Goal: Task Accomplishment & Management: Use online tool/utility

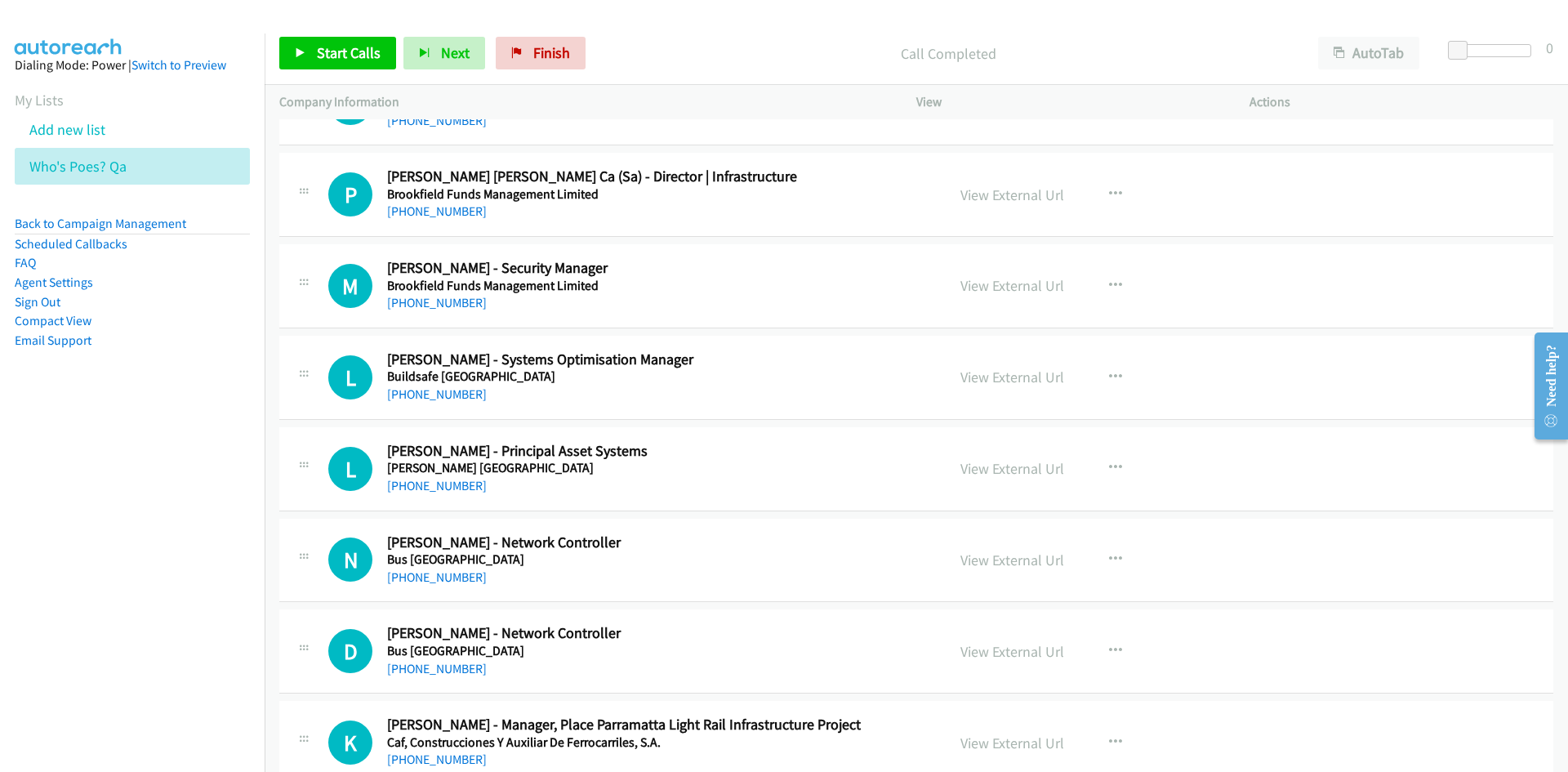
scroll to position [12815, 0]
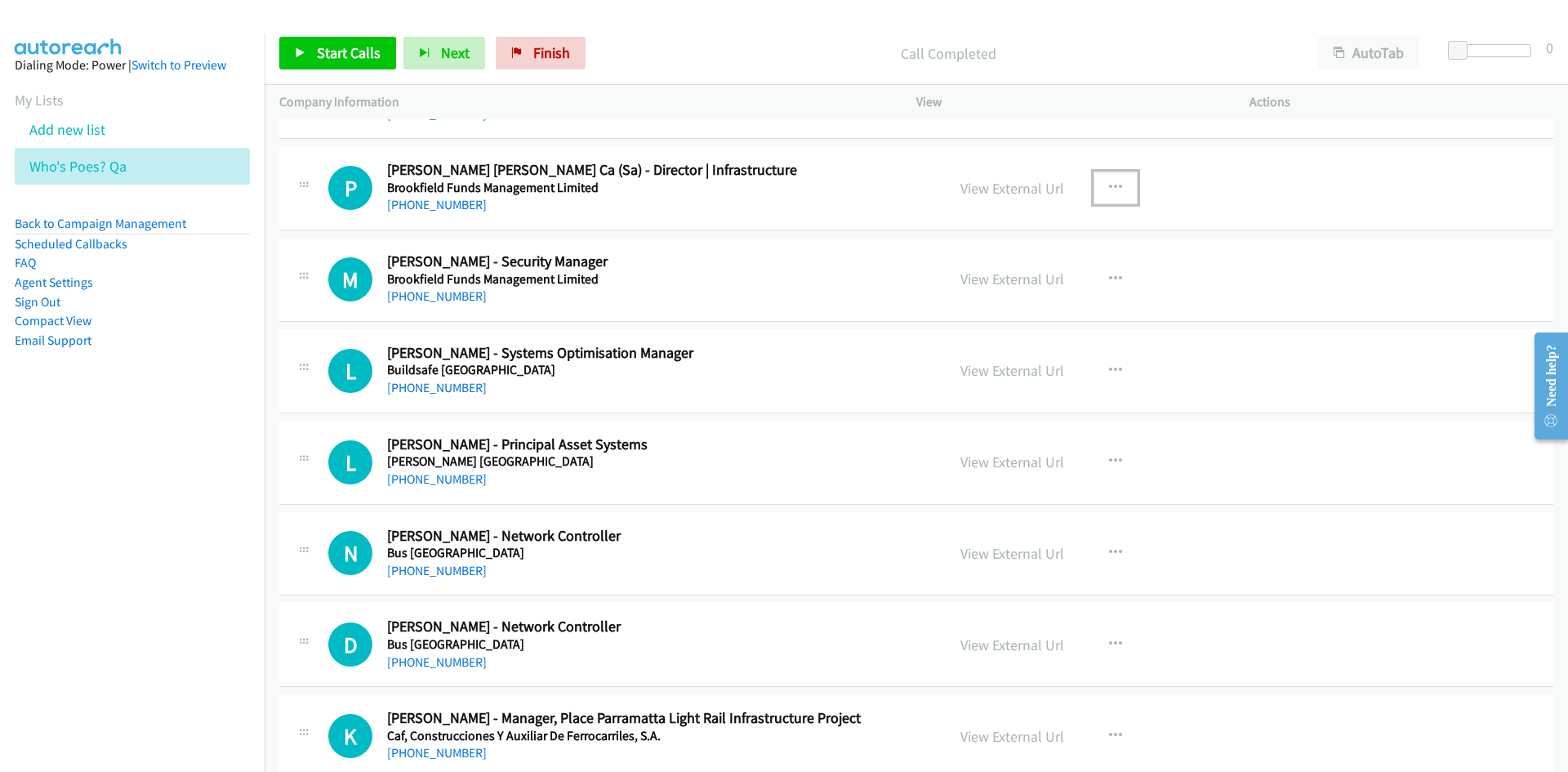
click at [1113, 186] on icon "button" at bounding box center [1116, 188] width 13 height 13
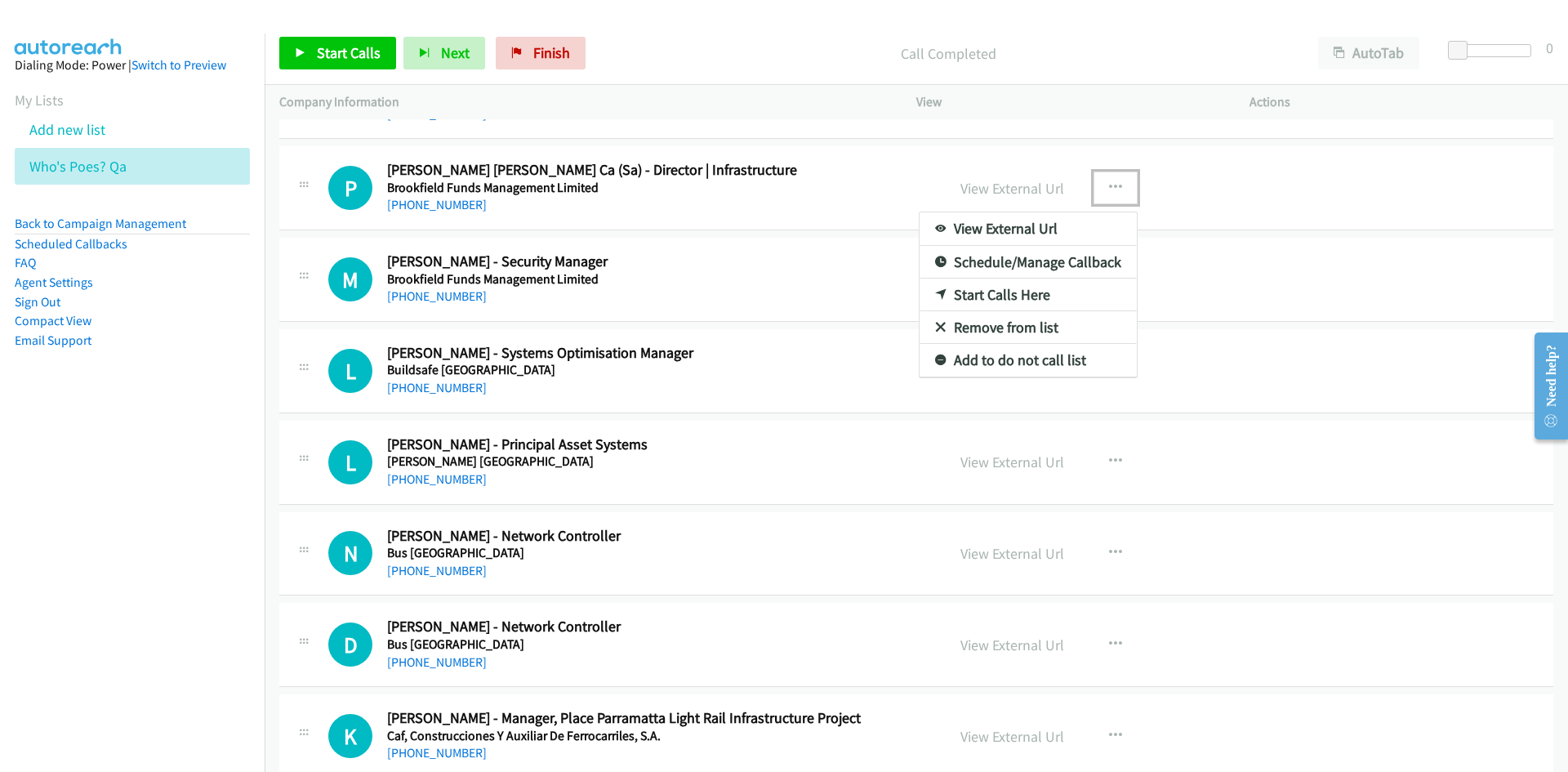
click at [927, 286] on link "Start Calls Here" at bounding box center [1028, 294] width 217 height 33
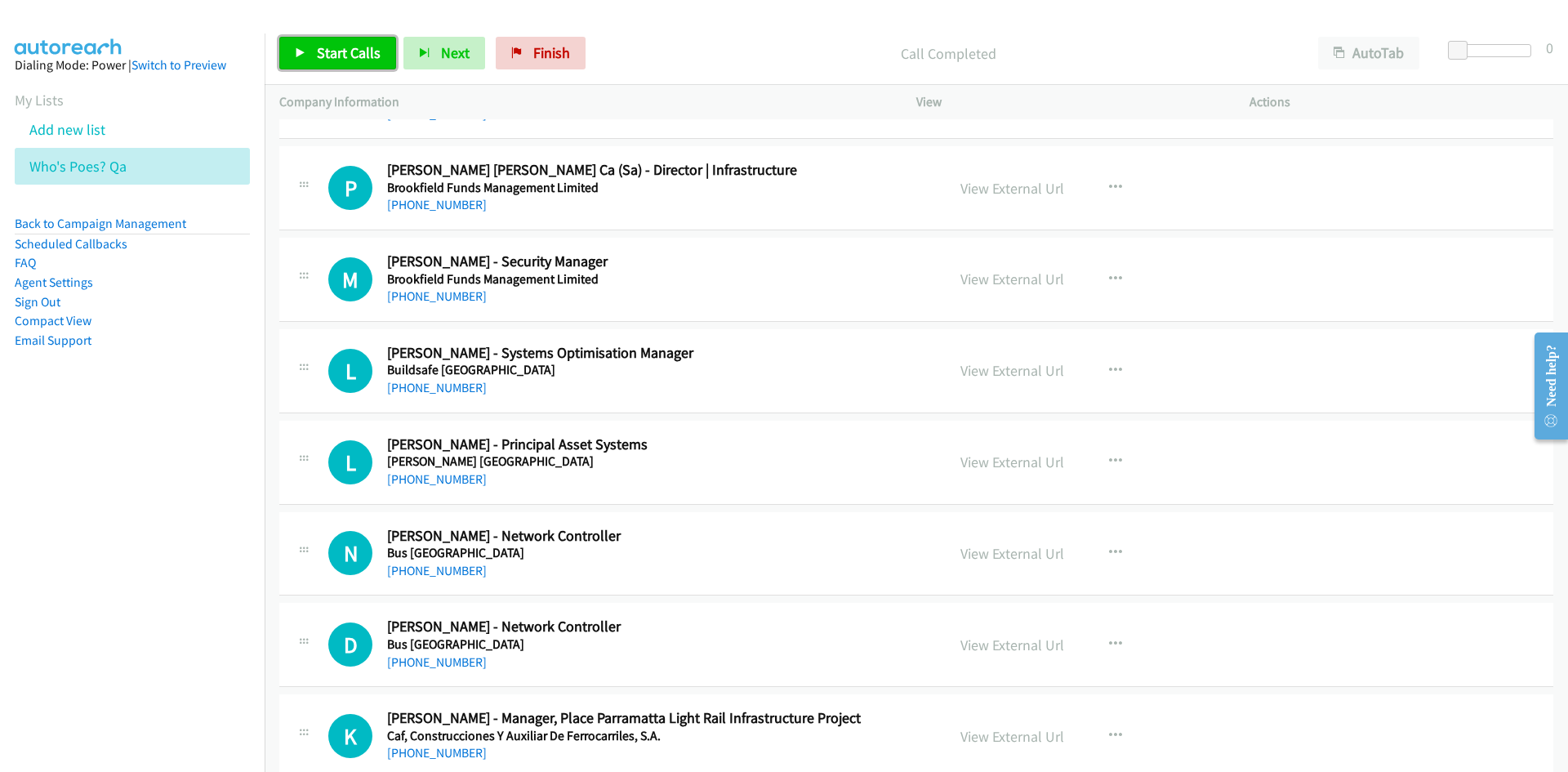
click at [364, 64] on link "Start Calls" at bounding box center [337, 52] width 117 height 33
click at [333, 57] on span "Pause" at bounding box center [335, 52] width 36 height 19
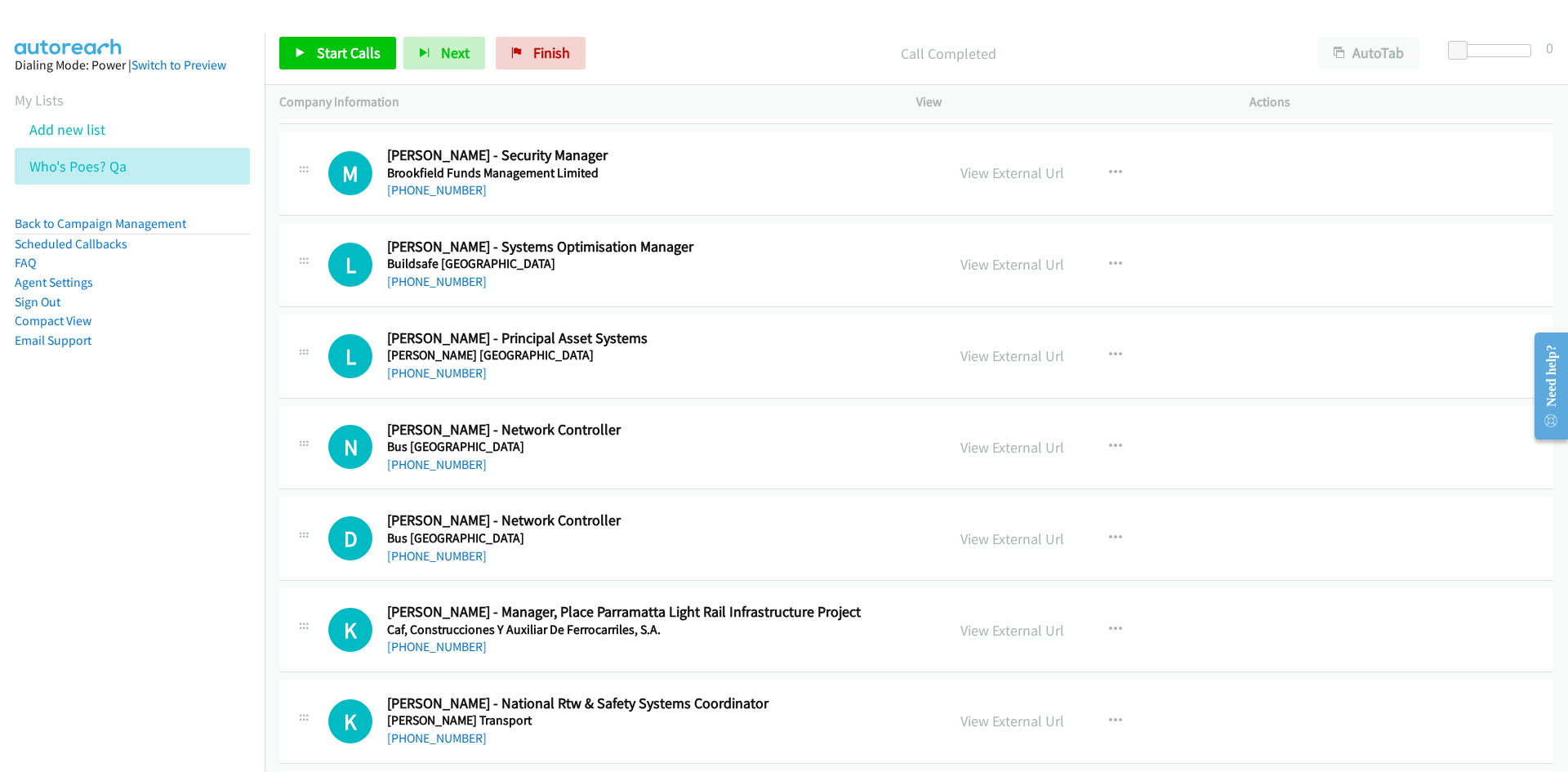
scroll to position [12897, 0]
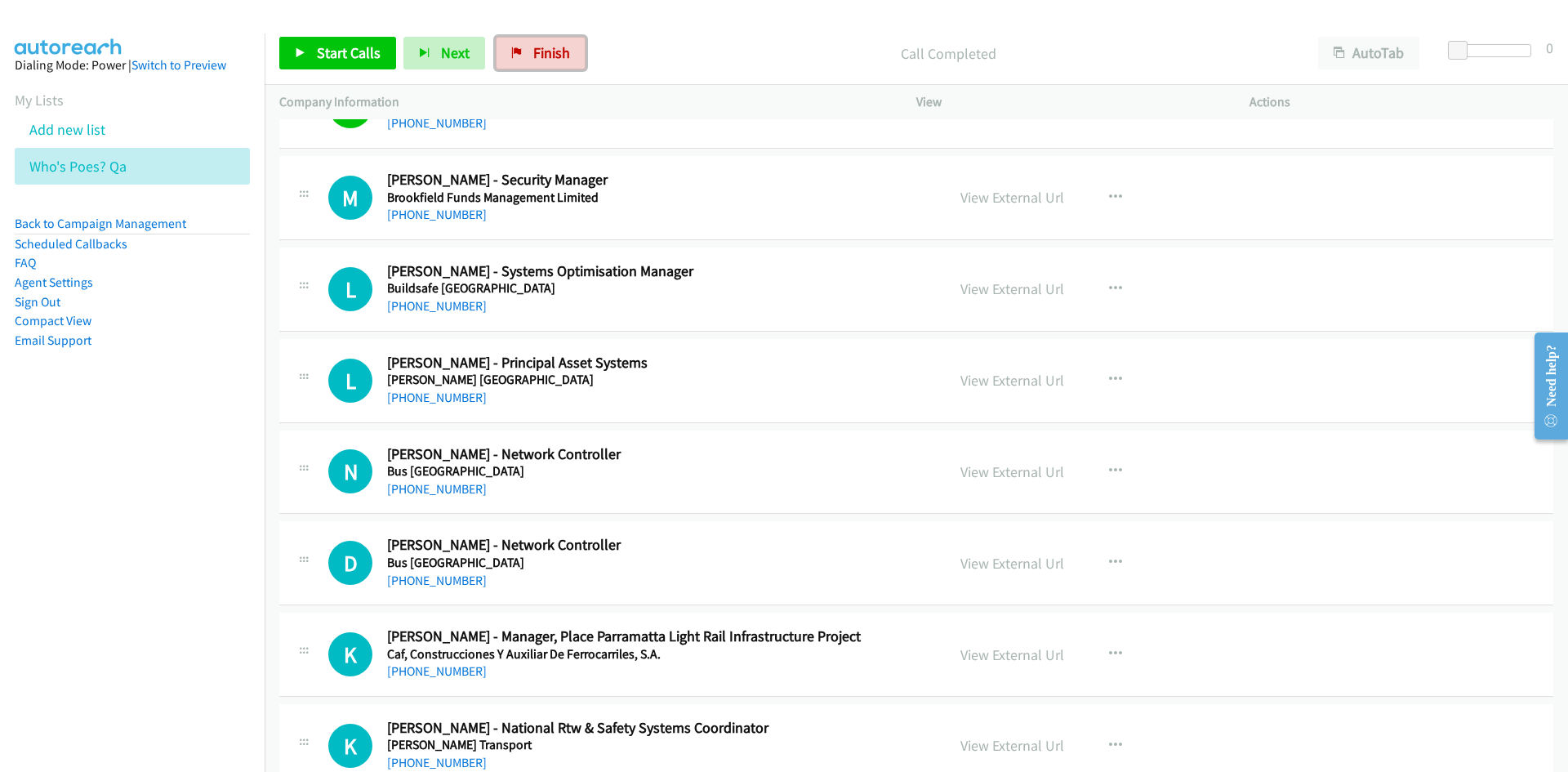
drag, startPoint x: 510, startPoint y: 36, endPoint x: 853, endPoint y: 70, distance: 344.7
click at [510, 36] on link "Finish" at bounding box center [540, 52] width 90 height 33
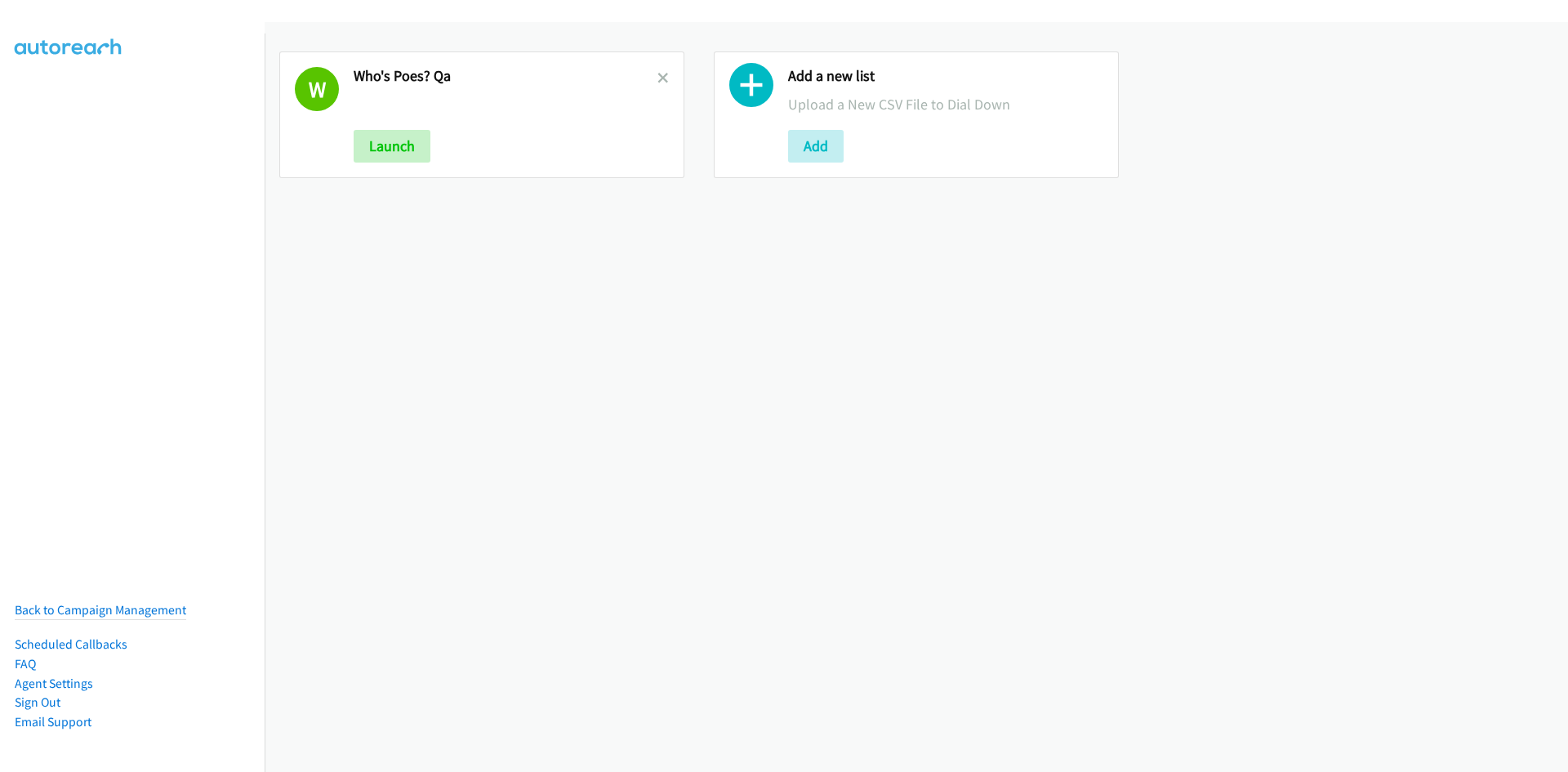
click at [664, 81] on div "W Who's Poes? Qa Launch" at bounding box center [481, 114] width 405 height 126
click at [658, 77] on icon at bounding box center [663, 79] width 11 height 11
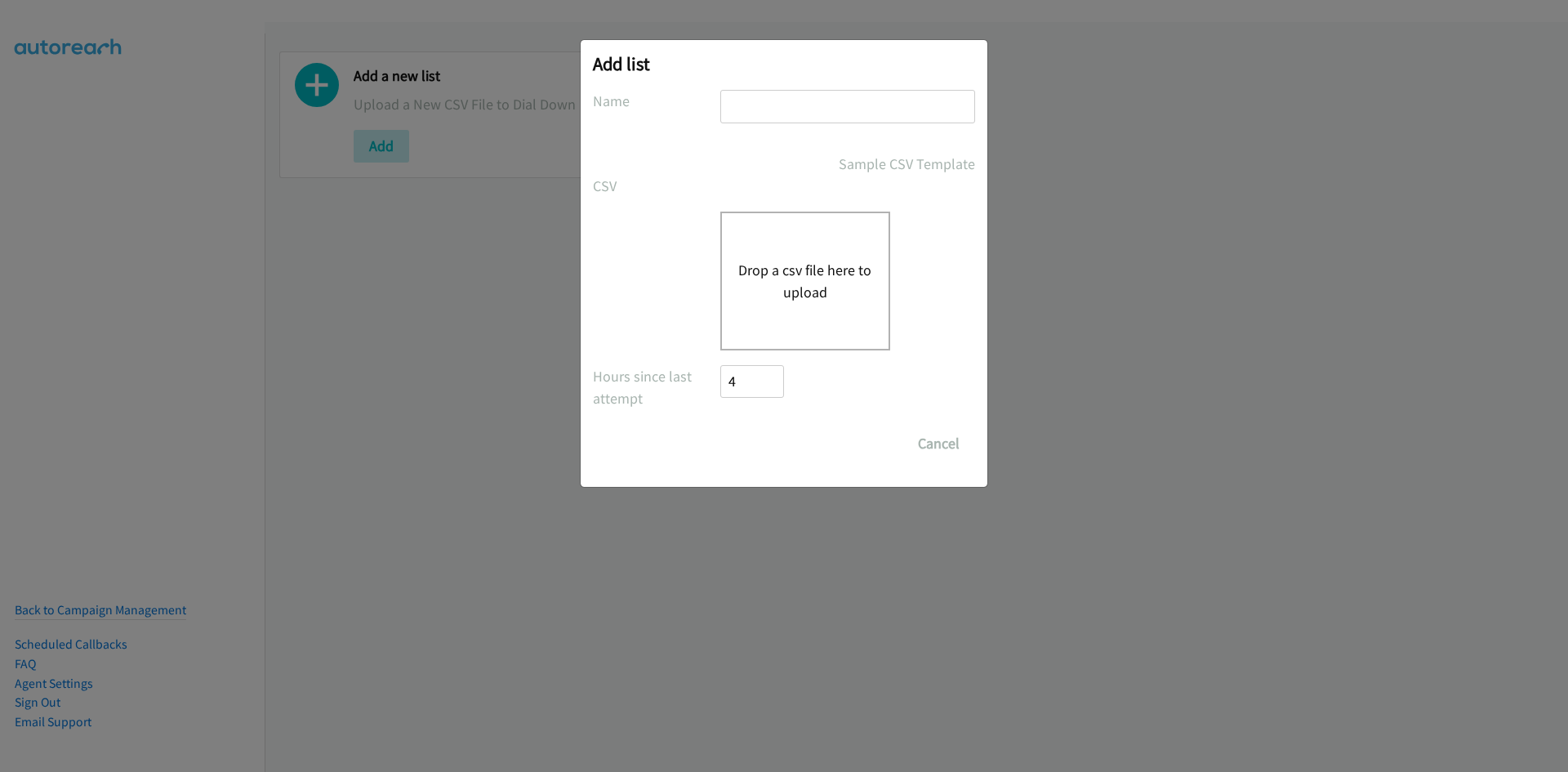
click at [741, 120] on input "text" at bounding box center [848, 107] width 255 height 34
type input "au fortinet"
click at [762, 254] on div "Drop a csv file here to upload" at bounding box center [805, 280] width 170 height 139
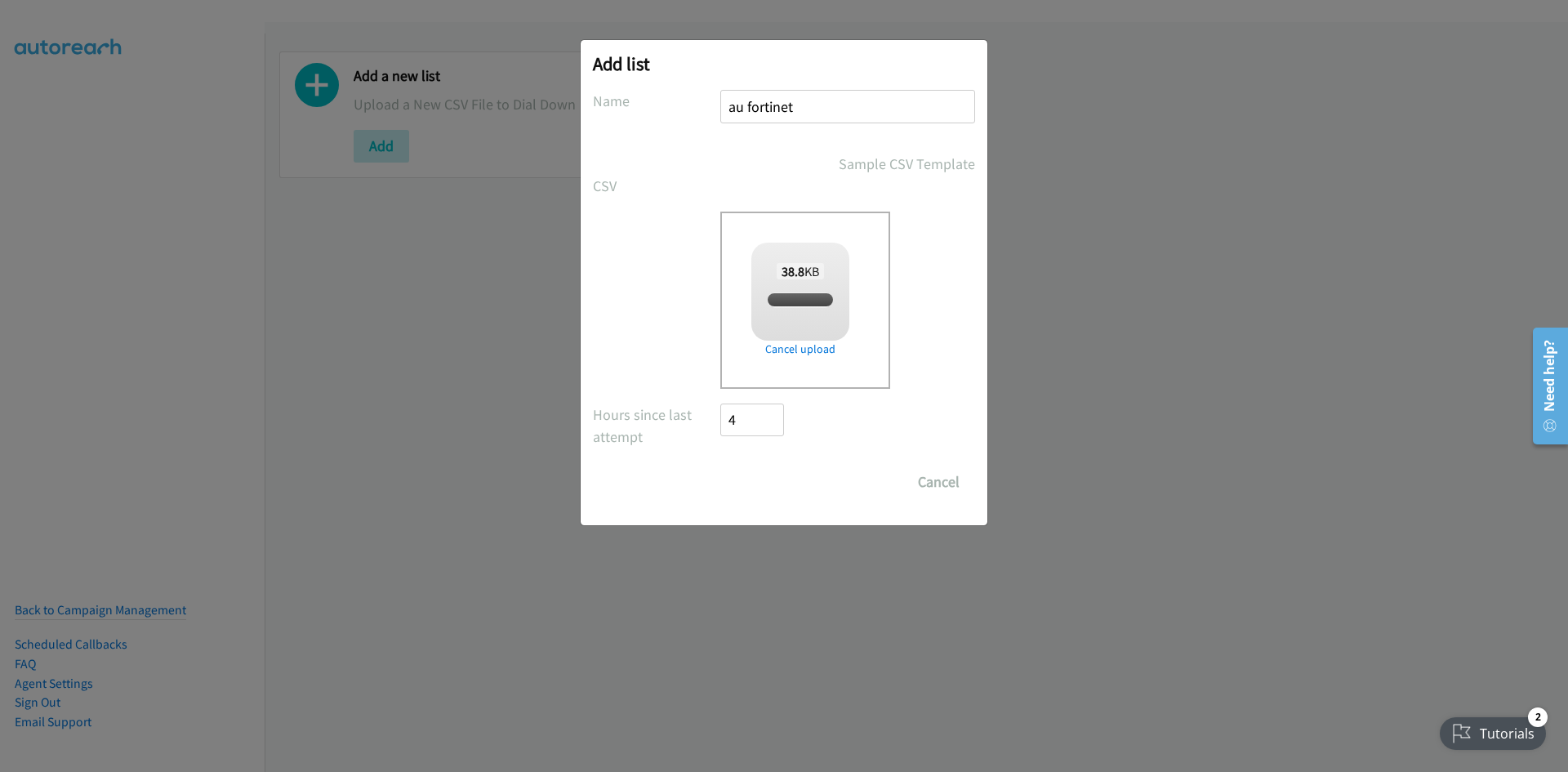
checkbox input "true"
click at [710, 481] on div "Save List Cancel" at bounding box center [783, 481] width 382 height 33
click at [729, 457] on form "No phone fields were returned for that Report or List View Please upload a csv …" at bounding box center [783, 293] width 382 height 408
click at [729, 470] on input "Save List" at bounding box center [763, 481] width 86 height 33
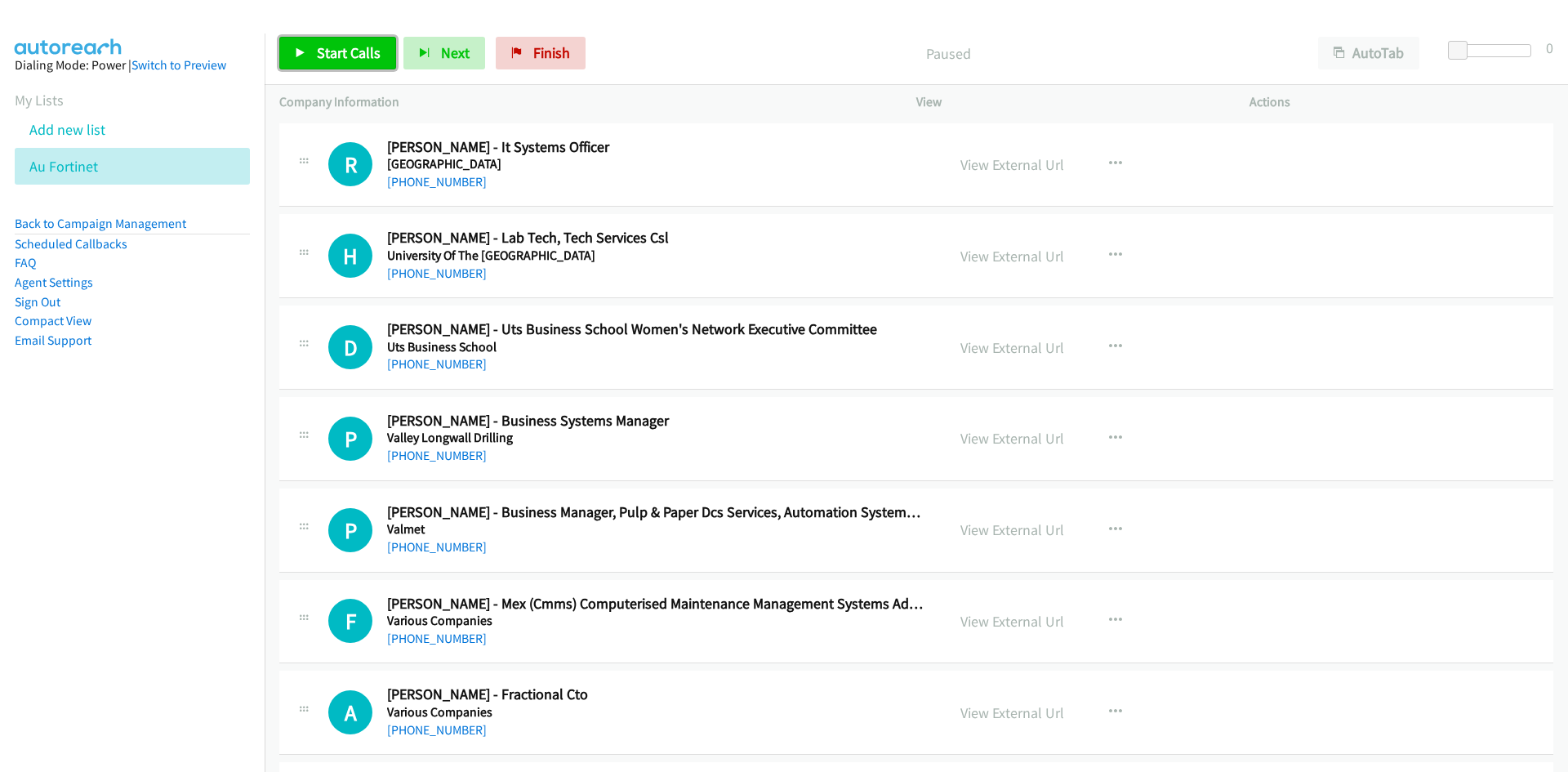
click at [326, 61] on span "Start Calls" at bounding box center [349, 52] width 64 height 19
click at [299, 49] on icon at bounding box center [300, 54] width 11 height 11
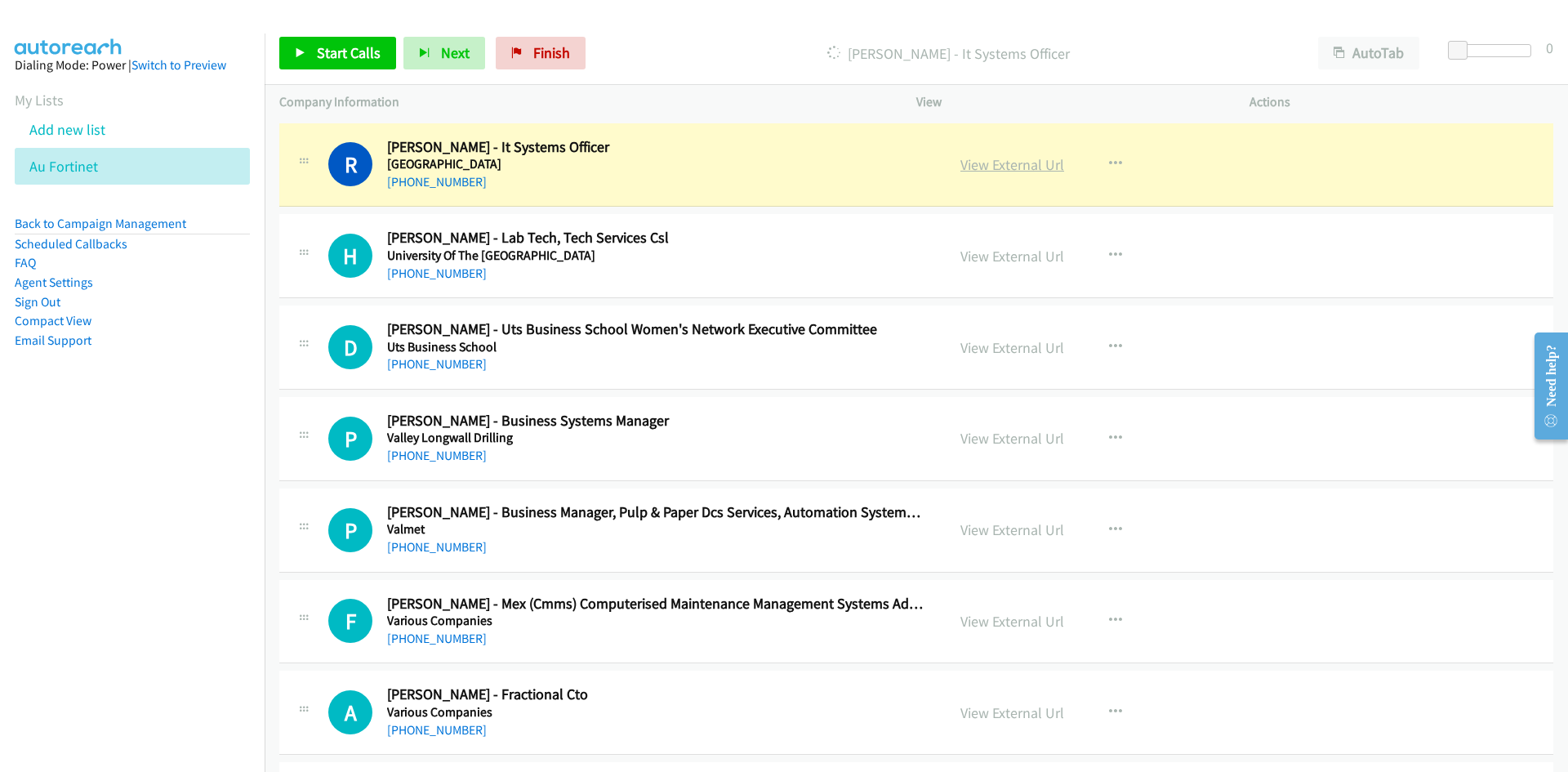
click at [1048, 168] on link "View External Url" at bounding box center [1012, 164] width 104 height 19
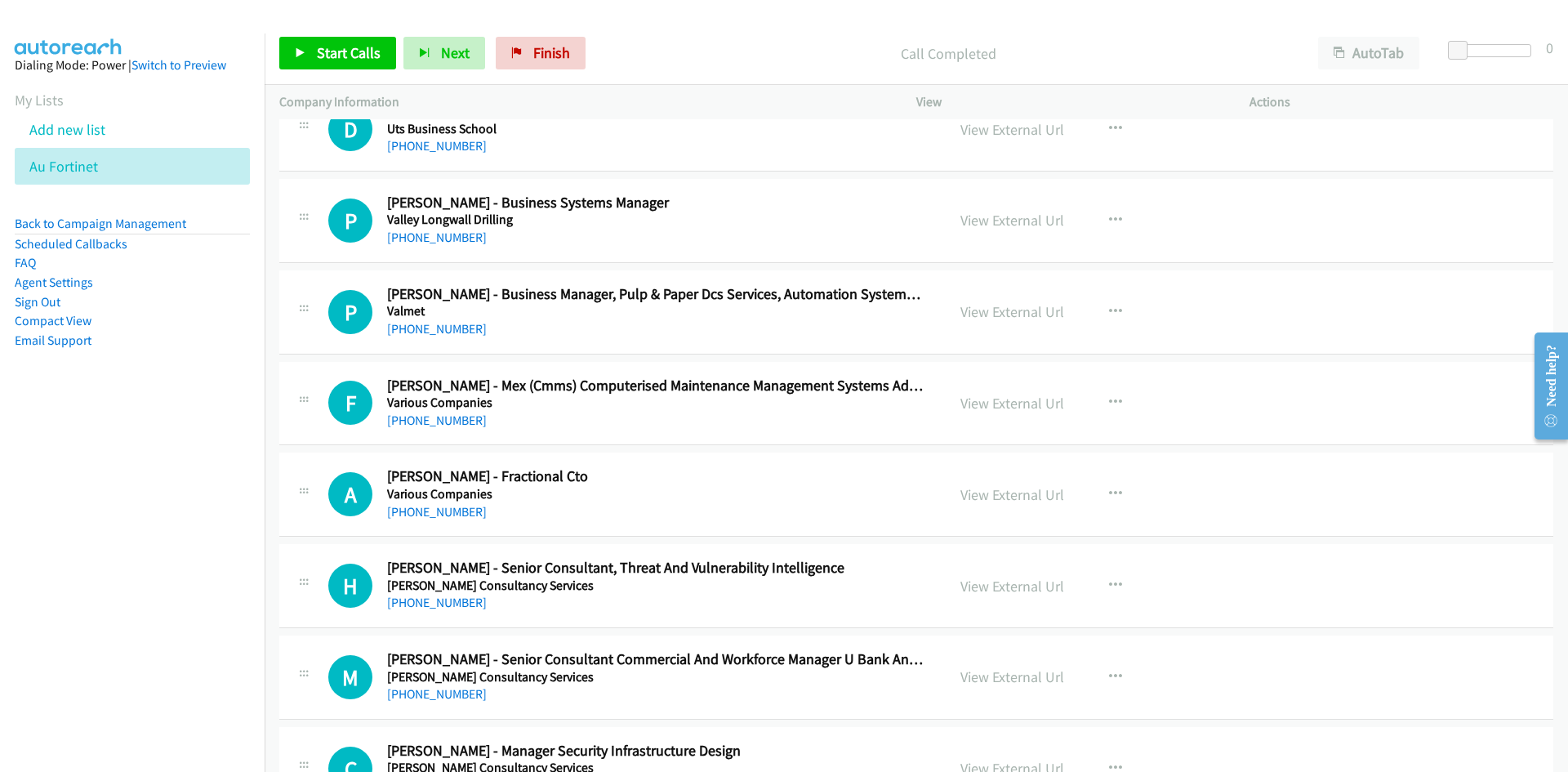
scroll to position [245, 0]
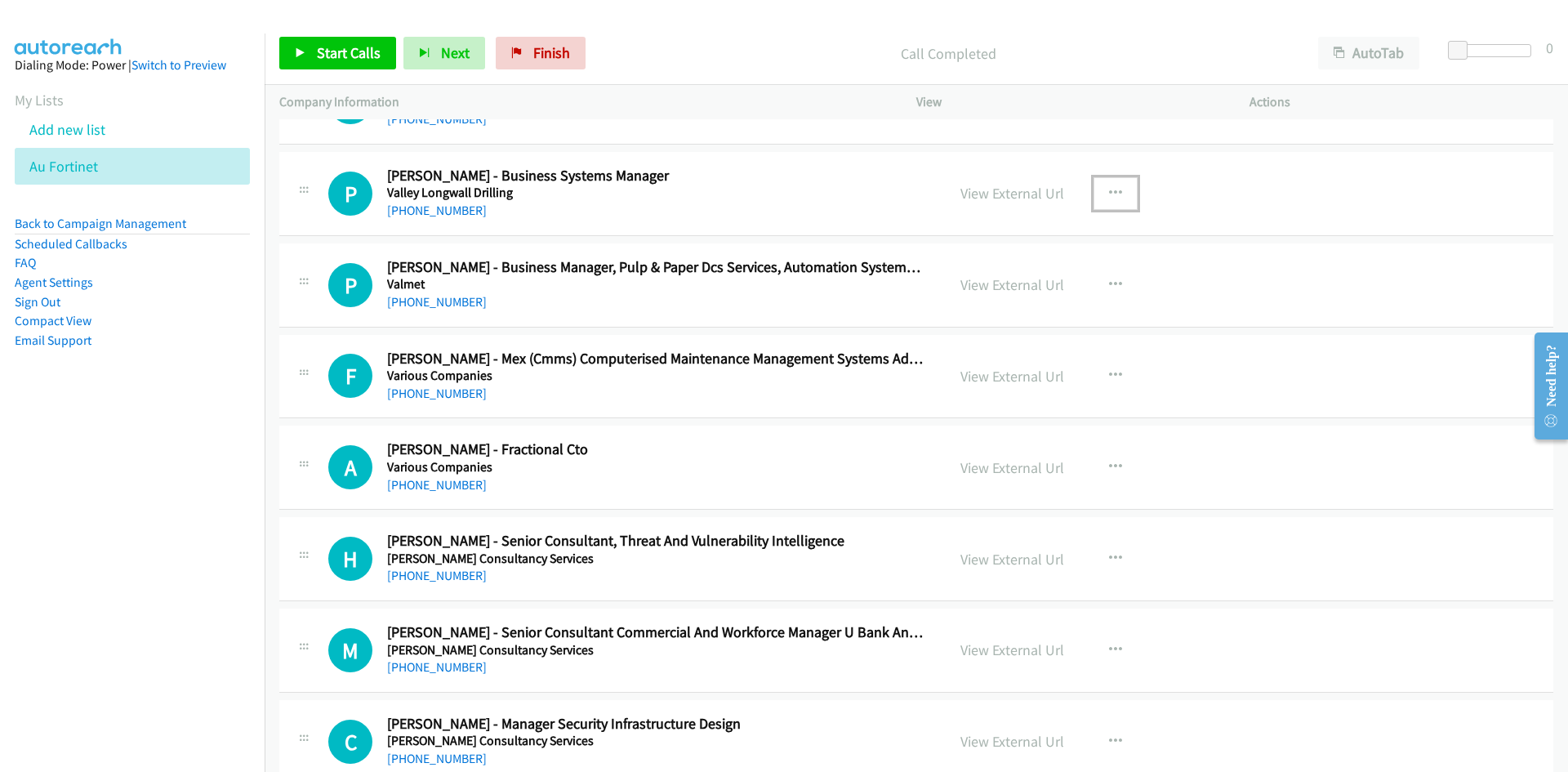
click at [1108, 203] on button "button" at bounding box center [1115, 193] width 44 height 33
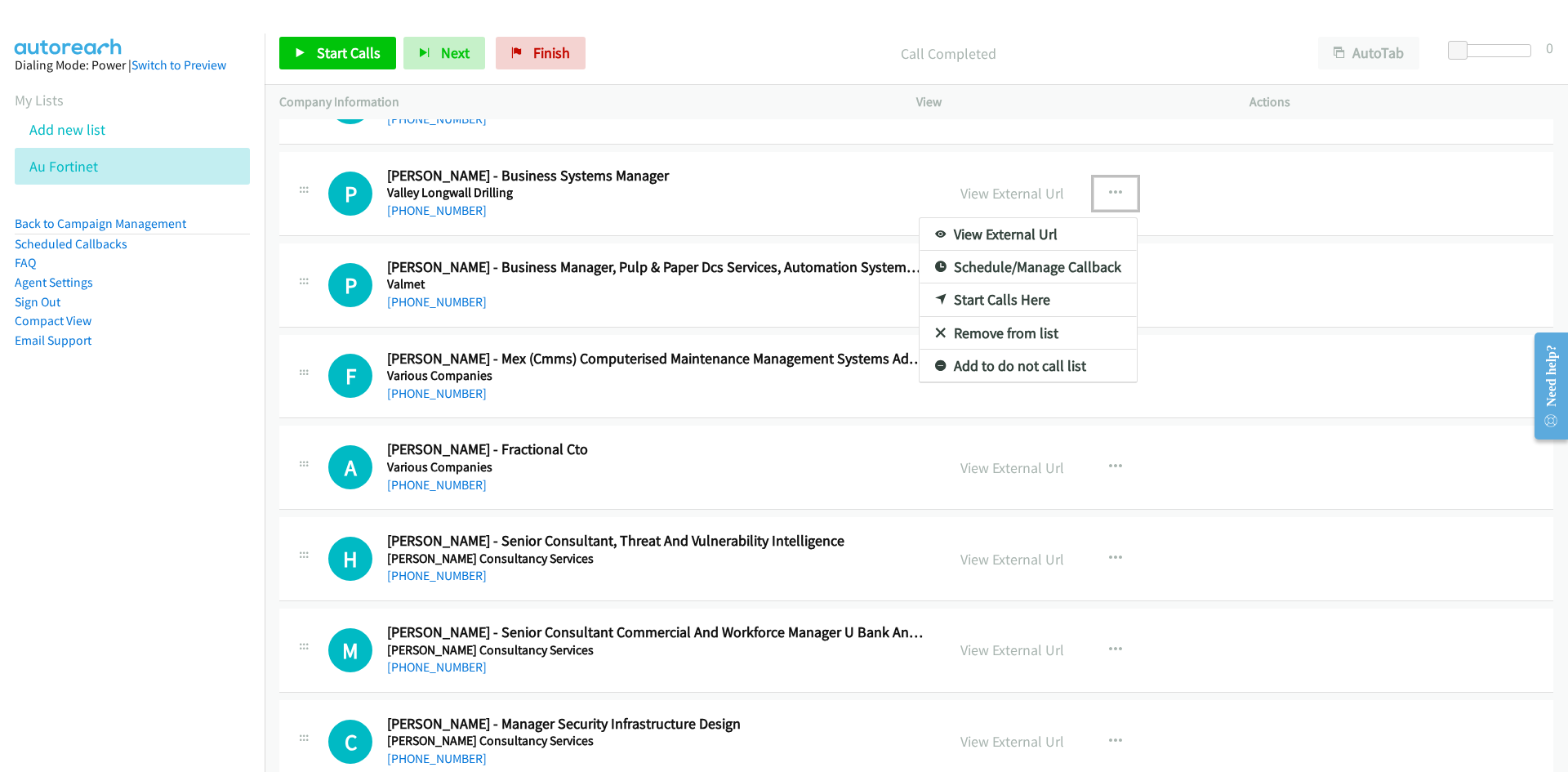
click at [935, 301] on icon at bounding box center [941, 300] width 11 height 11
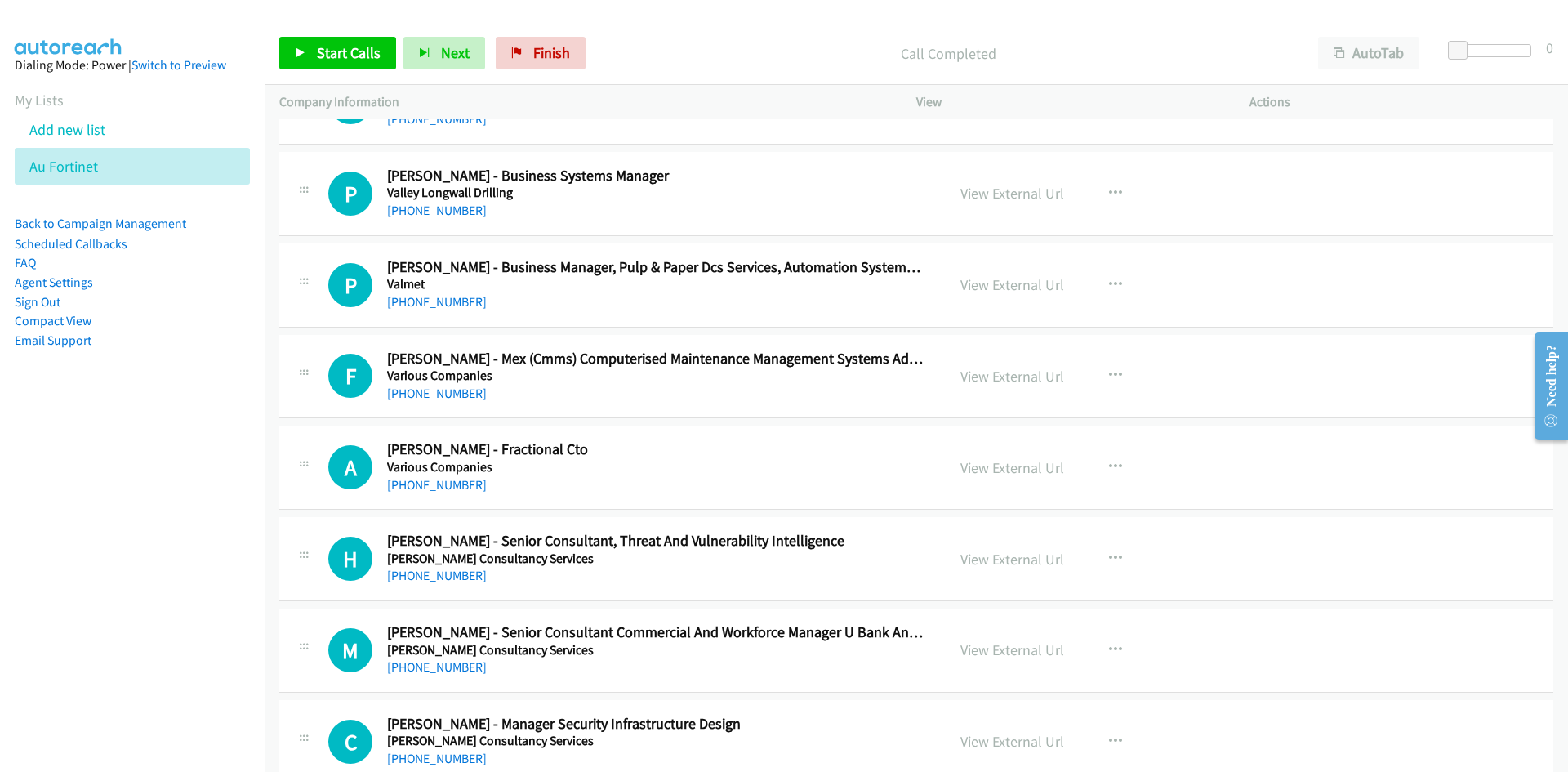
click at [321, 72] on div "Start Calls Pause Next Finish Call Completed AutoTab AutoTab 0" at bounding box center [916, 53] width 1304 height 63
click at [319, 60] on span "Start Calls" at bounding box center [349, 52] width 64 height 19
click at [300, 49] on icon at bounding box center [300, 54] width 11 height 11
click at [1033, 200] on link "View External Url" at bounding box center [1012, 193] width 104 height 19
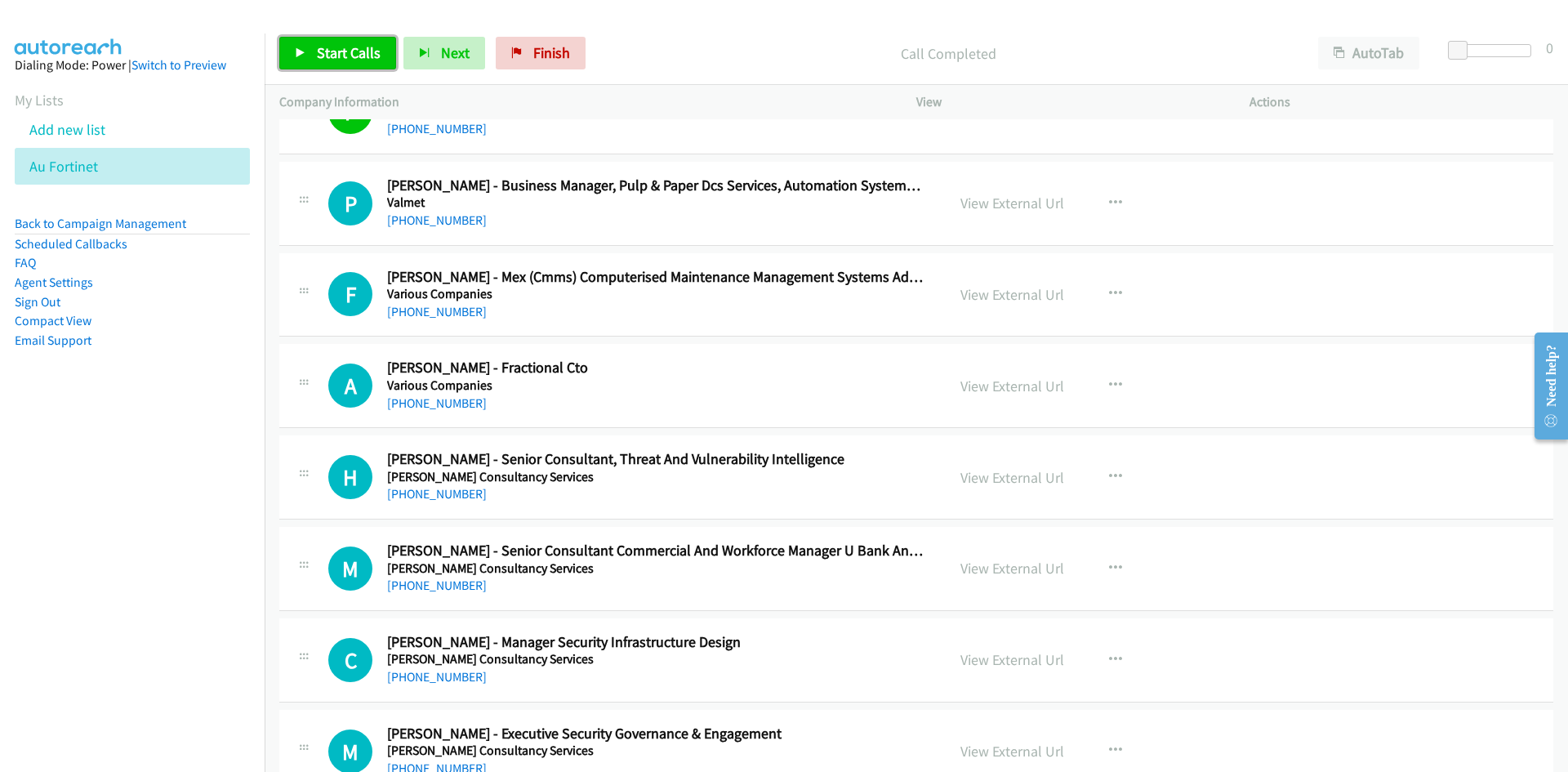
click at [358, 58] on span "Start Calls" at bounding box center [349, 52] width 64 height 19
click at [299, 49] on icon at bounding box center [300, 54] width 11 height 11
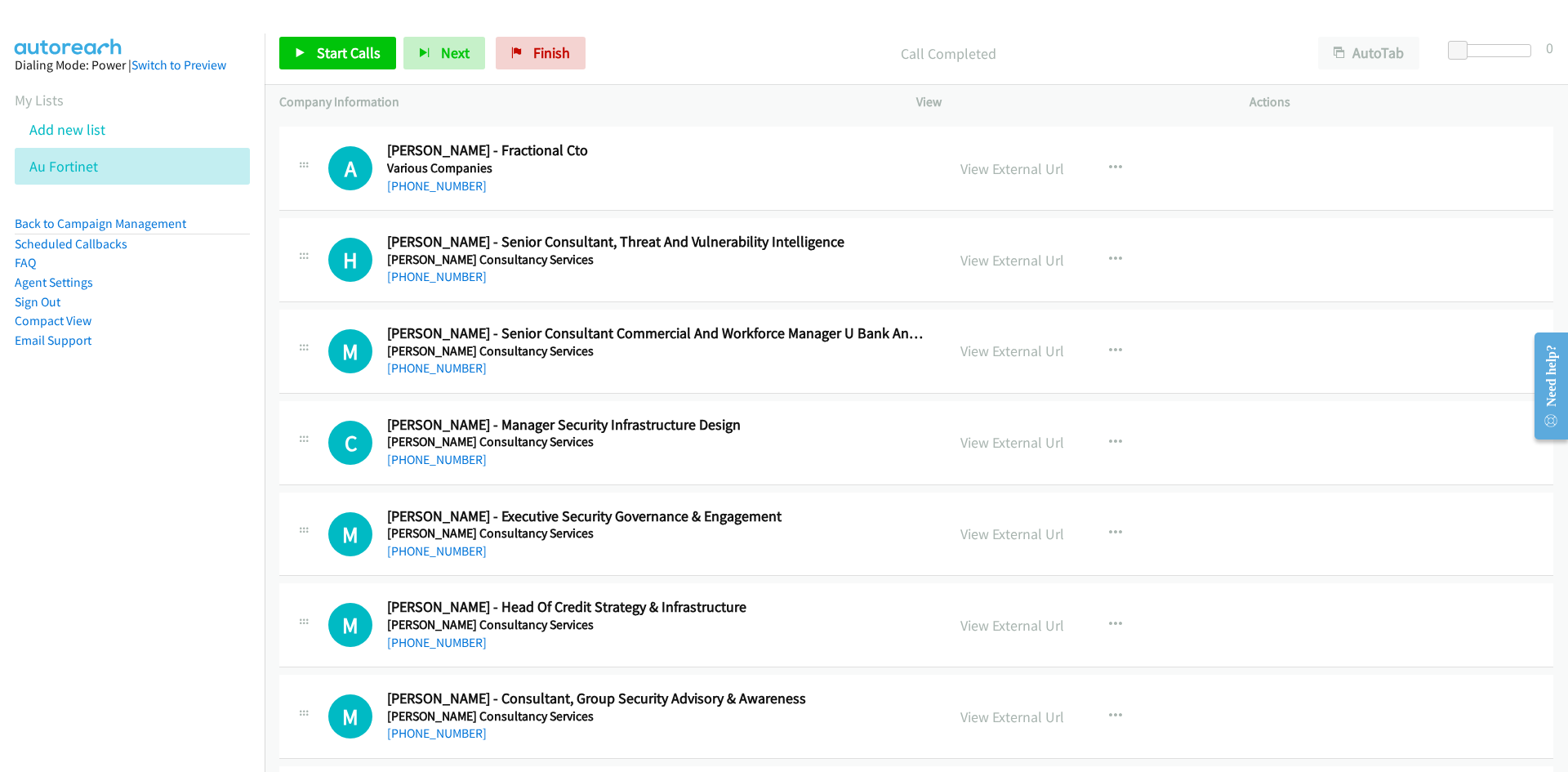
scroll to position [572, 0]
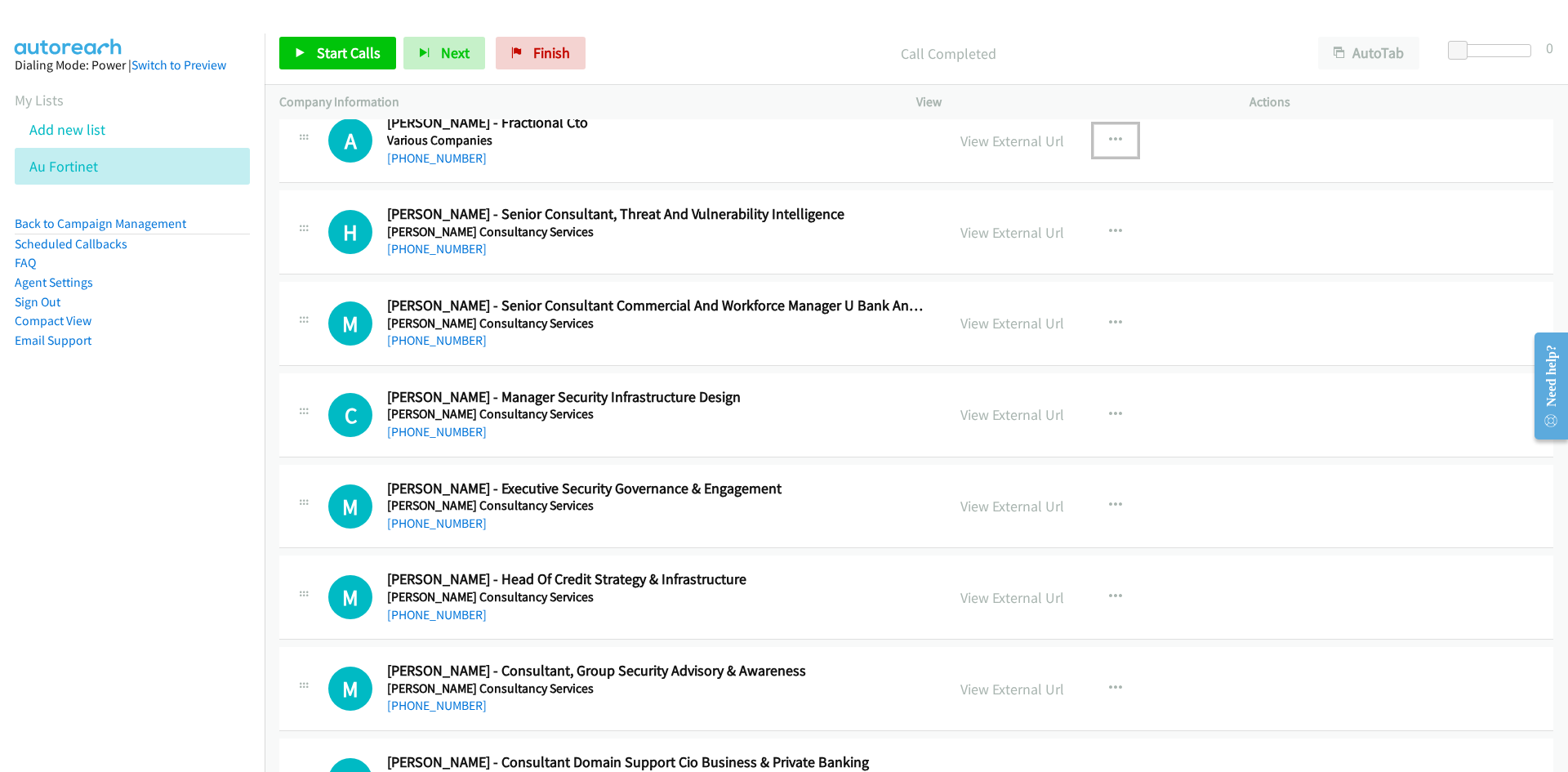
click at [1118, 130] on button "button" at bounding box center [1115, 140] width 44 height 33
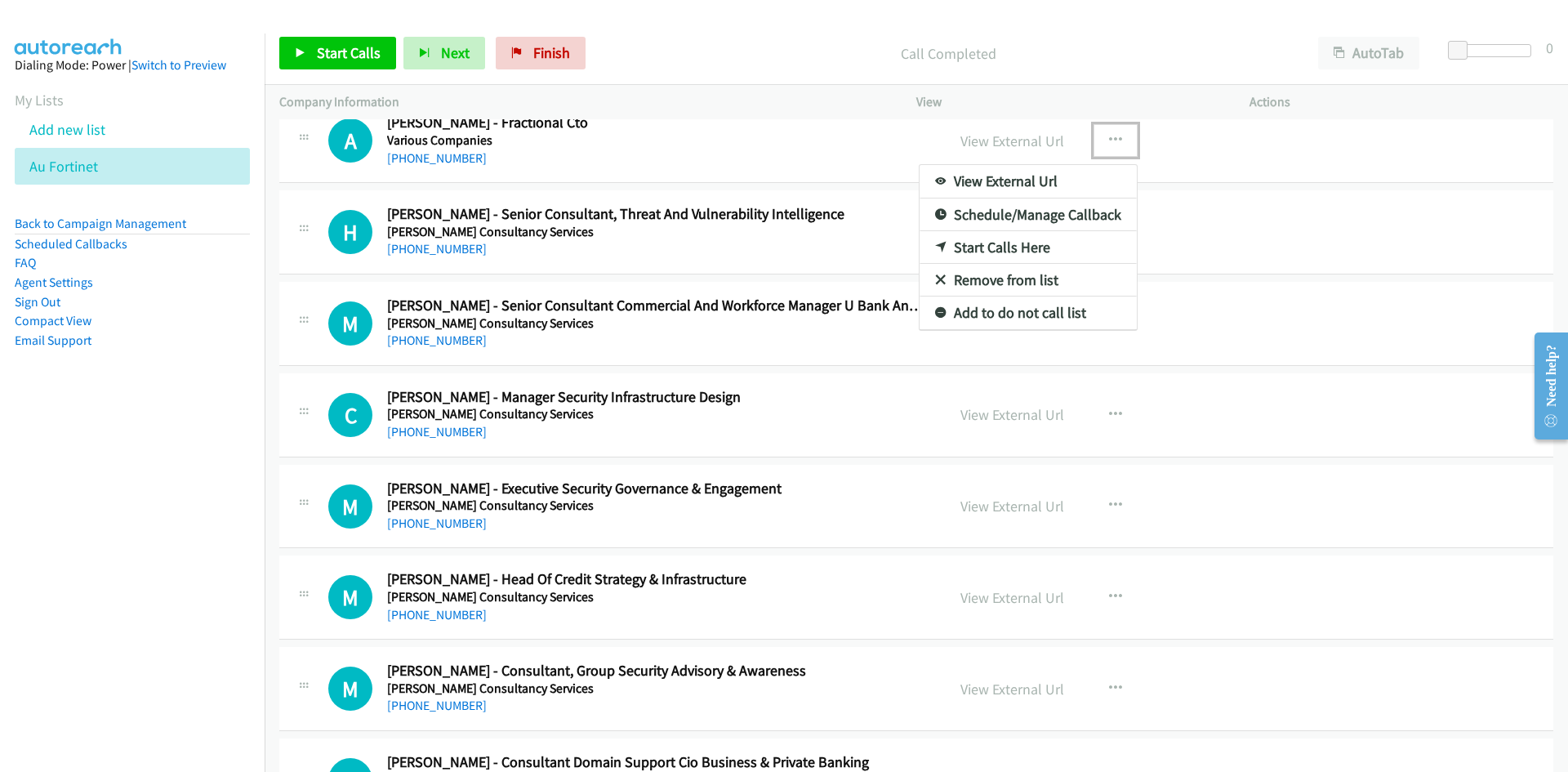
click at [925, 248] on link "Start Calls Here" at bounding box center [1028, 247] width 217 height 33
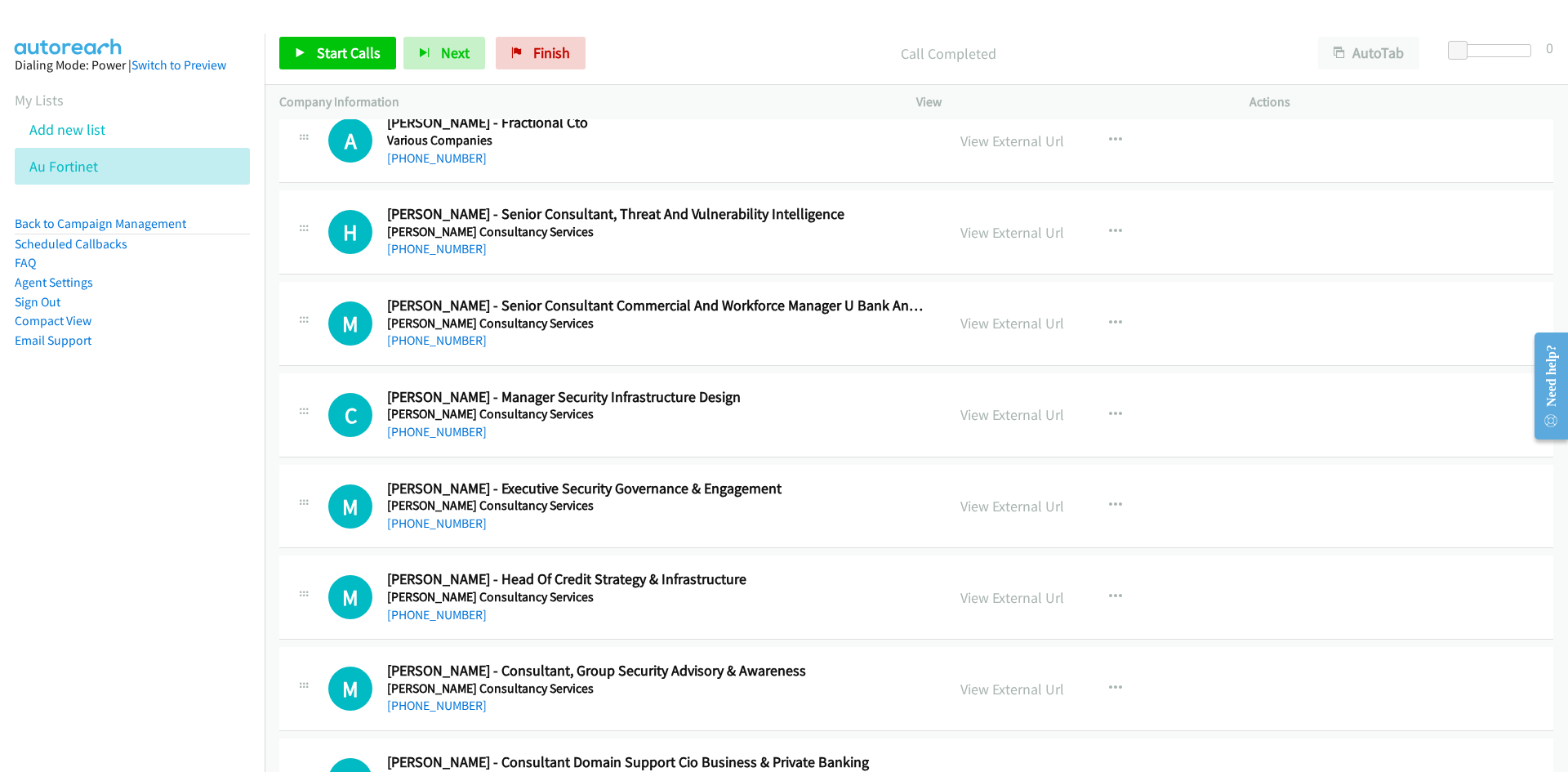
click at [382, 28] on div "Start Calls Pause Next Finish Call Completed AutoTab AutoTab 0" at bounding box center [916, 53] width 1304 height 63
click at [382, 47] on link "Start Calls" at bounding box center [337, 52] width 117 height 33
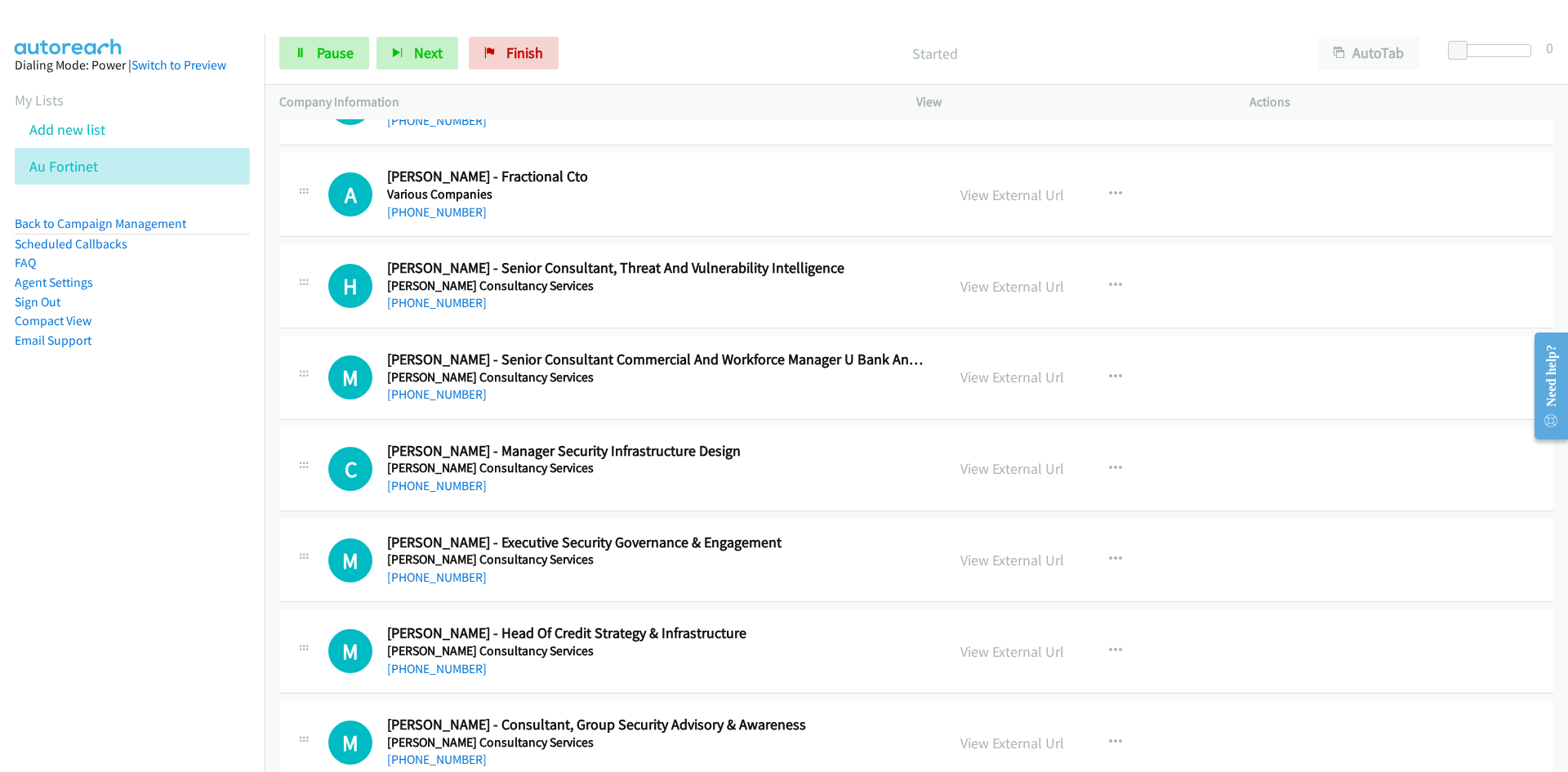
scroll to position [490, 0]
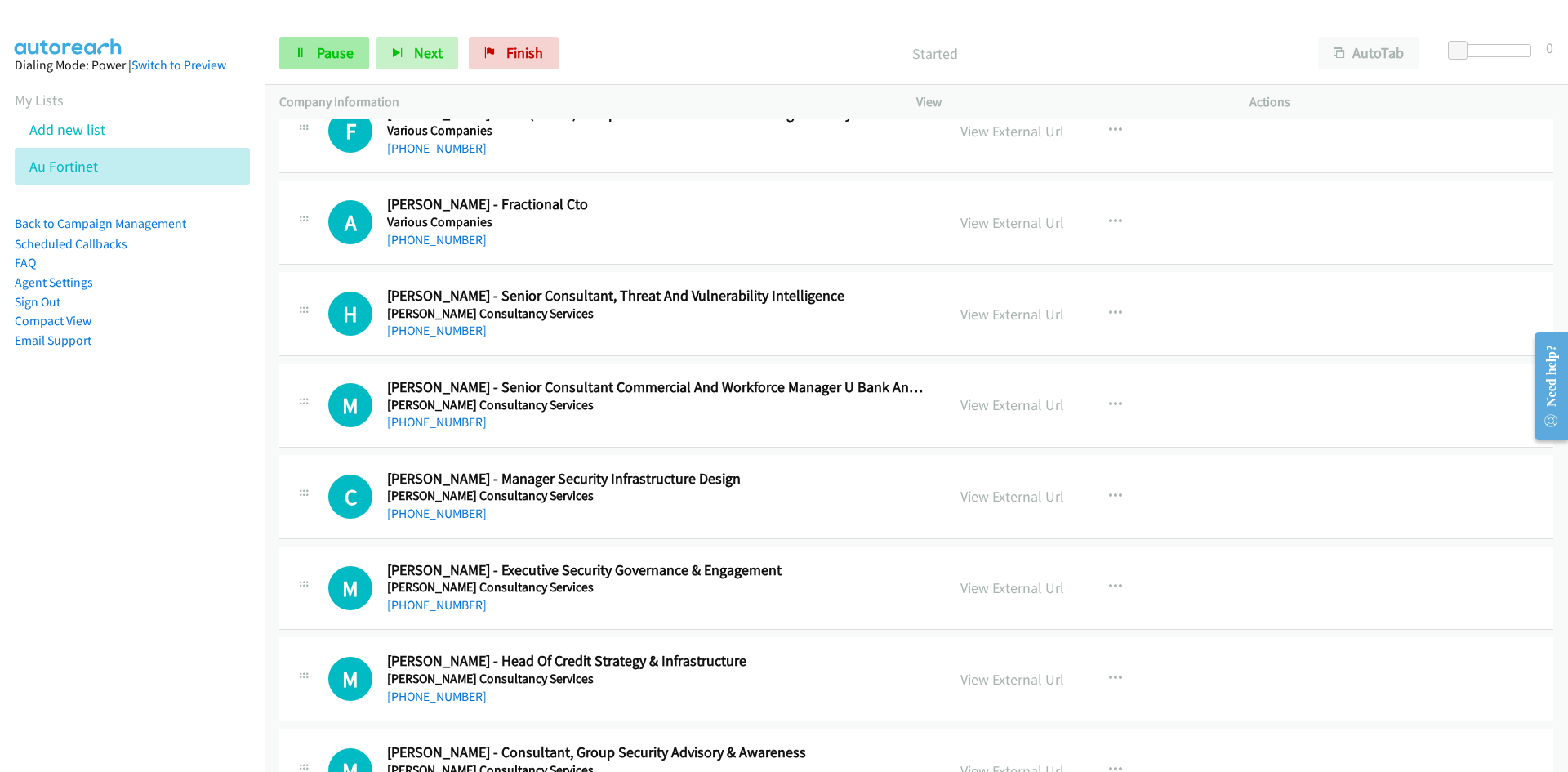
click at [324, 63] on link "Pause" at bounding box center [324, 52] width 90 height 33
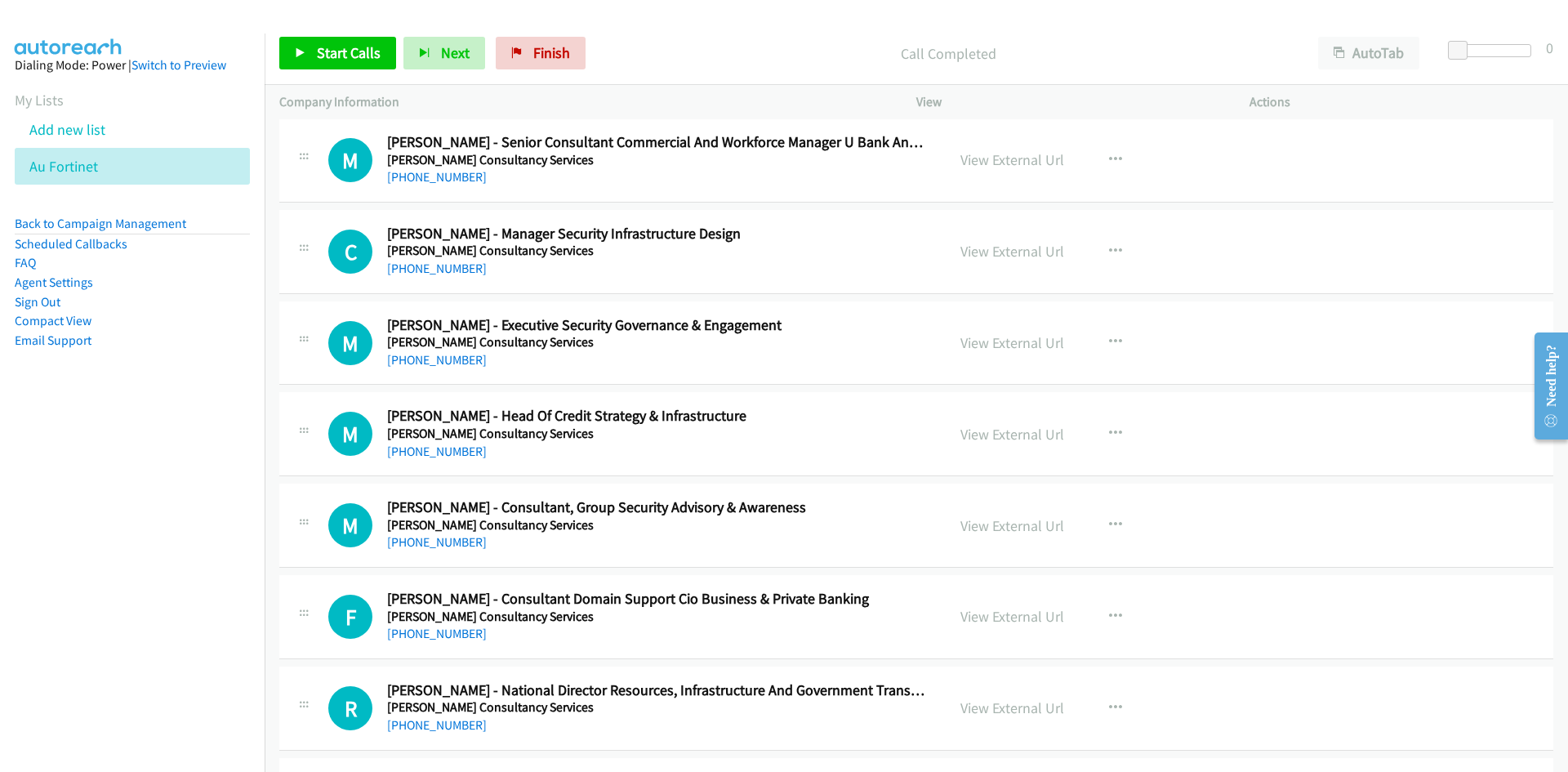
scroll to position [817, 0]
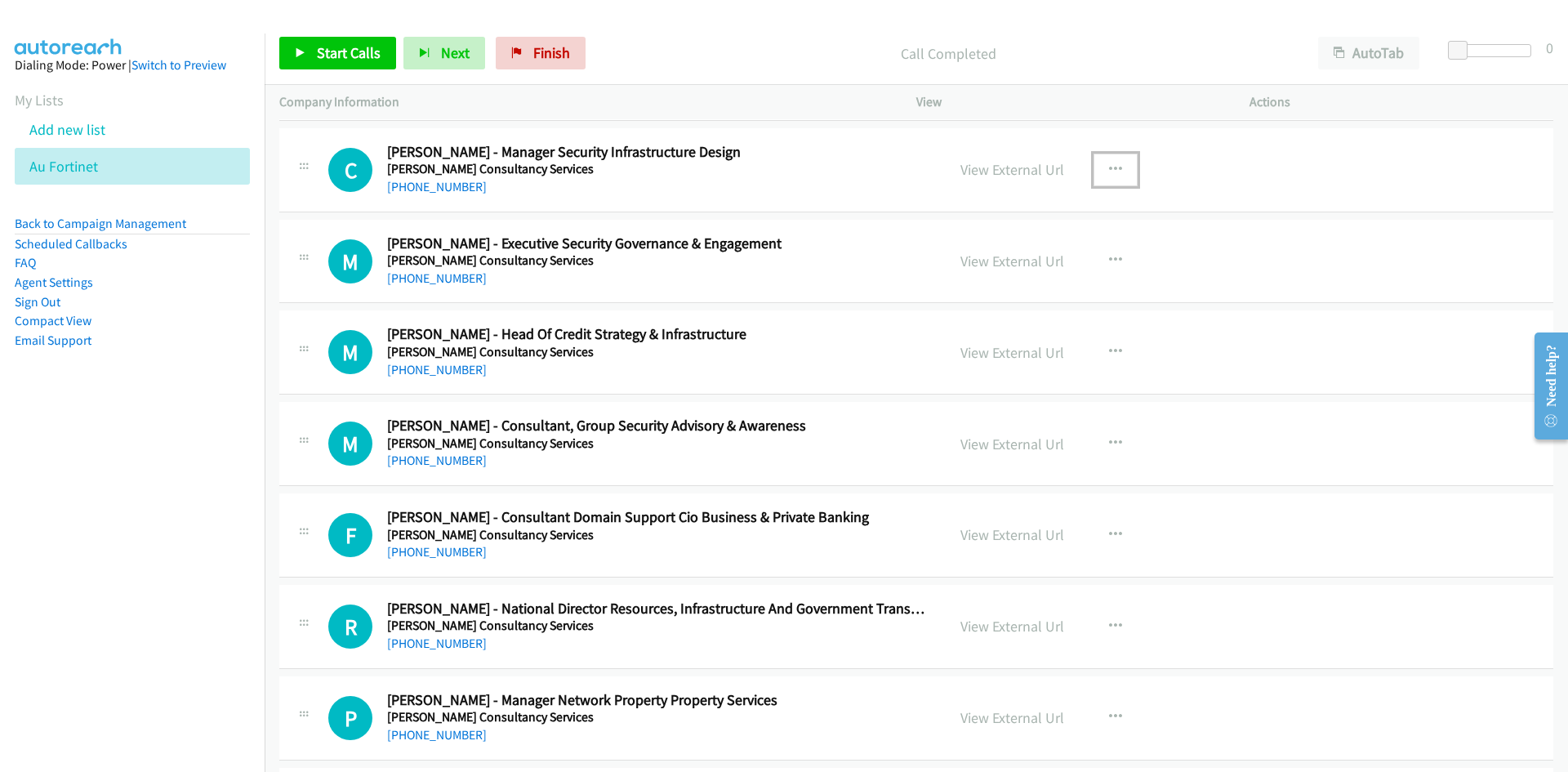
click at [1111, 164] on icon "button" at bounding box center [1116, 170] width 13 height 13
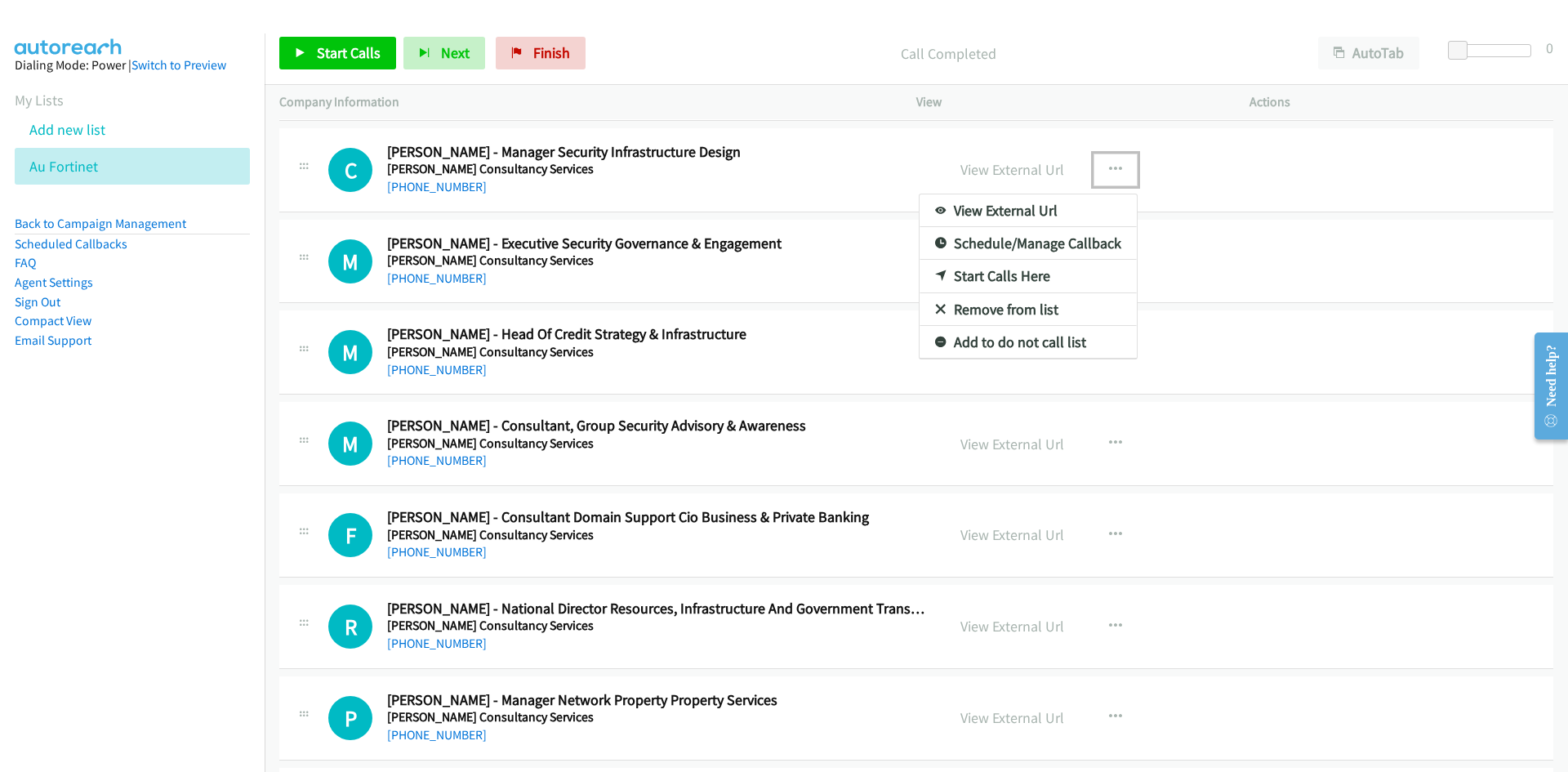
click at [947, 271] on link "Start Calls Here" at bounding box center [1028, 276] width 217 height 33
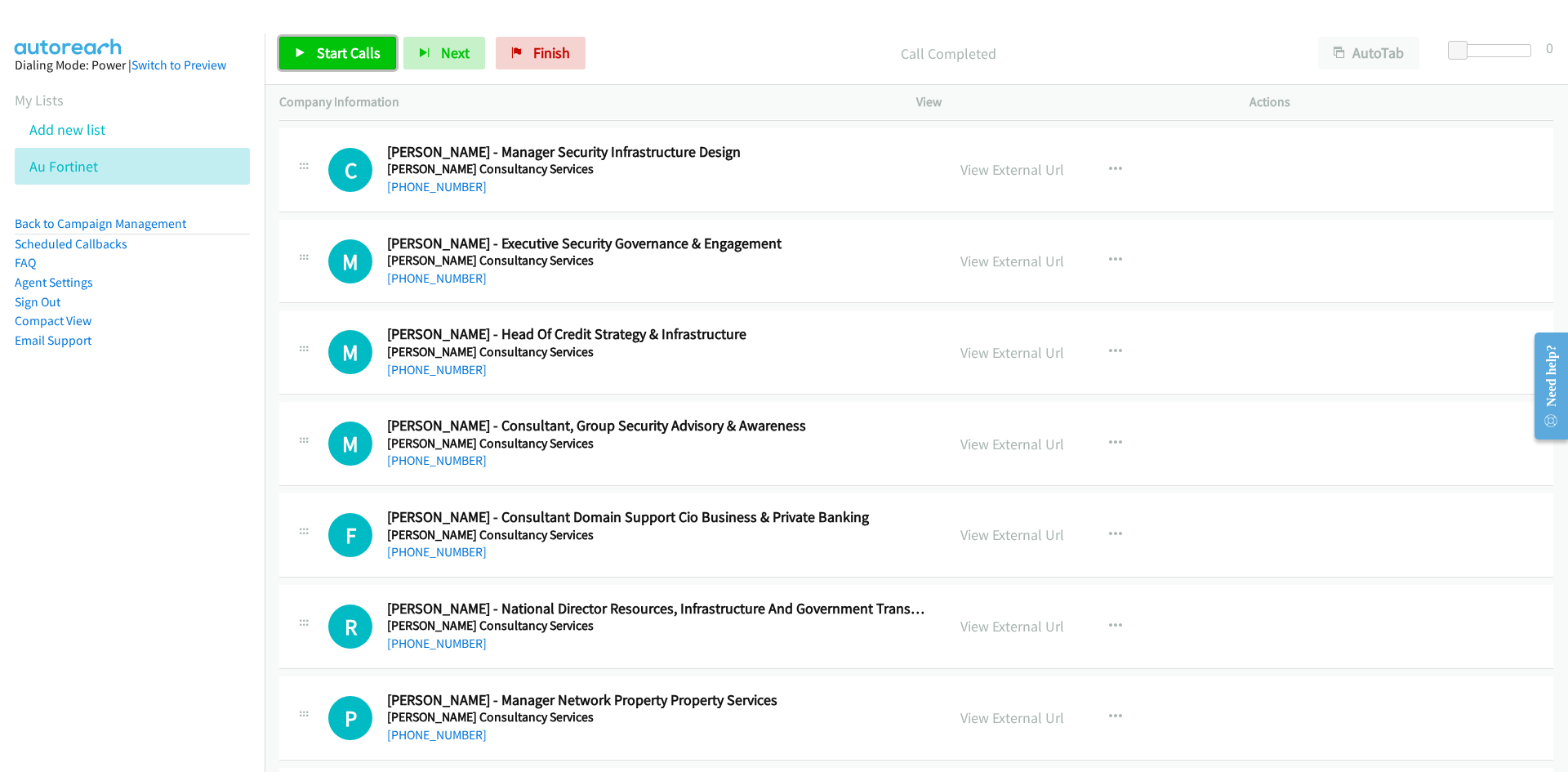
click at [377, 52] on span "Start Calls" at bounding box center [349, 52] width 64 height 19
click at [359, 43] on link "Pause" at bounding box center [324, 52] width 90 height 33
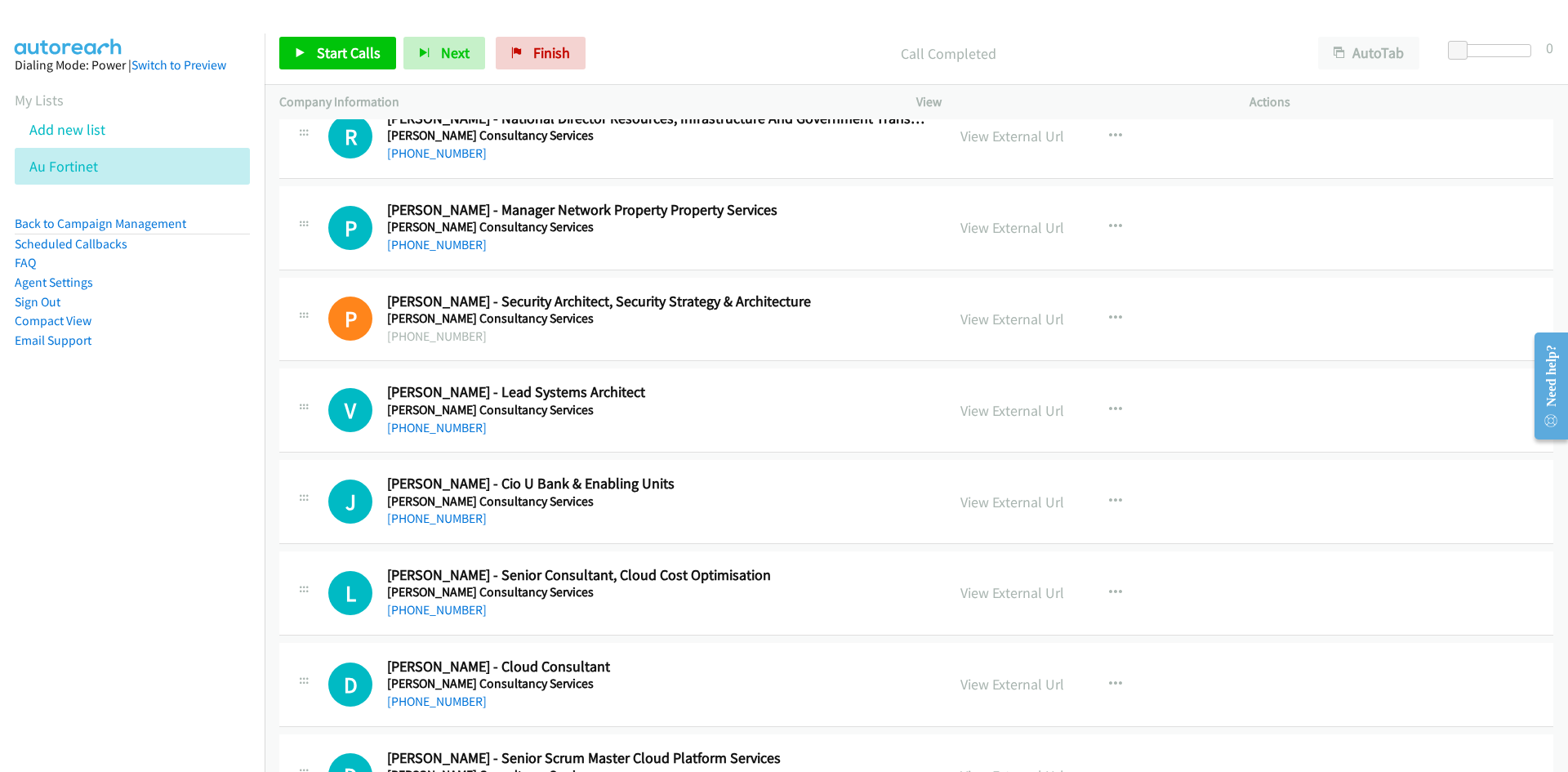
scroll to position [1389, 0]
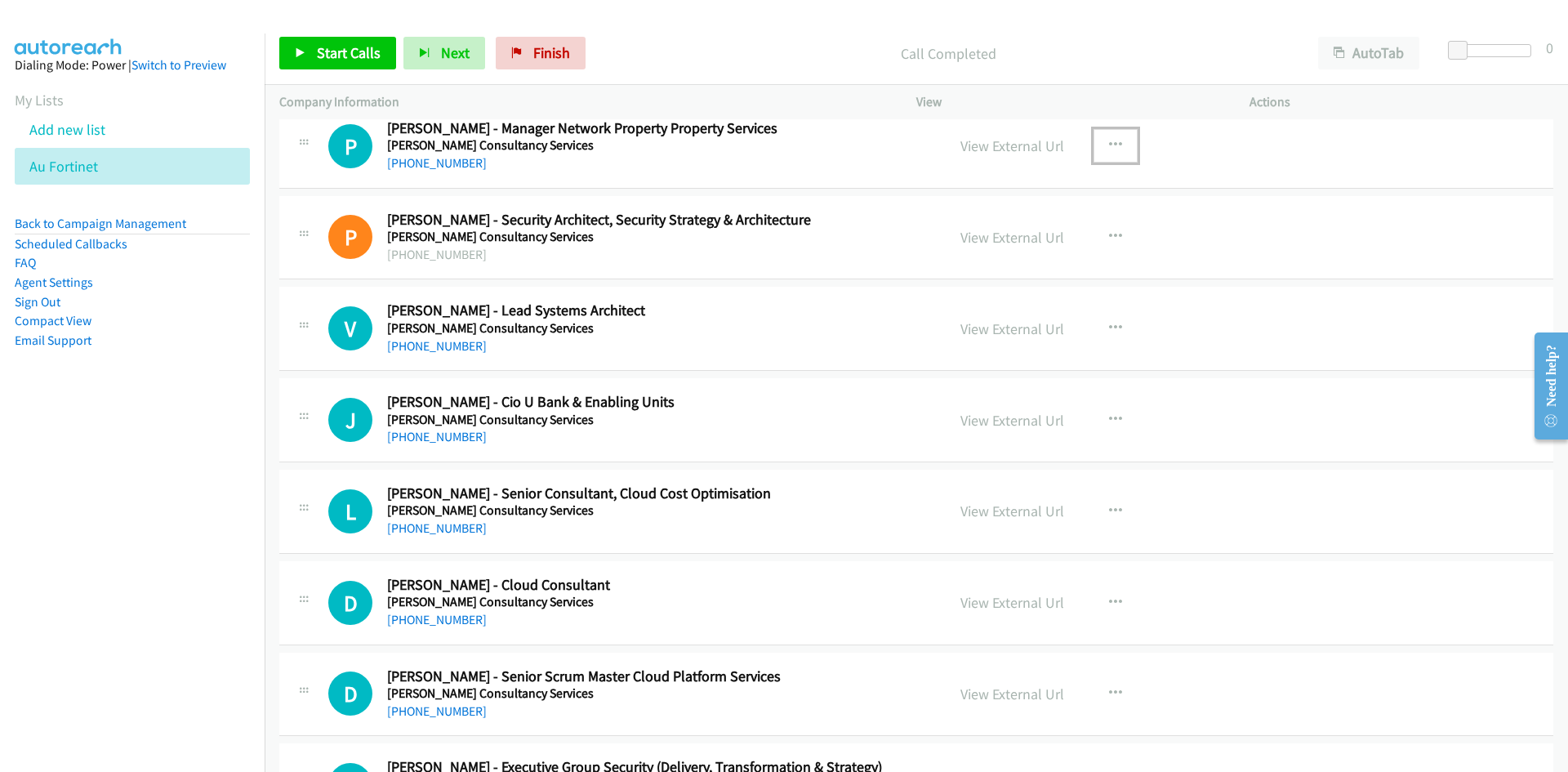
click at [1098, 141] on button "button" at bounding box center [1115, 145] width 44 height 33
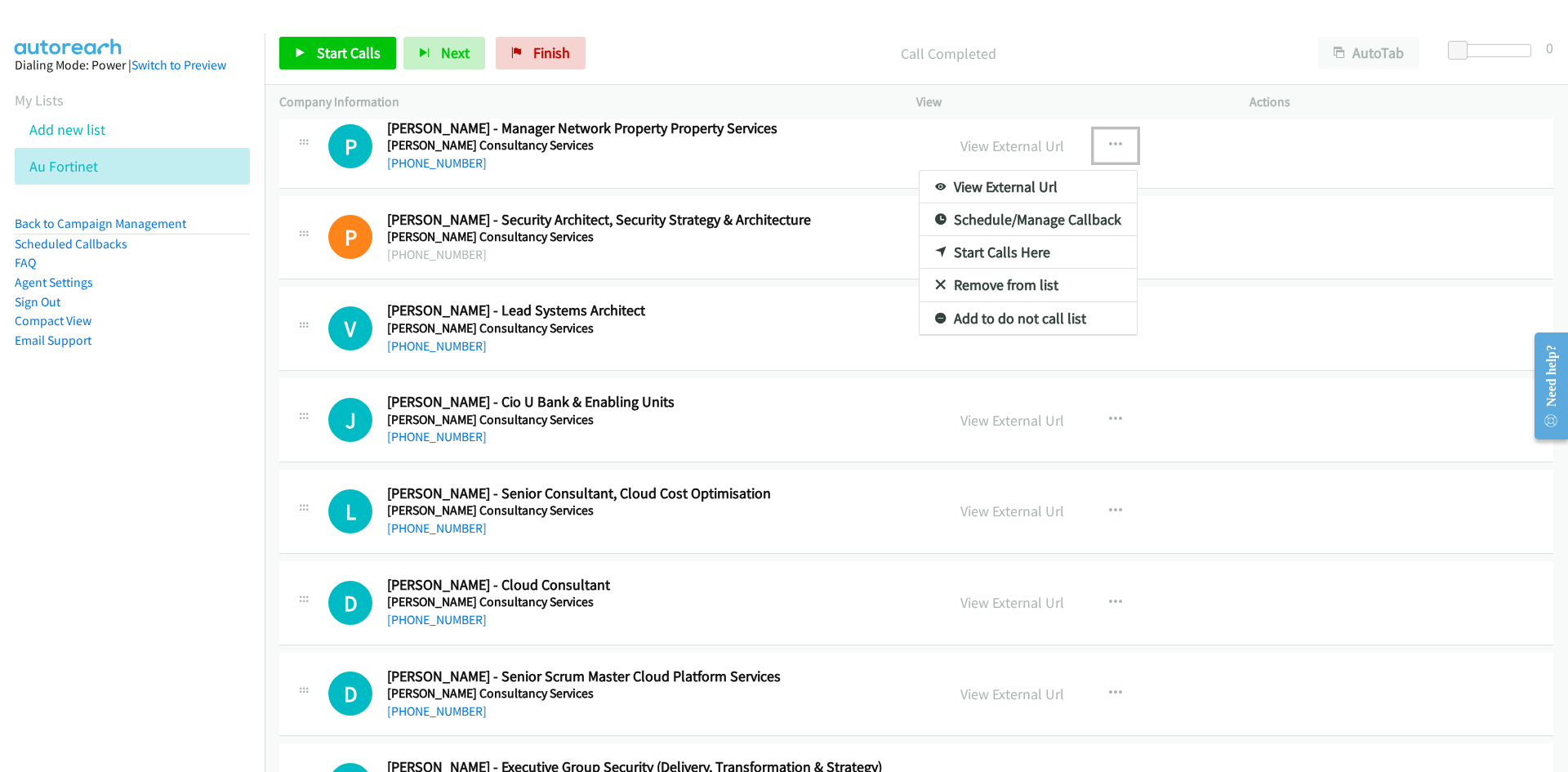
click at [935, 248] on icon at bounding box center [941, 253] width 11 height 11
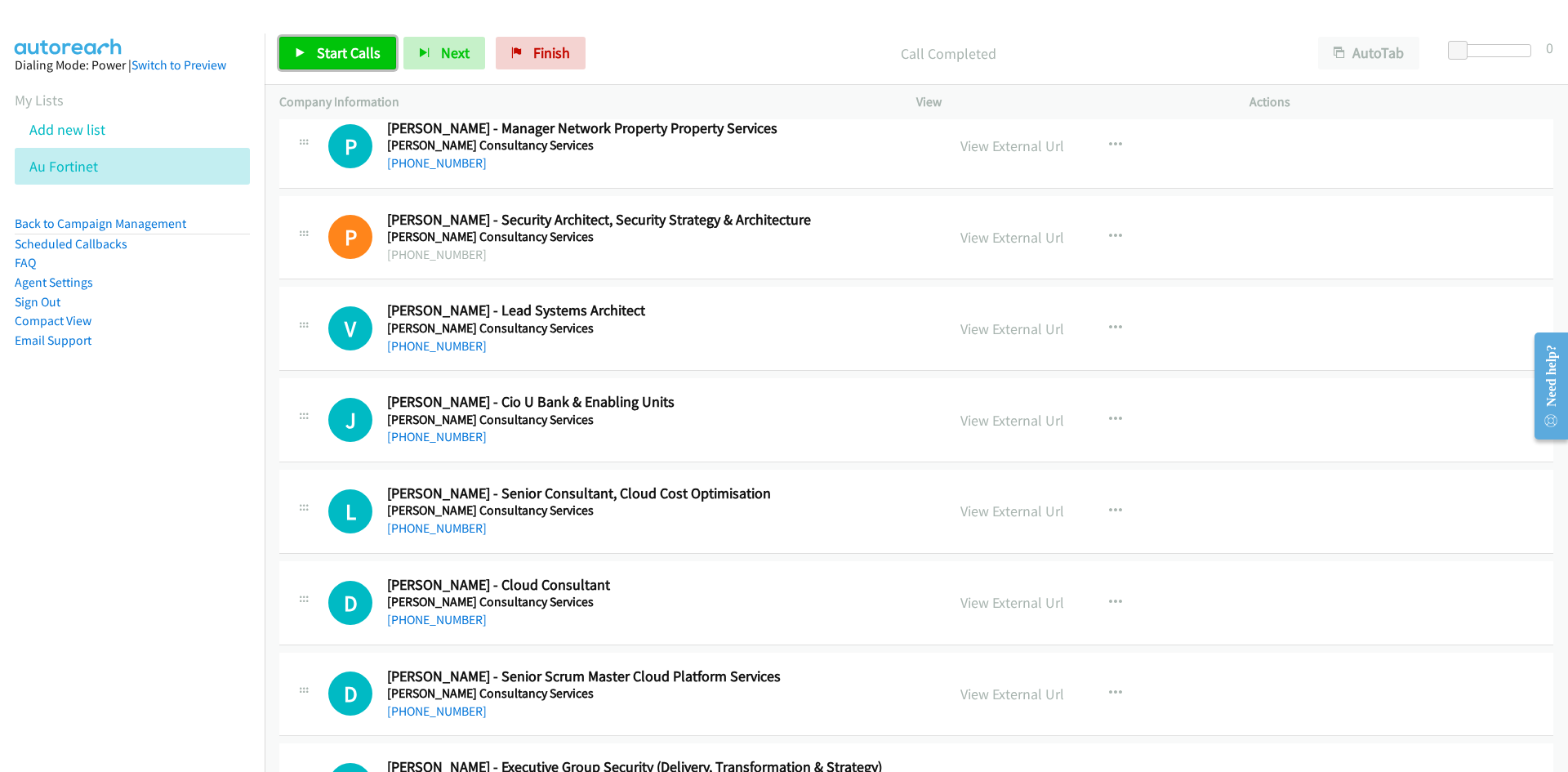
click at [346, 51] on span "Start Calls" at bounding box center [349, 52] width 64 height 19
click at [298, 49] on icon at bounding box center [300, 54] width 11 height 11
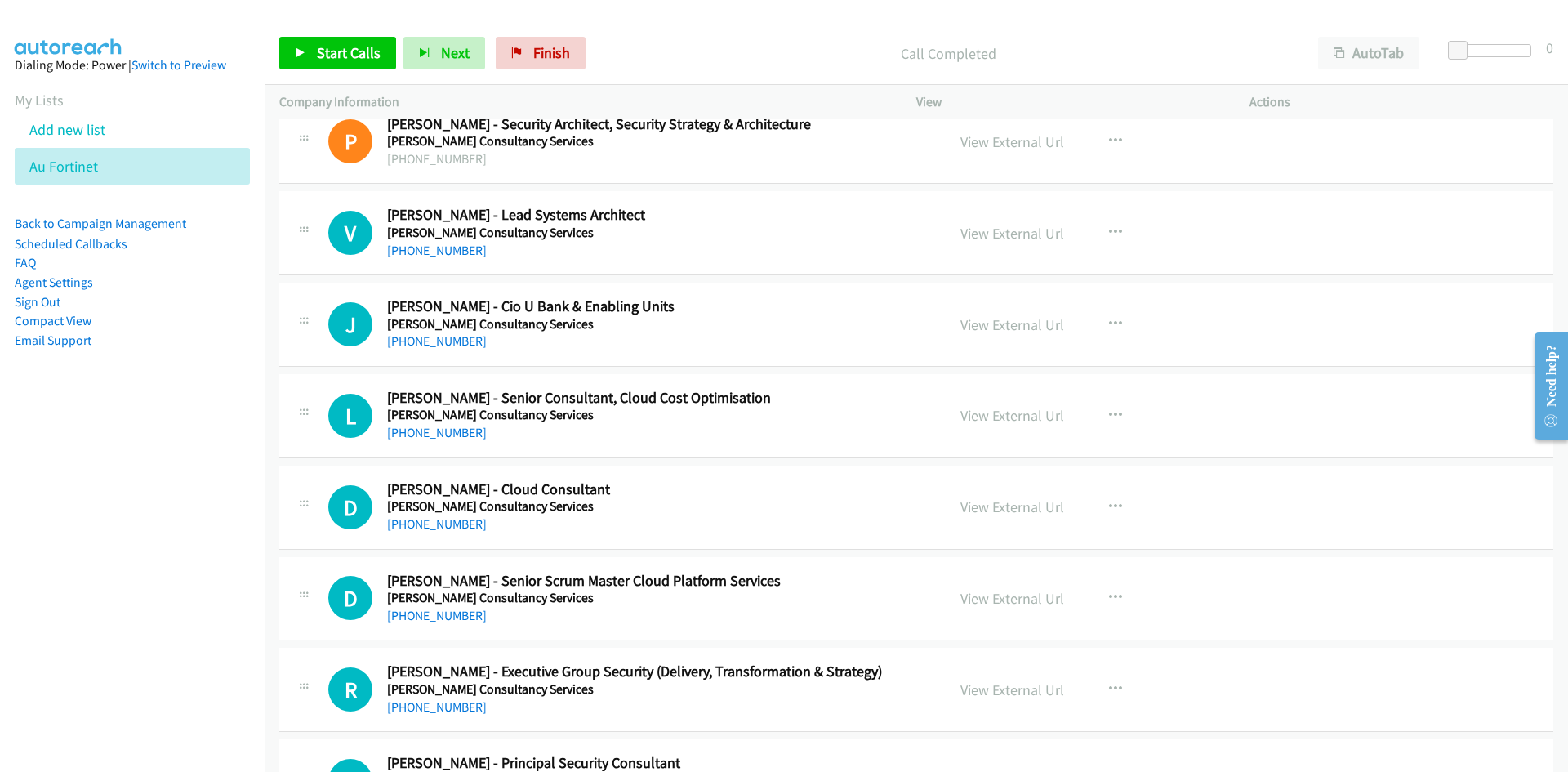
scroll to position [1551, 0]
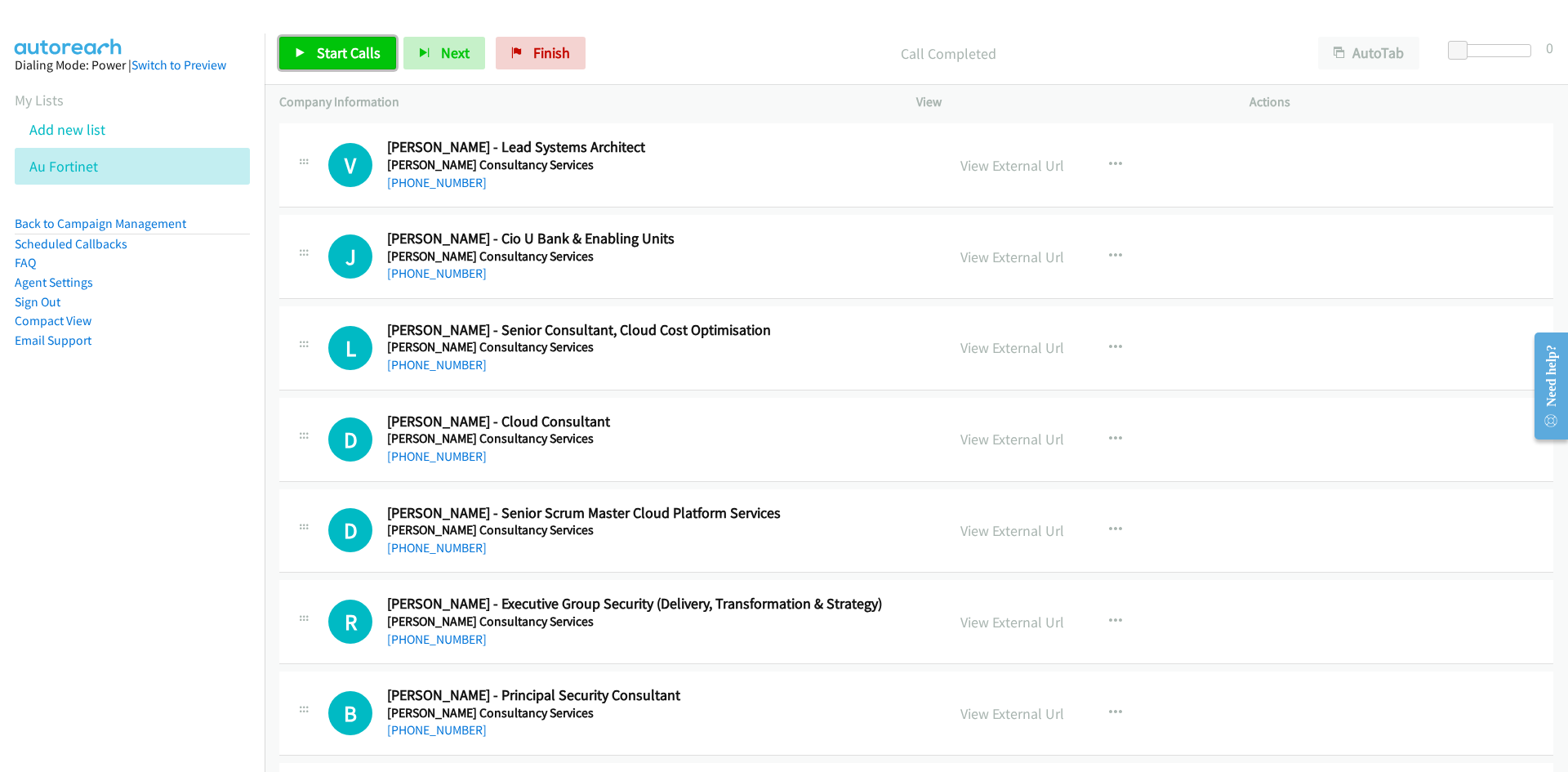
click at [368, 51] on span "Start Calls" at bounding box center [349, 52] width 64 height 19
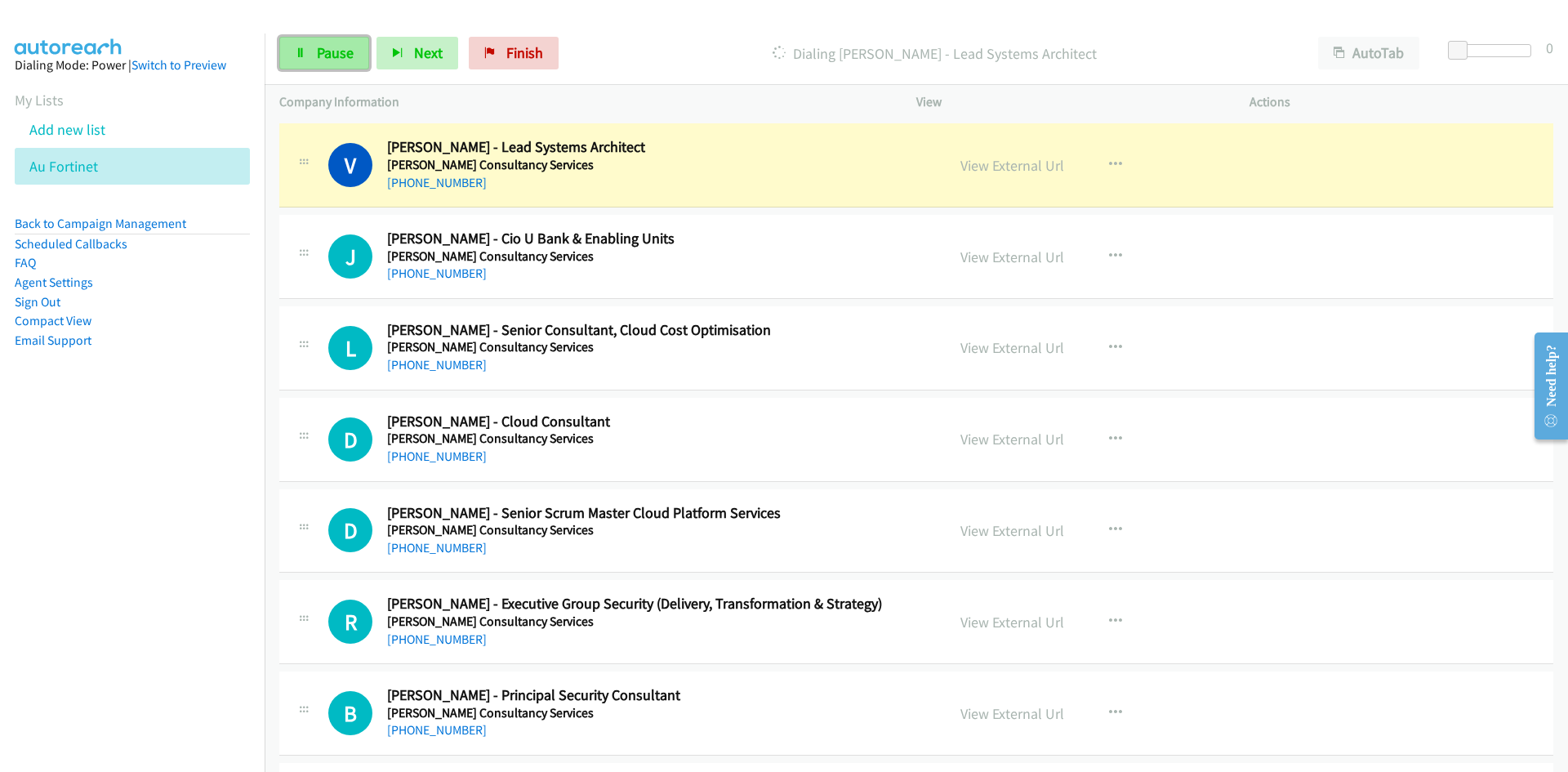
click at [345, 52] on span "Pause" at bounding box center [335, 52] width 36 height 19
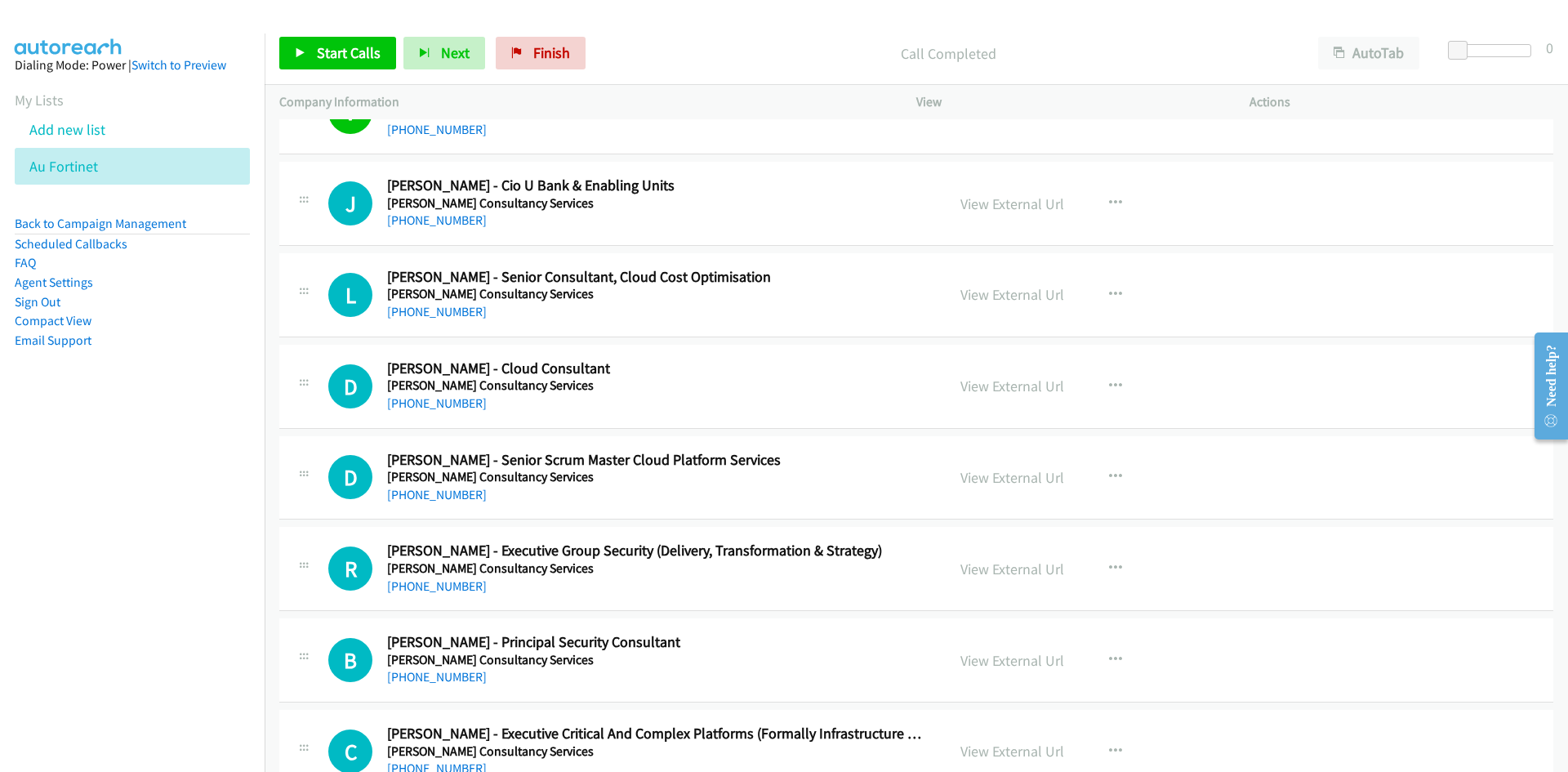
scroll to position [1634, 0]
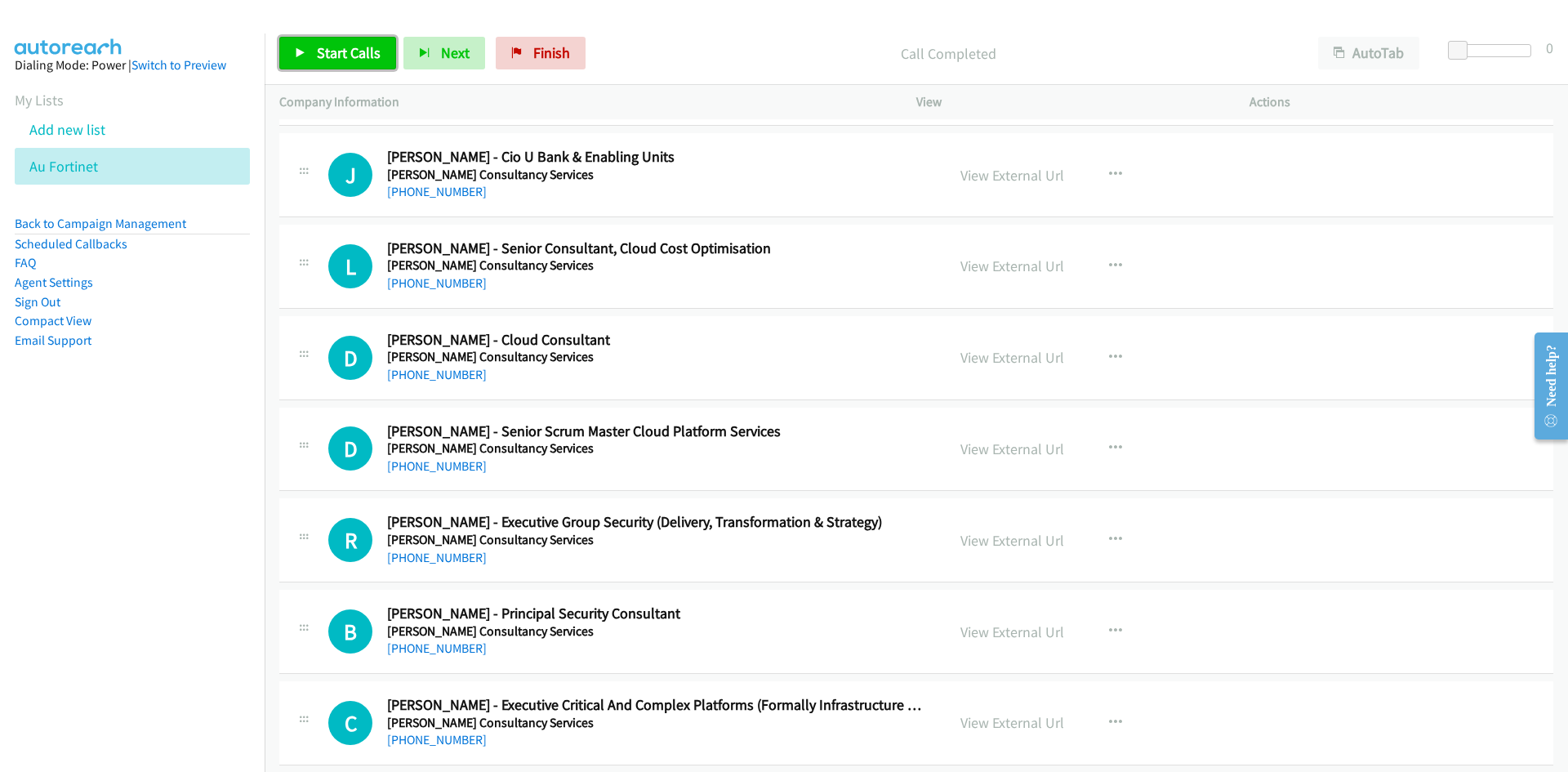
click at [366, 47] on span "Start Calls" at bounding box center [349, 52] width 64 height 19
click at [354, 52] on link "Pause" at bounding box center [324, 52] width 90 height 33
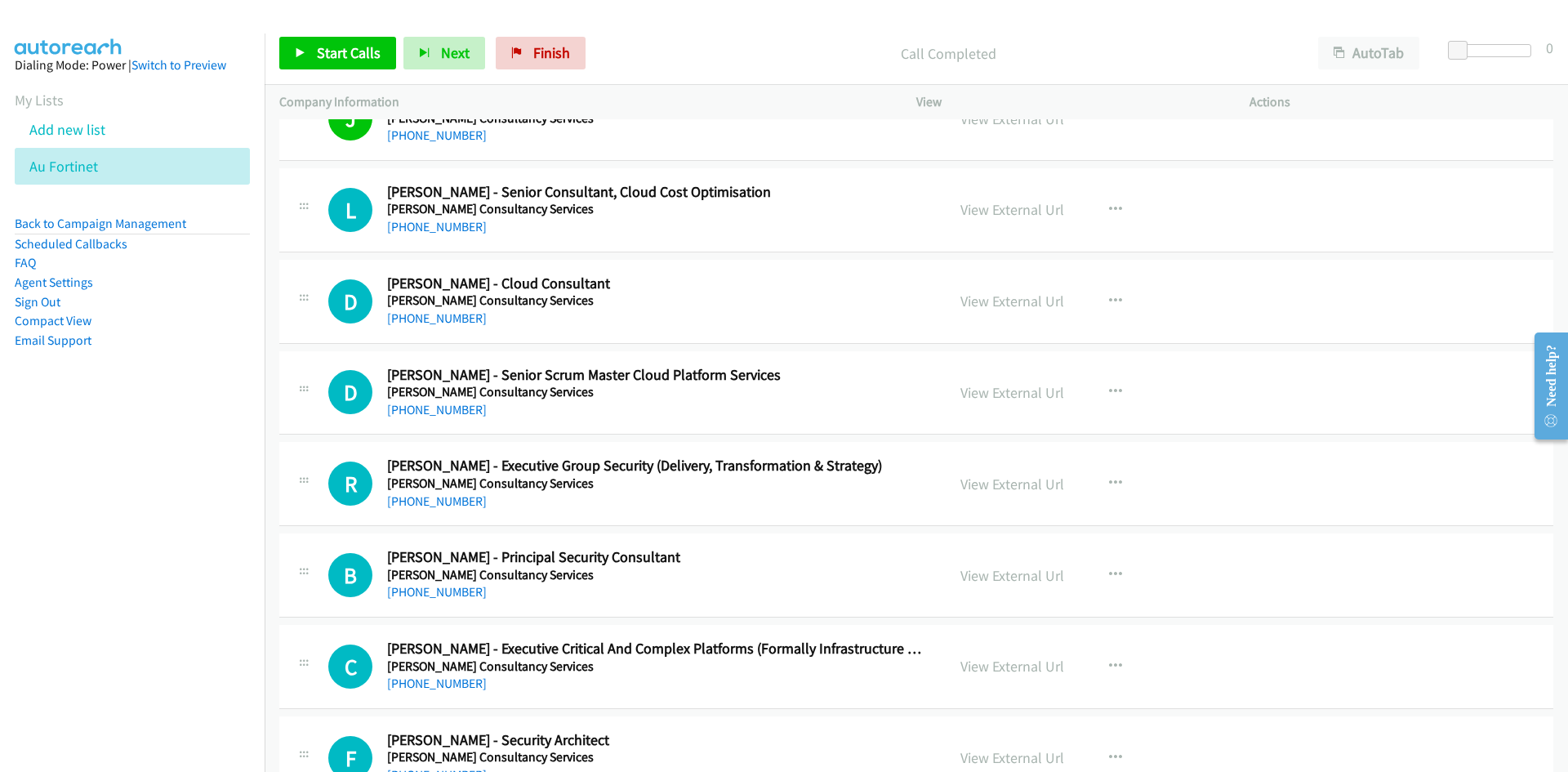
scroll to position [1715, 0]
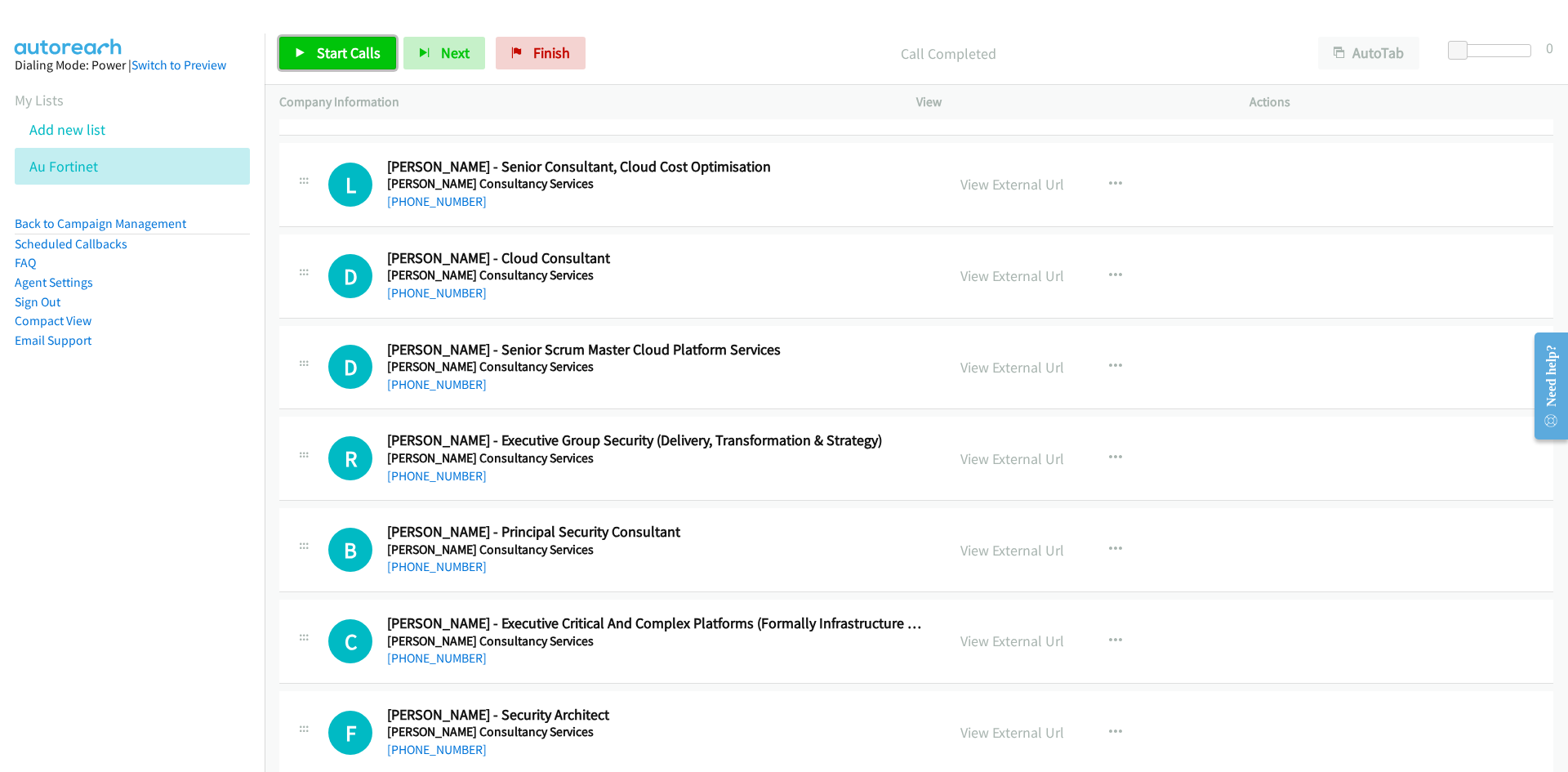
click at [324, 59] on span "Start Calls" at bounding box center [349, 52] width 64 height 19
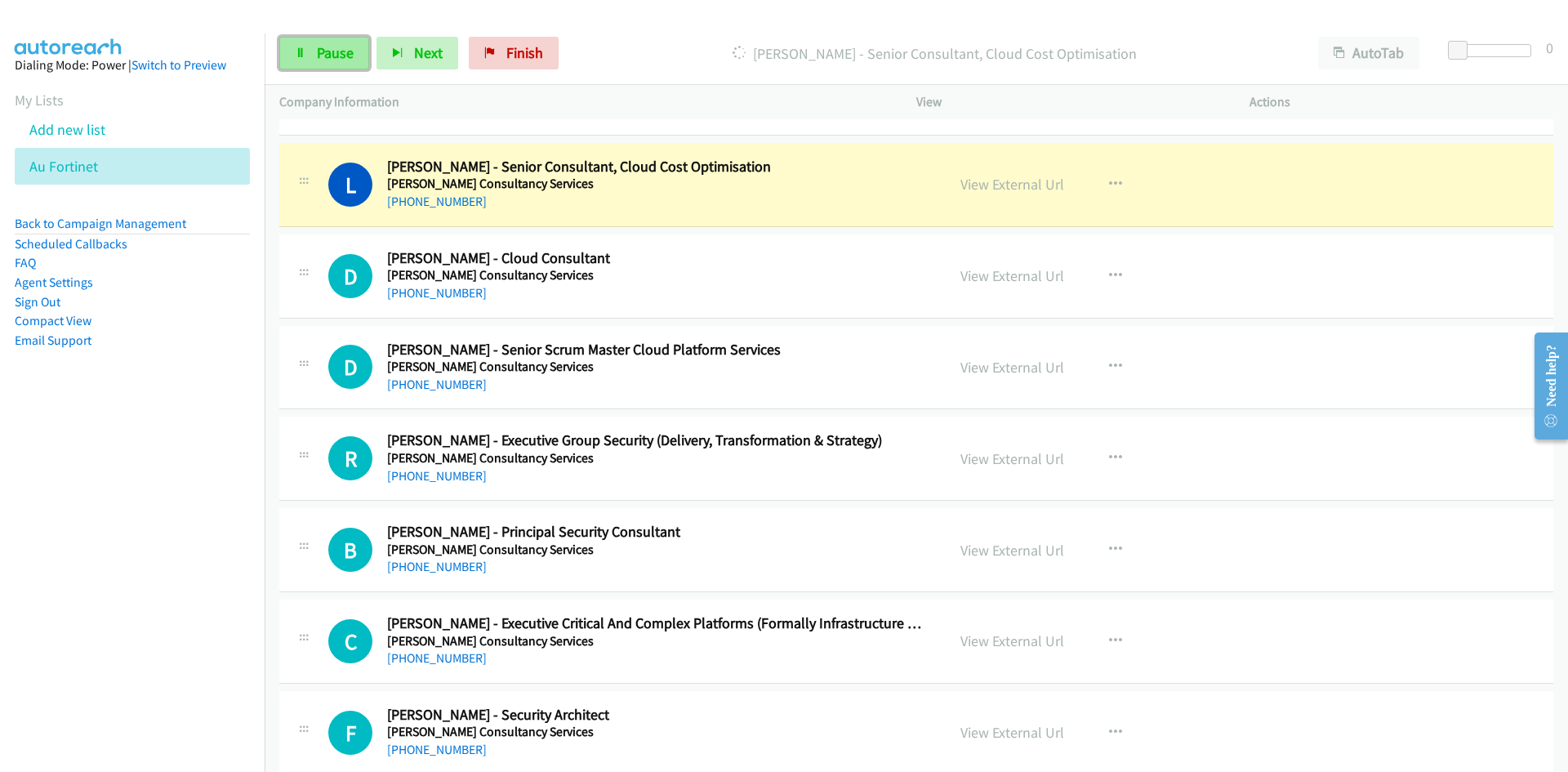
click at [324, 59] on span "Pause" at bounding box center [335, 52] width 36 height 19
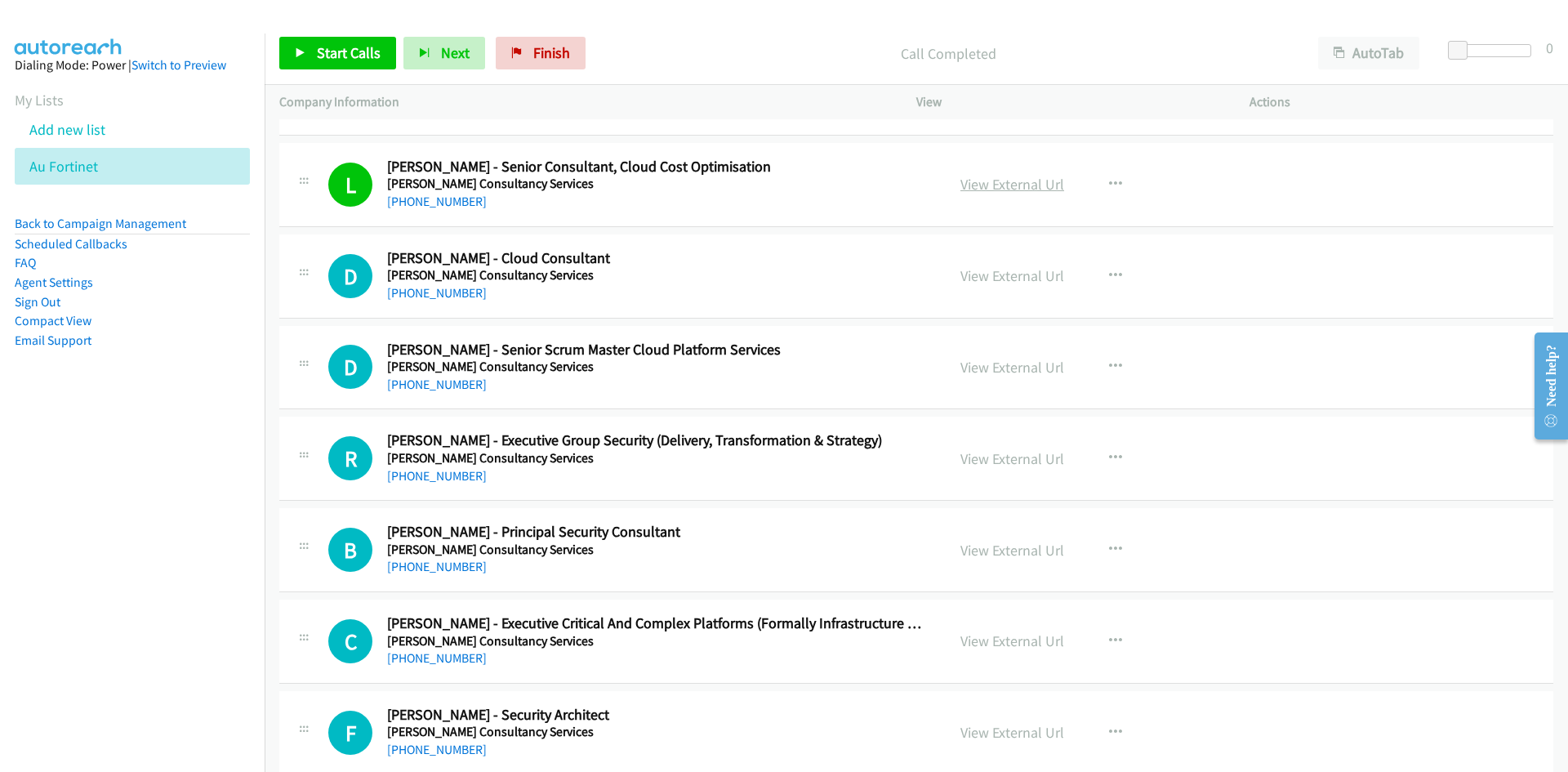
click at [961, 184] on link "View External Url" at bounding box center [1012, 184] width 104 height 19
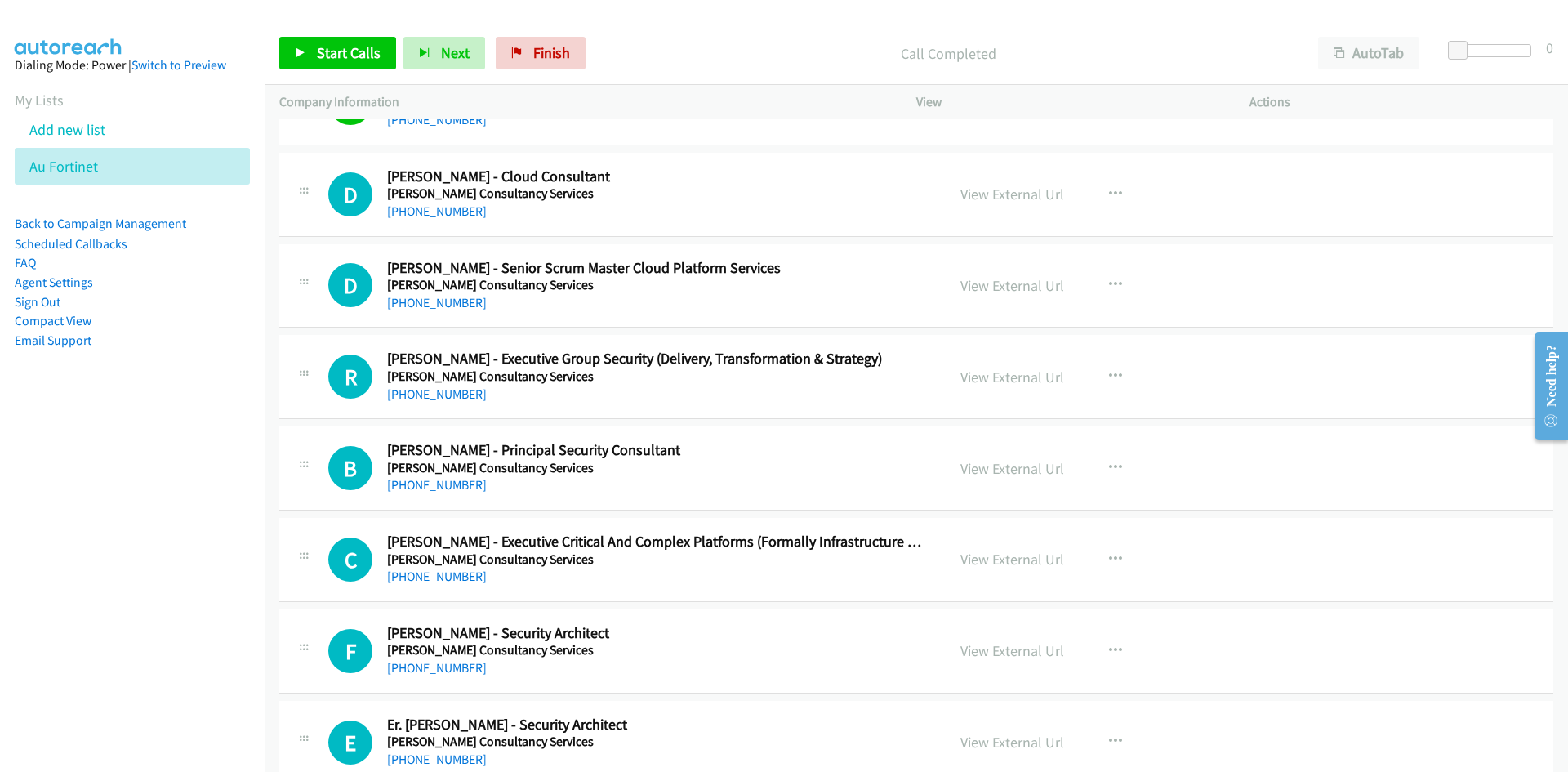
drag, startPoint x: 353, startPoint y: 30, endPoint x: 353, endPoint y: 40, distance: 10.0
click at [353, 30] on div "Start Calls Pause Next Finish Call Completed AutoTab AutoTab 0" at bounding box center [916, 53] width 1304 height 63
click at [354, 56] on span "Start Calls" at bounding box center [349, 52] width 64 height 19
click at [354, 56] on link "Pause" at bounding box center [324, 52] width 90 height 33
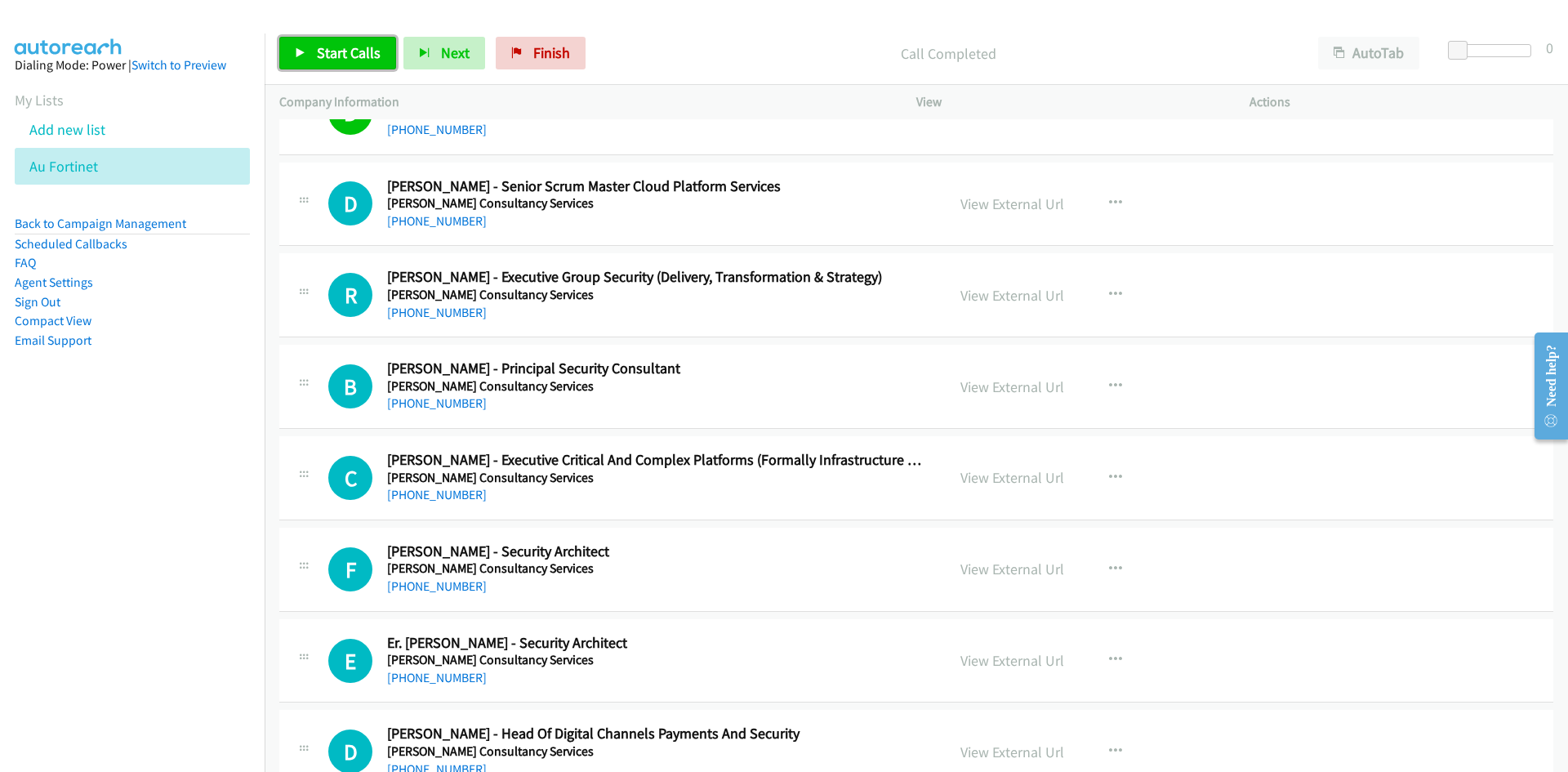
click at [341, 47] on span "Start Calls" at bounding box center [349, 52] width 64 height 19
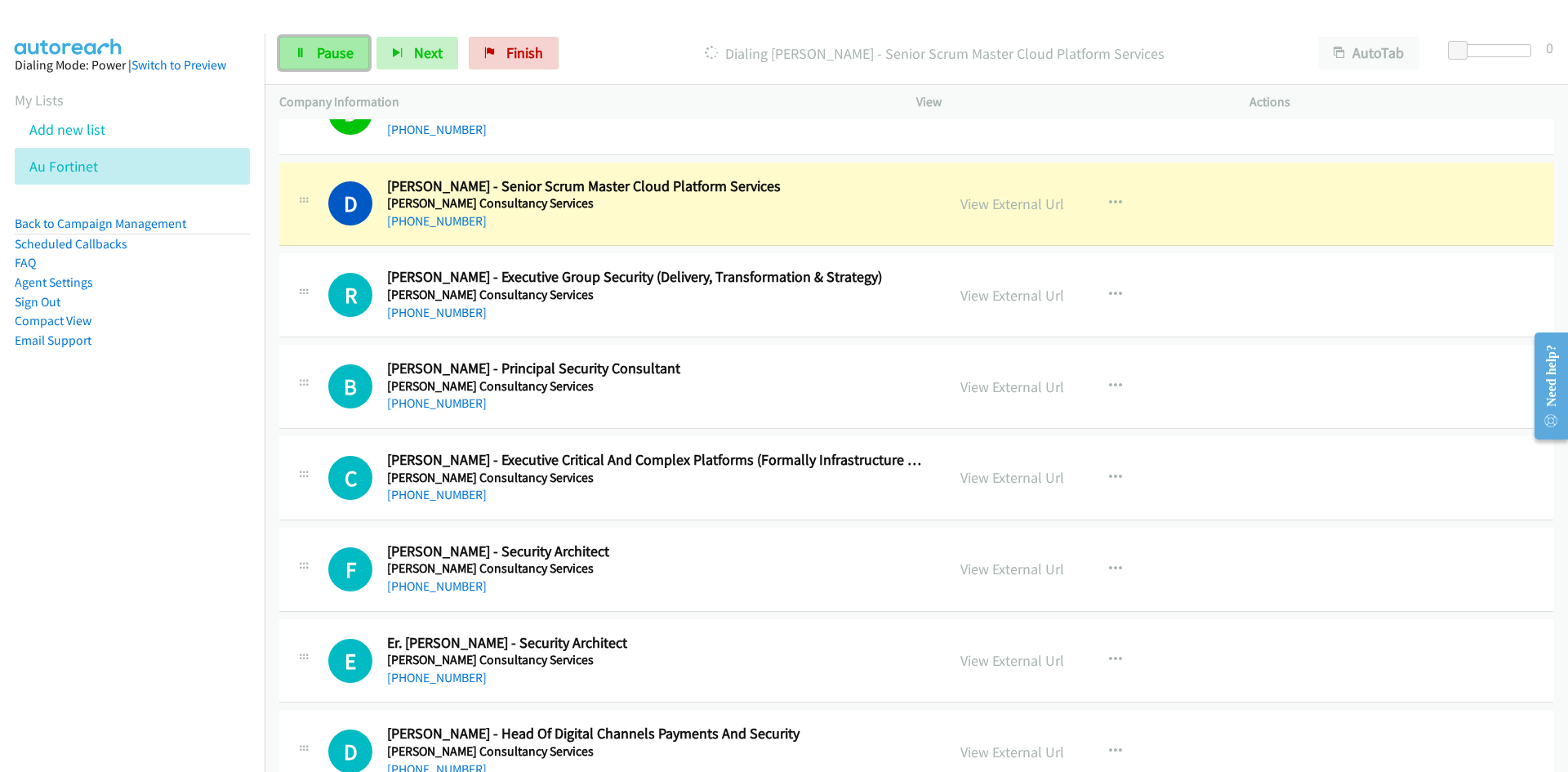
click at [340, 50] on span "Pause" at bounding box center [335, 52] width 36 height 19
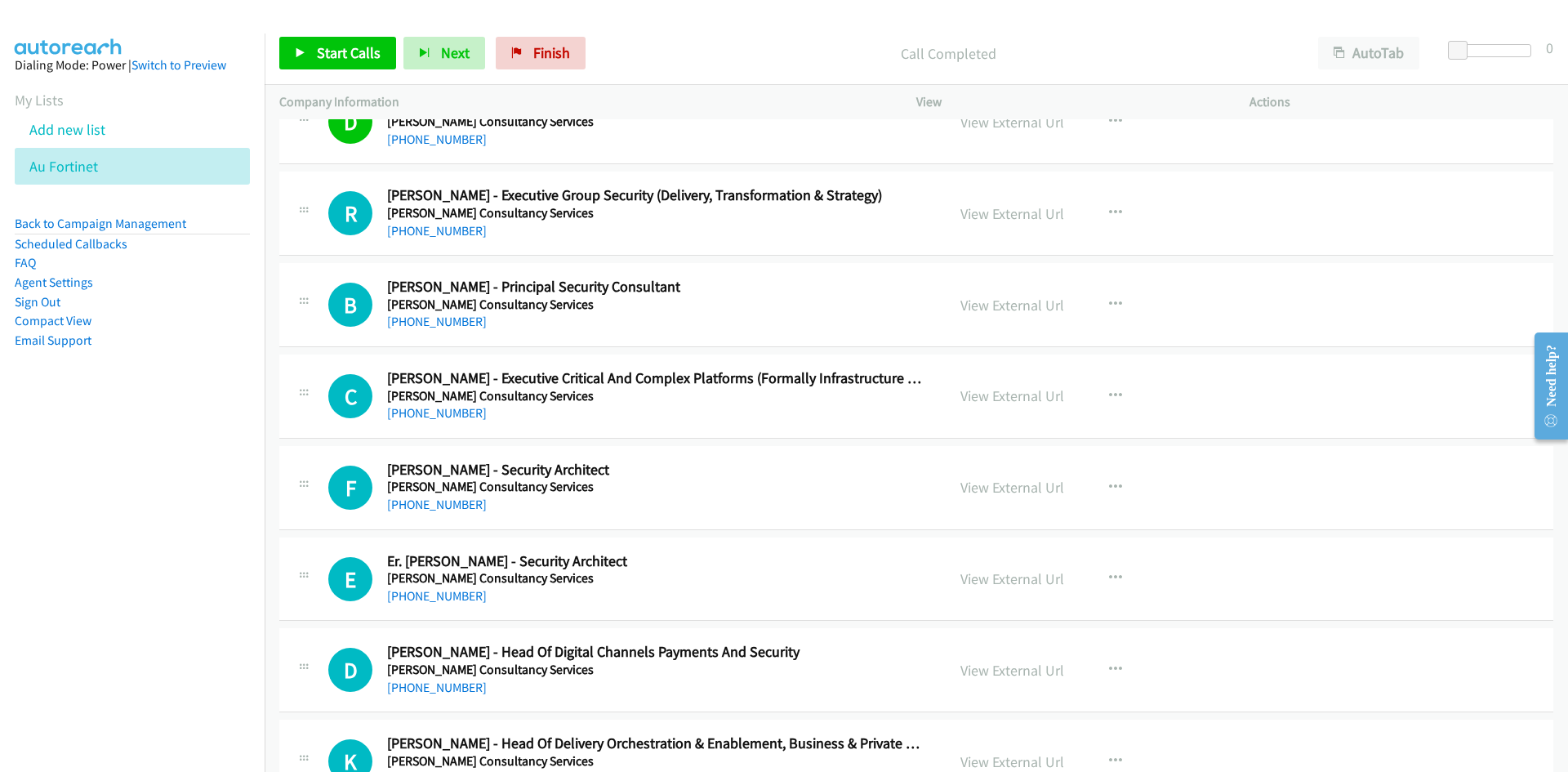
scroll to position [2042, 0]
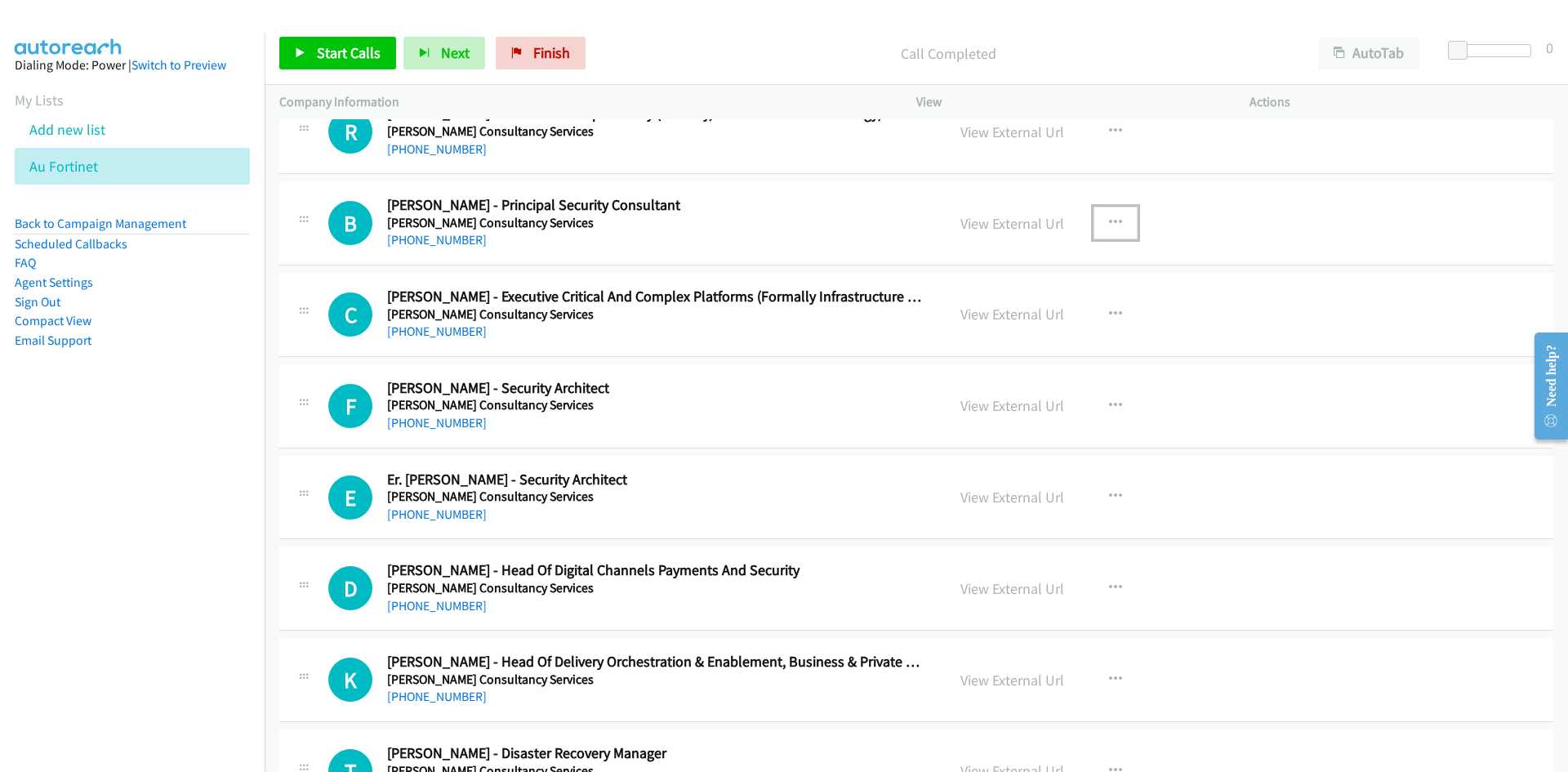
click at [1094, 222] on button "button" at bounding box center [1115, 222] width 44 height 33
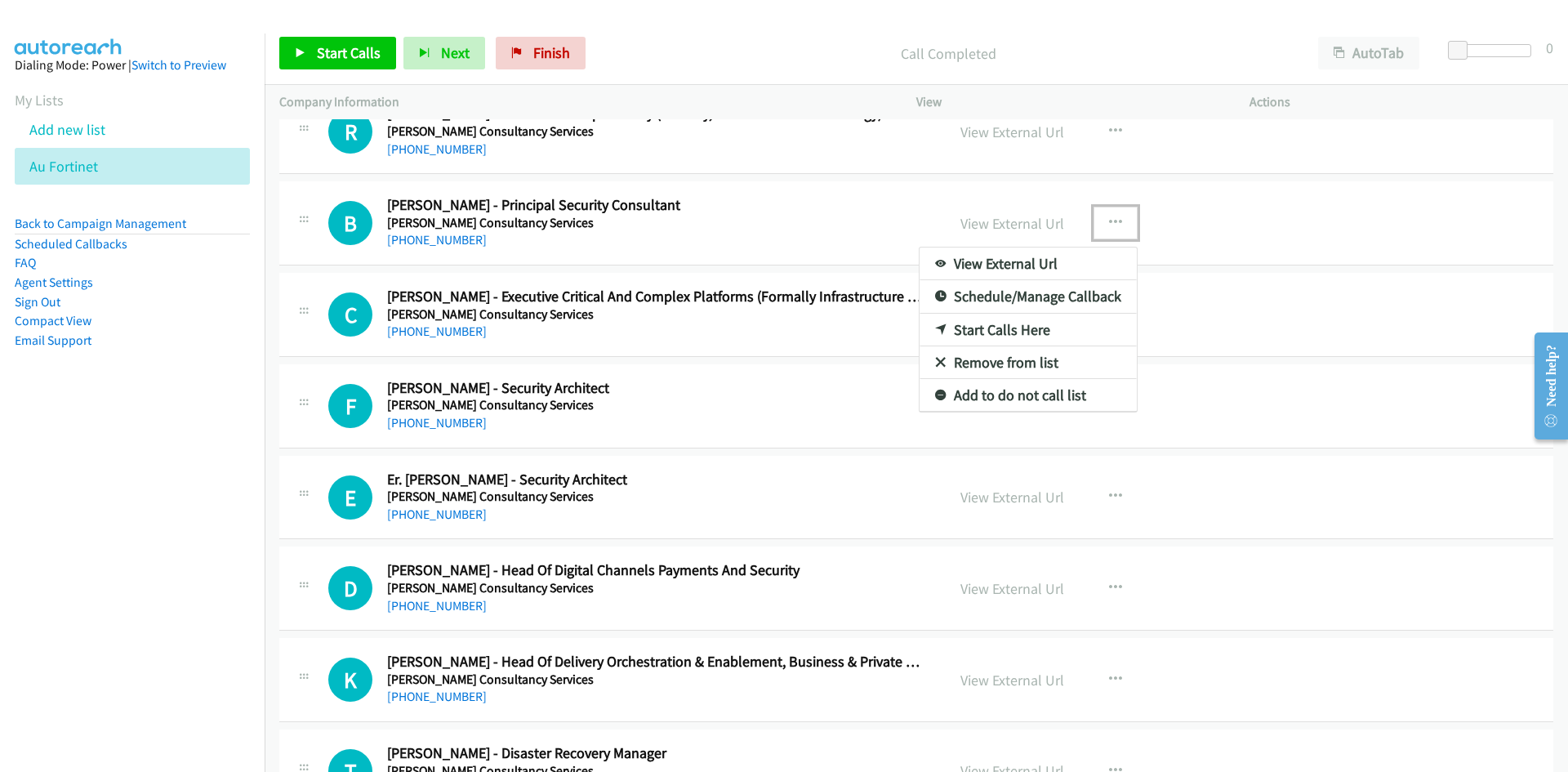
click at [935, 322] on link "Start Calls Here" at bounding box center [1028, 330] width 217 height 33
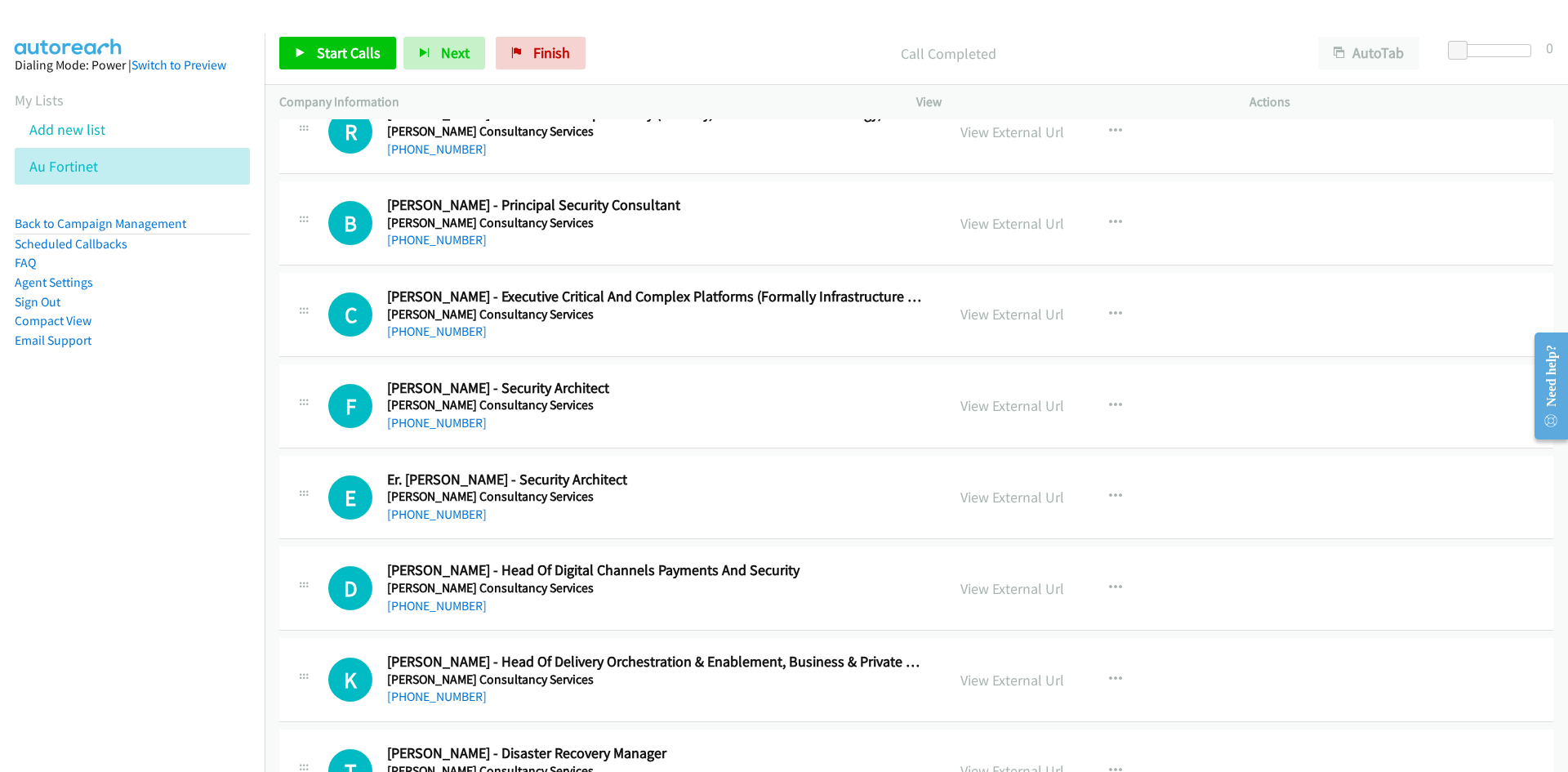
click at [379, 71] on div "Start Calls Pause Next Finish Call Completed AutoTab AutoTab 0" at bounding box center [916, 53] width 1304 height 63
click at [368, 65] on link "Start Calls" at bounding box center [337, 52] width 117 height 33
click at [366, 55] on link "Pause" at bounding box center [324, 52] width 90 height 33
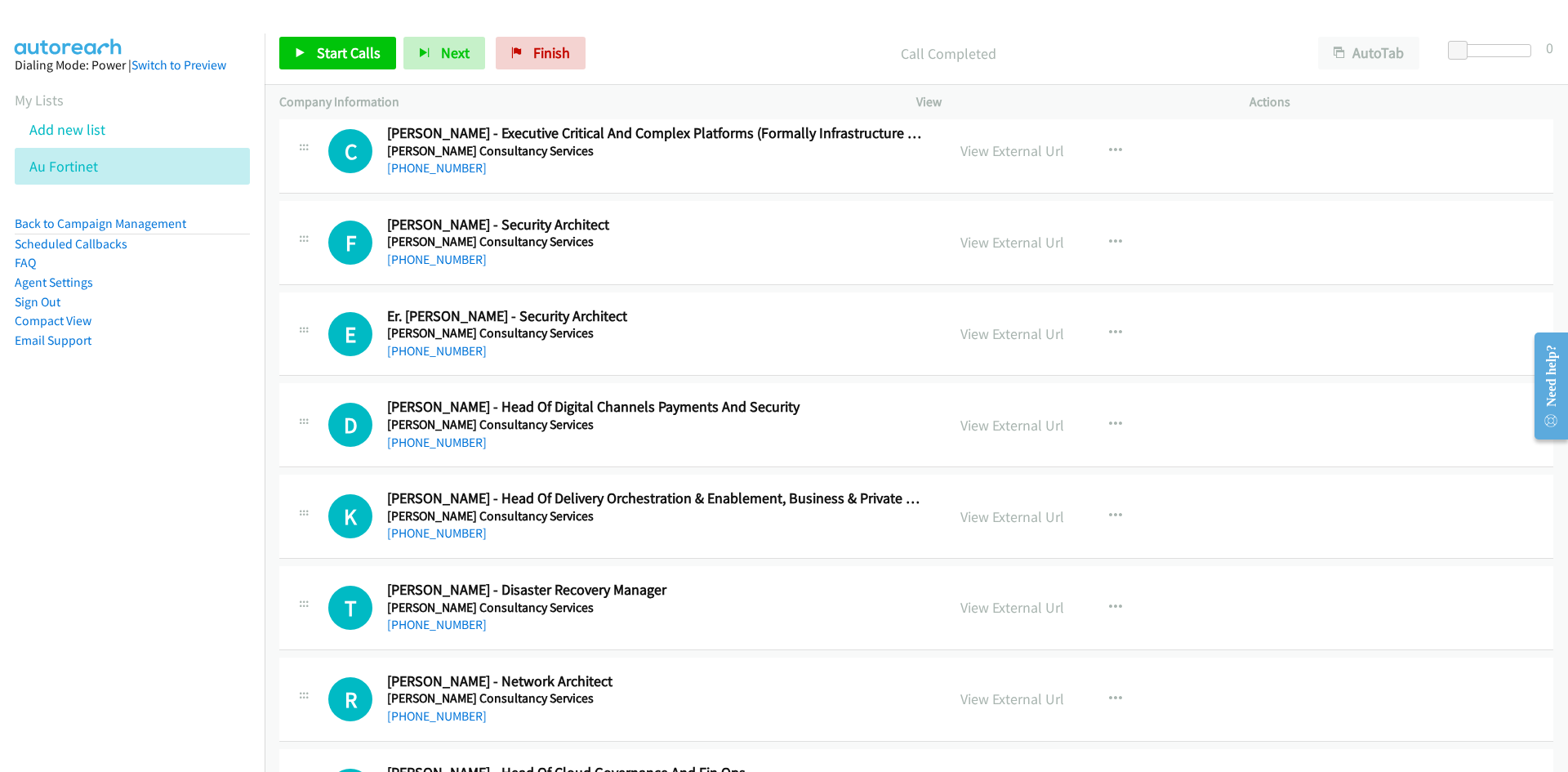
scroll to position [2287, 0]
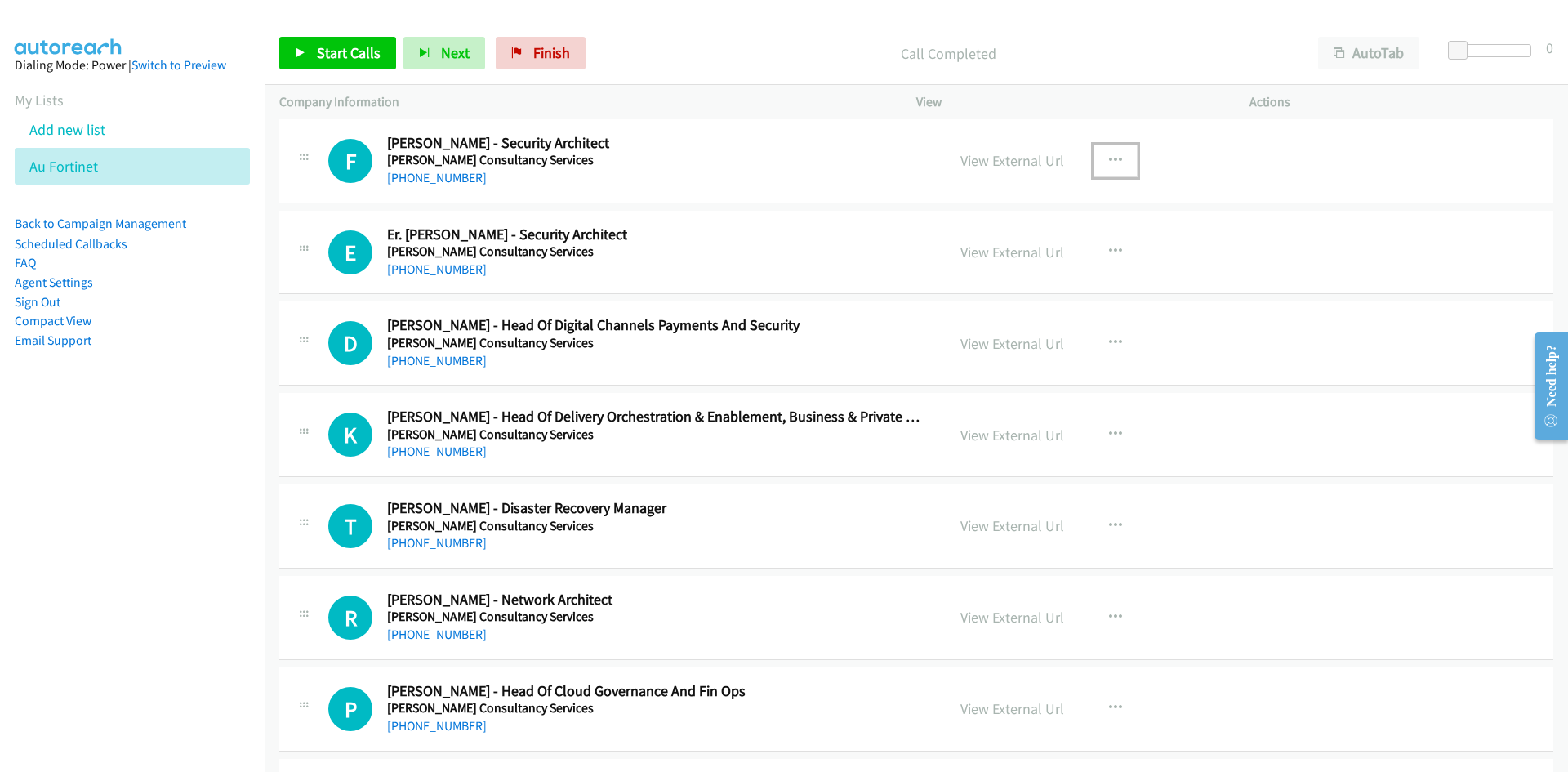
click at [1113, 164] on icon "button" at bounding box center [1116, 161] width 13 height 13
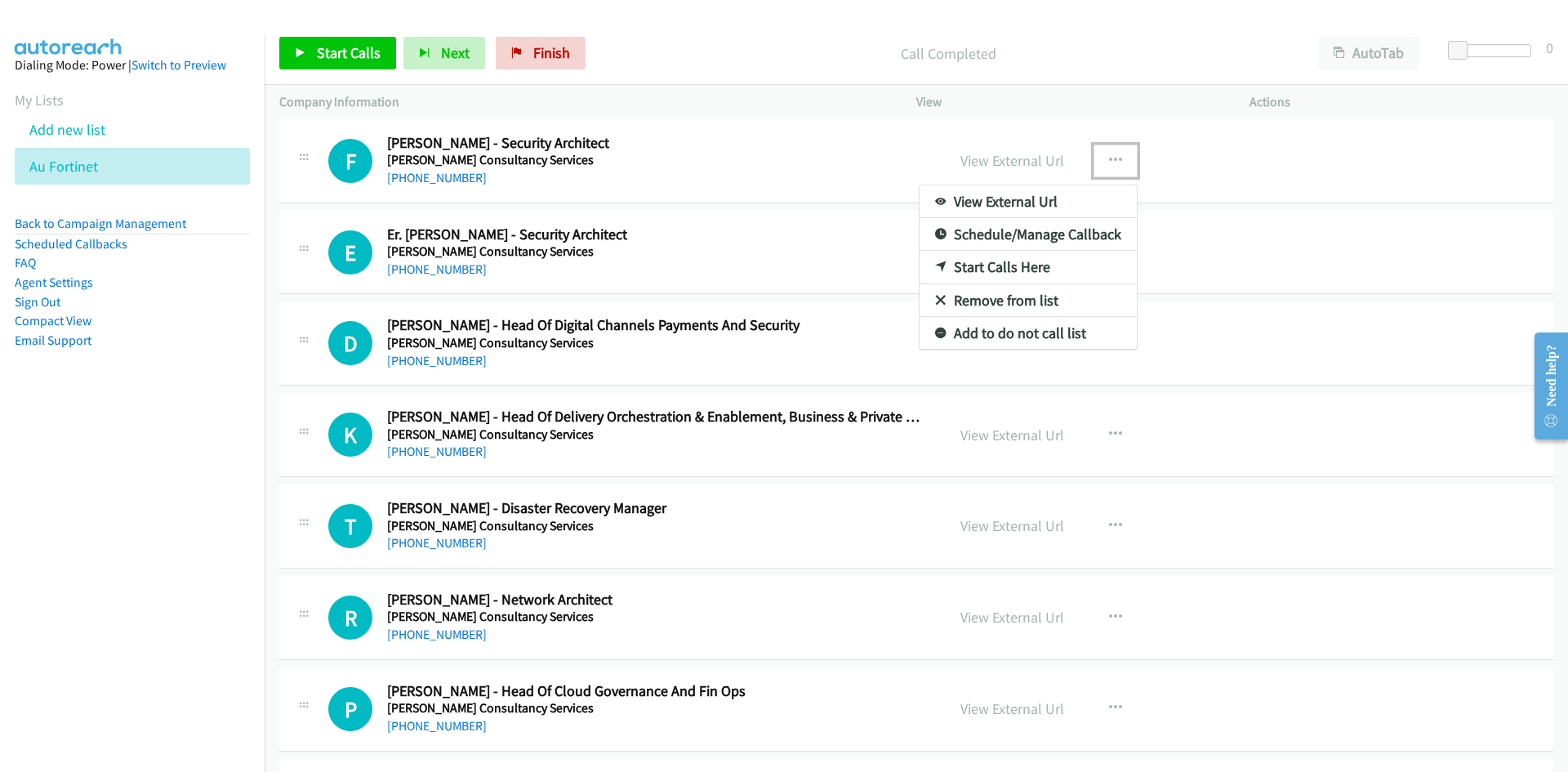
click at [939, 261] on link "Start Calls Here" at bounding box center [1028, 266] width 217 height 33
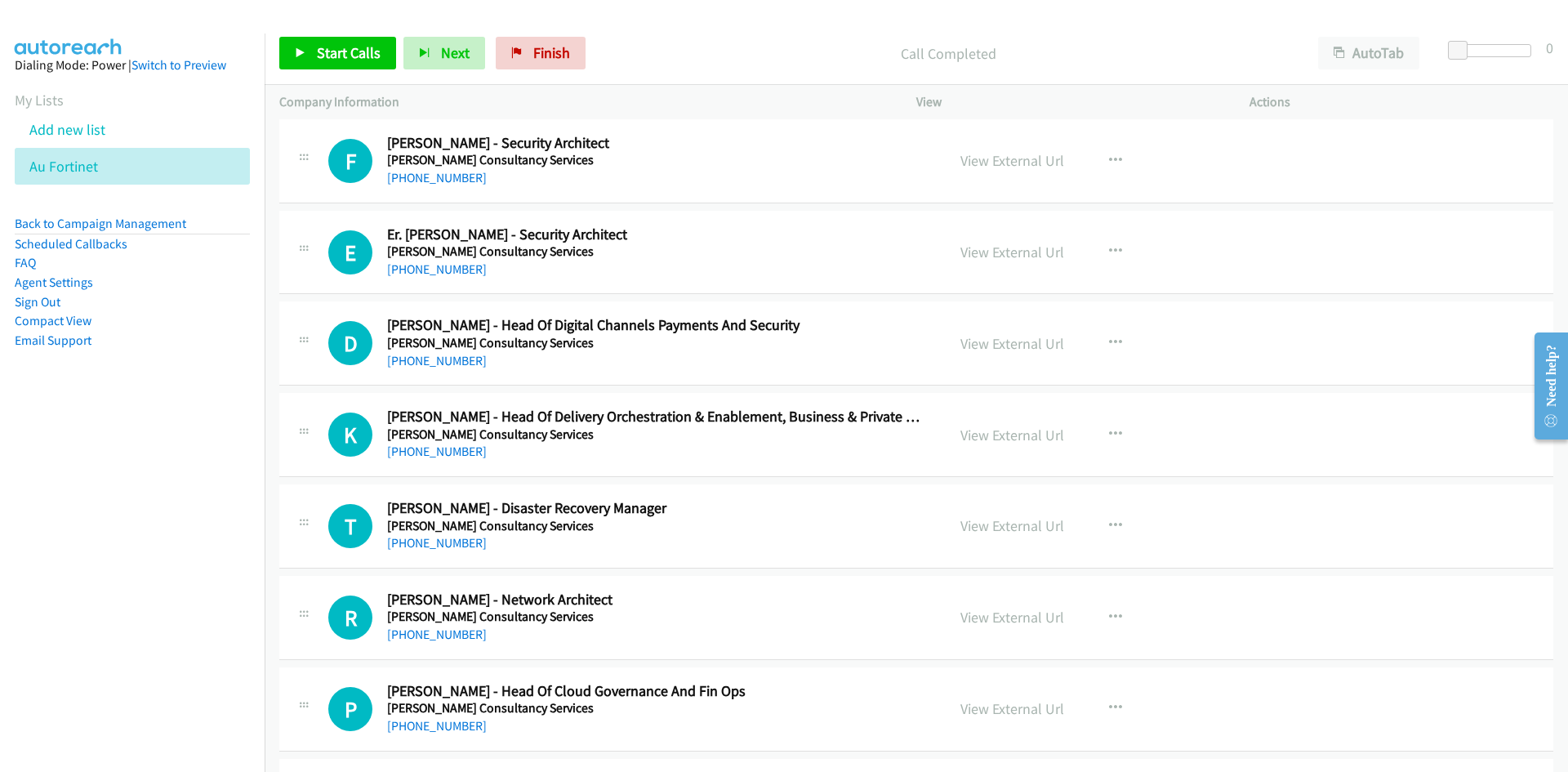
click at [381, 70] on div "Start Calls Pause Next Finish Call Completed AutoTab AutoTab 0" at bounding box center [916, 53] width 1304 height 63
click at [377, 63] on link "Start Calls" at bounding box center [337, 52] width 117 height 33
click at [328, 52] on span "Pause" at bounding box center [335, 52] width 36 height 19
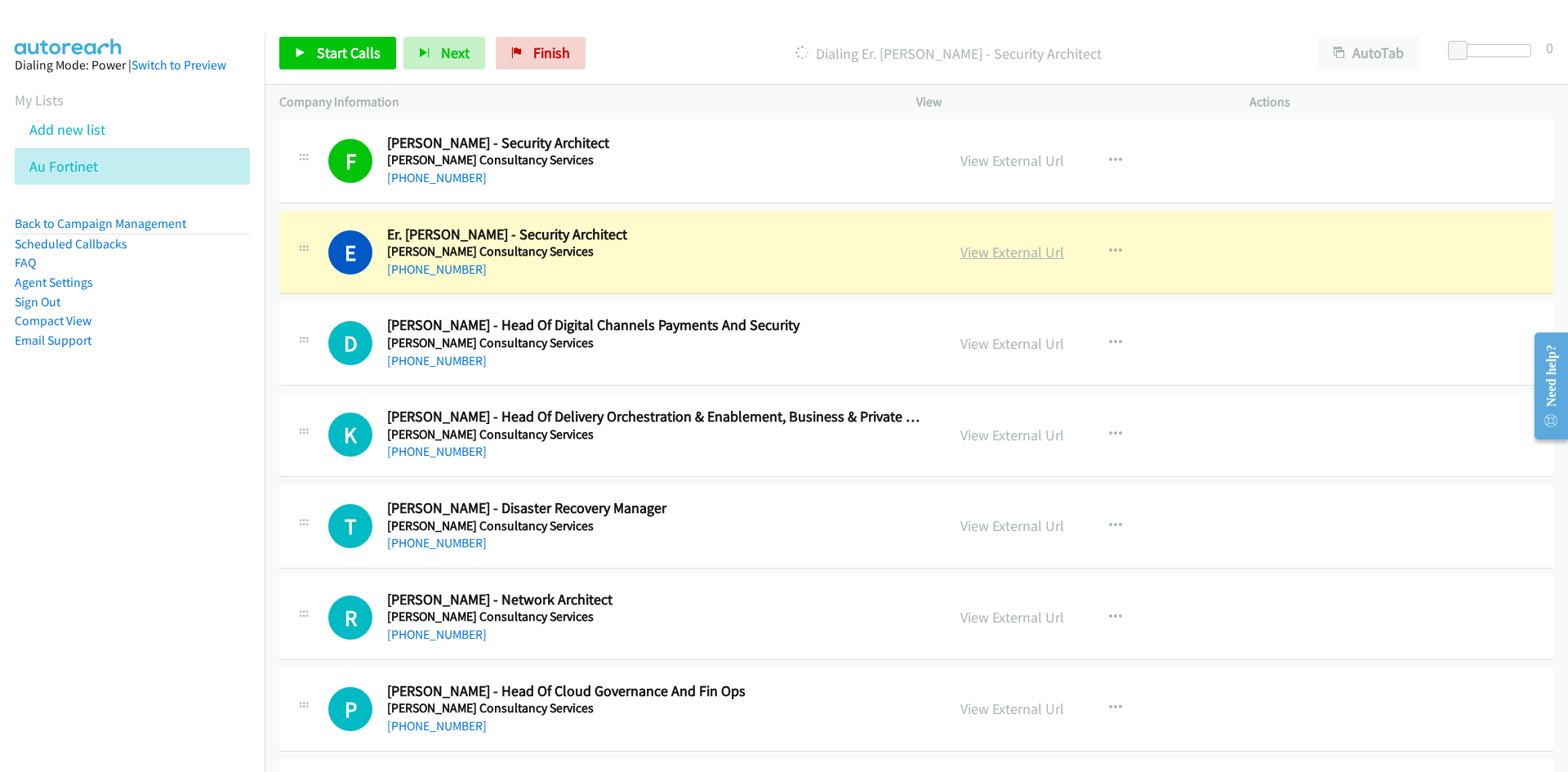
click at [1040, 248] on link "View External Url" at bounding box center [1012, 252] width 104 height 19
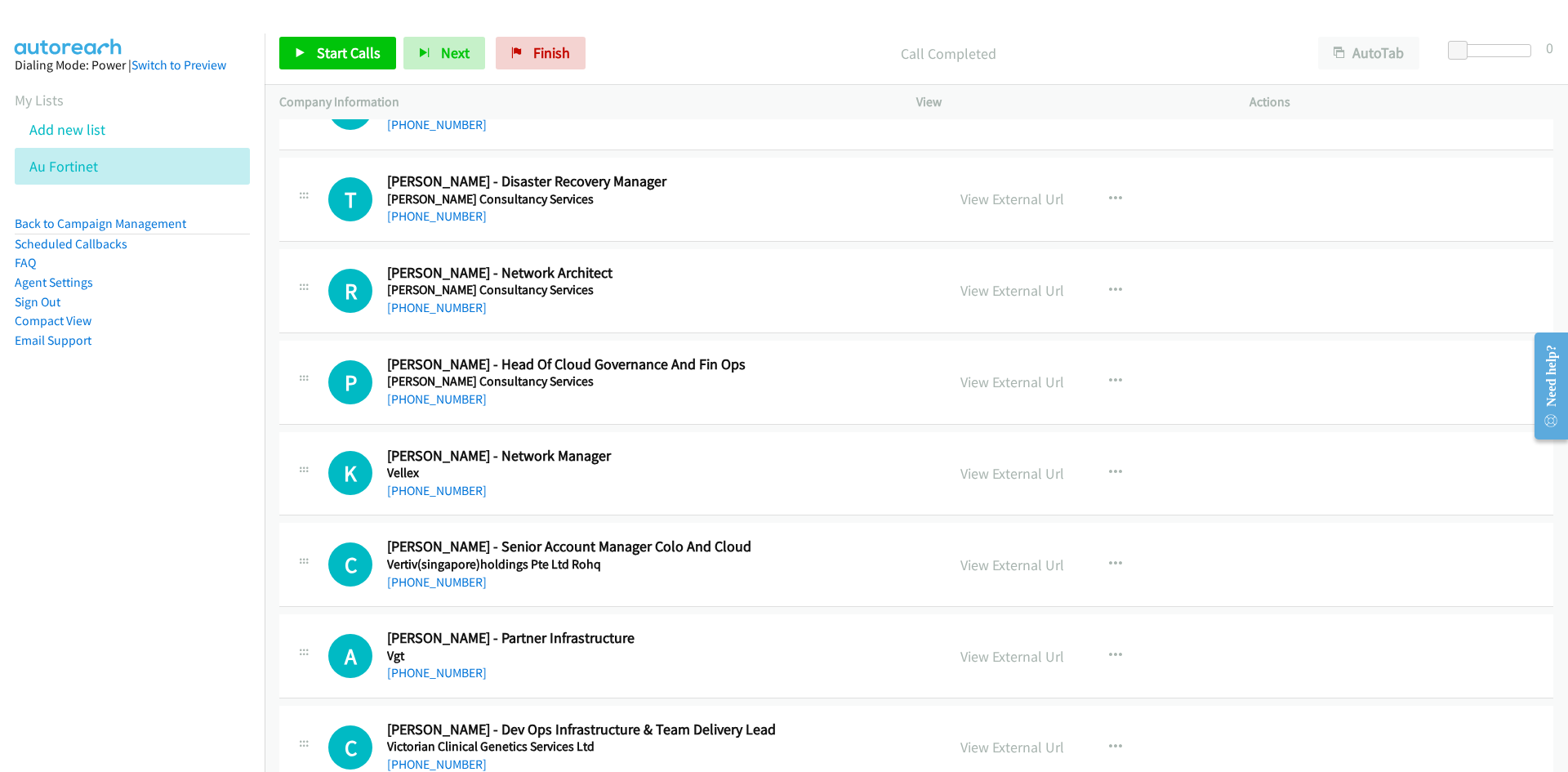
scroll to position [2695, 0]
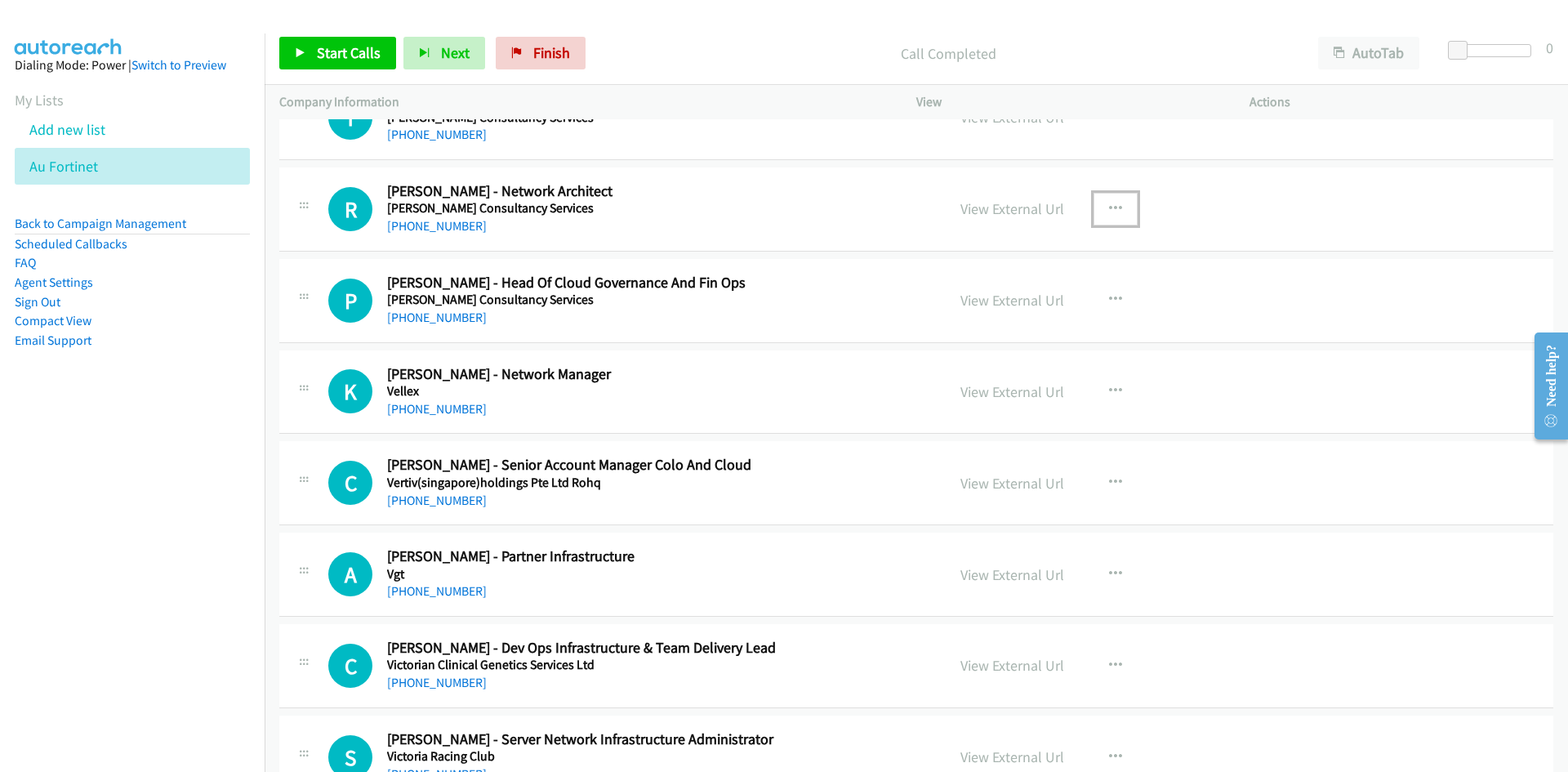
click at [1115, 210] on icon "button" at bounding box center [1116, 209] width 13 height 13
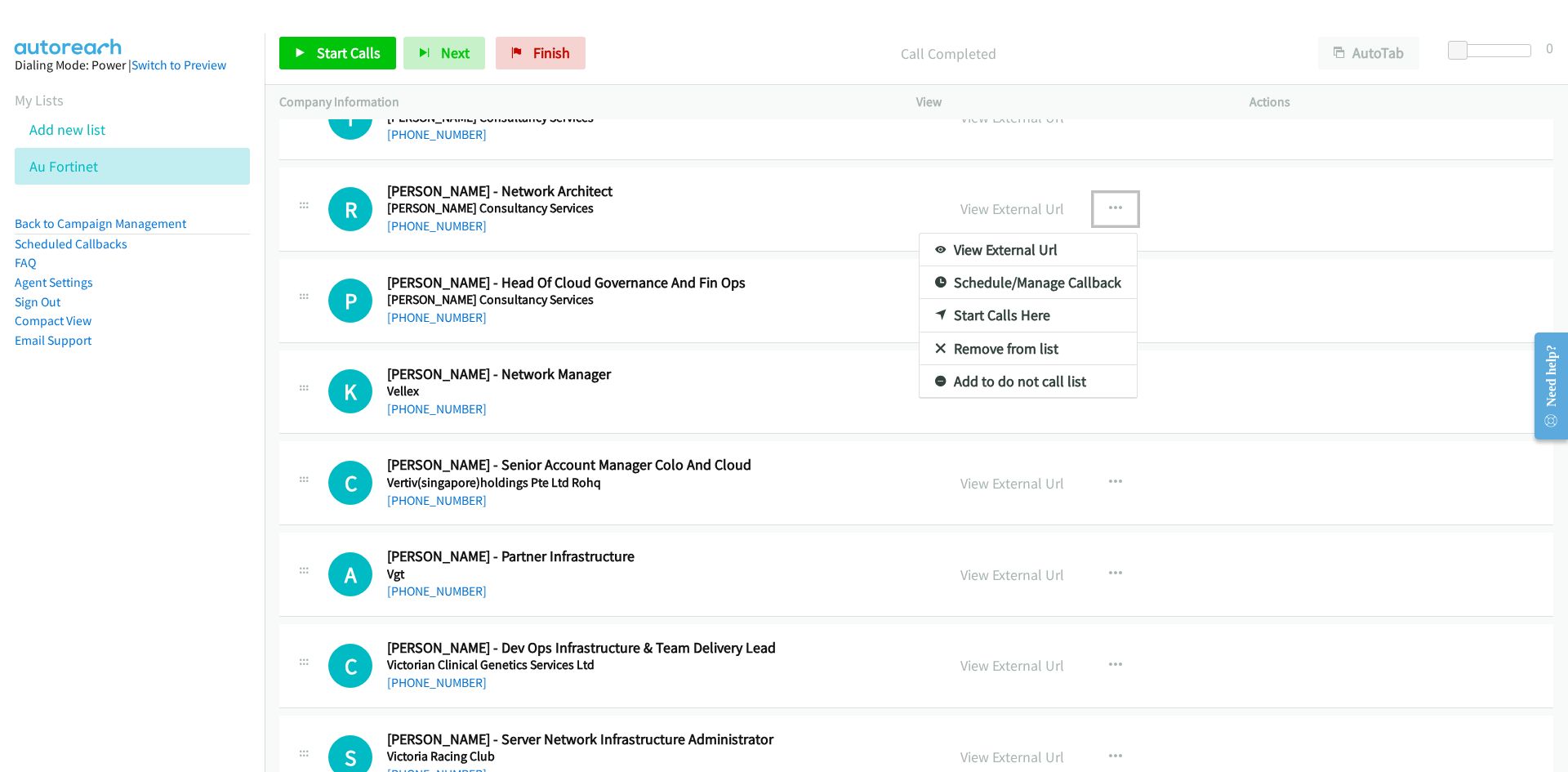
click at [934, 307] on link "Start Calls Here" at bounding box center [1028, 315] width 217 height 33
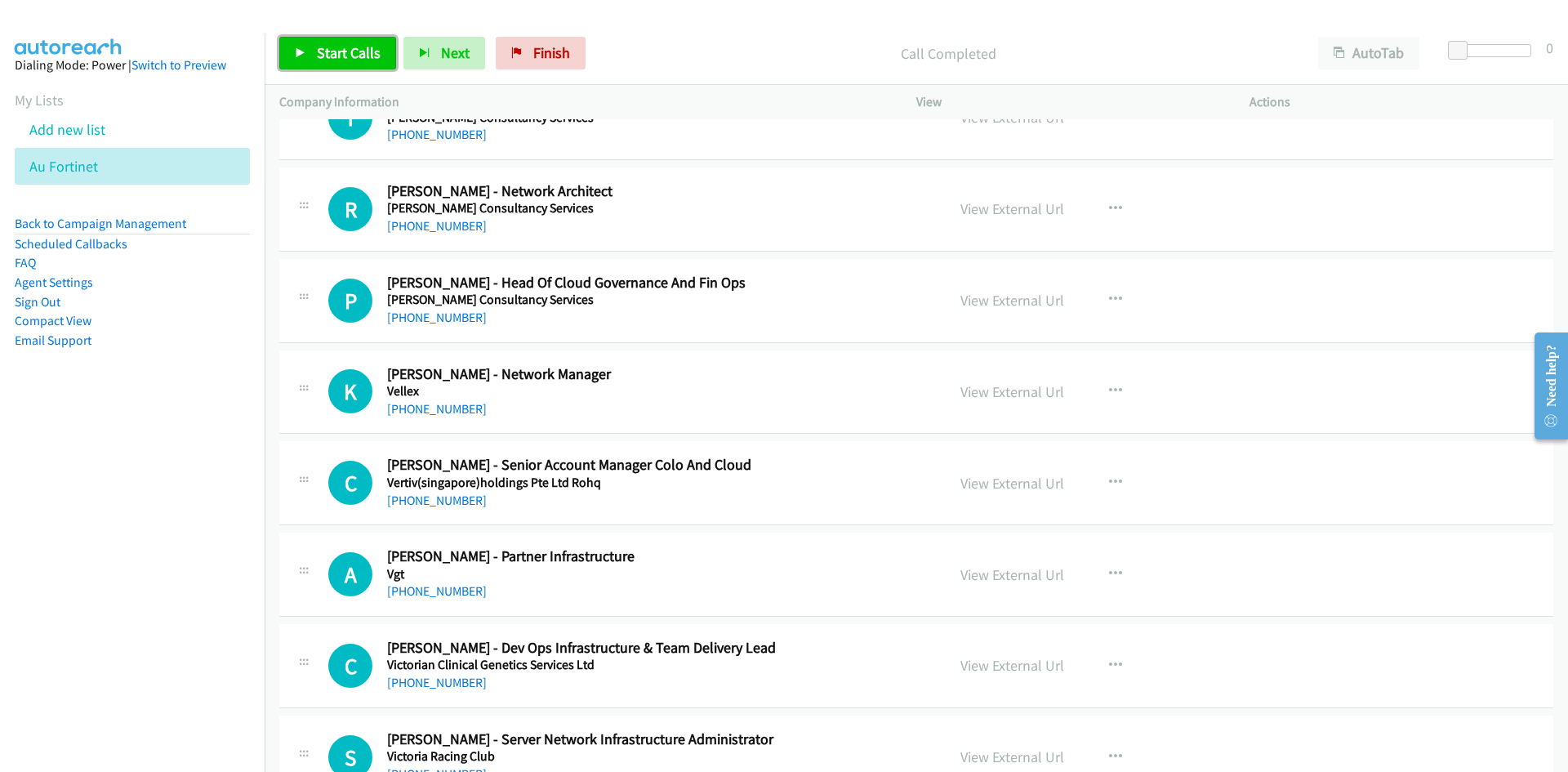
click at [353, 57] on span "Start Calls" at bounding box center [349, 52] width 64 height 19
click at [346, 55] on span "Pause" at bounding box center [335, 52] width 36 height 19
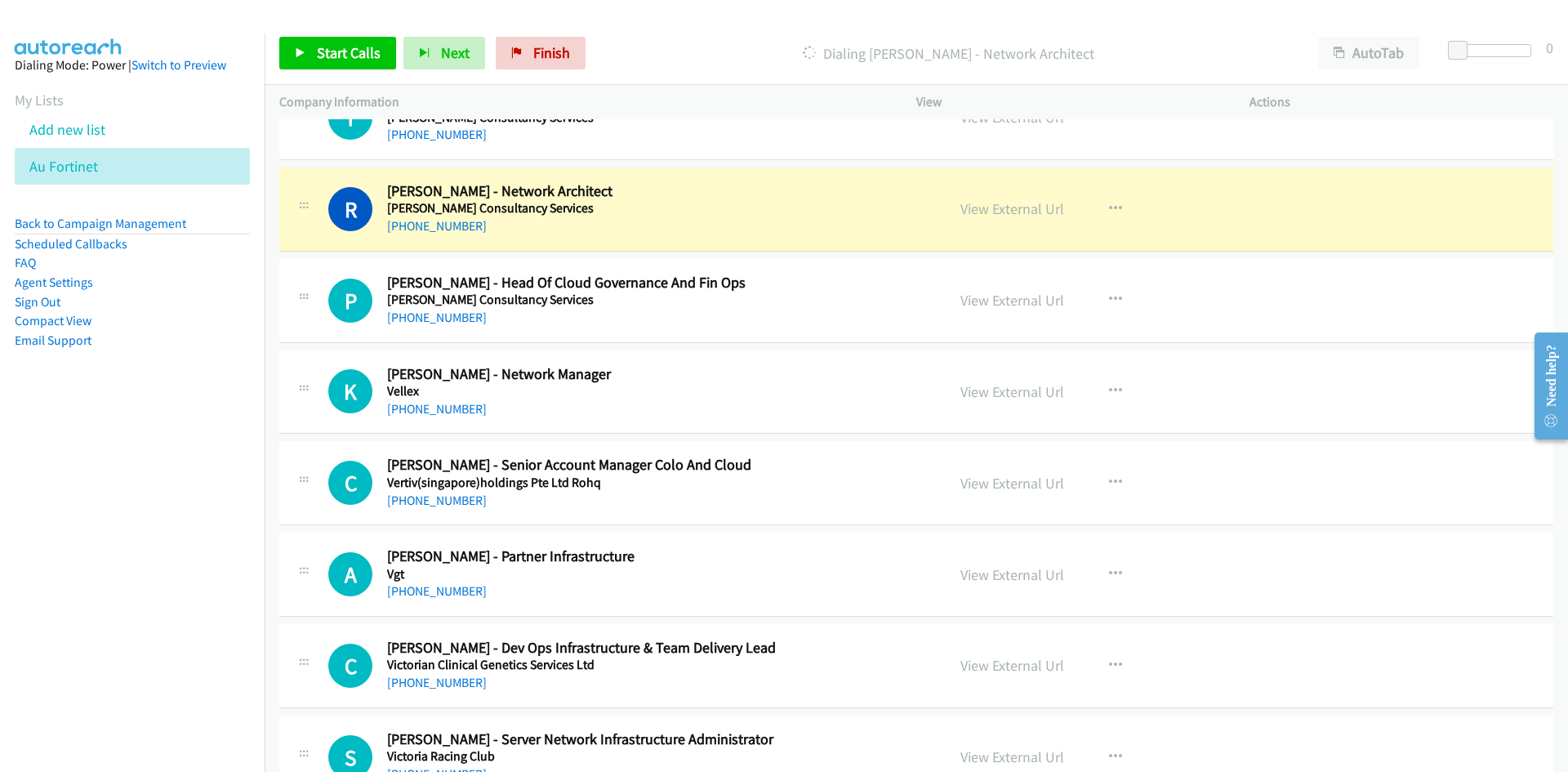
drag, startPoint x: 1176, startPoint y: 222, endPoint x: 1169, endPoint y: 250, distance: 28.9
click at [1176, 222] on div "View External Url View External Url Schedule/Manage Callback Start Calls Here R…" at bounding box center [1119, 209] width 348 height 54
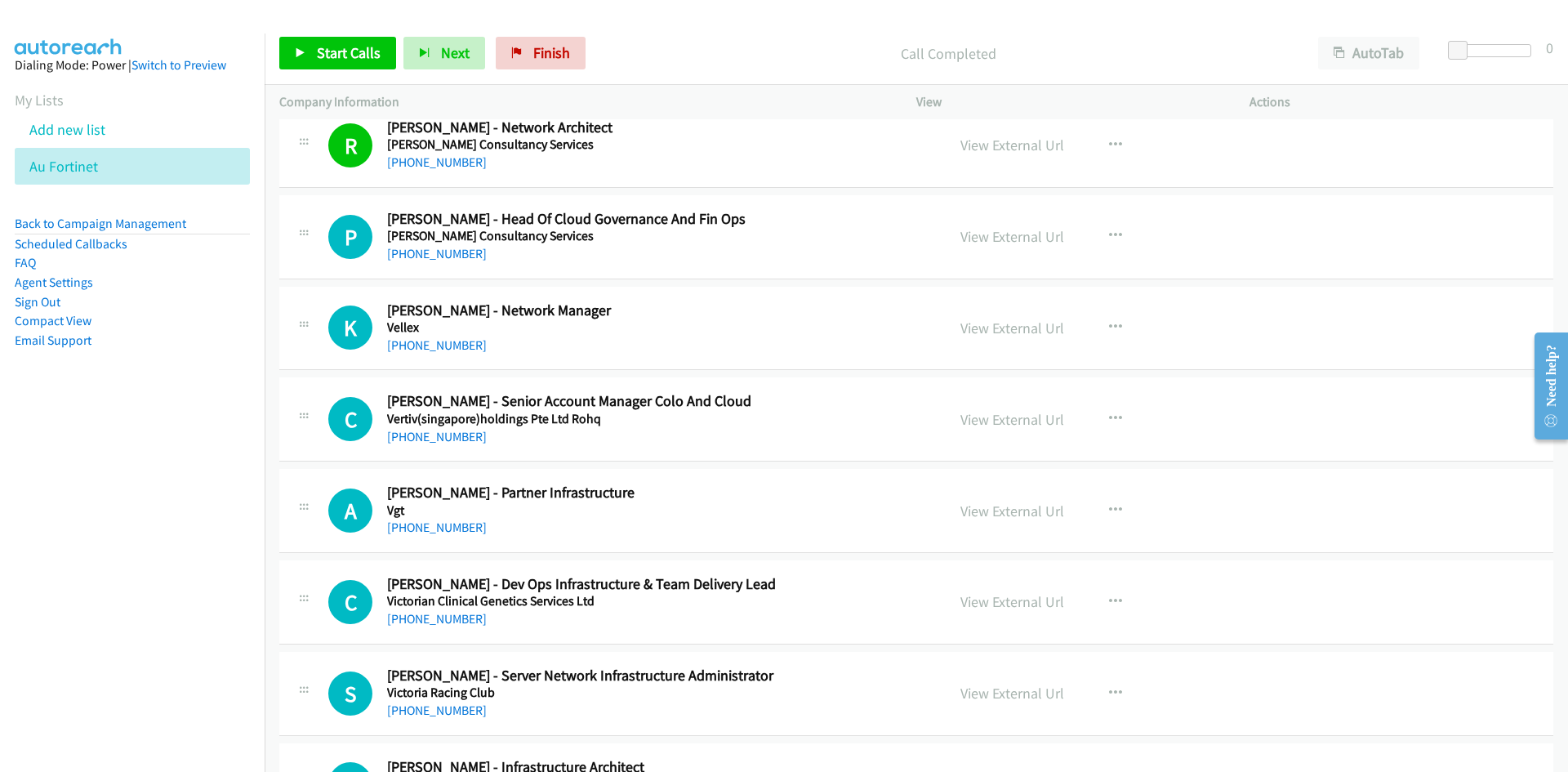
scroll to position [2777, 0]
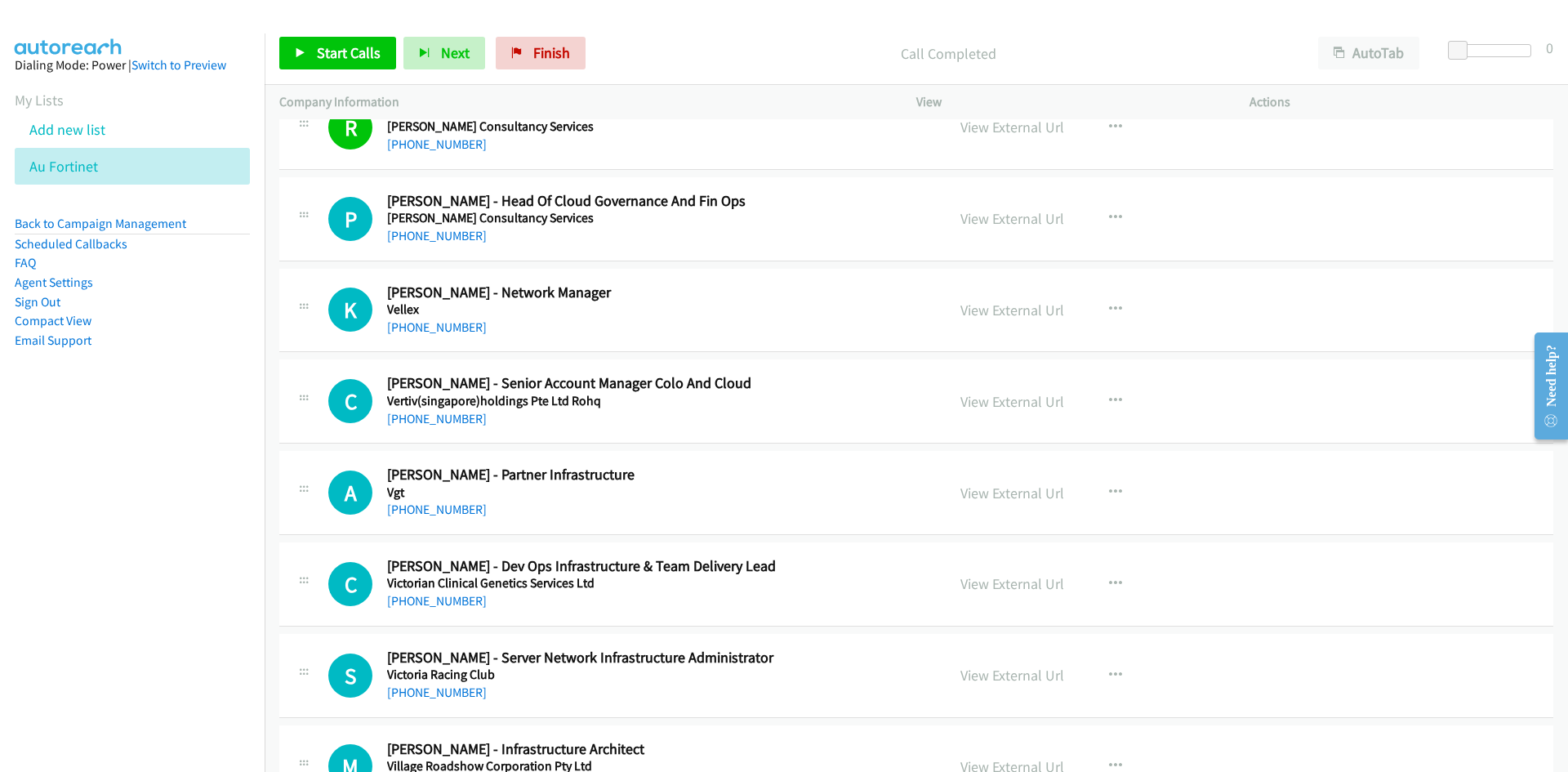
click at [300, 31] on div "Start Calls Pause Next Finish Call Completed AutoTab AutoTab 0" at bounding box center [916, 53] width 1304 height 63
click at [306, 43] on link "Start Calls" at bounding box center [337, 52] width 117 height 33
click at [306, 43] on link "Pause" at bounding box center [324, 52] width 90 height 33
click at [968, 223] on link "View External Url" at bounding box center [1012, 219] width 104 height 19
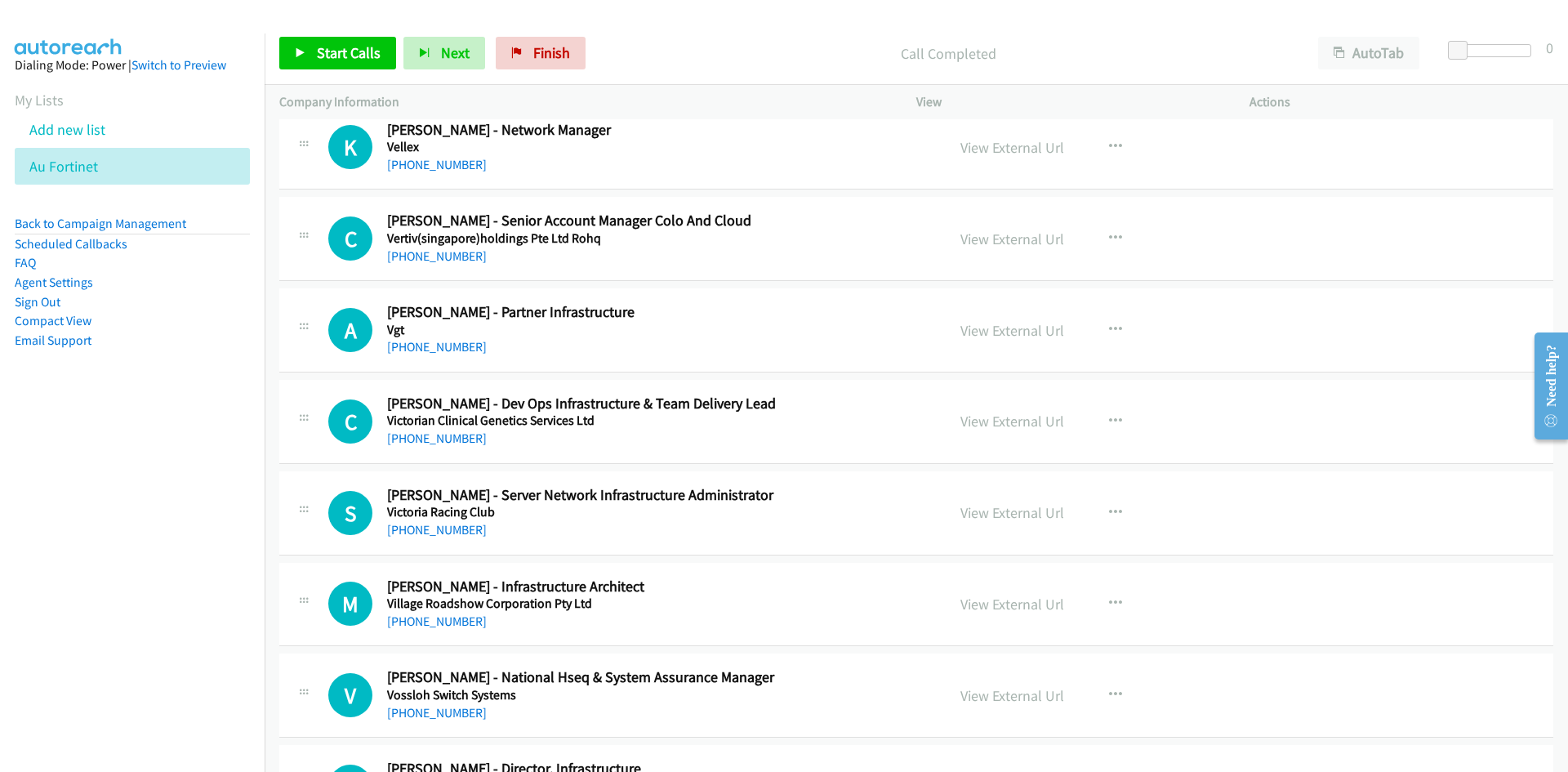
scroll to position [2940, 0]
click at [340, 54] on span "Start Calls" at bounding box center [349, 52] width 64 height 19
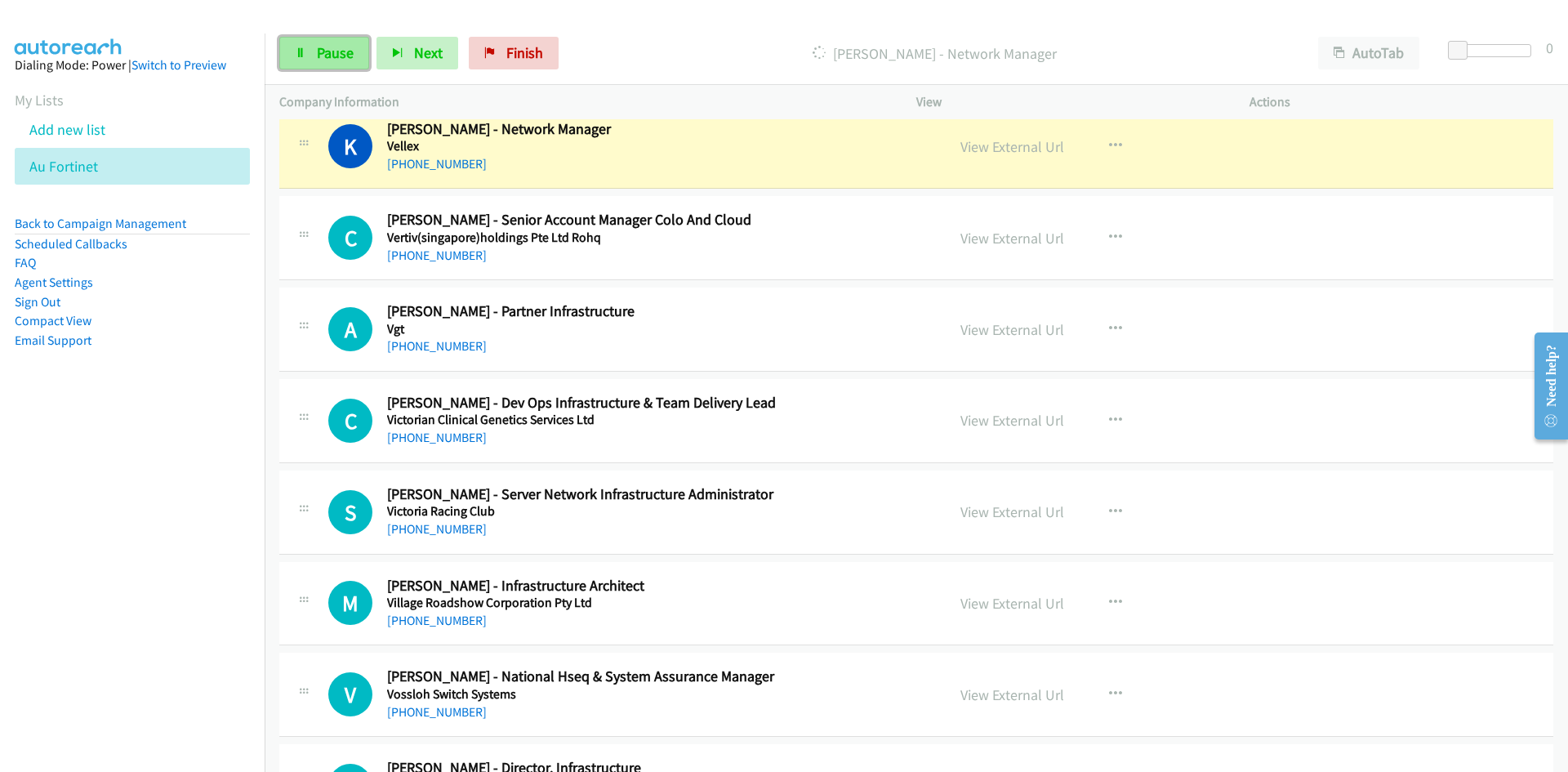
click at [302, 54] on icon at bounding box center [300, 54] width 11 height 11
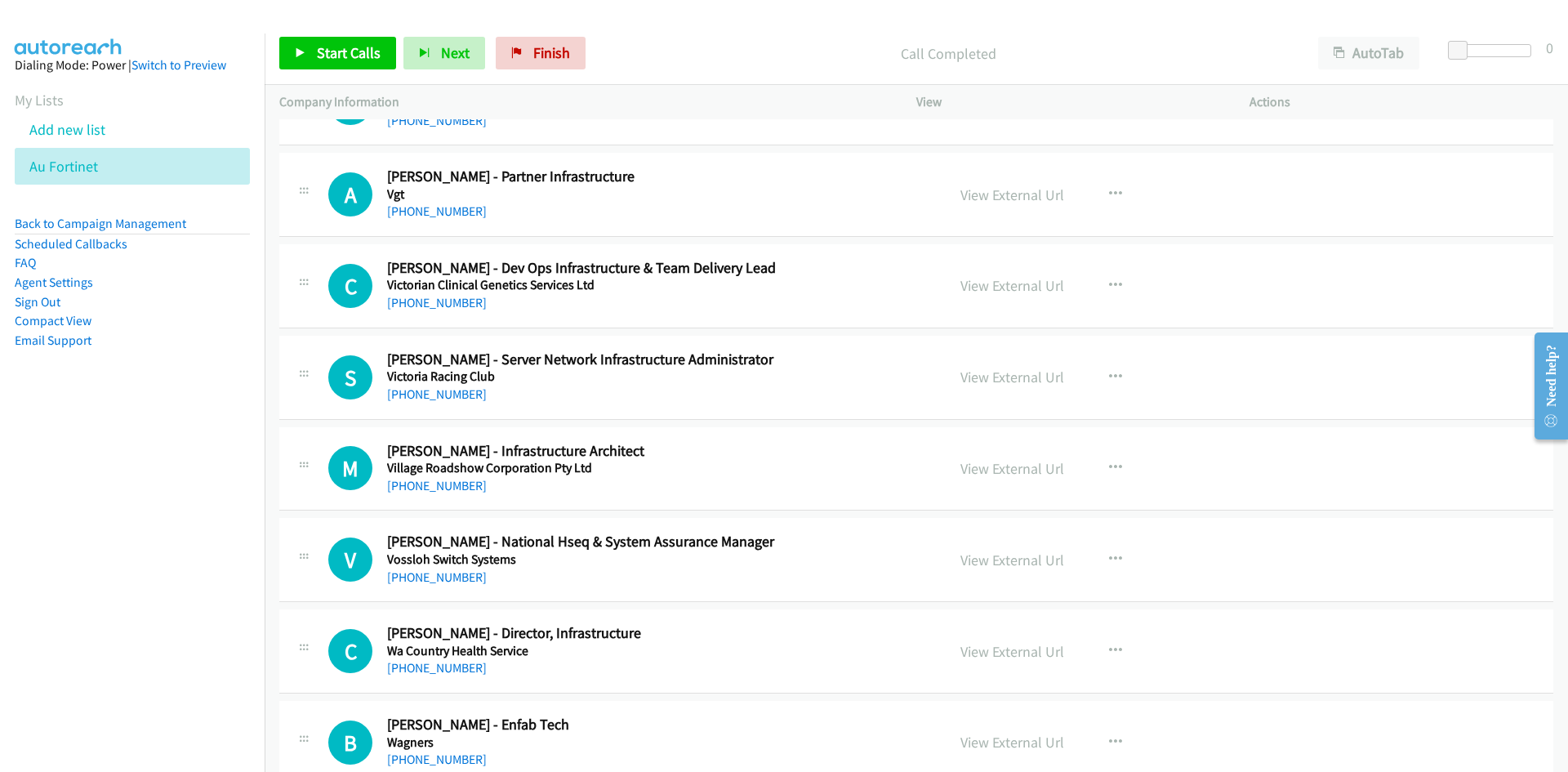
scroll to position [3104, 0]
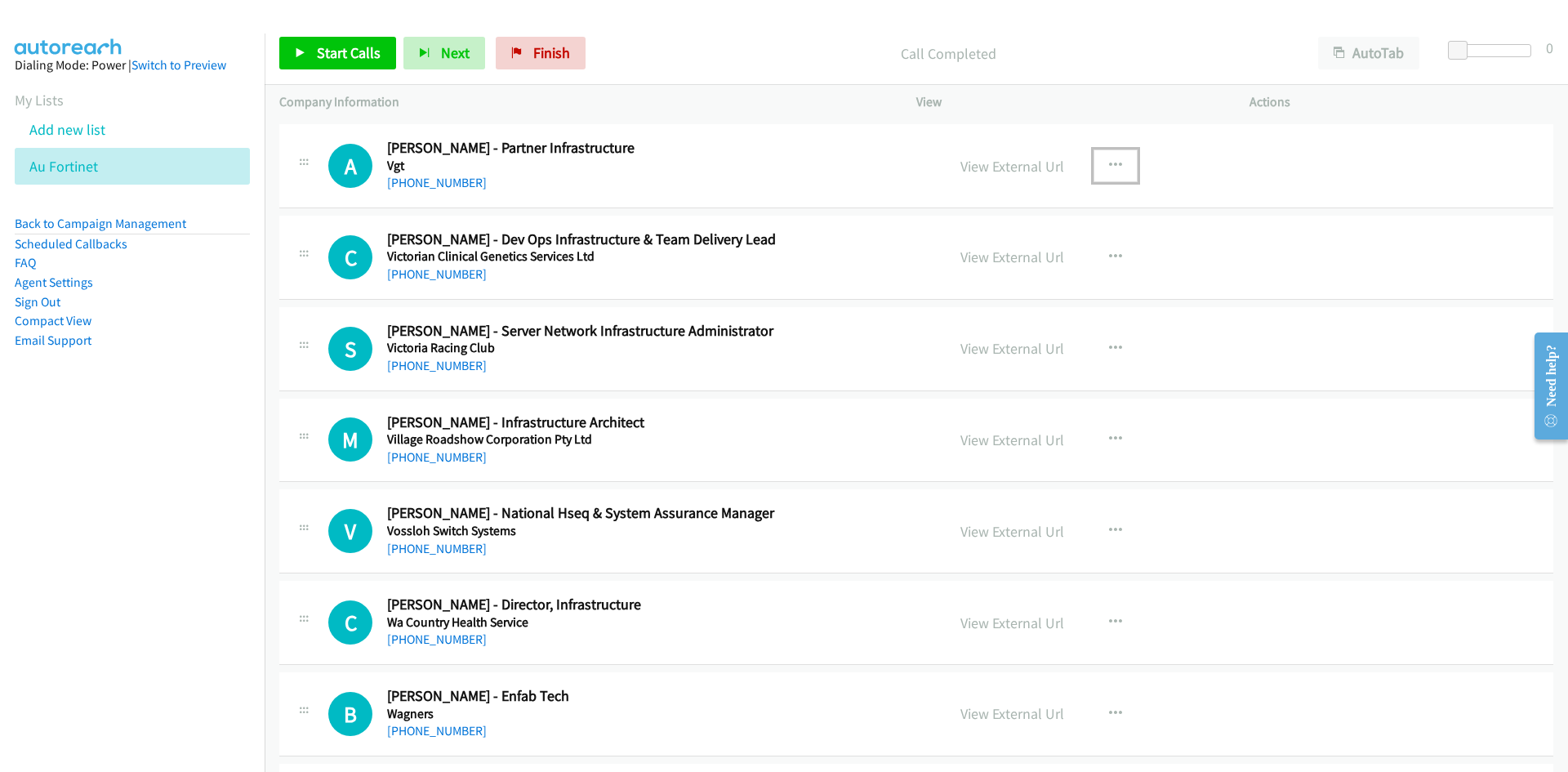
click at [1116, 156] on button "button" at bounding box center [1115, 165] width 44 height 33
click at [923, 276] on link "Start Calls Here" at bounding box center [1028, 272] width 217 height 33
click at [354, 51] on span "Start Calls" at bounding box center [349, 52] width 64 height 19
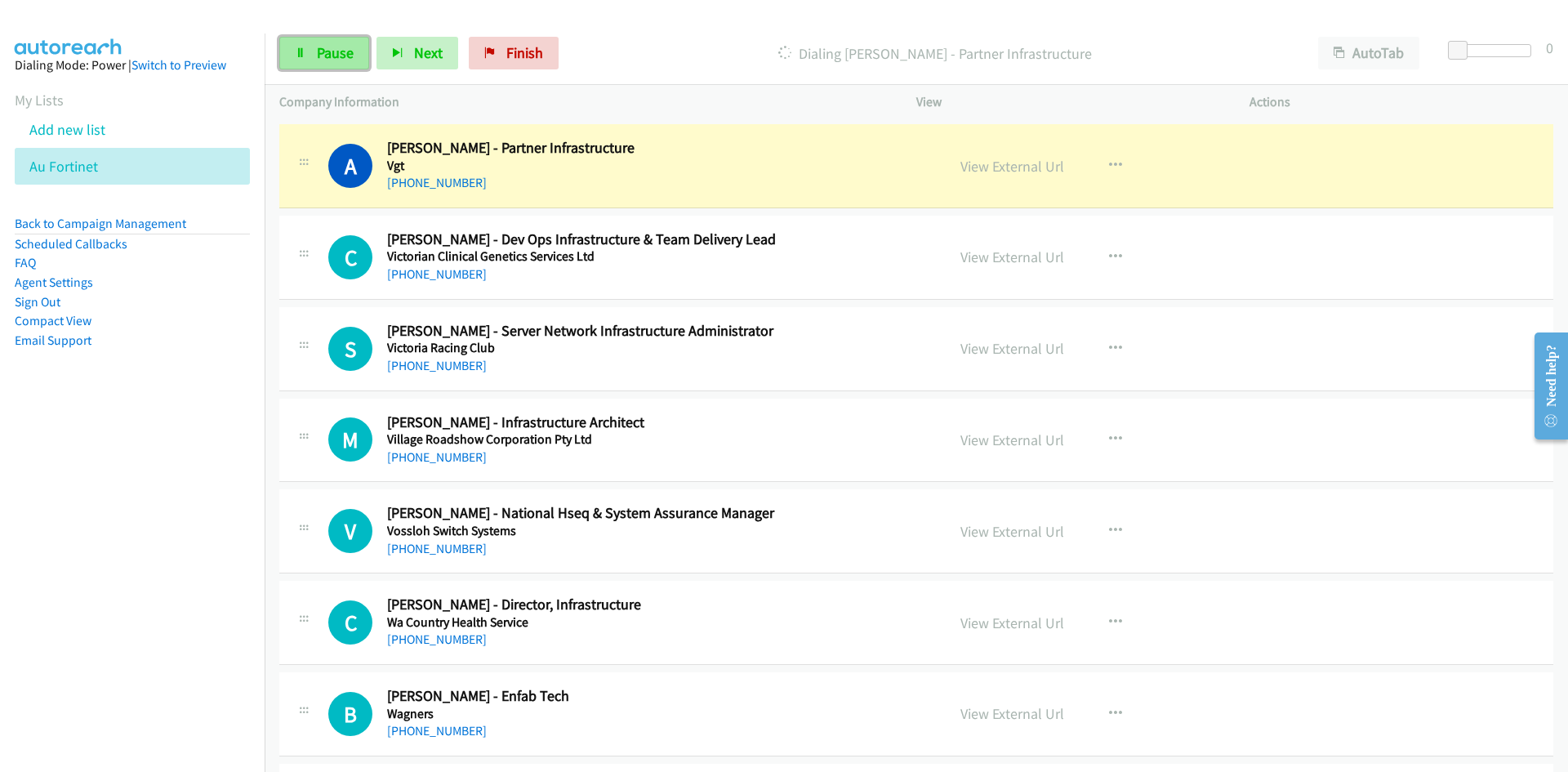
click at [304, 50] on icon at bounding box center [300, 54] width 11 height 11
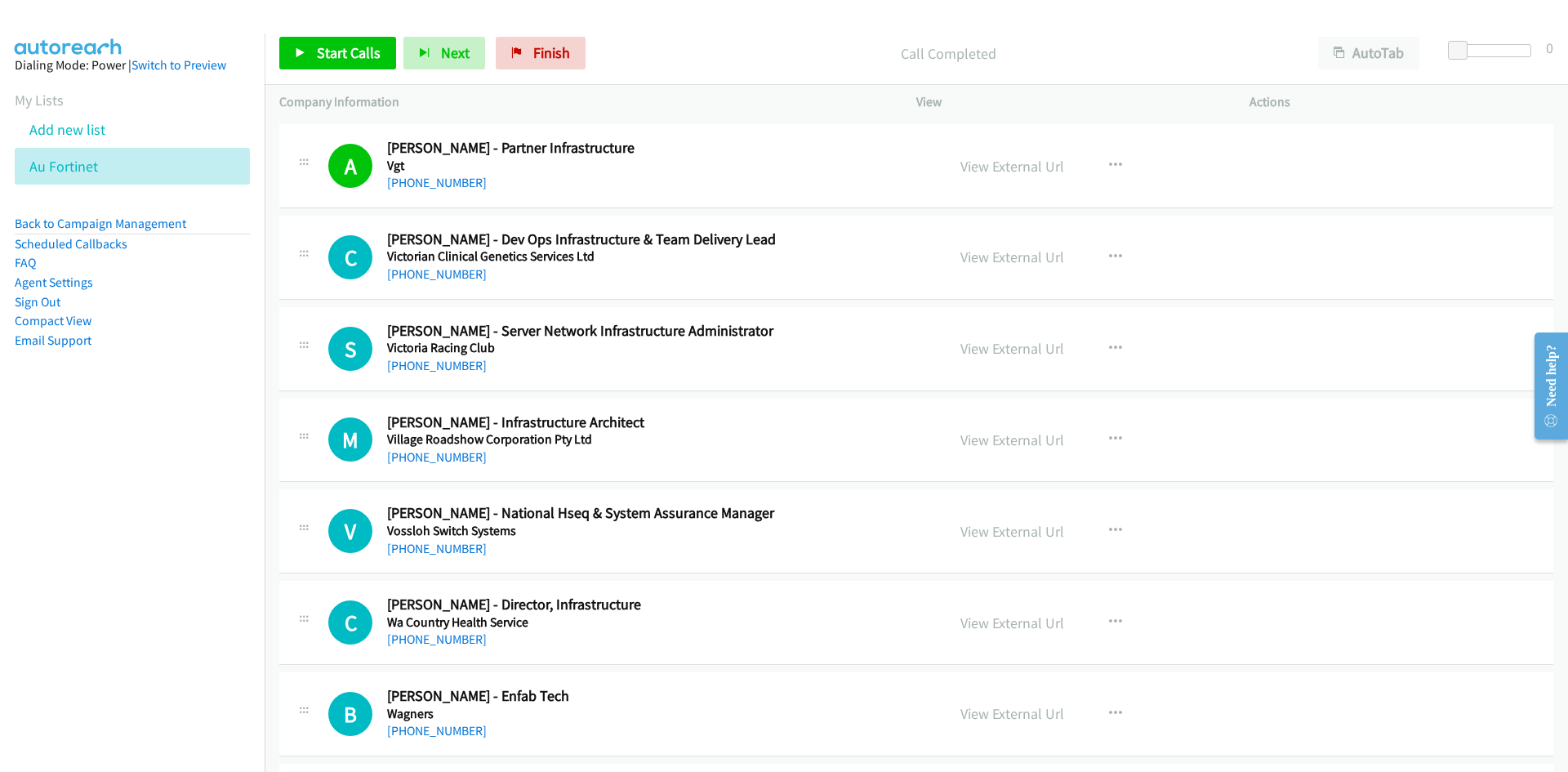
scroll to position [3185, 0]
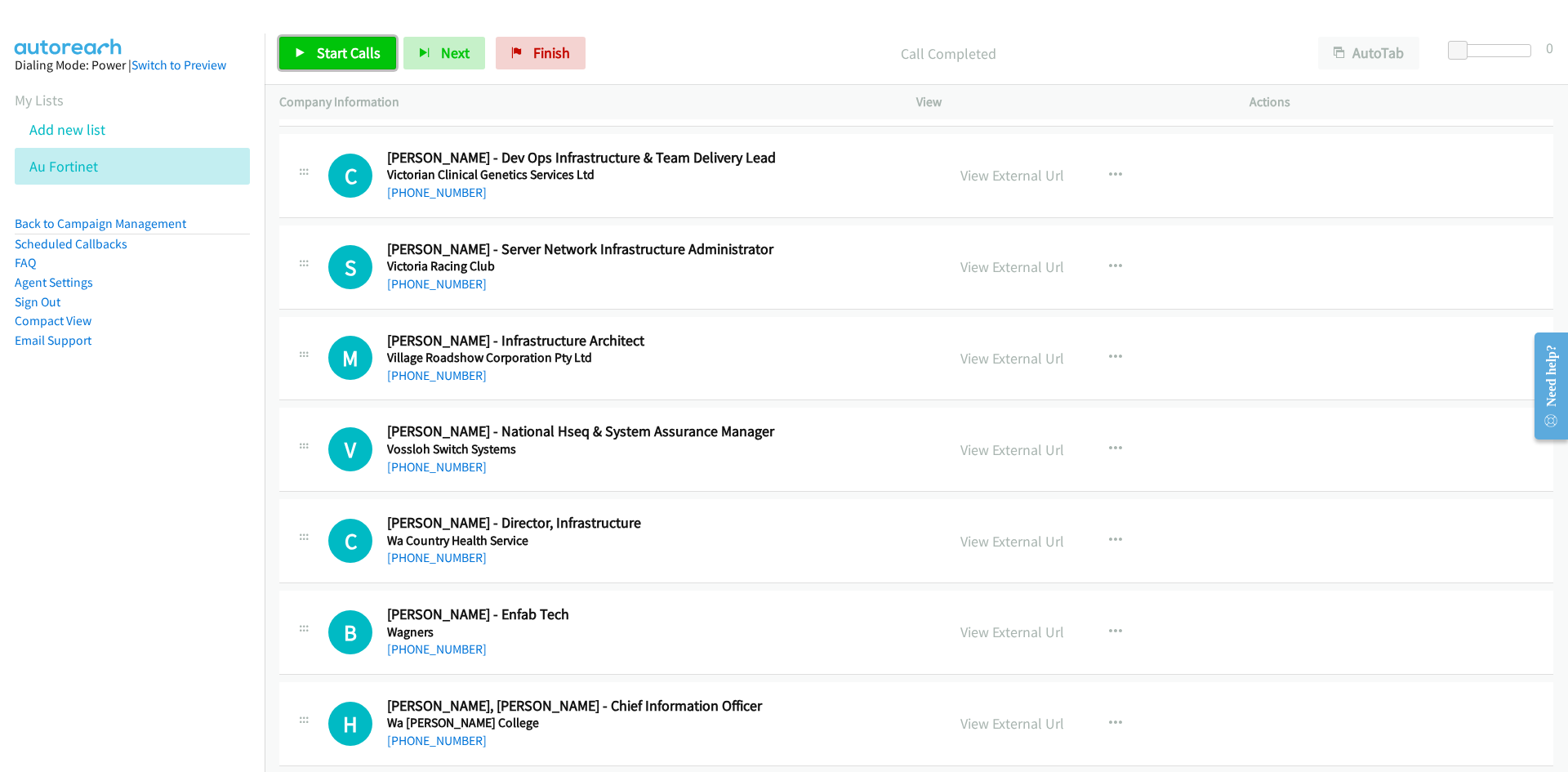
click at [363, 47] on span "Start Calls" at bounding box center [349, 52] width 64 height 19
click at [363, 47] on link "Pause" at bounding box center [324, 52] width 90 height 33
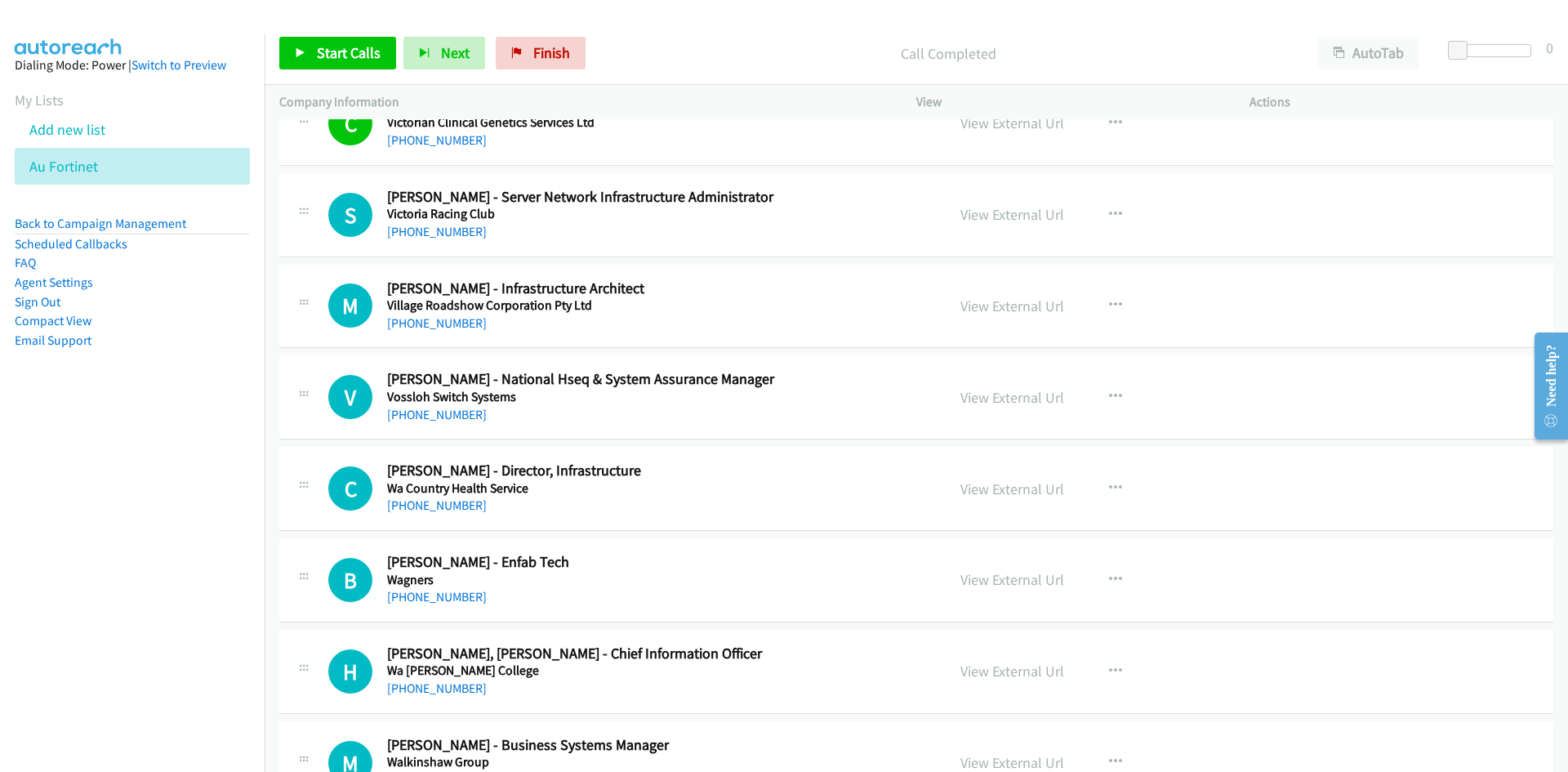
scroll to position [3267, 0]
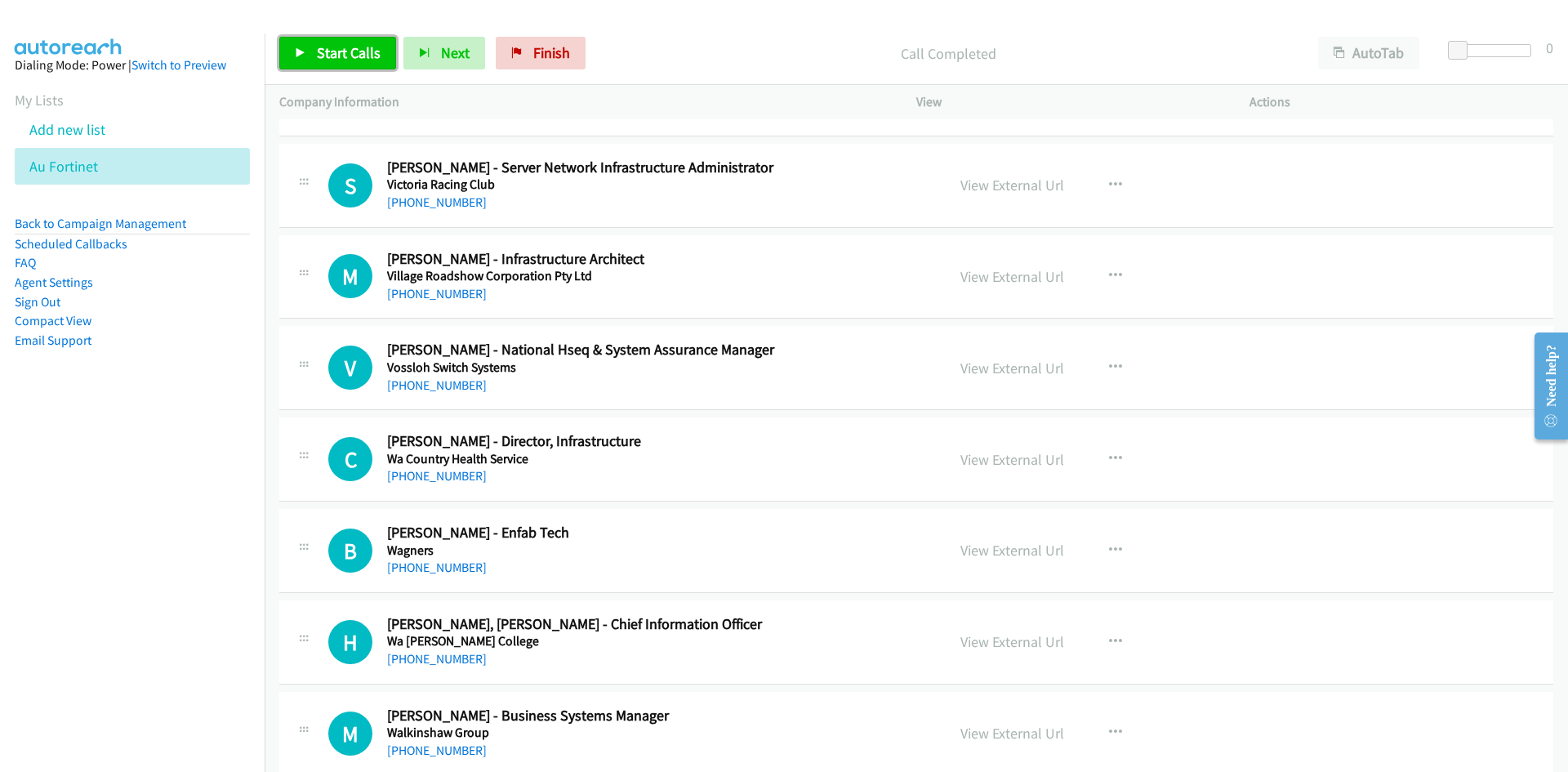
click at [335, 42] on link "Start Calls" at bounding box center [337, 52] width 117 height 33
click at [334, 60] on span "Pause" at bounding box center [335, 52] width 36 height 19
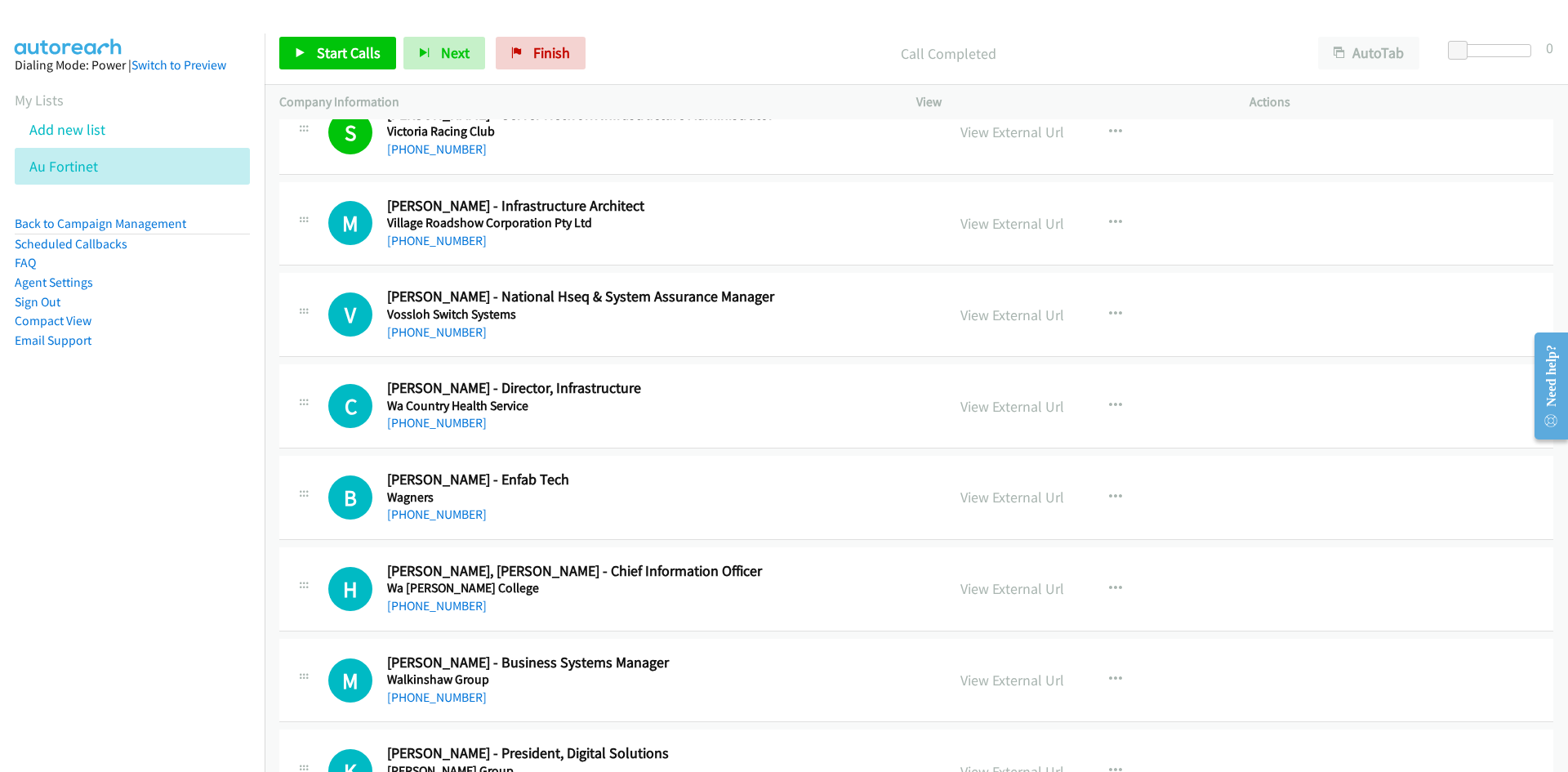
scroll to position [3349, 0]
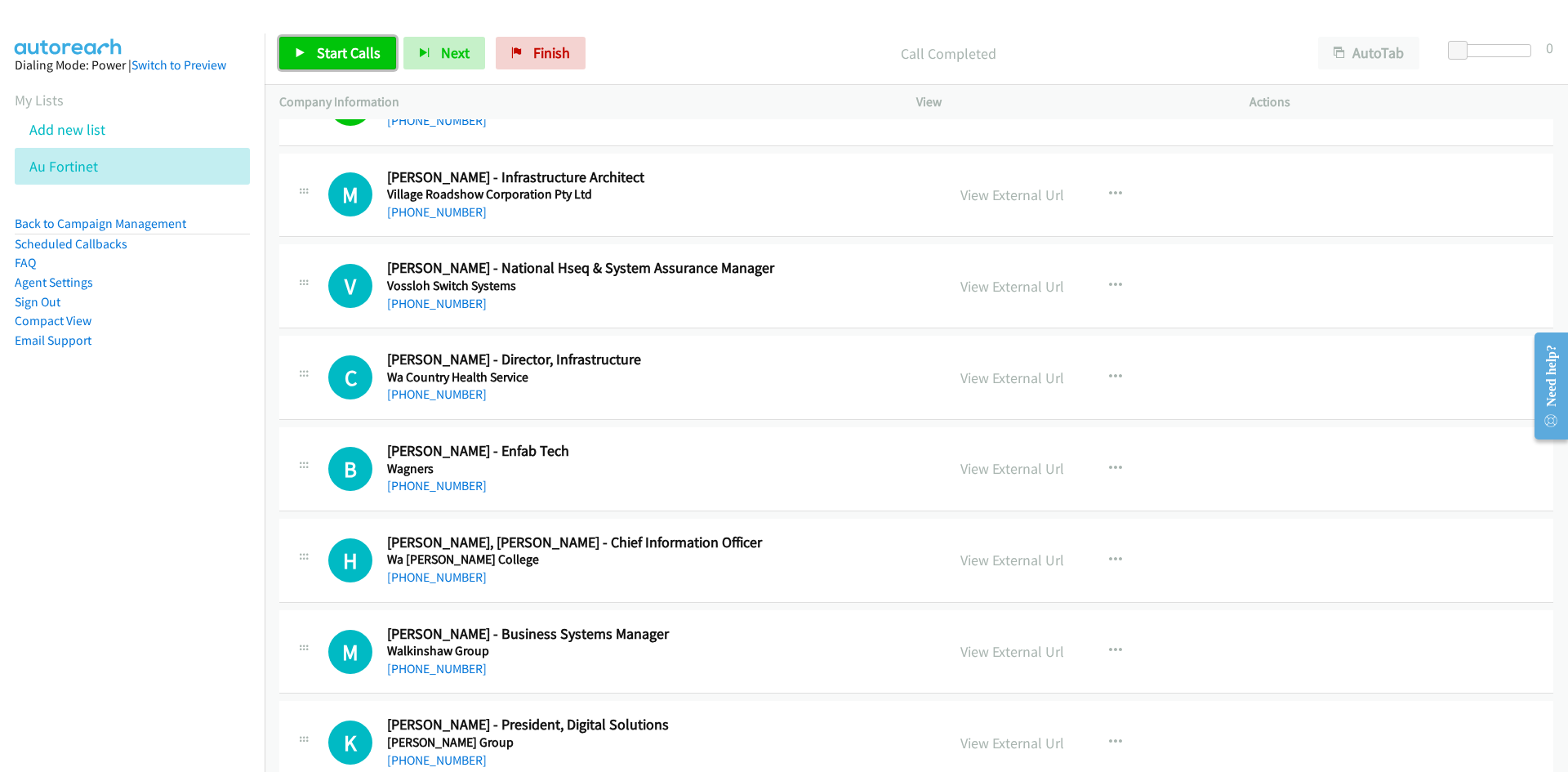
click at [295, 42] on link "Start Calls" at bounding box center [337, 52] width 117 height 33
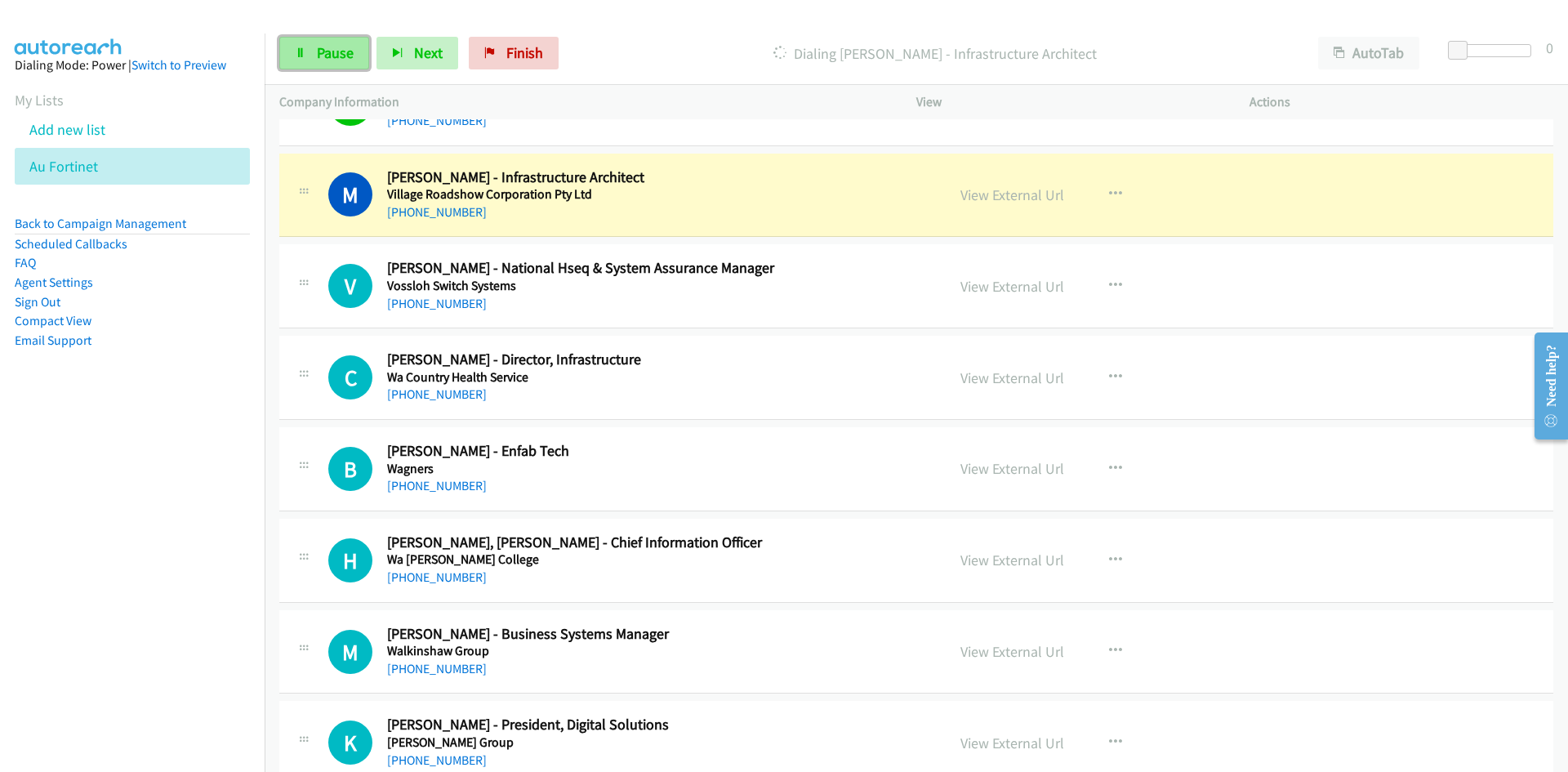
click at [295, 42] on link "Pause" at bounding box center [324, 52] width 90 height 33
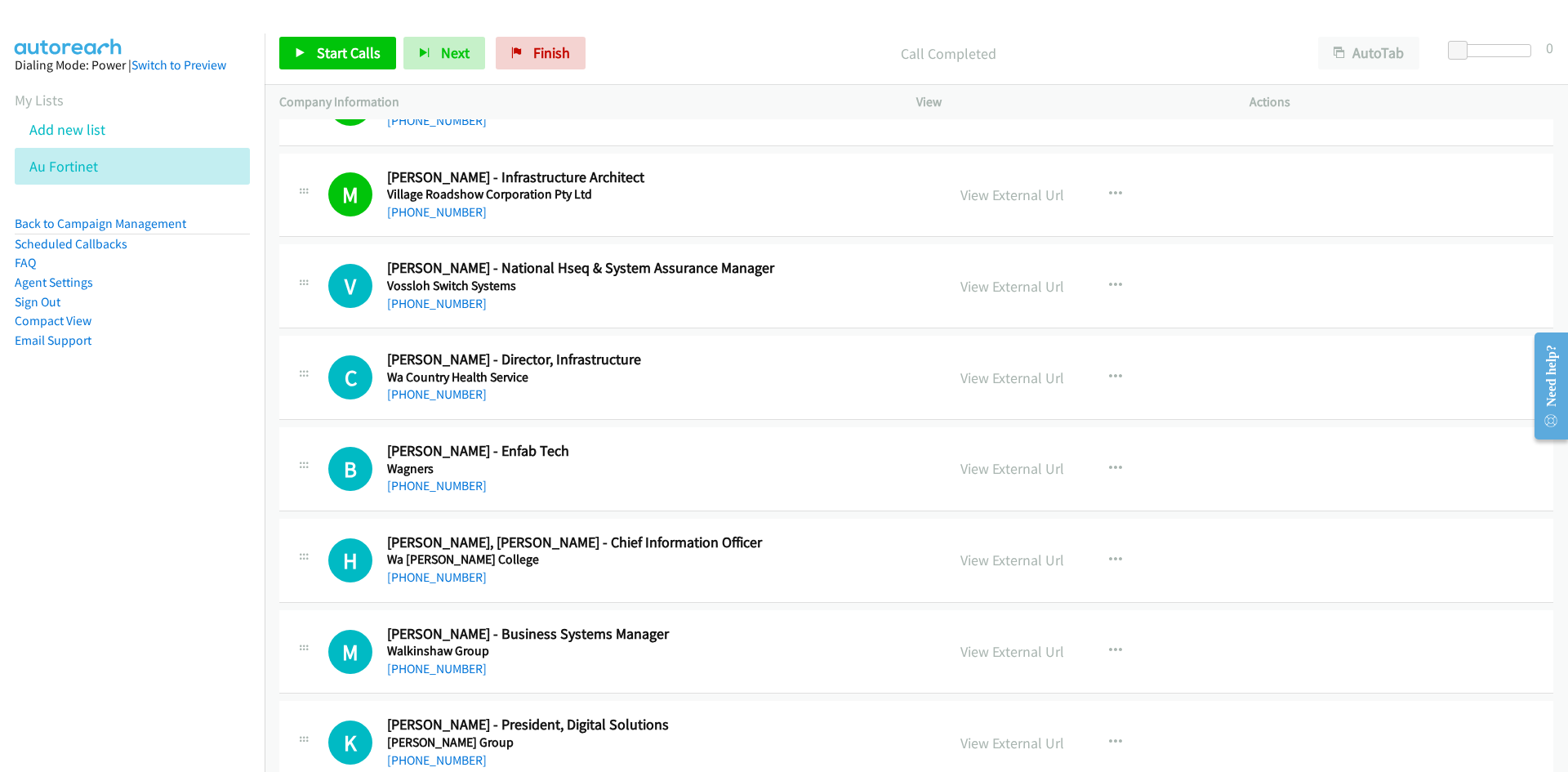
scroll to position [3431, 0]
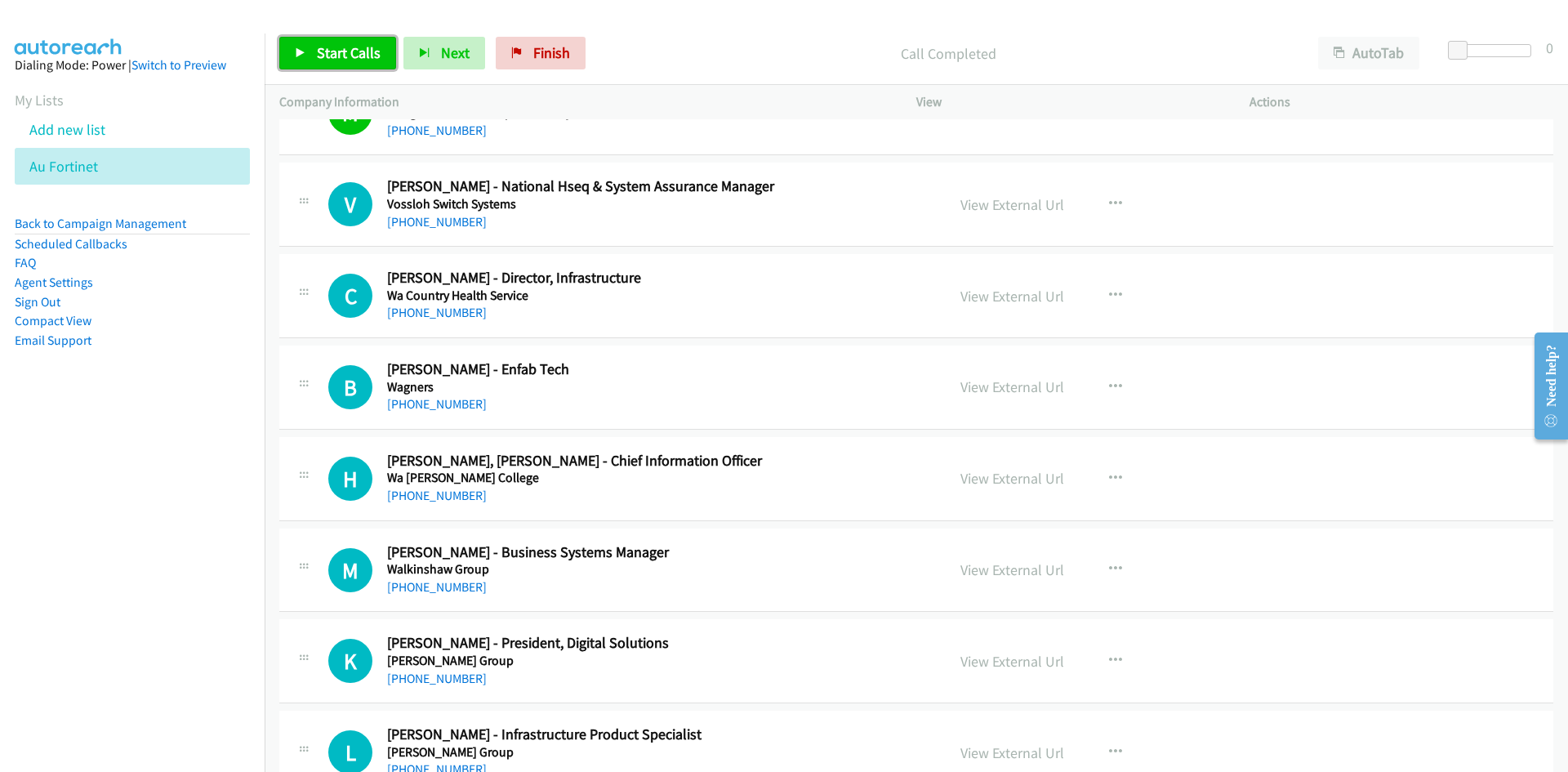
click at [359, 61] on span "Start Calls" at bounding box center [349, 52] width 64 height 19
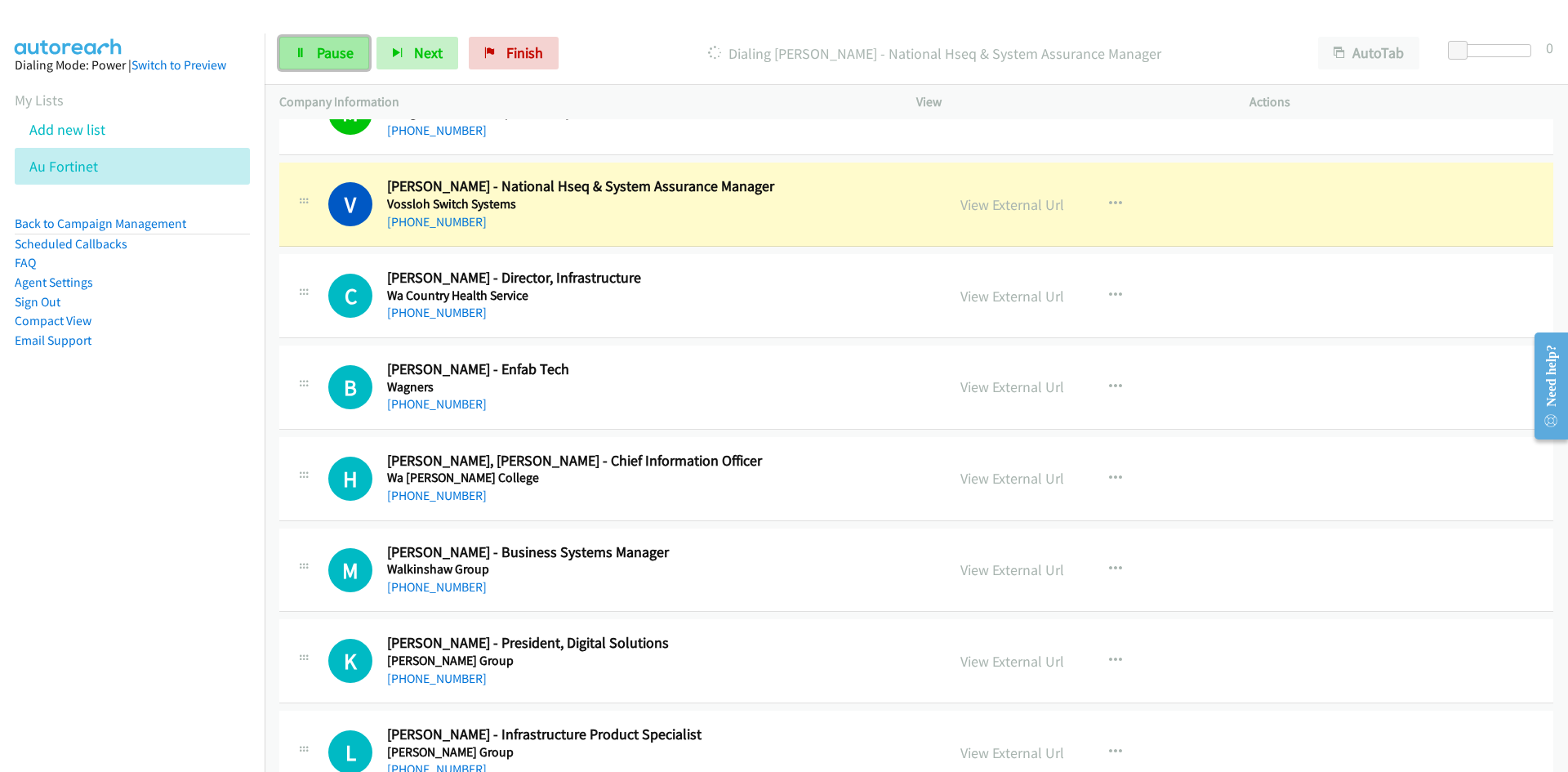
click at [359, 61] on link "Pause" at bounding box center [324, 52] width 90 height 33
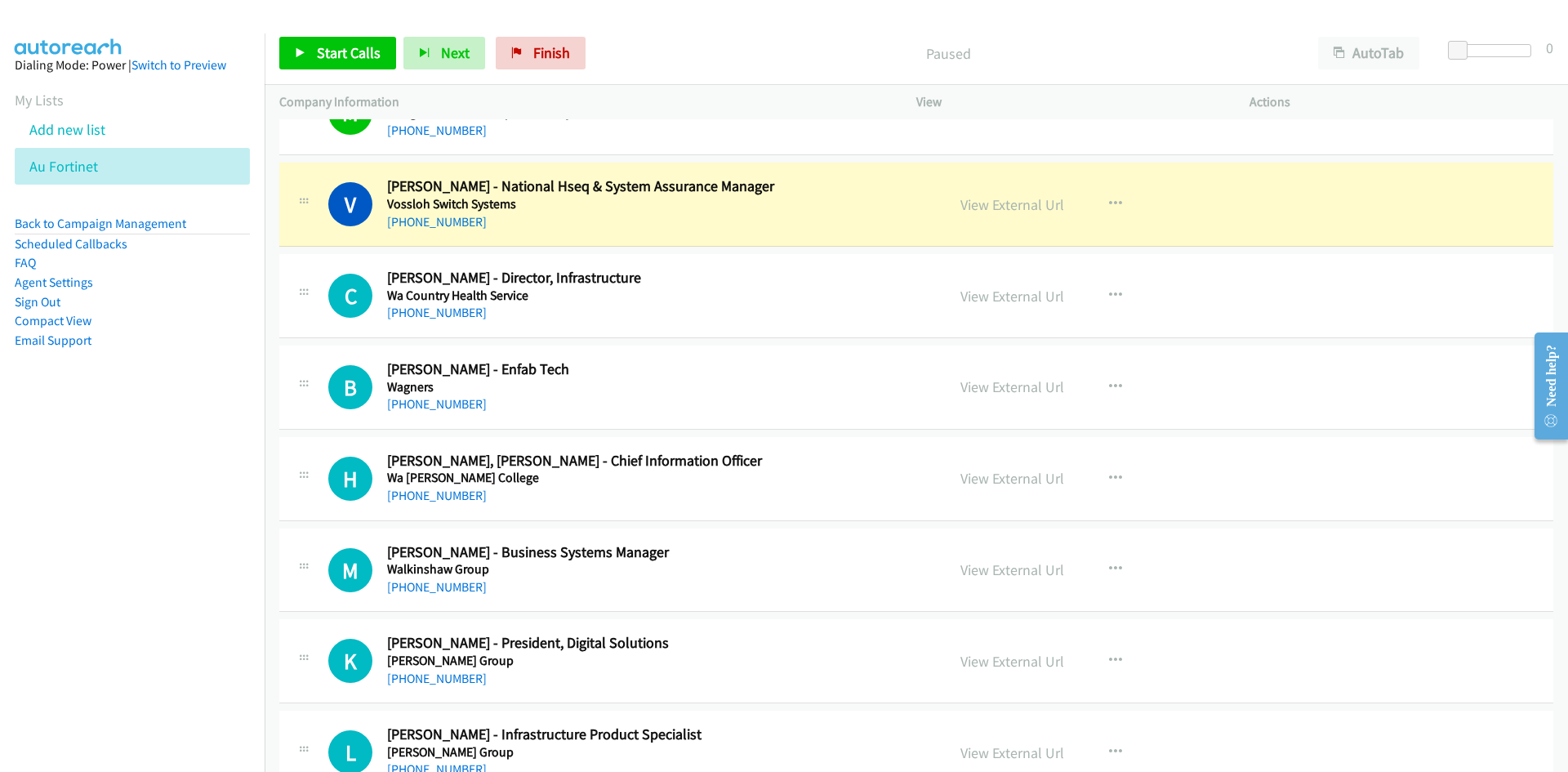
scroll to position [3512, 0]
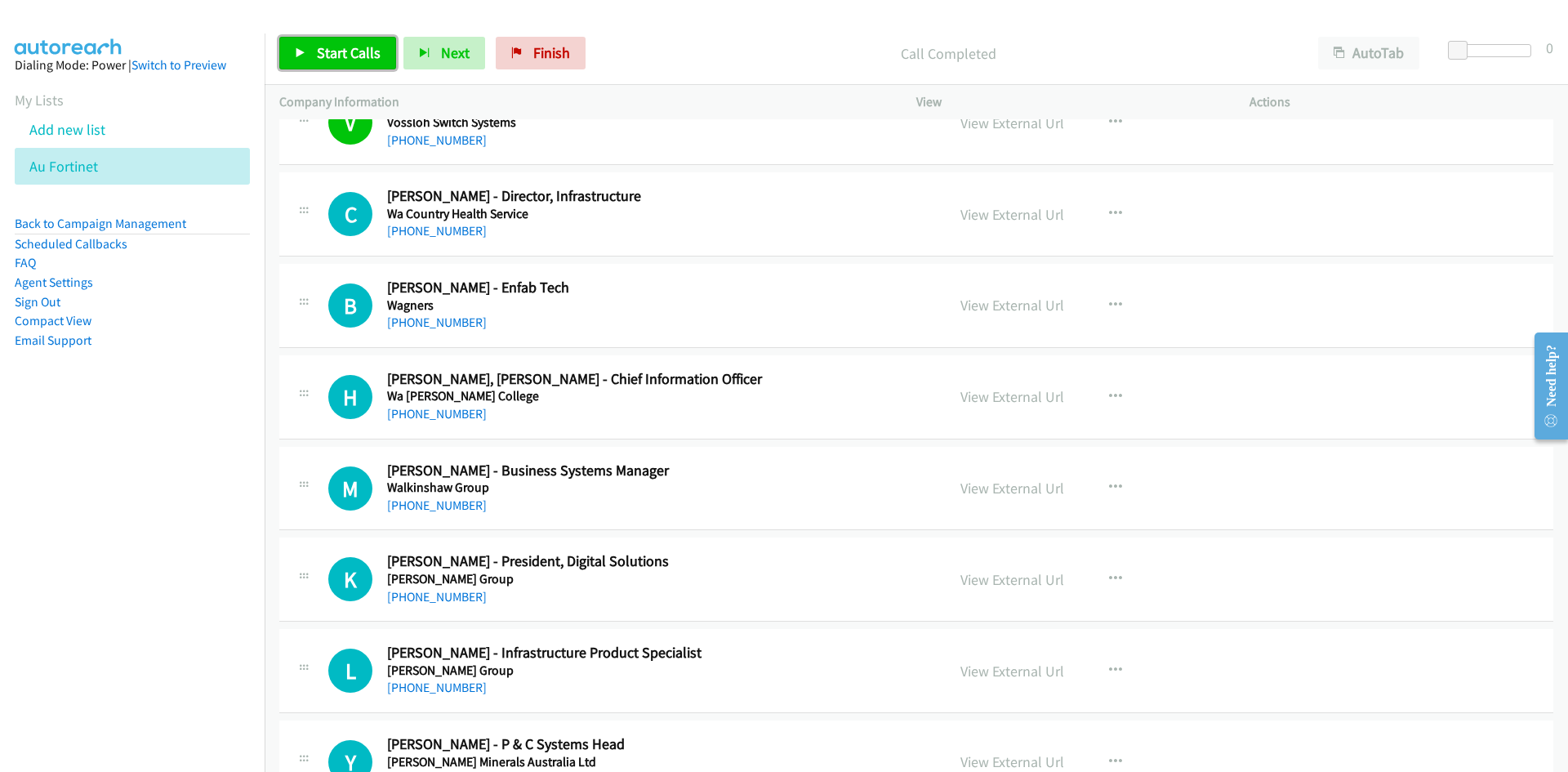
click at [360, 60] on span "Start Calls" at bounding box center [349, 52] width 64 height 19
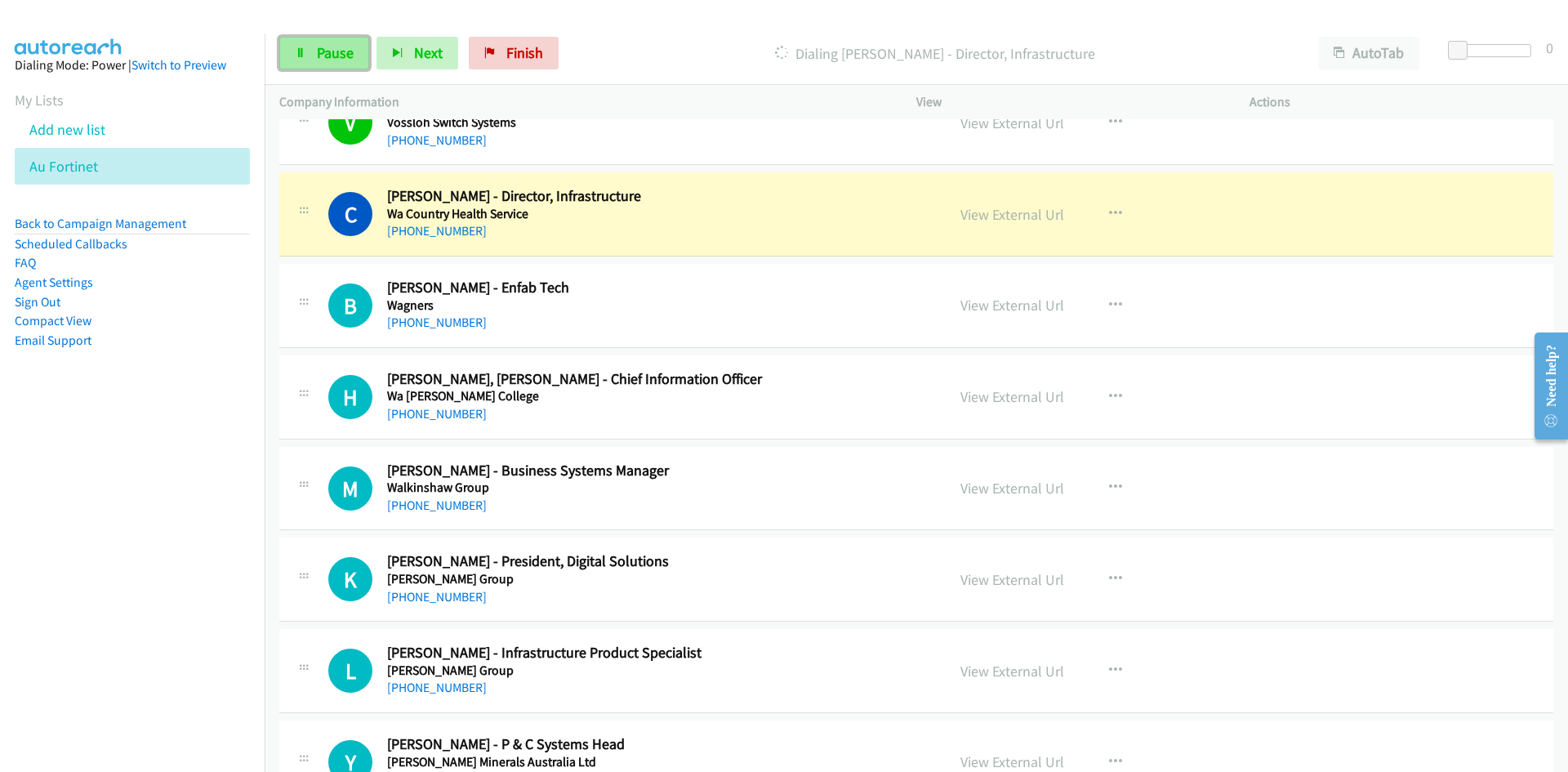
click at [306, 49] on icon at bounding box center [300, 54] width 11 height 11
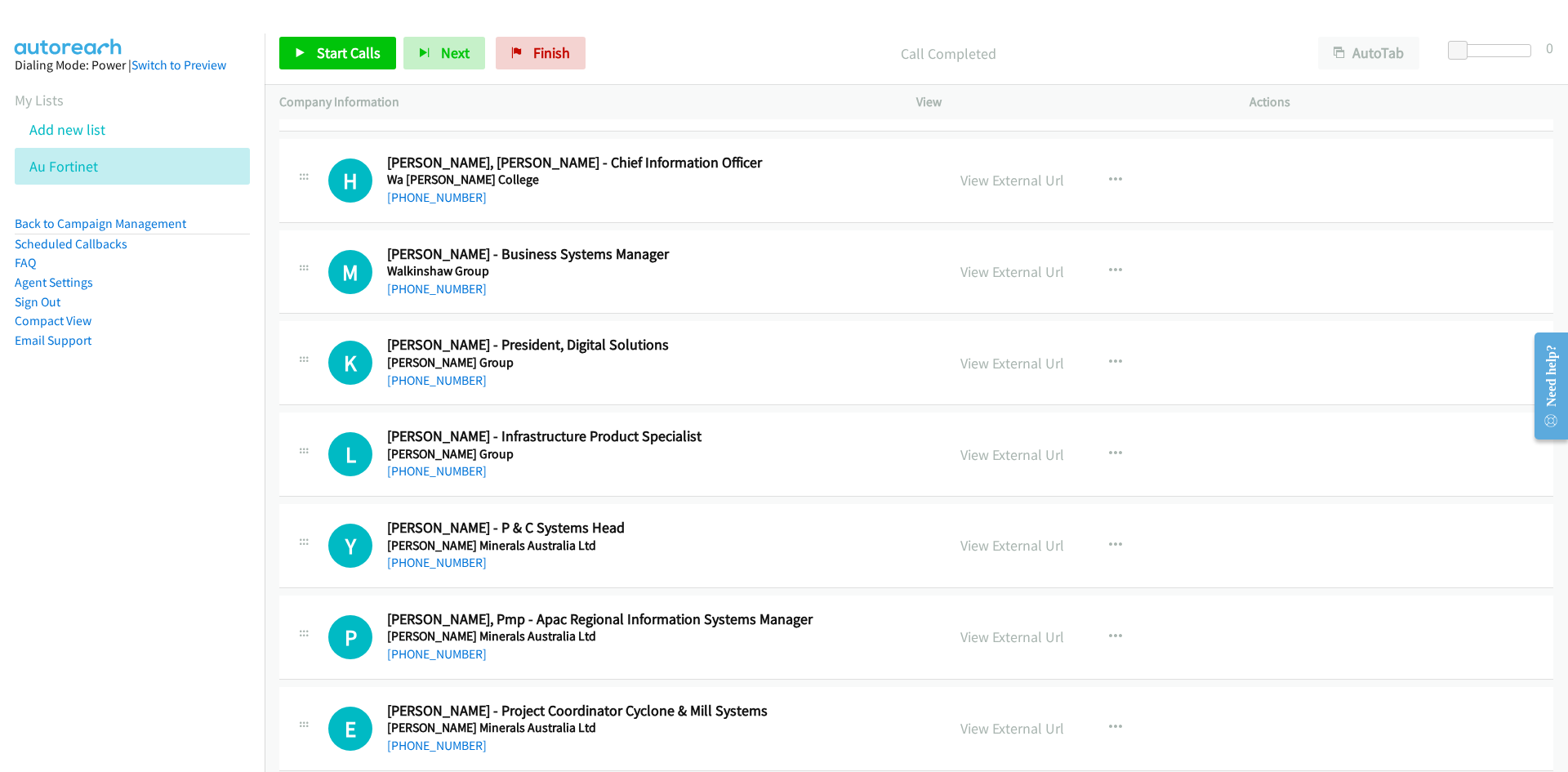
scroll to position [3757, 0]
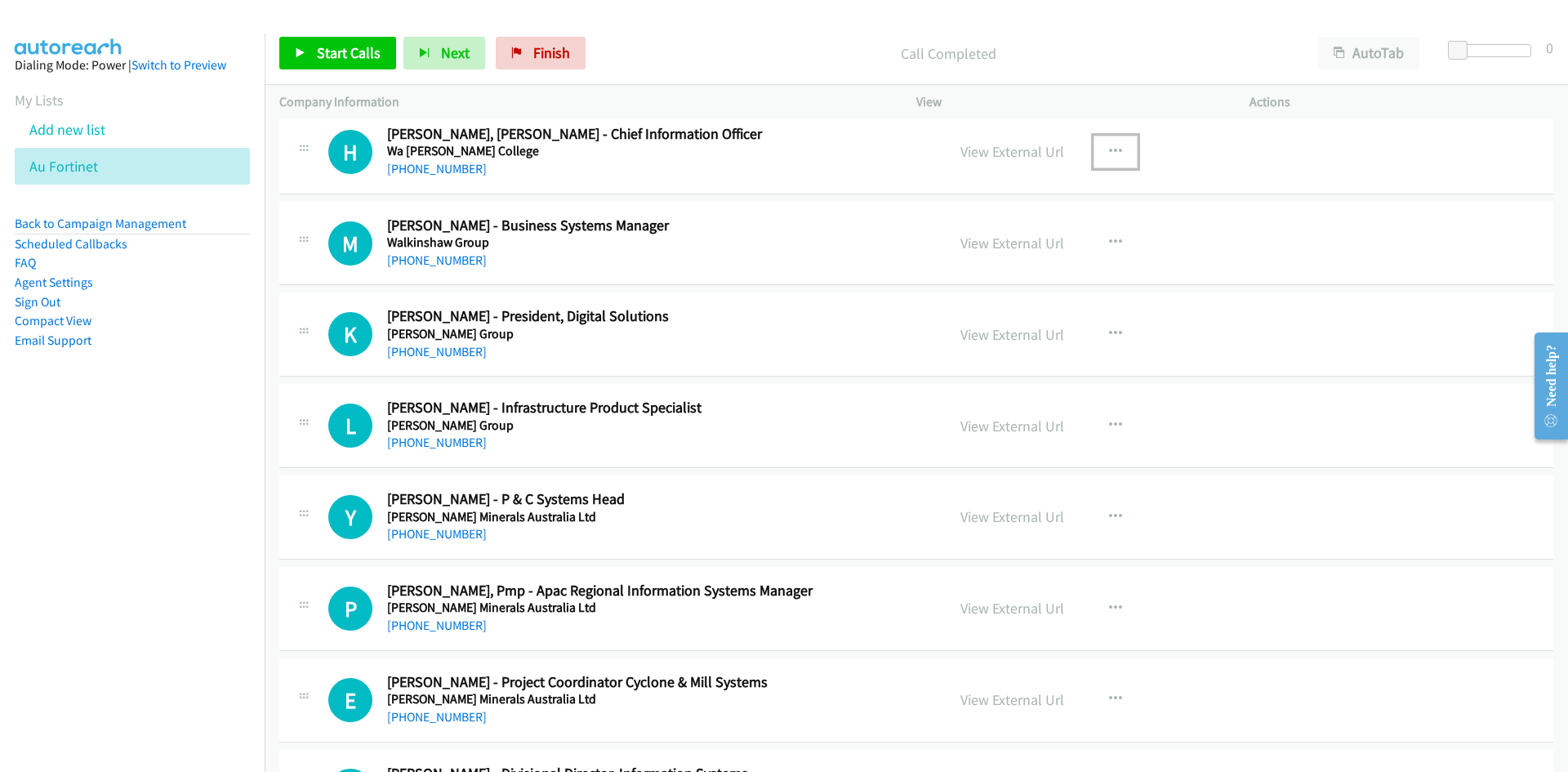
click at [1098, 156] on button "button" at bounding box center [1115, 151] width 44 height 33
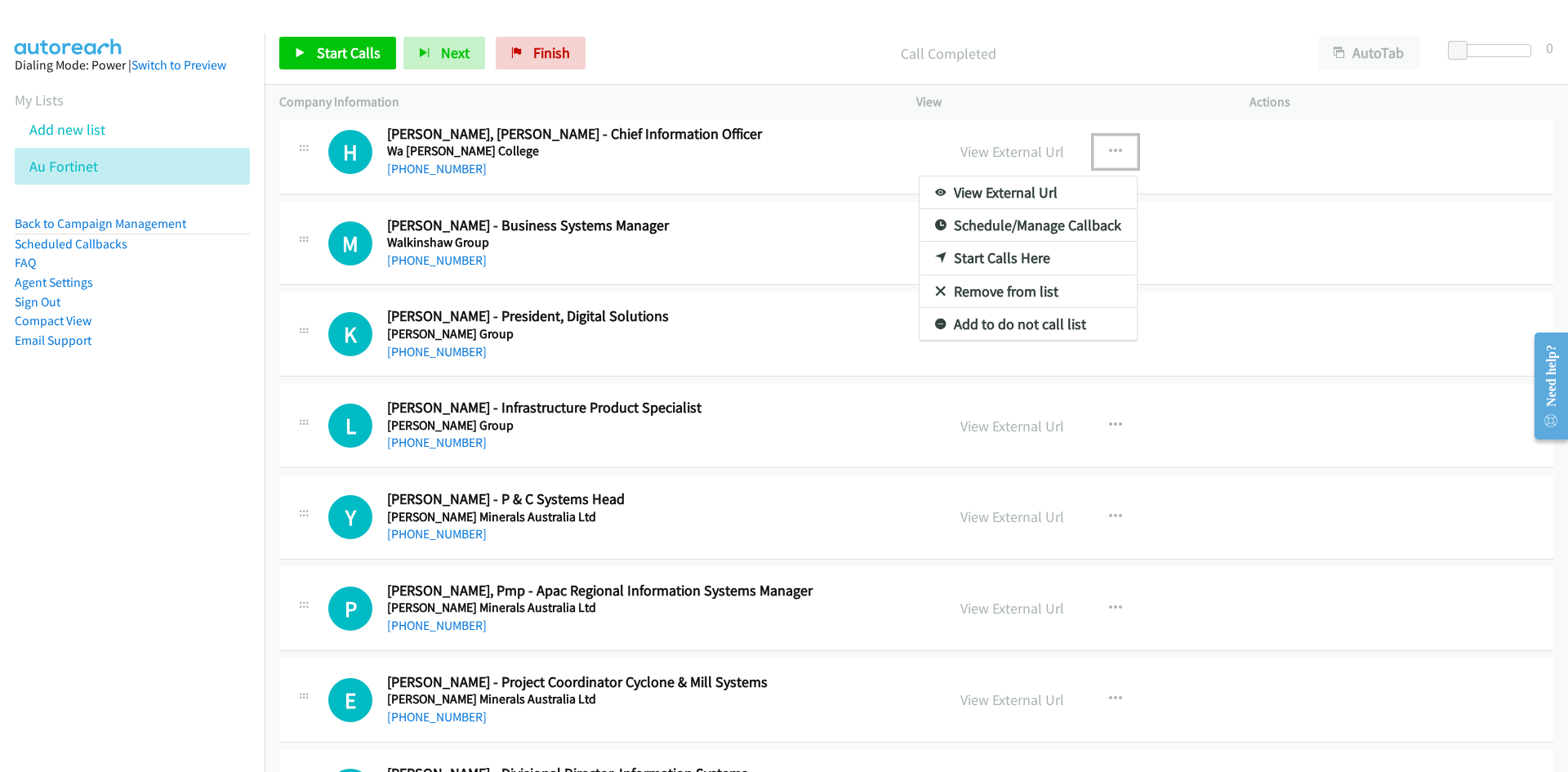
click at [935, 257] on icon at bounding box center [941, 259] width 11 height 11
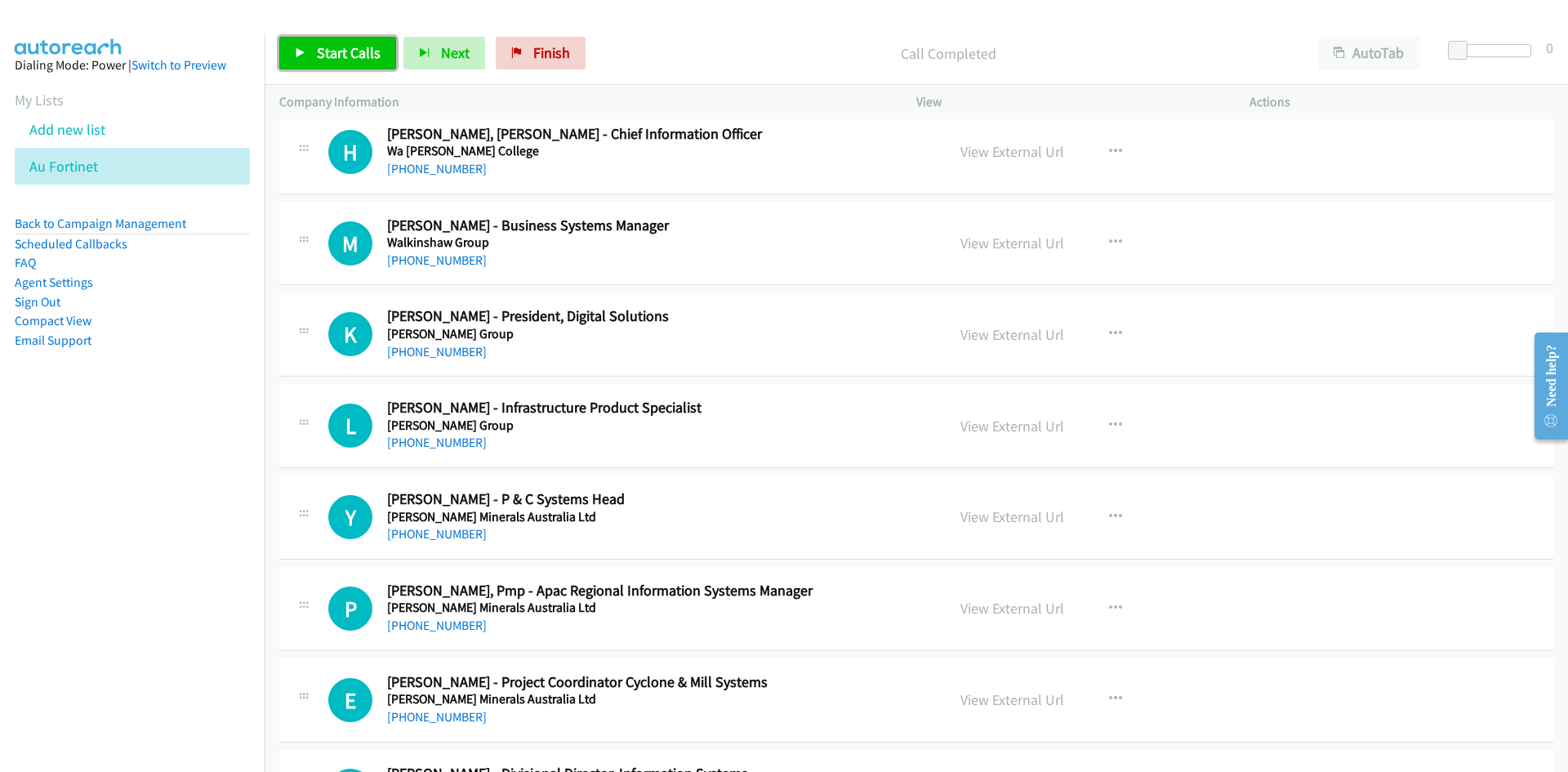
click at [346, 61] on span "Start Calls" at bounding box center [349, 52] width 64 height 19
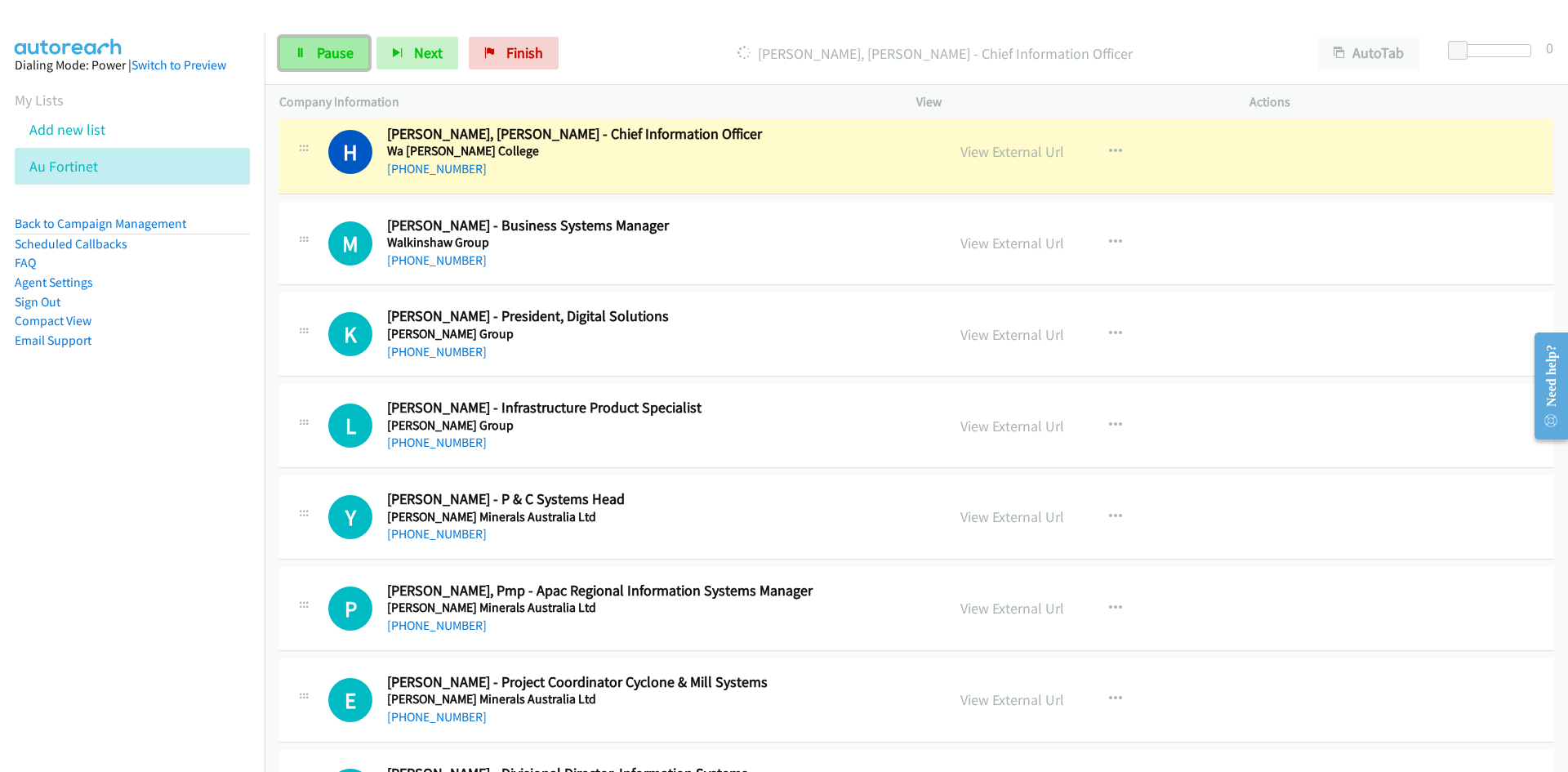
click at [346, 61] on span "Pause" at bounding box center [335, 52] width 36 height 19
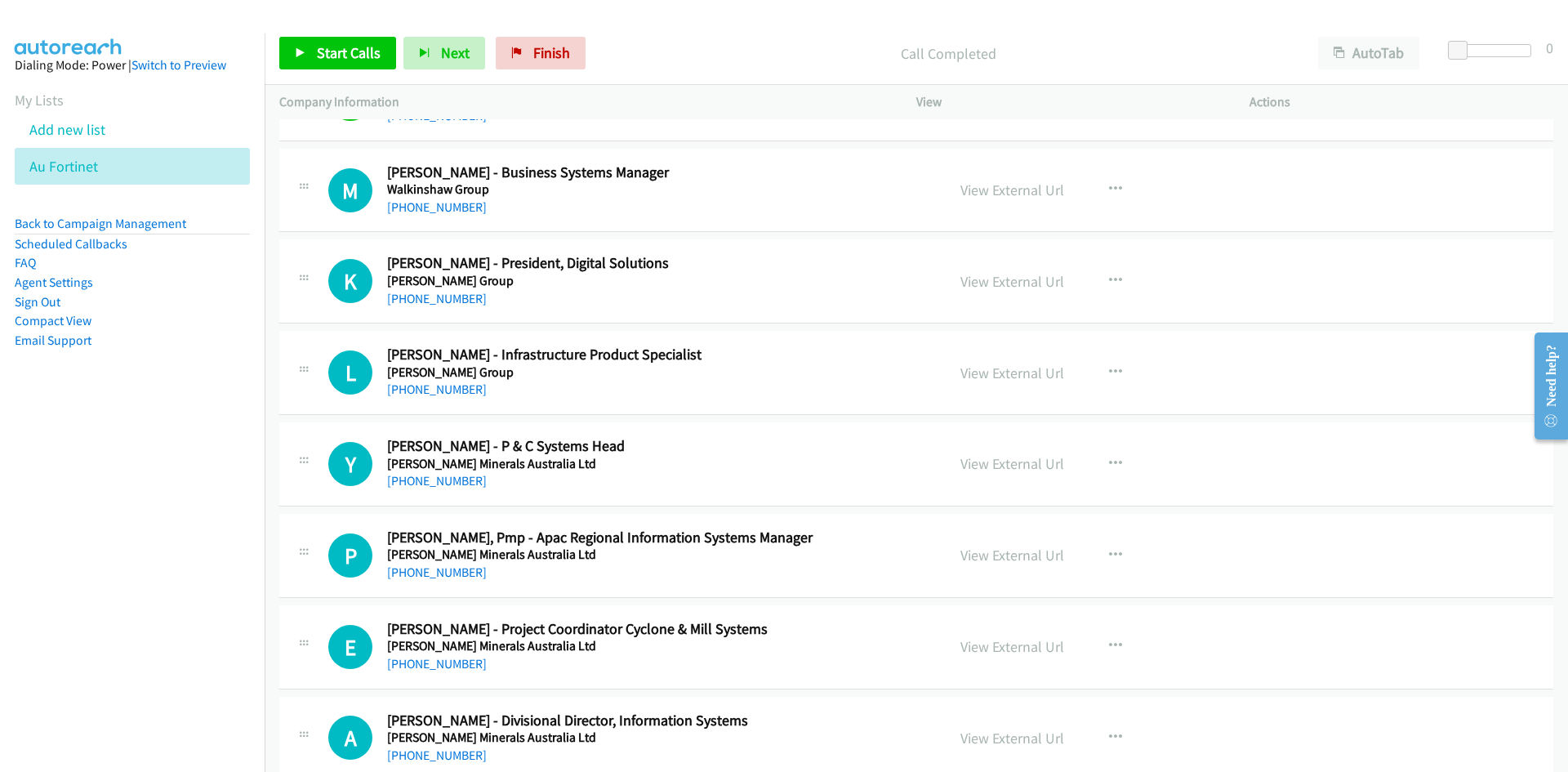
scroll to position [3839, 0]
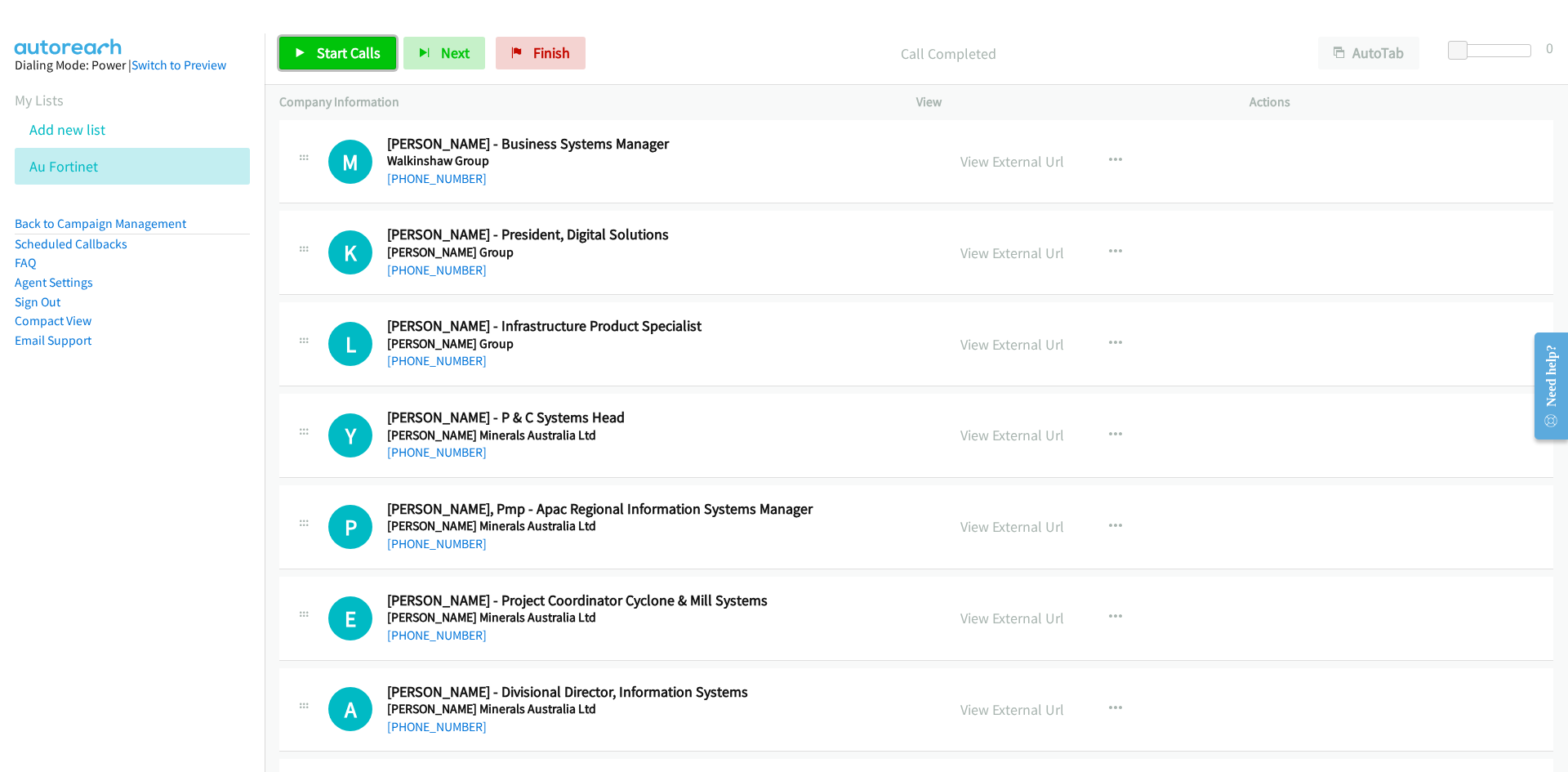
click at [345, 64] on link "Start Calls" at bounding box center [337, 52] width 117 height 33
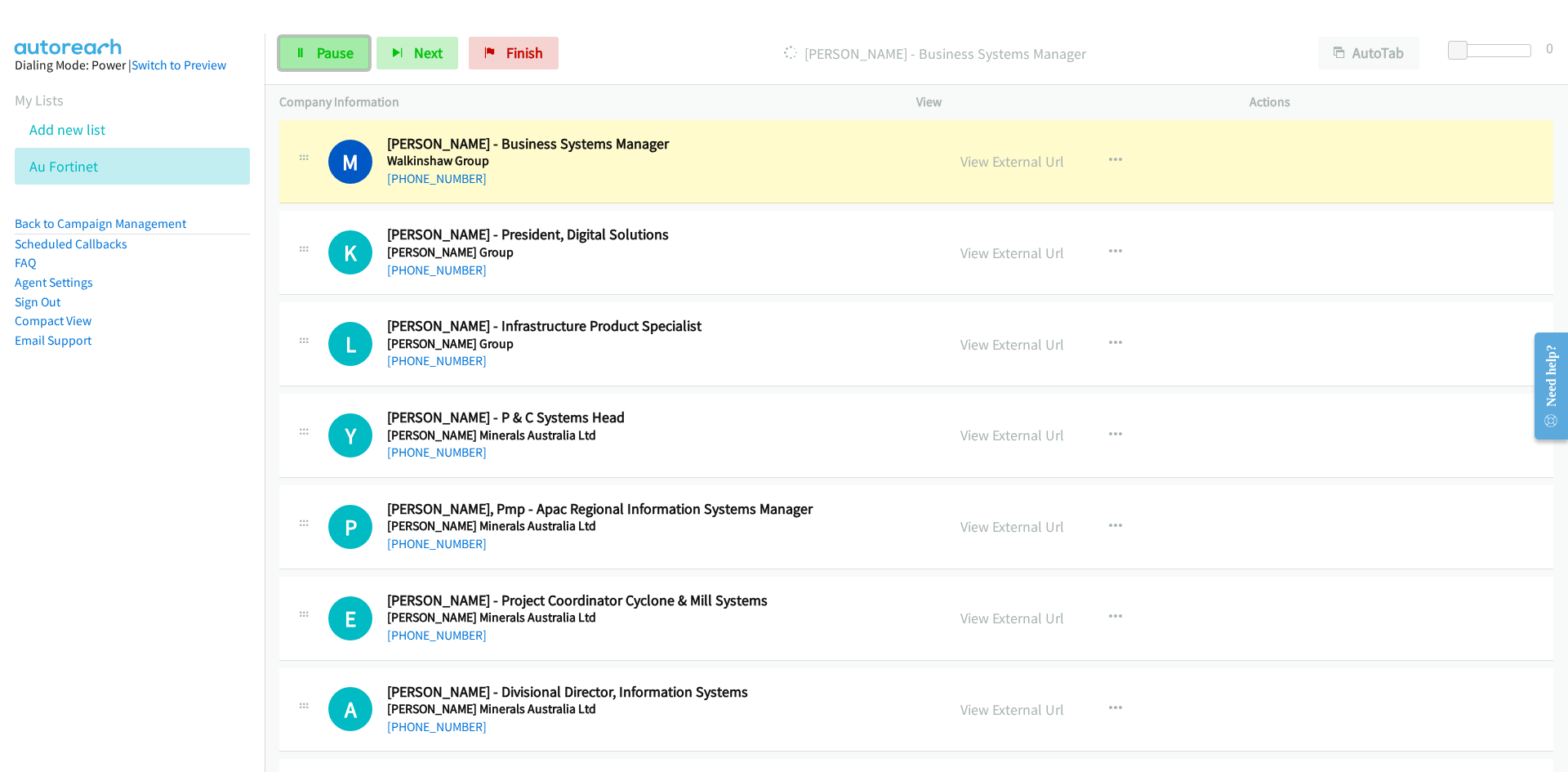
click at [339, 61] on span "Pause" at bounding box center [335, 52] width 36 height 19
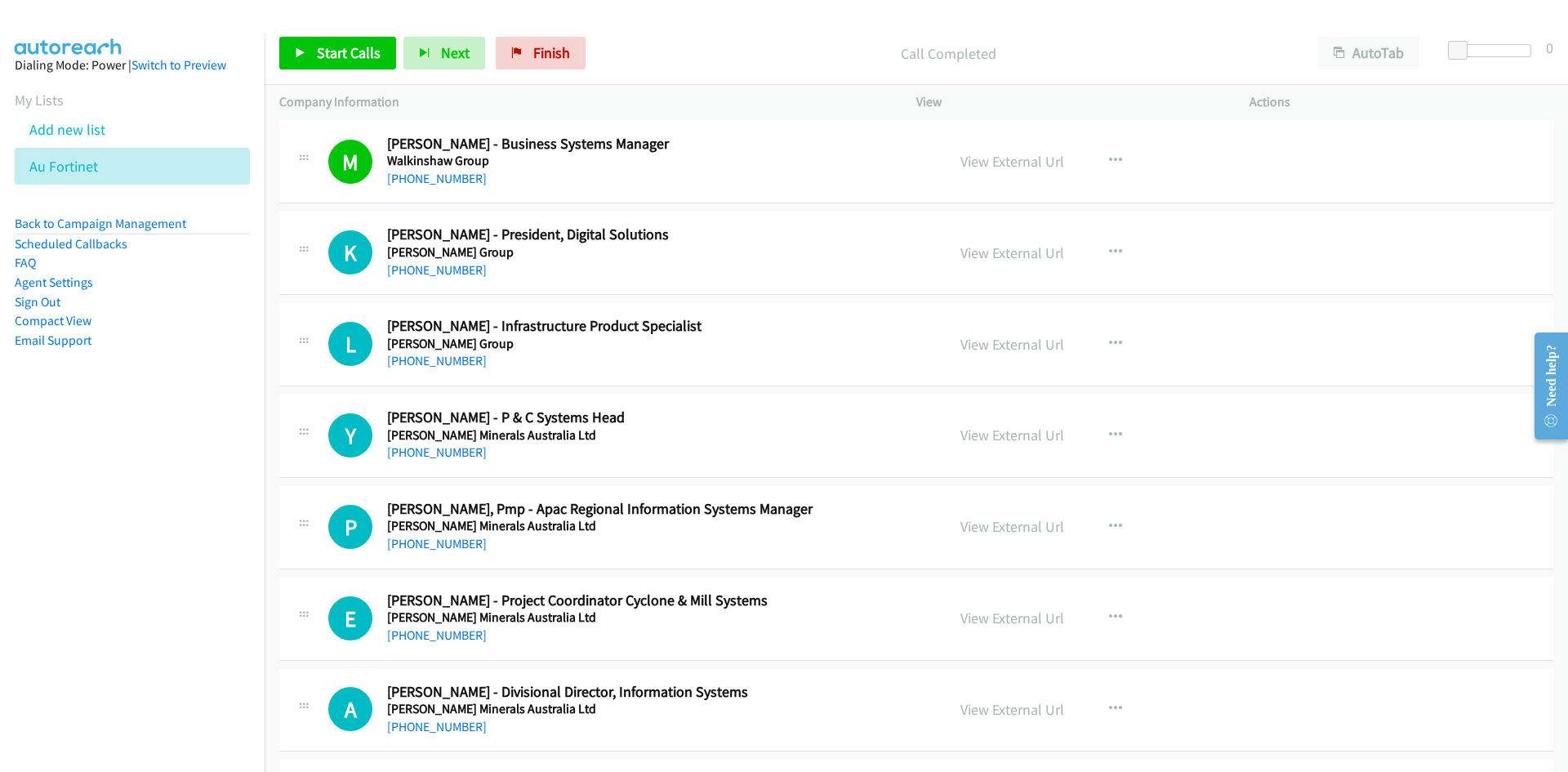
scroll to position [3921, 0]
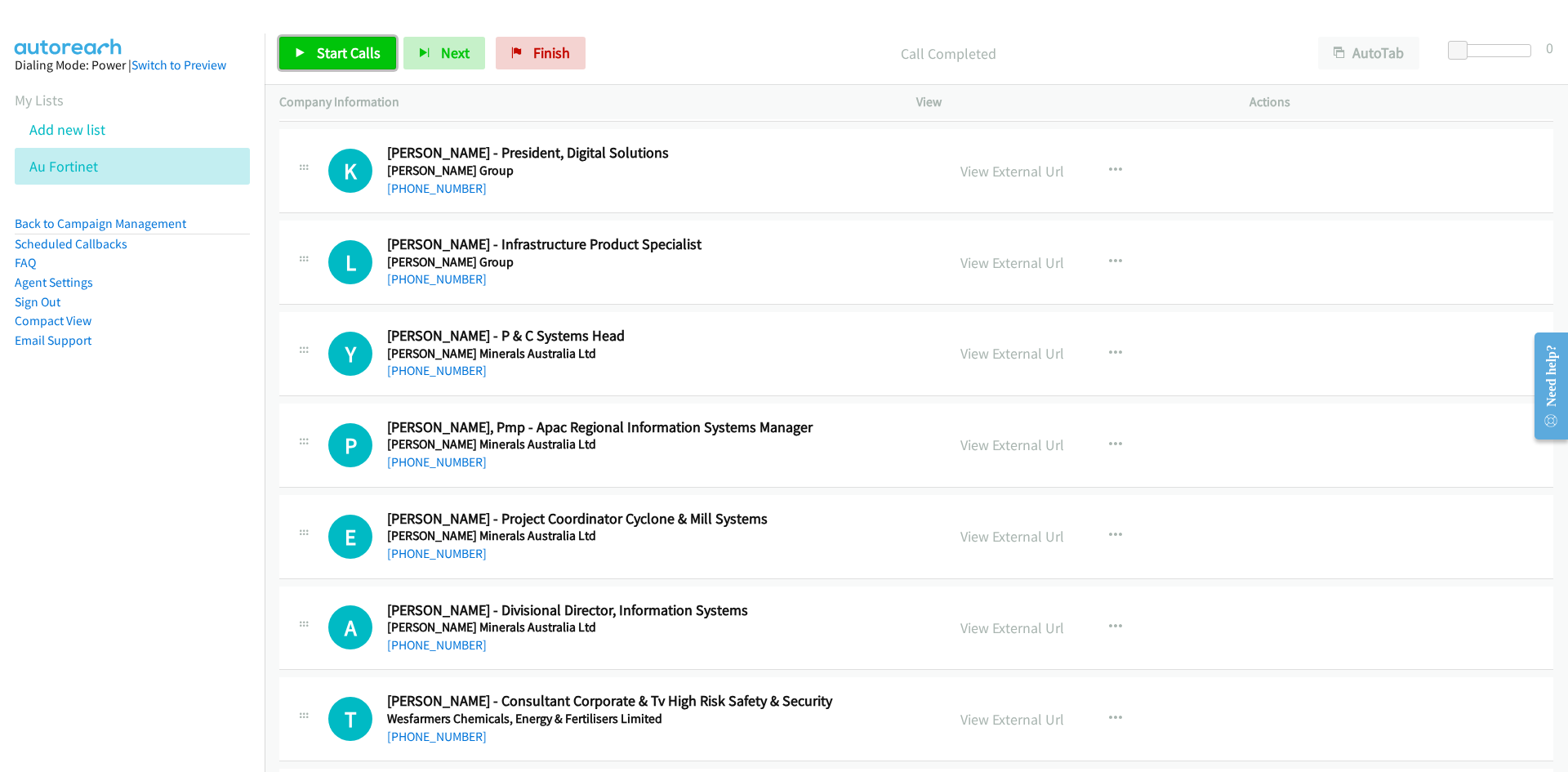
click at [356, 50] on span "Start Calls" at bounding box center [349, 52] width 64 height 19
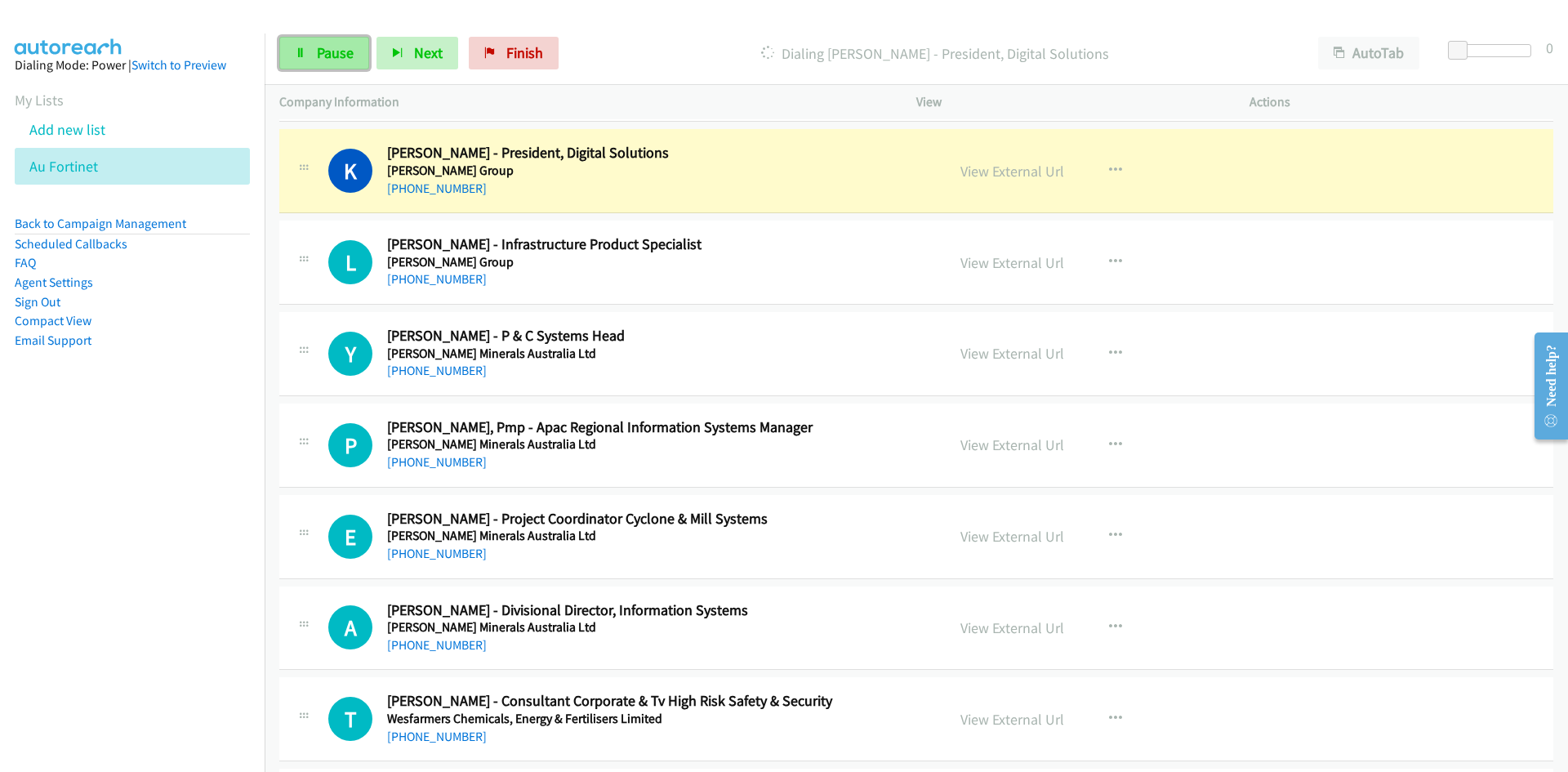
click at [355, 49] on link "Pause" at bounding box center [324, 52] width 90 height 33
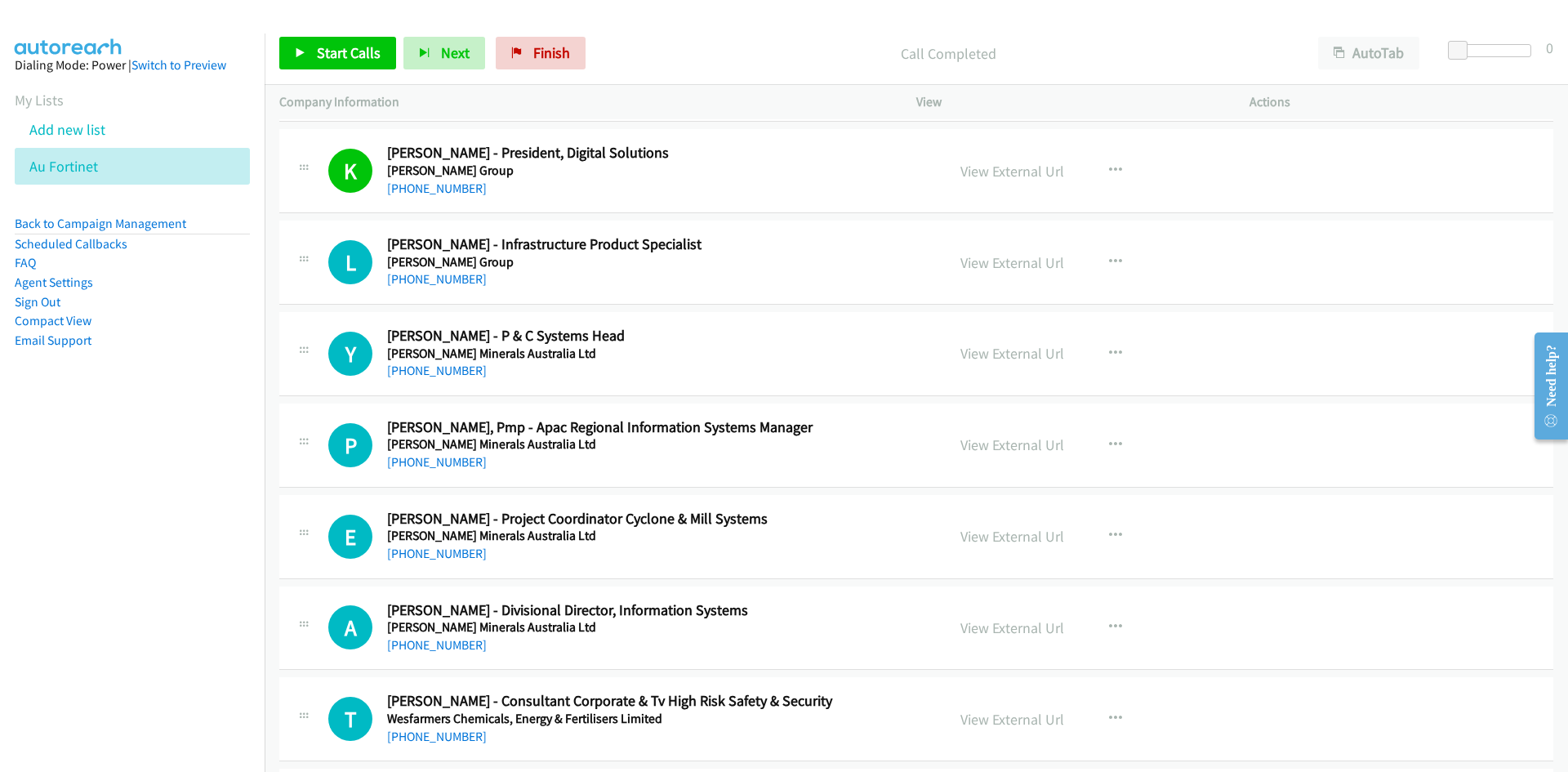
scroll to position [4002, 0]
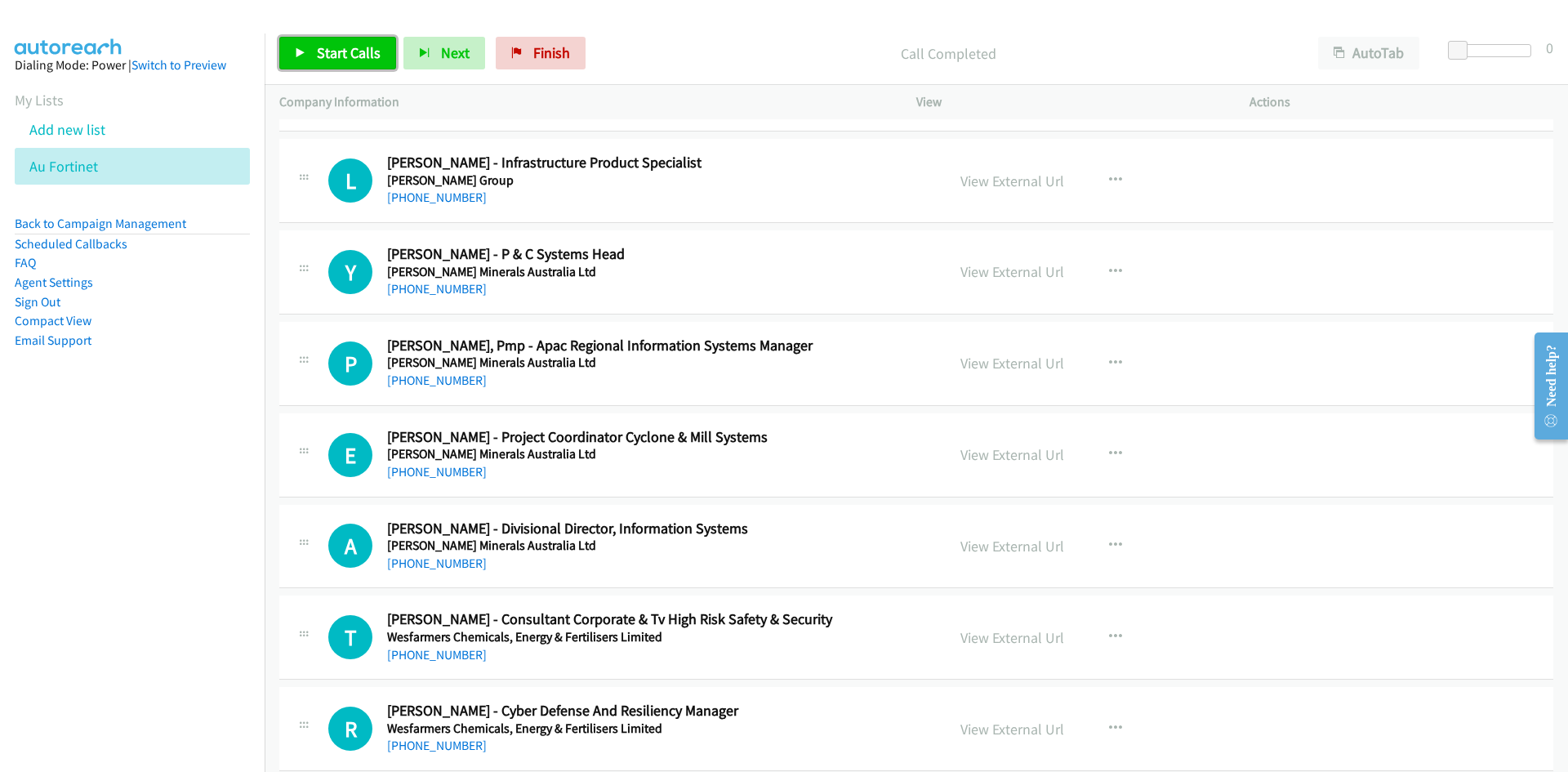
click at [363, 67] on link "Start Calls" at bounding box center [337, 52] width 117 height 33
click at [363, 67] on link "Pause" at bounding box center [324, 52] width 90 height 33
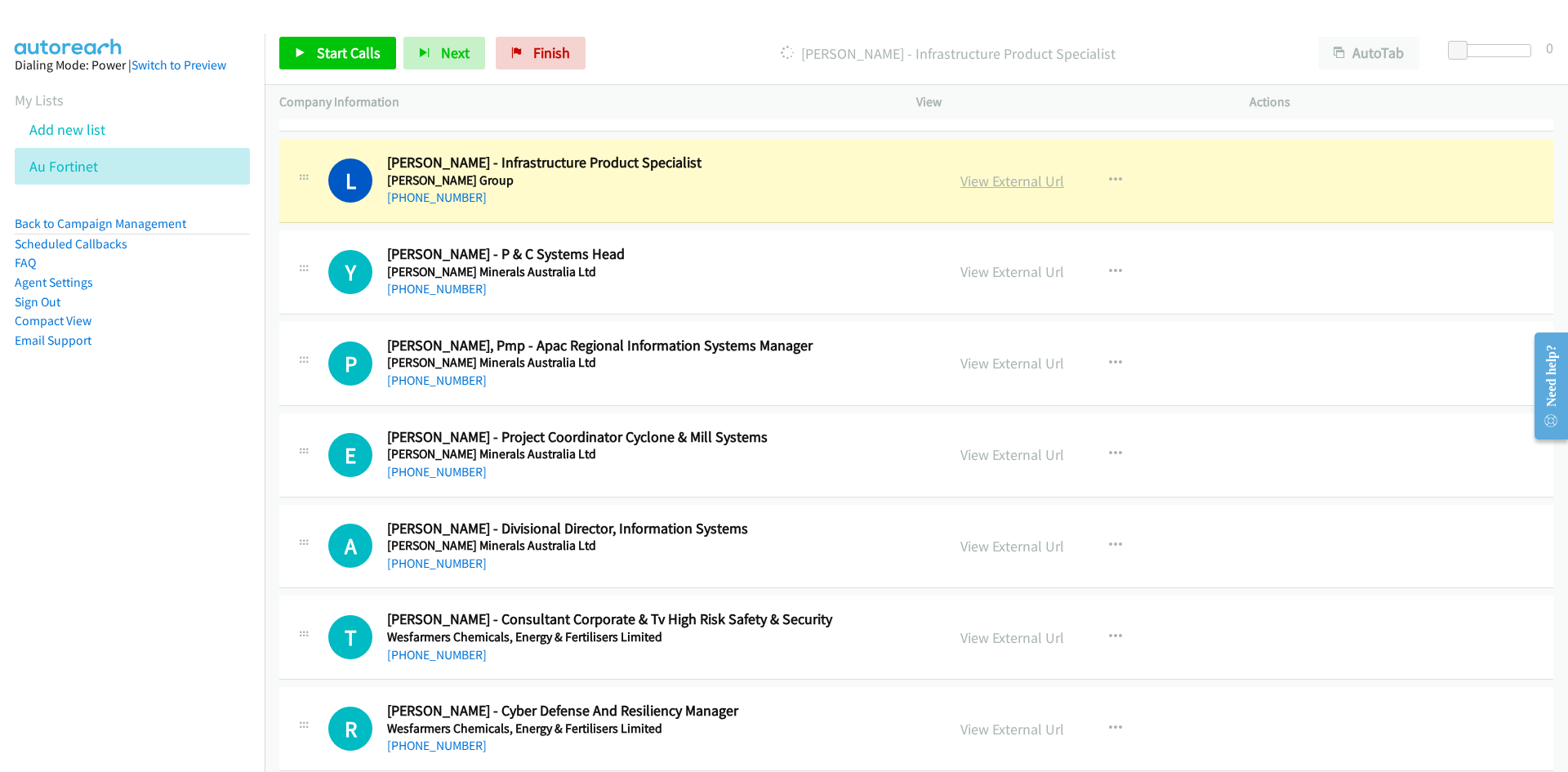
click at [1014, 181] on link "View External Url" at bounding box center [1012, 181] width 104 height 19
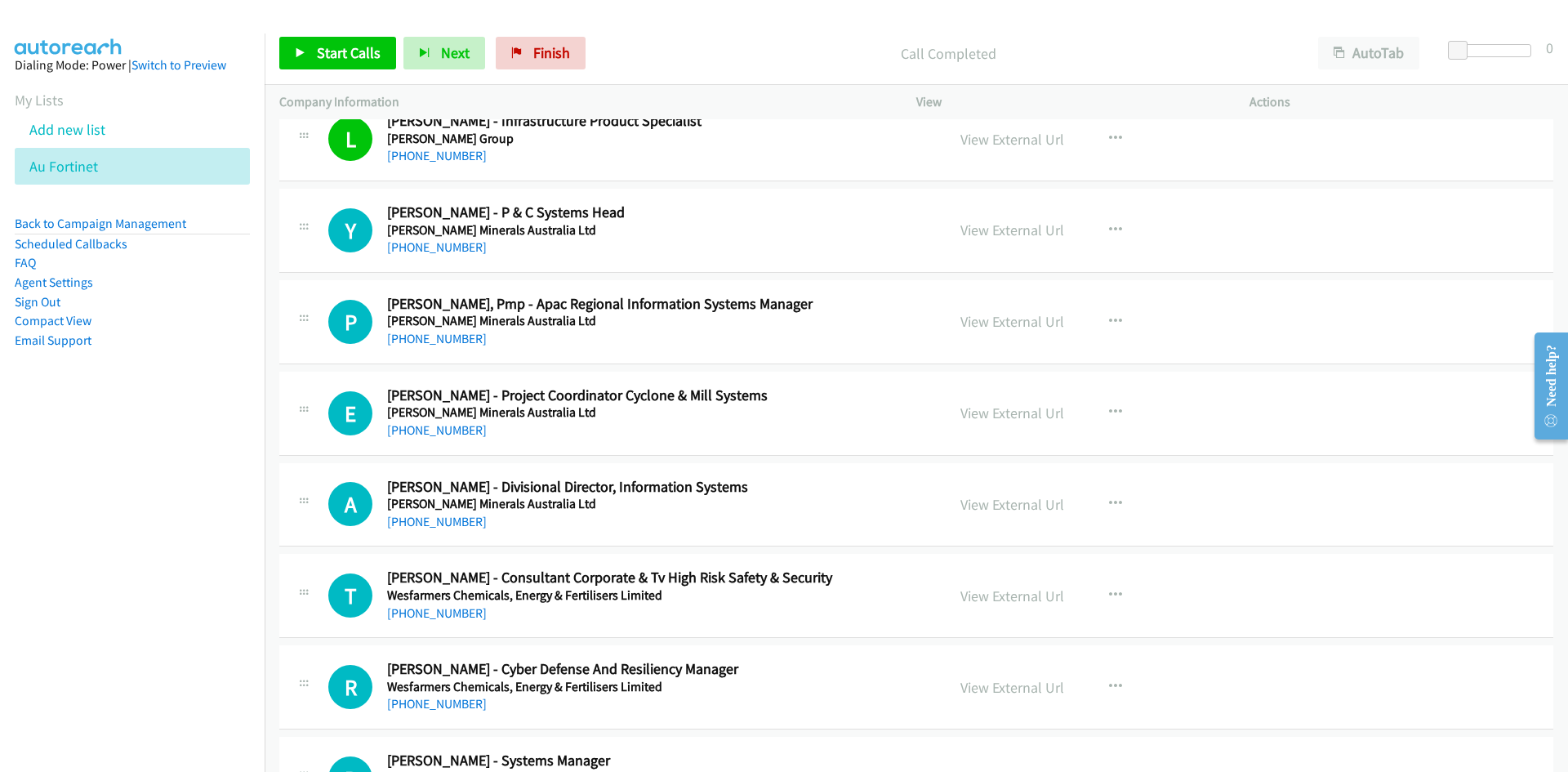
scroll to position [4084, 0]
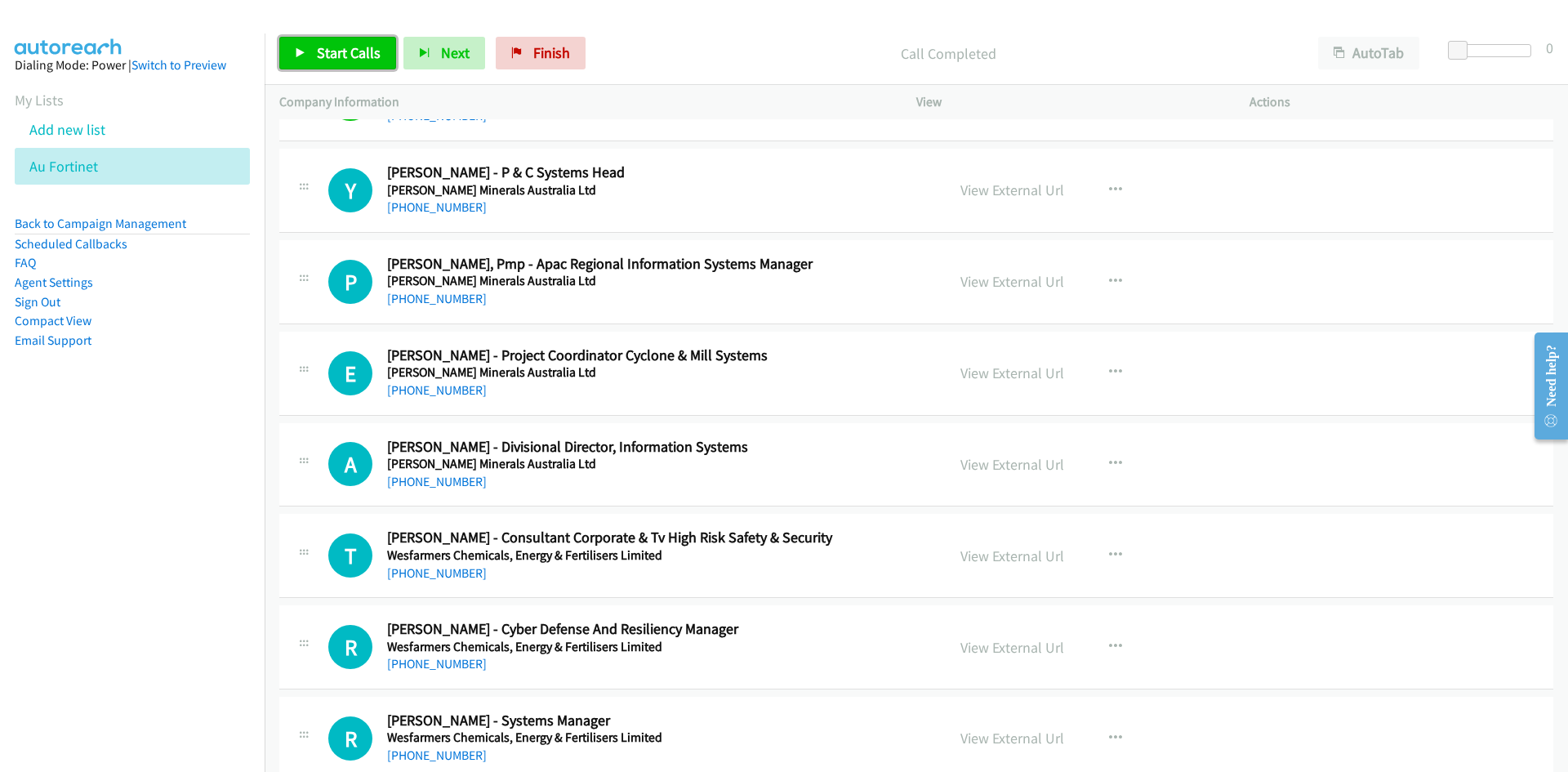
click at [372, 68] on link "Start Calls" at bounding box center [337, 52] width 117 height 33
click at [300, 49] on icon at bounding box center [300, 54] width 11 height 11
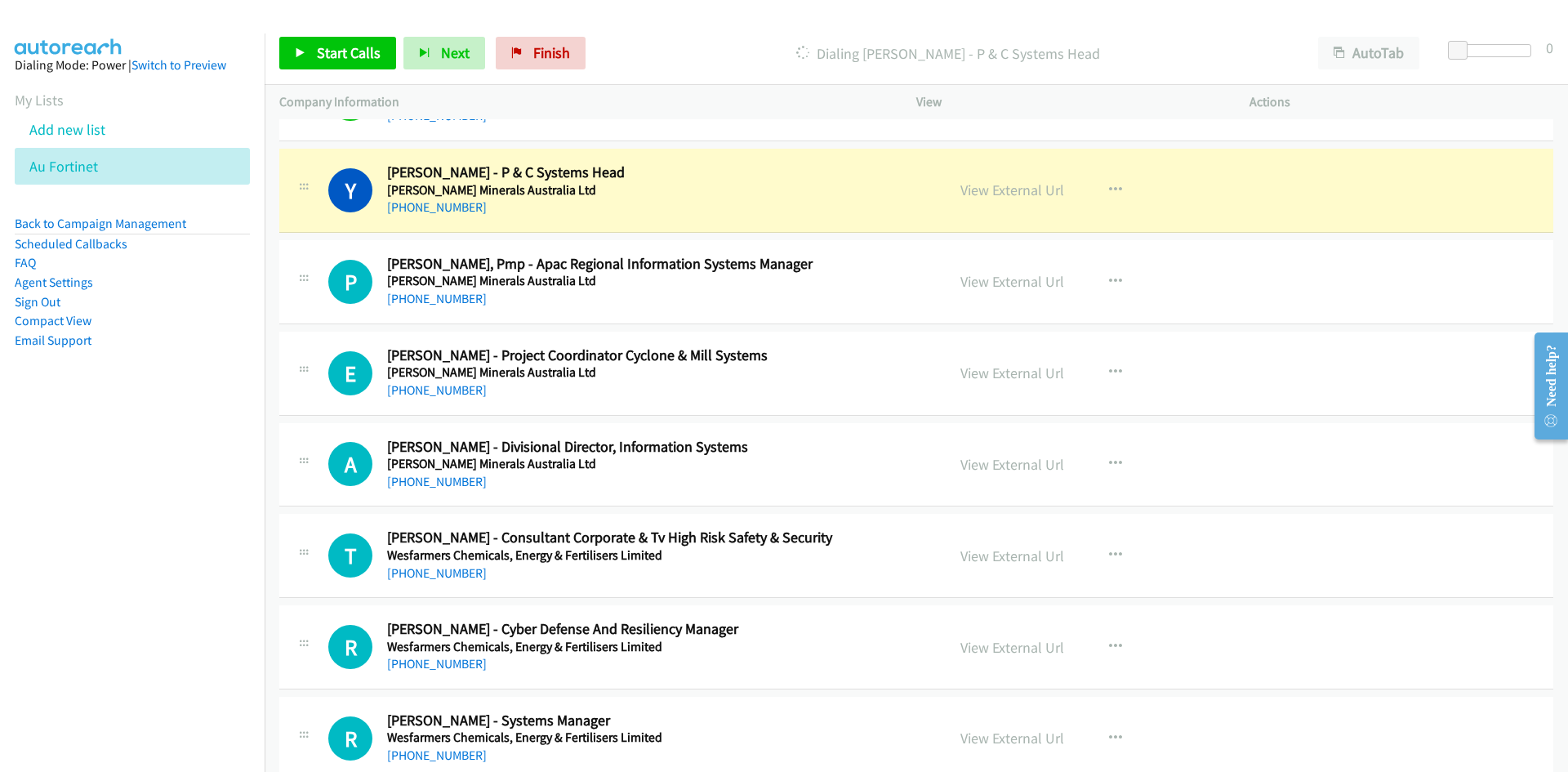
scroll to position [4166, 0]
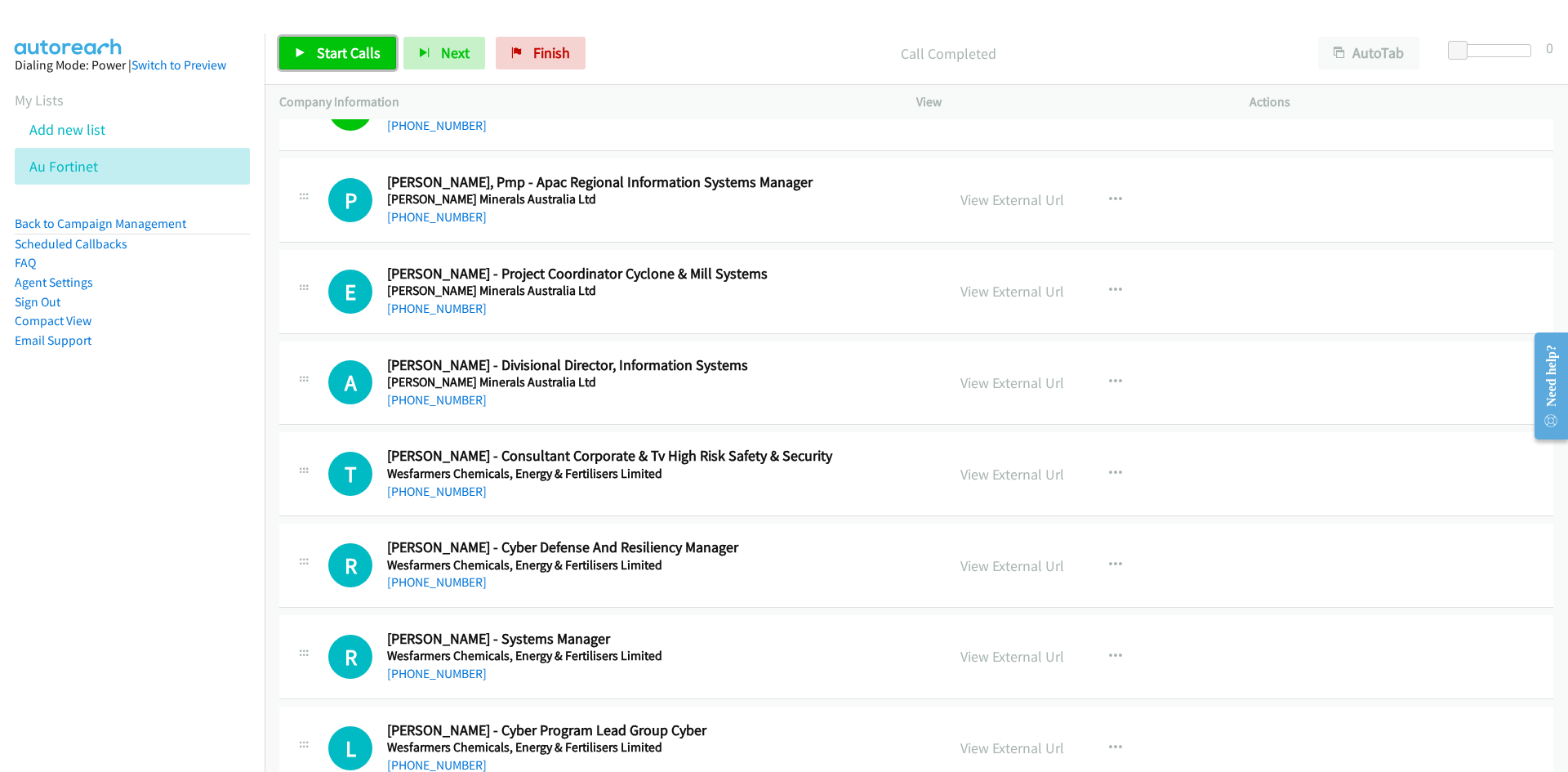
click at [352, 42] on link "Start Calls" at bounding box center [337, 52] width 117 height 33
click at [350, 58] on span "Pause" at bounding box center [335, 52] width 36 height 19
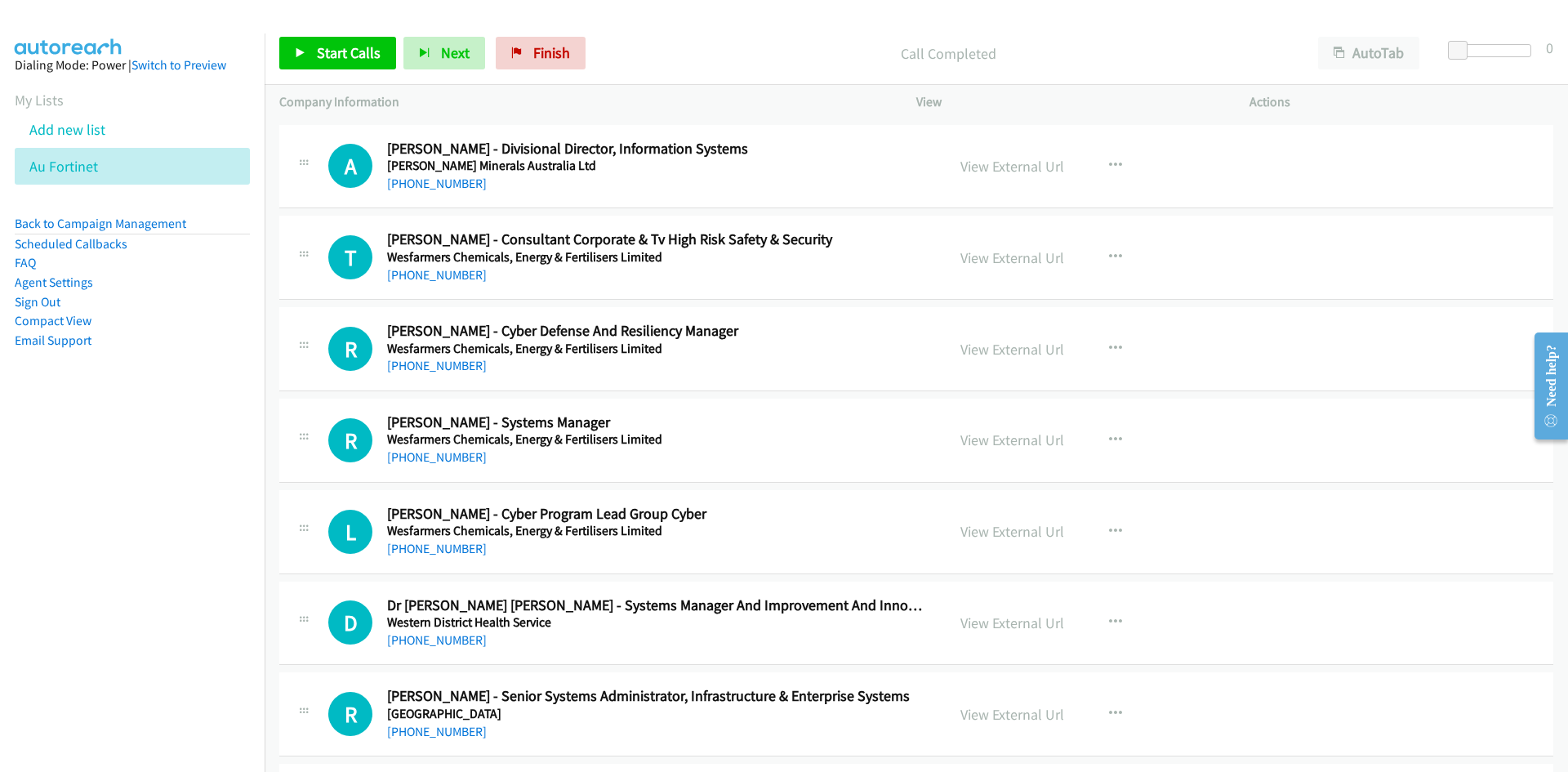
scroll to position [4410, 0]
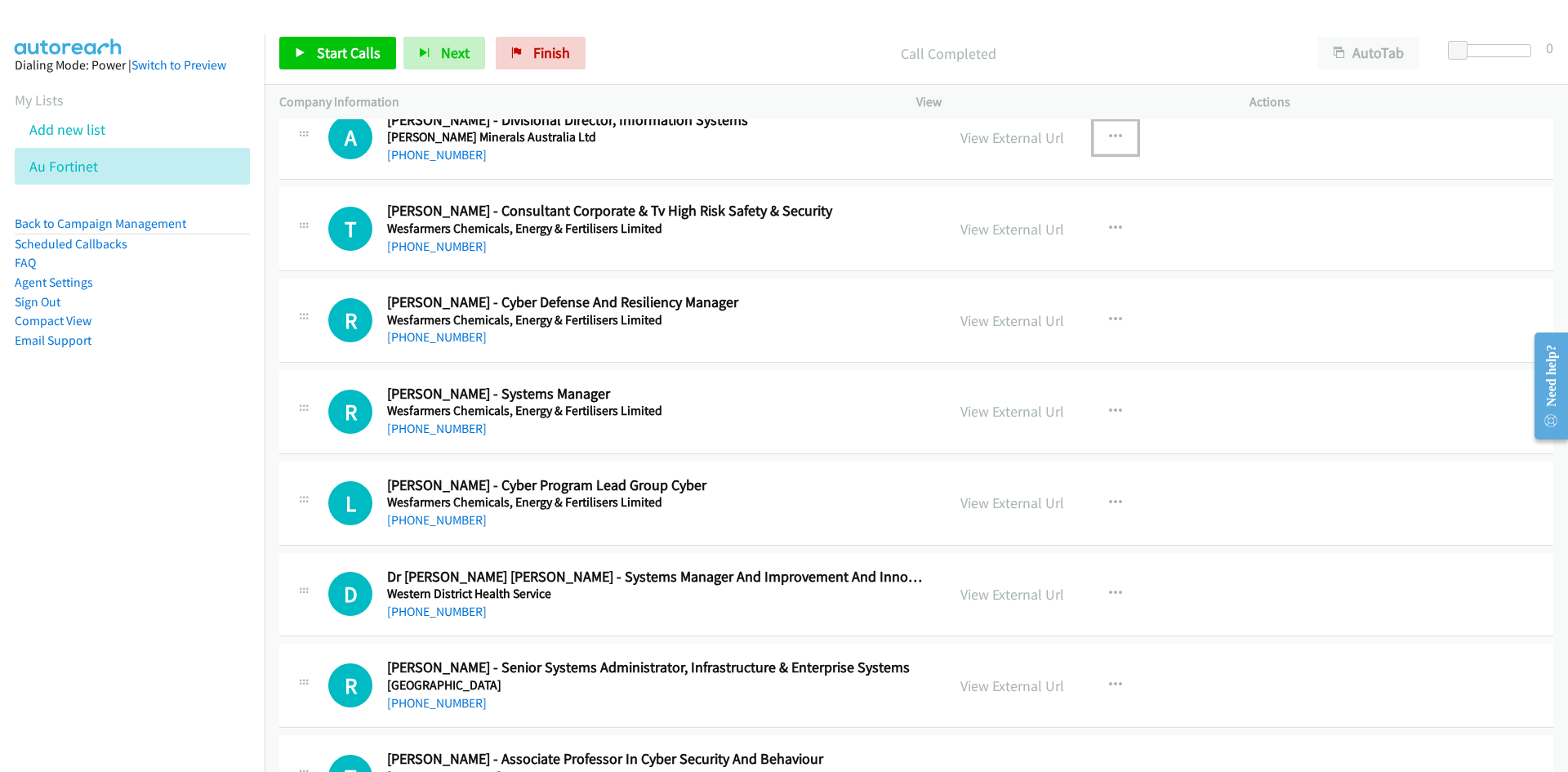
click at [1119, 138] on button "button" at bounding box center [1115, 136] width 44 height 33
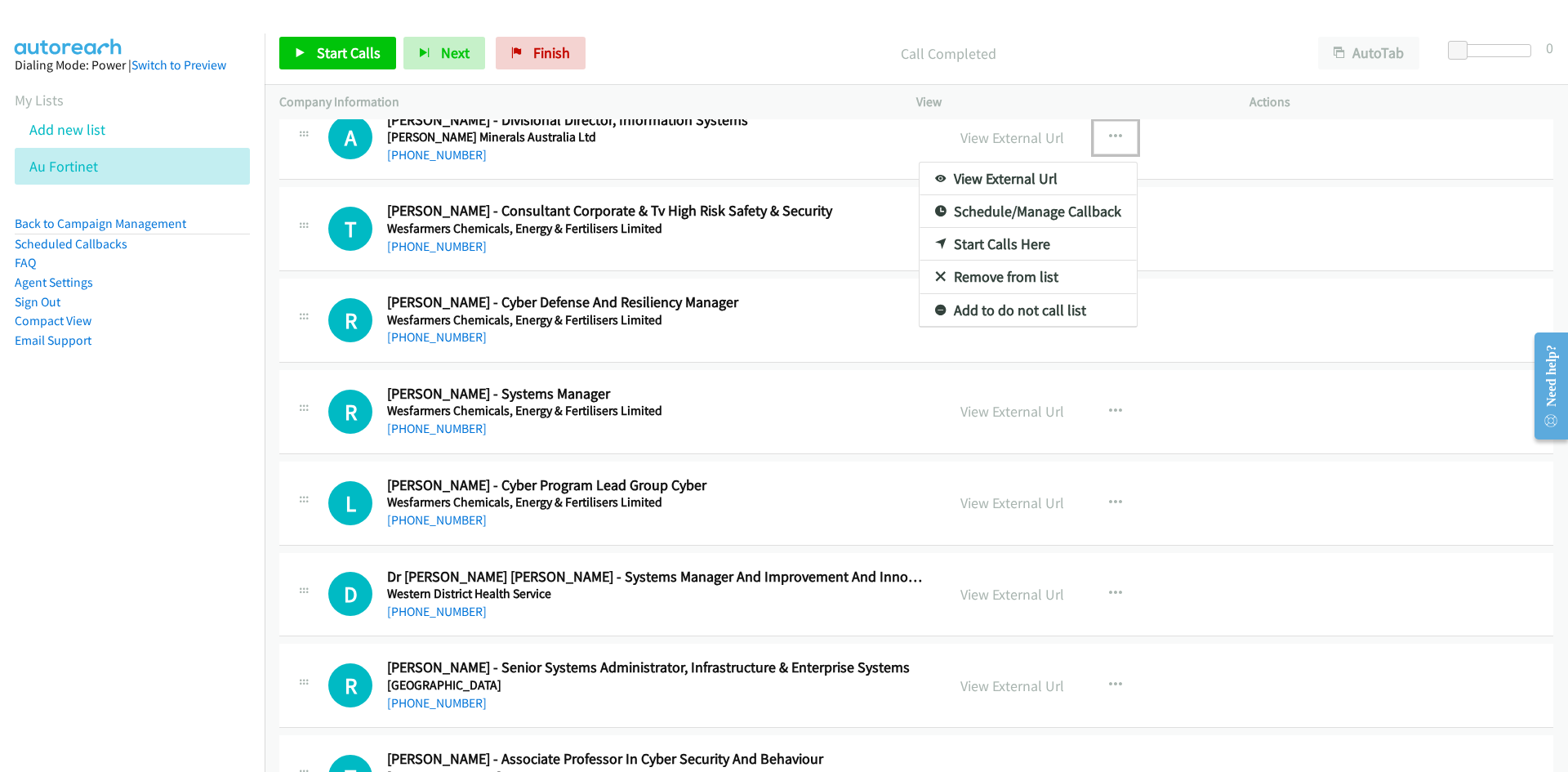
click at [935, 239] on icon at bounding box center [941, 245] width 11 height 11
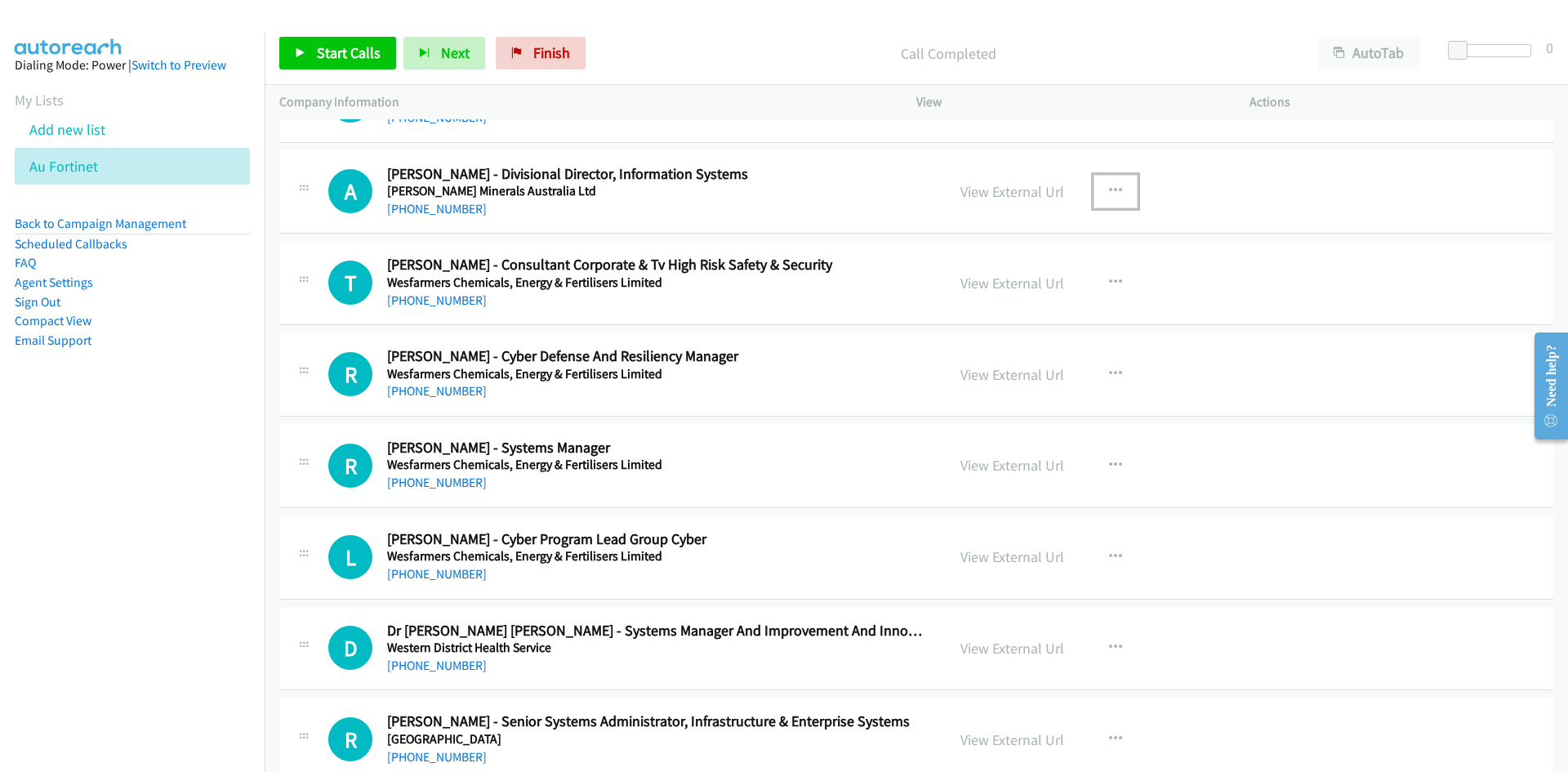
scroll to position [4329, 0]
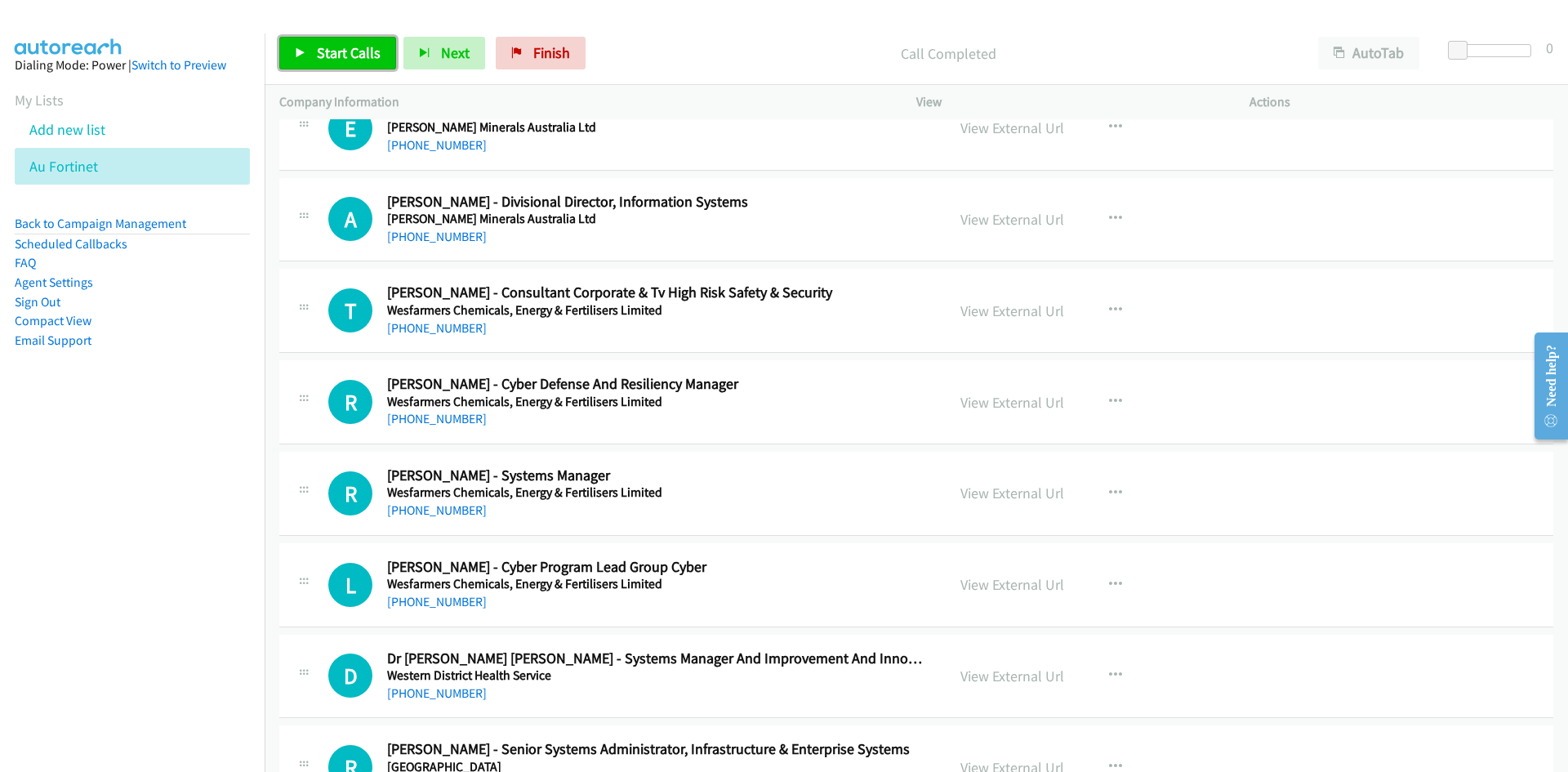
click at [363, 49] on span "Start Calls" at bounding box center [349, 52] width 64 height 19
click at [311, 54] on link "Pause" at bounding box center [324, 52] width 90 height 33
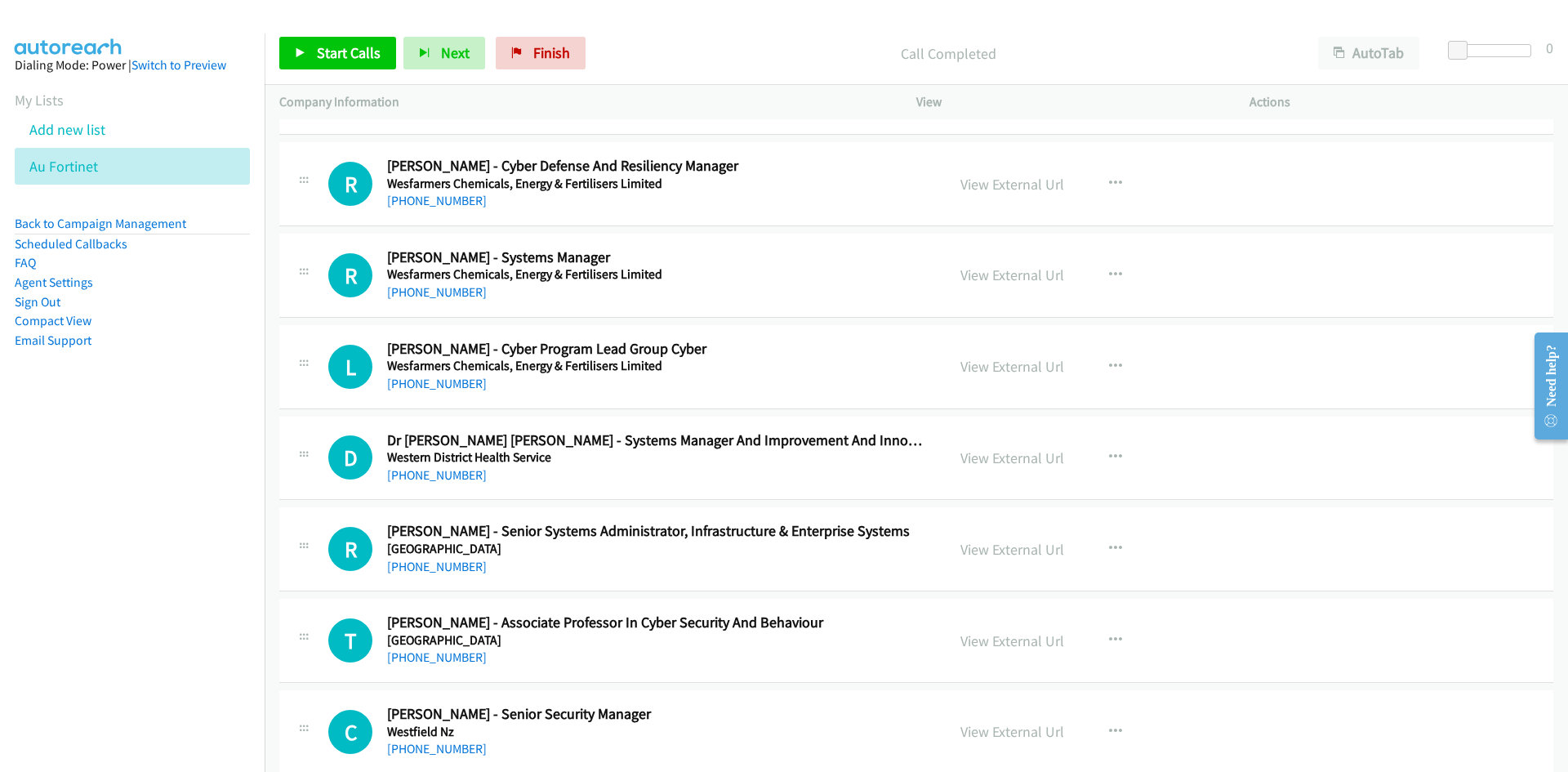
scroll to position [4574, 0]
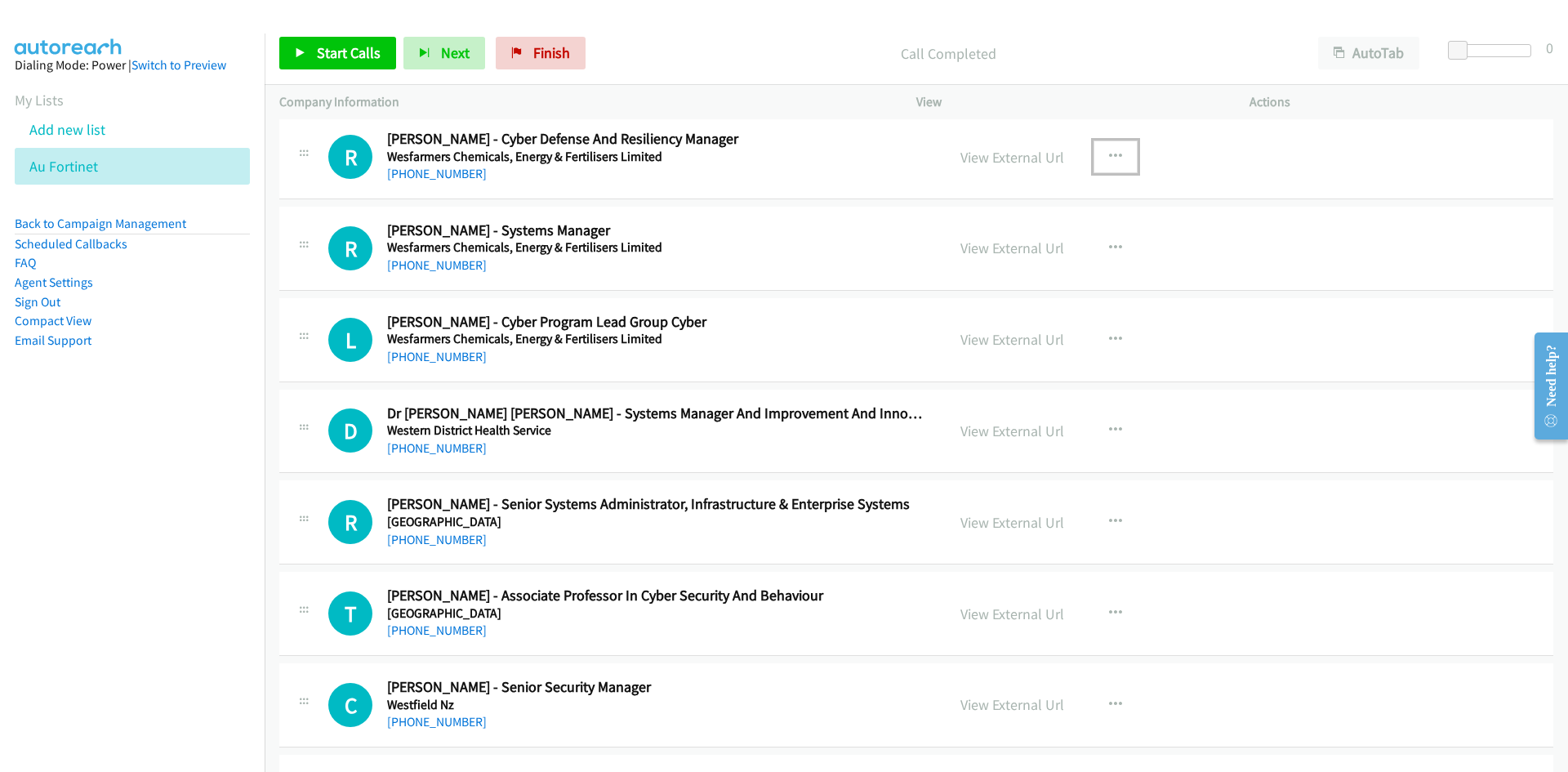
click at [1109, 153] on icon "button" at bounding box center [1116, 157] width 13 height 13
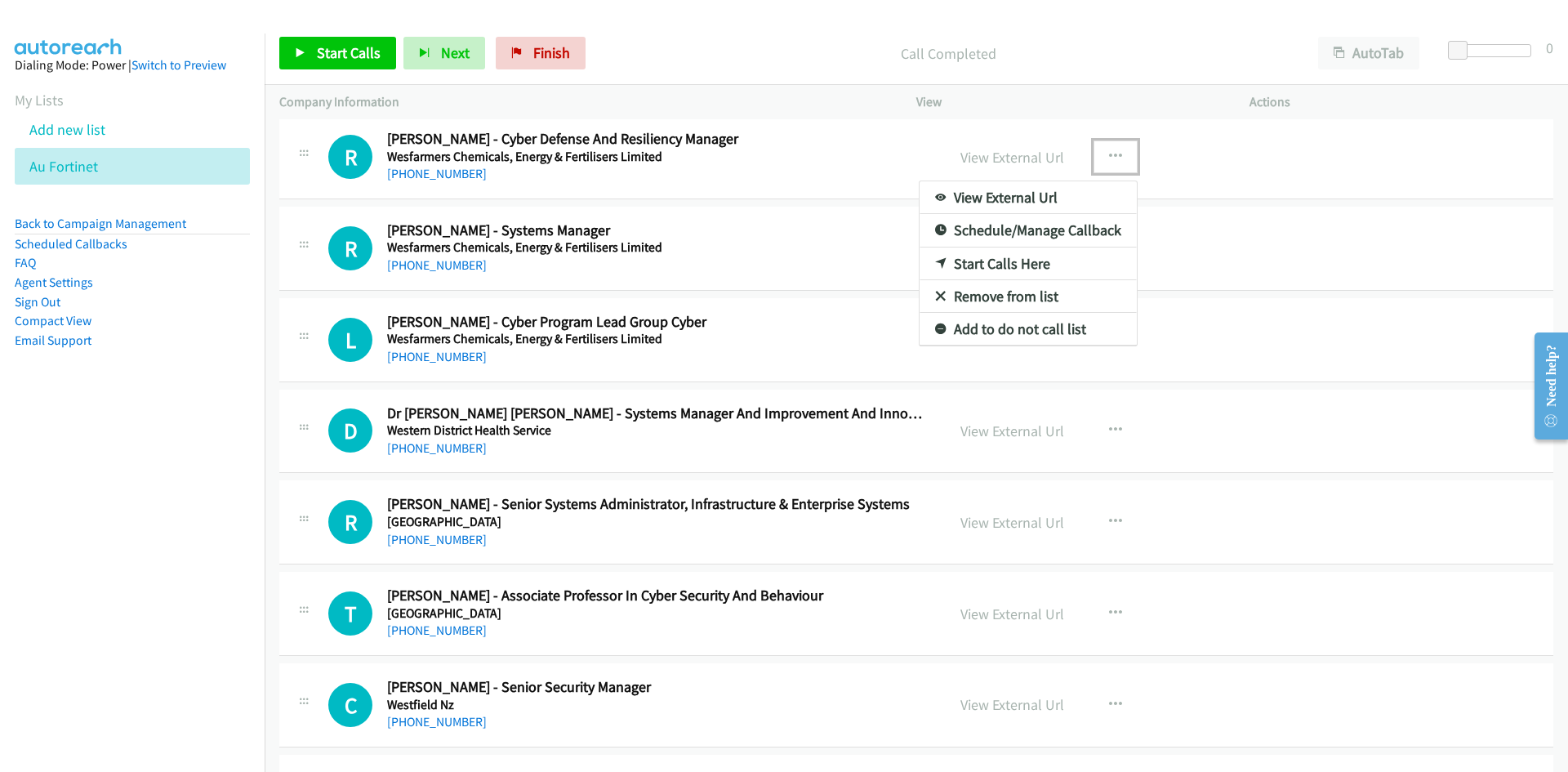
click at [935, 264] on icon at bounding box center [941, 264] width 11 height 11
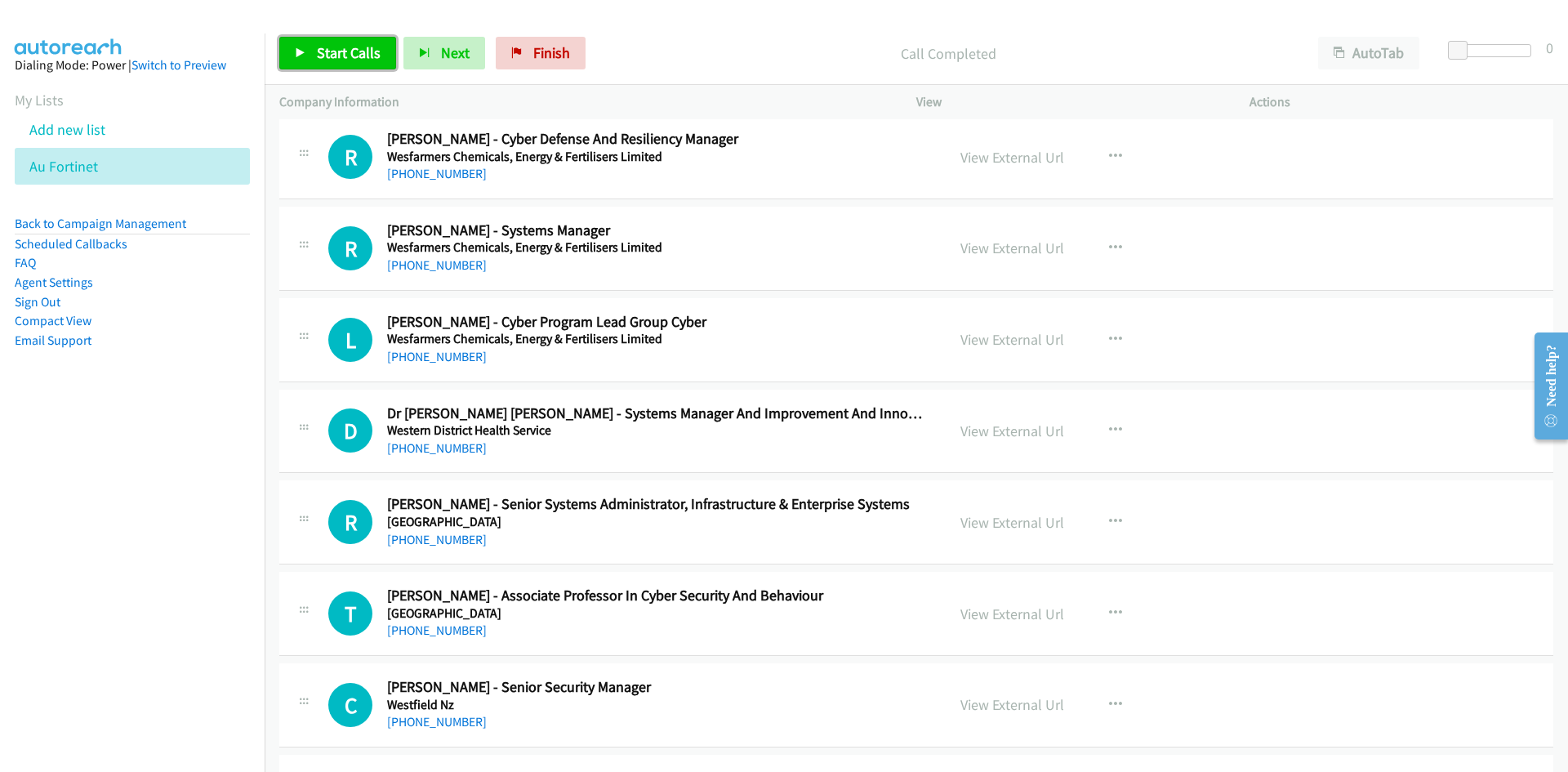
click at [369, 48] on span "Start Calls" at bounding box center [349, 52] width 64 height 19
click at [303, 49] on icon at bounding box center [300, 54] width 11 height 11
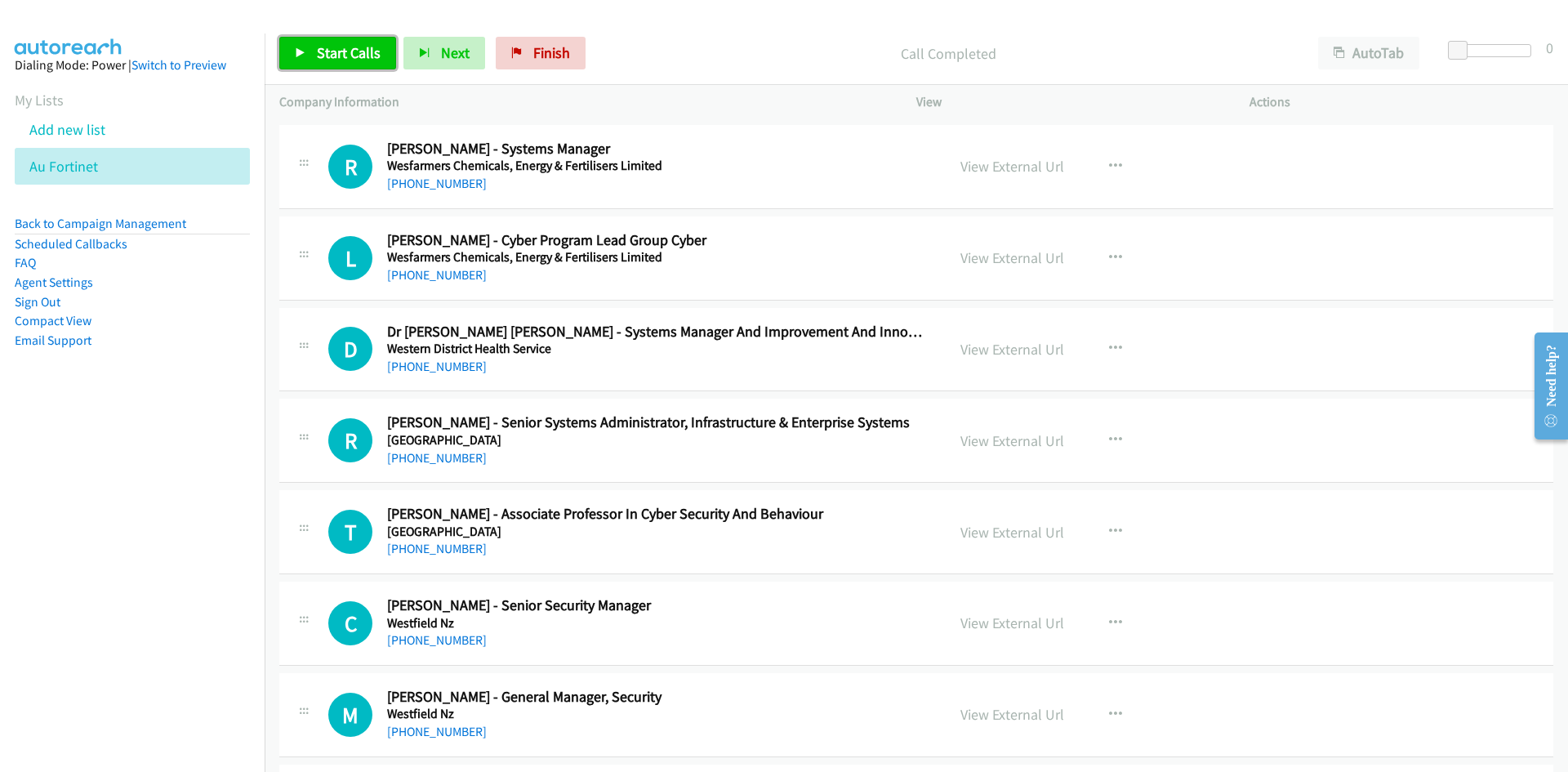
click at [349, 43] on span "Start Calls" at bounding box center [349, 52] width 64 height 19
click at [349, 43] on span "Pause" at bounding box center [335, 52] width 36 height 19
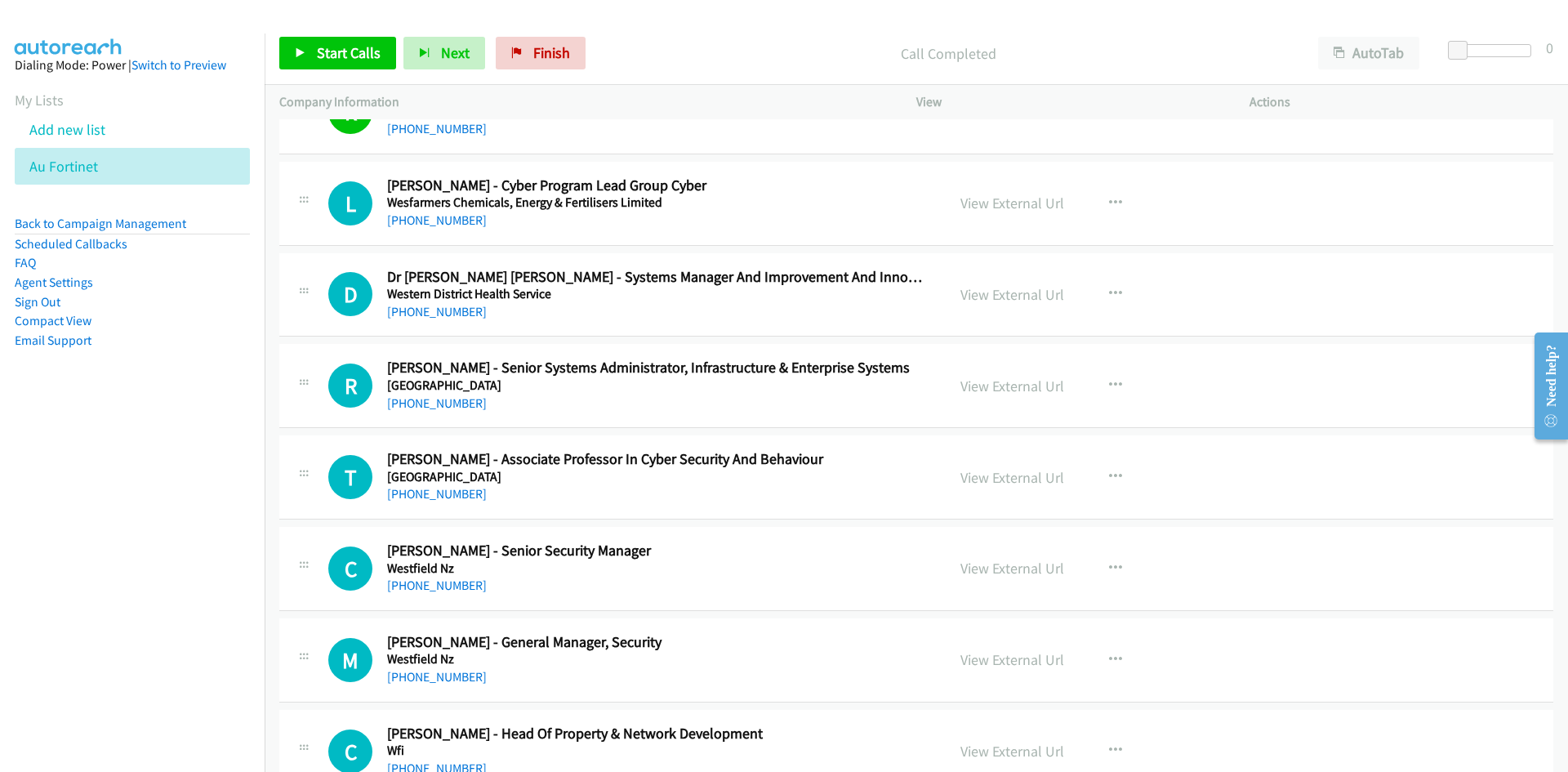
scroll to position [4738, 0]
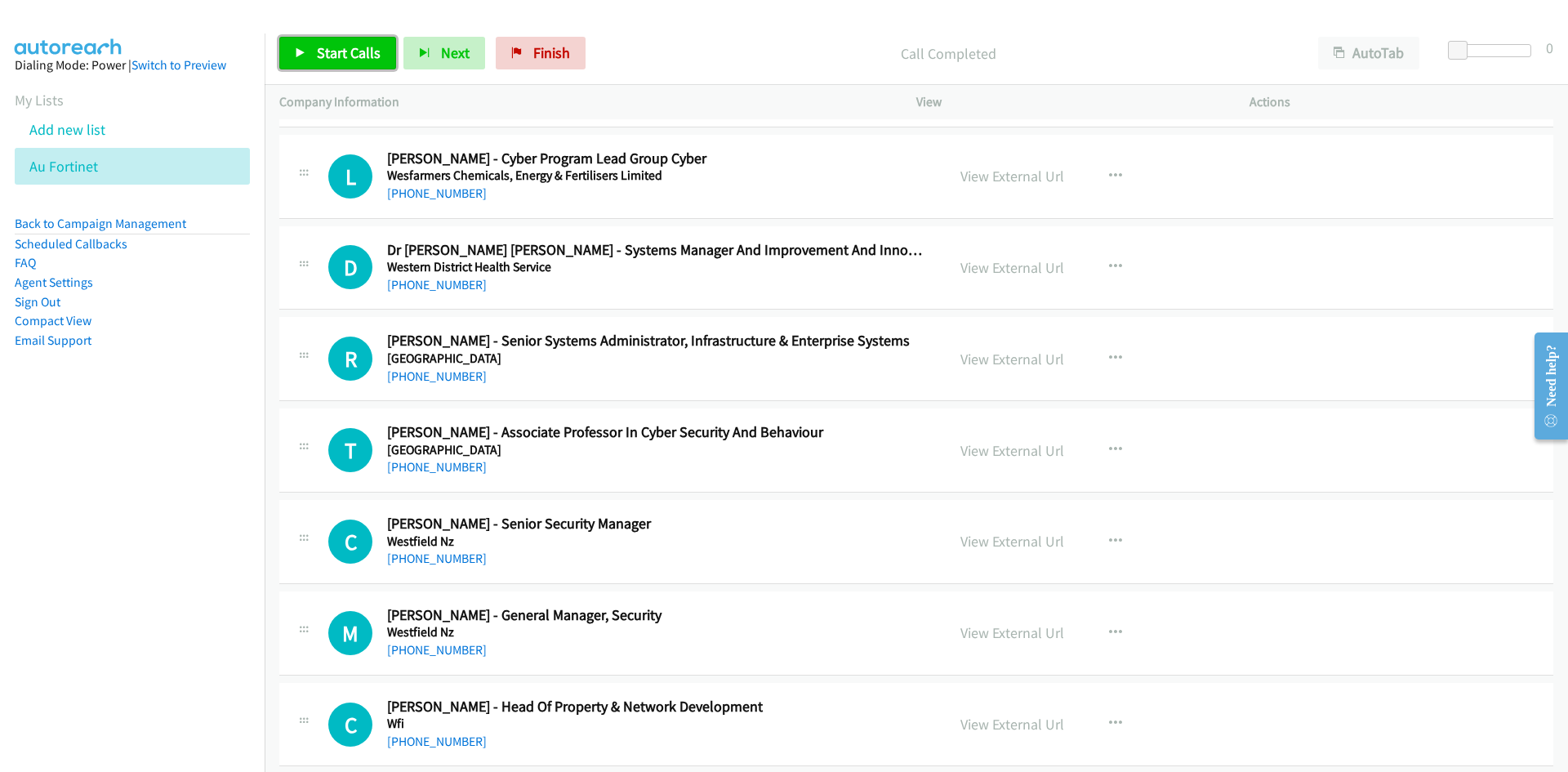
click at [334, 61] on span "Start Calls" at bounding box center [349, 52] width 64 height 19
click at [334, 61] on span "Pause" at bounding box center [335, 52] width 36 height 19
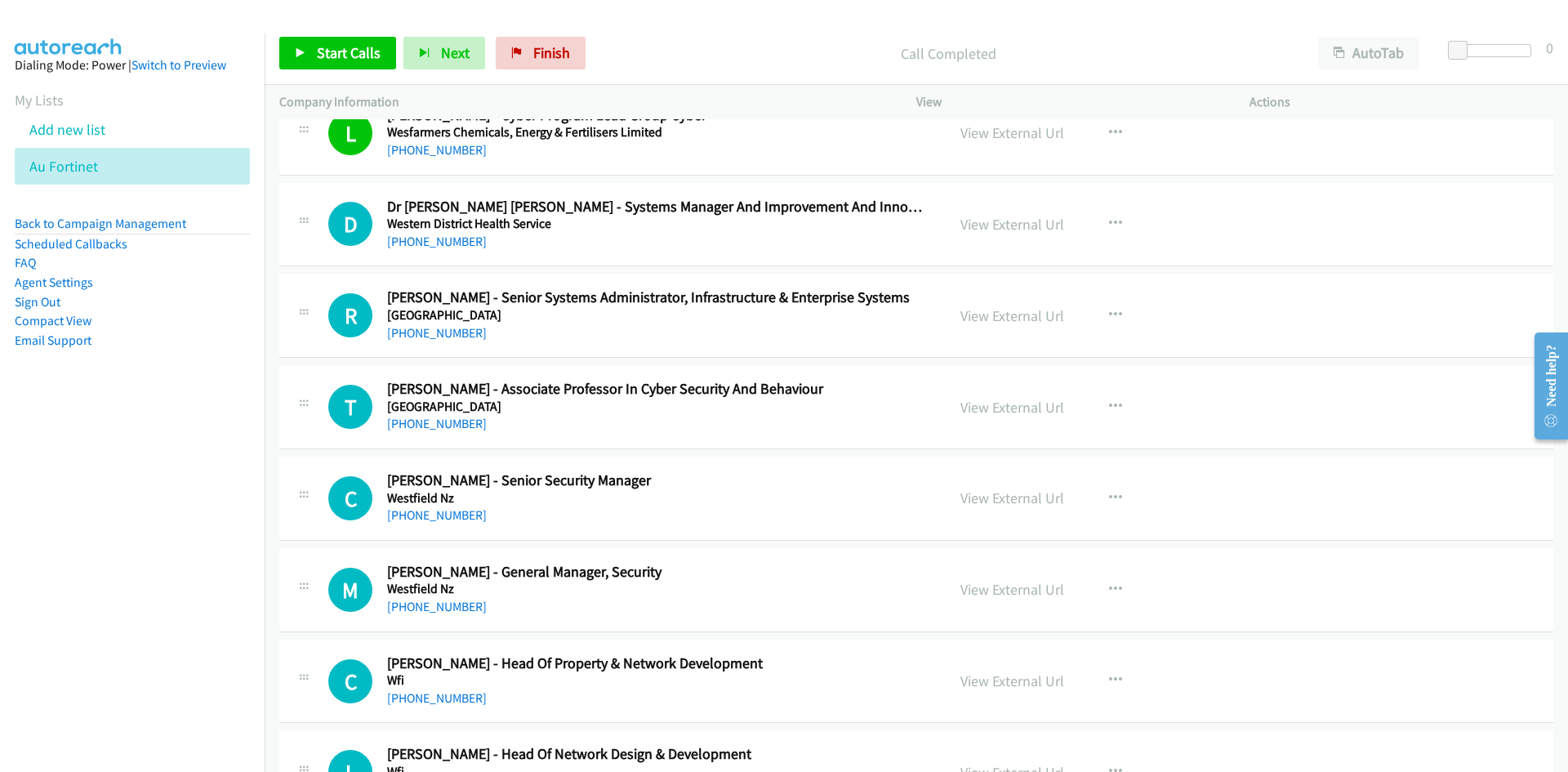
scroll to position [4819, 0]
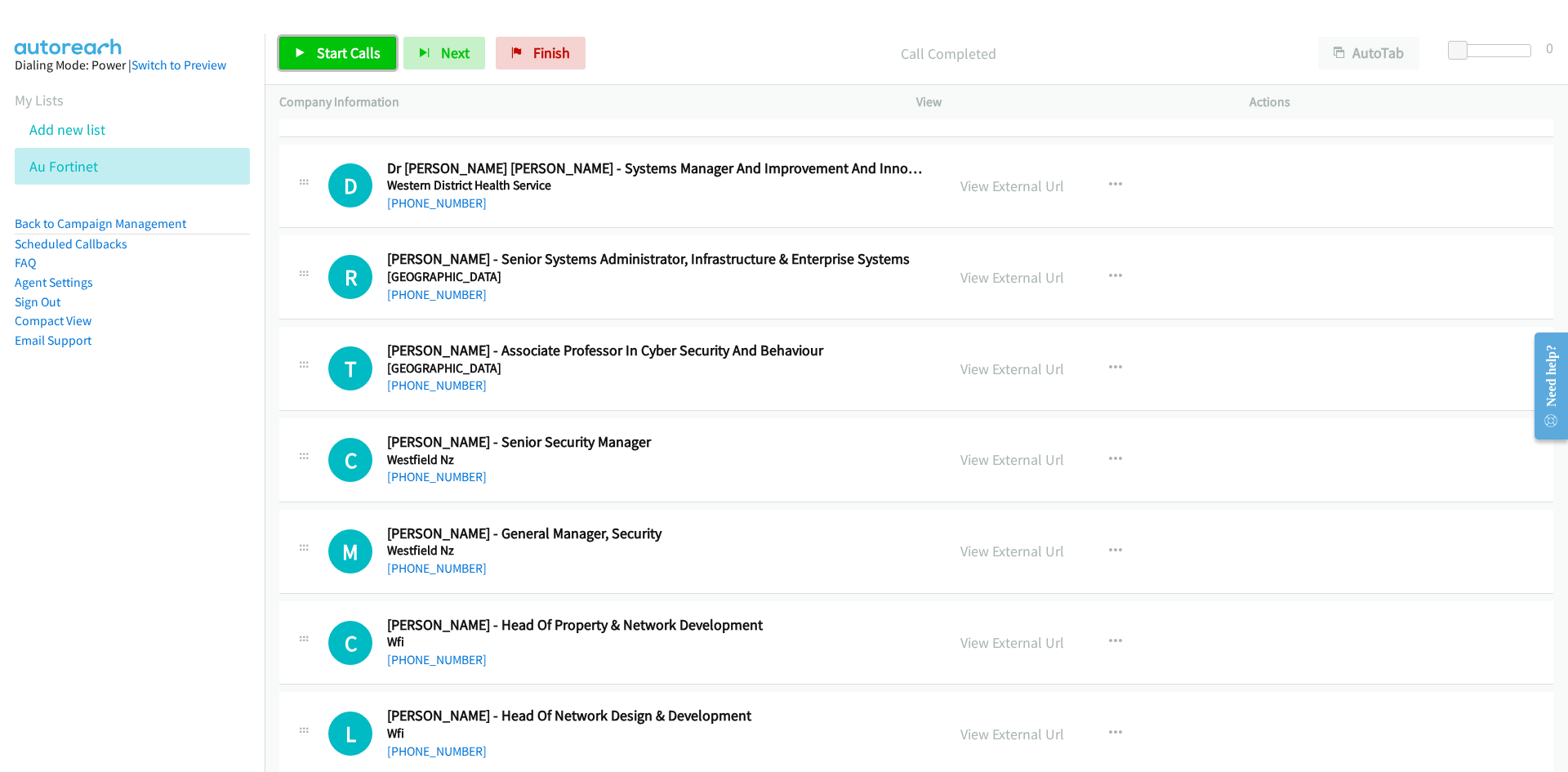
click at [355, 58] on span "Start Calls" at bounding box center [349, 52] width 64 height 19
click at [337, 48] on span "Pause" at bounding box center [335, 52] width 36 height 19
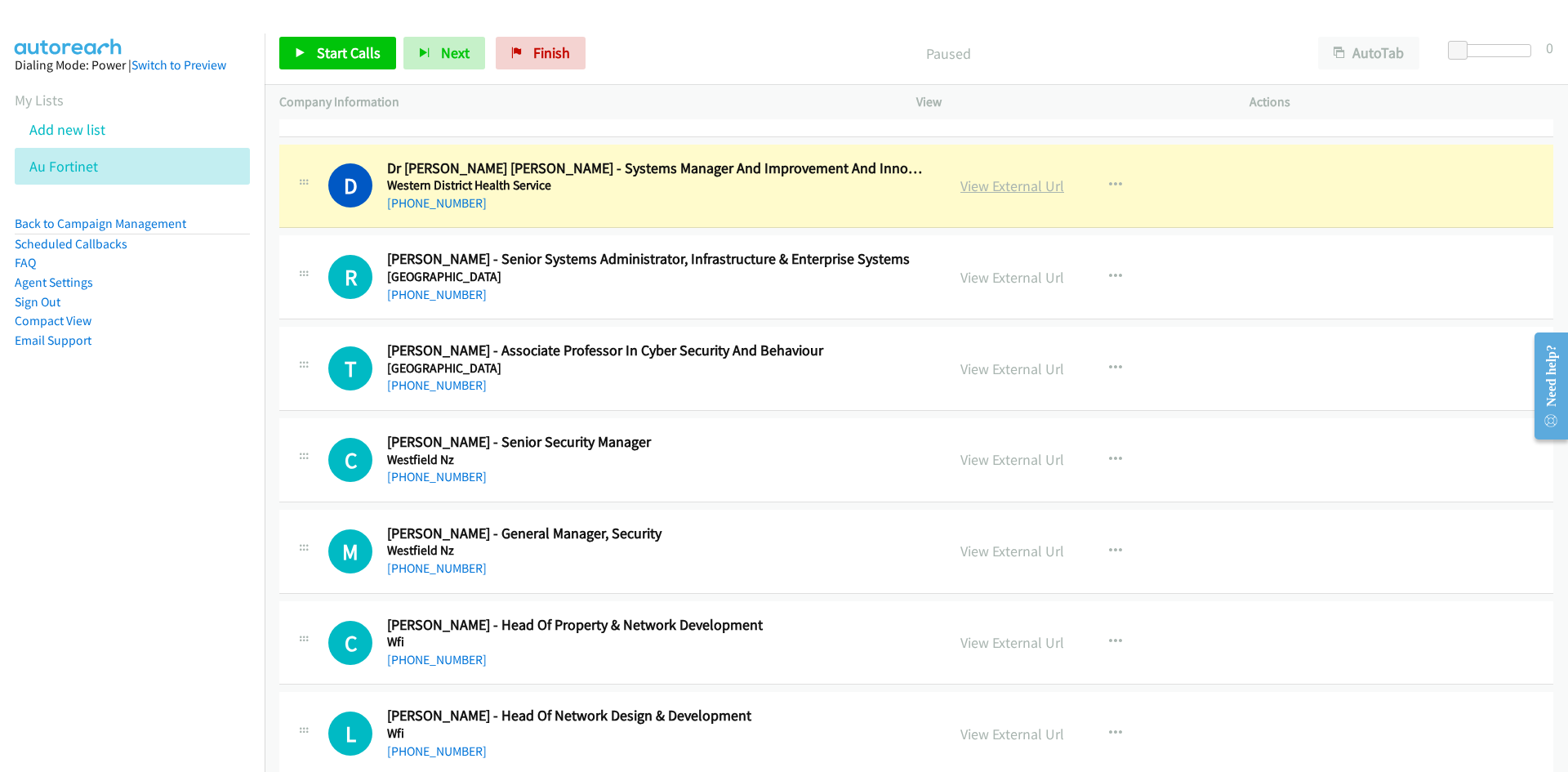
click at [1043, 187] on link "View External Url" at bounding box center [1012, 186] width 104 height 19
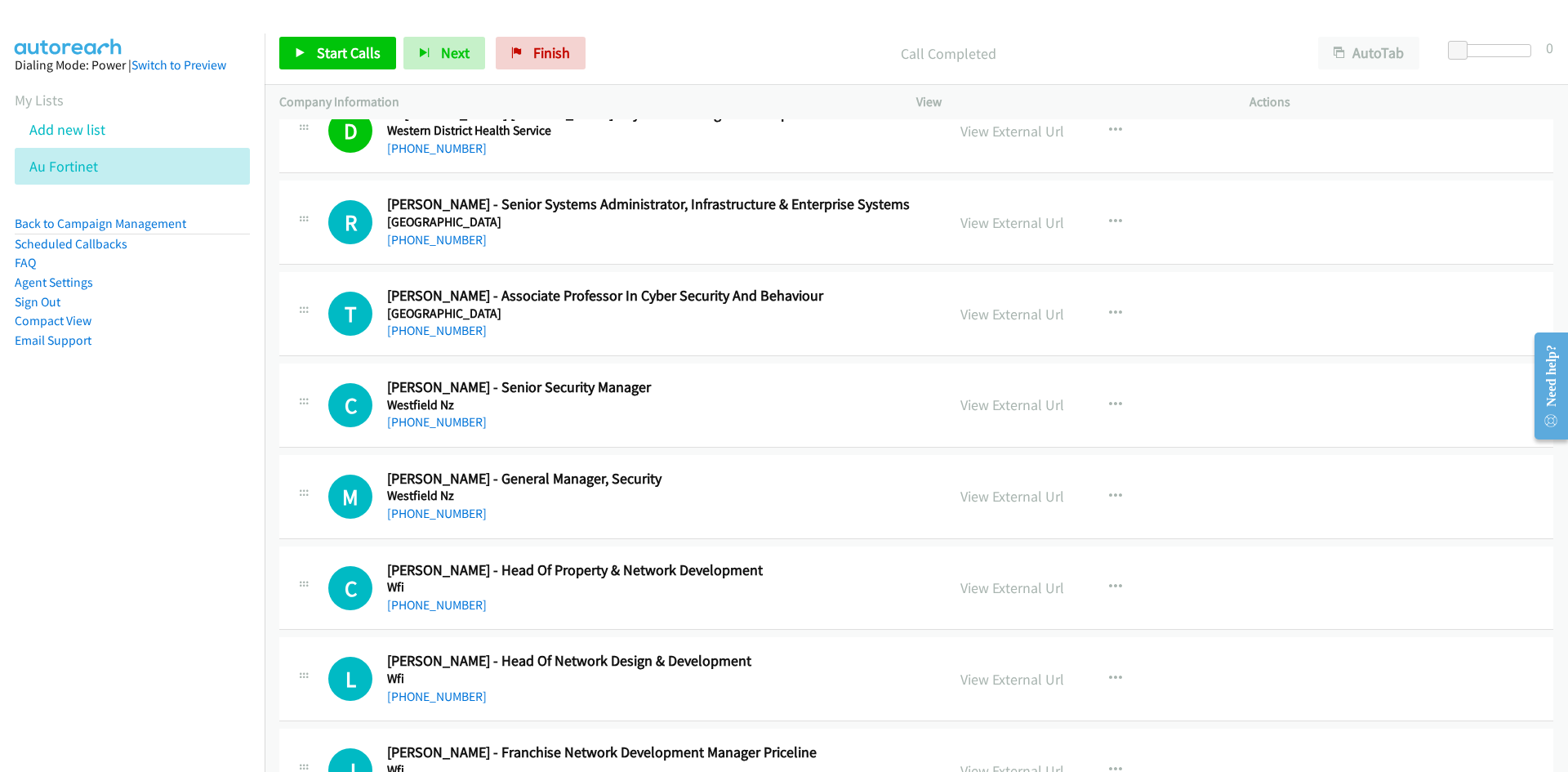
scroll to position [4901, 0]
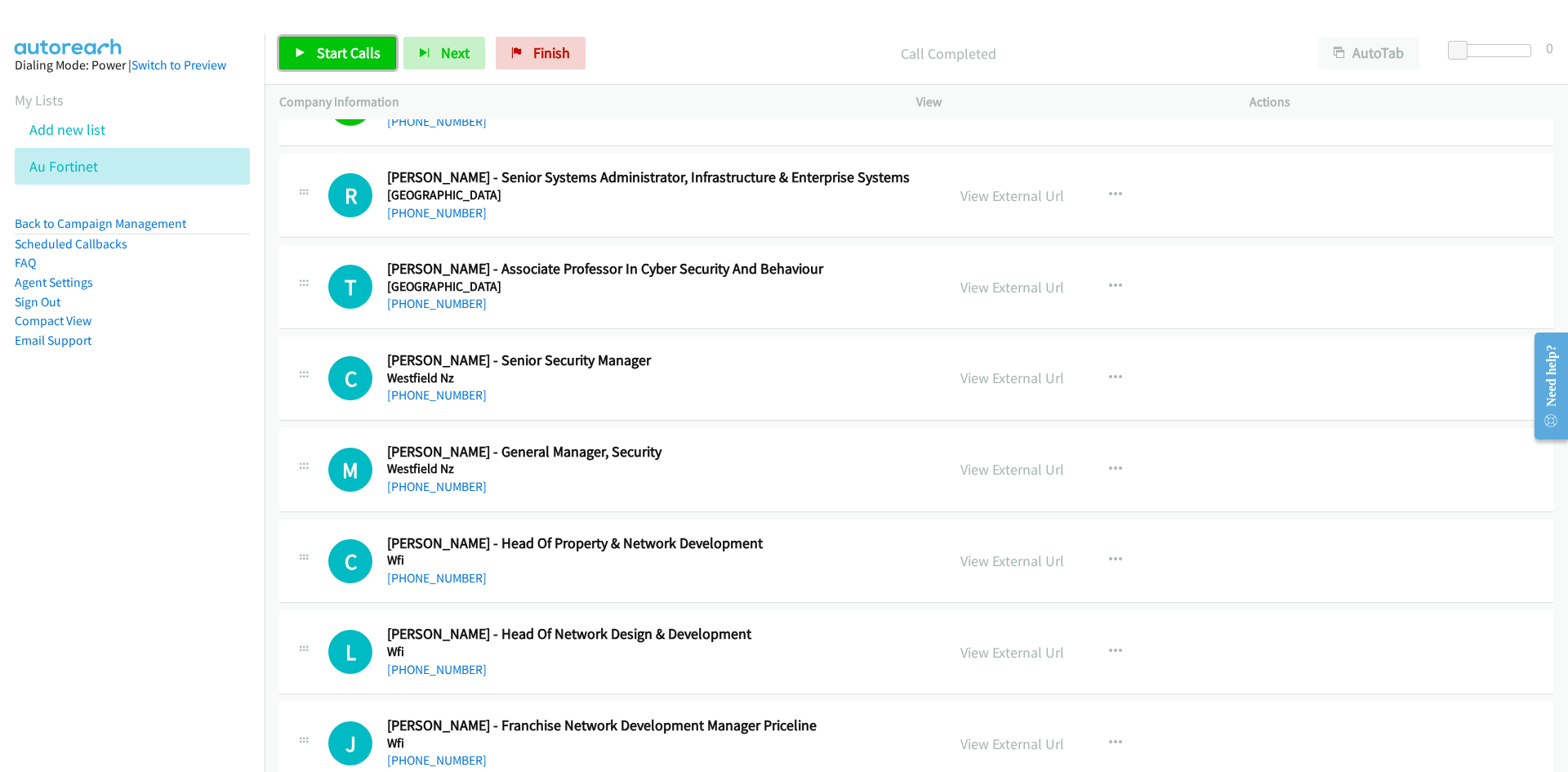
click at [378, 58] on span "Start Calls" at bounding box center [349, 52] width 64 height 19
drag, startPoint x: 378, startPoint y: 58, endPoint x: 355, endPoint y: 57, distance: 23.0
click at [355, 57] on div "Start Calls Pause Next Finish" at bounding box center [422, 52] width 287 height 33
click at [355, 57] on link "Pause" at bounding box center [324, 52] width 90 height 33
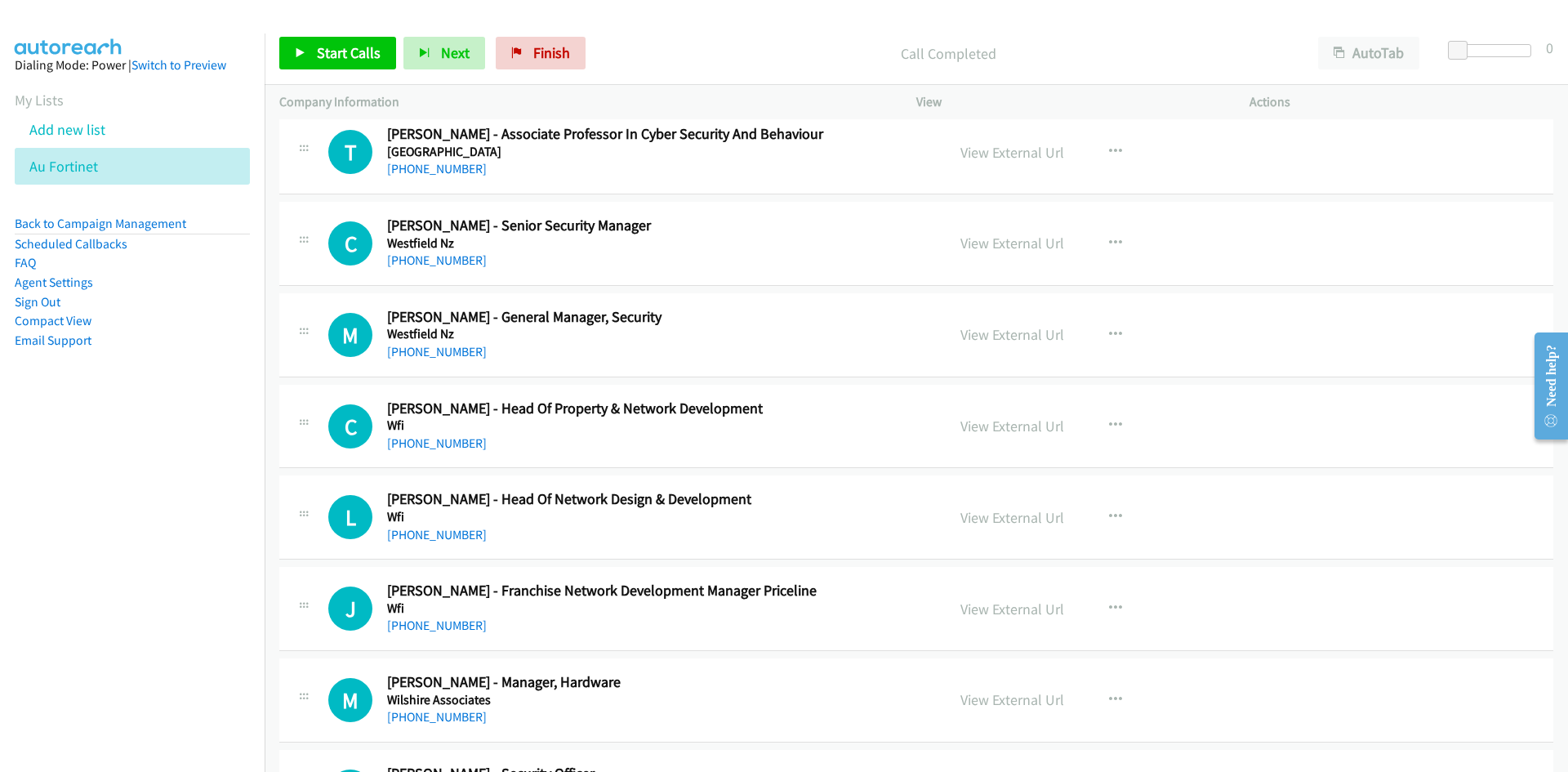
scroll to position [5064, 0]
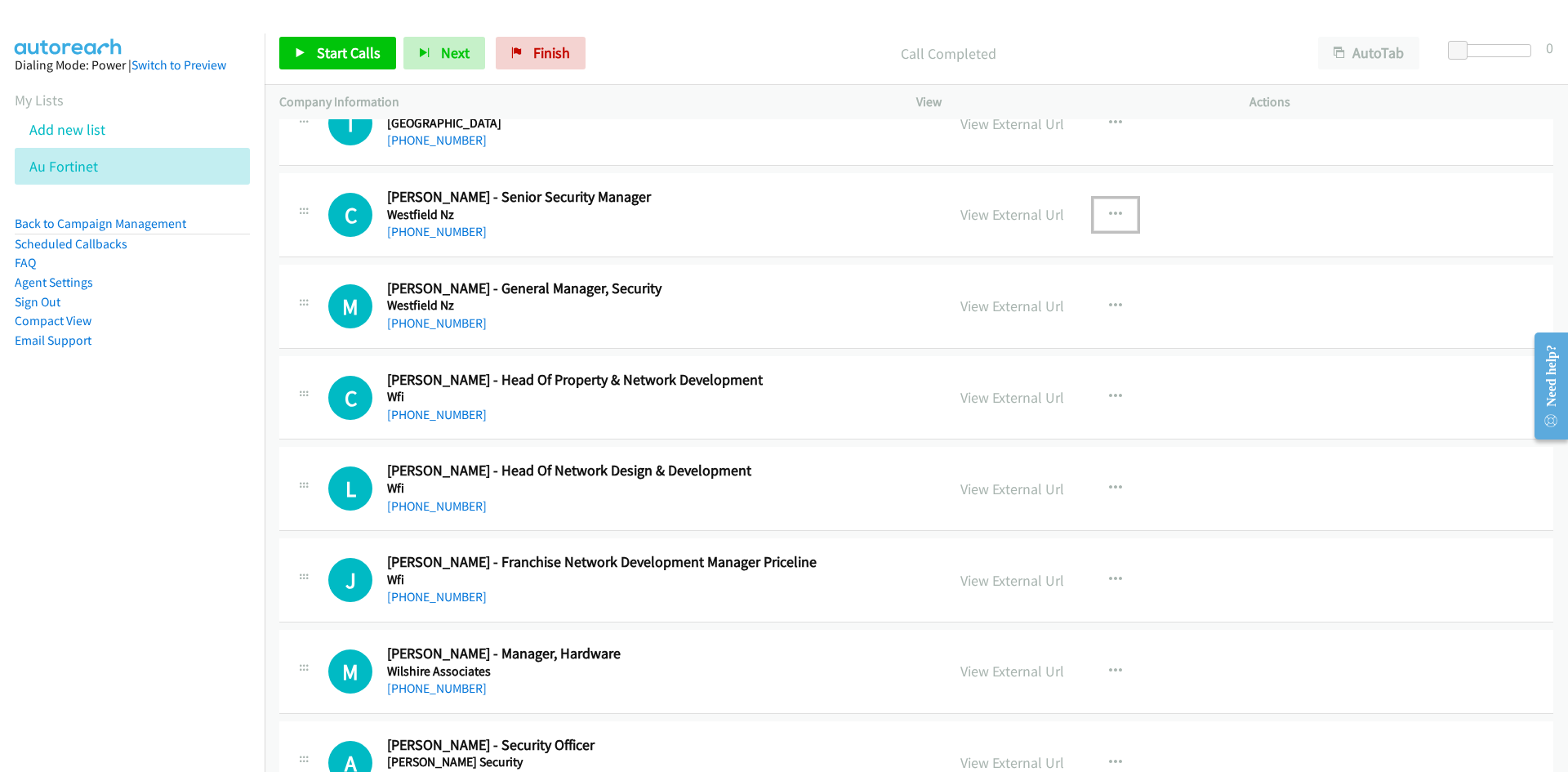
click at [1125, 225] on button "button" at bounding box center [1115, 214] width 44 height 33
click at [924, 321] on link "Start Calls Here" at bounding box center [1028, 322] width 217 height 33
click at [358, 68] on link "Start Calls" at bounding box center [337, 52] width 117 height 33
click at [358, 67] on link "Pause" at bounding box center [324, 52] width 90 height 33
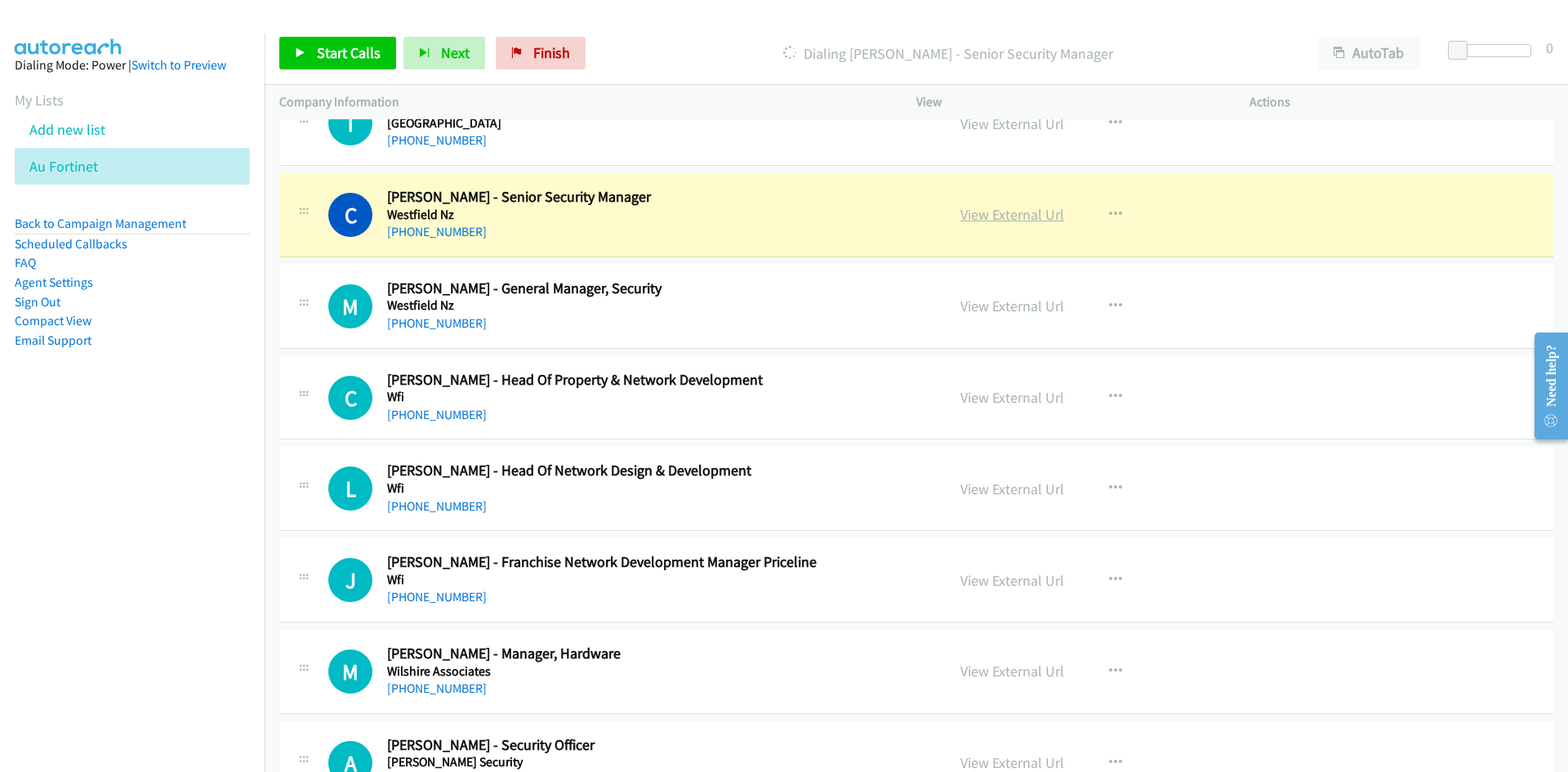
click at [1009, 222] on link "View External Url" at bounding box center [1012, 214] width 104 height 19
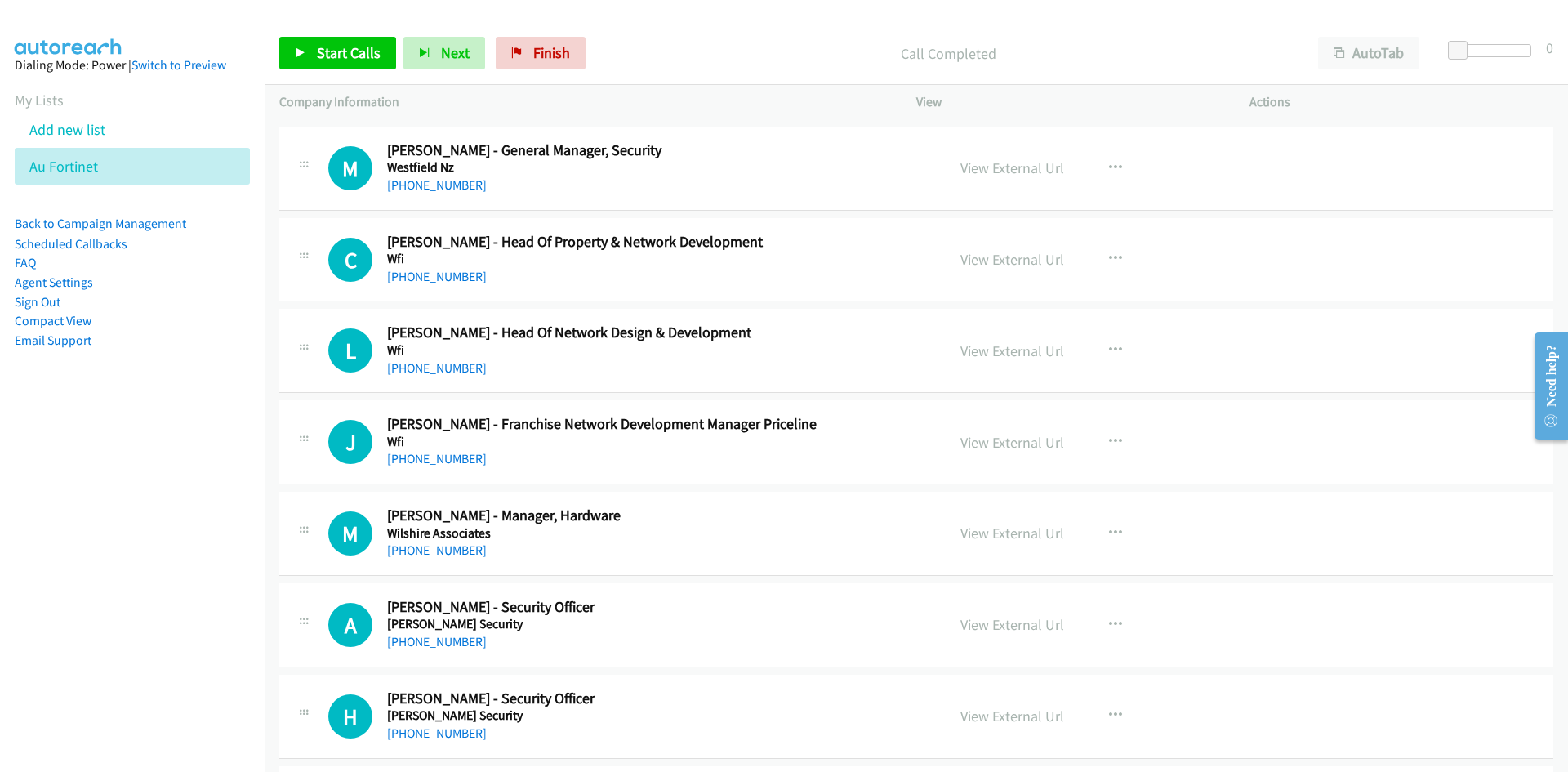
scroll to position [5227, 0]
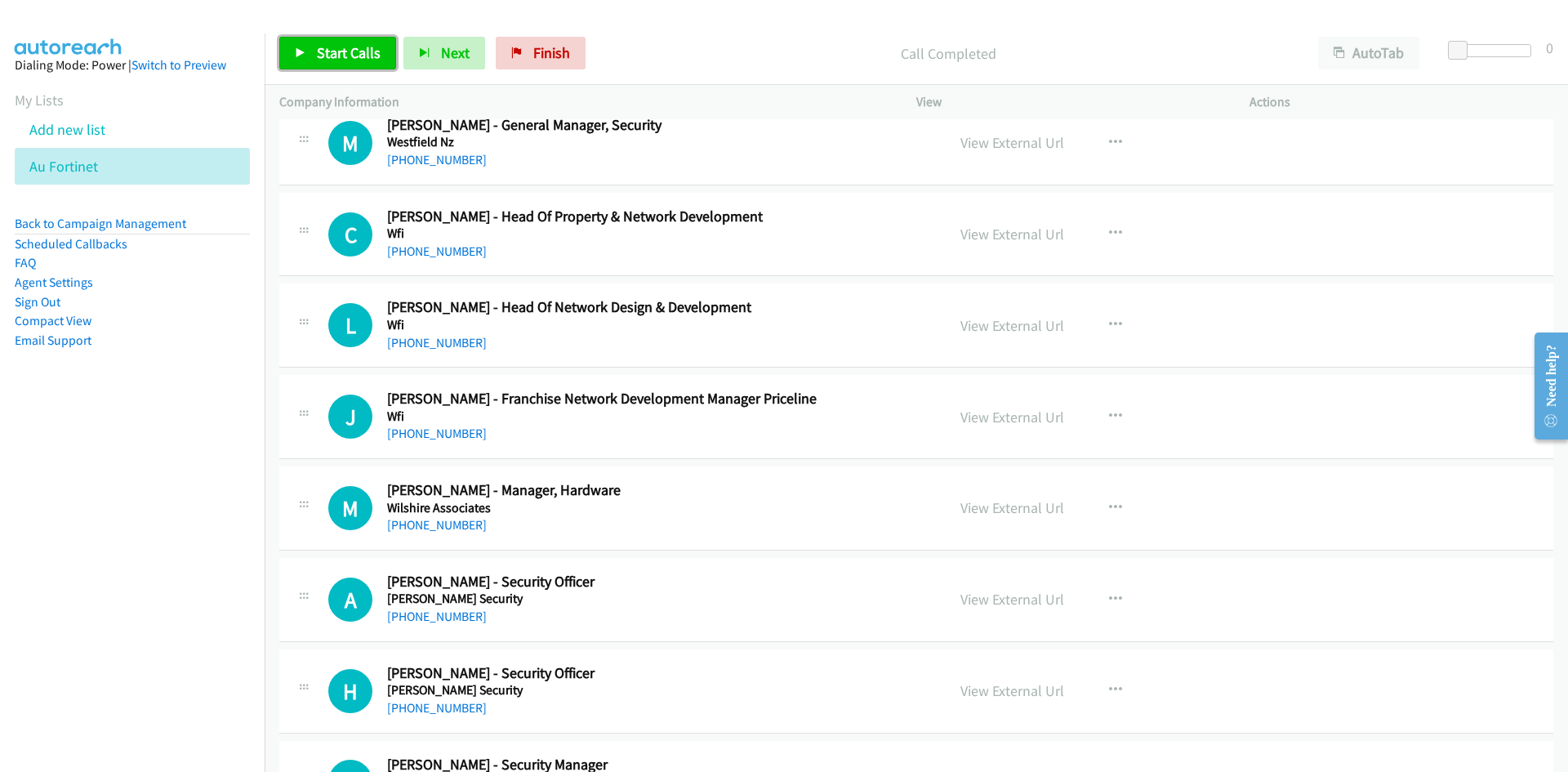
click at [310, 68] on link "Start Calls" at bounding box center [337, 52] width 117 height 33
click at [310, 68] on link "Pause" at bounding box center [324, 52] width 90 height 33
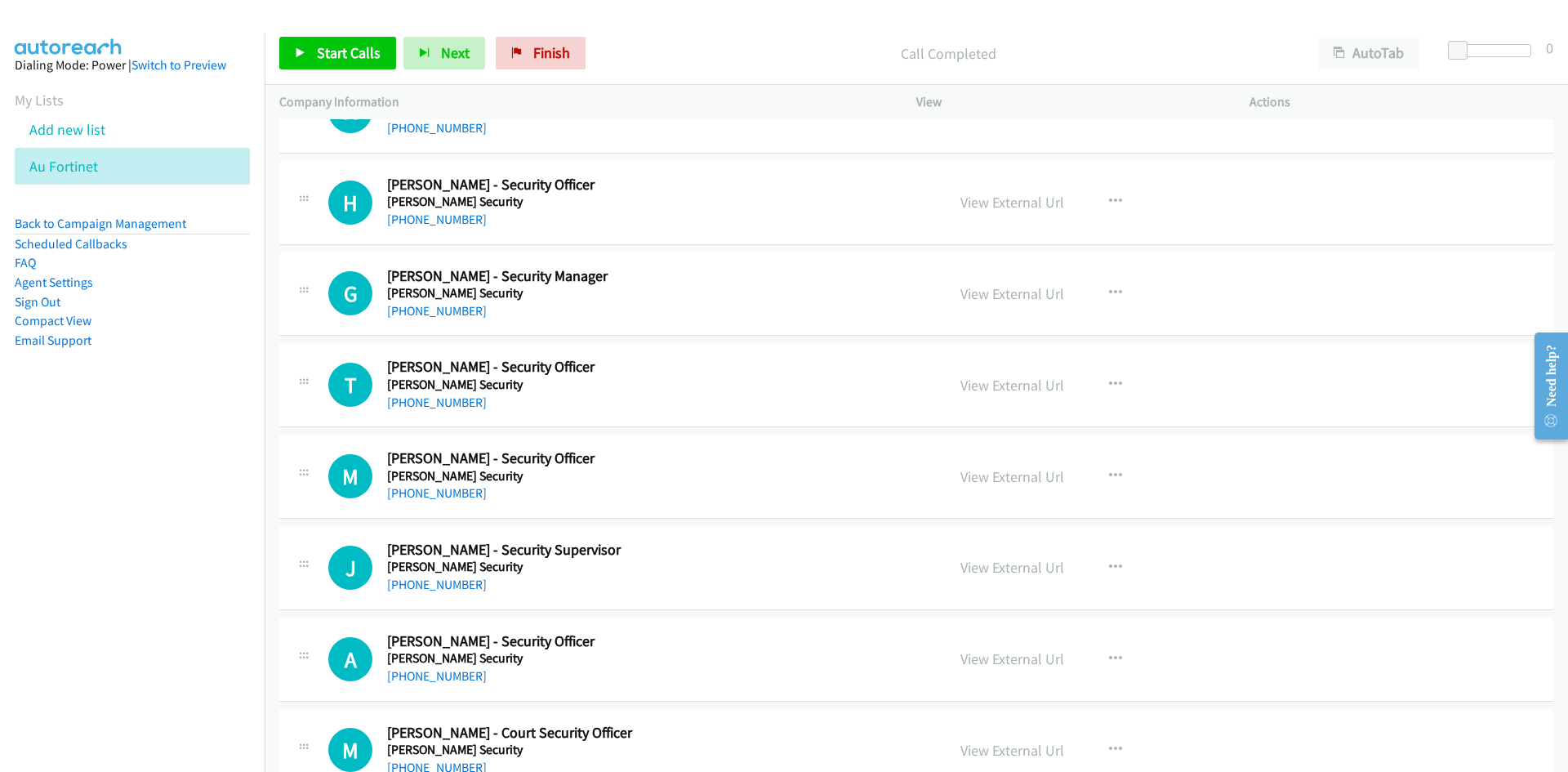
scroll to position [5743, 0]
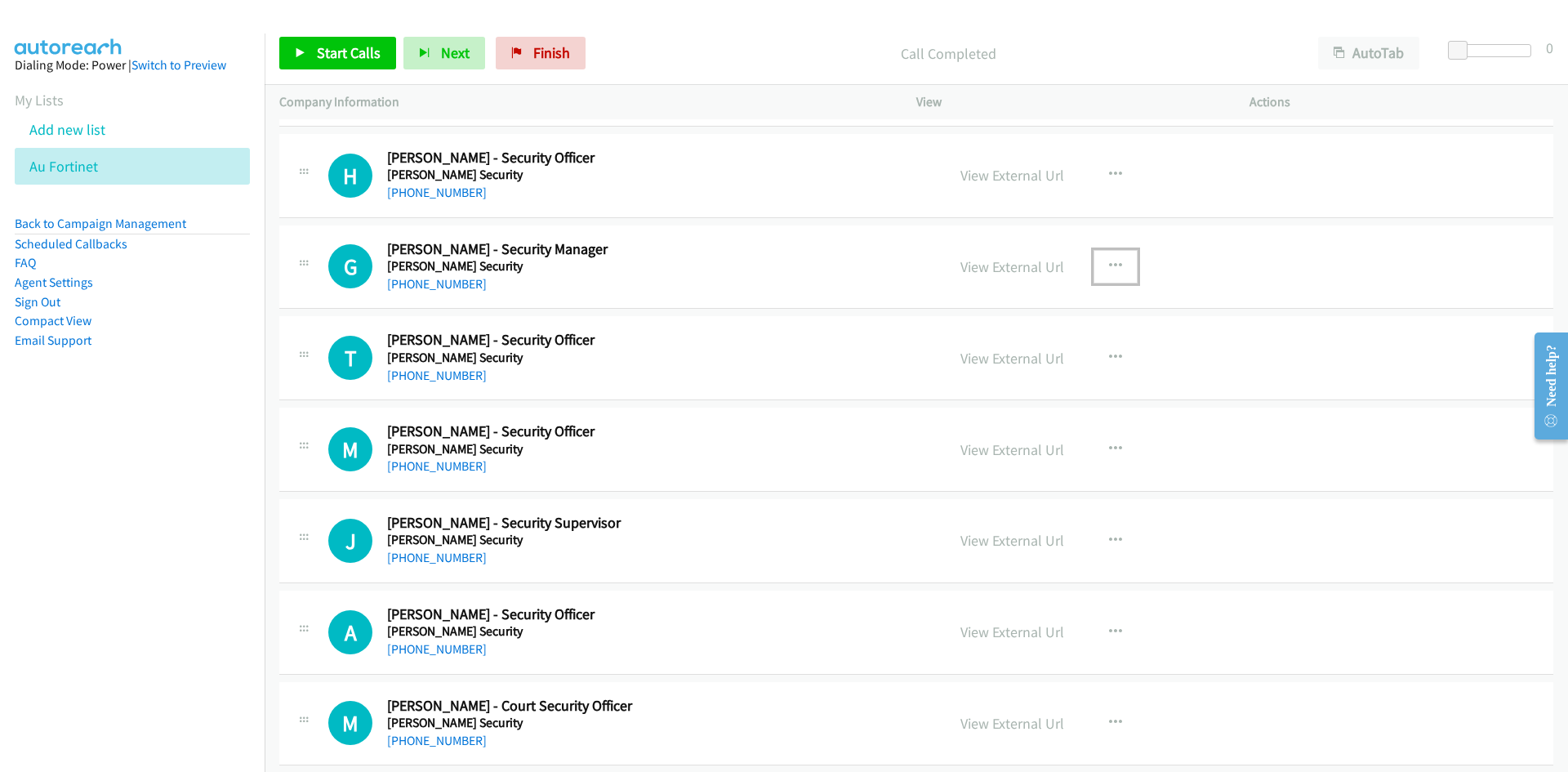
click at [1111, 271] on icon "button" at bounding box center [1116, 266] width 13 height 13
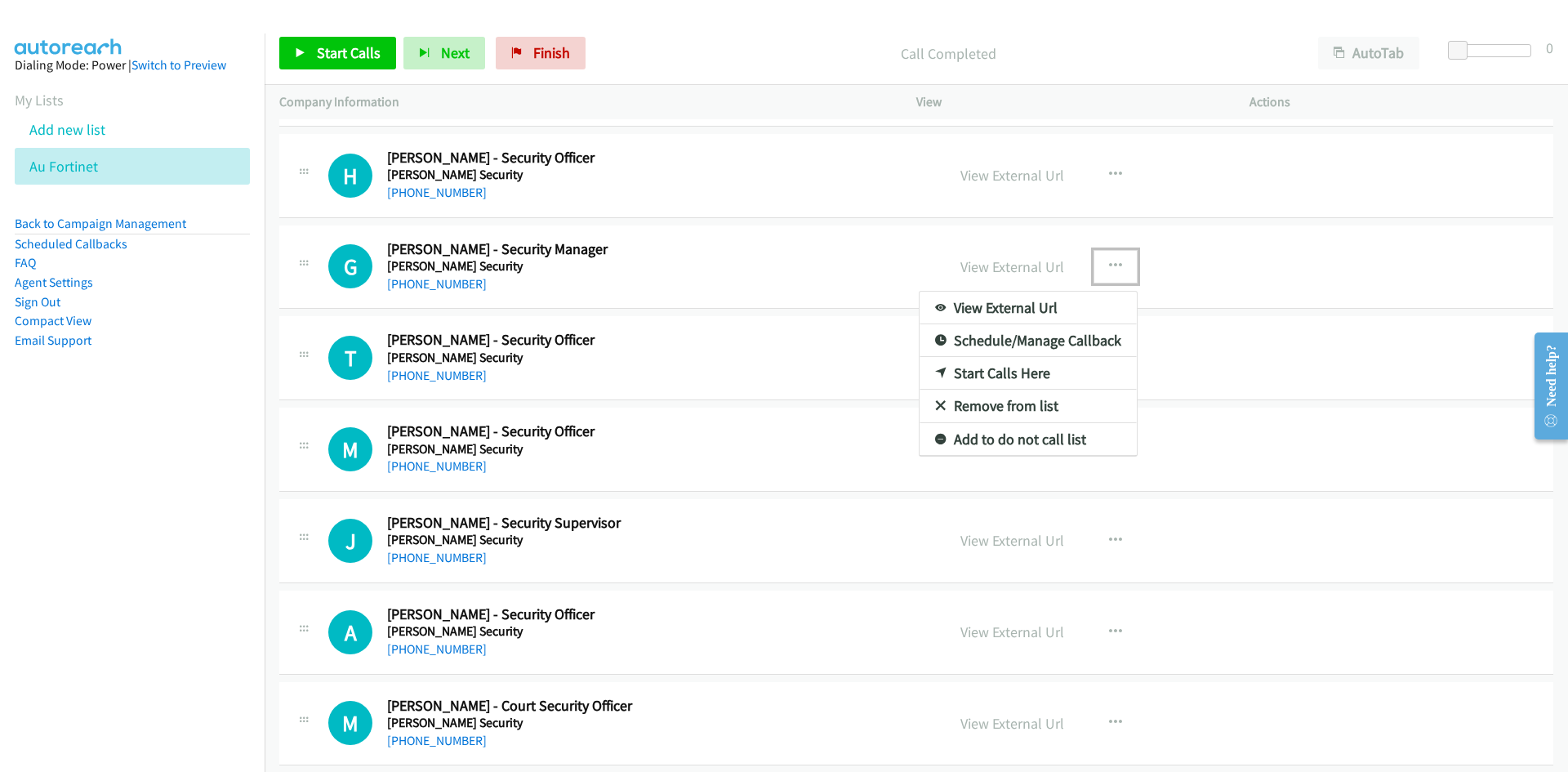
click at [937, 373] on icon at bounding box center [941, 374] width 11 height 11
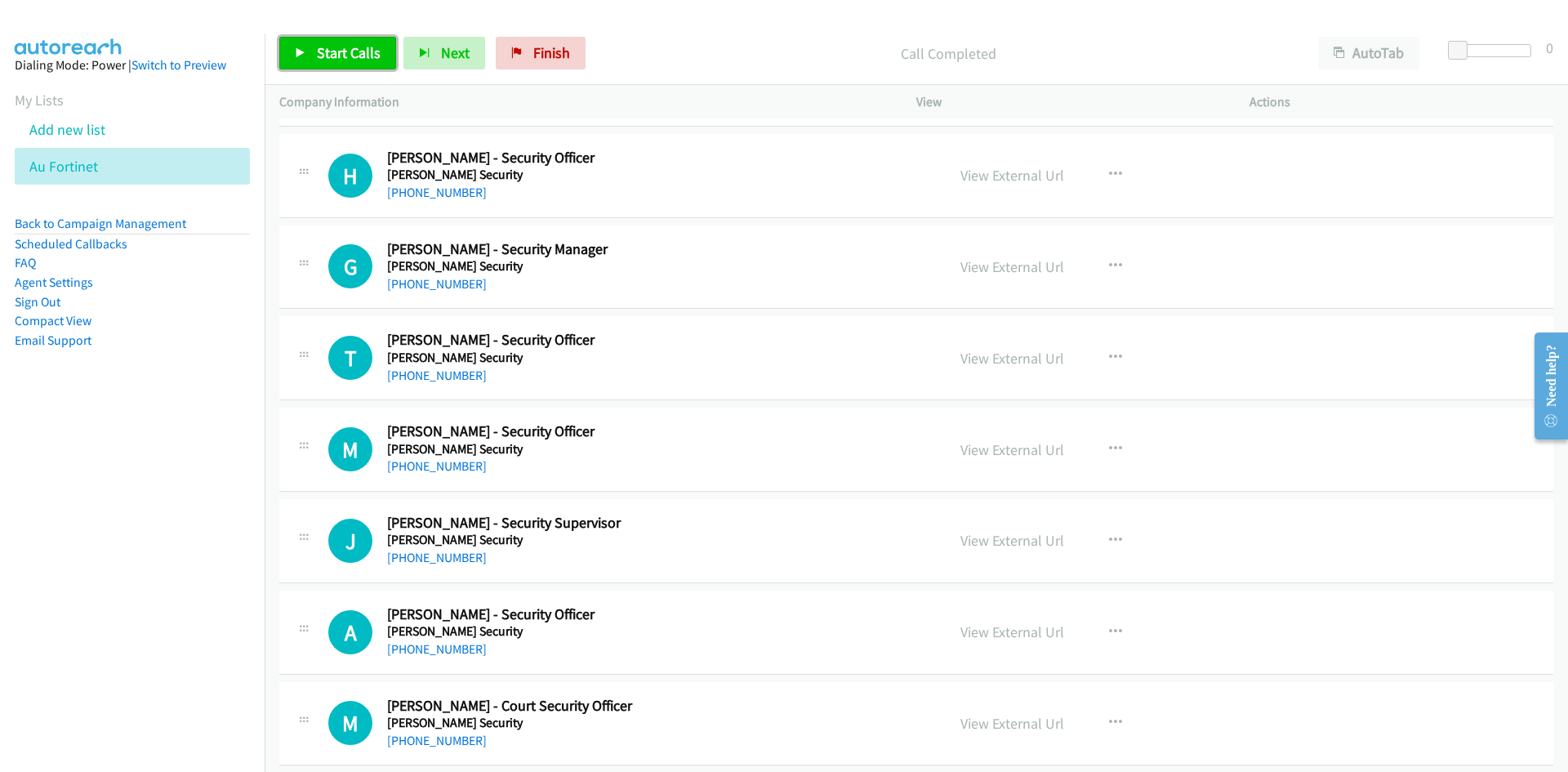
click at [376, 41] on link "Start Calls" at bounding box center [337, 52] width 117 height 33
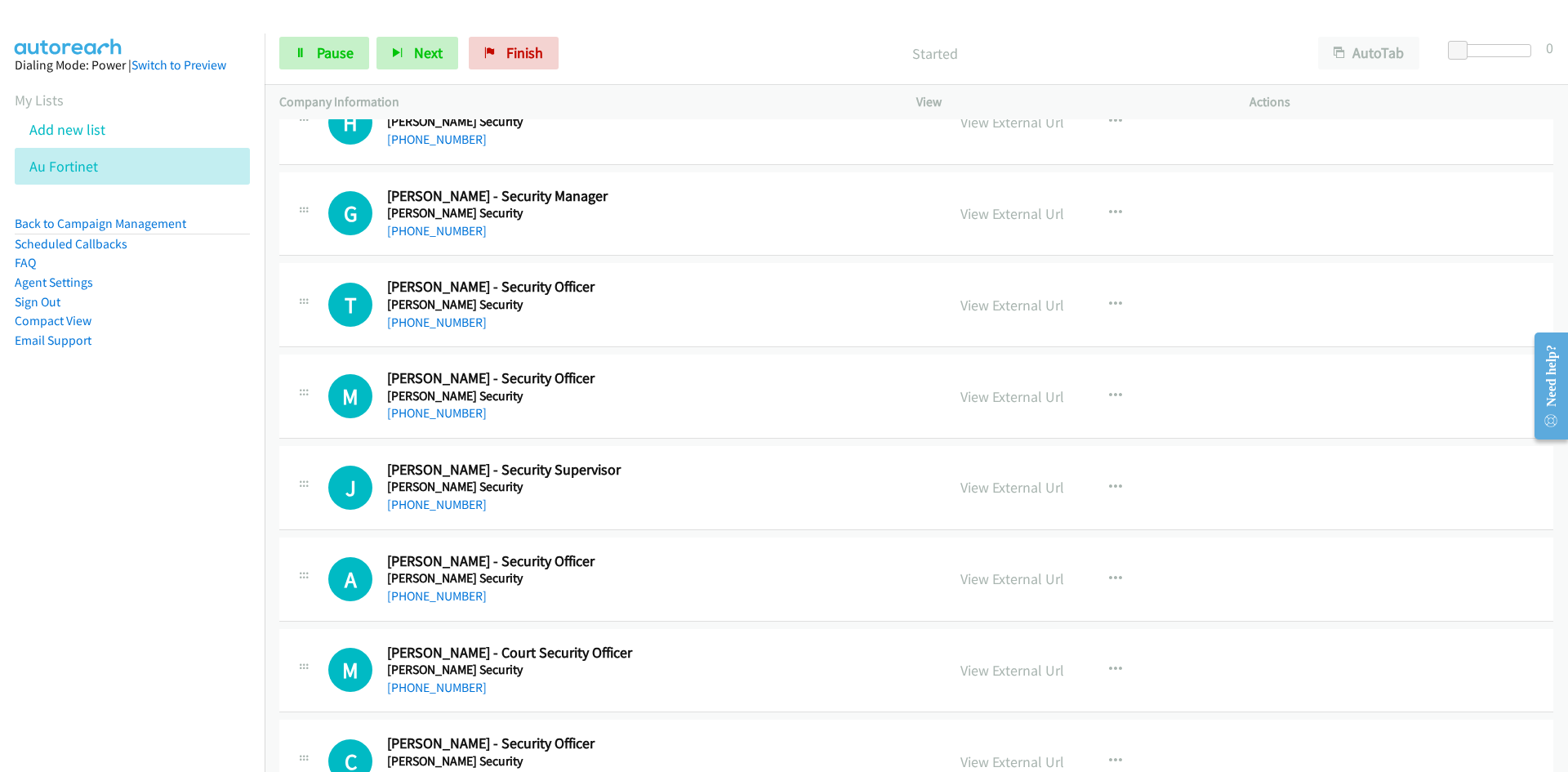
scroll to position [5825, 0]
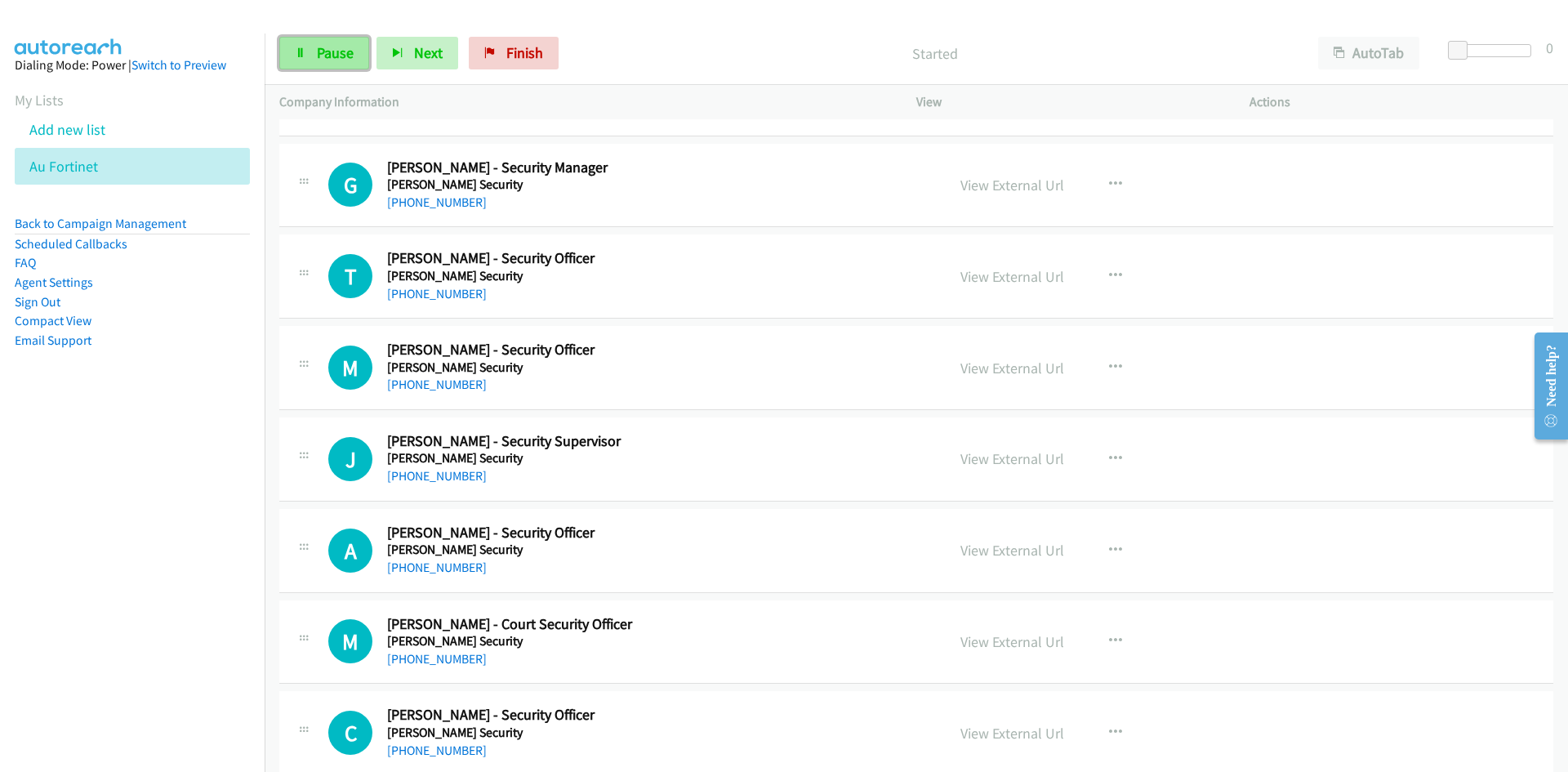
click at [328, 56] on span "Pause" at bounding box center [335, 52] width 36 height 19
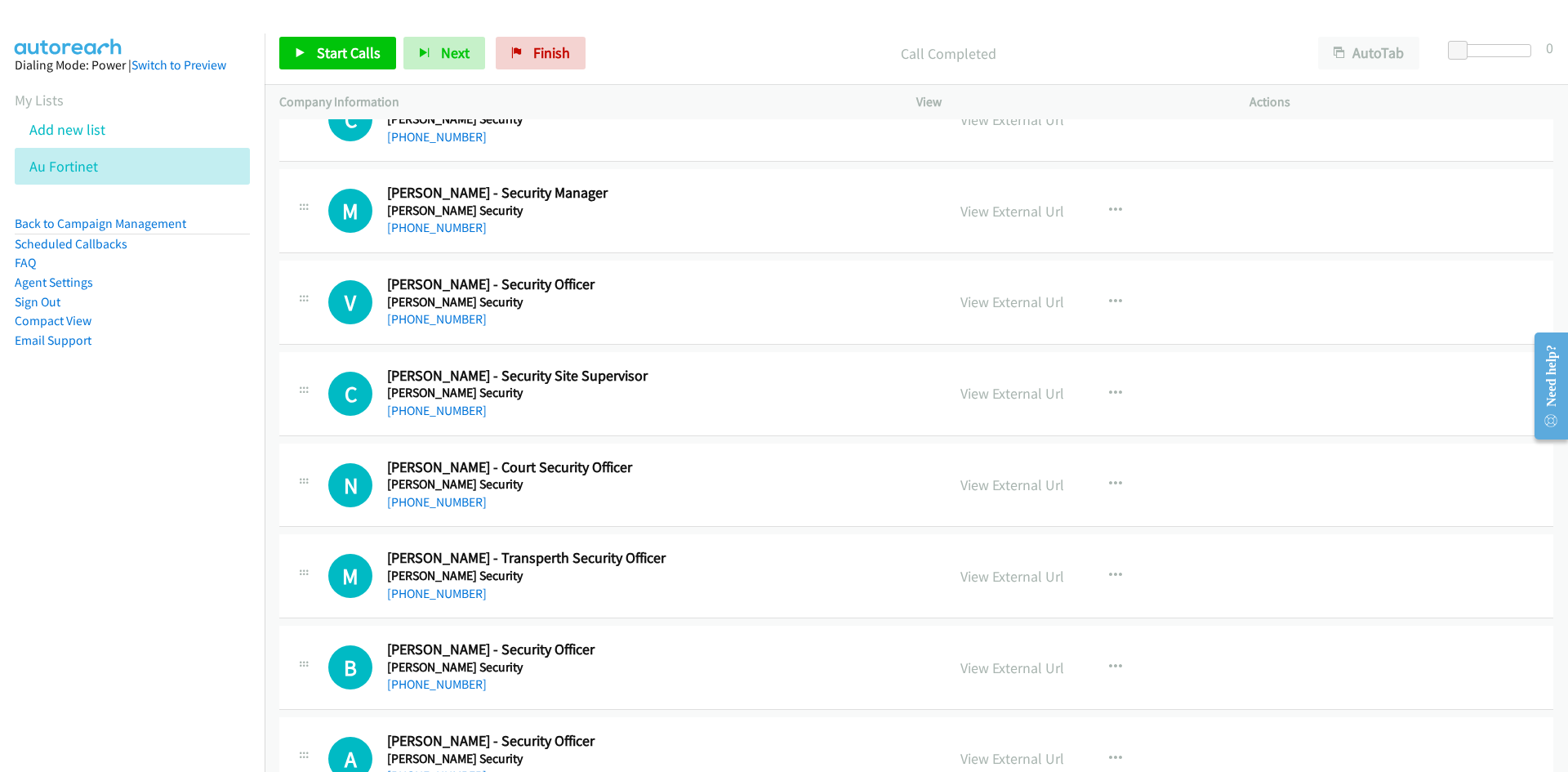
scroll to position [6478, 0]
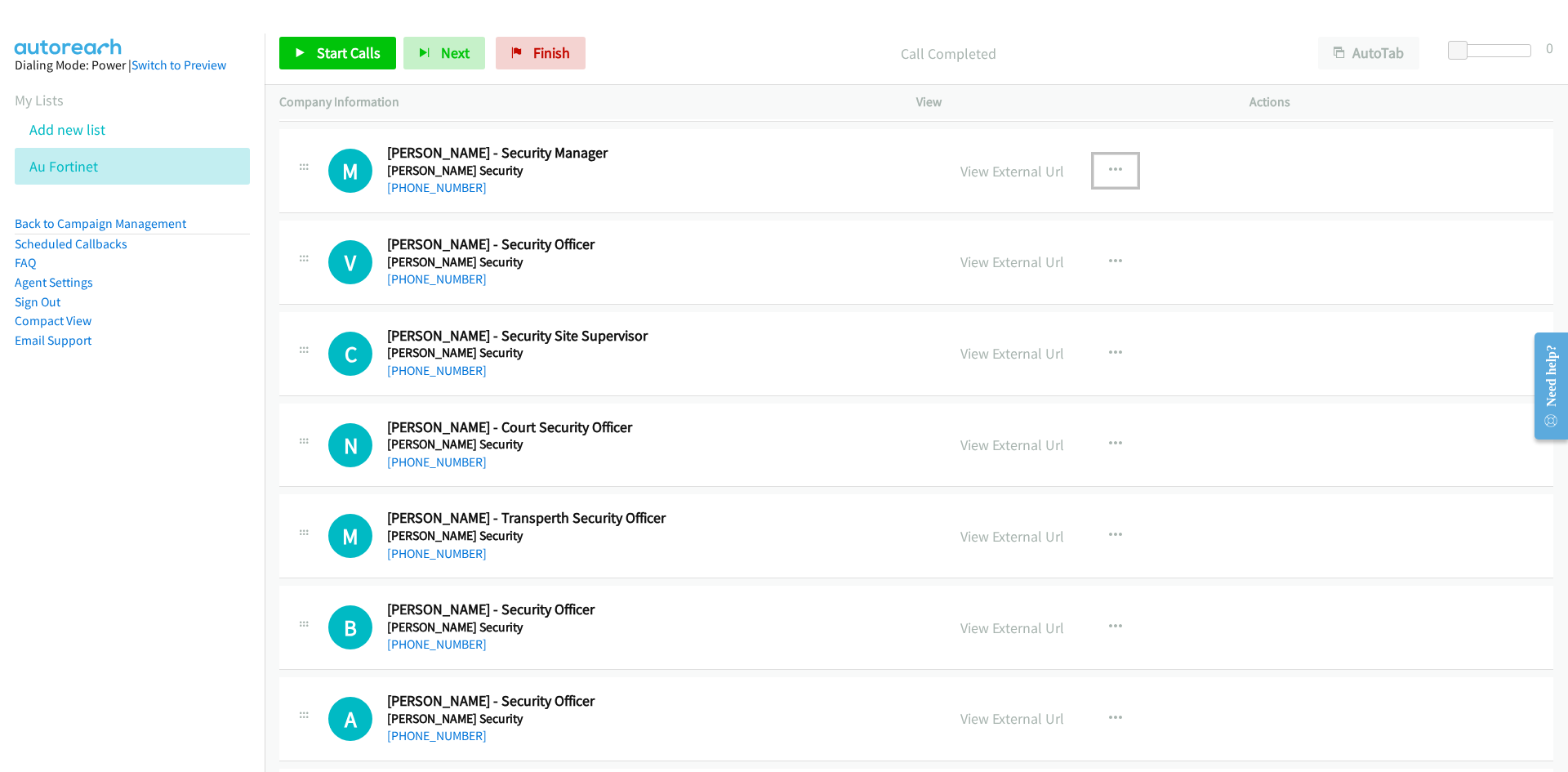
click at [1112, 179] on button "button" at bounding box center [1115, 170] width 44 height 33
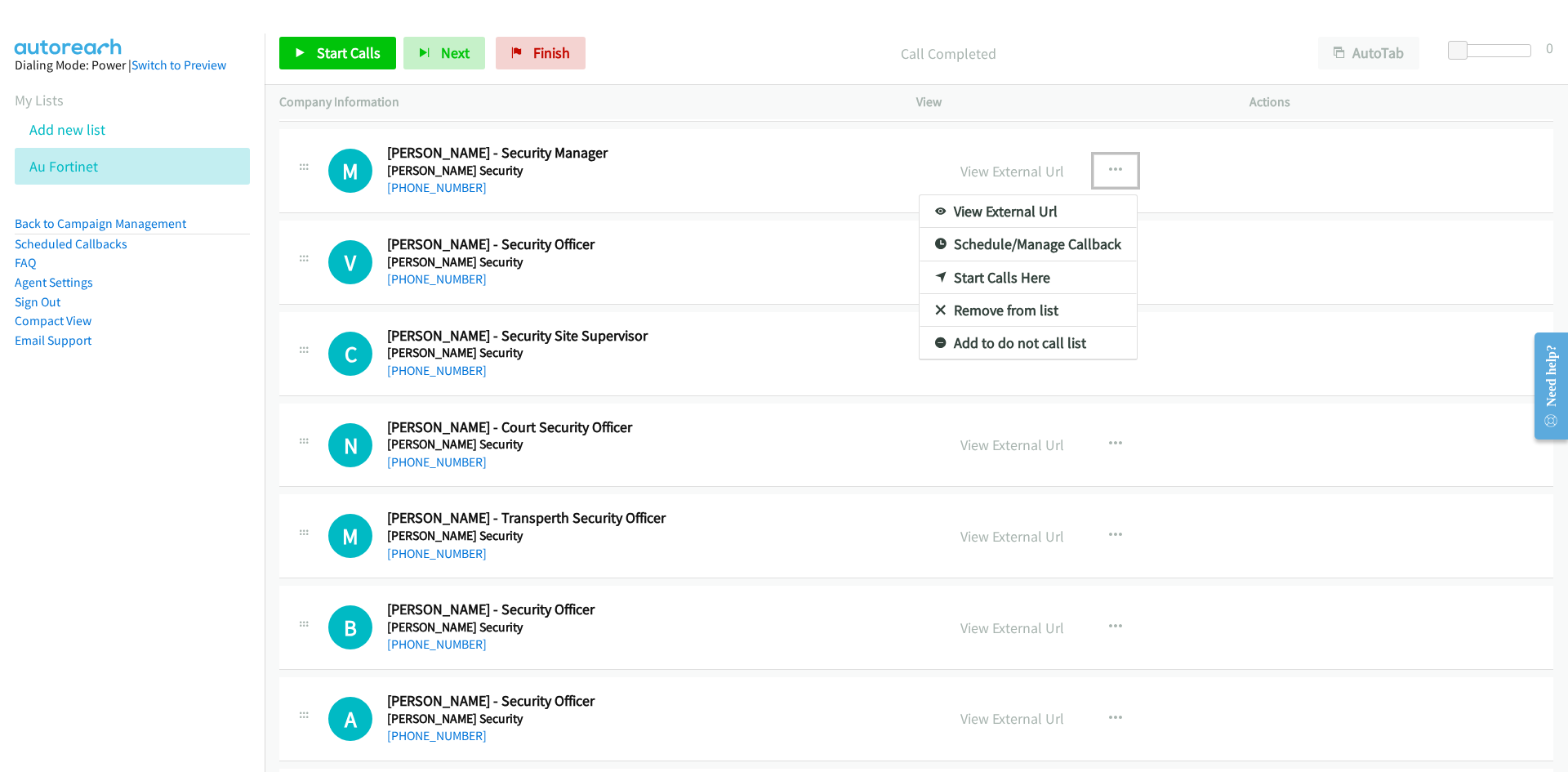
click at [923, 282] on link "Start Calls Here" at bounding box center [1028, 278] width 217 height 33
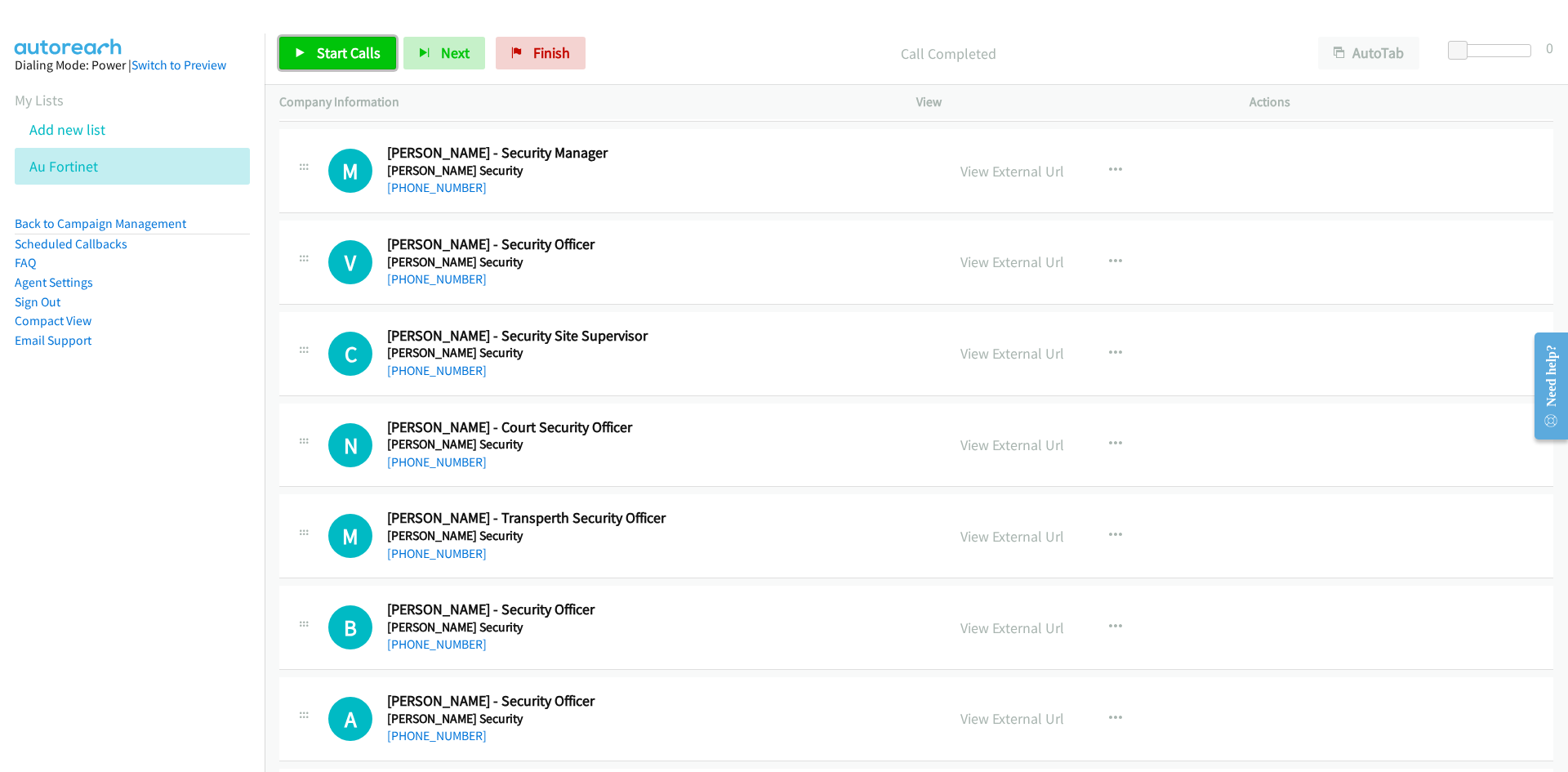
click at [349, 58] on span "Start Calls" at bounding box center [349, 52] width 64 height 19
click at [349, 58] on span "Pause" at bounding box center [335, 52] width 36 height 19
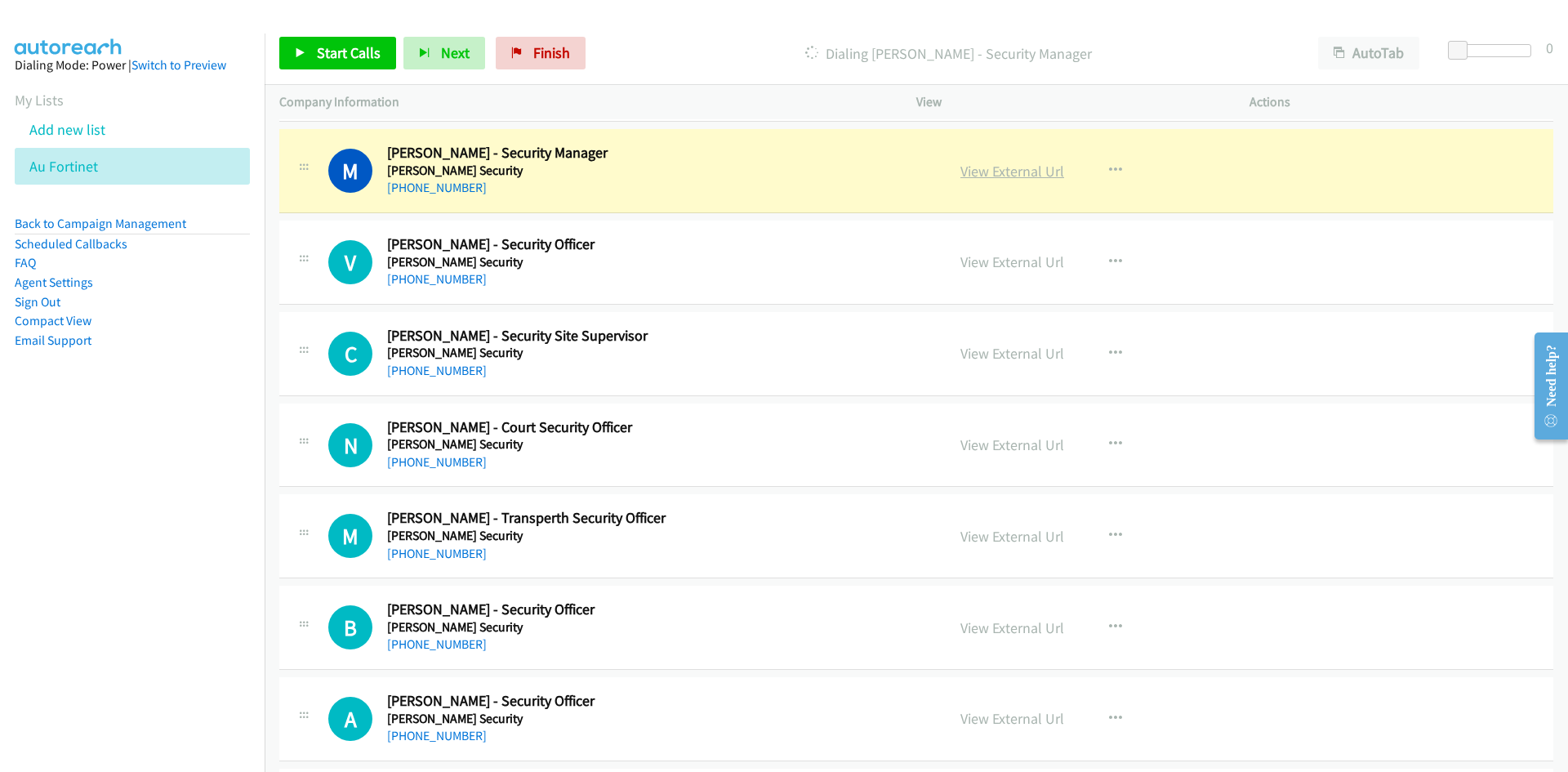
click at [1000, 179] on link "View External Url" at bounding box center [1012, 171] width 104 height 19
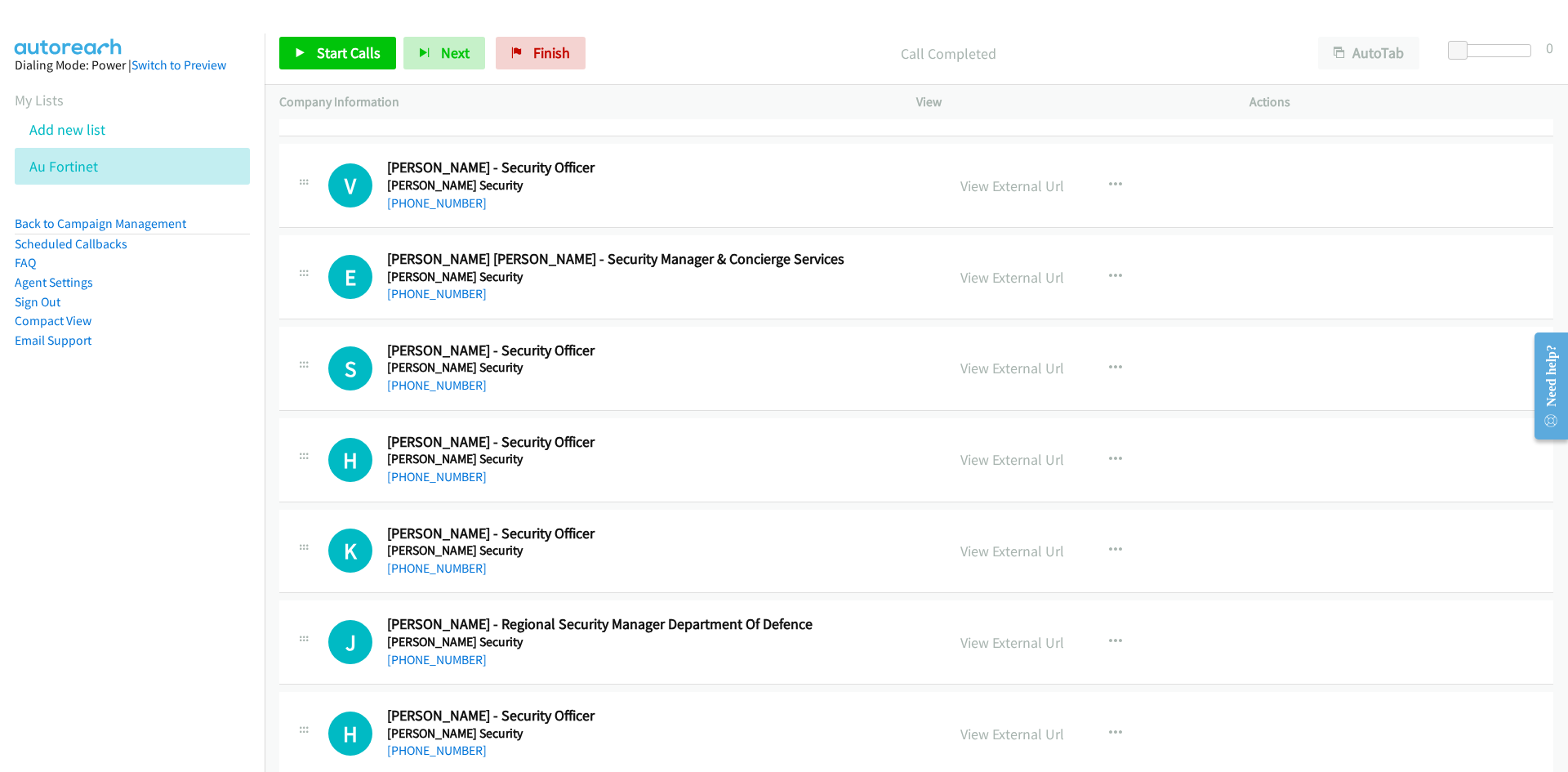
scroll to position [7458, 0]
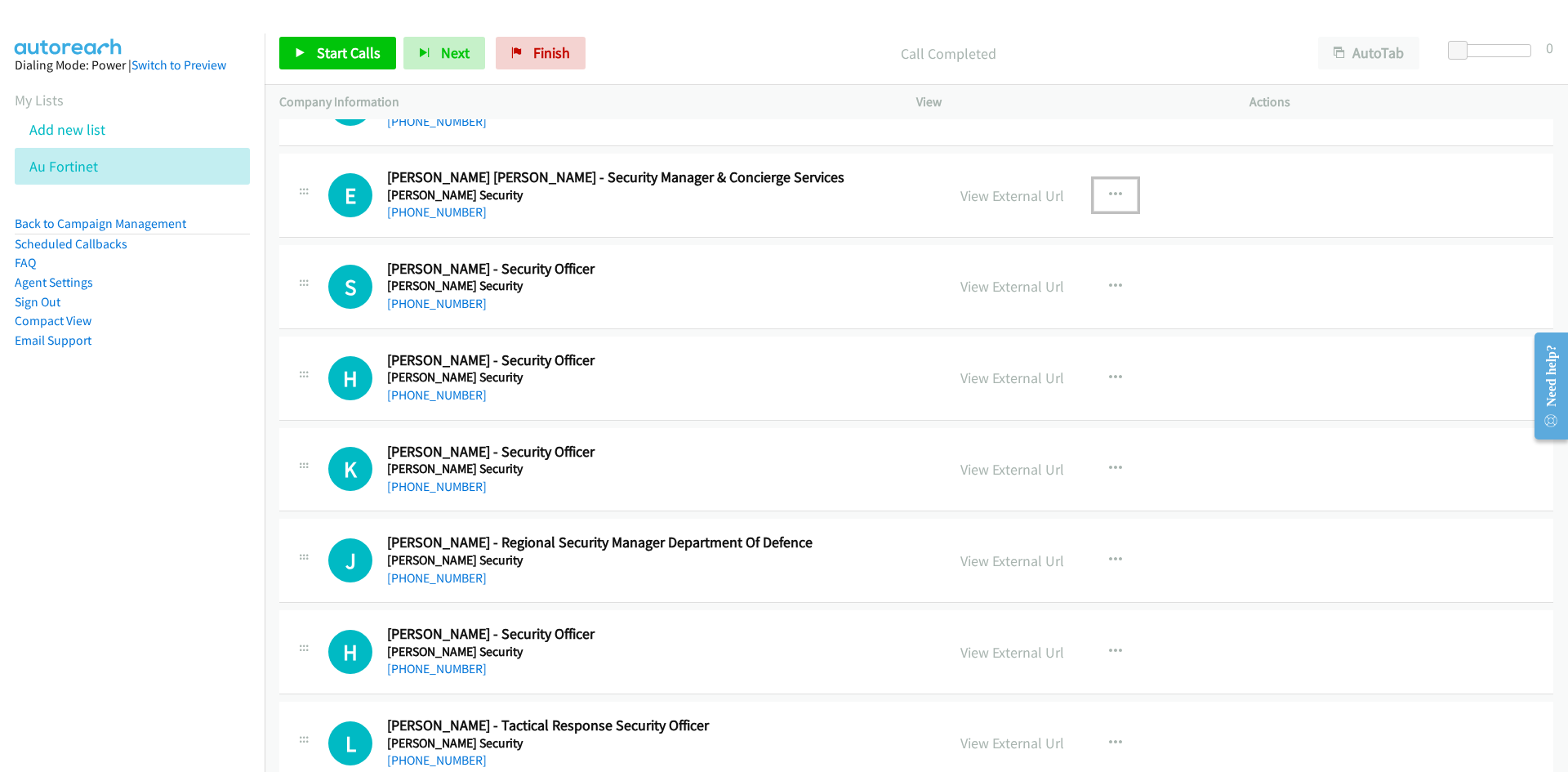
click at [1119, 206] on button "button" at bounding box center [1115, 194] width 44 height 33
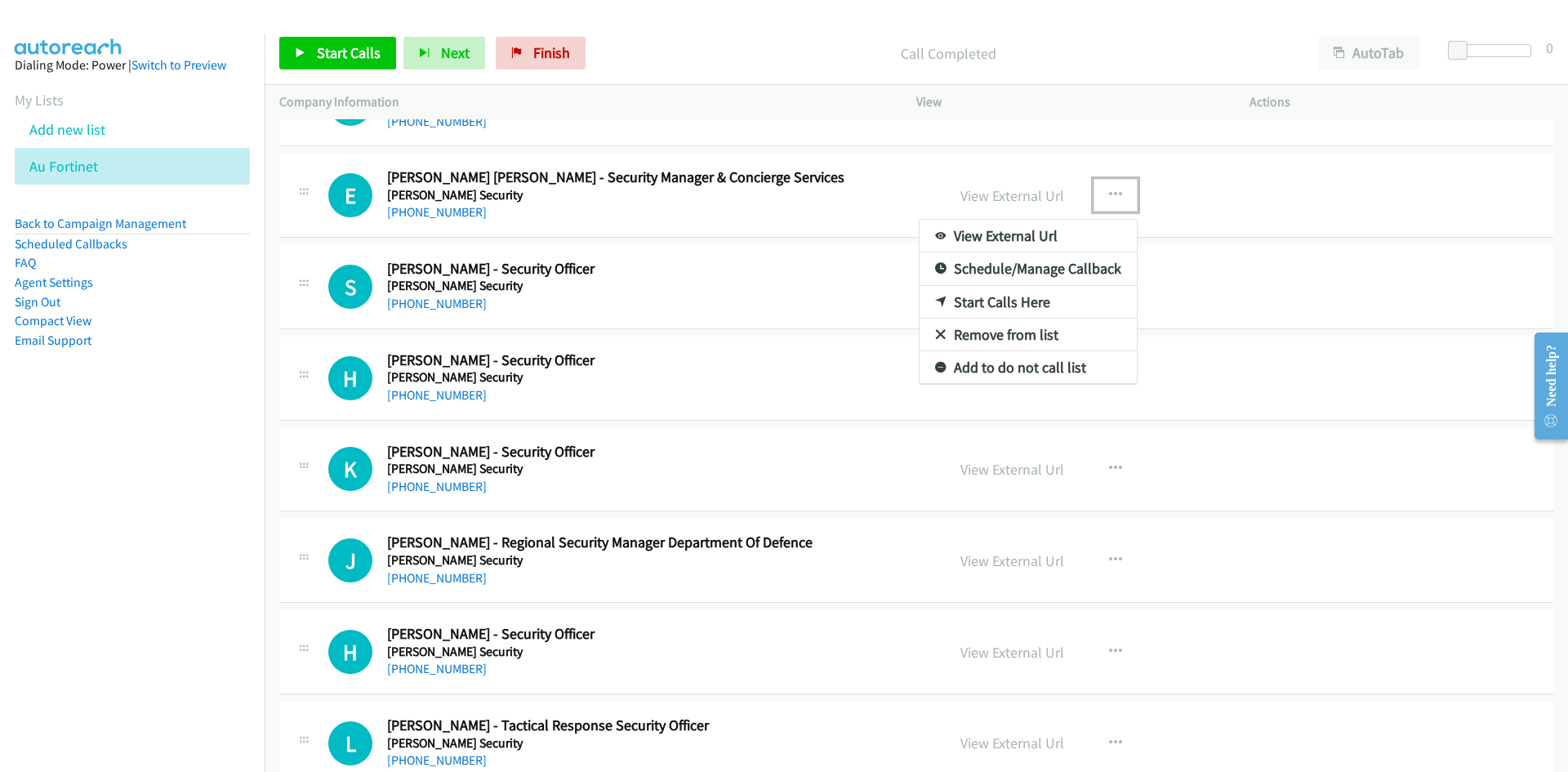
click at [943, 293] on link "Start Calls Here" at bounding box center [1028, 302] width 217 height 33
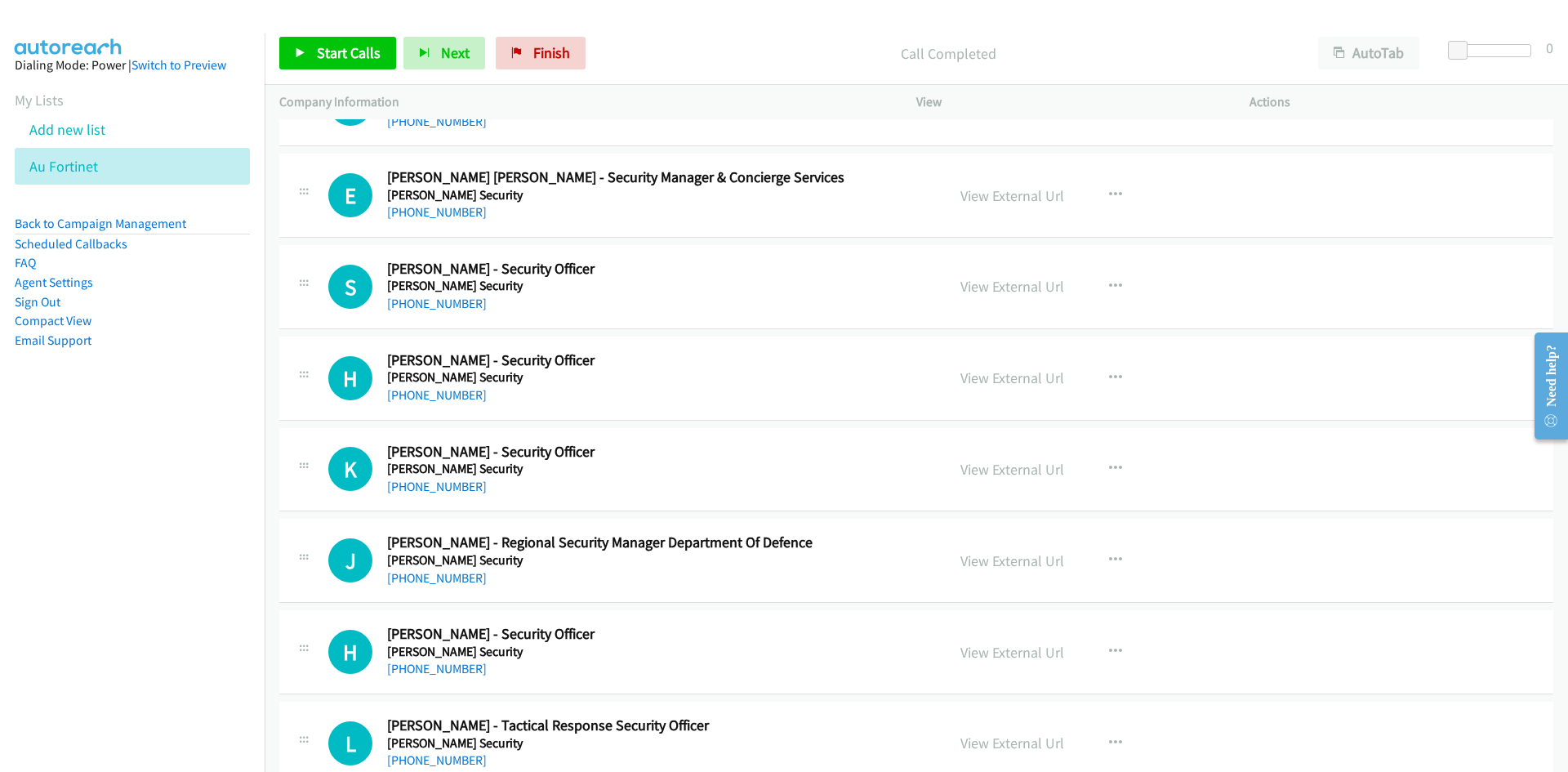
click at [398, 64] on div "Start Calls Pause Next Finish" at bounding box center [436, 52] width 314 height 33
click at [391, 62] on link "Start Calls" at bounding box center [337, 52] width 117 height 33
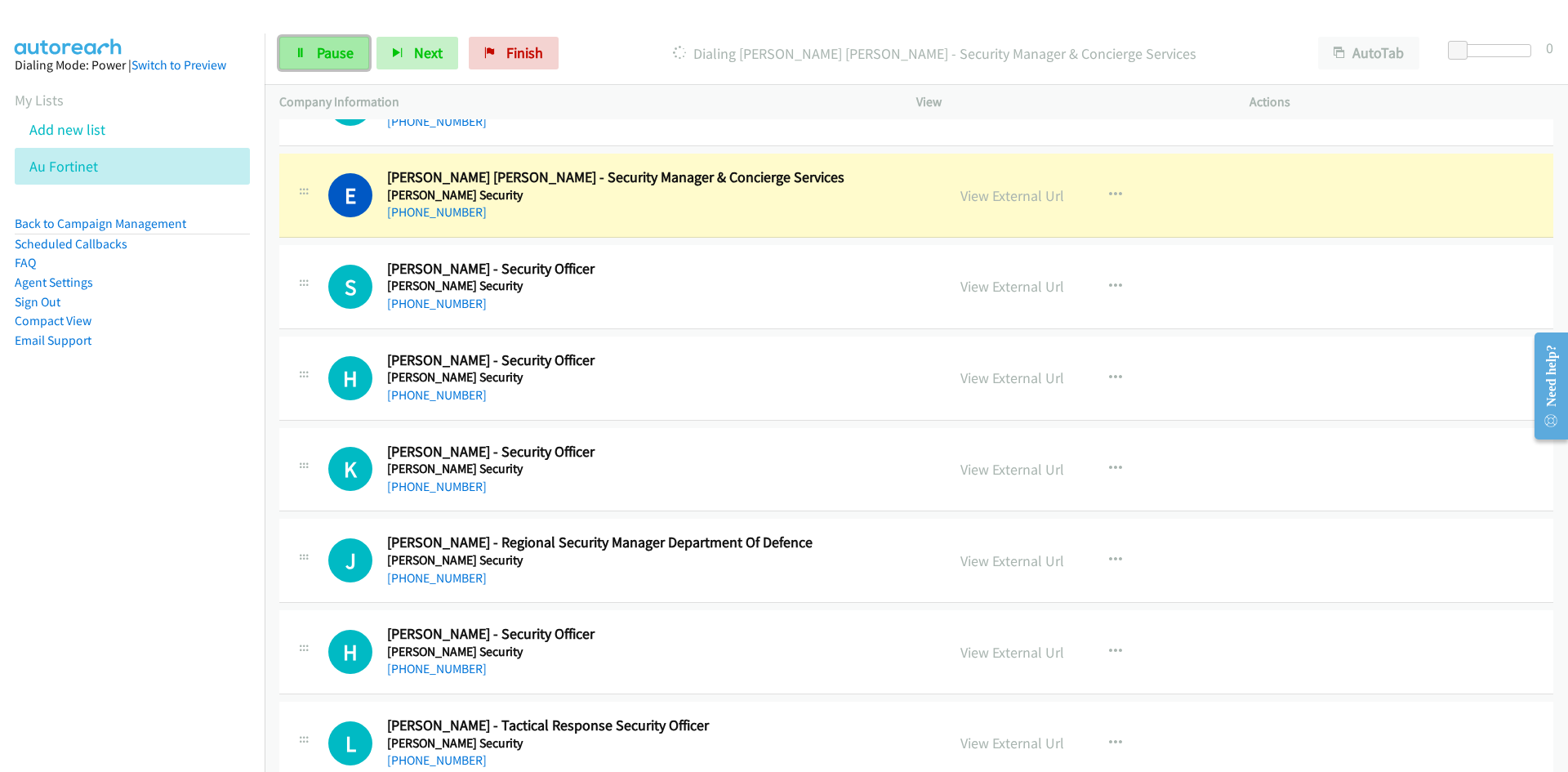
click at [356, 42] on link "Pause" at bounding box center [324, 52] width 90 height 33
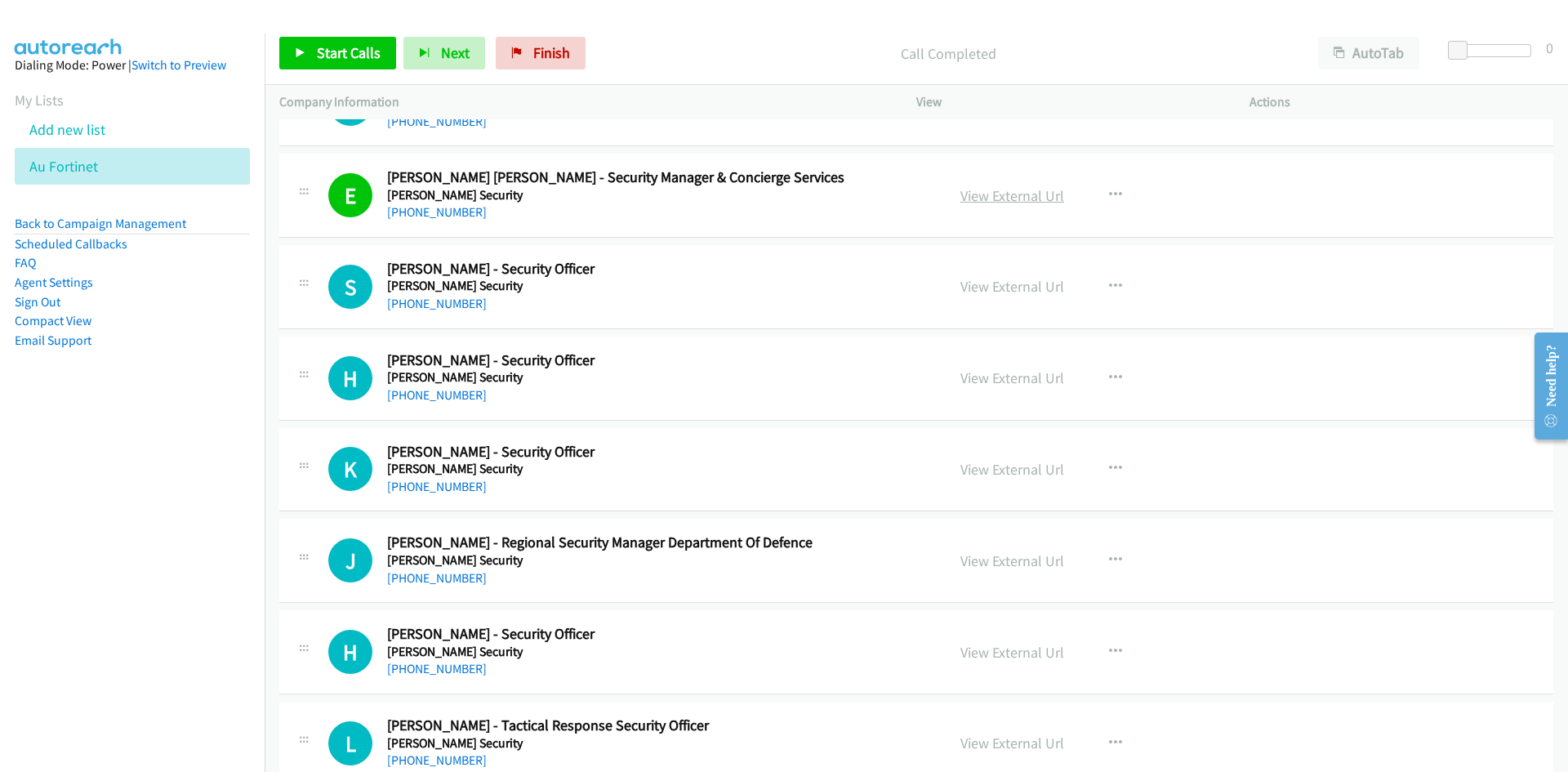
click at [1048, 190] on link "View External Url" at bounding box center [1012, 195] width 104 height 19
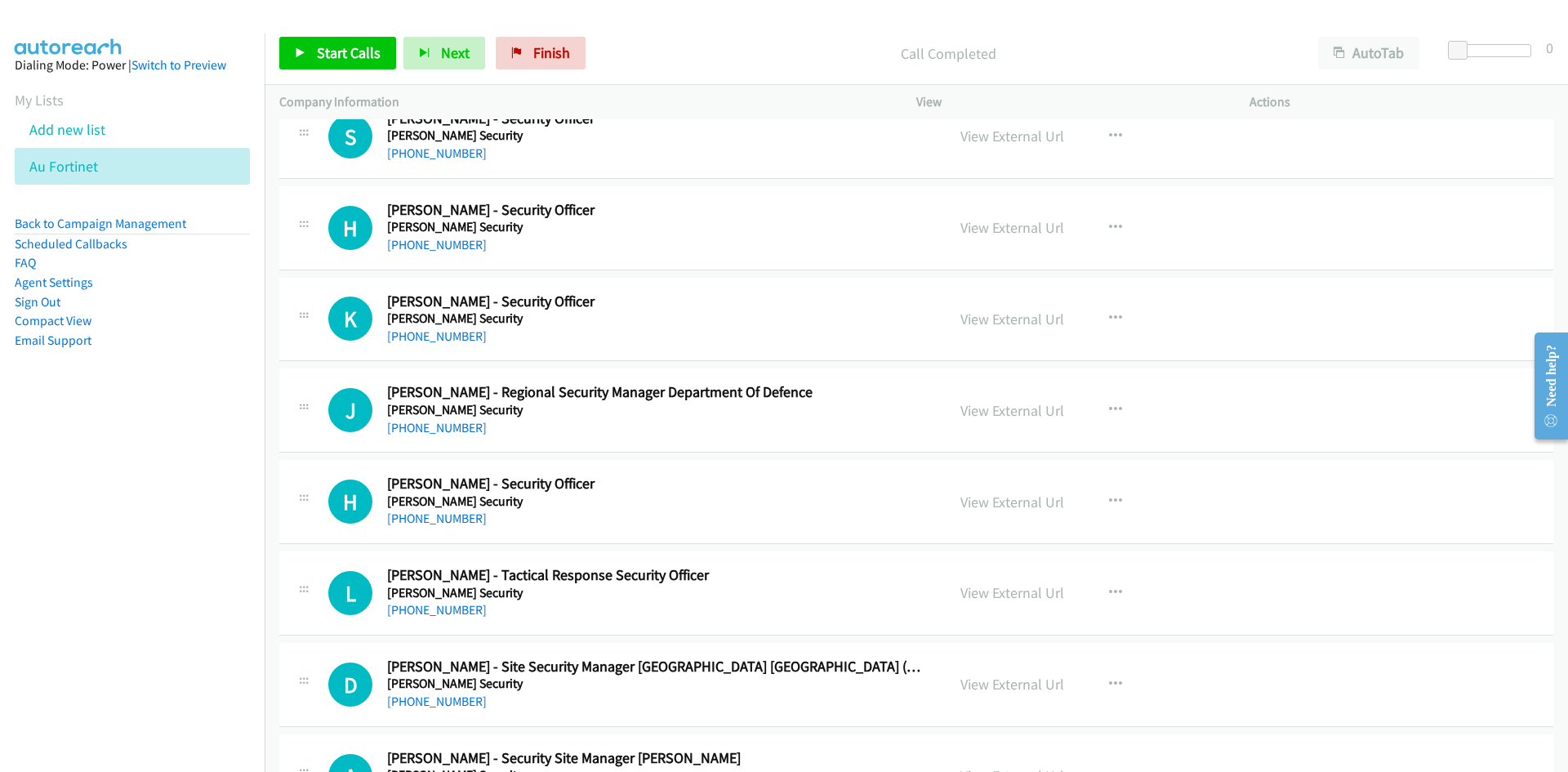
scroll to position [7622, 0]
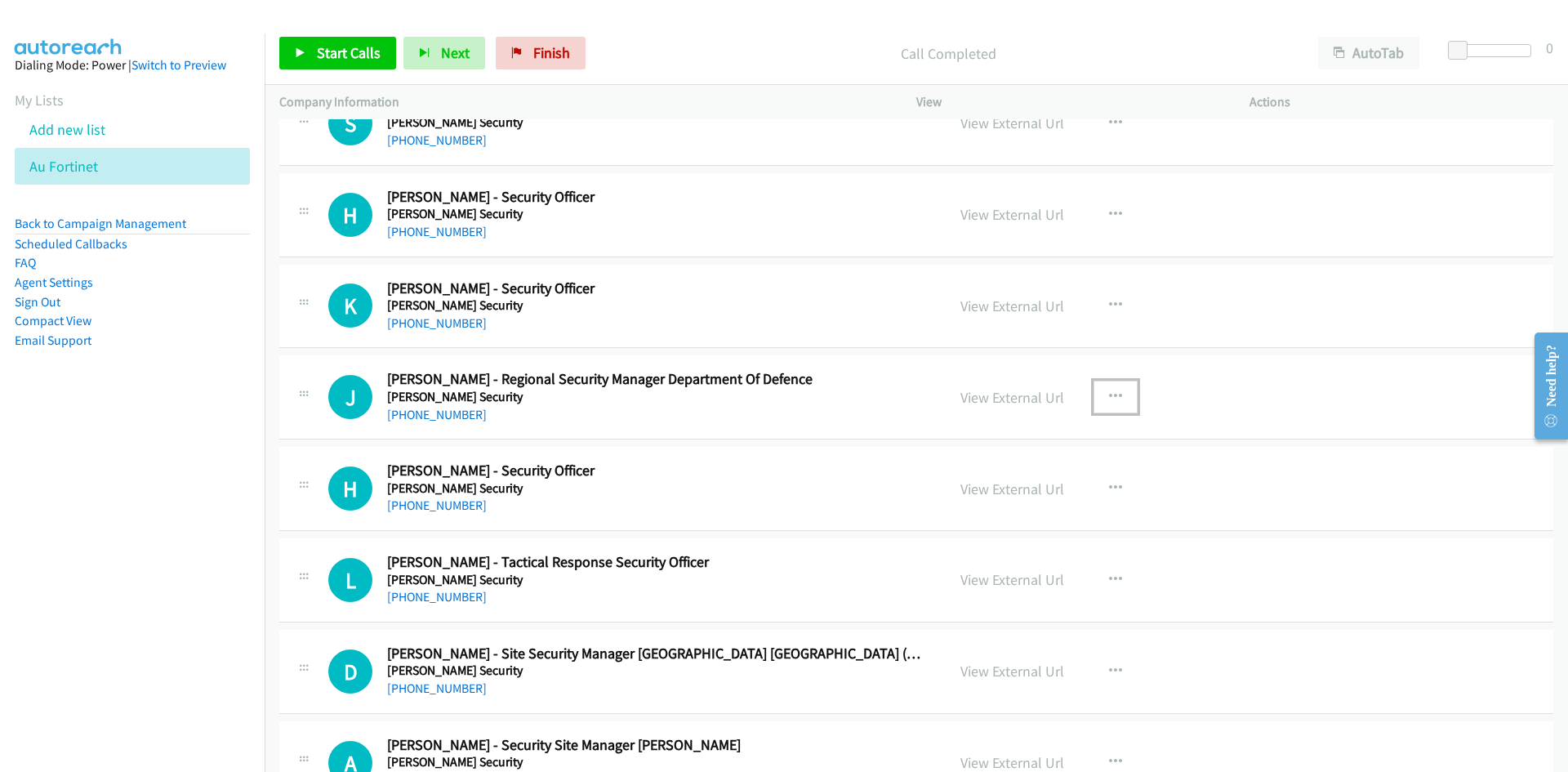
click at [1093, 393] on button "button" at bounding box center [1115, 396] width 44 height 33
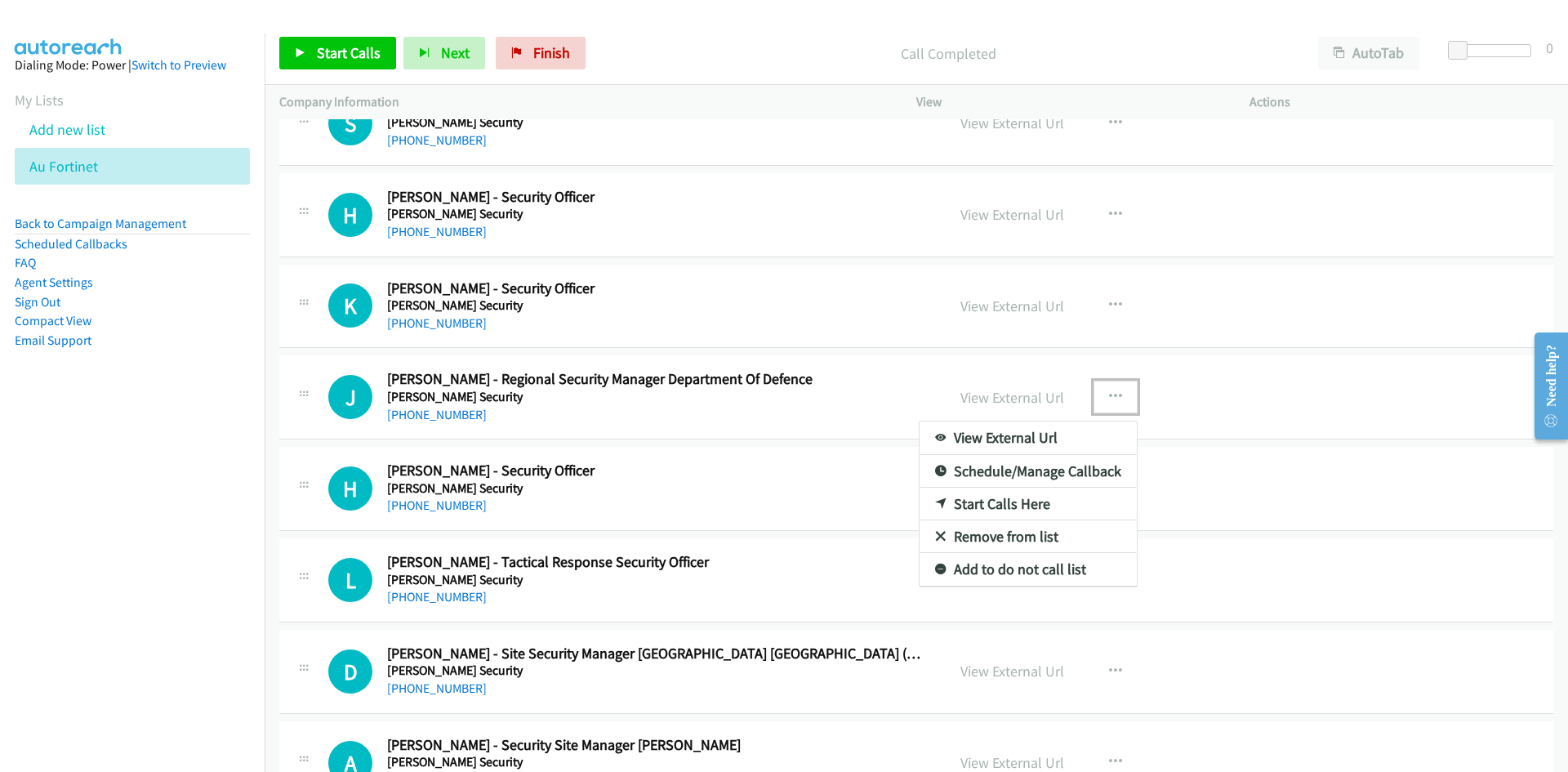
click at [926, 507] on link "Start Calls Here" at bounding box center [1028, 504] width 217 height 33
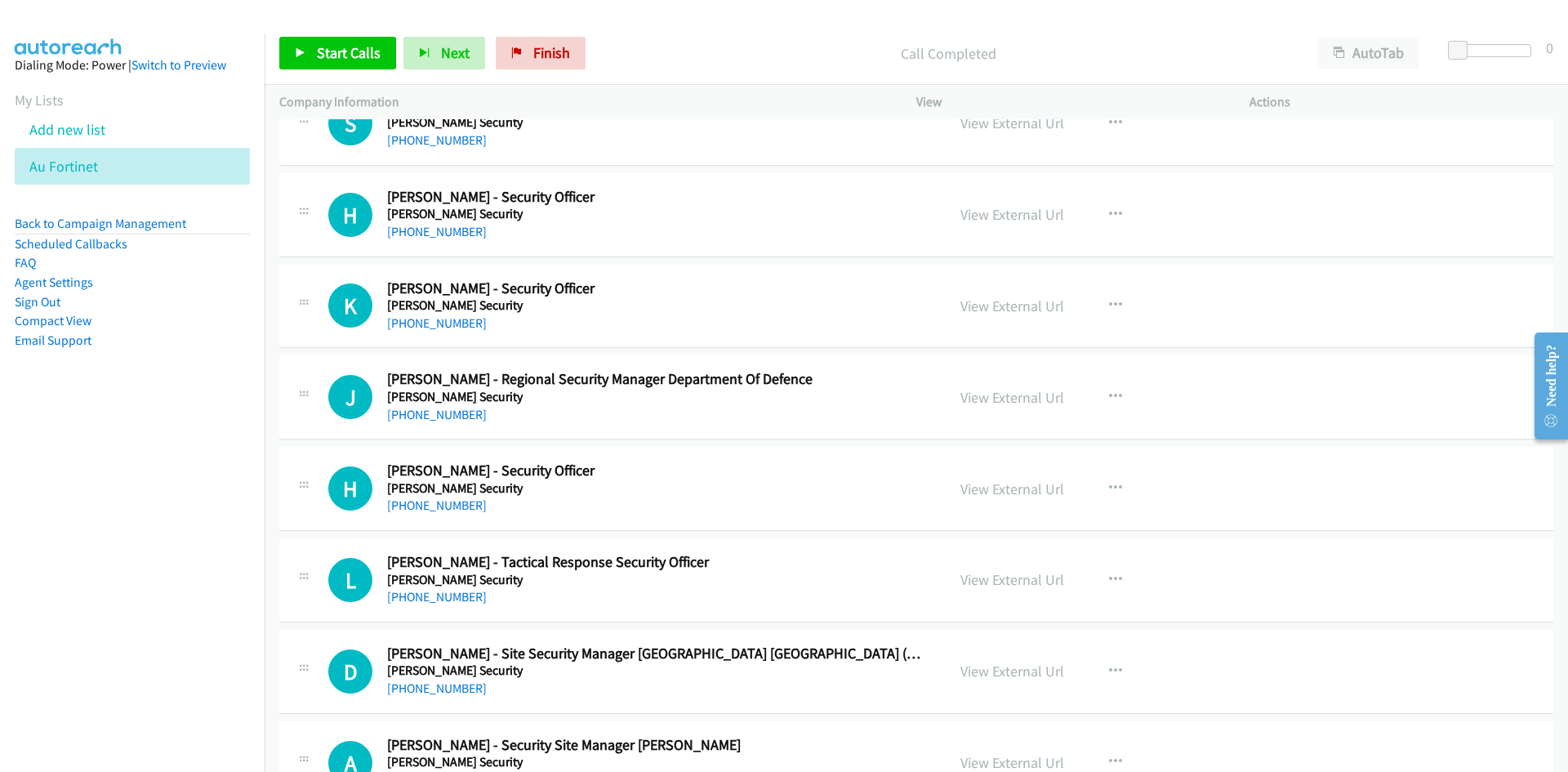
click at [377, 71] on div "Start Calls Pause Next Finish Call Completed AutoTab AutoTab 0" at bounding box center [916, 53] width 1304 height 63
click at [379, 60] on link "Start Calls" at bounding box center [337, 52] width 117 height 33
click at [352, 62] on link "Pause" at bounding box center [324, 52] width 90 height 33
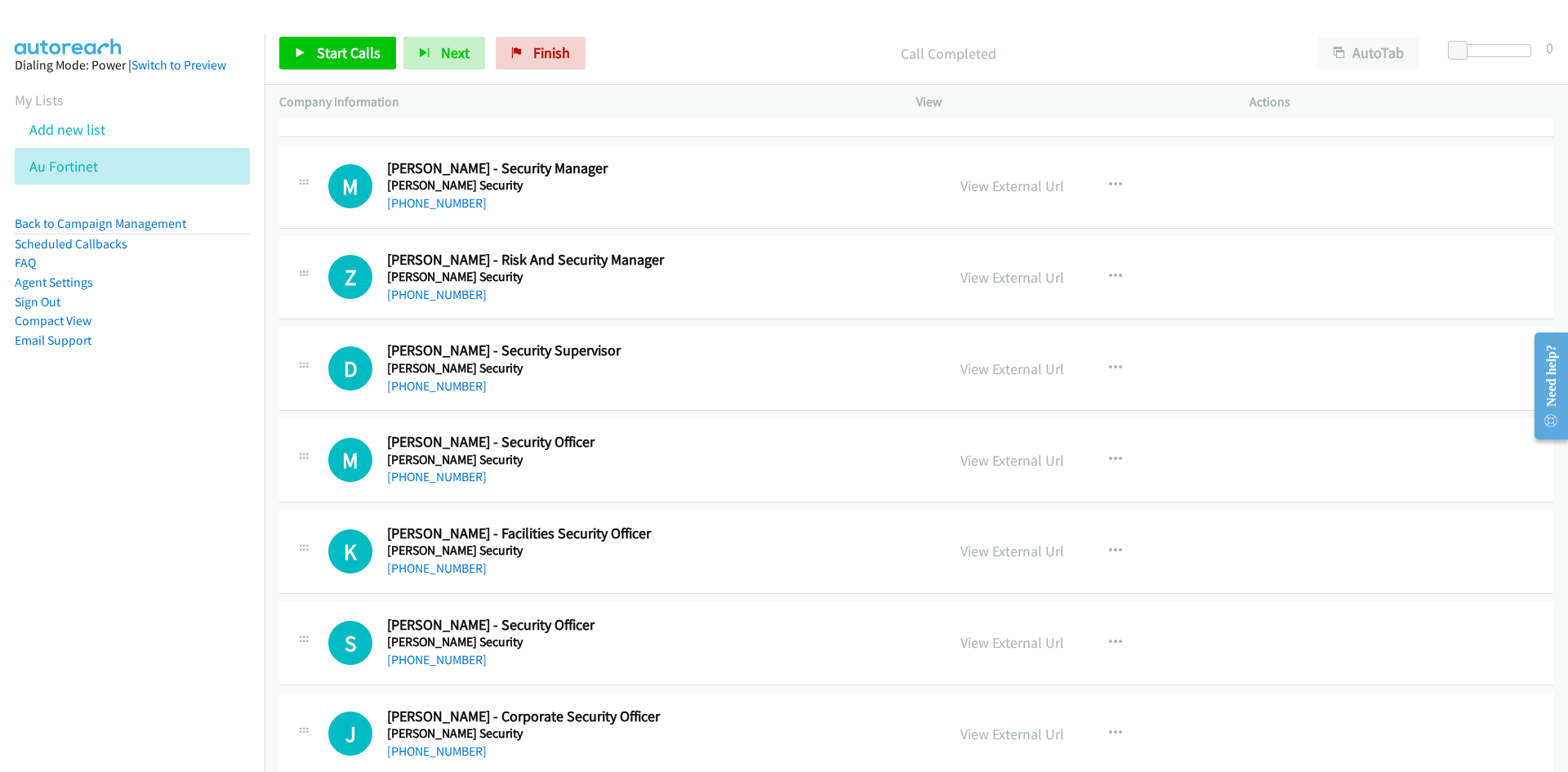
scroll to position [8684, 0]
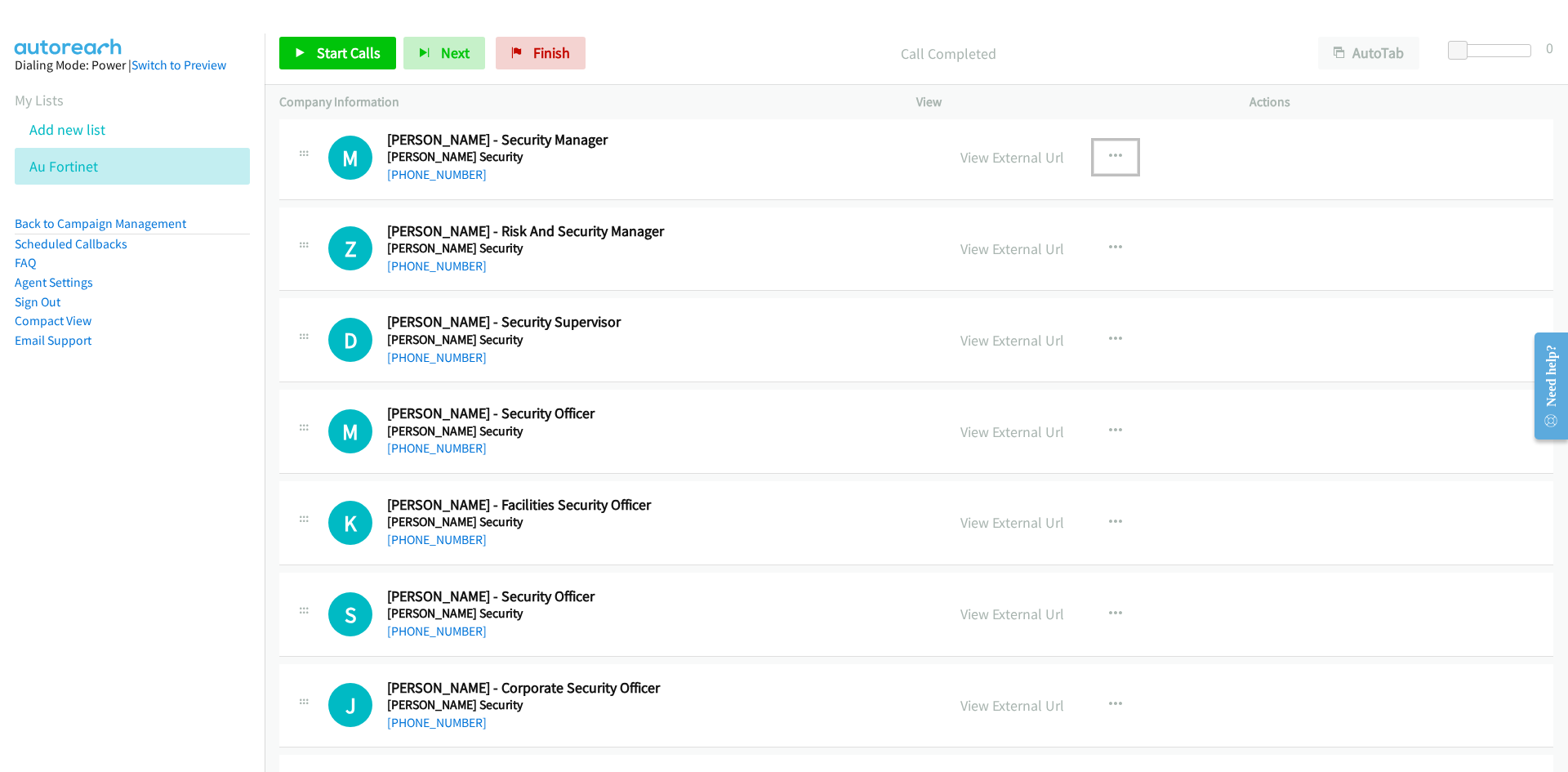
click at [1105, 146] on button "button" at bounding box center [1115, 156] width 44 height 33
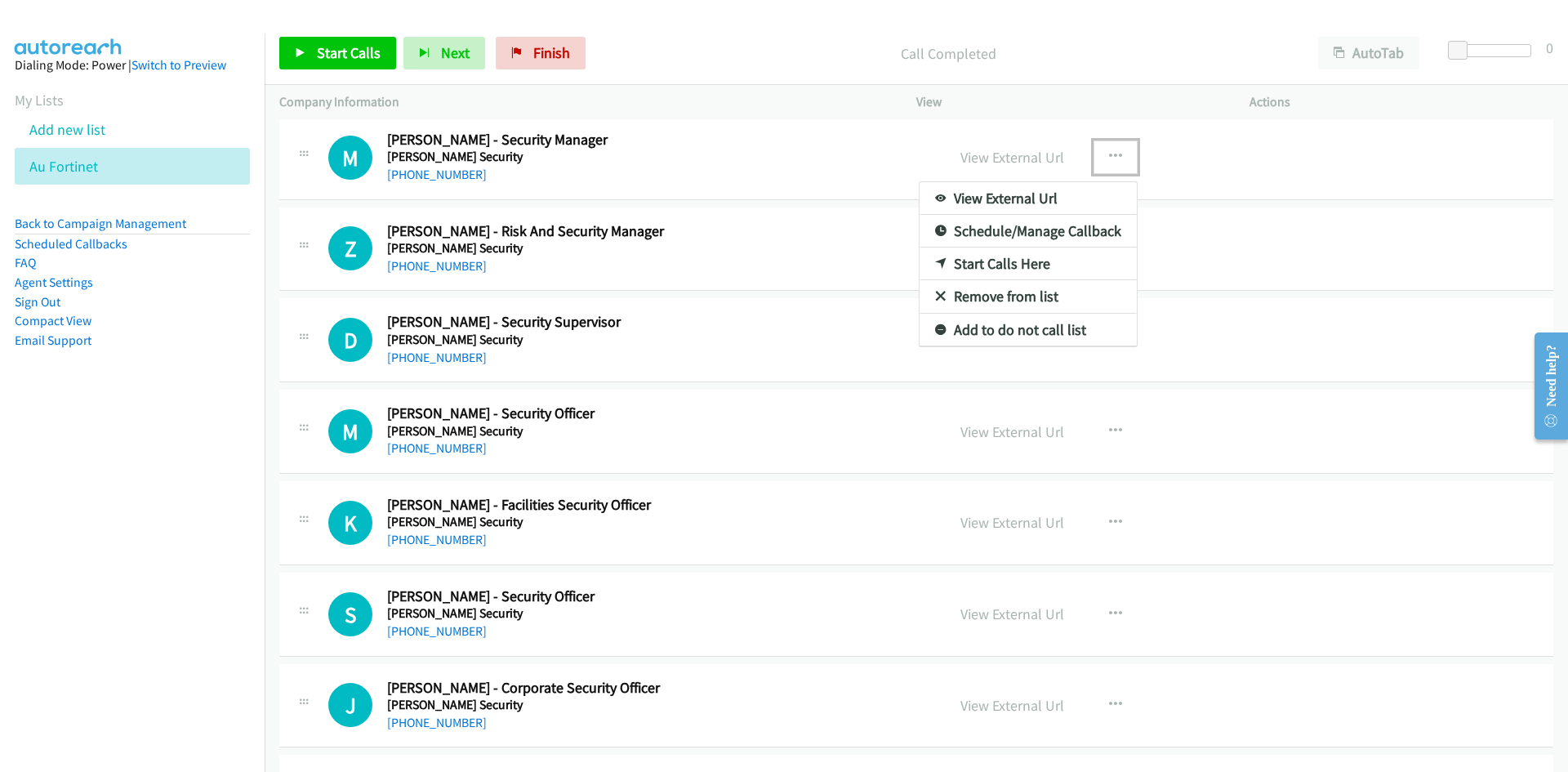
click at [936, 255] on link "Start Calls Here" at bounding box center [1028, 264] width 217 height 33
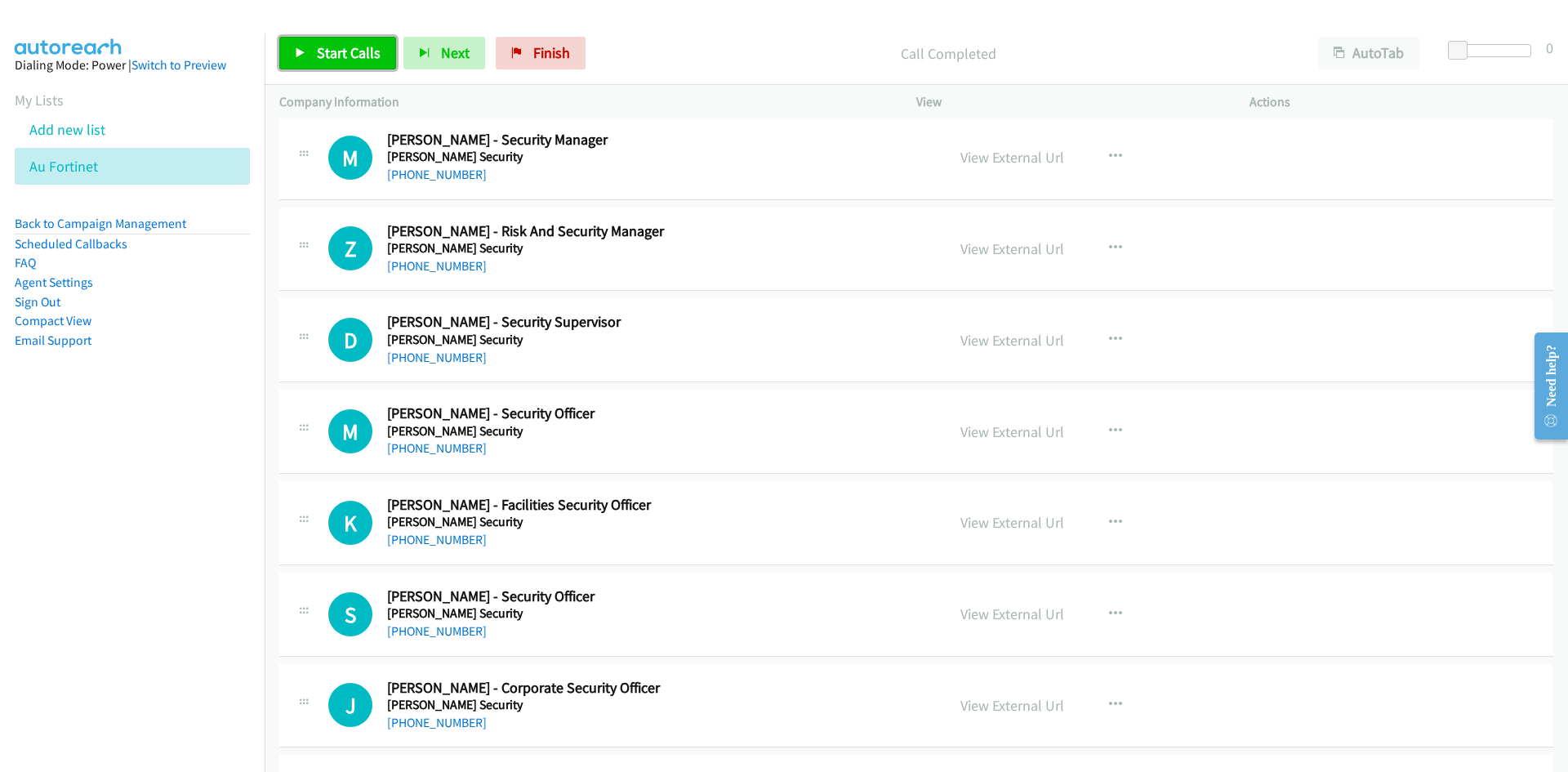
click at [310, 53] on link "Start Calls" at bounding box center [337, 52] width 117 height 33
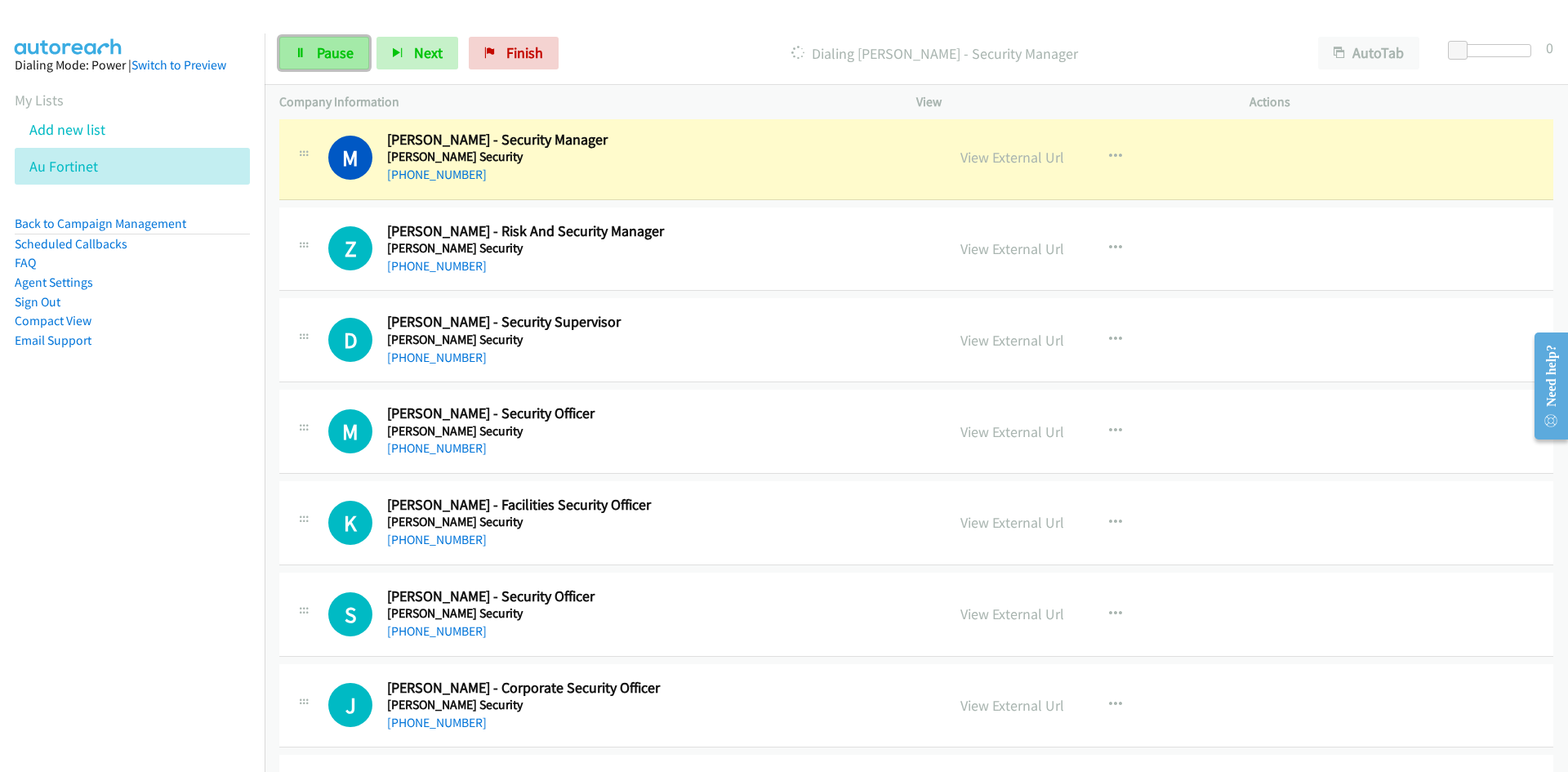
click at [326, 55] on span "Pause" at bounding box center [335, 52] width 36 height 19
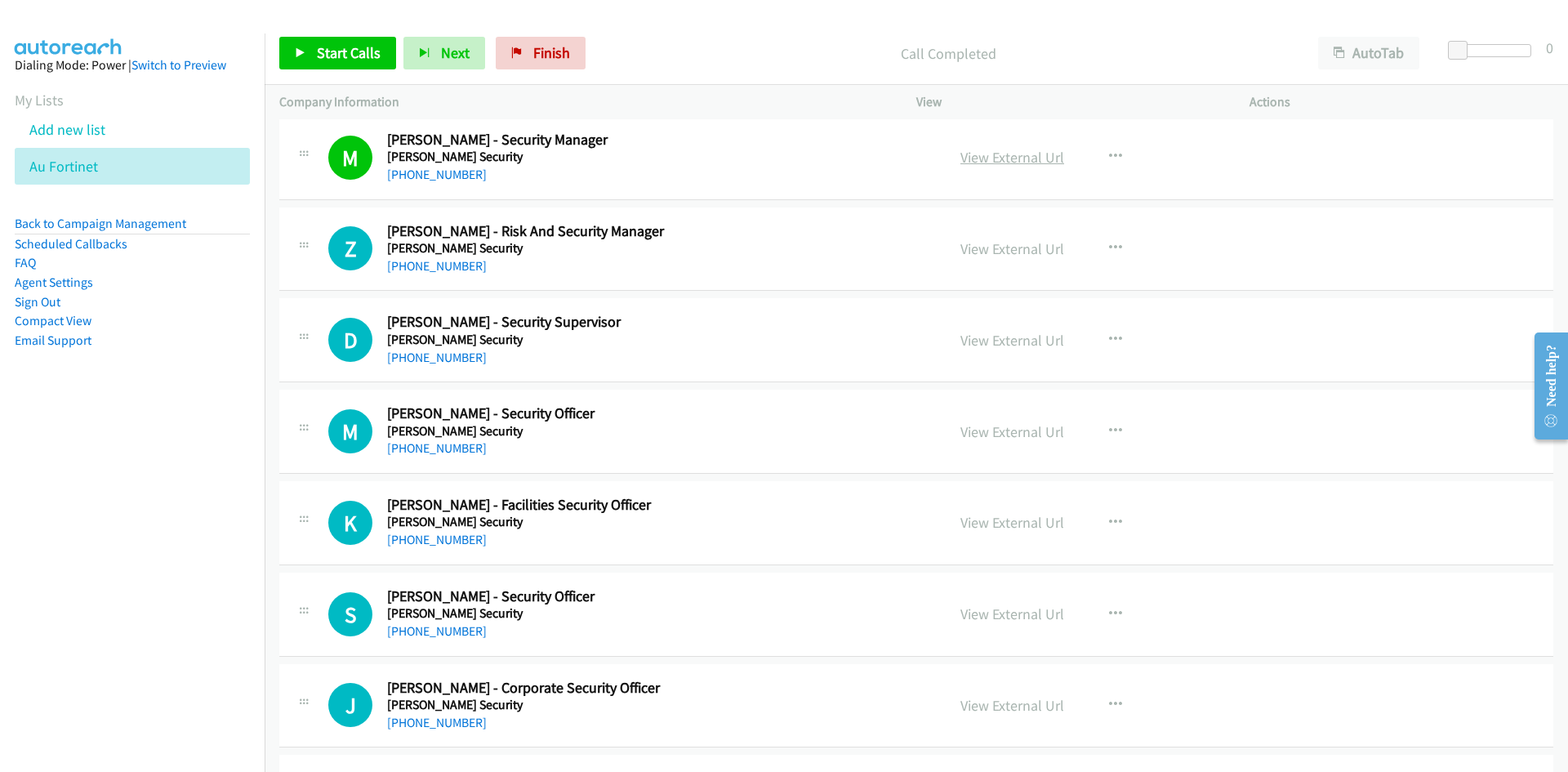
click at [984, 164] on link "View External Url" at bounding box center [1012, 157] width 104 height 19
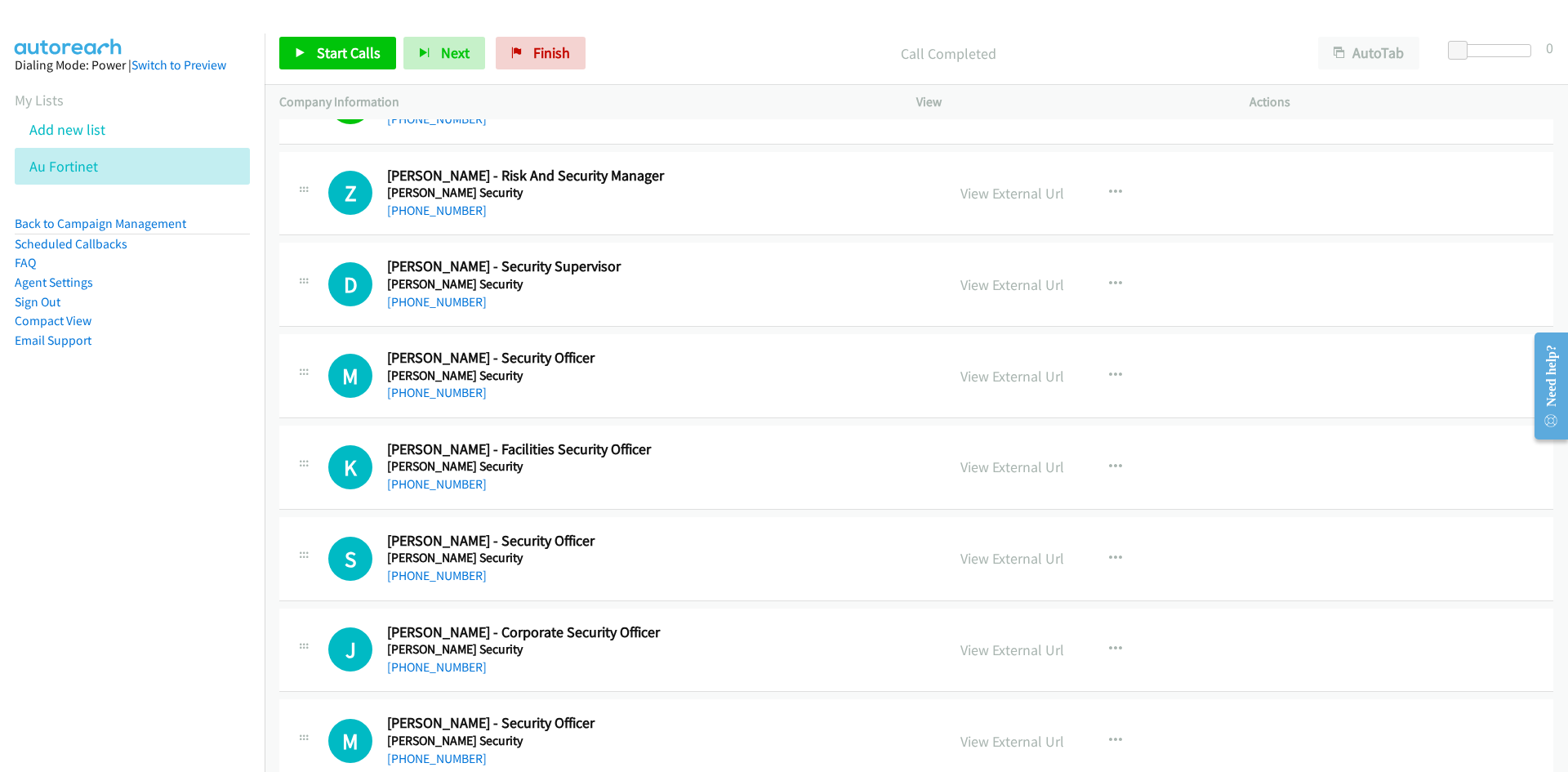
scroll to position [8765, 0]
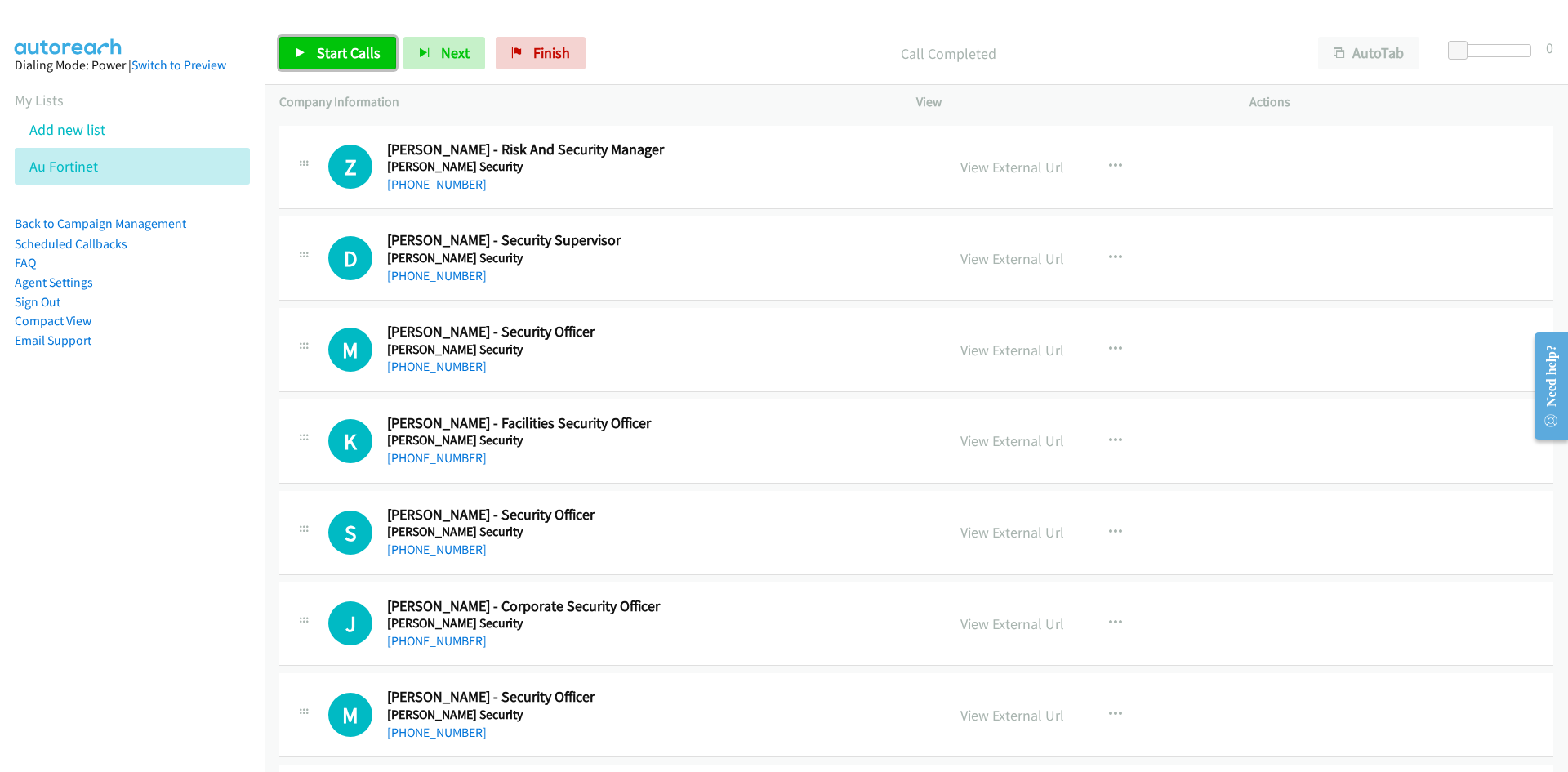
click at [353, 62] on span "Start Calls" at bounding box center [349, 52] width 64 height 19
click at [353, 62] on link "Pause" at bounding box center [324, 52] width 90 height 33
click at [1042, 165] on link "View External Url" at bounding box center [1012, 167] width 104 height 19
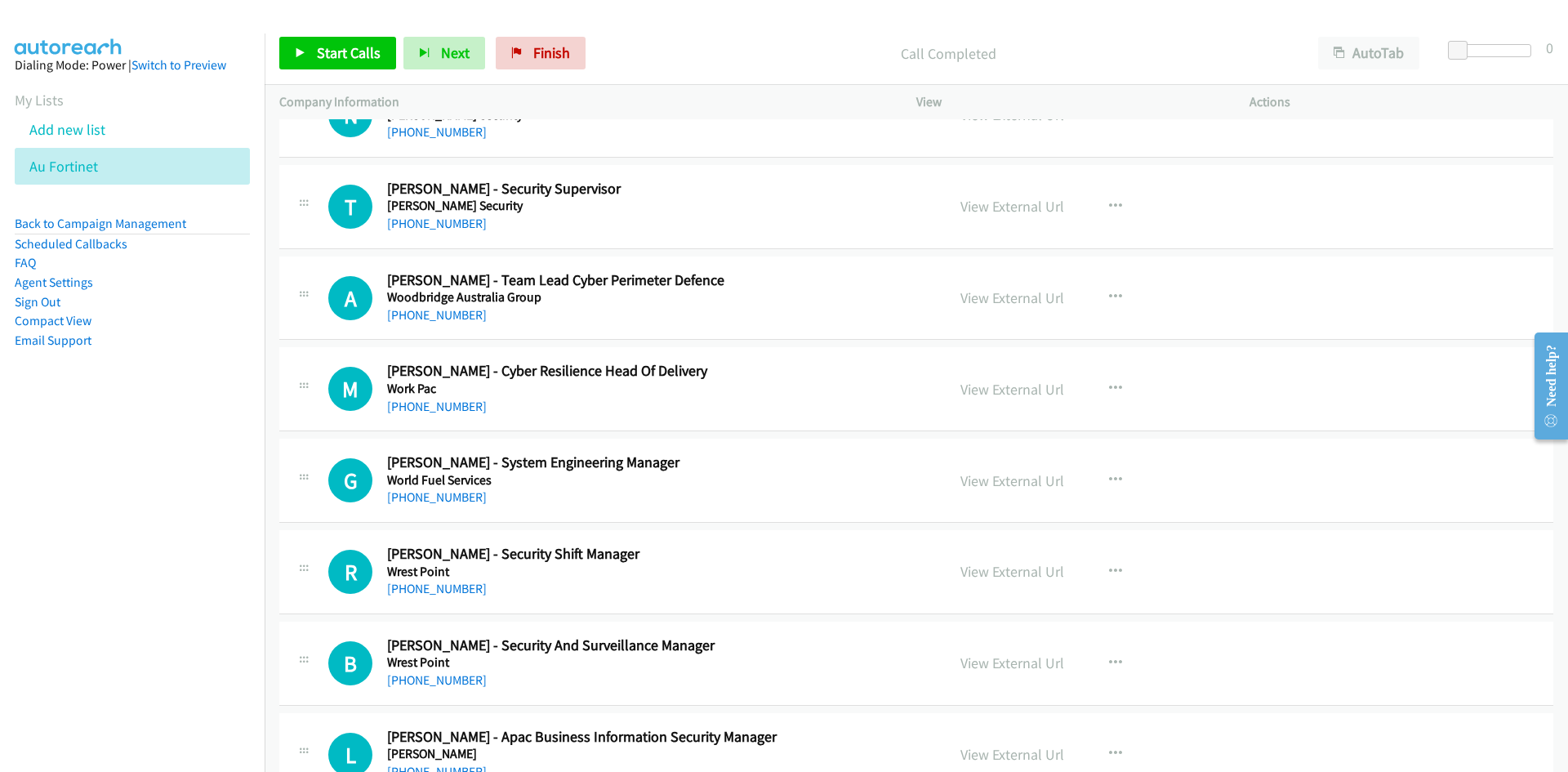
scroll to position [18321, 0]
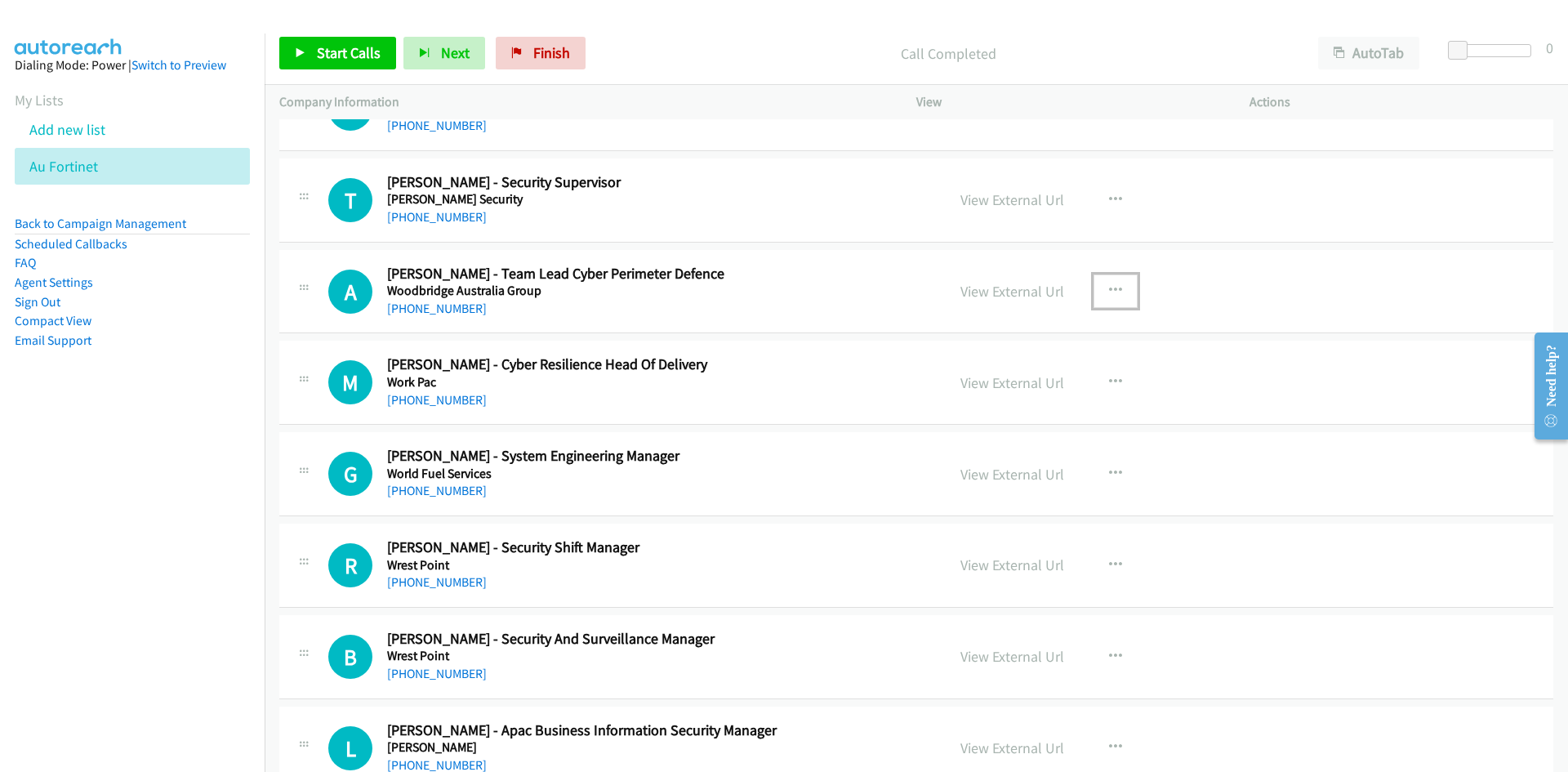
click at [1093, 289] on button "button" at bounding box center [1115, 291] width 44 height 33
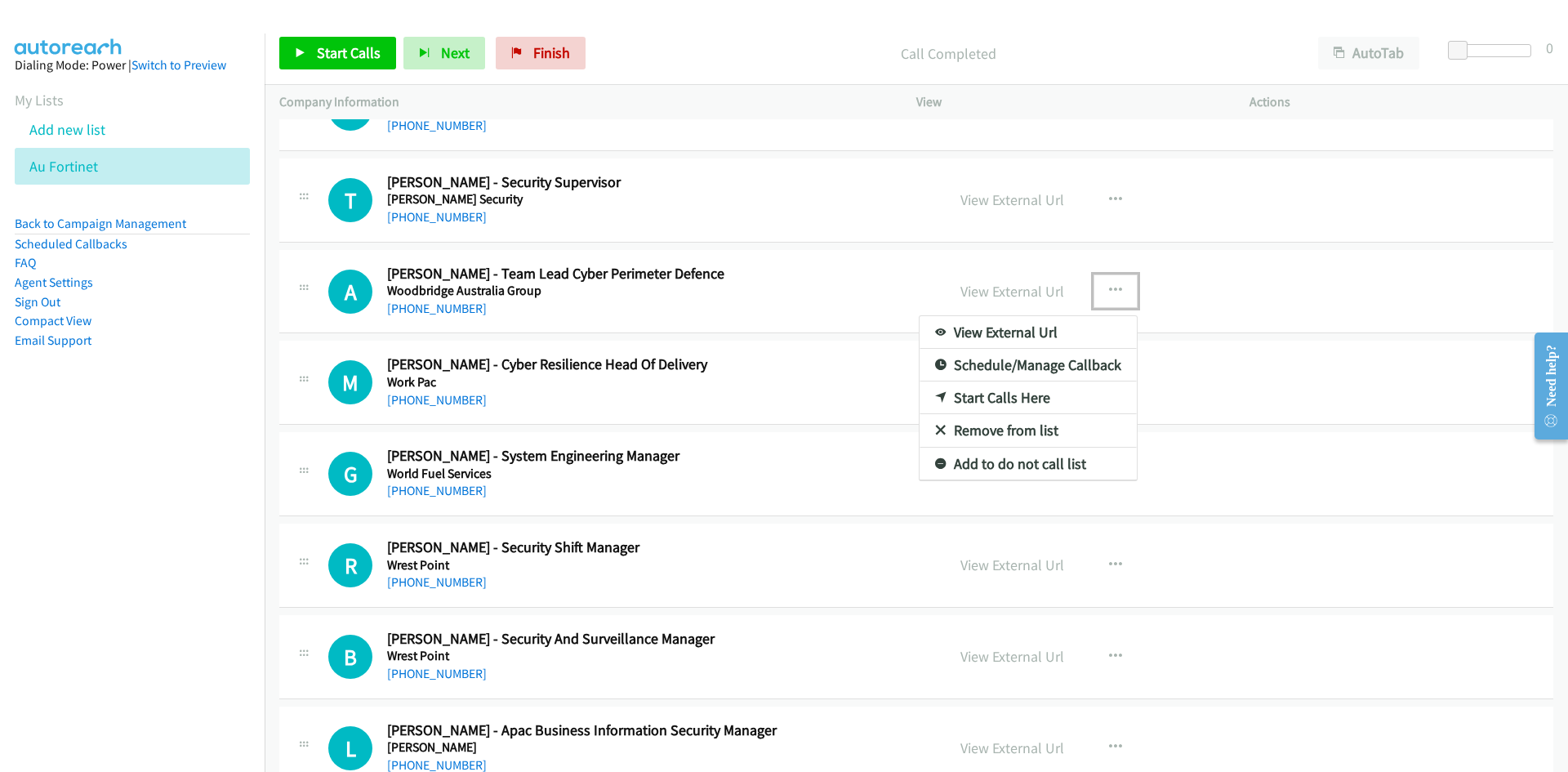
click at [935, 398] on icon at bounding box center [941, 398] width 11 height 11
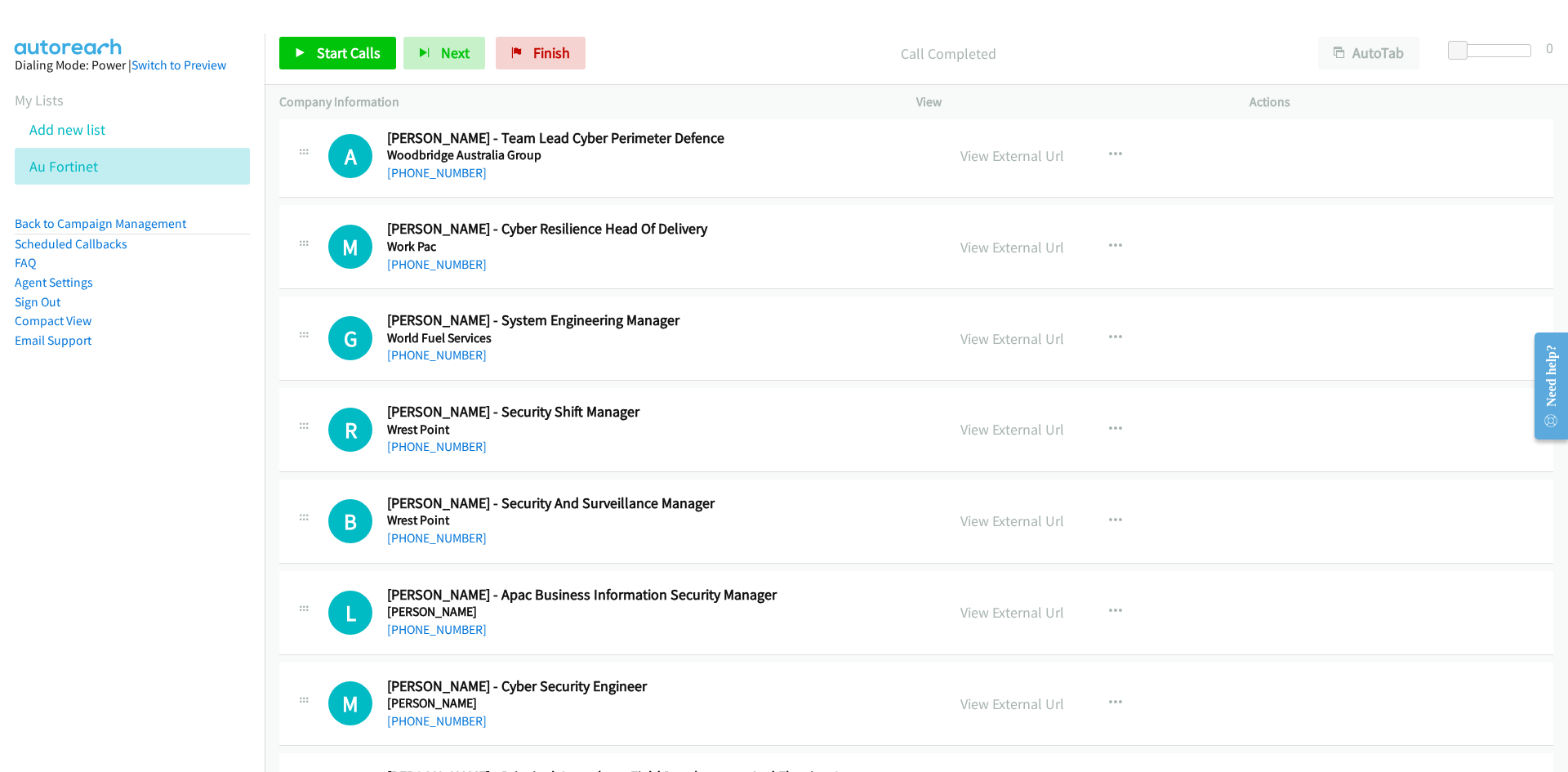
scroll to position [18485, 0]
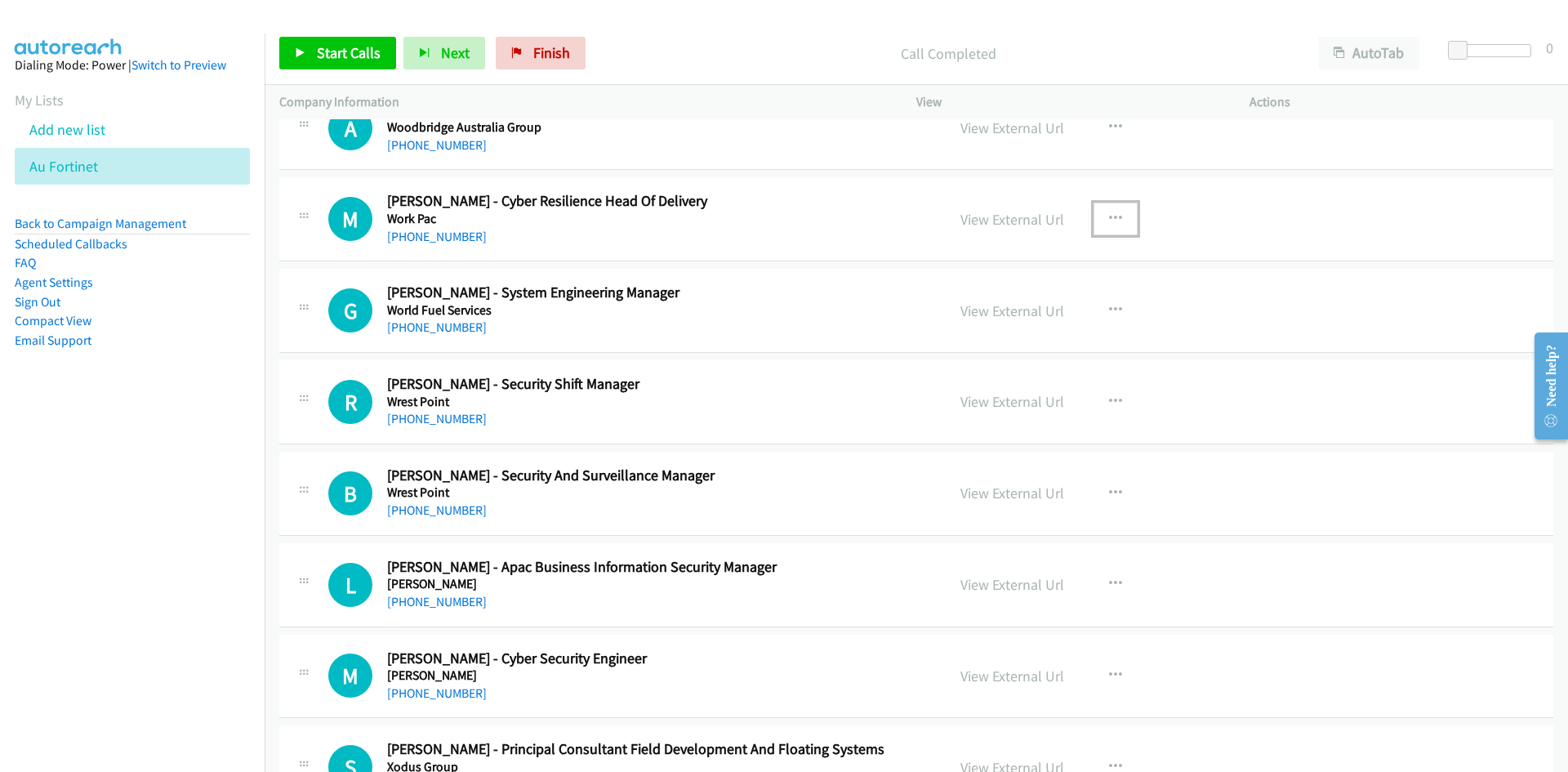
click at [1124, 214] on button "button" at bounding box center [1115, 219] width 44 height 33
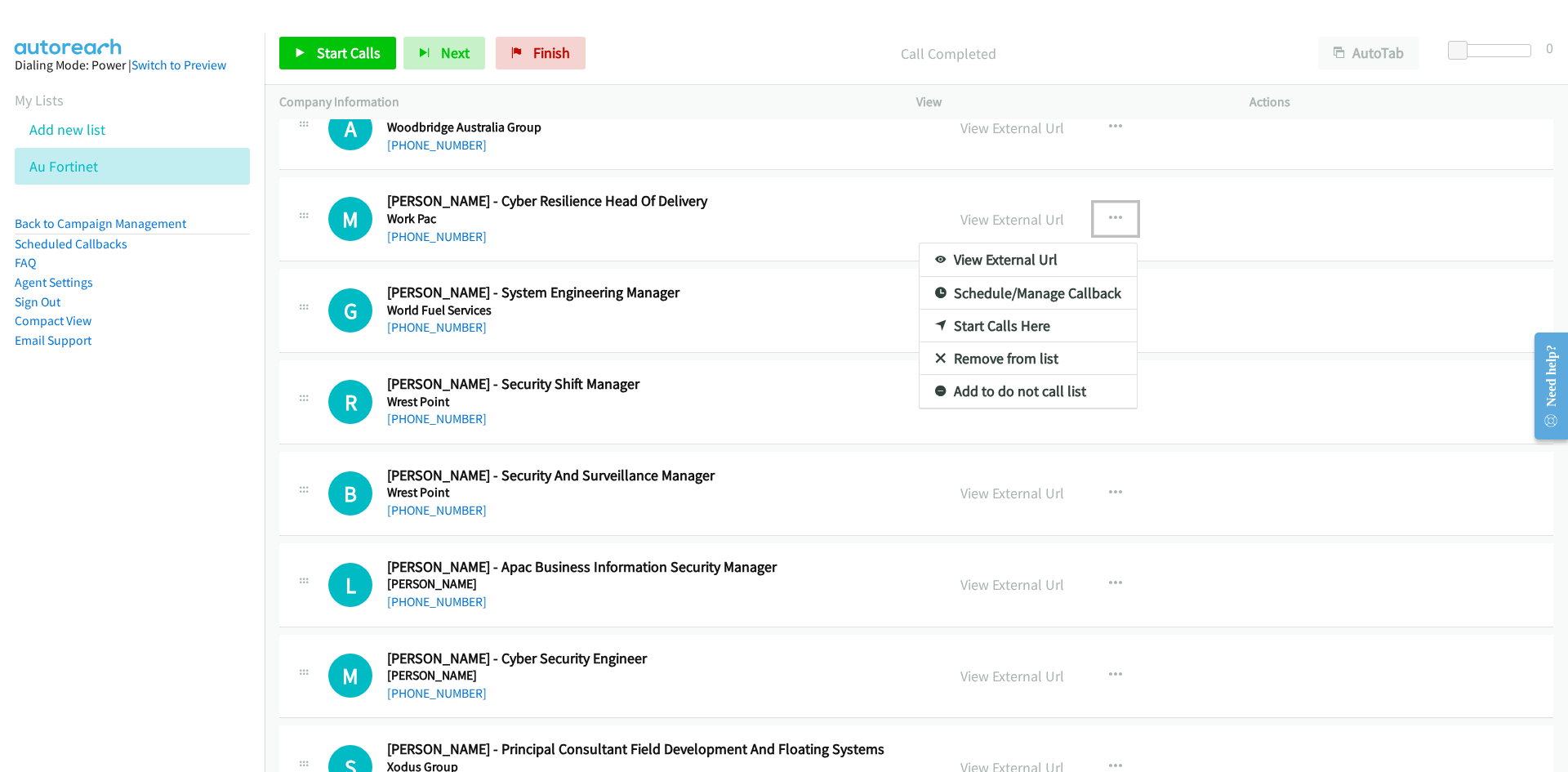
click at [936, 327] on icon at bounding box center [941, 326] width 11 height 11
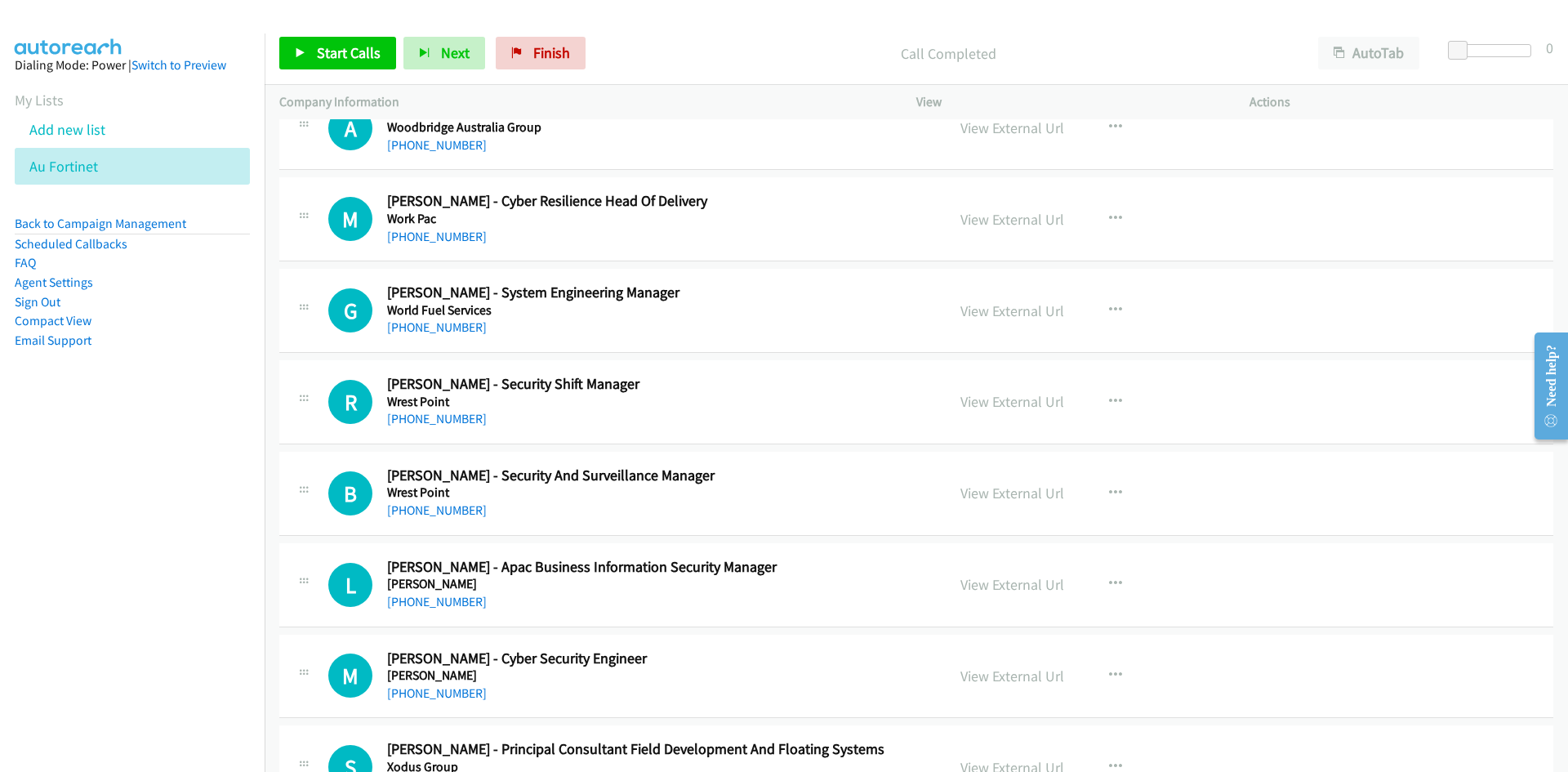
click at [324, 35] on div "Start Calls Pause Next Finish Call Completed AutoTab AutoTab 0" at bounding box center [916, 53] width 1304 height 63
click at [320, 50] on span "Start Calls" at bounding box center [349, 52] width 64 height 19
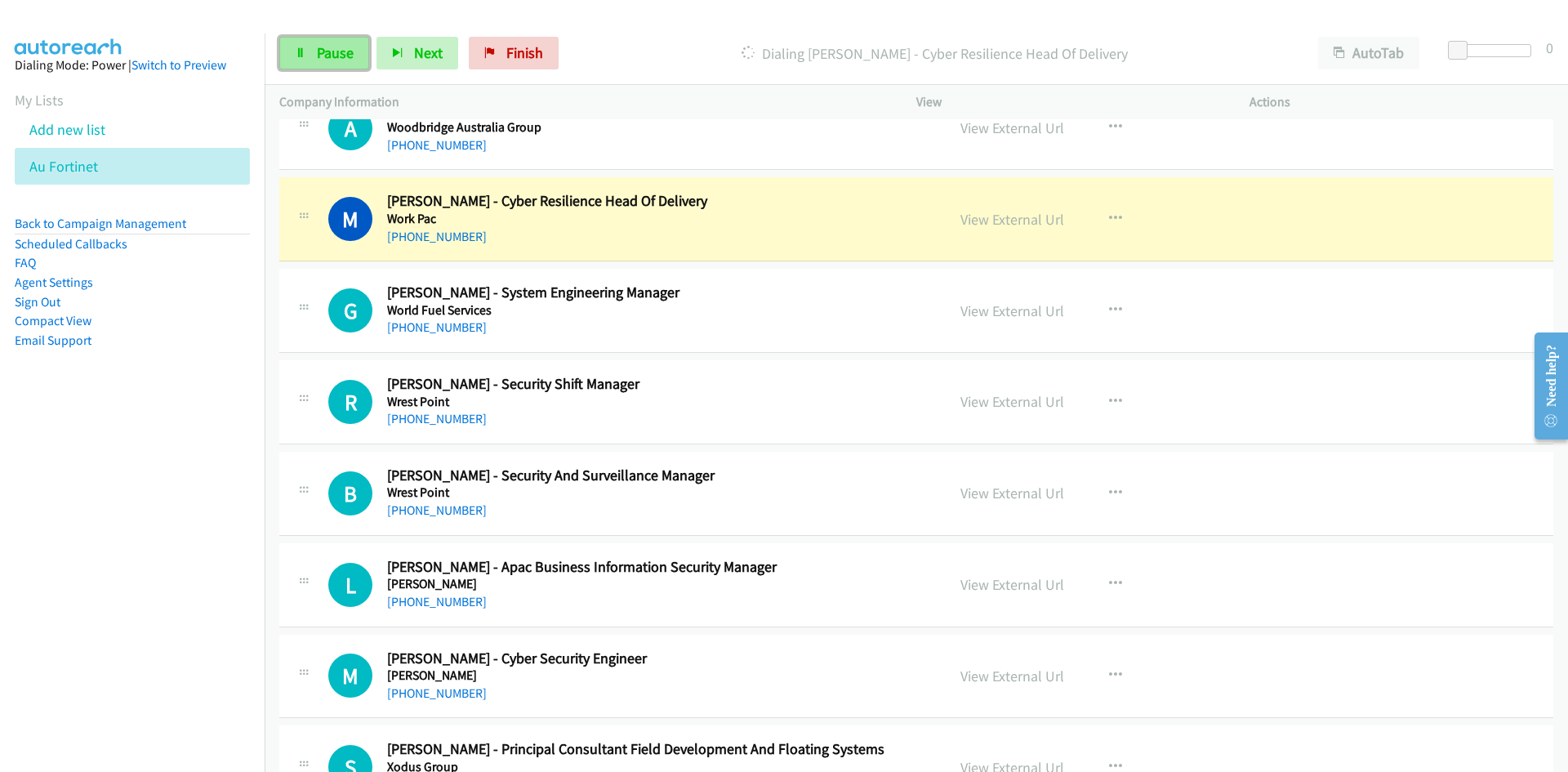
click at [360, 52] on link "Pause" at bounding box center [324, 52] width 90 height 33
click at [1048, 217] on link "View External Url" at bounding box center [1012, 220] width 104 height 19
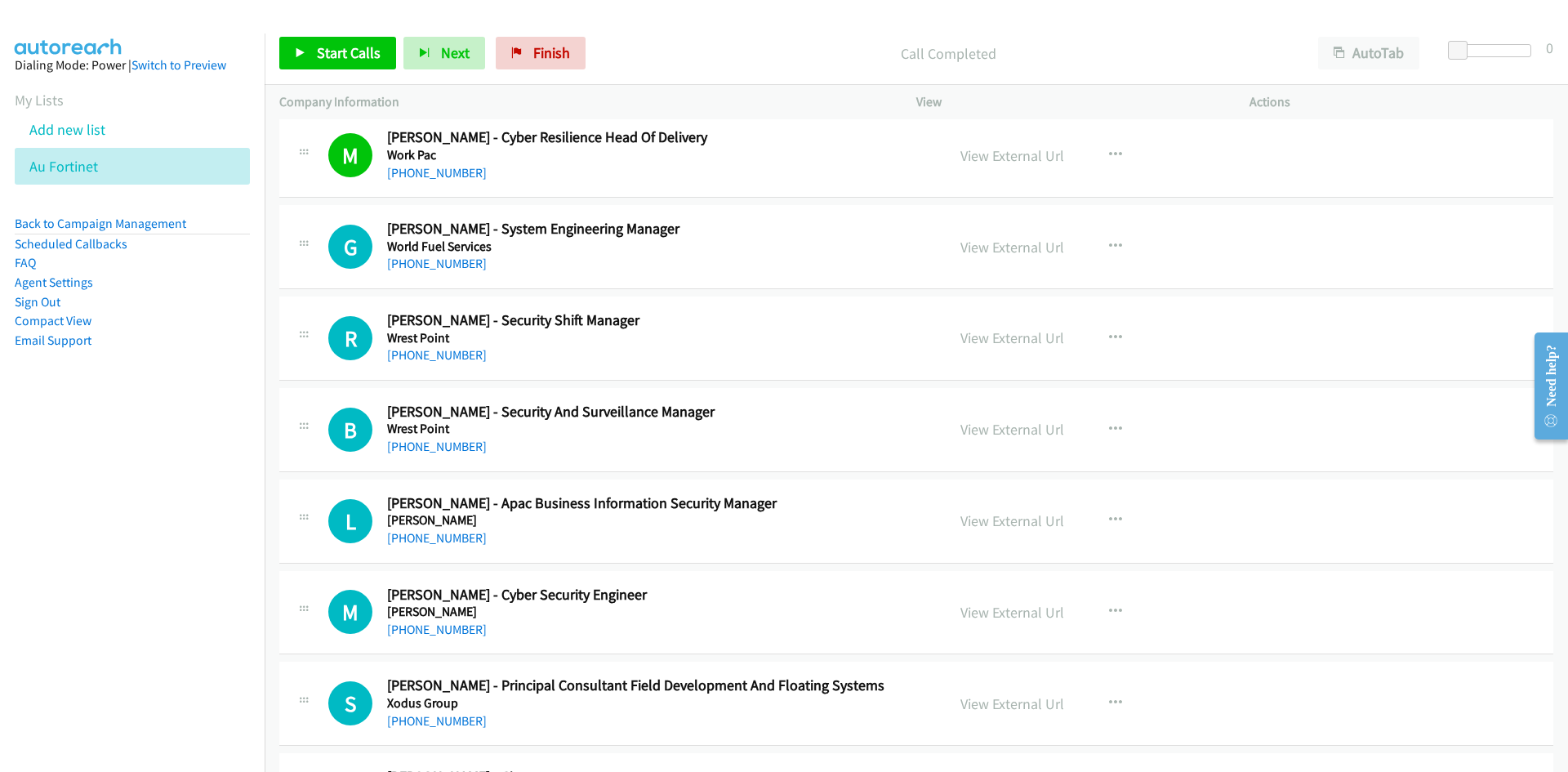
scroll to position [18567, 0]
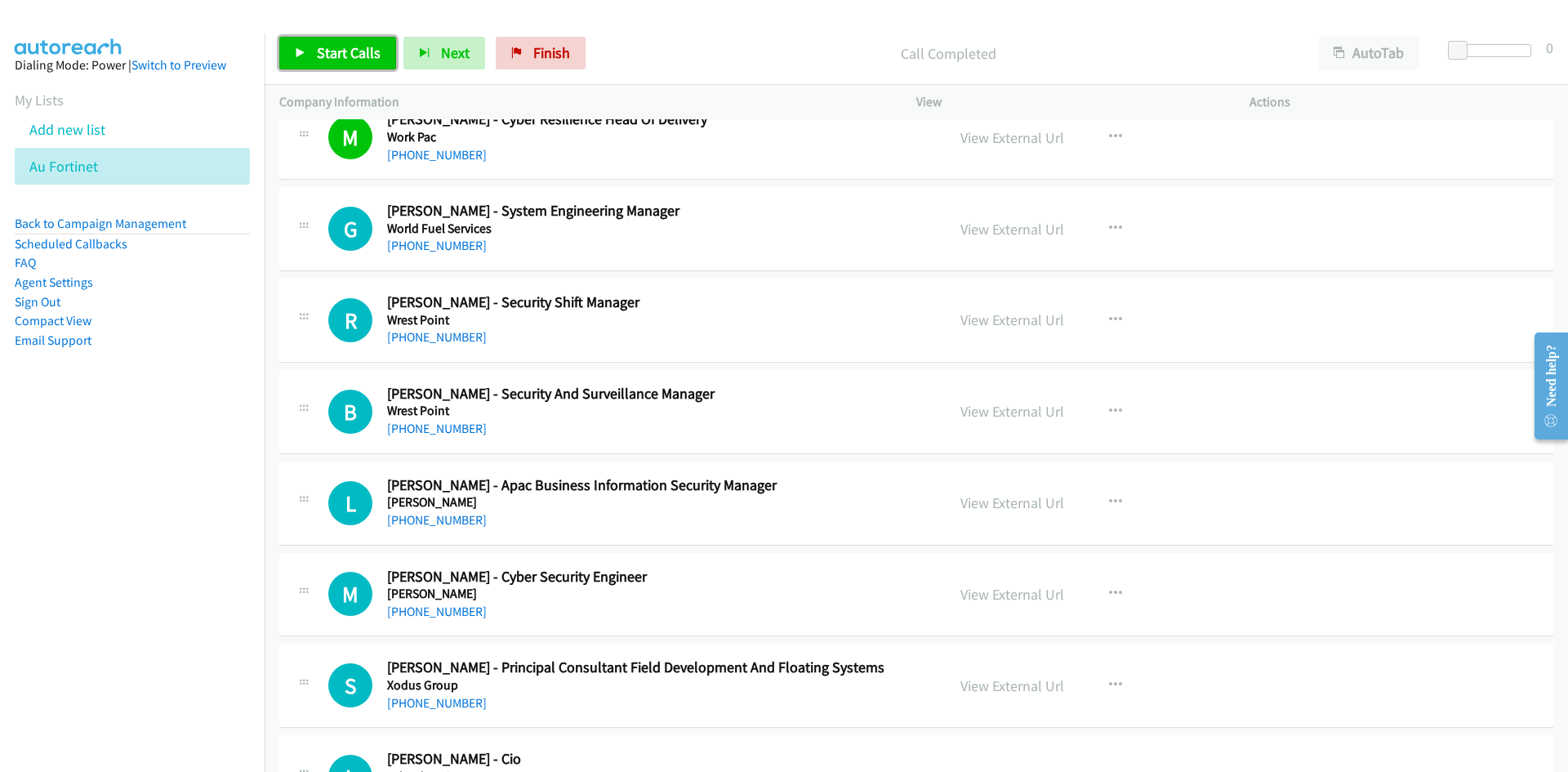
click at [353, 62] on link "Start Calls" at bounding box center [337, 52] width 117 height 33
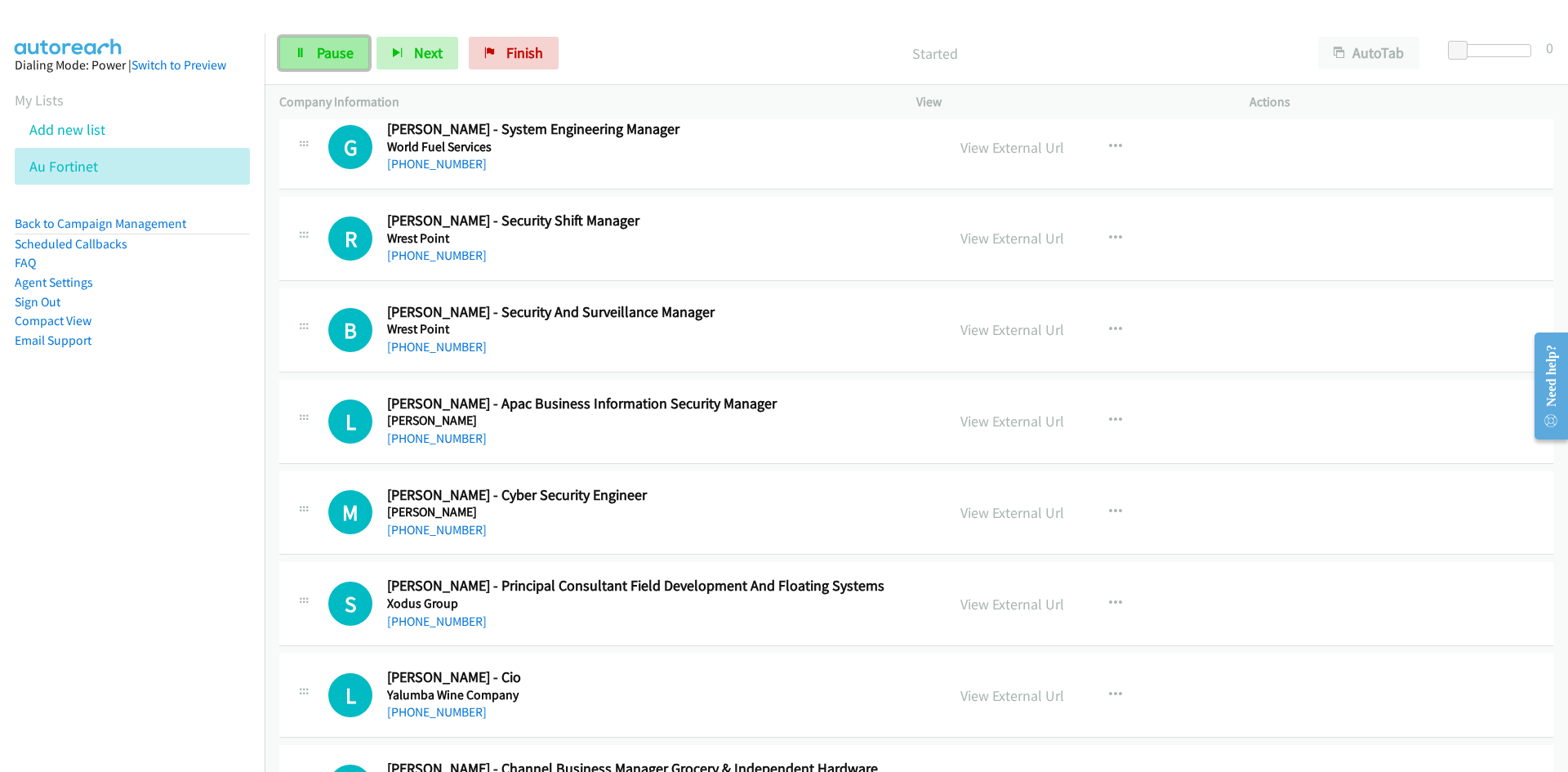
click at [310, 59] on link "Pause" at bounding box center [324, 52] width 90 height 33
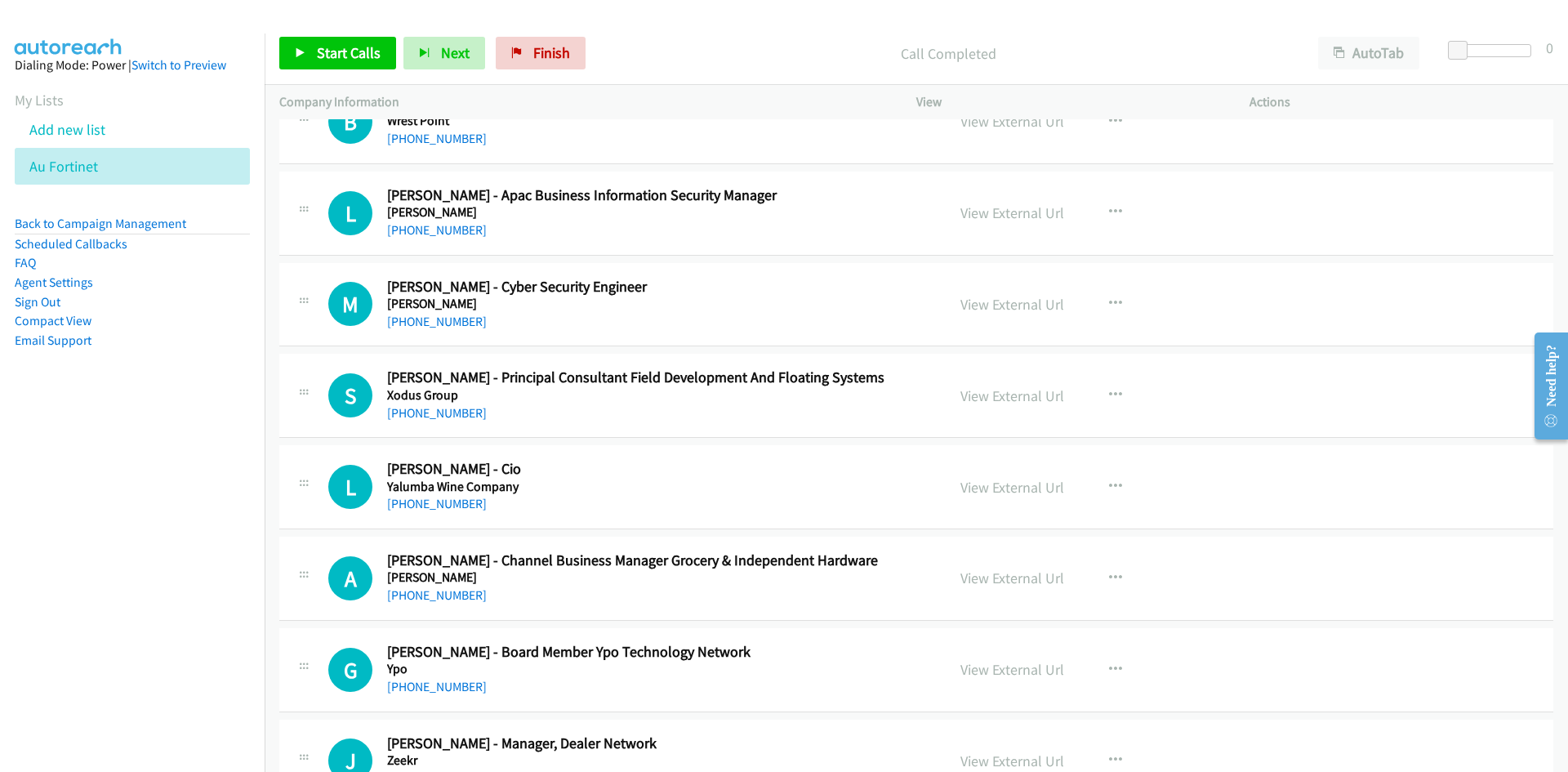
scroll to position [18893, 0]
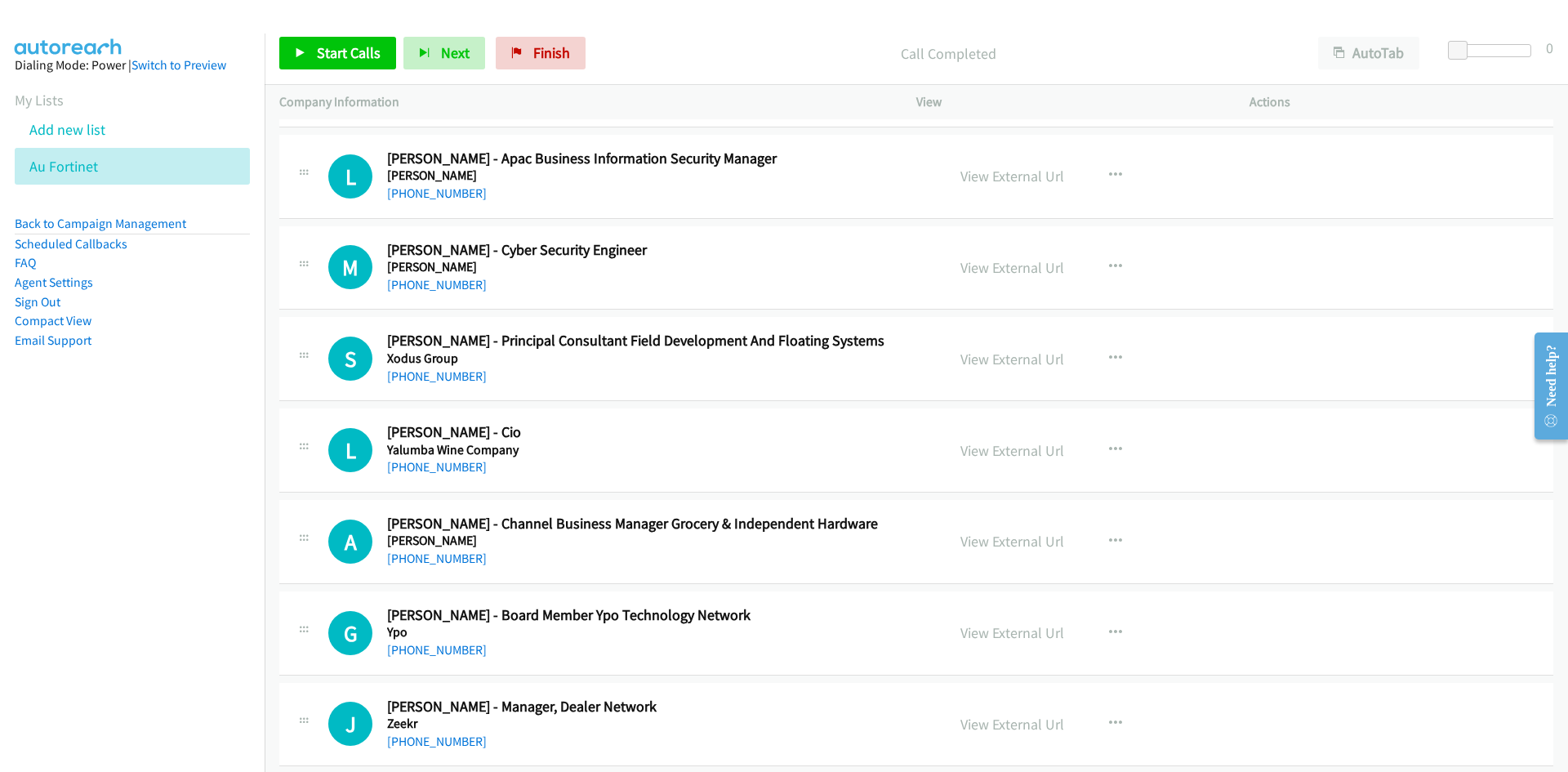
click at [891, 187] on div "+61 407 672 568" at bounding box center [656, 193] width 538 height 20
click at [1282, 197] on div "View External Url View External Url Schedule/Manage Callback Start Calls Here R…" at bounding box center [1119, 177] width 348 height 54
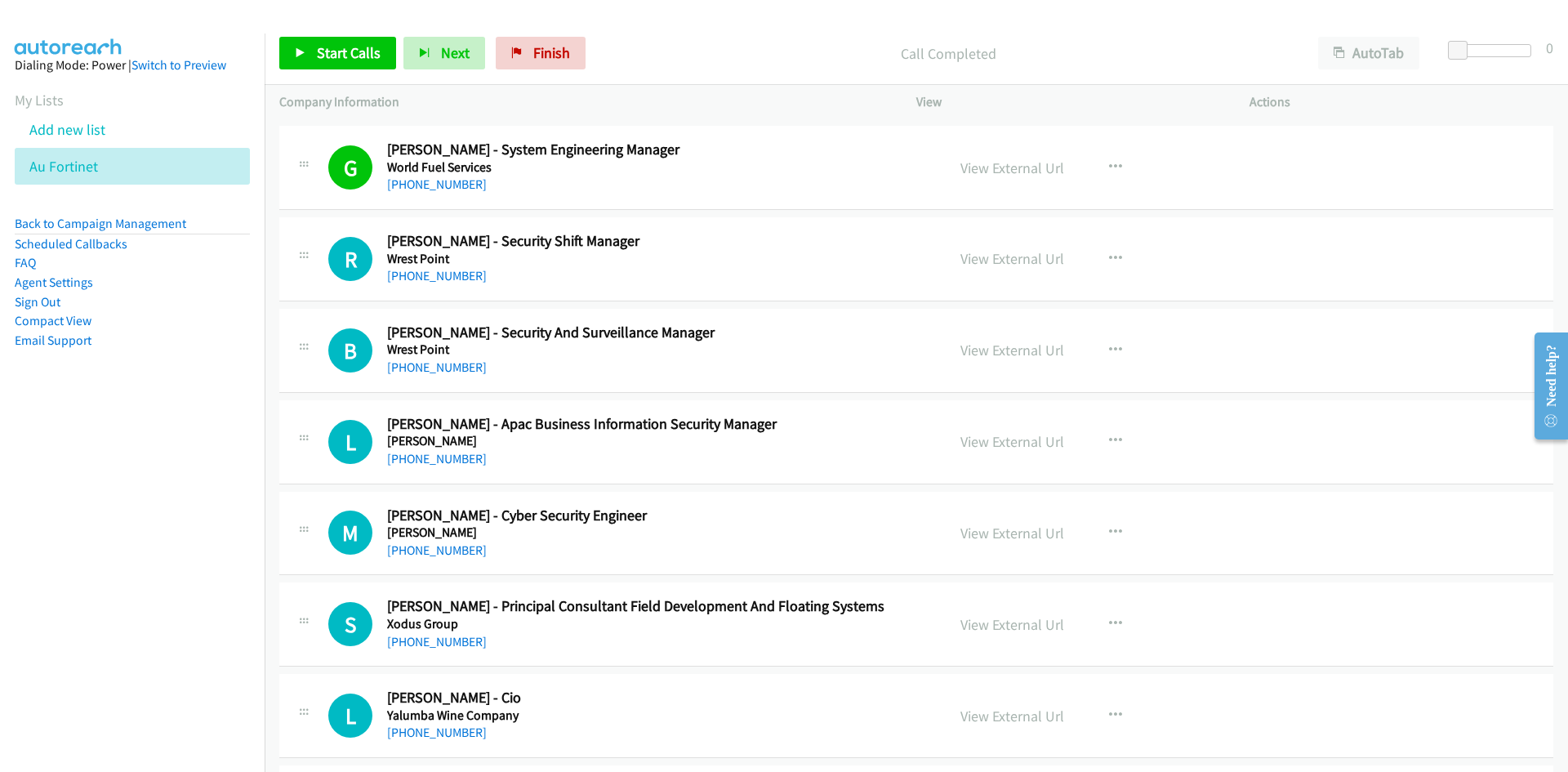
scroll to position [18649, 0]
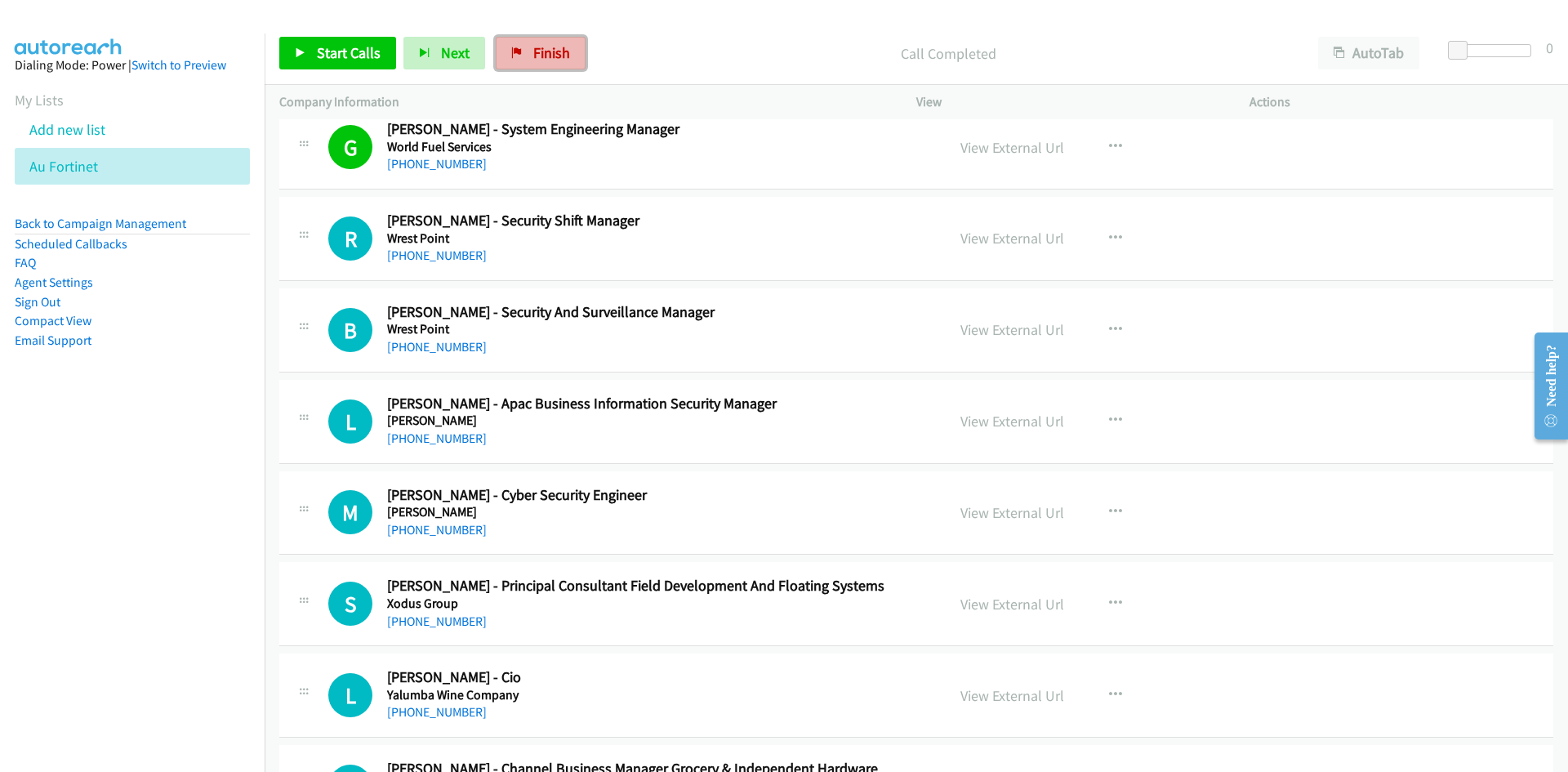
click at [495, 51] on link "Finish" at bounding box center [540, 52] width 90 height 33
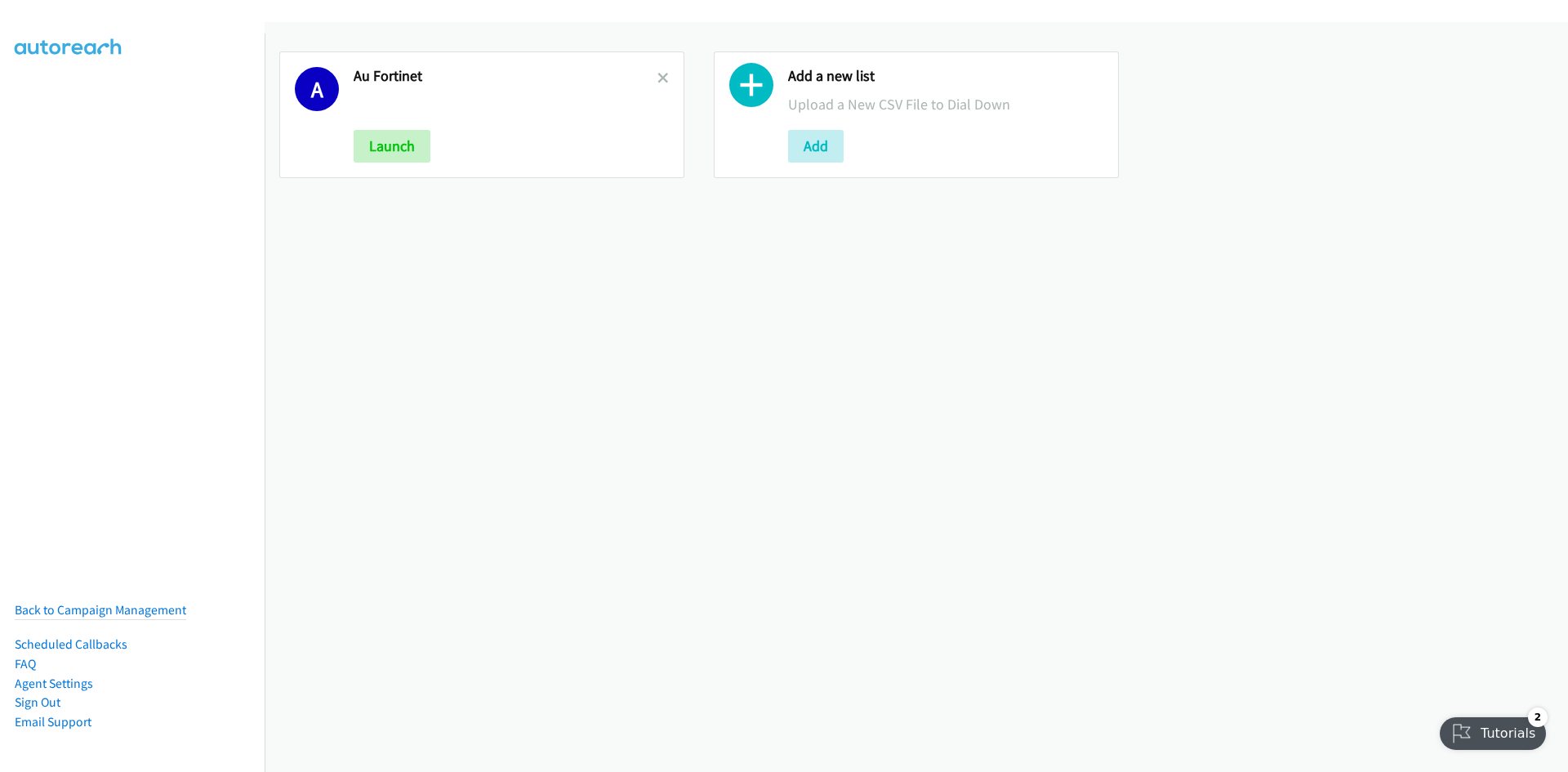
click at [658, 88] on div at bounding box center [663, 115] width 11 height 95
click at [658, 84] on link at bounding box center [663, 78] width 11 height 19
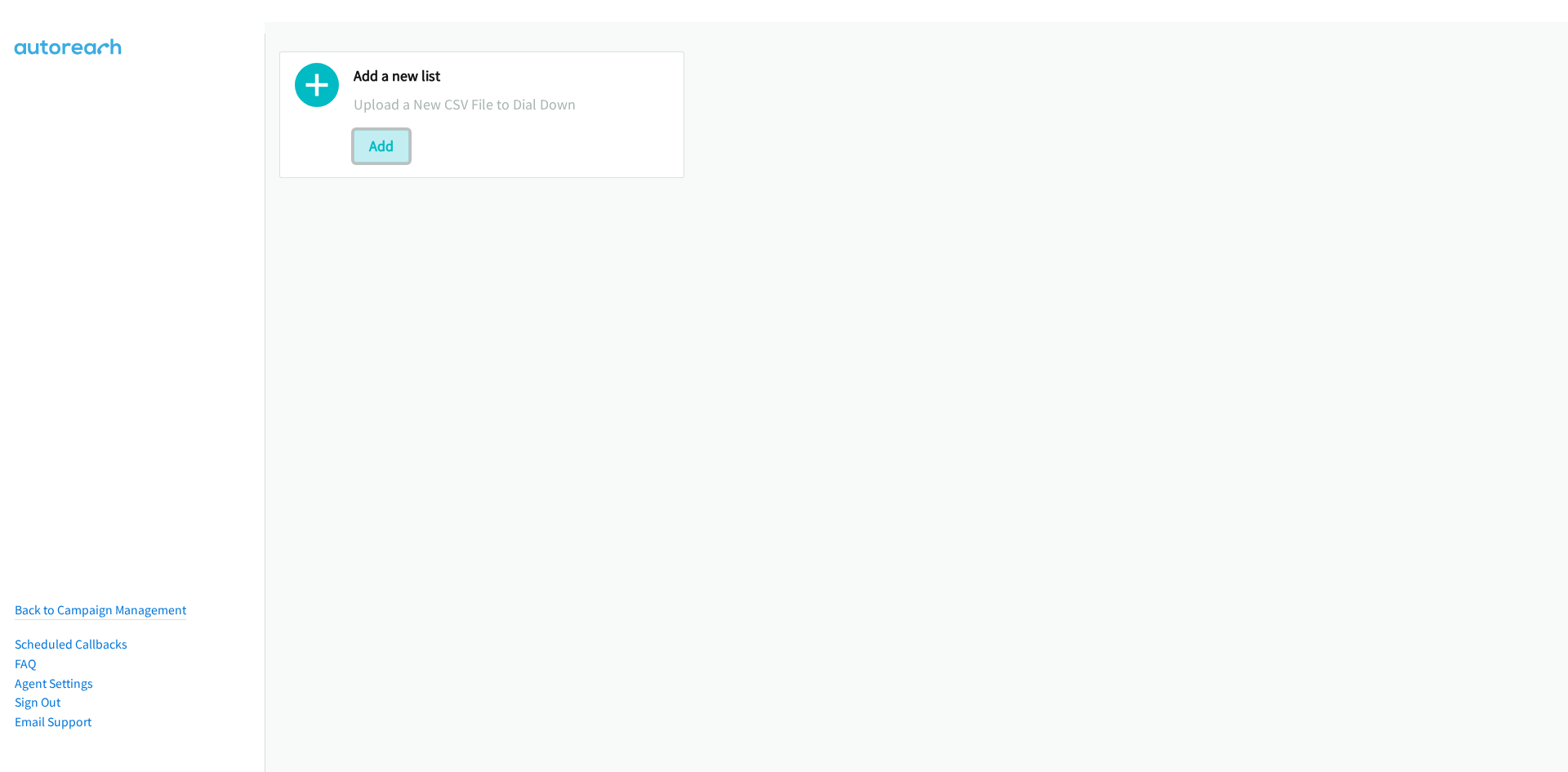
click at [379, 152] on button "Add" at bounding box center [380, 146] width 55 height 33
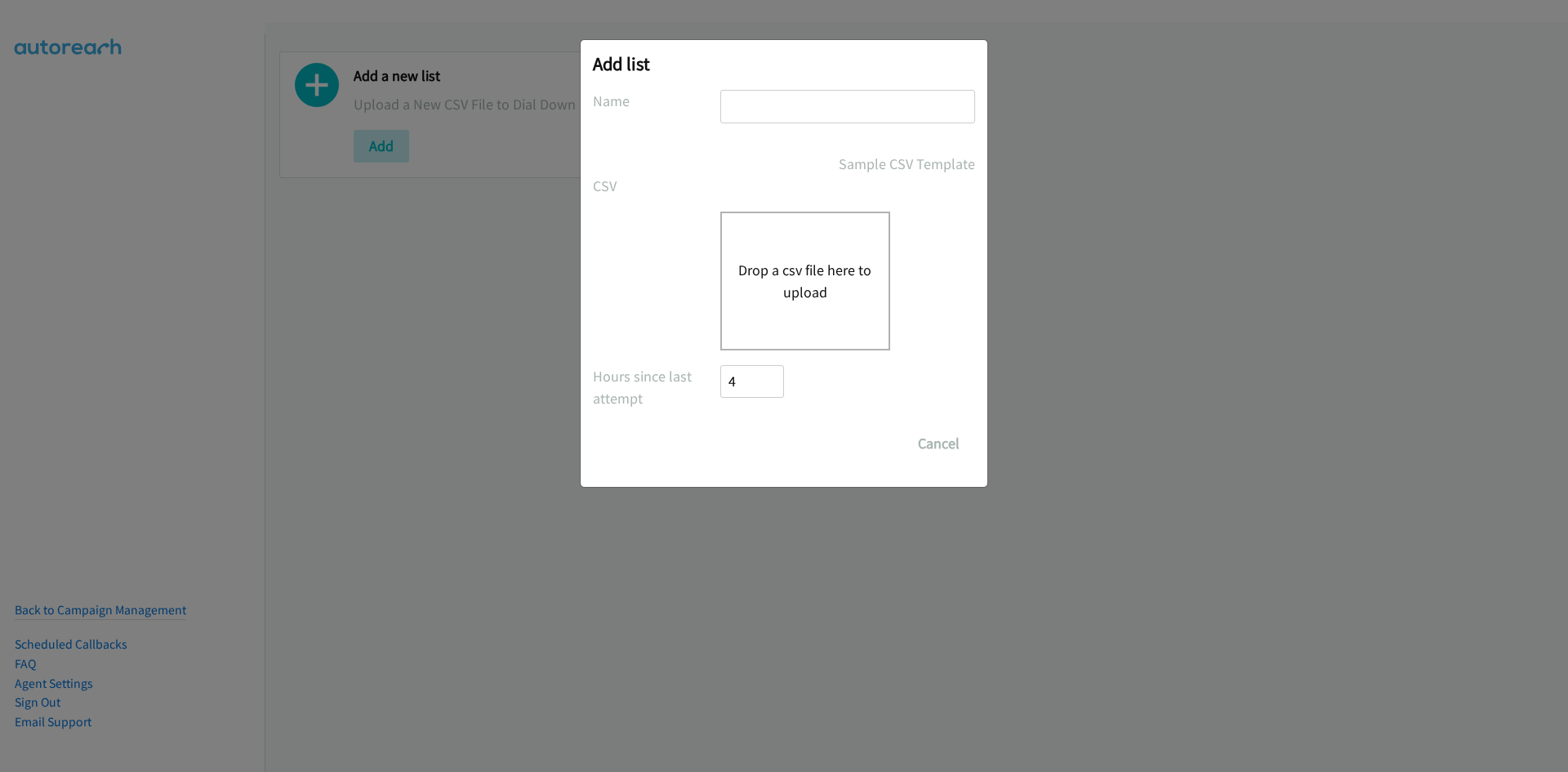
click at [807, 321] on div "Drop a csv file here to upload" at bounding box center [805, 280] width 170 height 139
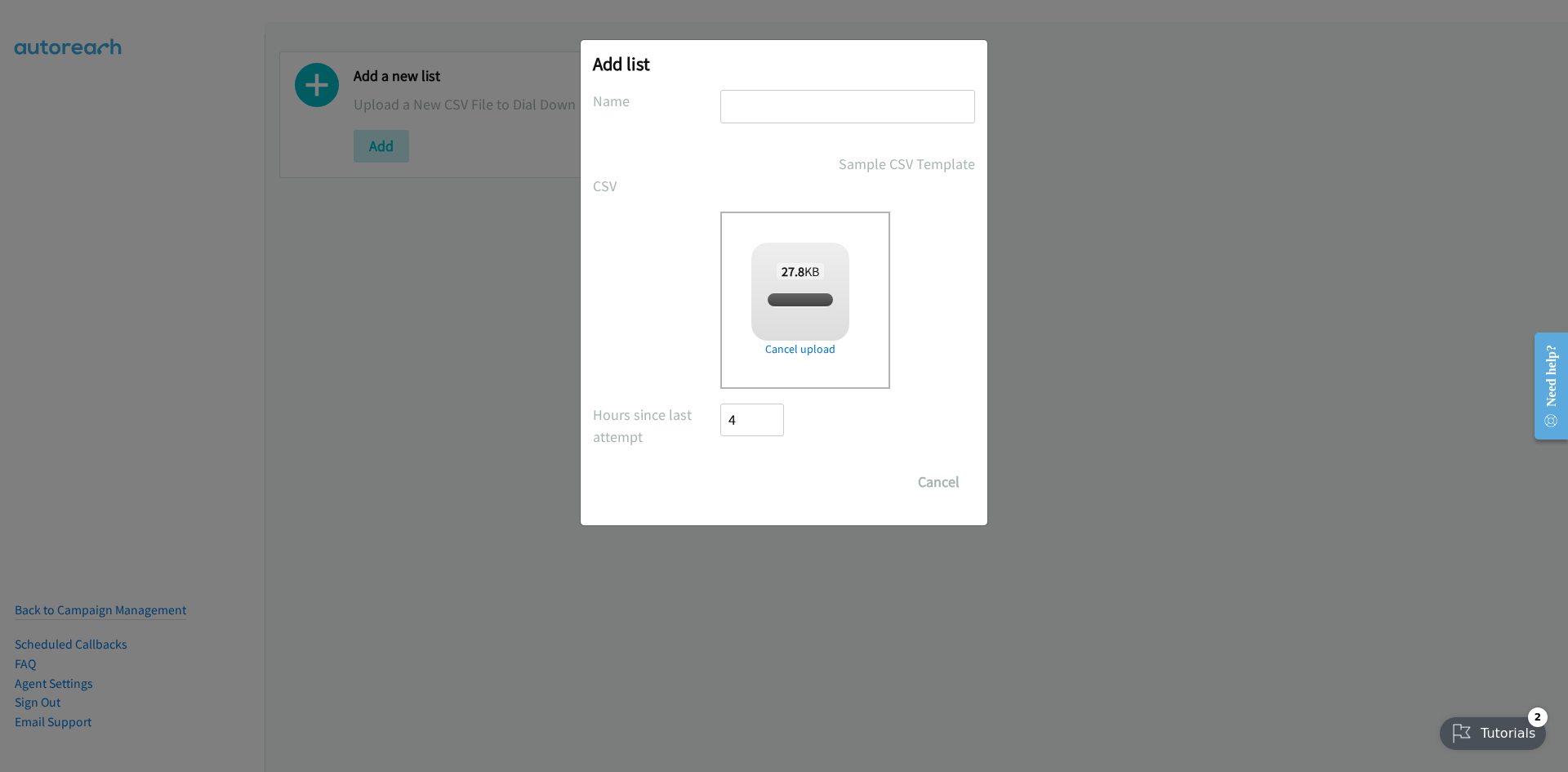
checkbox input "true"
click at [754, 119] on input "text" at bounding box center [848, 107] width 255 height 34
type input "xbox"
click at [734, 465] on input "Save List" at bounding box center [763, 481] width 86 height 33
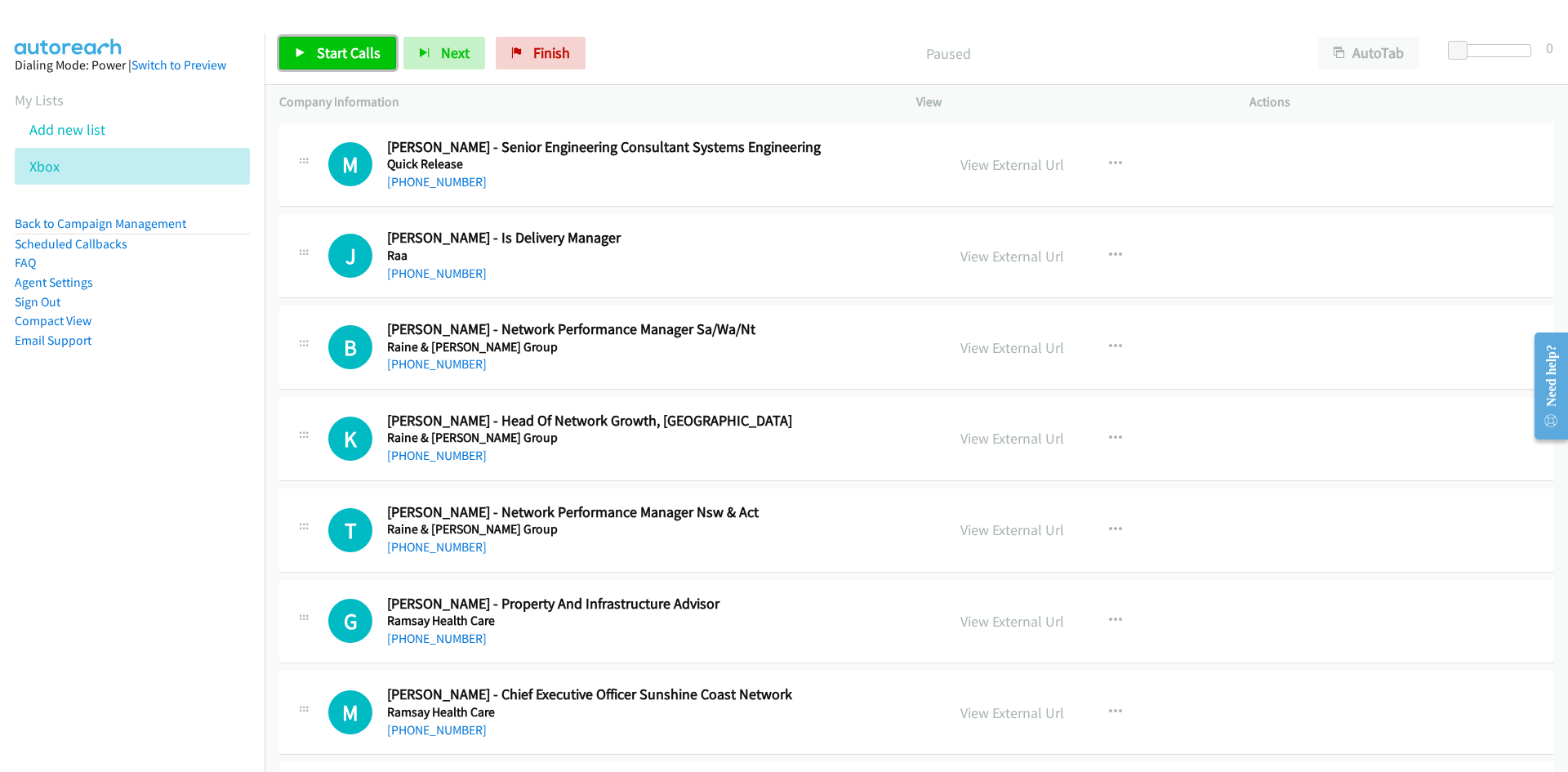
click at [385, 55] on link "Start Calls" at bounding box center [337, 52] width 117 height 33
click at [343, 52] on span "Pause" at bounding box center [335, 52] width 36 height 19
click at [338, 50] on span "Start Calls" at bounding box center [349, 52] width 64 height 19
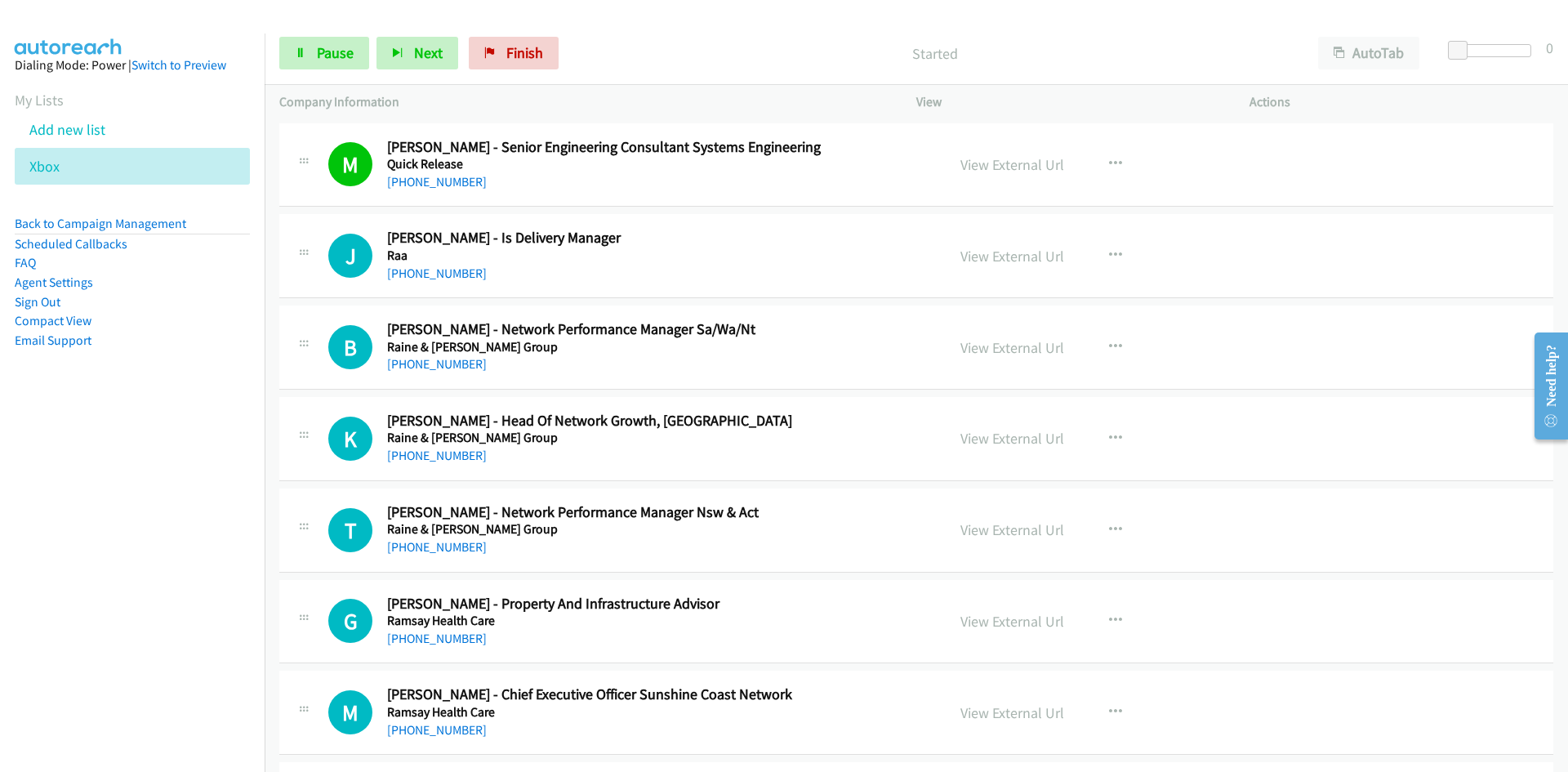
scroll to position [81, 0]
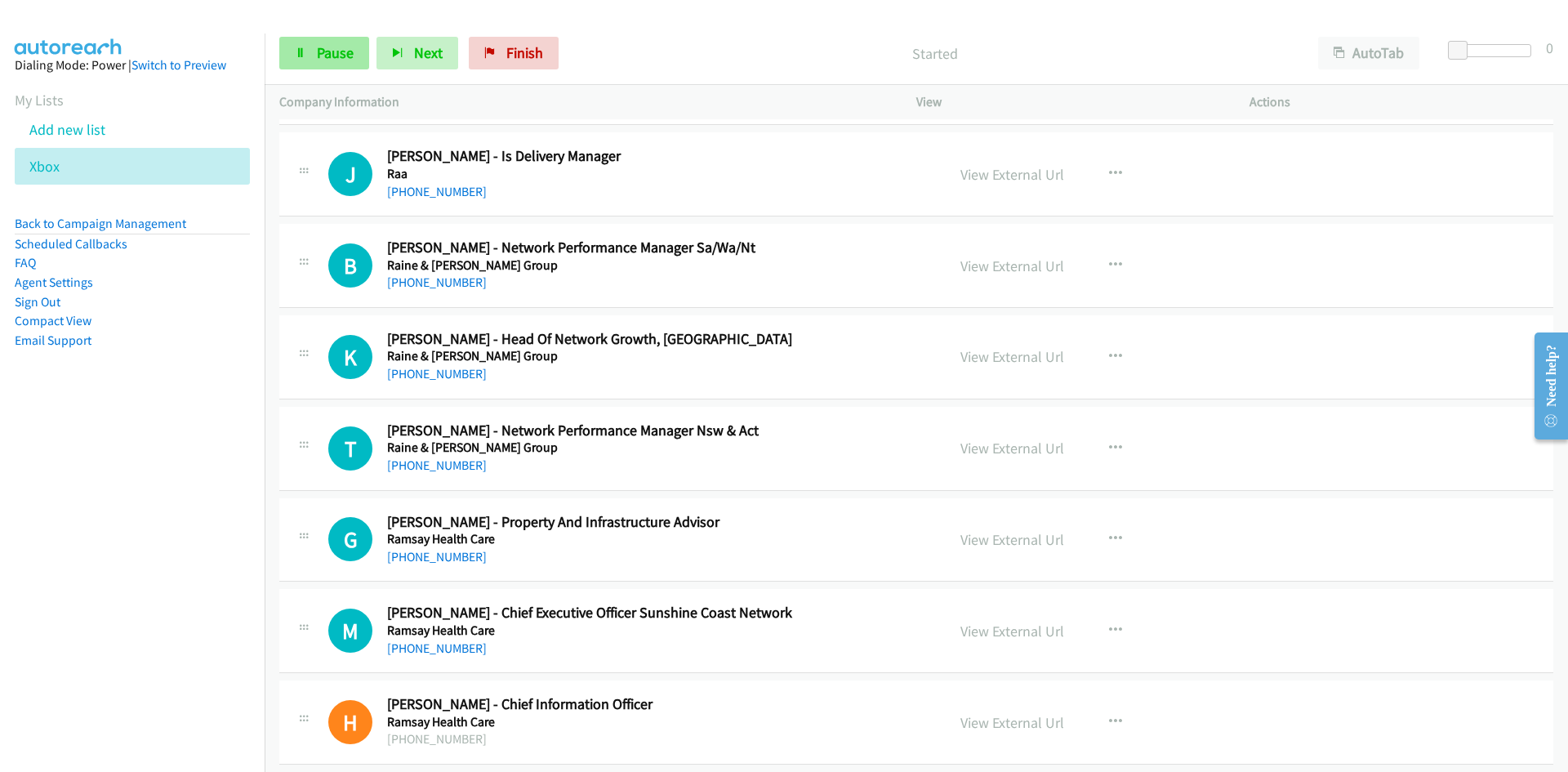
click at [345, 63] on link "Pause" at bounding box center [324, 52] width 90 height 33
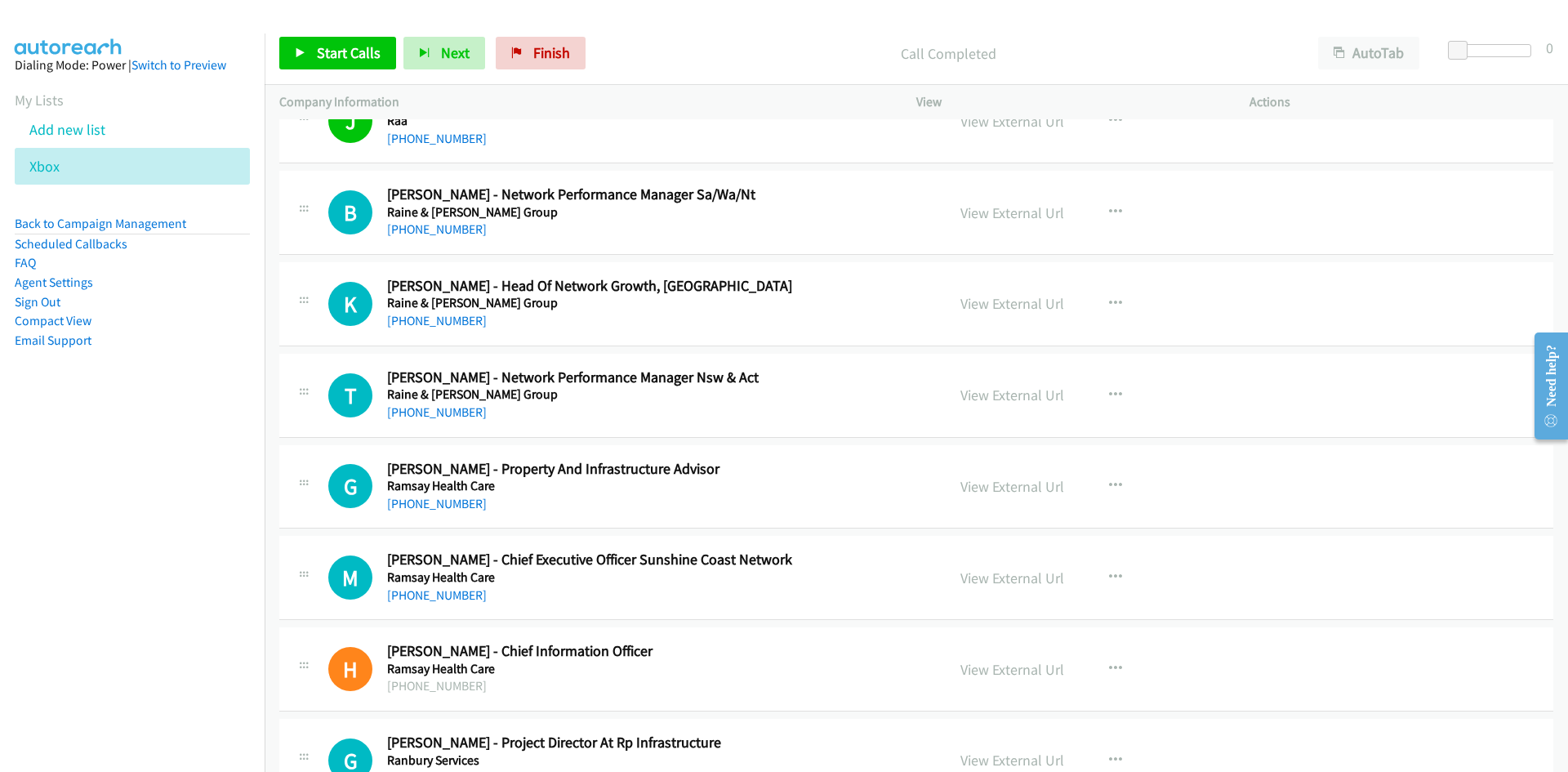
scroll to position [164, 0]
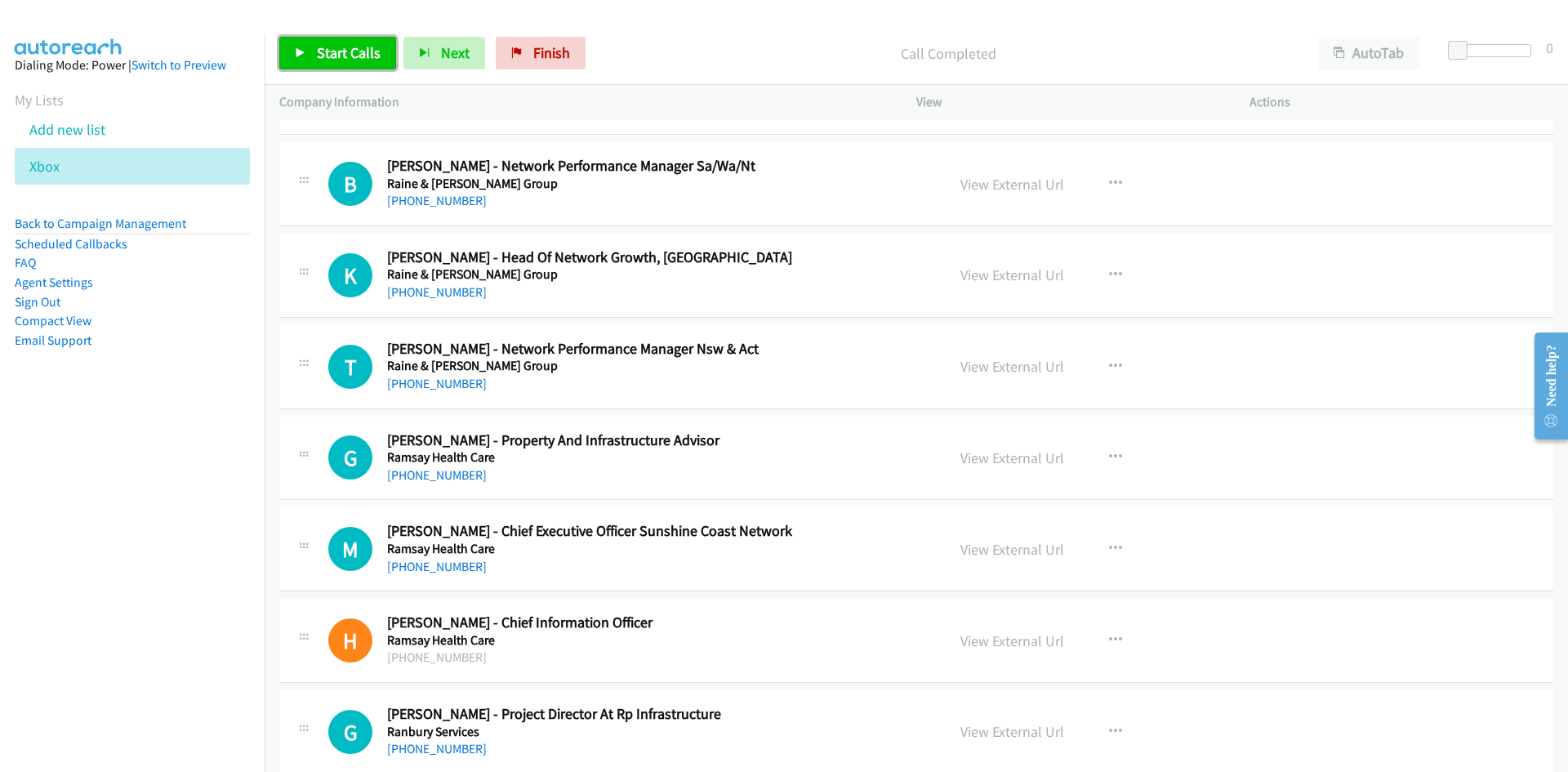
click at [349, 42] on link "Start Calls" at bounding box center [337, 52] width 117 height 33
click at [349, 42] on link "Pause" at bounding box center [324, 52] width 90 height 33
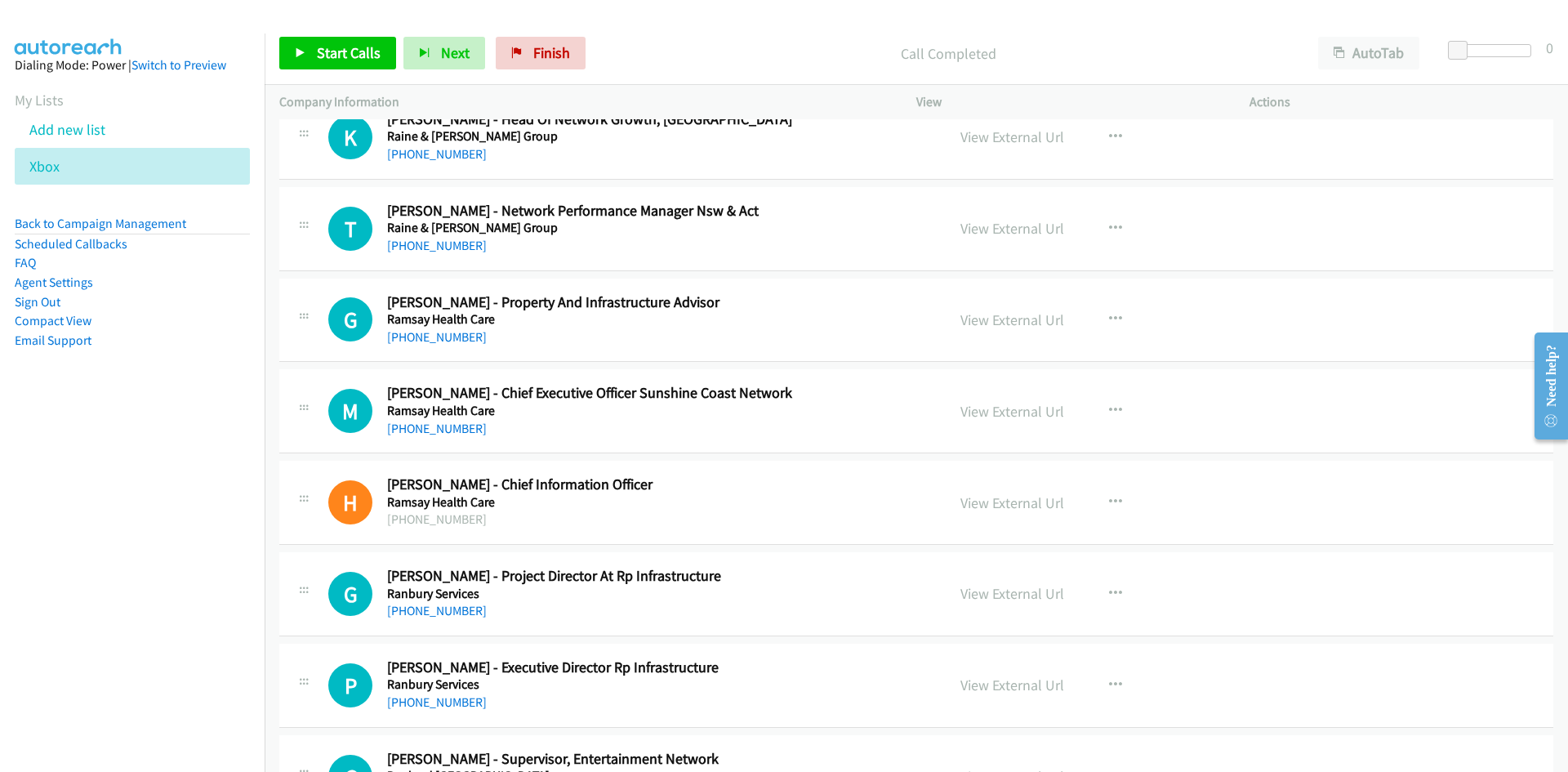
scroll to position [327, 0]
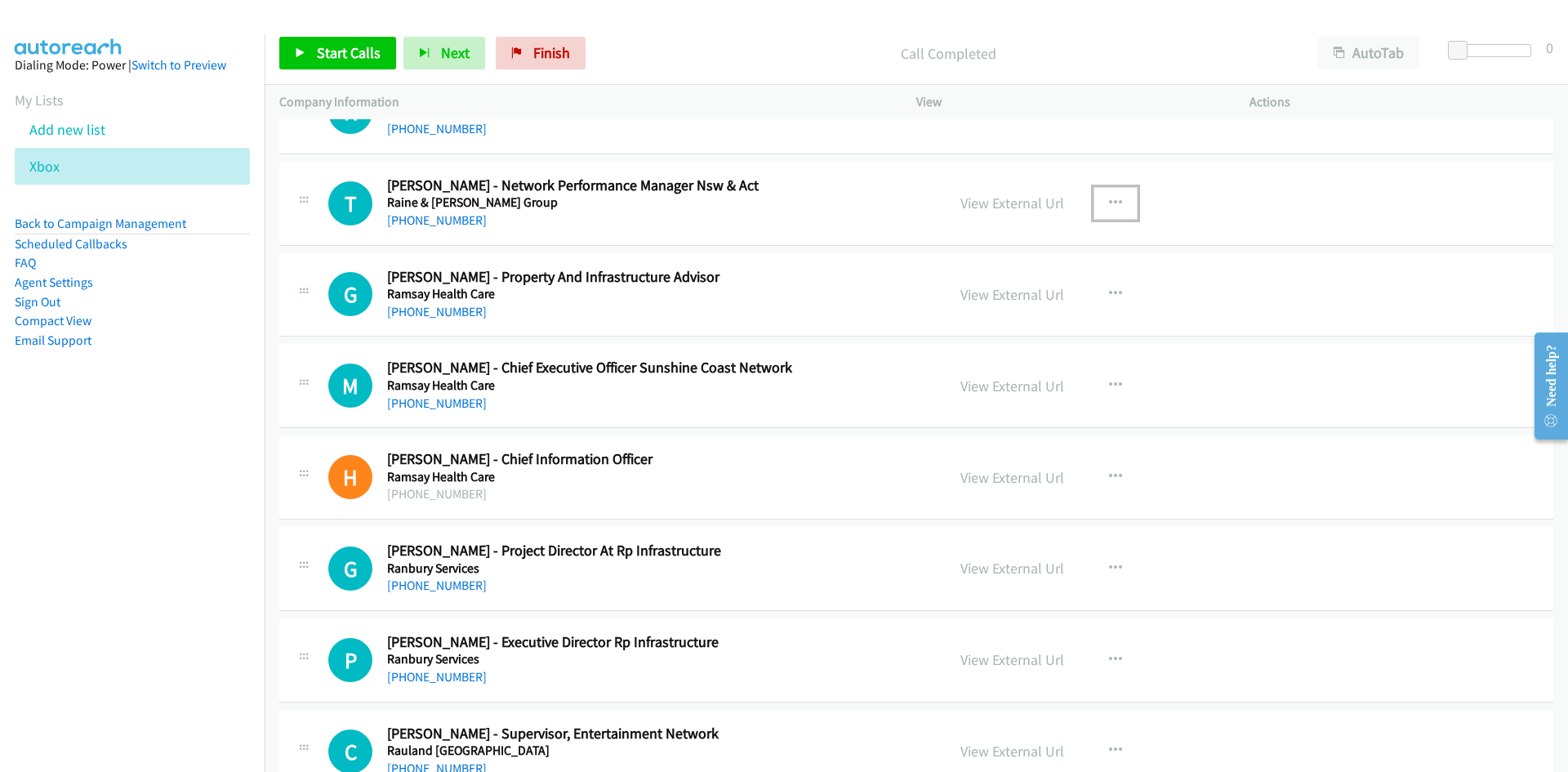
click at [1109, 203] on icon "button" at bounding box center [1116, 204] width 13 height 13
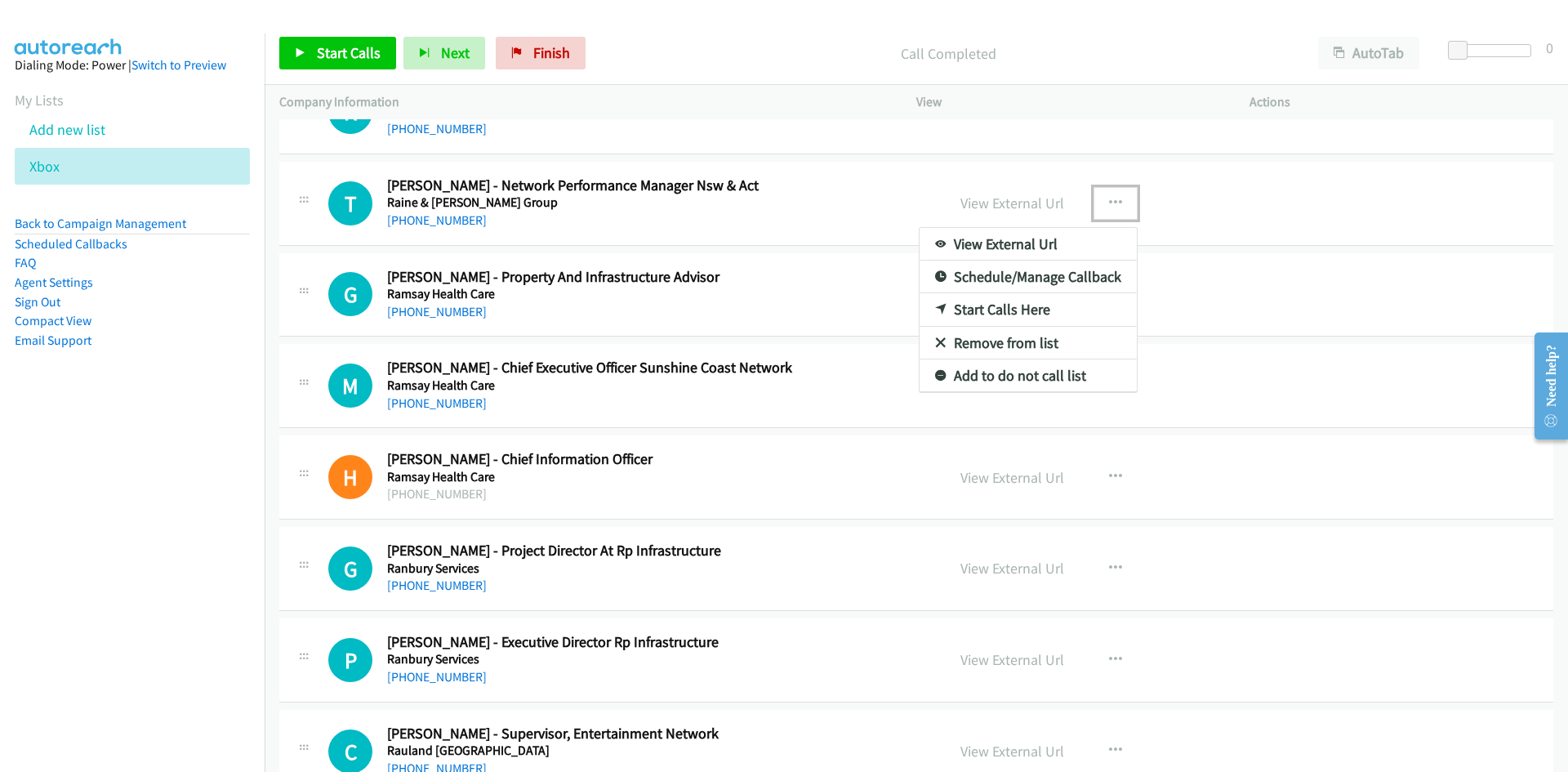
click at [935, 305] on icon at bounding box center [941, 310] width 11 height 11
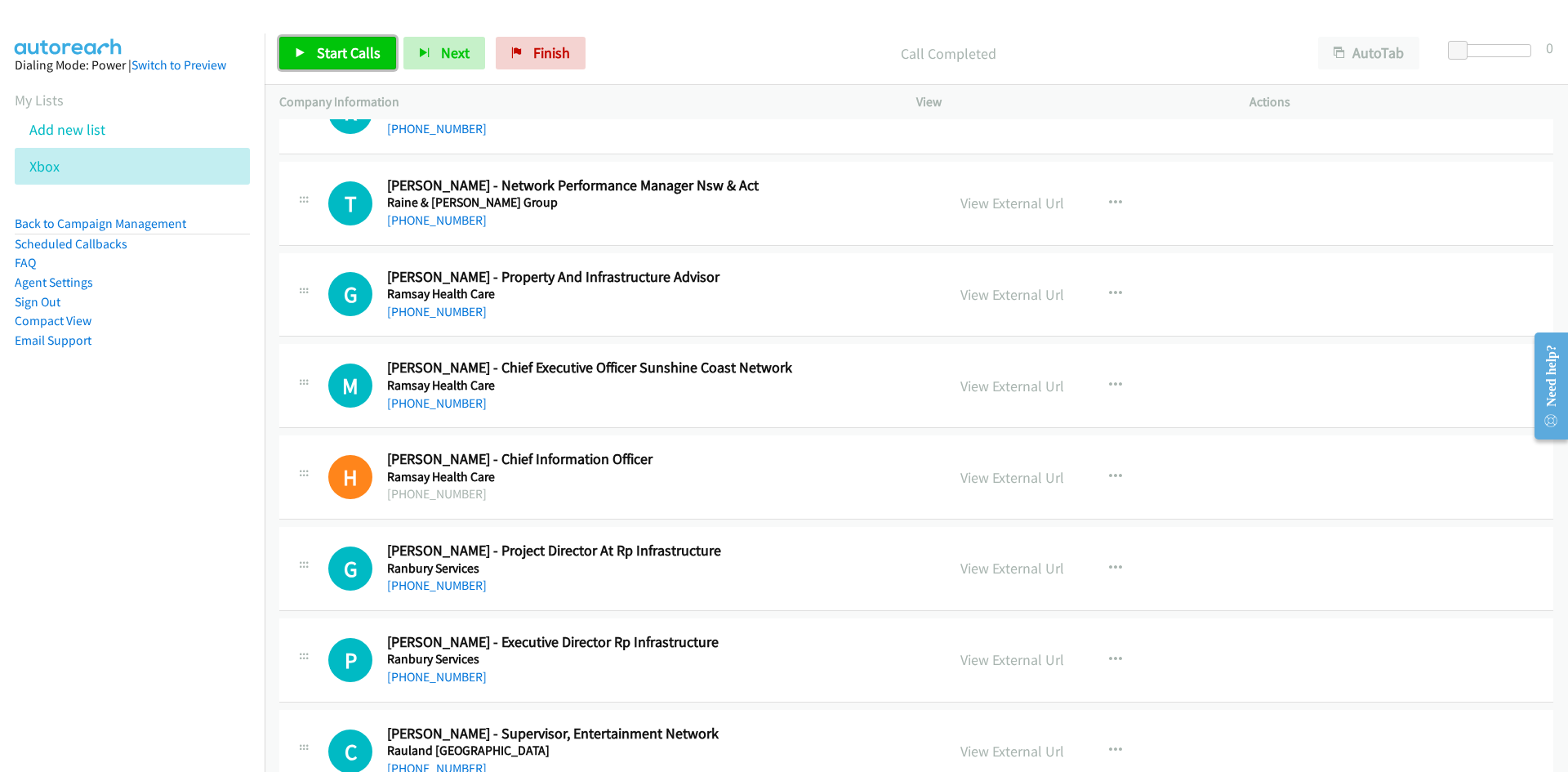
click at [383, 62] on link "Start Calls" at bounding box center [337, 52] width 117 height 33
click at [309, 49] on link "Pause" at bounding box center [324, 52] width 90 height 33
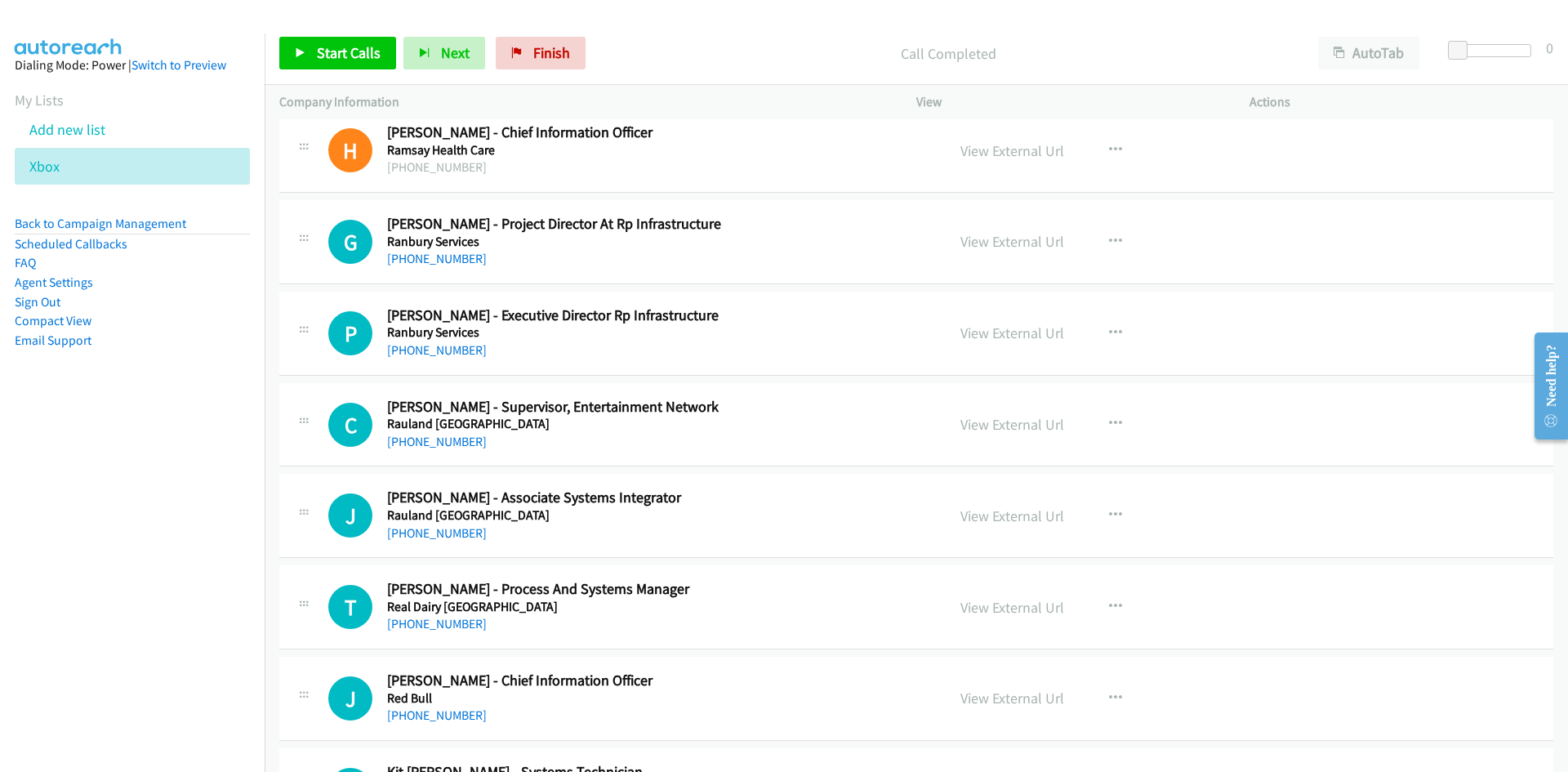
scroll to position [736, 0]
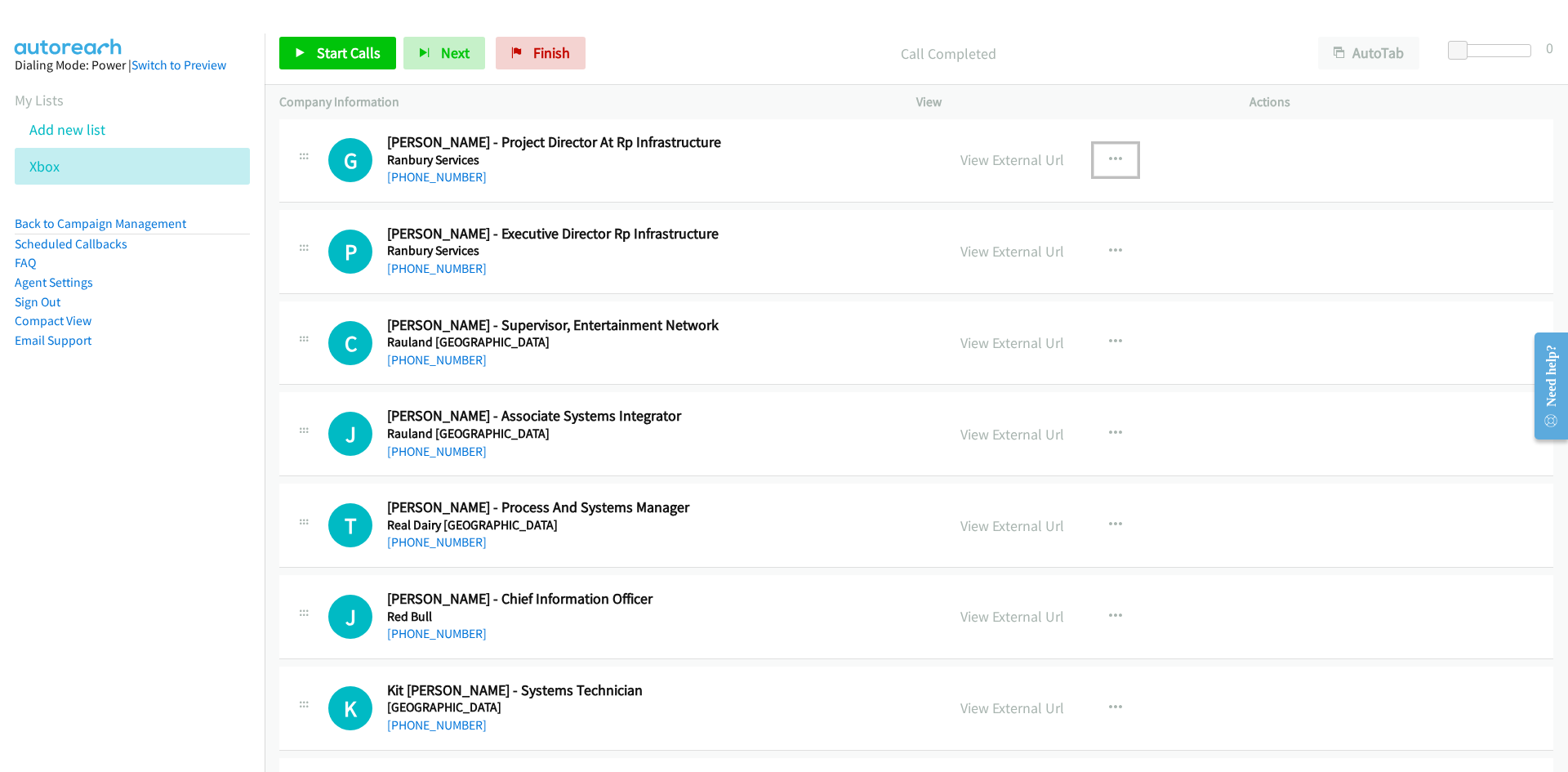
click at [1119, 172] on button "button" at bounding box center [1115, 160] width 44 height 33
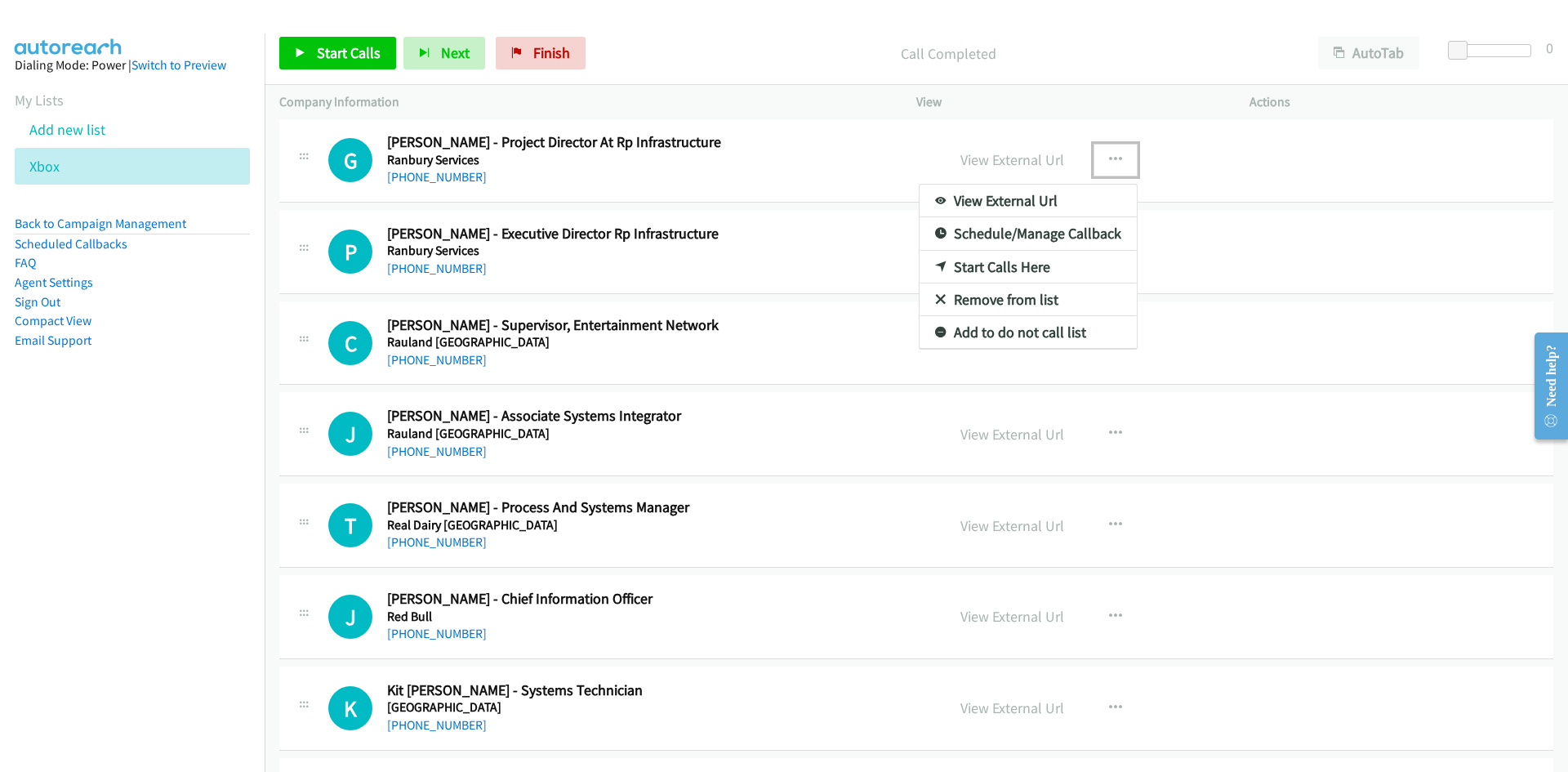
click at [951, 269] on link "Start Calls Here" at bounding box center [1028, 266] width 217 height 33
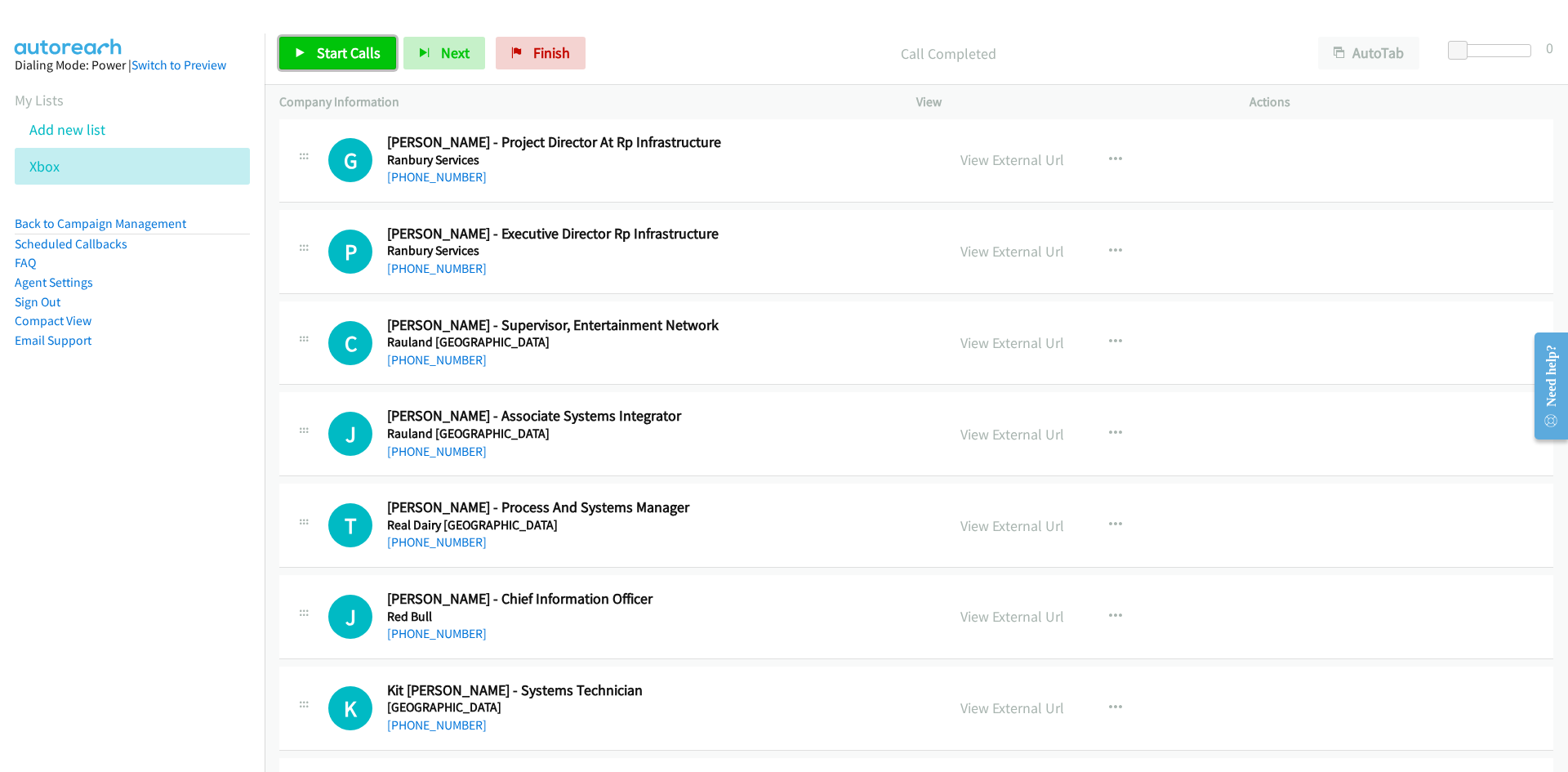
click at [373, 42] on link "Start Calls" at bounding box center [337, 52] width 117 height 33
click at [344, 50] on span "Pause" at bounding box center [335, 52] width 36 height 19
click at [361, 45] on span "Start Calls" at bounding box center [349, 52] width 64 height 19
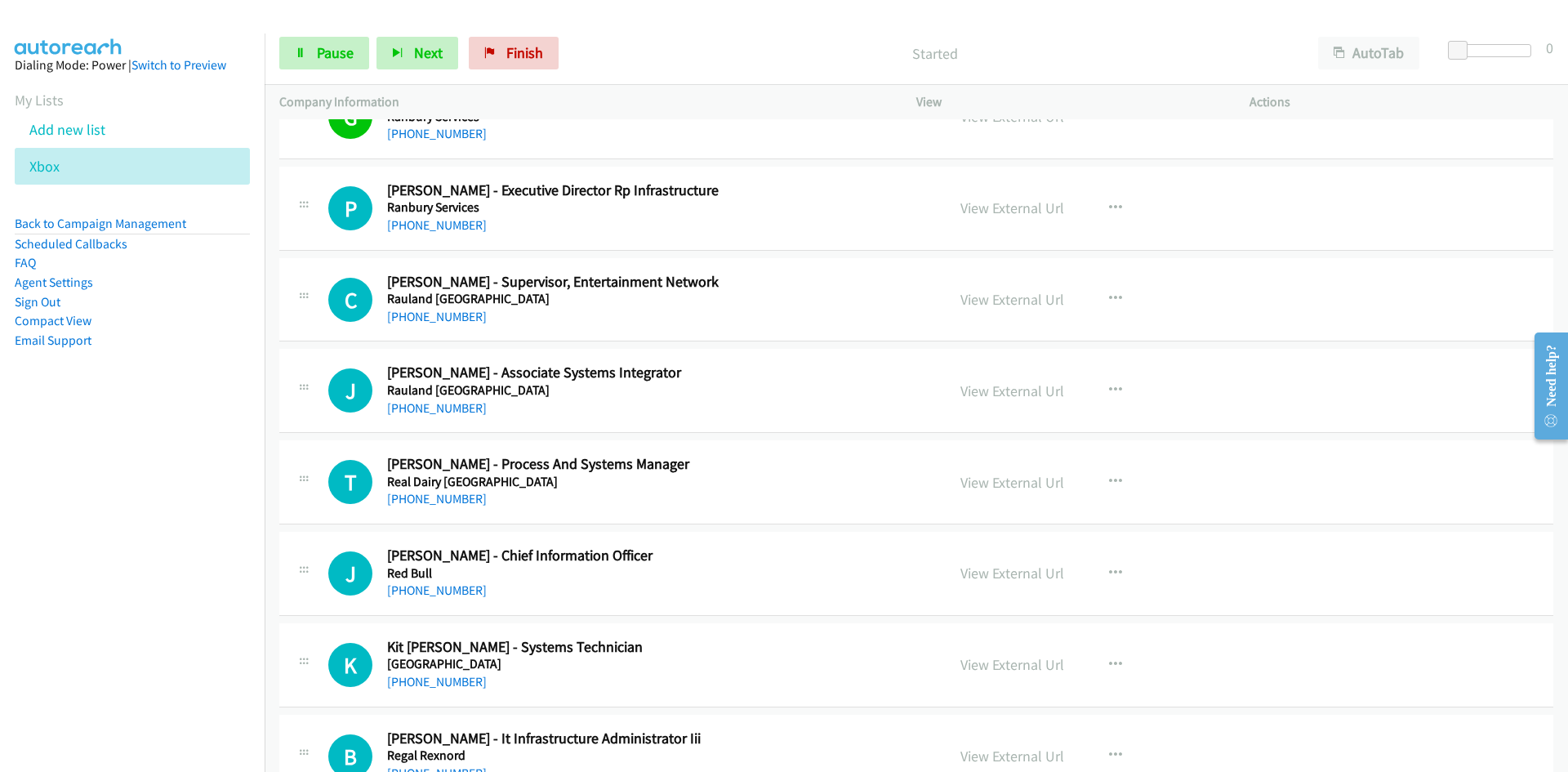
scroll to position [817, 0]
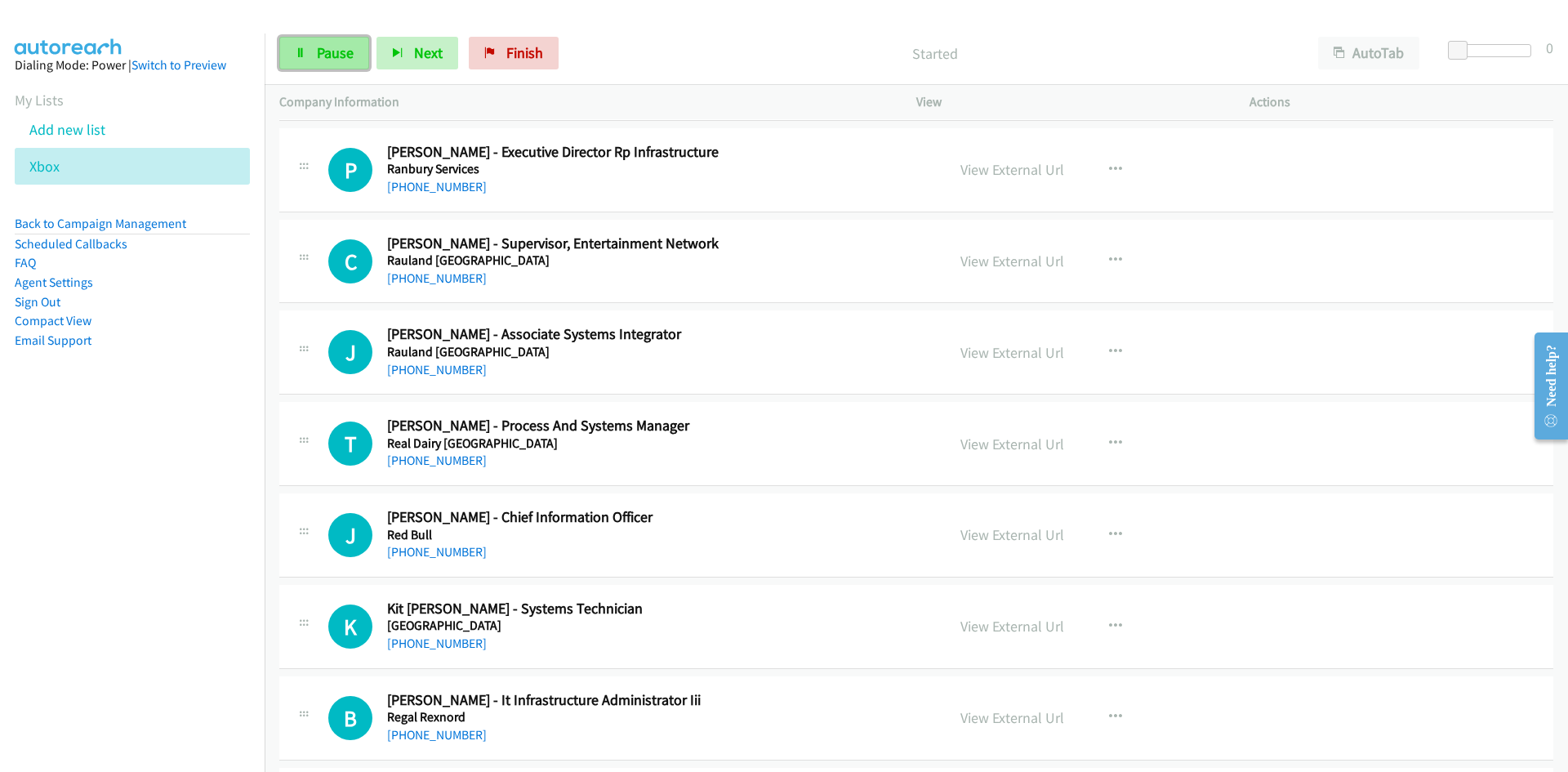
click at [353, 65] on link "Pause" at bounding box center [324, 52] width 90 height 33
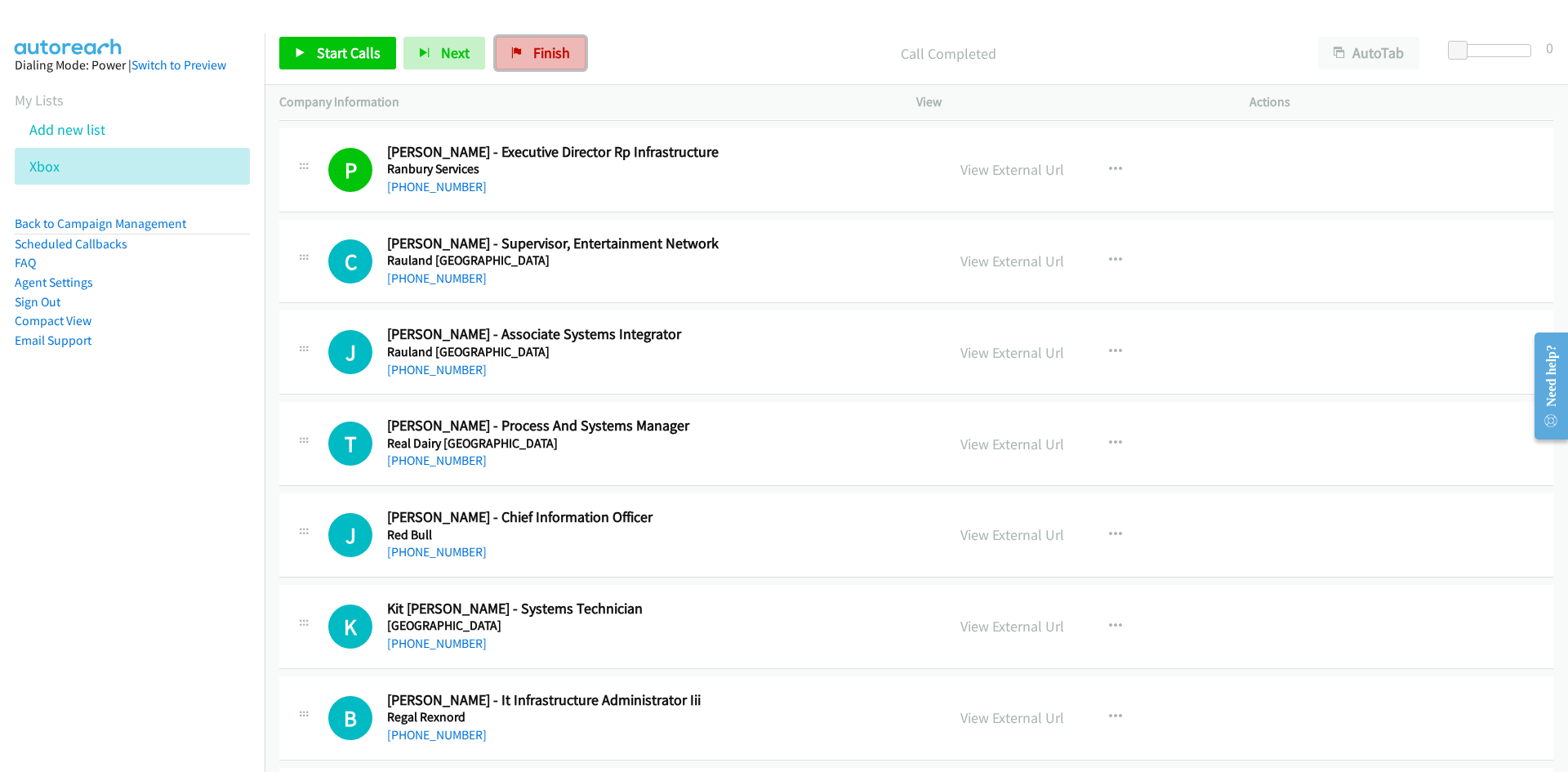
click at [565, 54] on link "Finish" at bounding box center [540, 52] width 90 height 33
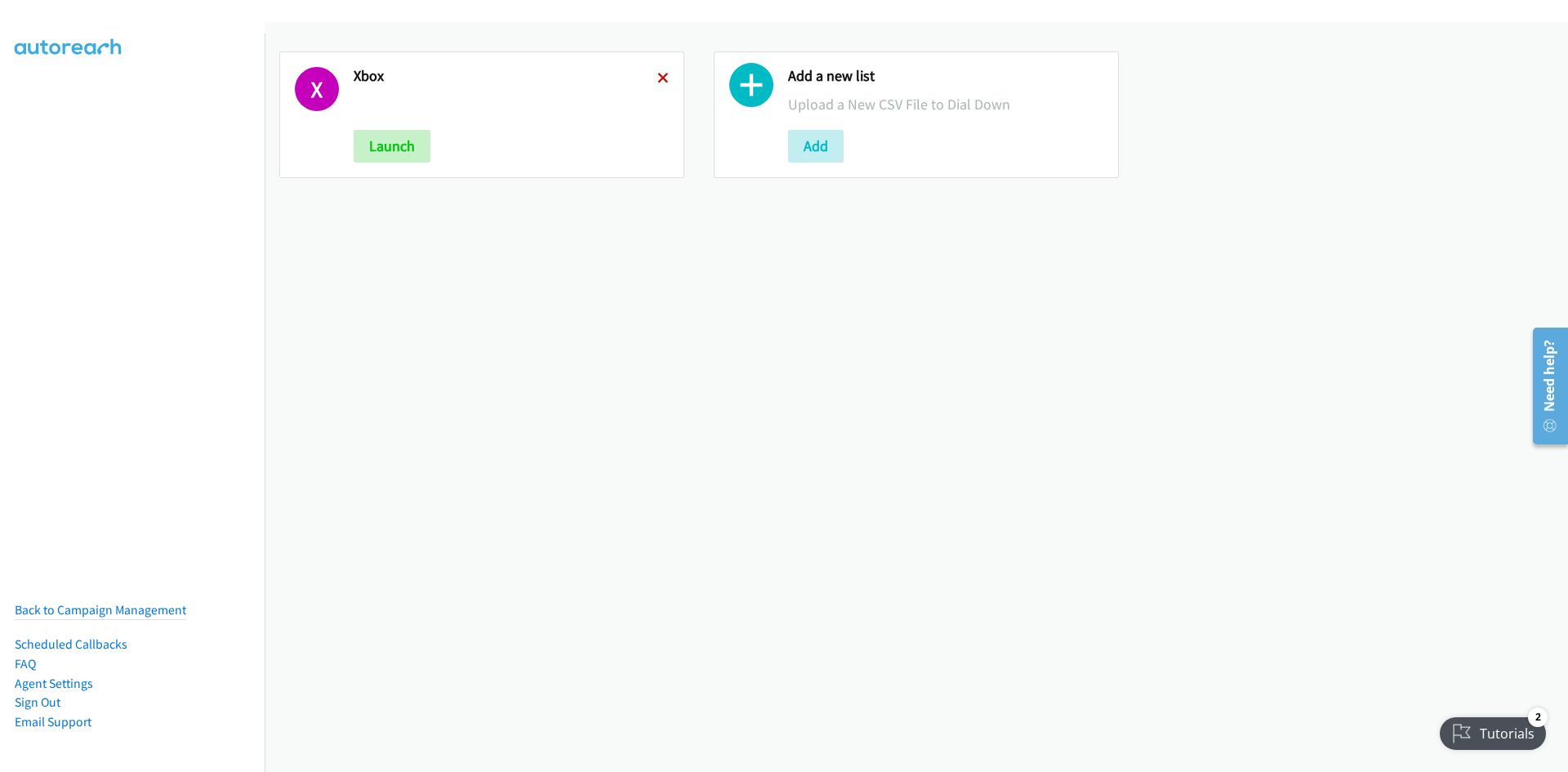
click at [662, 74] on icon at bounding box center [663, 79] width 11 height 11
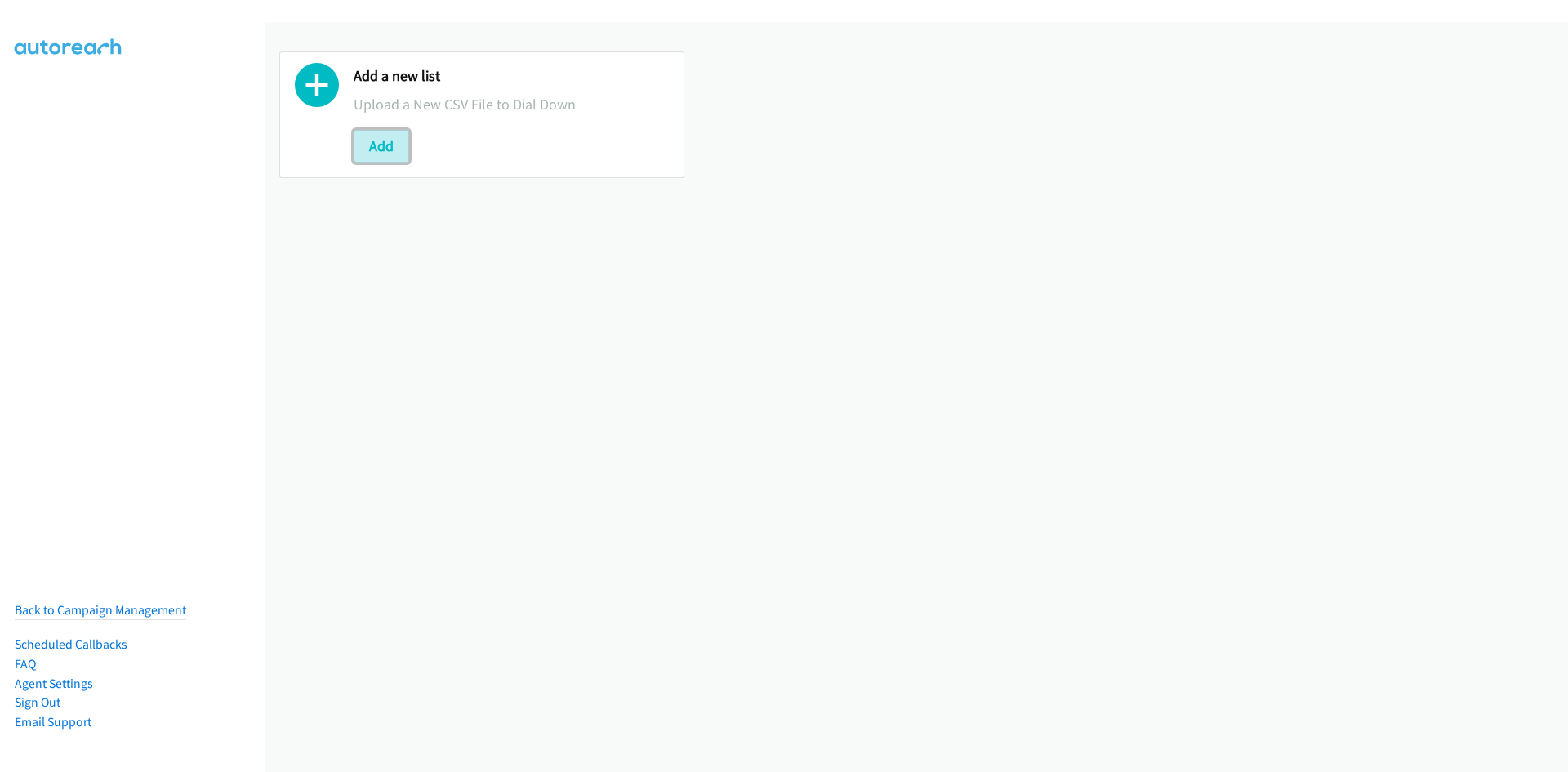
click at [372, 148] on button "Add" at bounding box center [380, 146] width 55 height 33
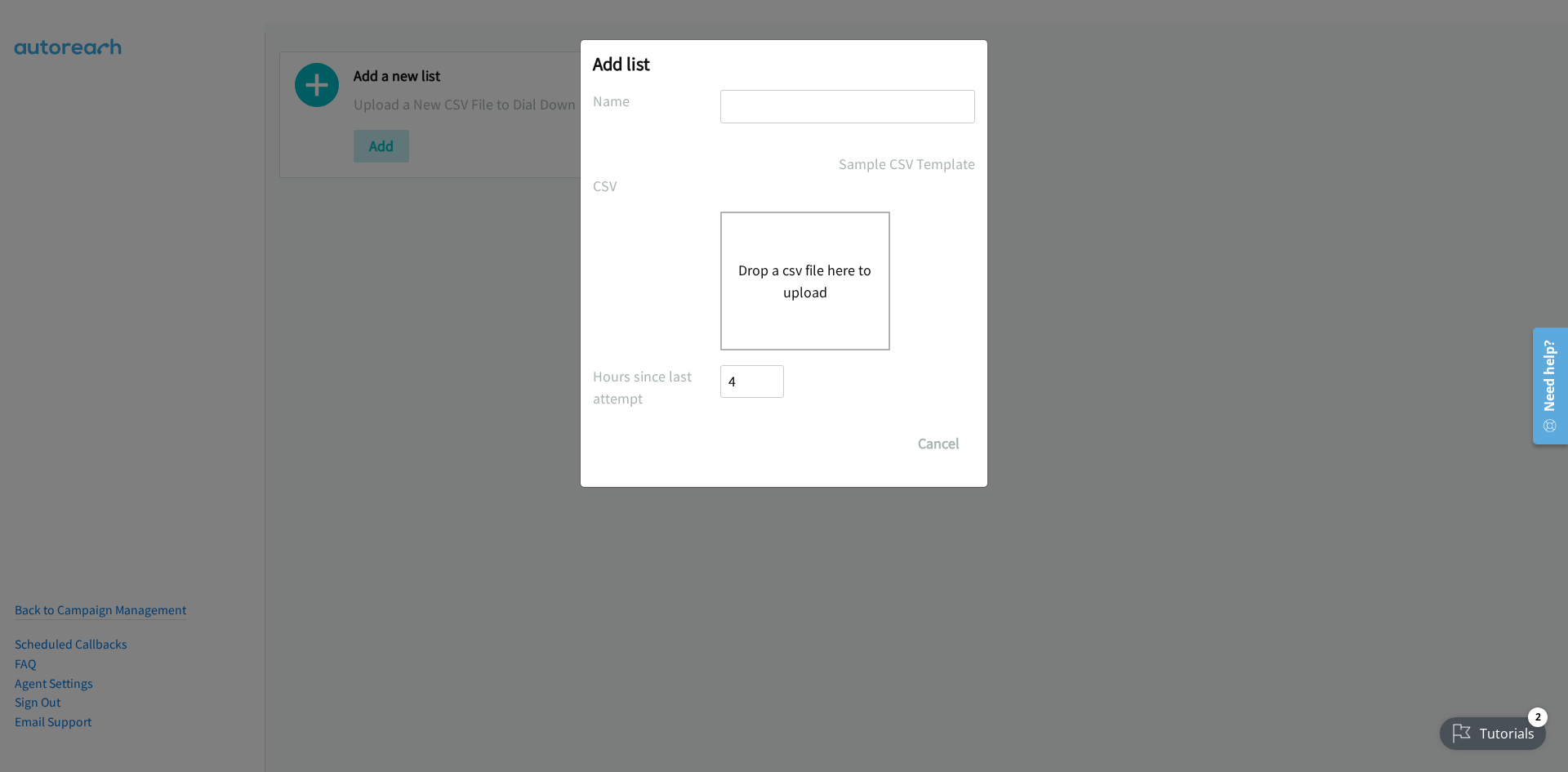
click at [799, 94] on input "text" at bounding box center [848, 107] width 255 height 34
type input "psp"
click at [784, 246] on div "Drop a csv file here to upload" at bounding box center [805, 280] width 170 height 139
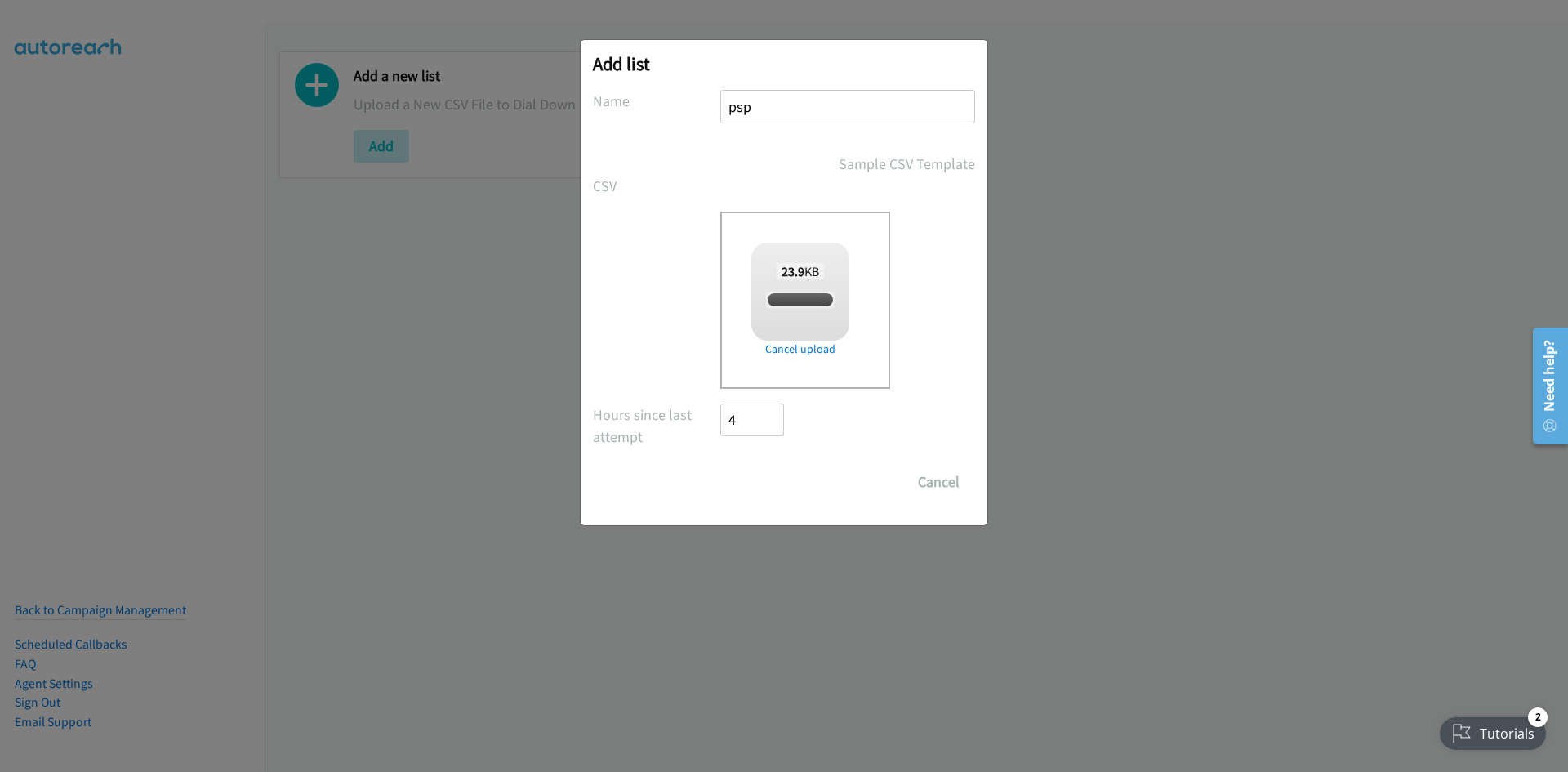
checkbox input "true"
click at [776, 475] on input "Save List" at bounding box center [763, 481] width 86 height 33
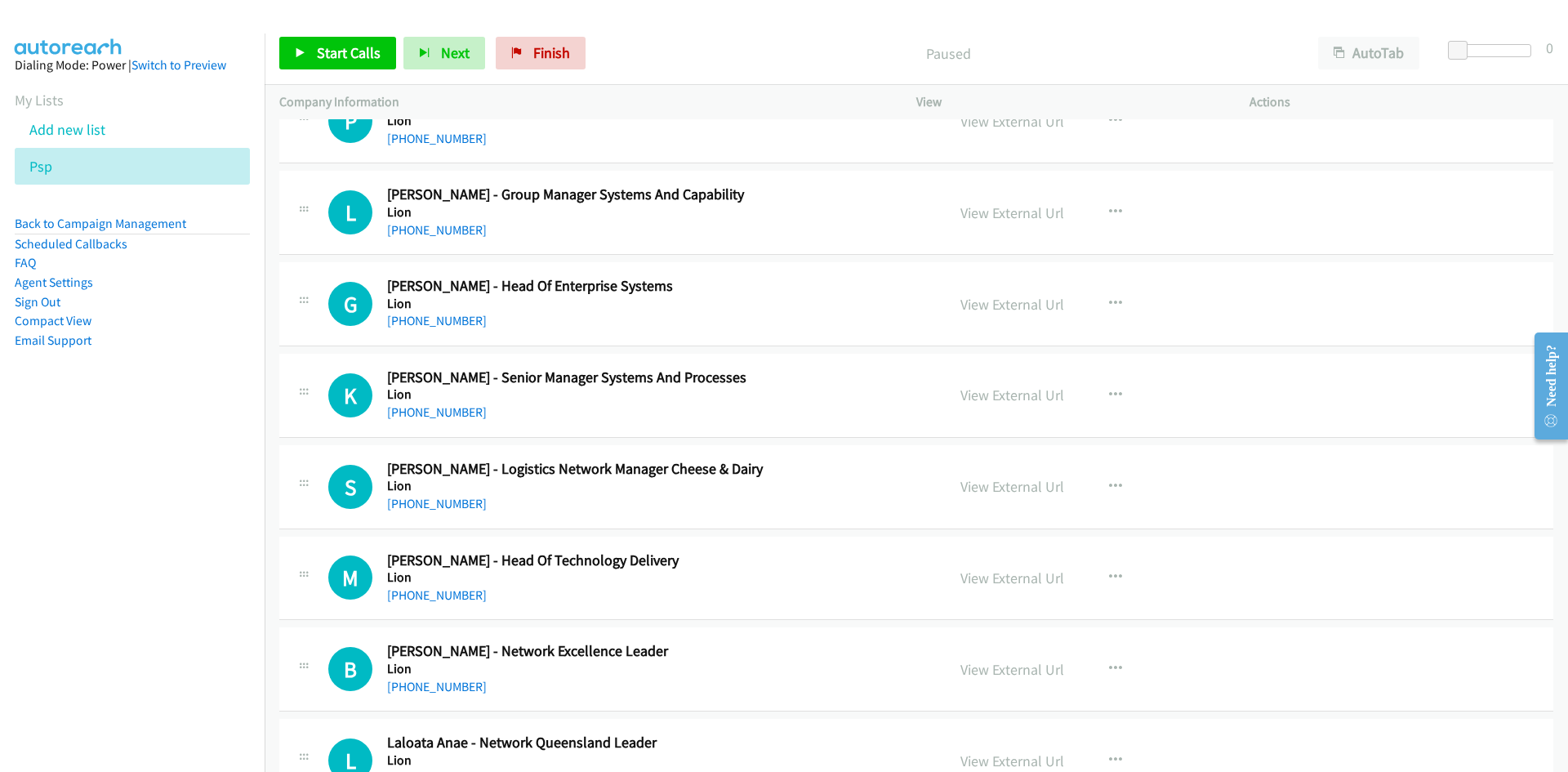
scroll to position [81, 0]
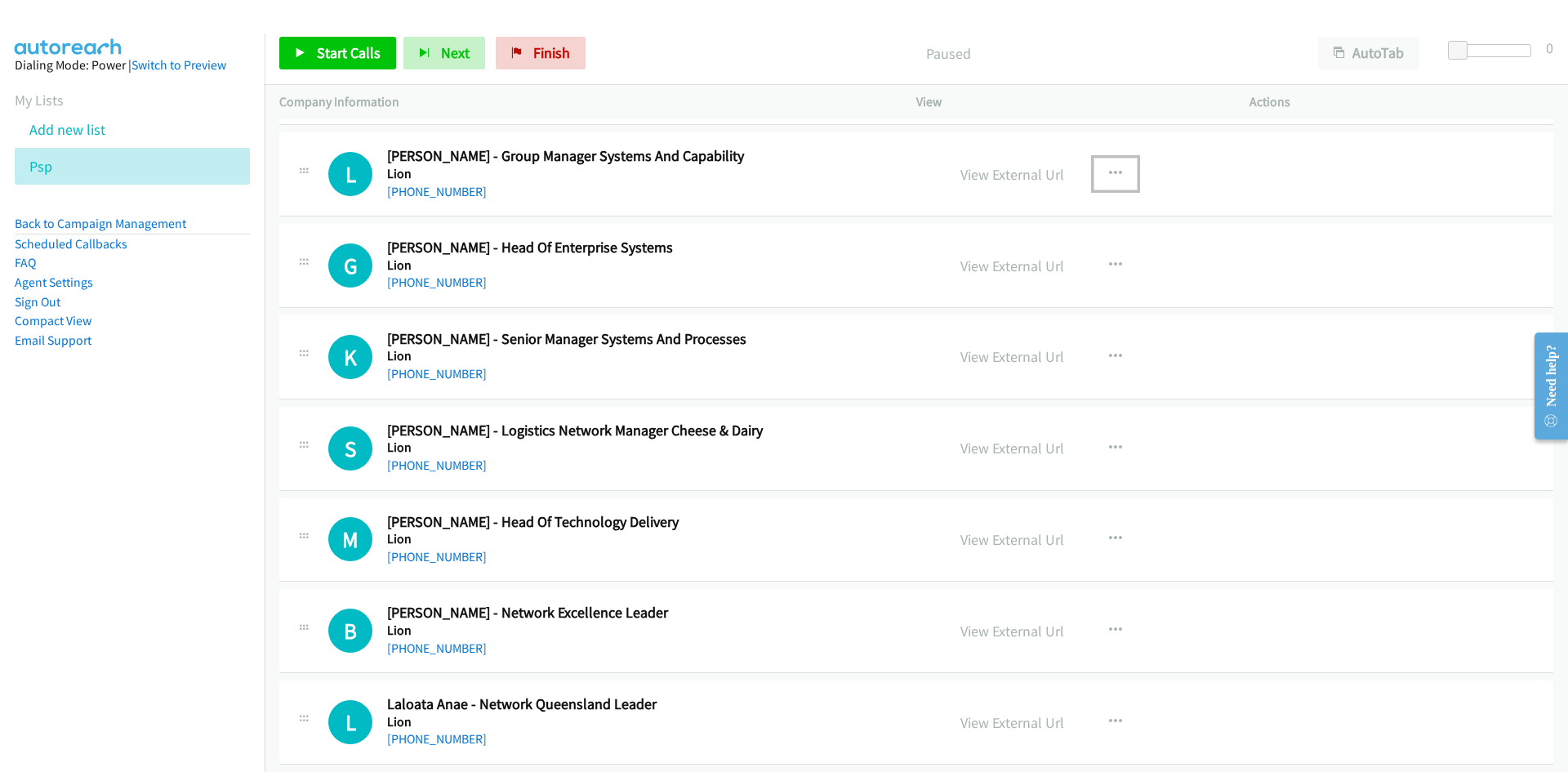
click at [1101, 169] on button "button" at bounding box center [1115, 174] width 44 height 33
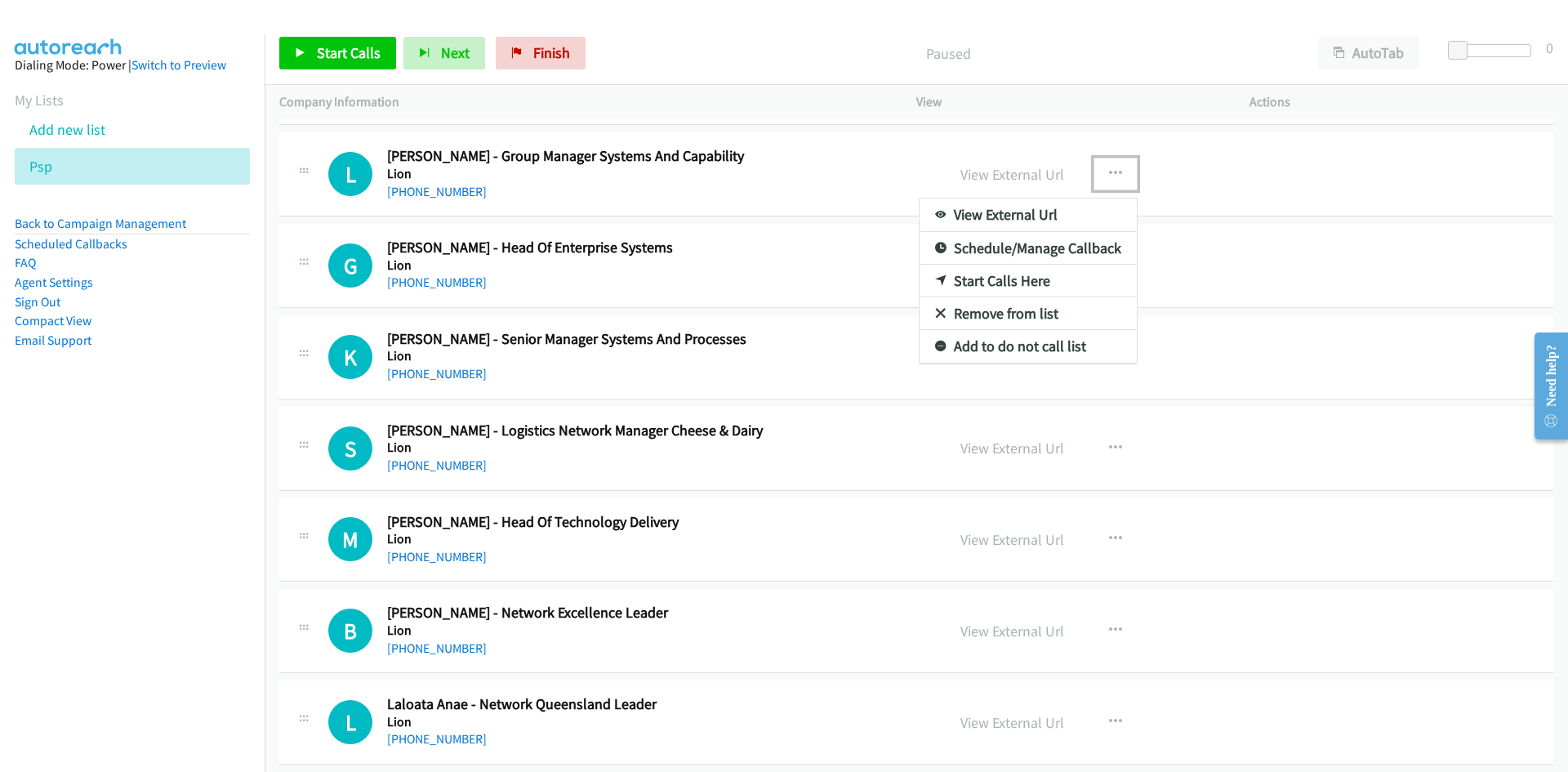
click at [935, 276] on icon at bounding box center [941, 281] width 11 height 11
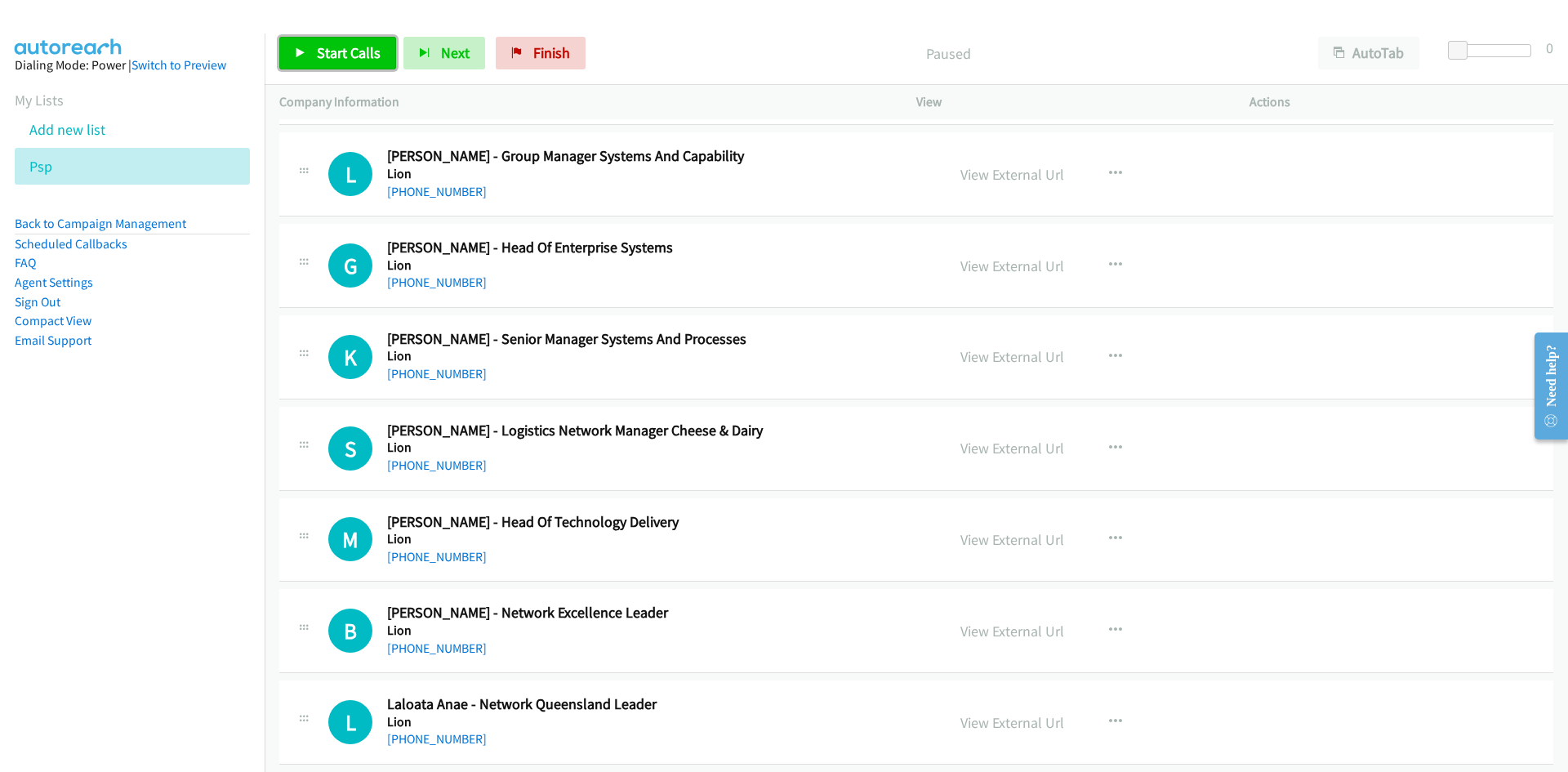
click at [380, 57] on link "Start Calls" at bounding box center [337, 52] width 117 height 33
click at [348, 56] on span "Pause" at bounding box center [335, 52] width 36 height 19
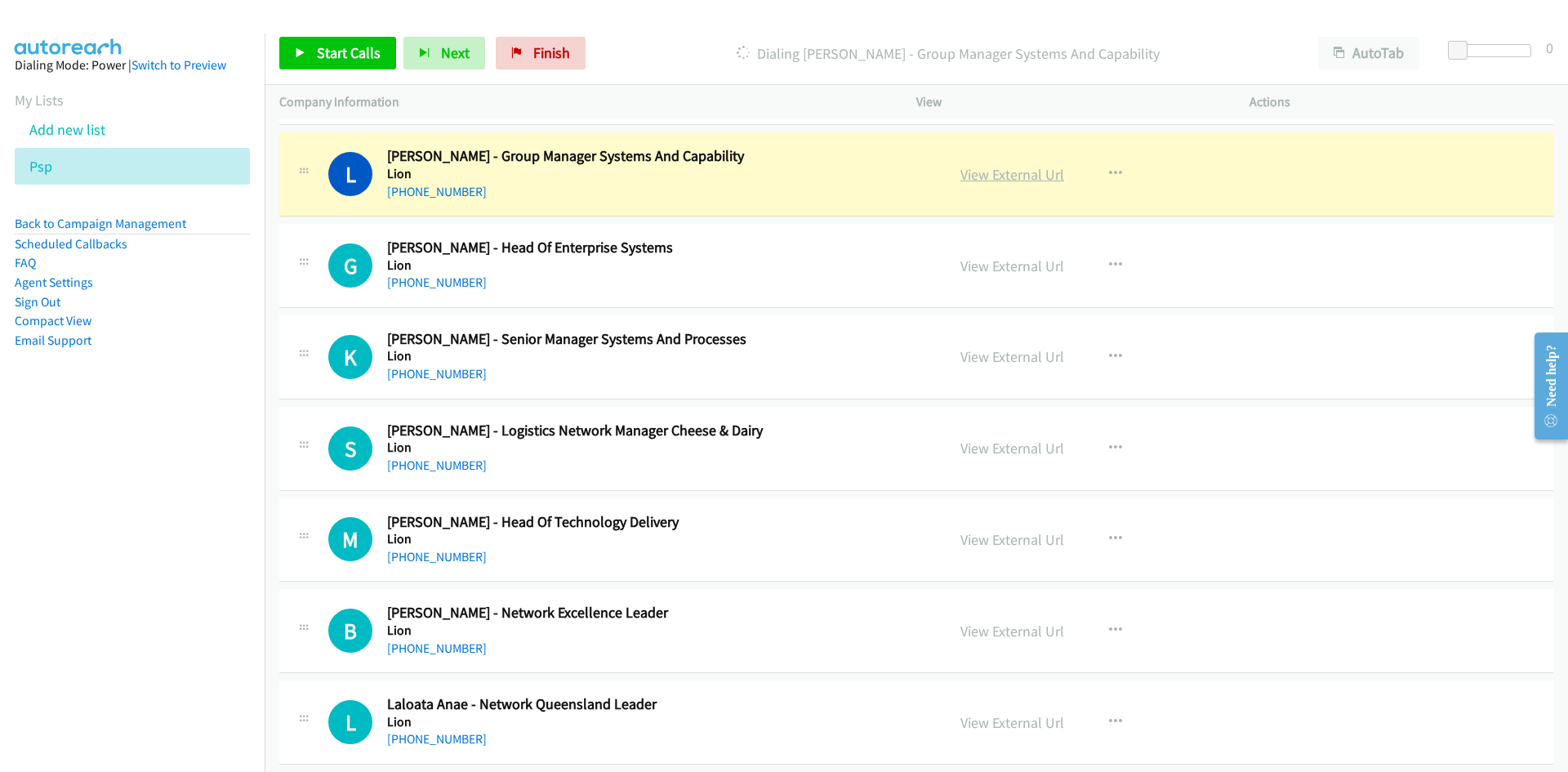
click at [987, 166] on link "View External Url" at bounding box center [1012, 175] width 104 height 19
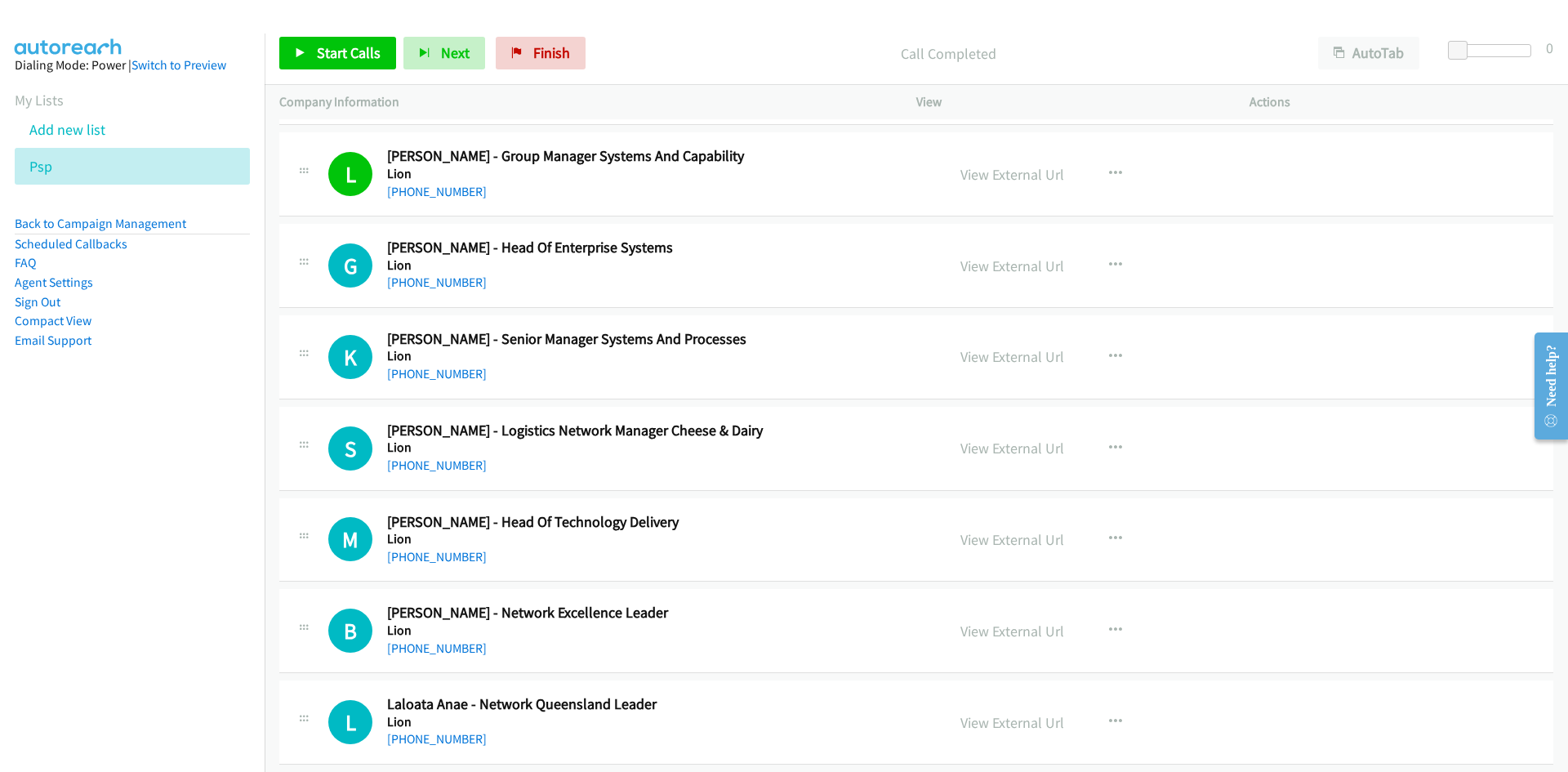
scroll to position [164, 0]
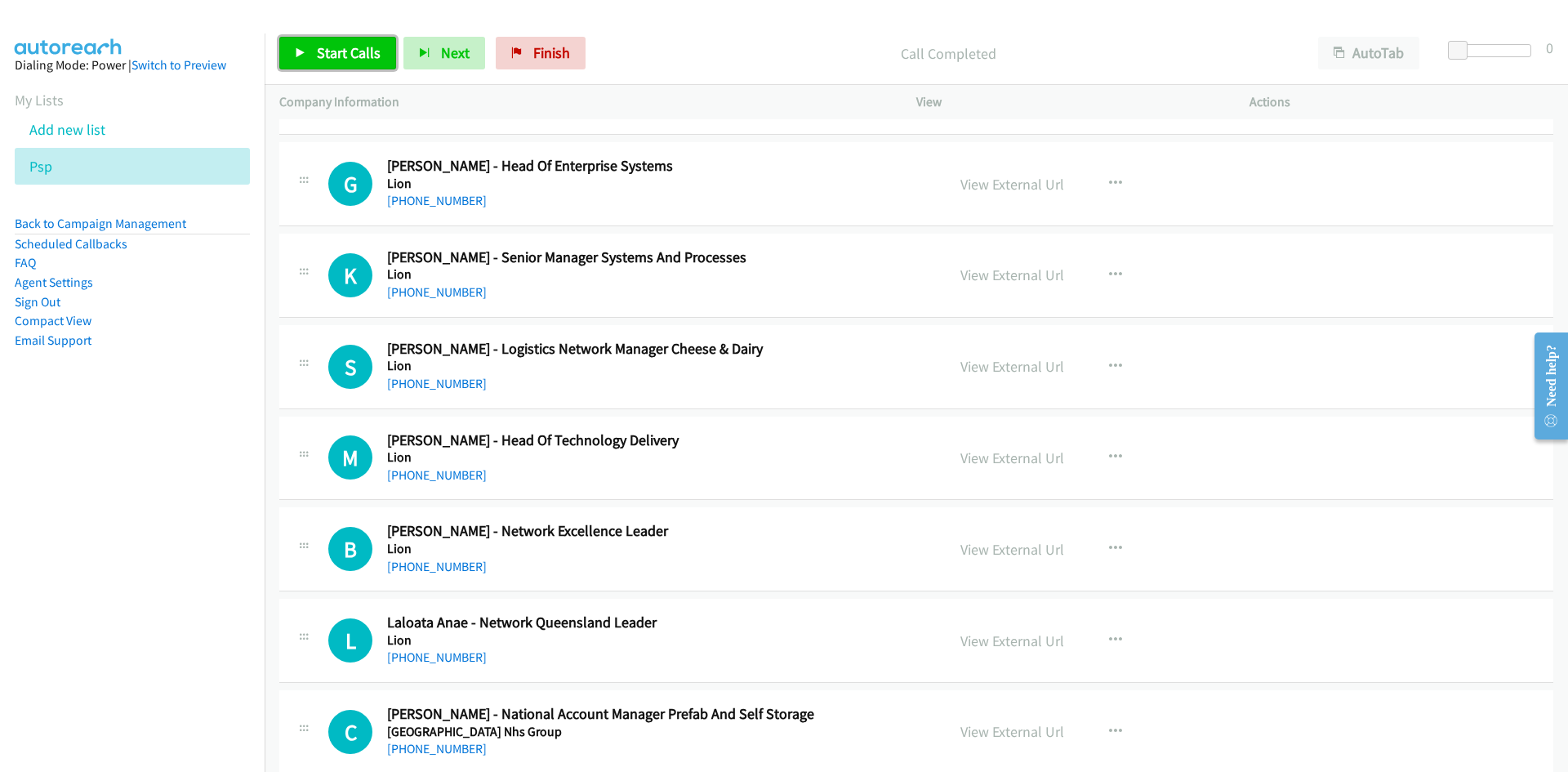
click at [348, 57] on span "Start Calls" at bounding box center [349, 52] width 64 height 19
click at [353, 59] on link "Pause" at bounding box center [324, 52] width 90 height 33
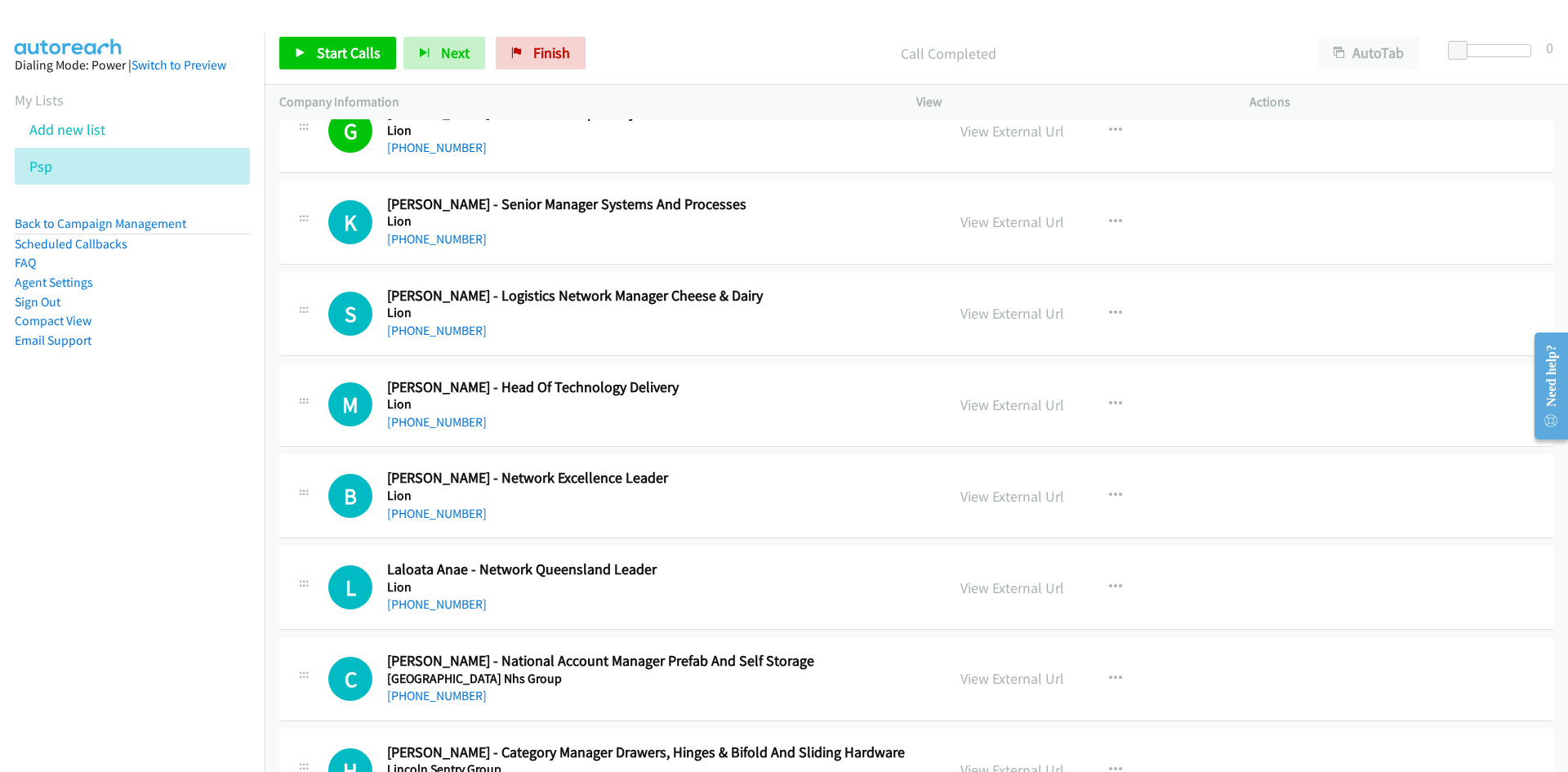
scroll to position [245, 0]
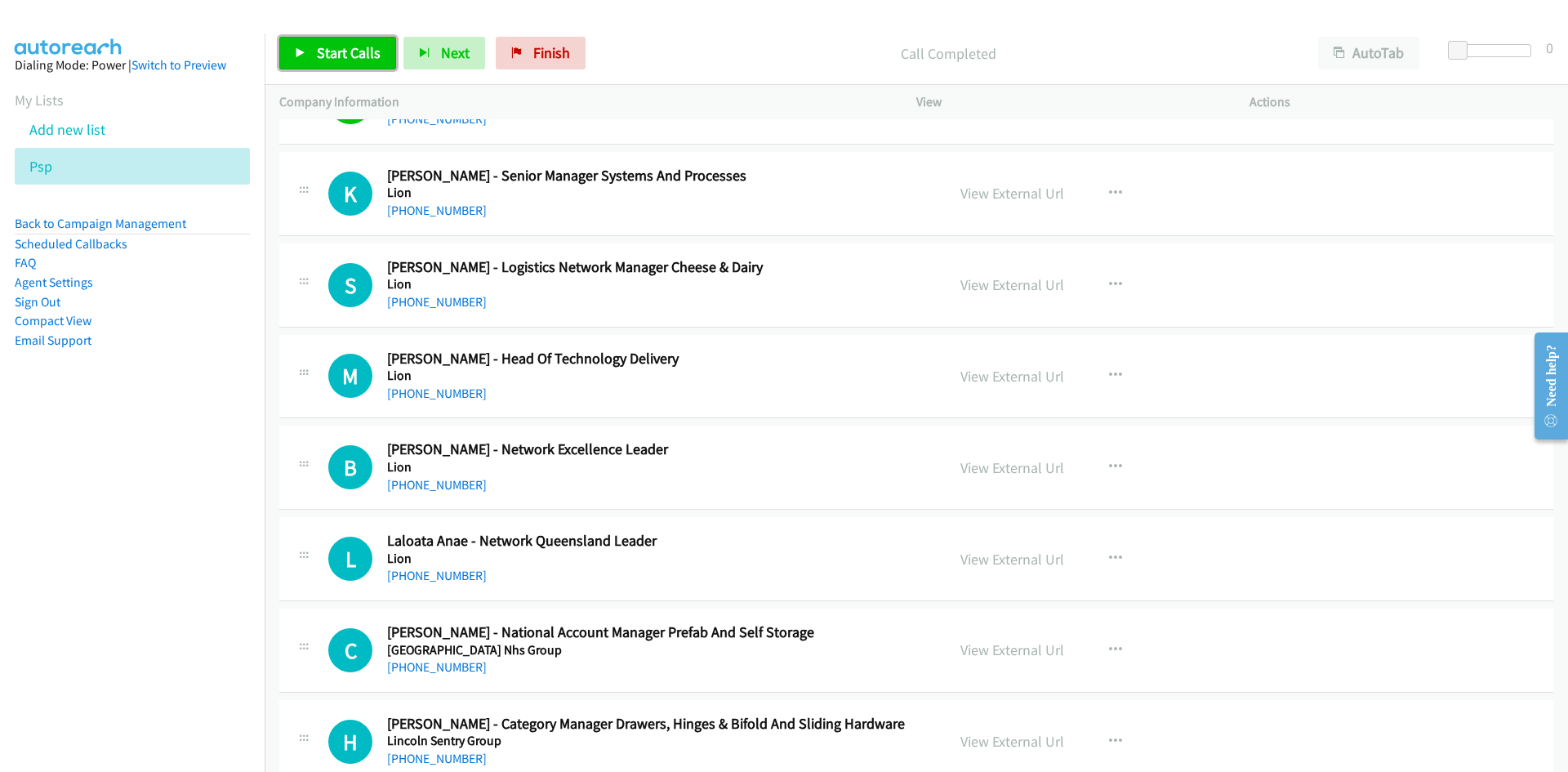
click at [387, 54] on link "Start Calls" at bounding box center [337, 52] width 117 height 33
click at [347, 52] on span "Pause" at bounding box center [335, 52] width 36 height 19
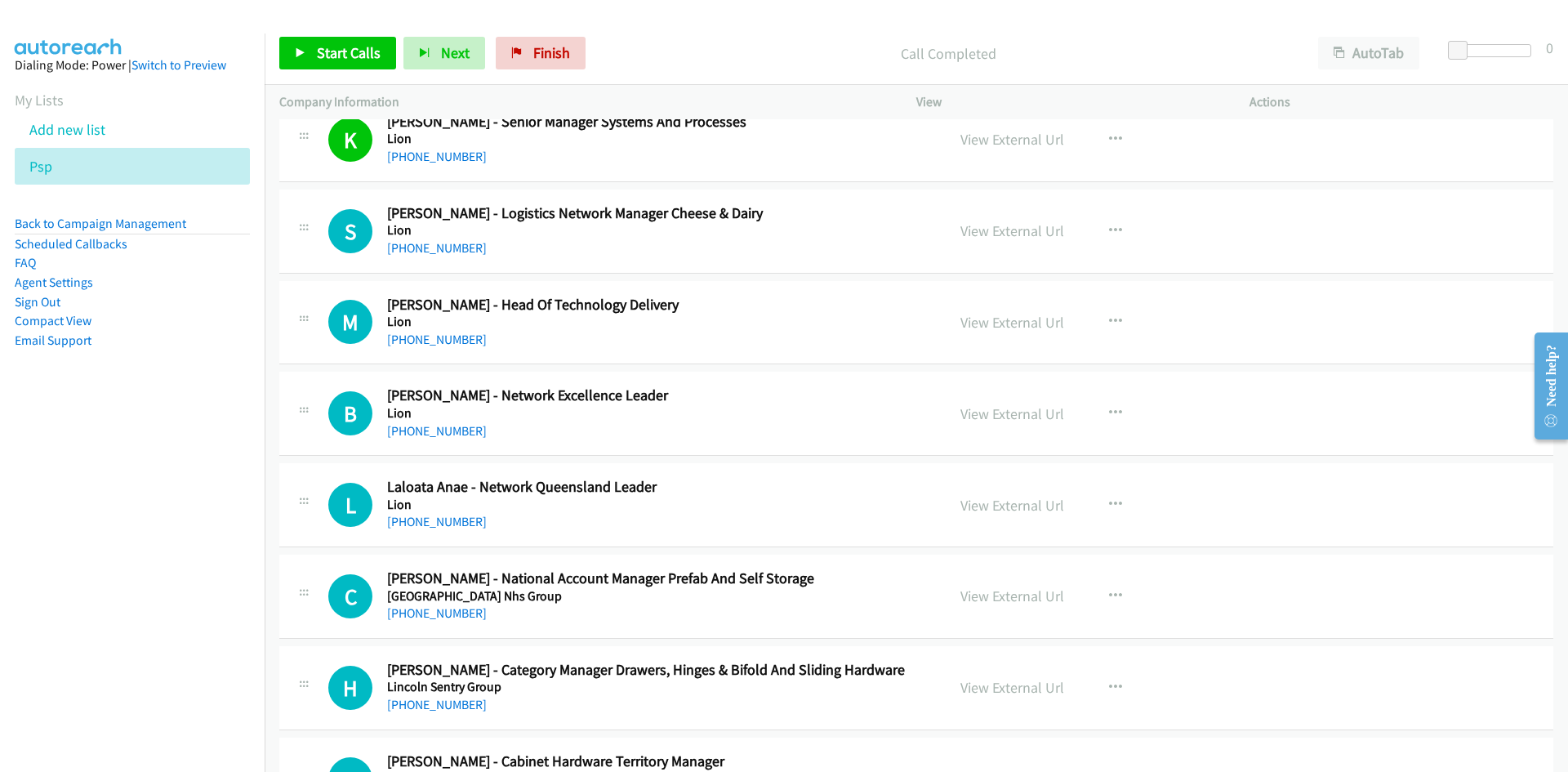
scroll to position [327, 0]
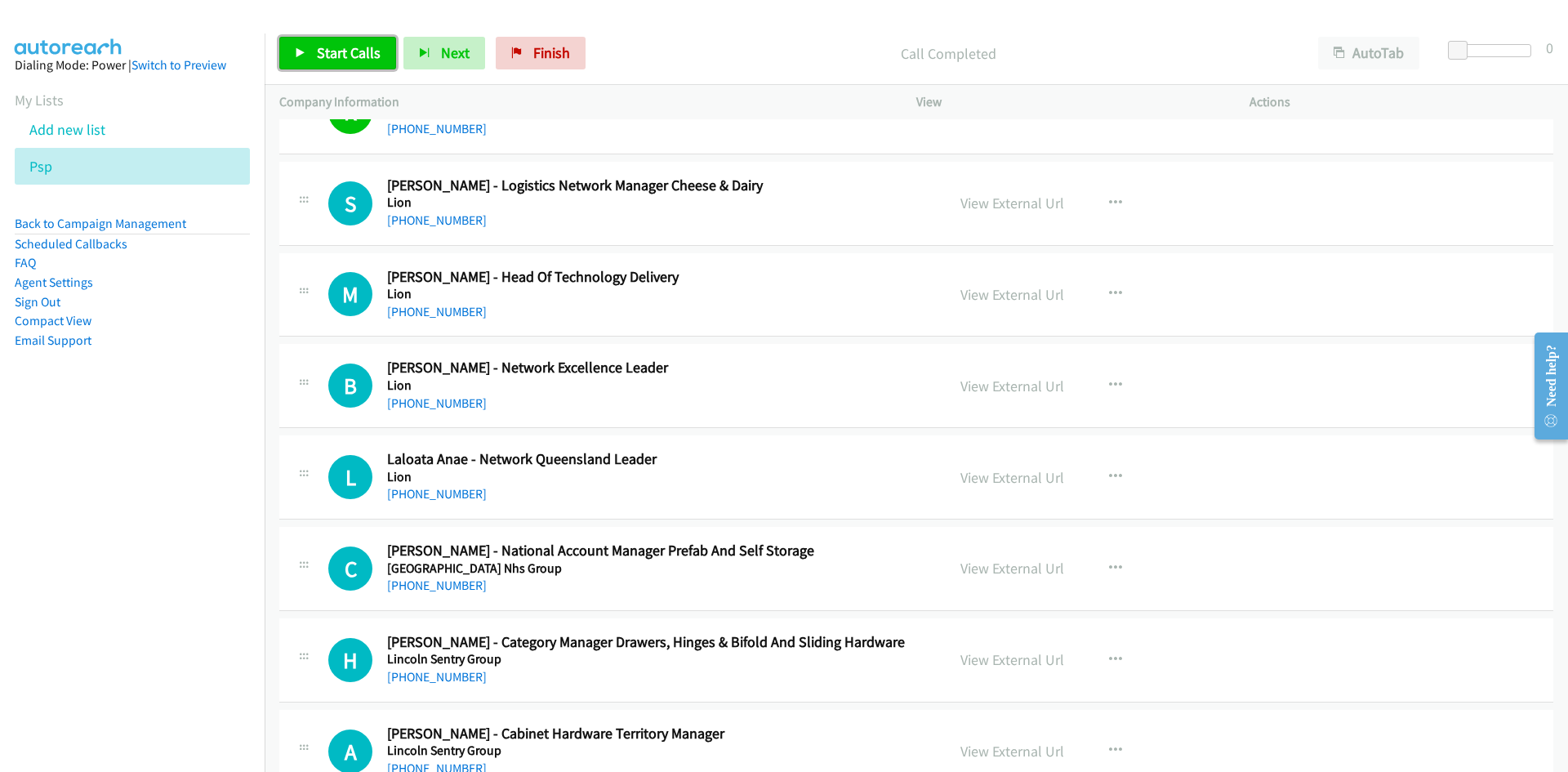
click at [339, 52] on span "Start Calls" at bounding box center [349, 52] width 64 height 19
click at [339, 52] on span "Pause" at bounding box center [335, 52] width 36 height 19
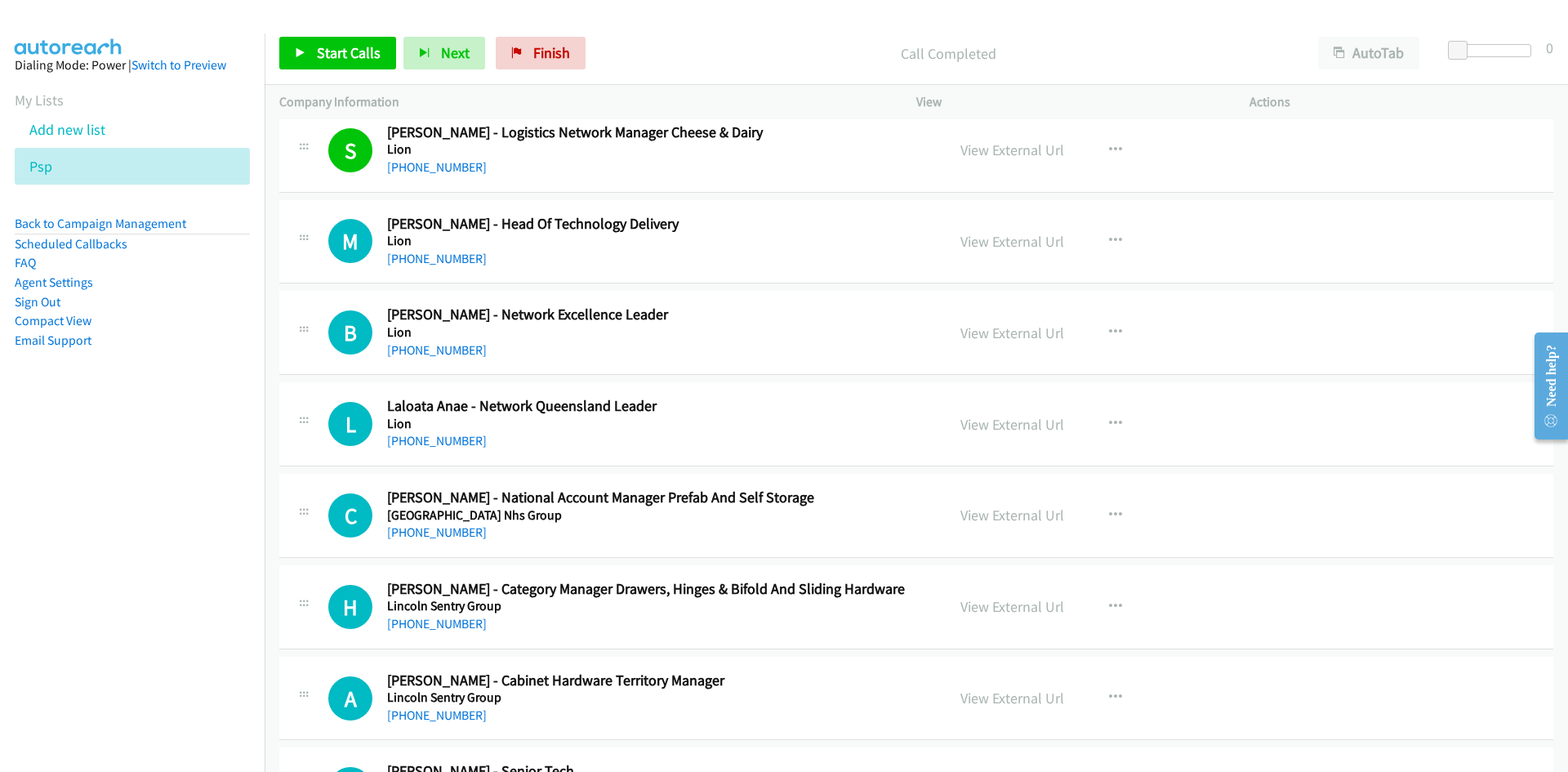
scroll to position [408, 0]
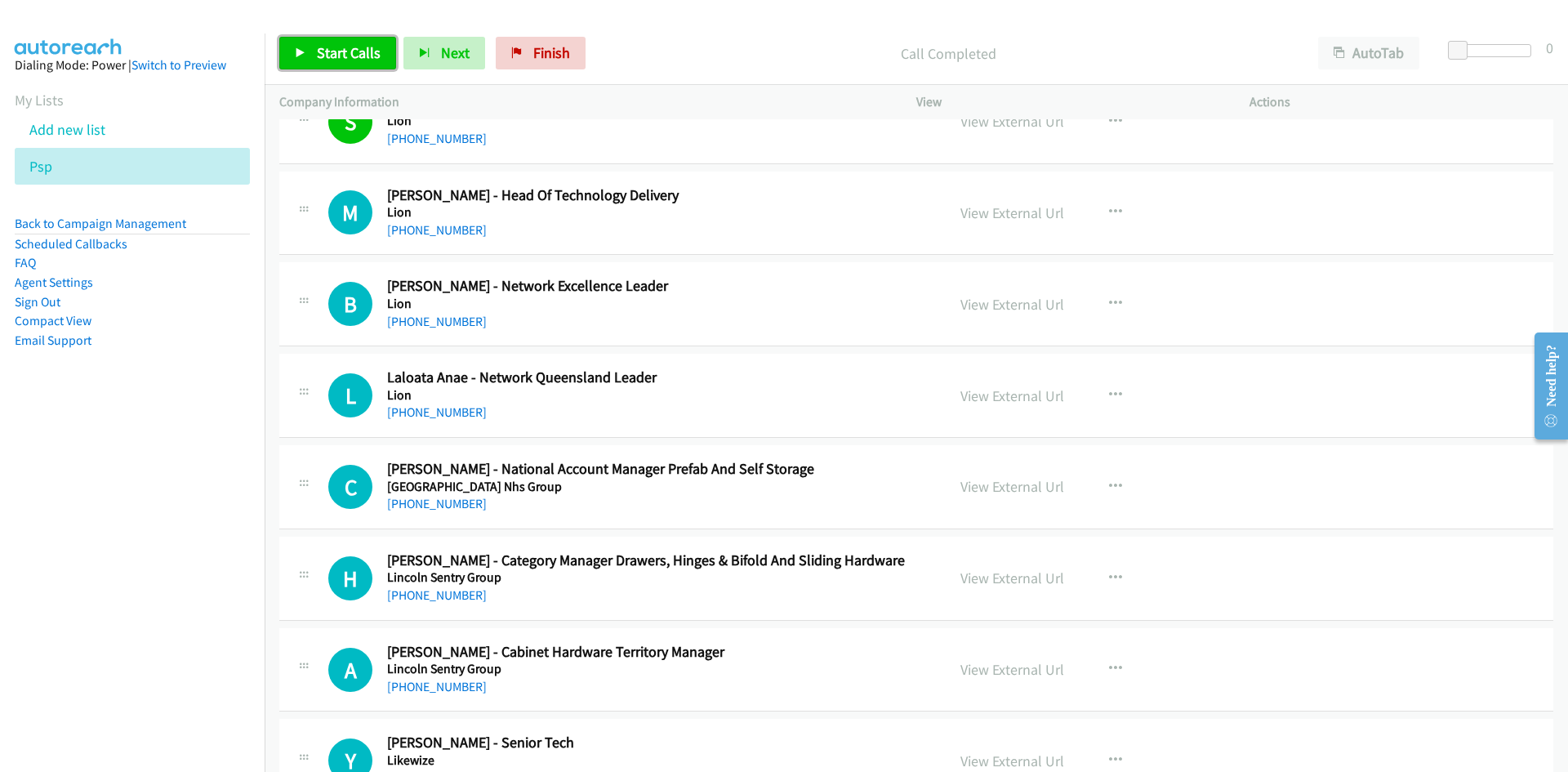
click at [375, 60] on span "Start Calls" at bounding box center [349, 52] width 64 height 19
click at [321, 69] on link "Pause" at bounding box center [324, 52] width 90 height 33
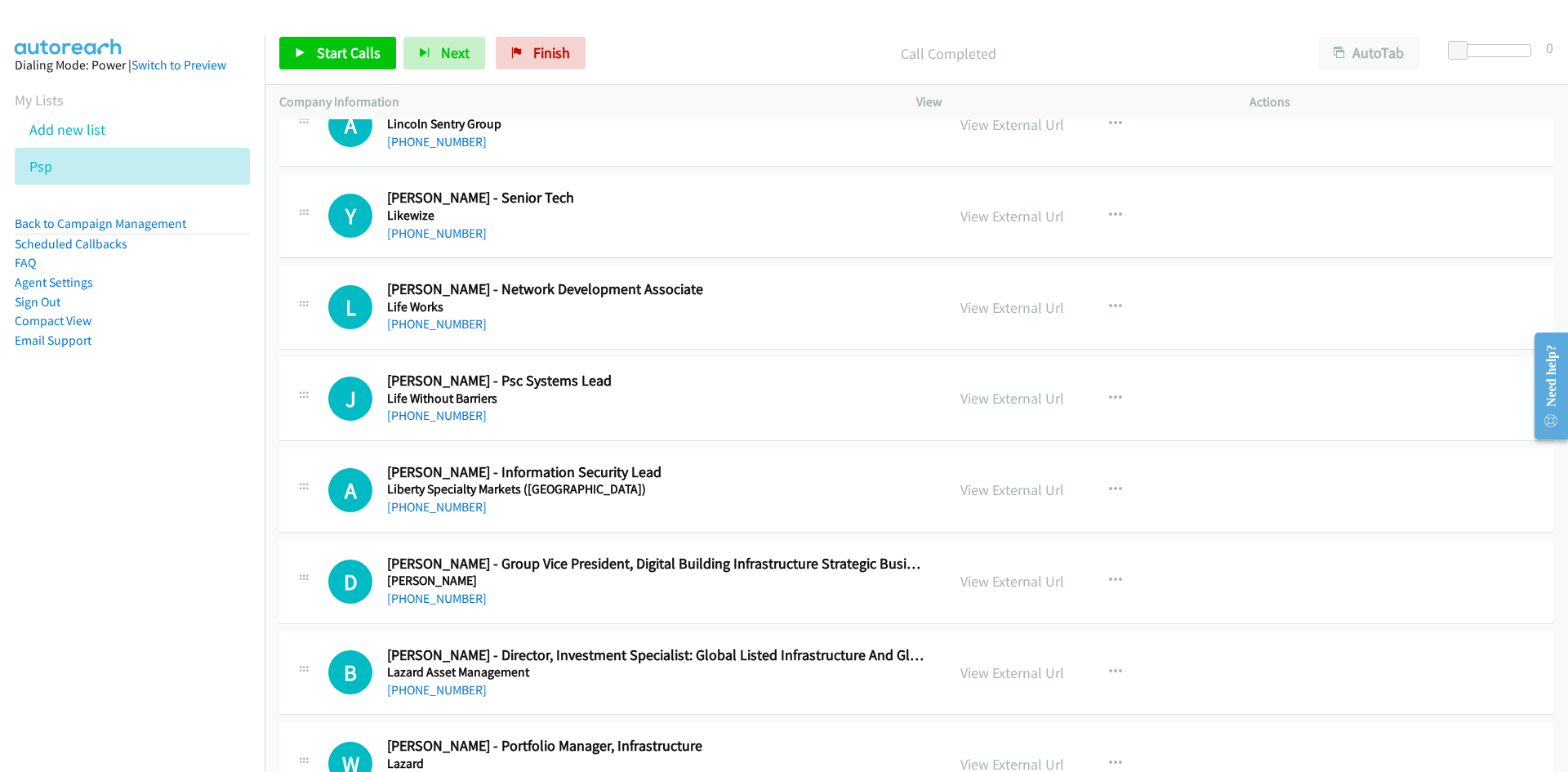
scroll to position [980, 0]
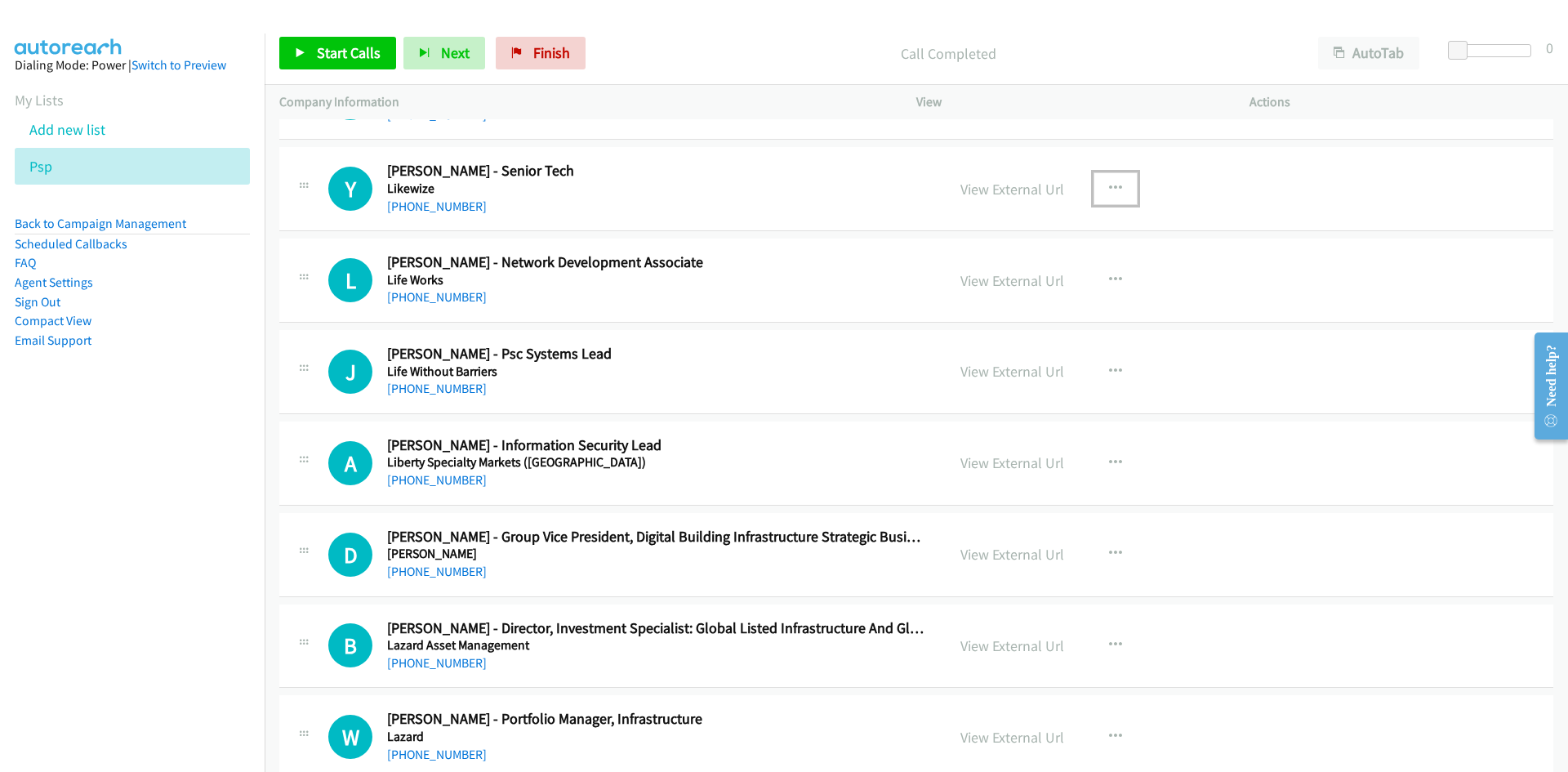
click at [1116, 185] on button "button" at bounding box center [1115, 188] width 44 height 33
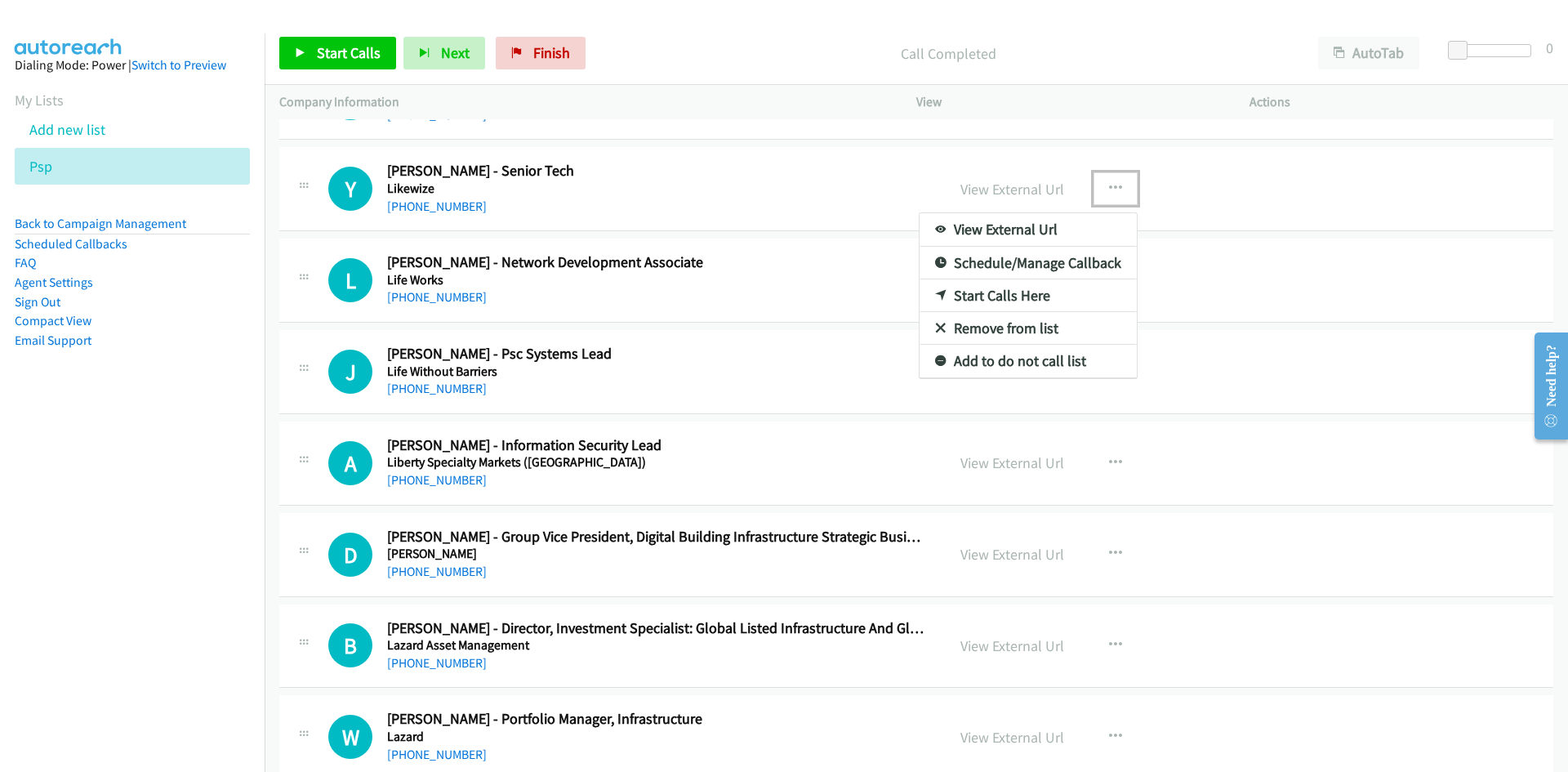
click at [924, 305] on link "Start Calls Here" at bounding box center [1028, 295] width 217 height 33
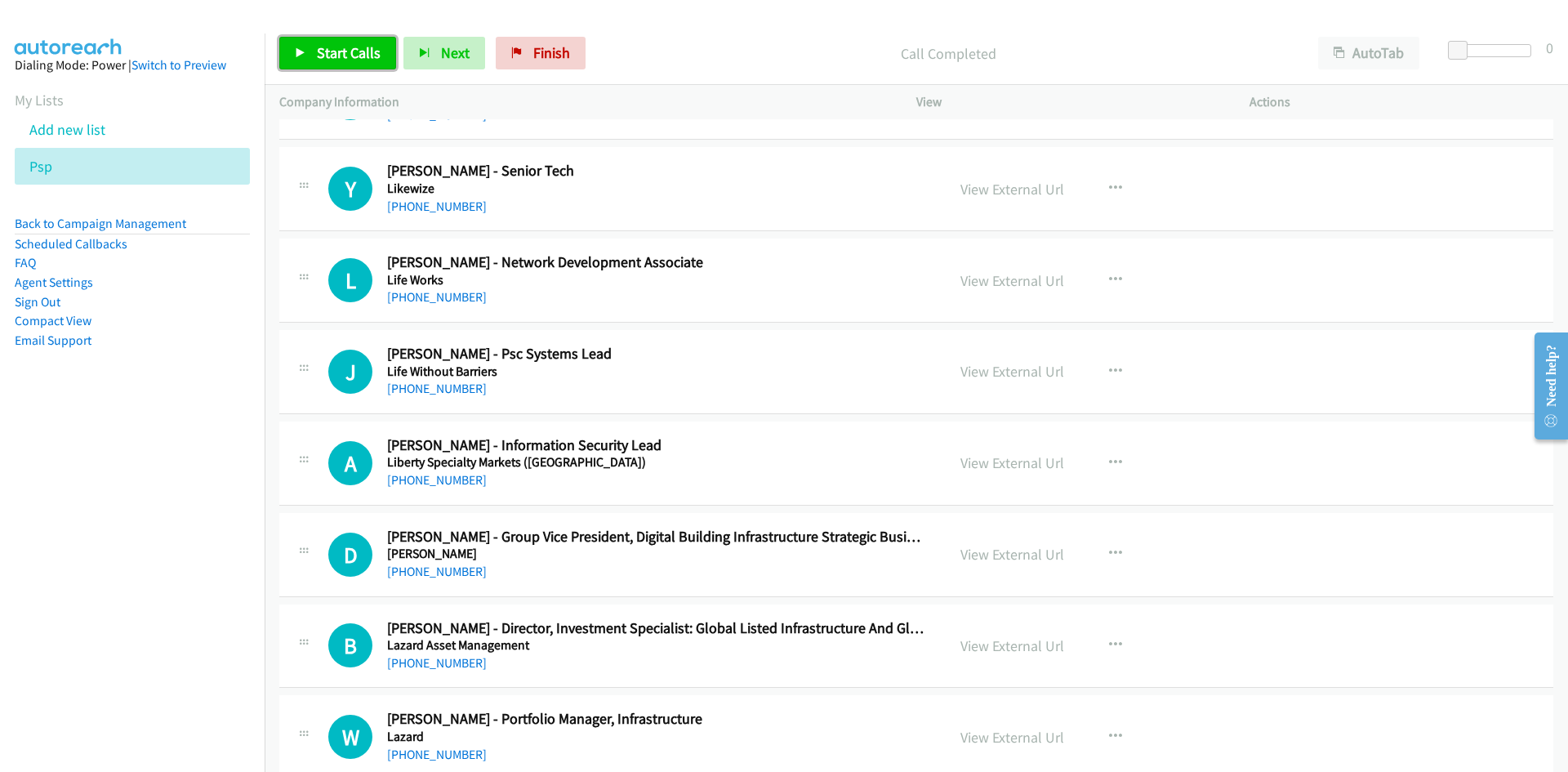
click at [370, 51] on span "Start Calls" at bounding box center [349, 52] width 64 height 19
click at [321, 61] on span "Pause" at bounding box center [335, 52] width 36 height 19
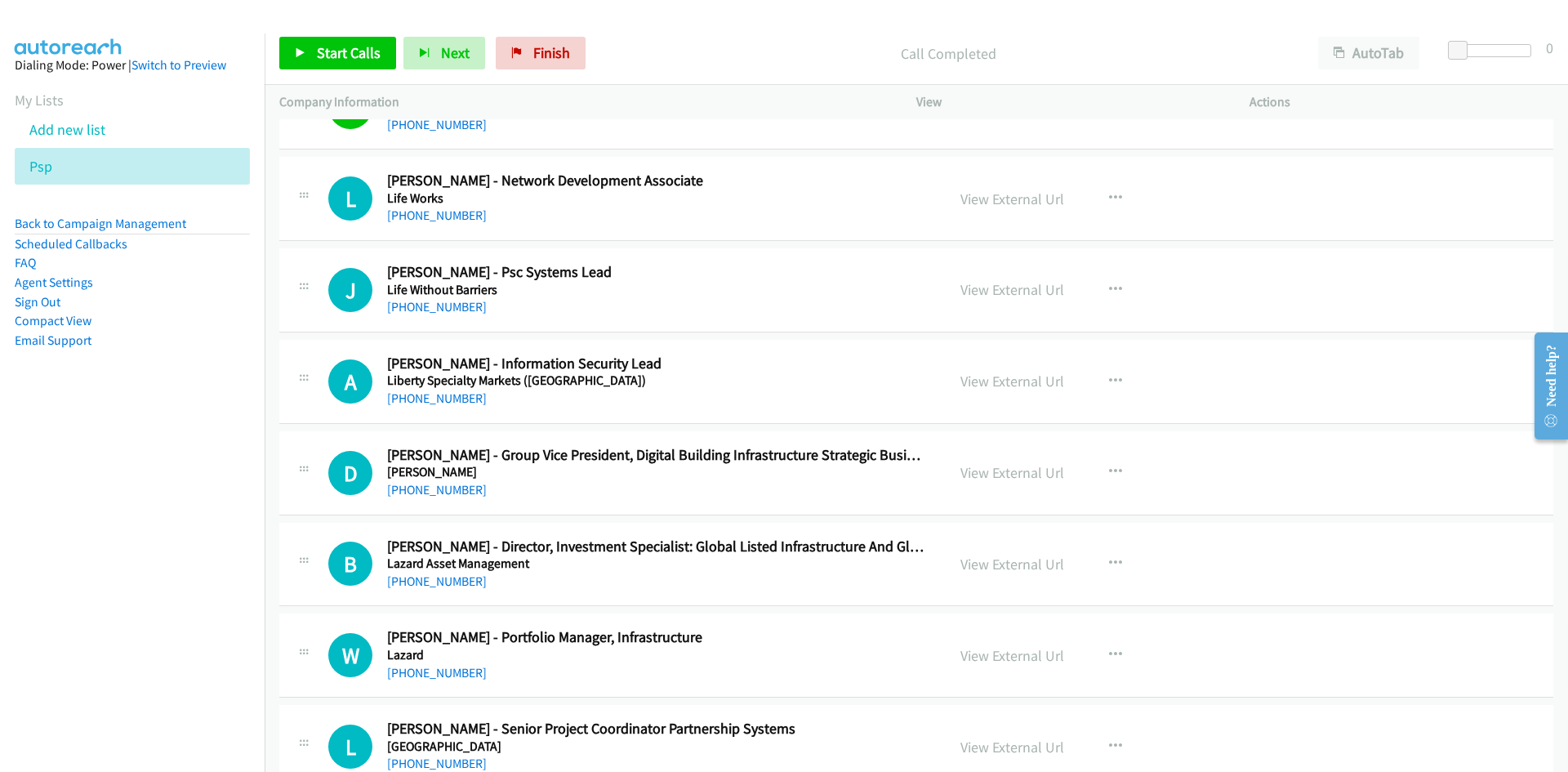
scroll to position [1144, 0]
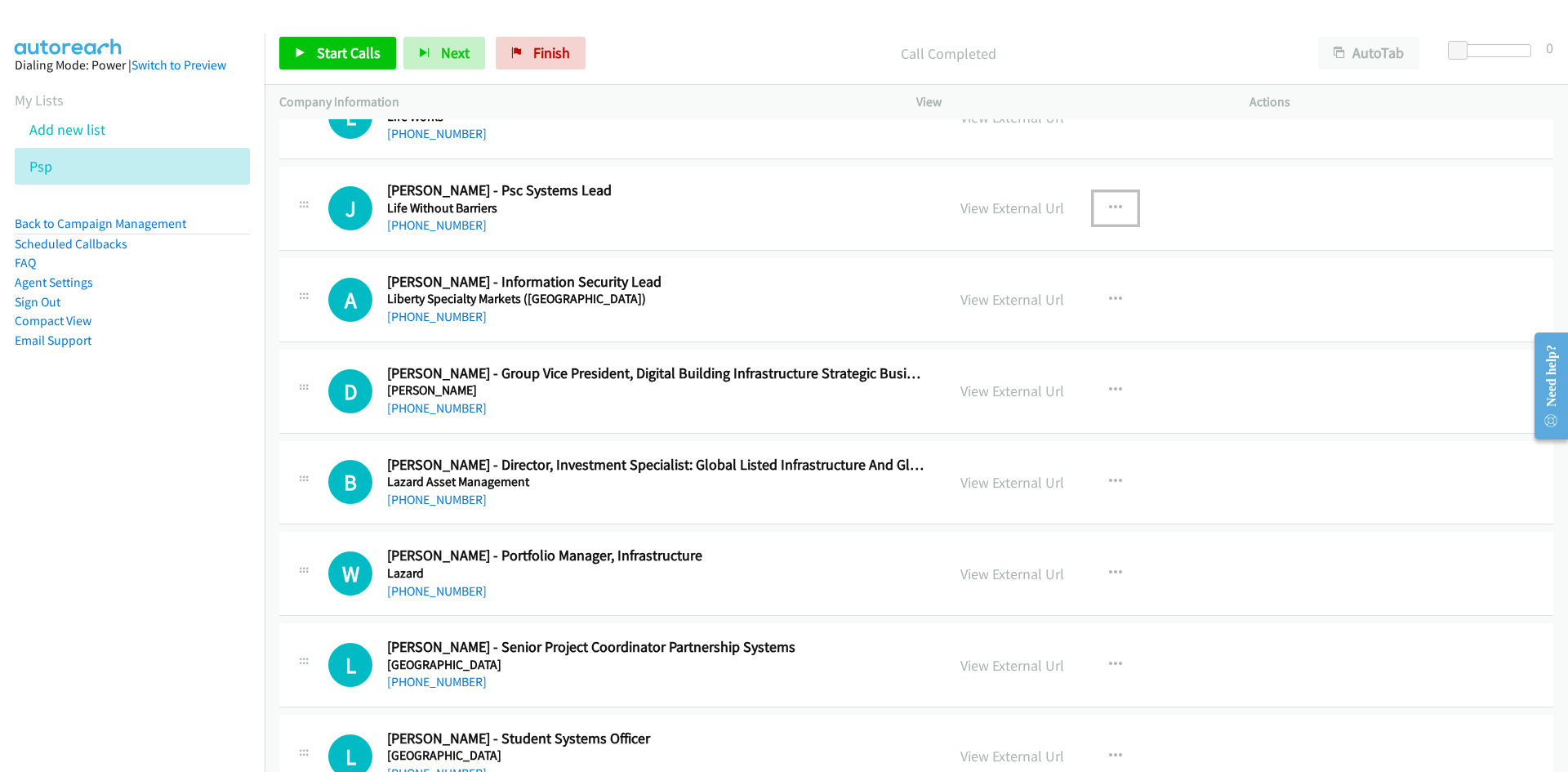
click at [1109, 207] on icon "button" at bounding box center [1116, 208] width 13 height 13
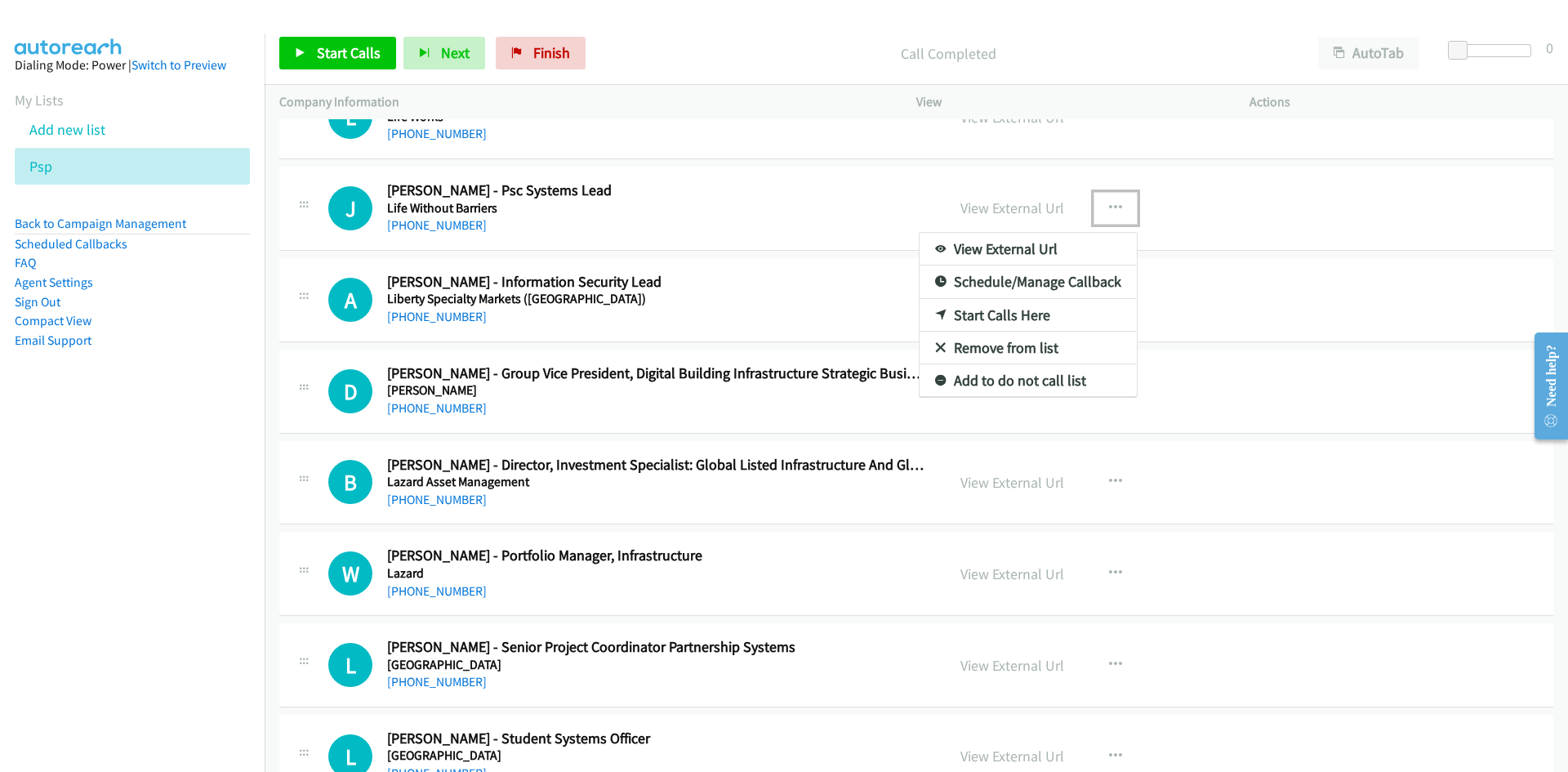
click at [935, 319] on icon at bounding box center [941, 316] width 11 height 11
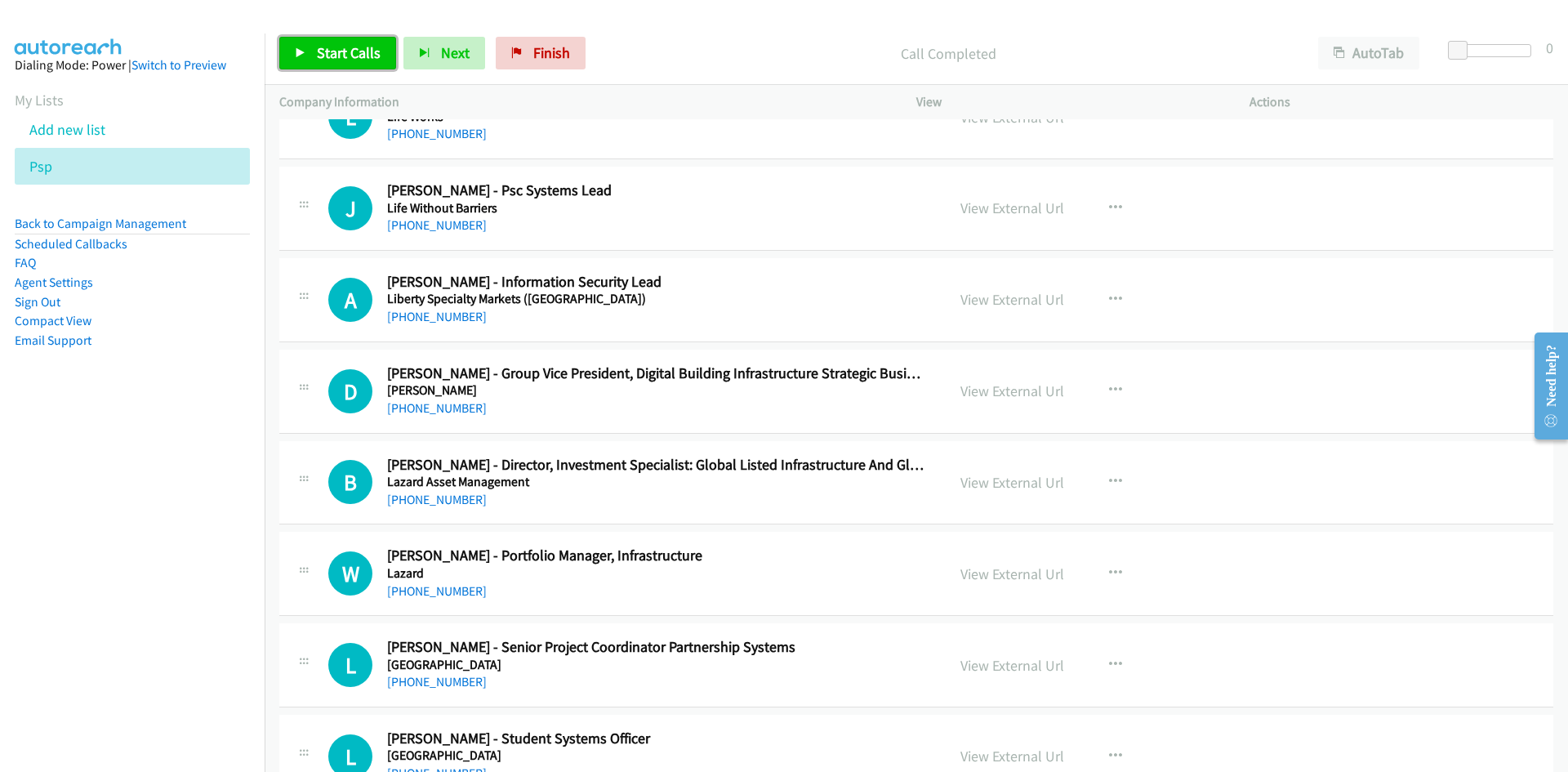
click at [345, 50] on span "Start Calls" at bounding box center [349, 52] width 64 height 19
click at [288, 57] on link "Pause" at bounding box center [324, 52] width 90 height 33
click at [370, 42] on link "Start Calls" at bounding box center [337, 52] width 117 height 33
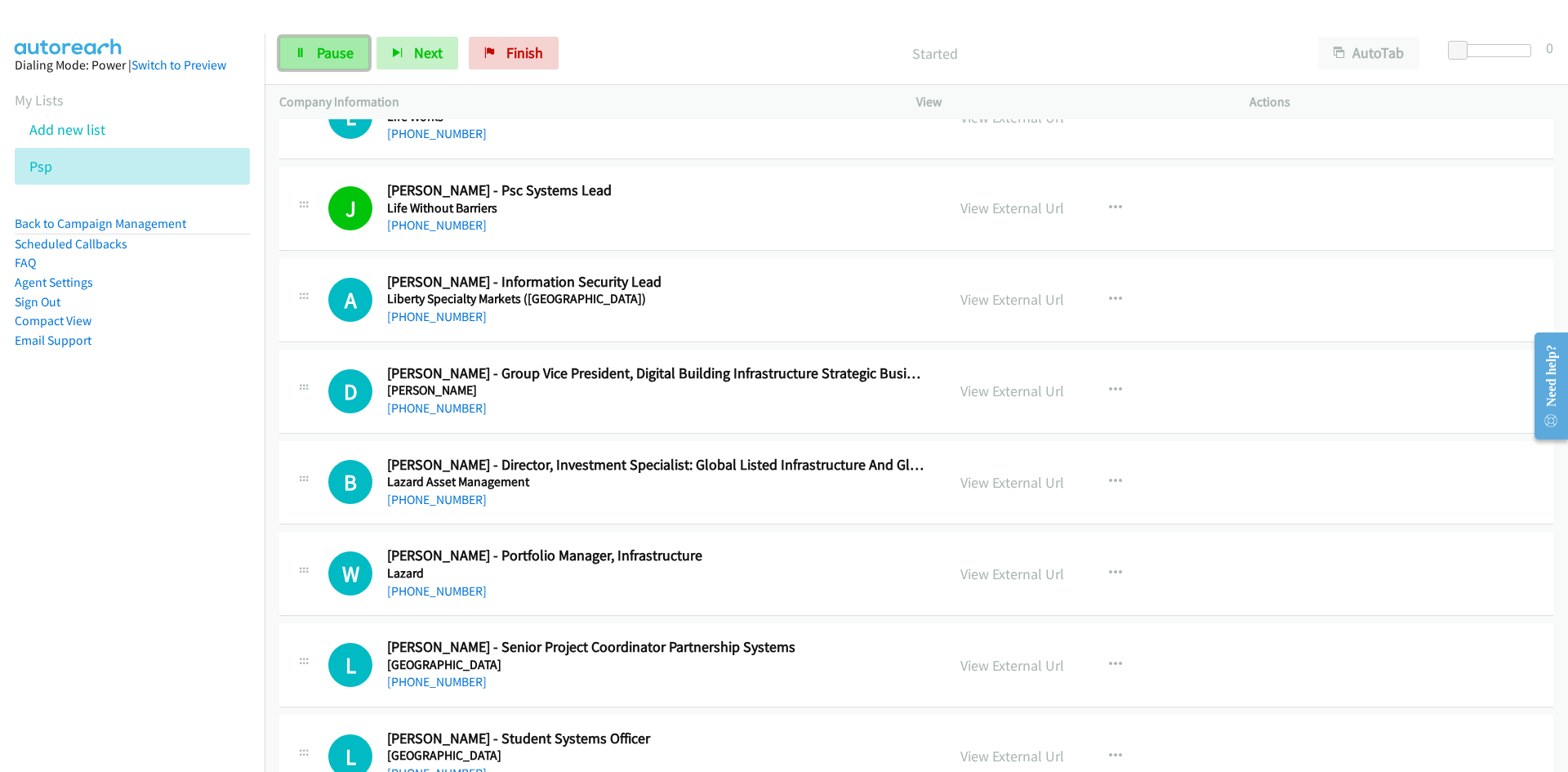
click at [339, 48] on span "Pause" at bounding box center [335, 52] width 36 height 19
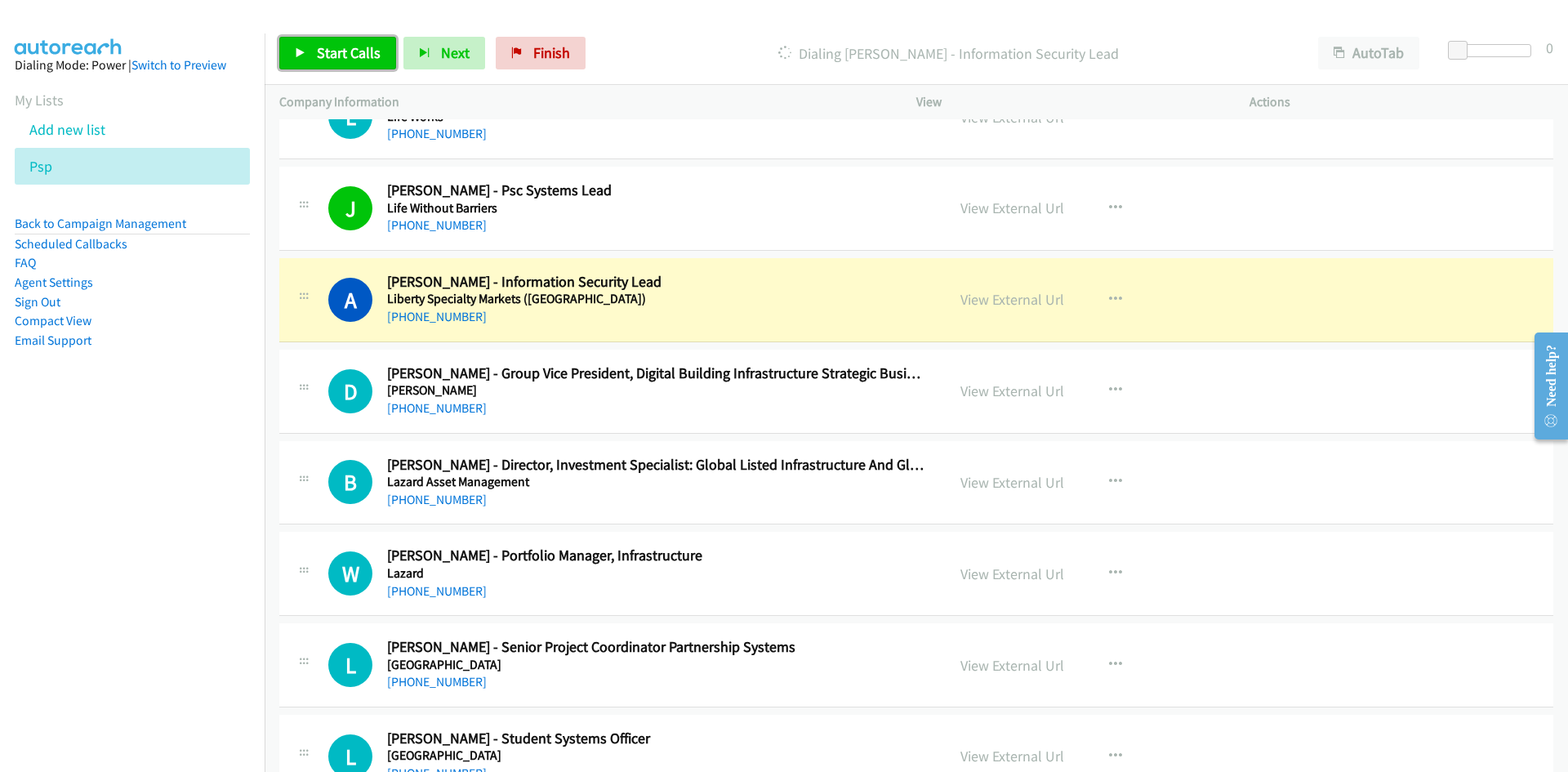
click at [293, 60] on link "Start Calls" at bounding box center [337, 52] width 117 height 33
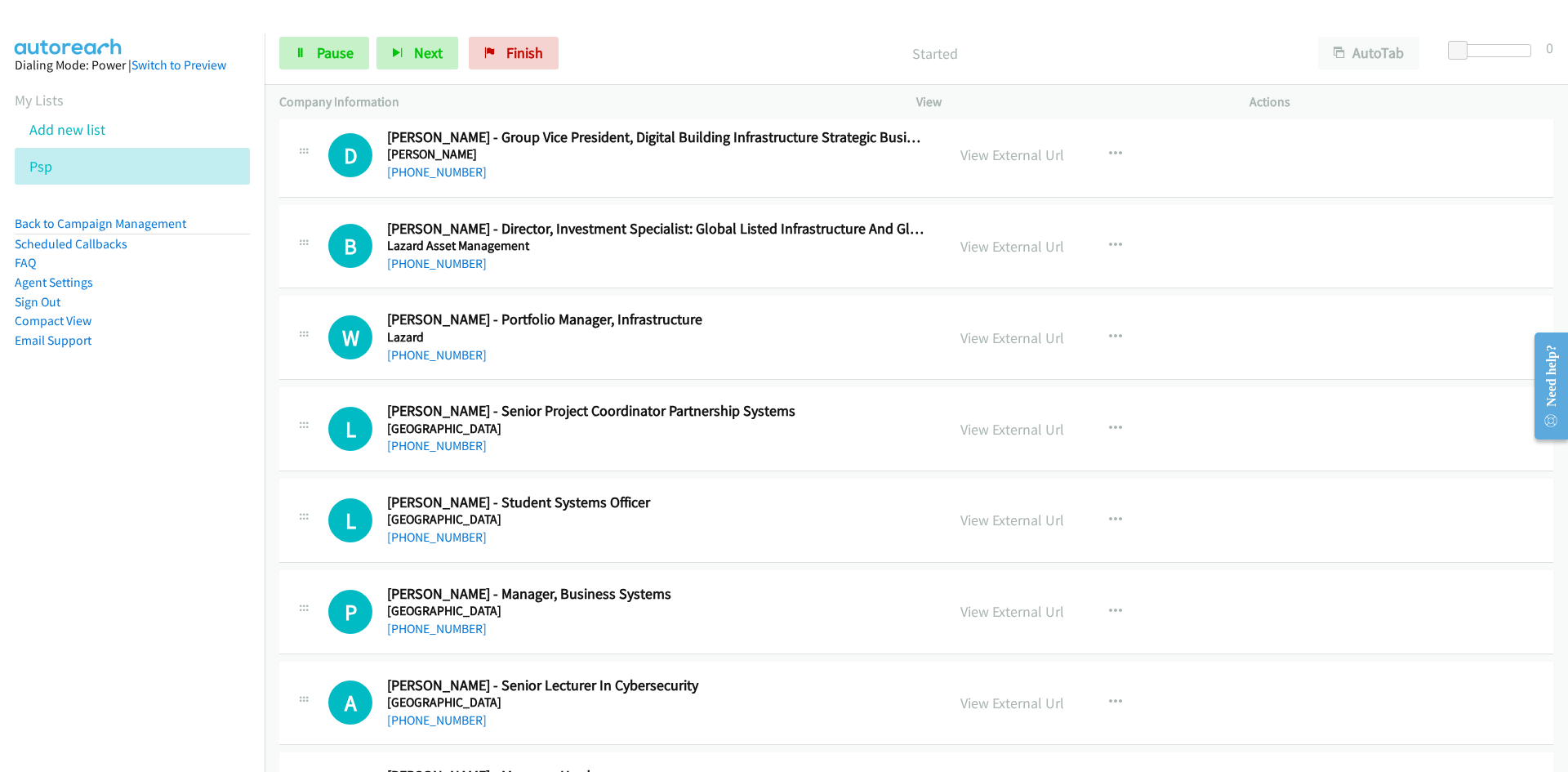
scroll to position [1389, 0]
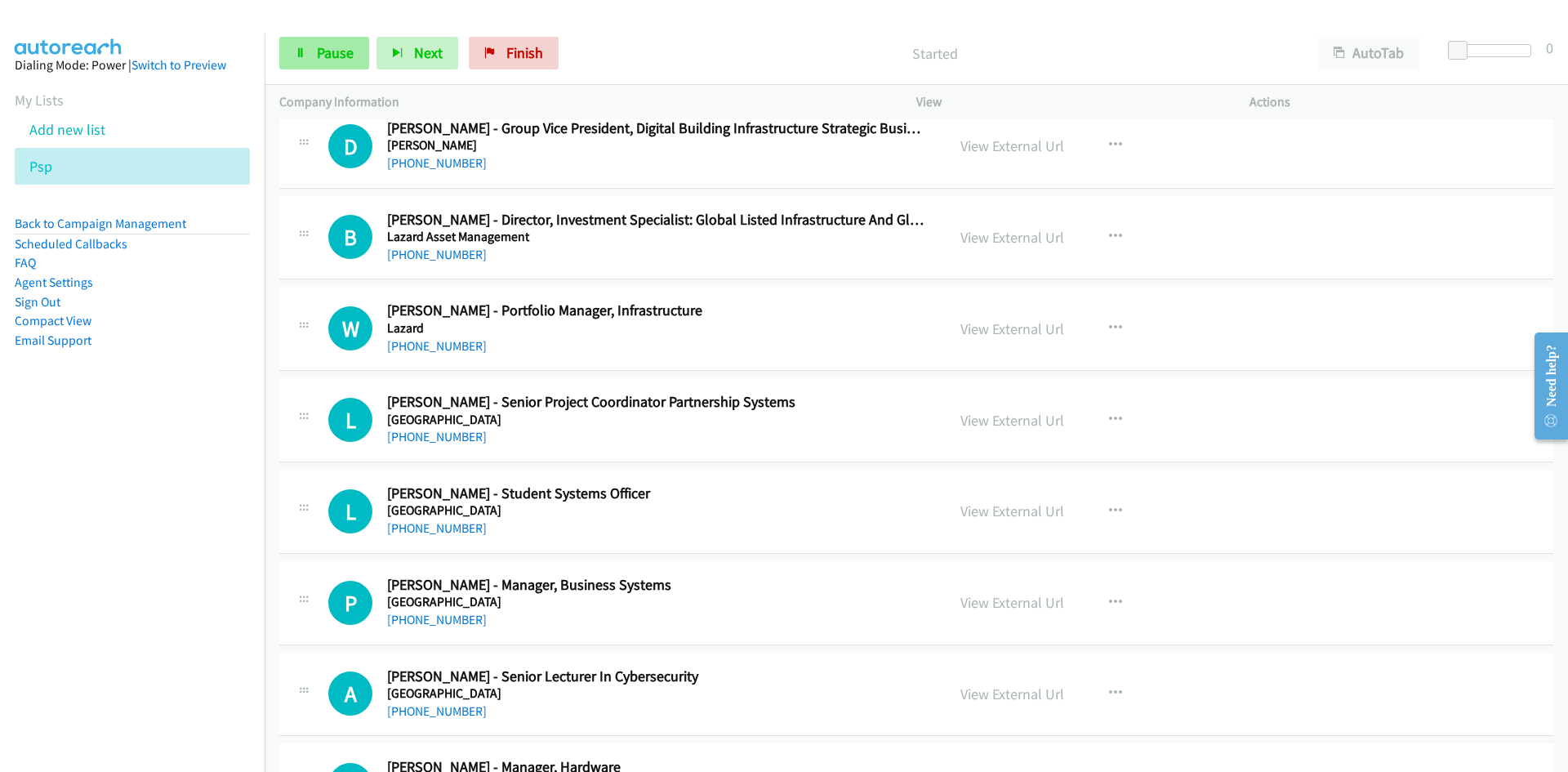
click at [346, 50] on span "Pause" at bounding box center [335, 52] width 36 height 19
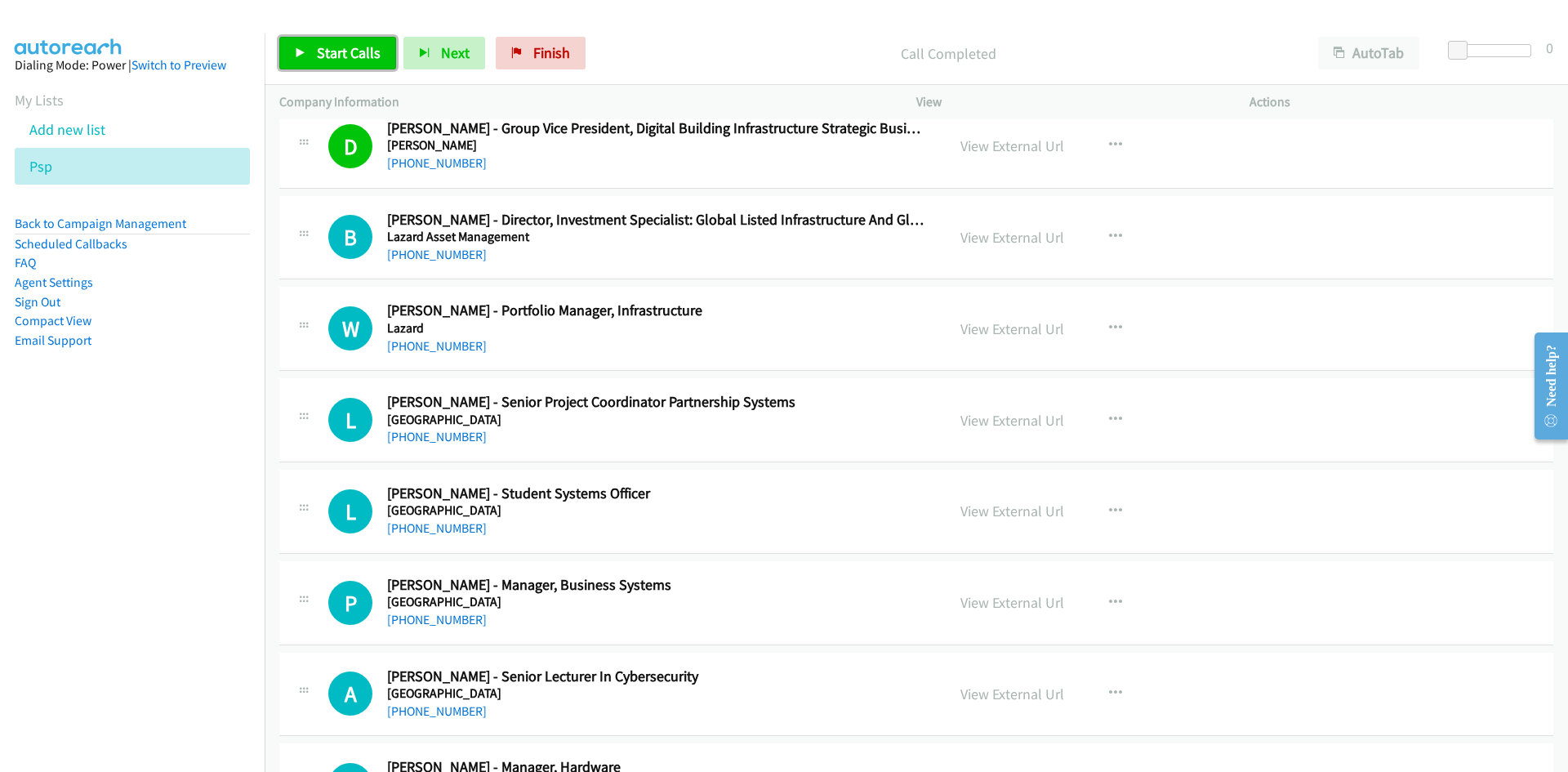
click at [358, 49] on span "Start Calls" at bounding box center [349, 52] width 64 height 19
click at [358, 49] on link "Pause" at bounding box center [324, 52] width 90 height 33
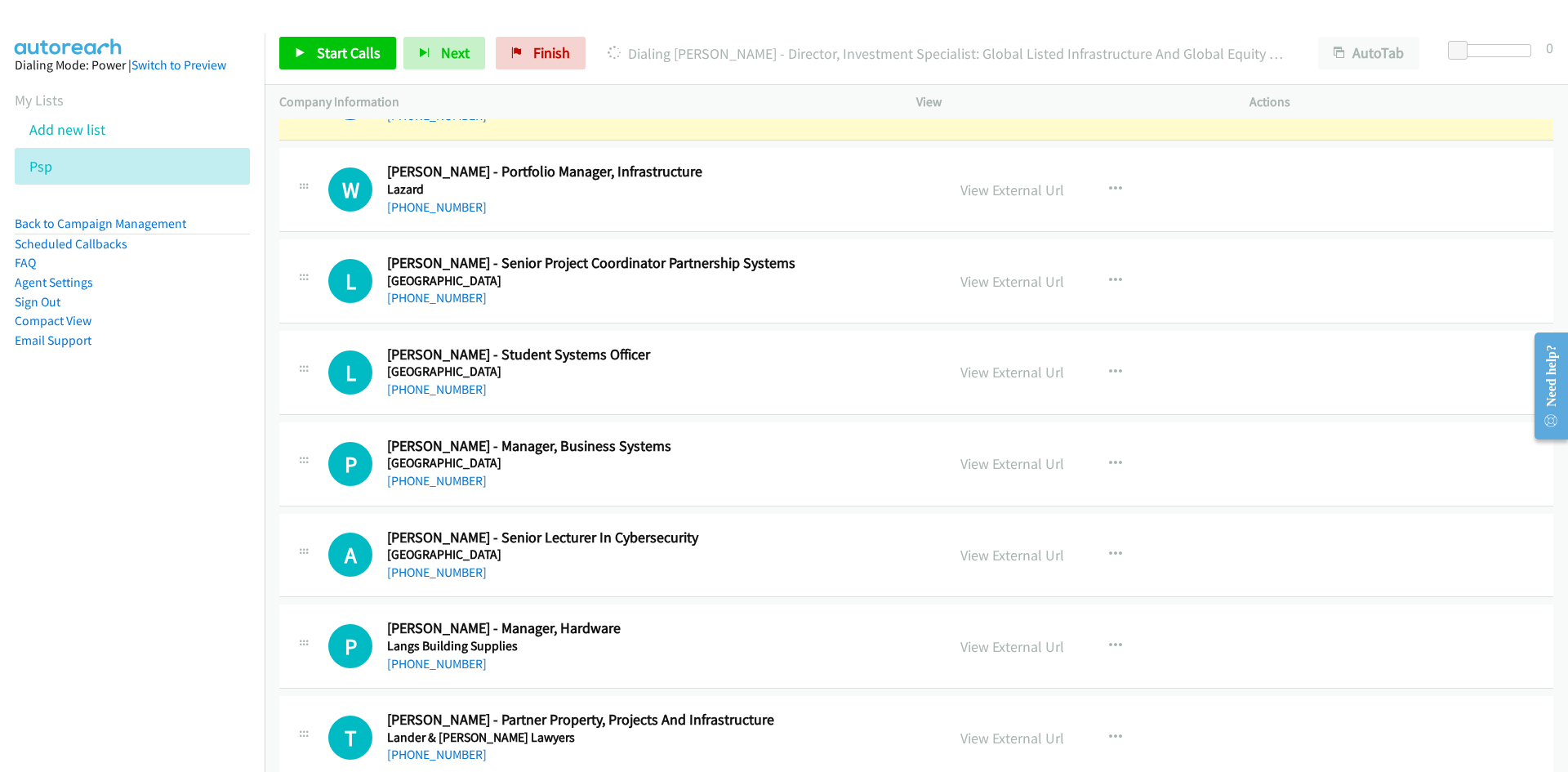
scroll to position [1551, 0]
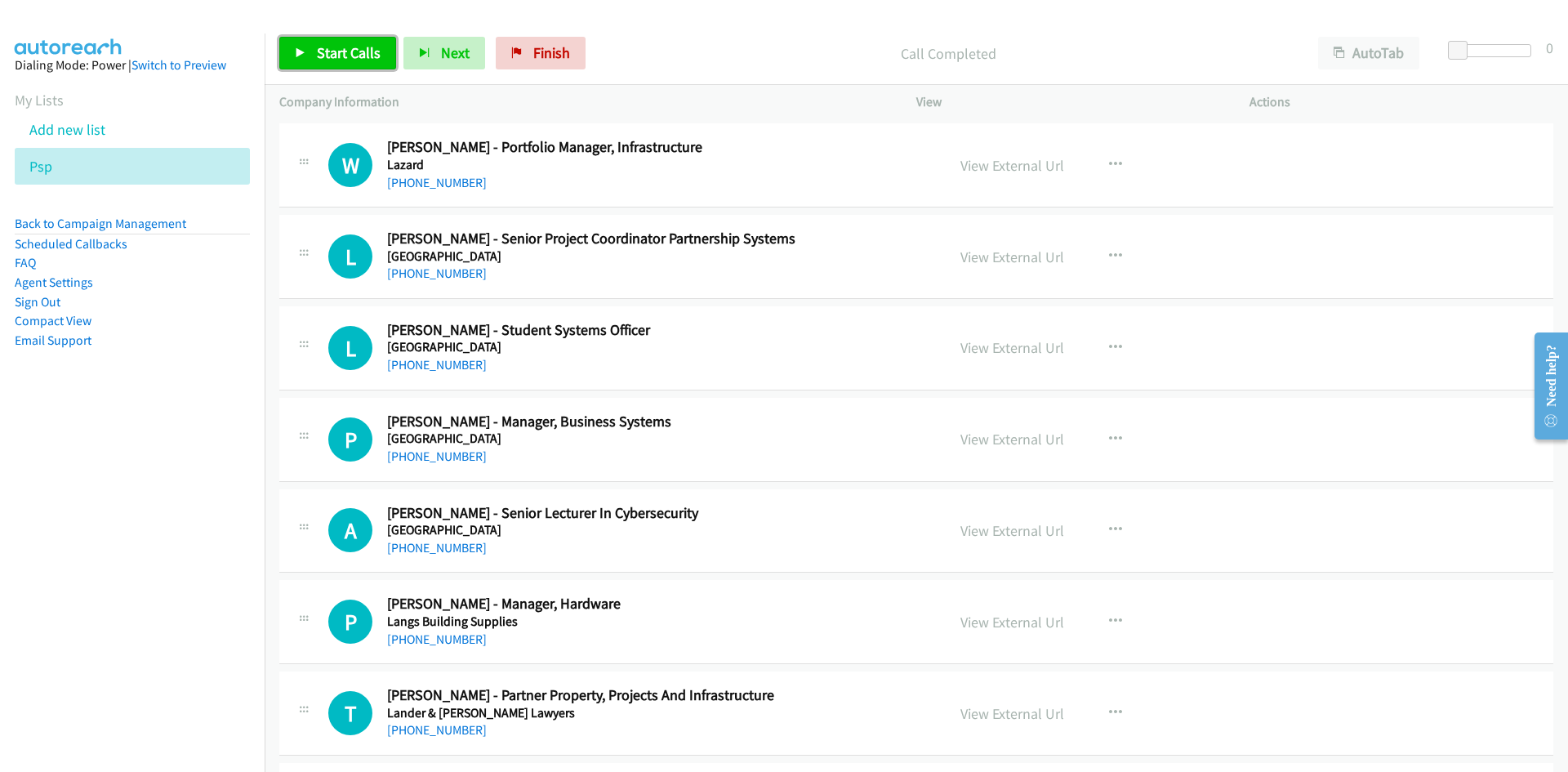
click at [336, 48] on span "Start Calls" at bounding box center [349, 52] width 64 height 19
click at [336, 48] on span "Pause" at bounding box center [335, 52] width 36 height 19
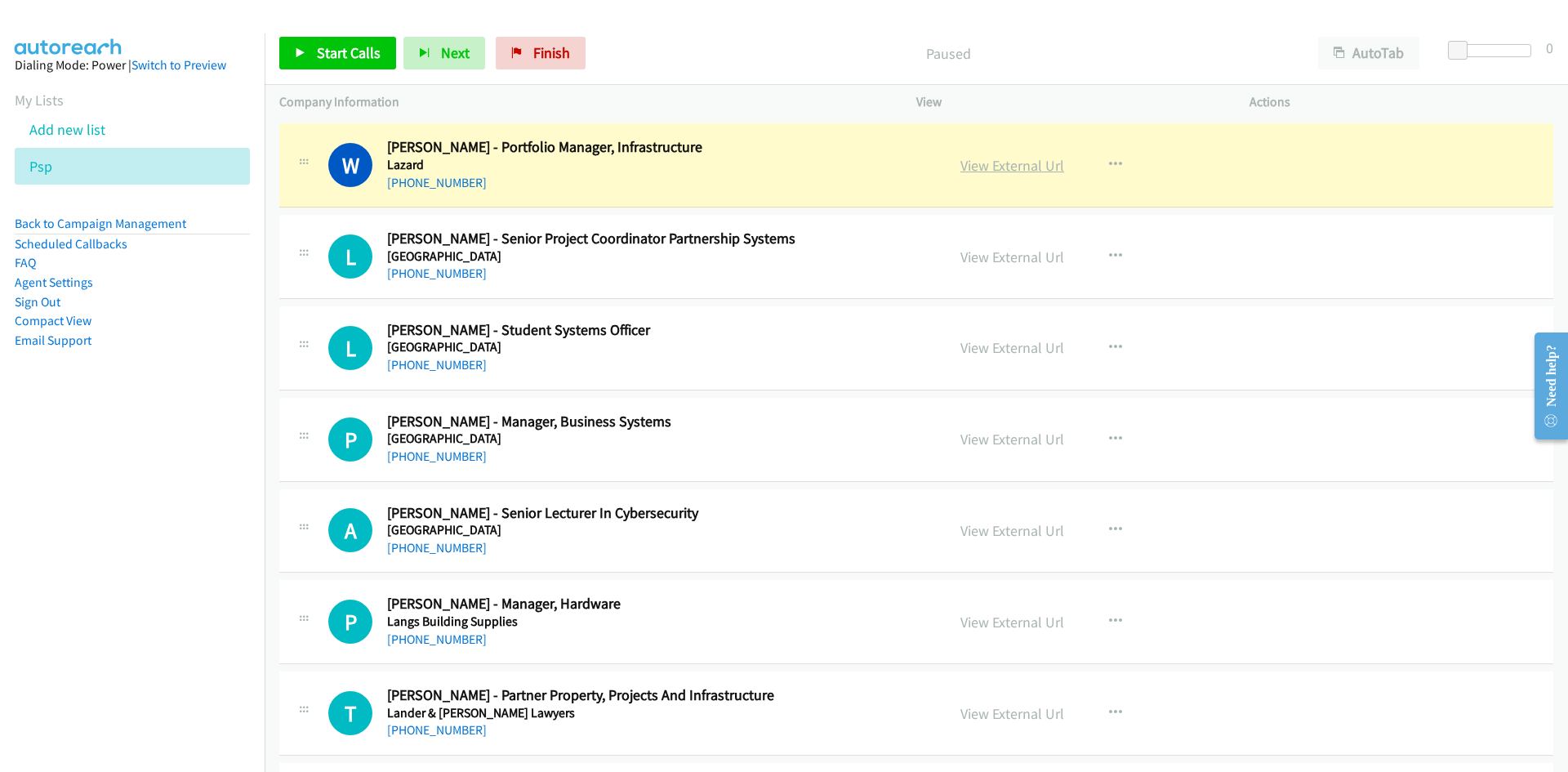
click at [1014, 172] on link "View External Url" at bounding box center [1012, 165] width 104 height 19
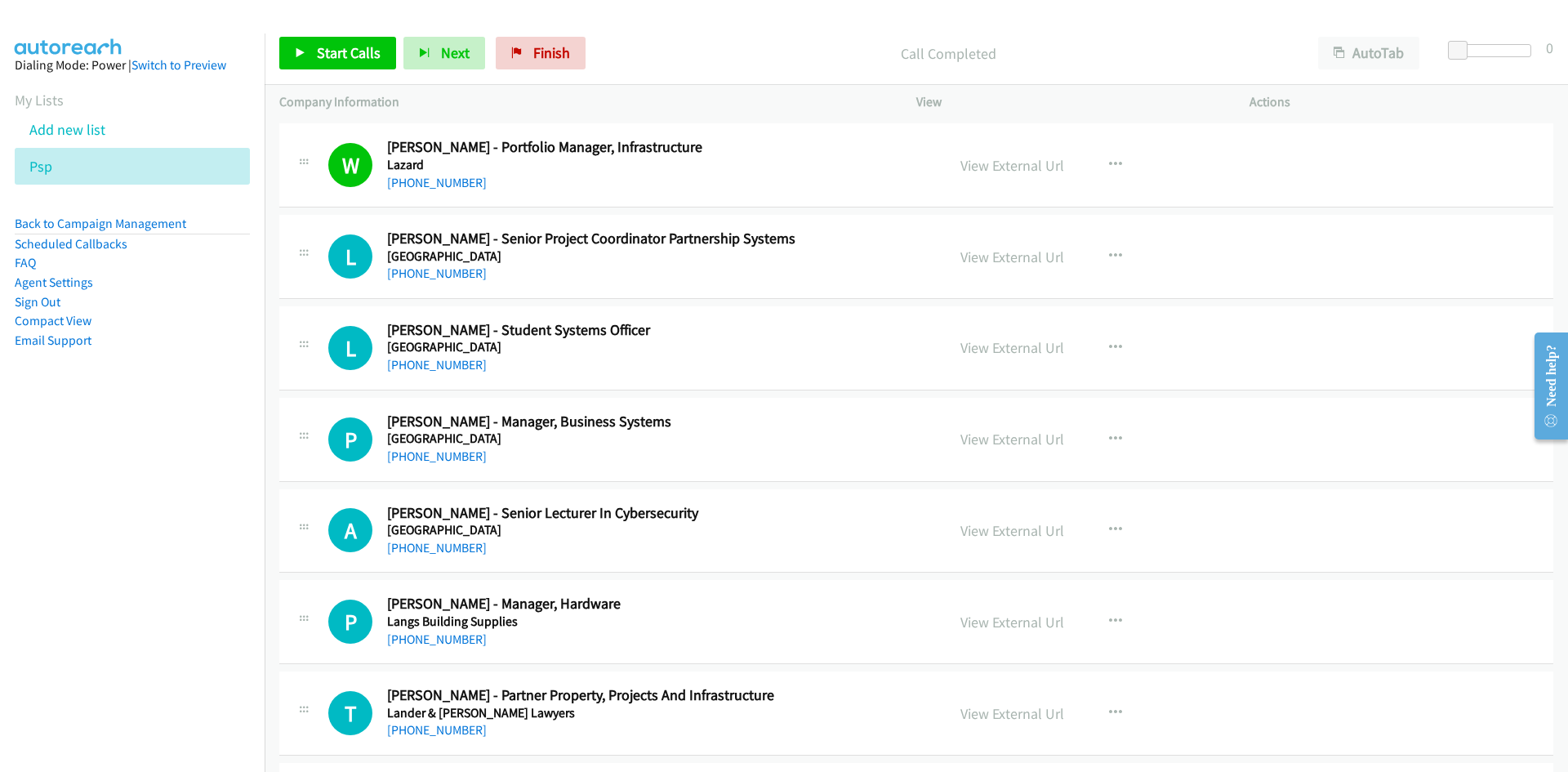
scroll to position [1634, 0]
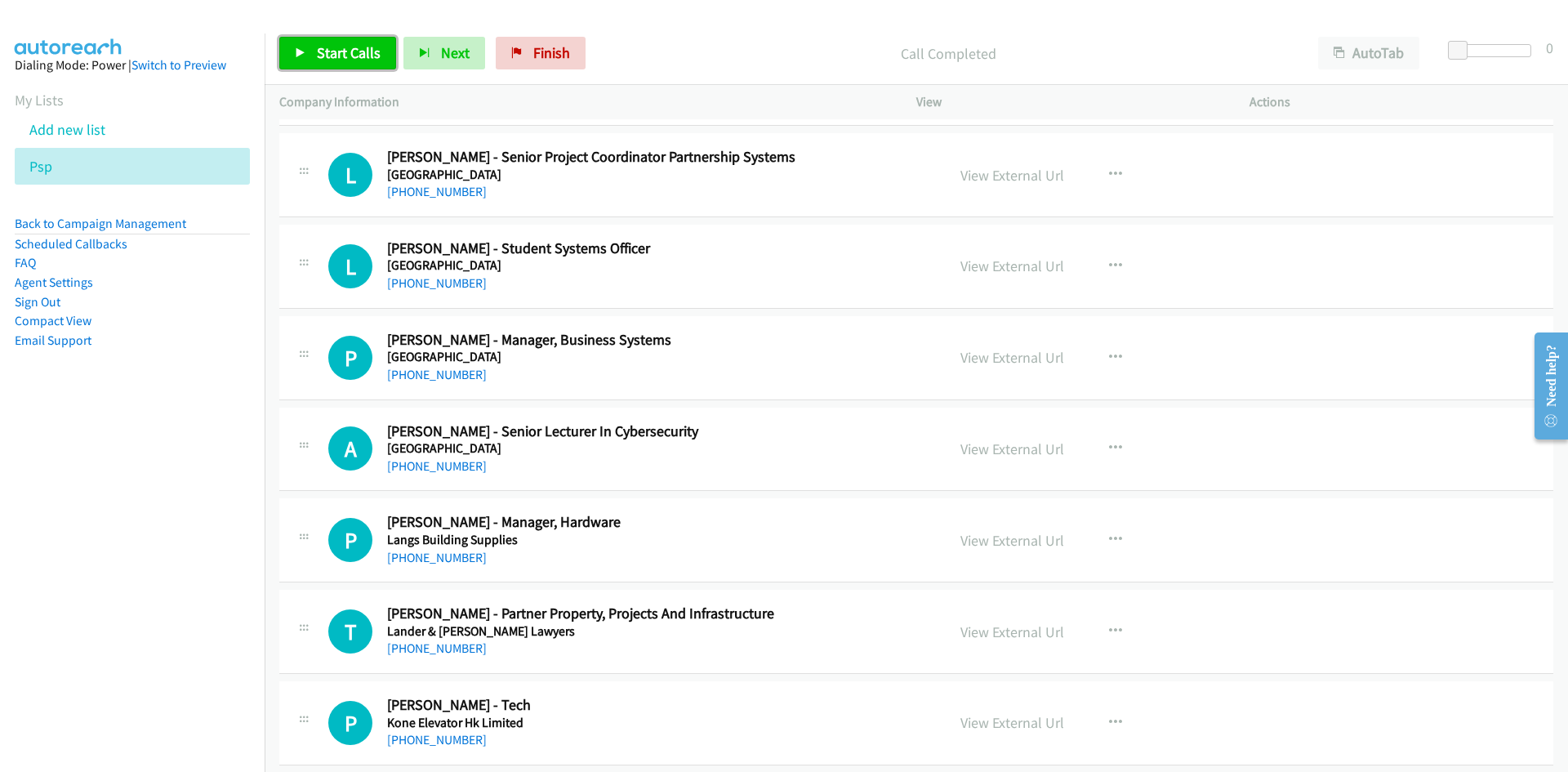
click at [335, 42] on link "Start Calls" at bounding box center [337, 52] width 117 height 33
click at [301, 49] on icon at bounding box center [300, 54] width 11 height 11
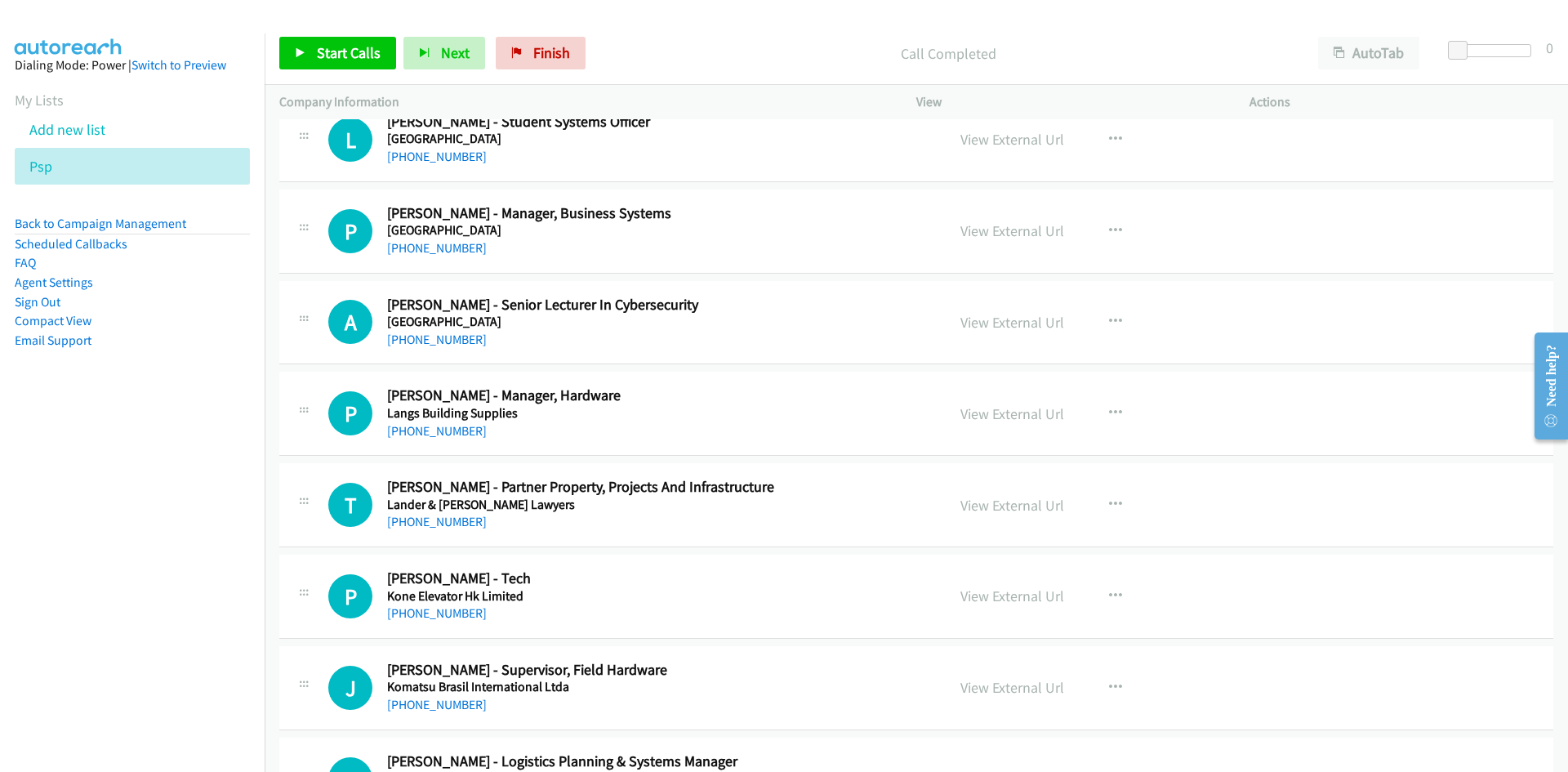
scroll to position [1797, 0]
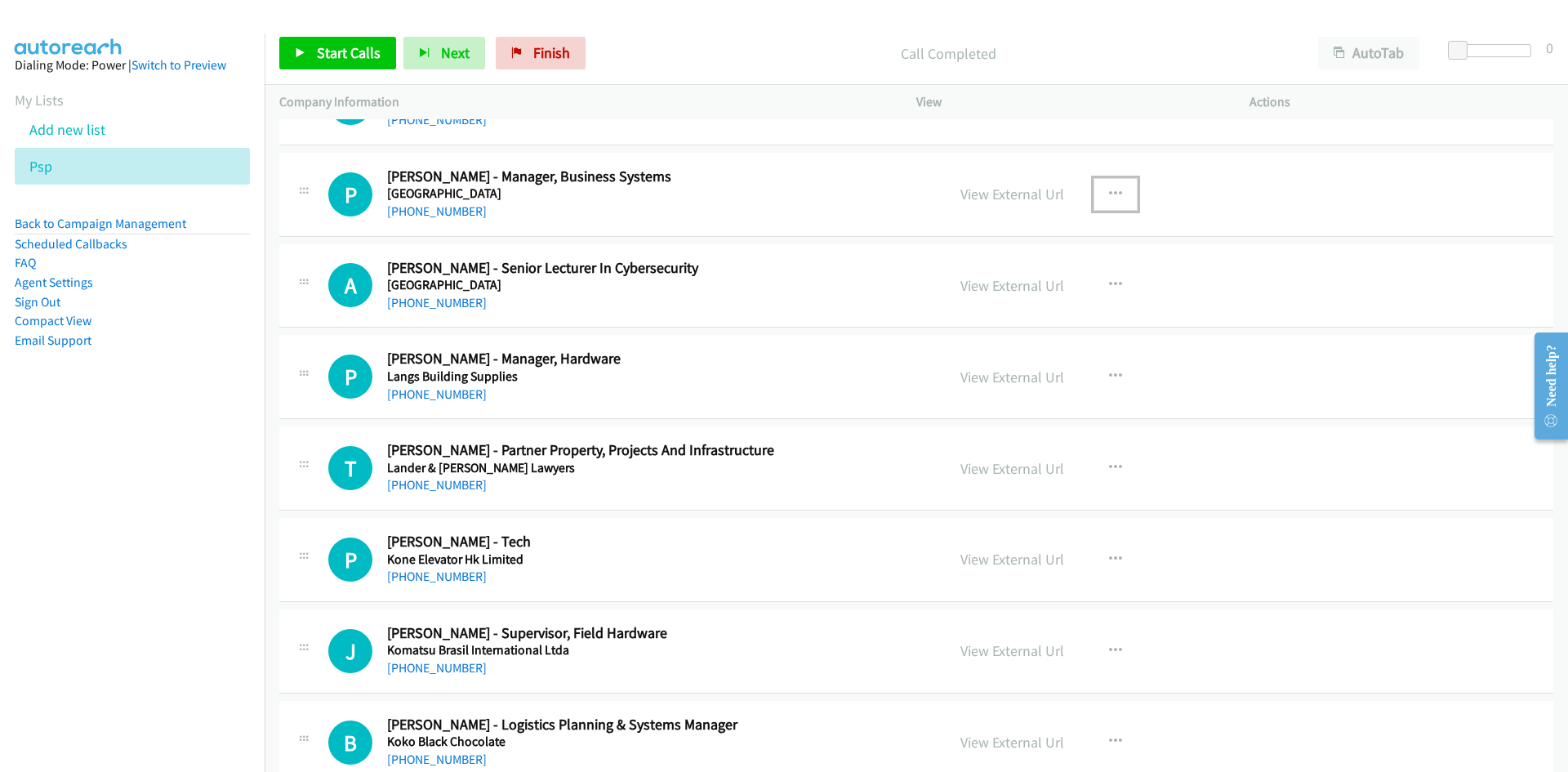
click at [1128, 195] on button "button" at bounding box center [1115, 194] width 44 height 33
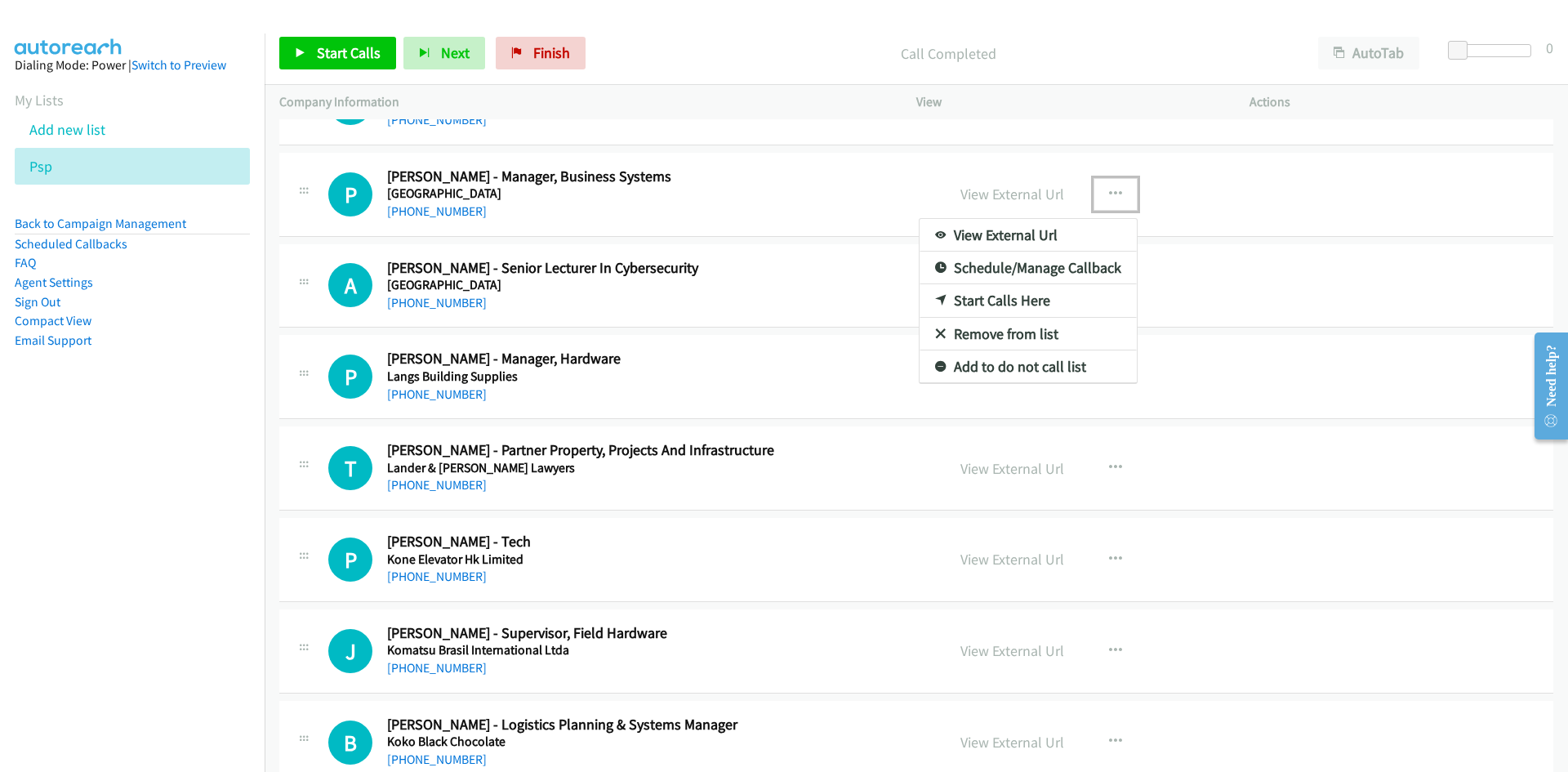
click at [945, 294] on link "Start Calls Here" at bounding box center [1028, 300] width 217 height 33
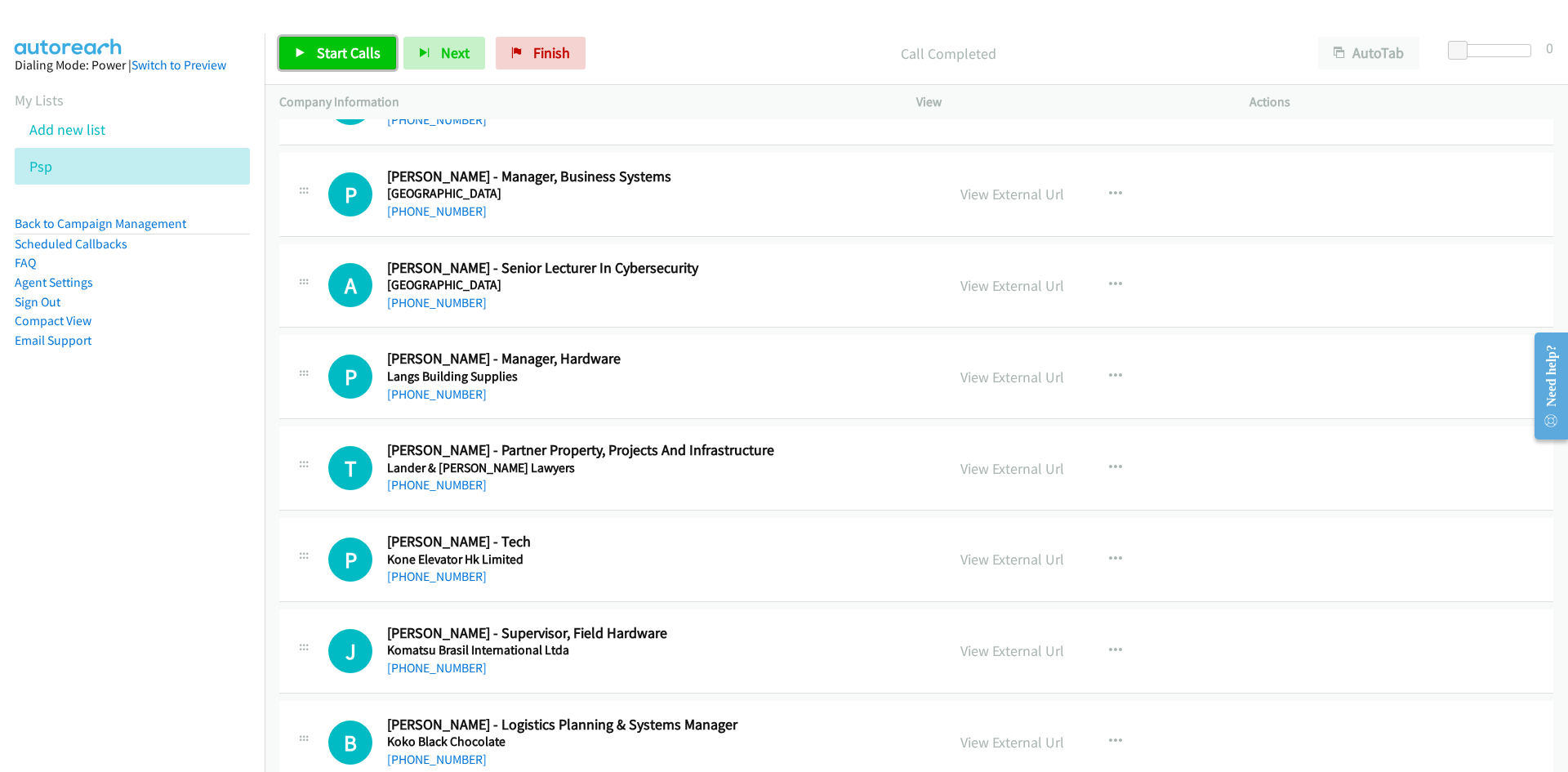
click at [358, 64] on link "Start Calls" at bounding box center [337, 52] width 117 height 33
click at [358, 64] on link "Pause" at bounding box center [324, 52] width 90 height 33
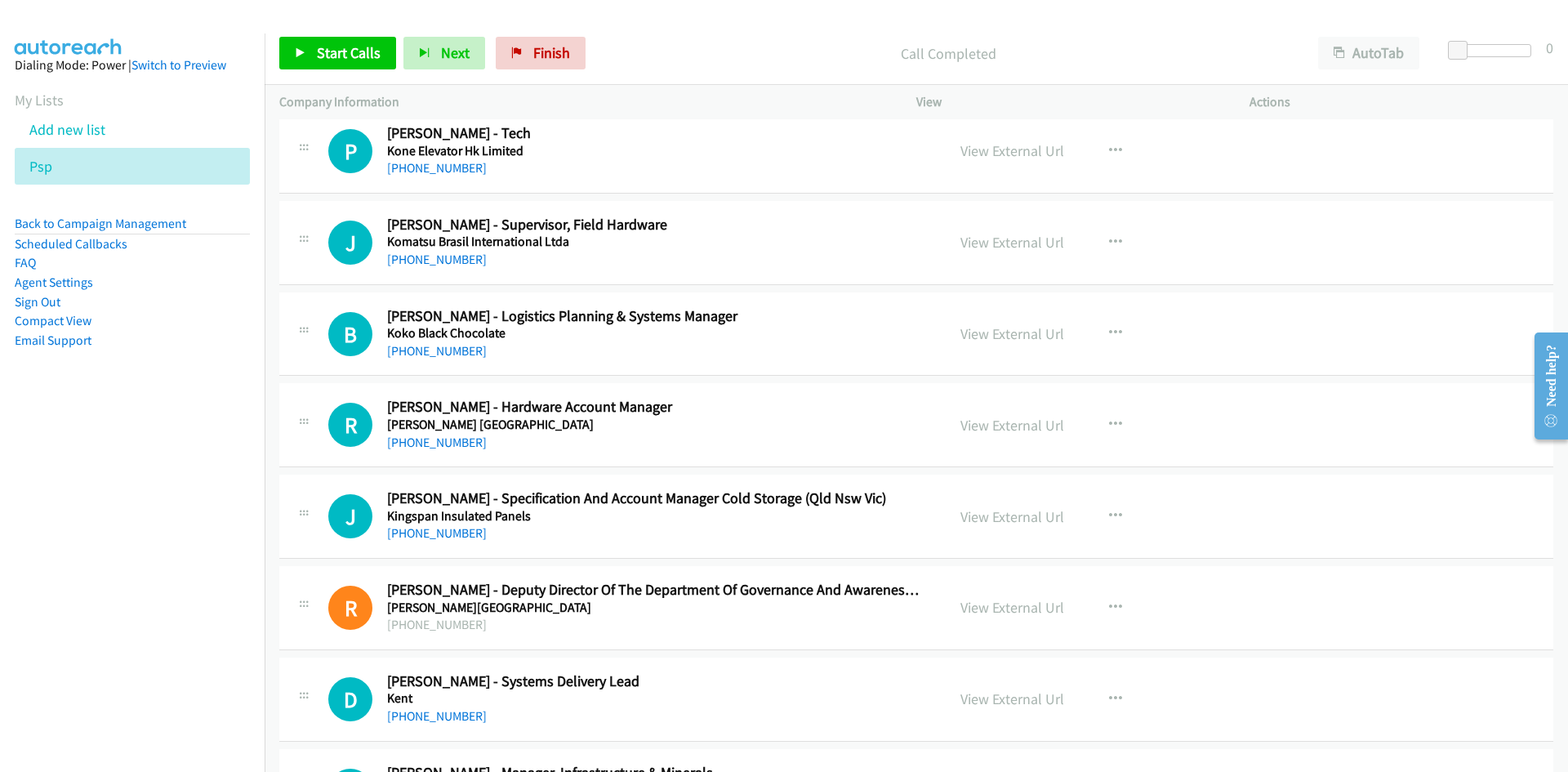
scroll to position [2287, 0]
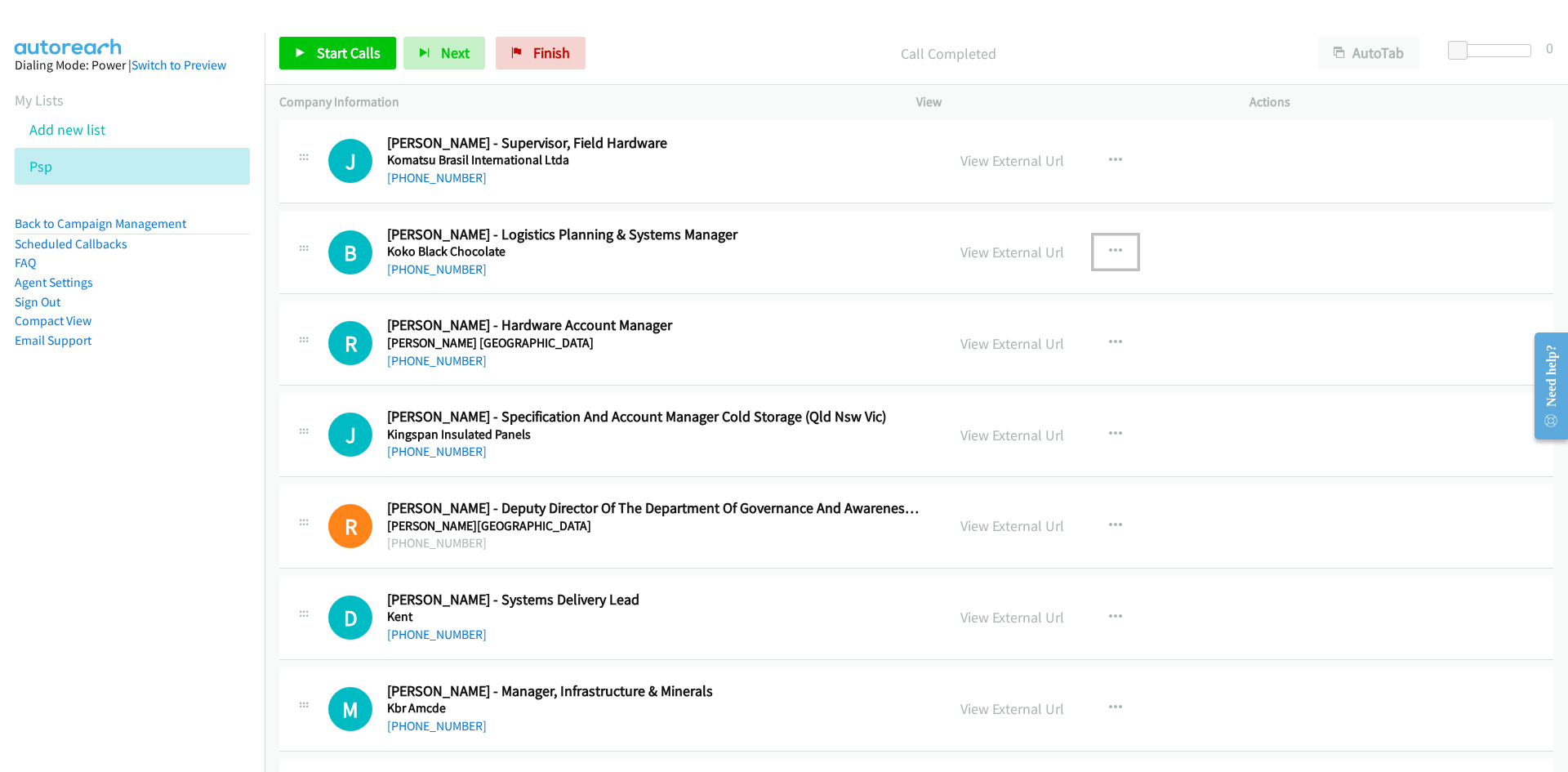
click at [1109, 257] on icon "button" at bounding box center [1116, 251] width 13 height 13
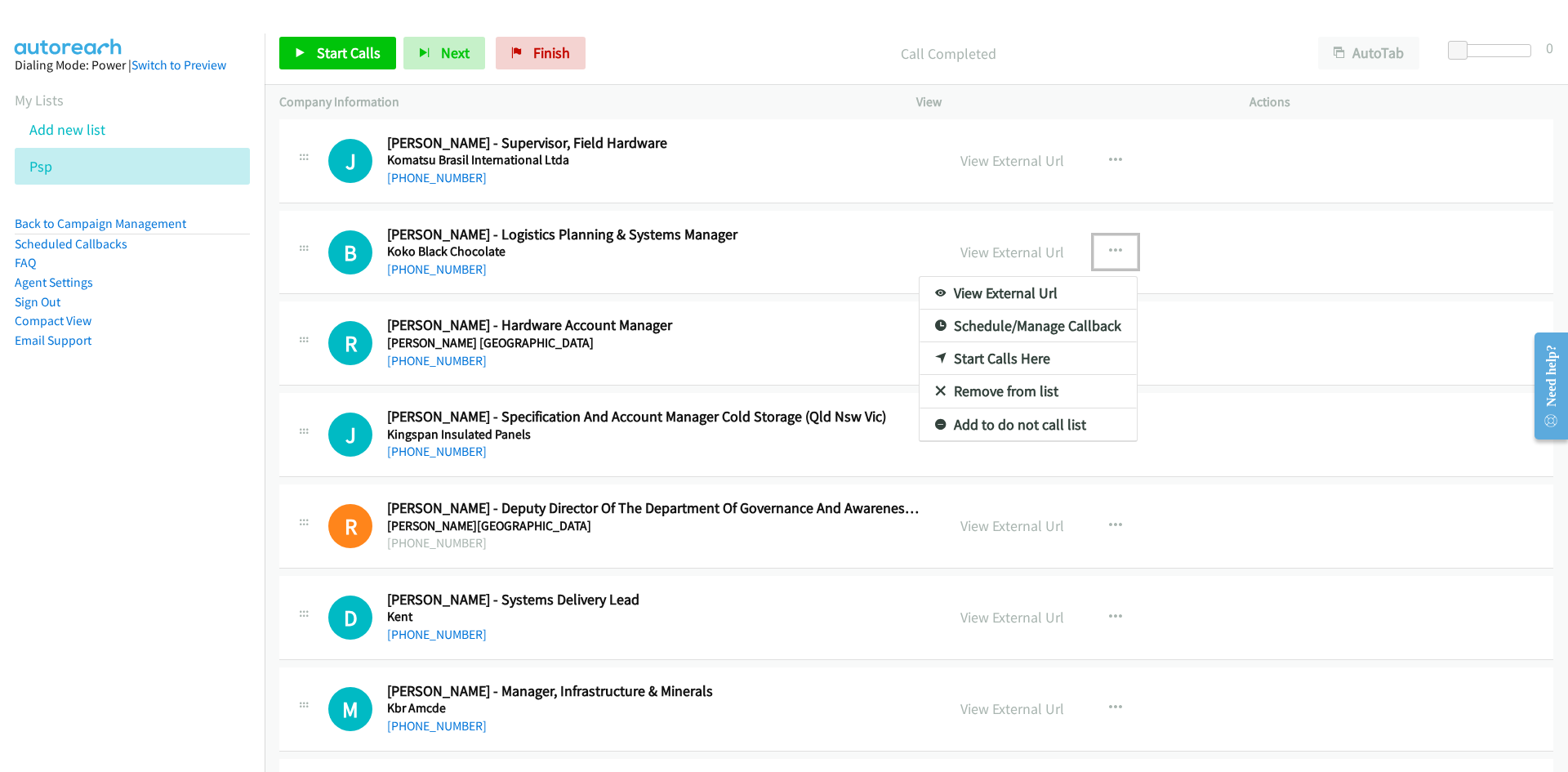
click at [949, 353] on link "Start Calls Here" at bounding box center [1028, 358] width 217 height 33
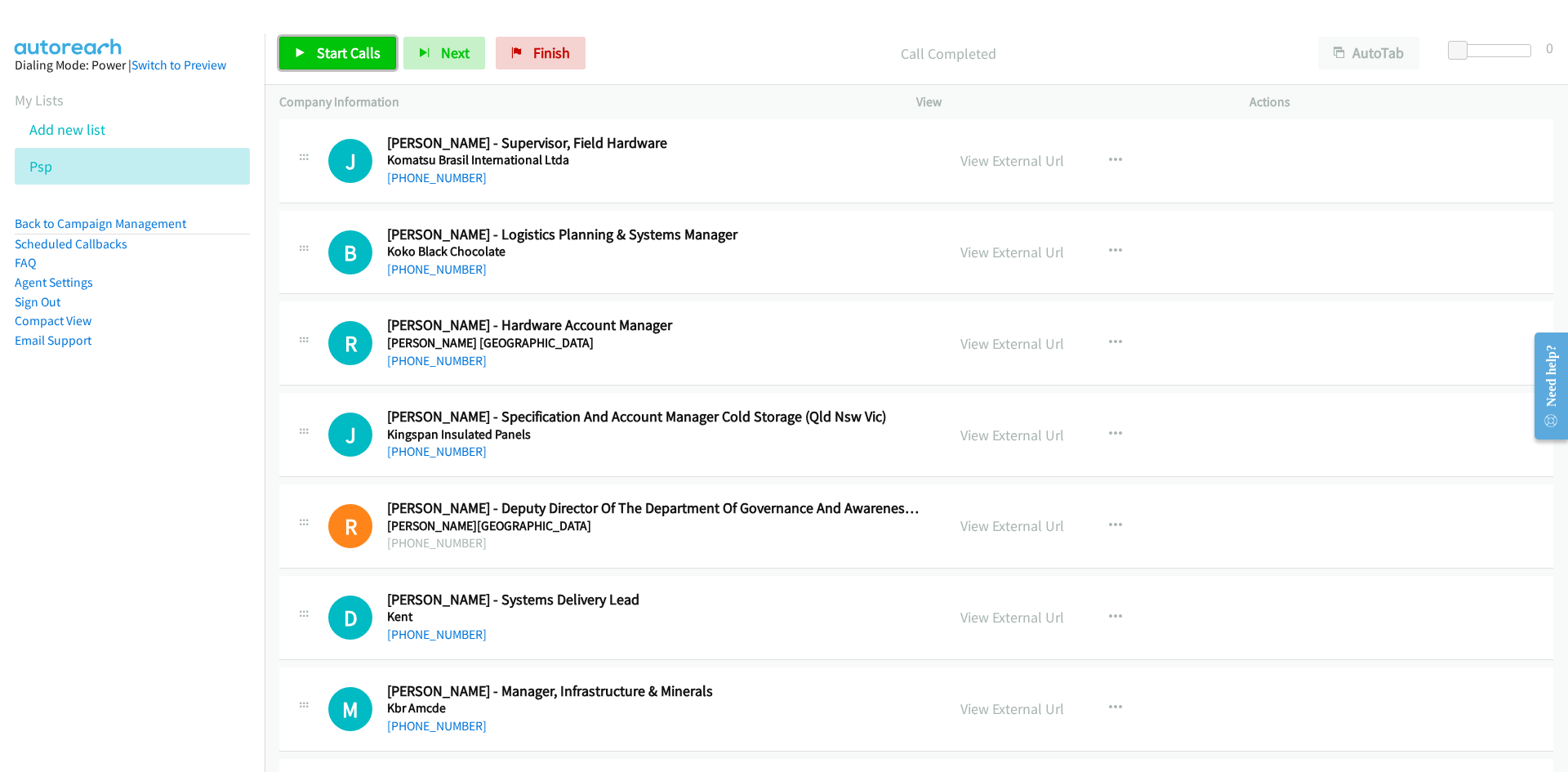
click at [325, 62] on span "Start Calls" at bounding box center [349, 52] width 64 height 19
click at [325, 62] on span "Pause" at bounding box center [335, 52] width 36 height 19
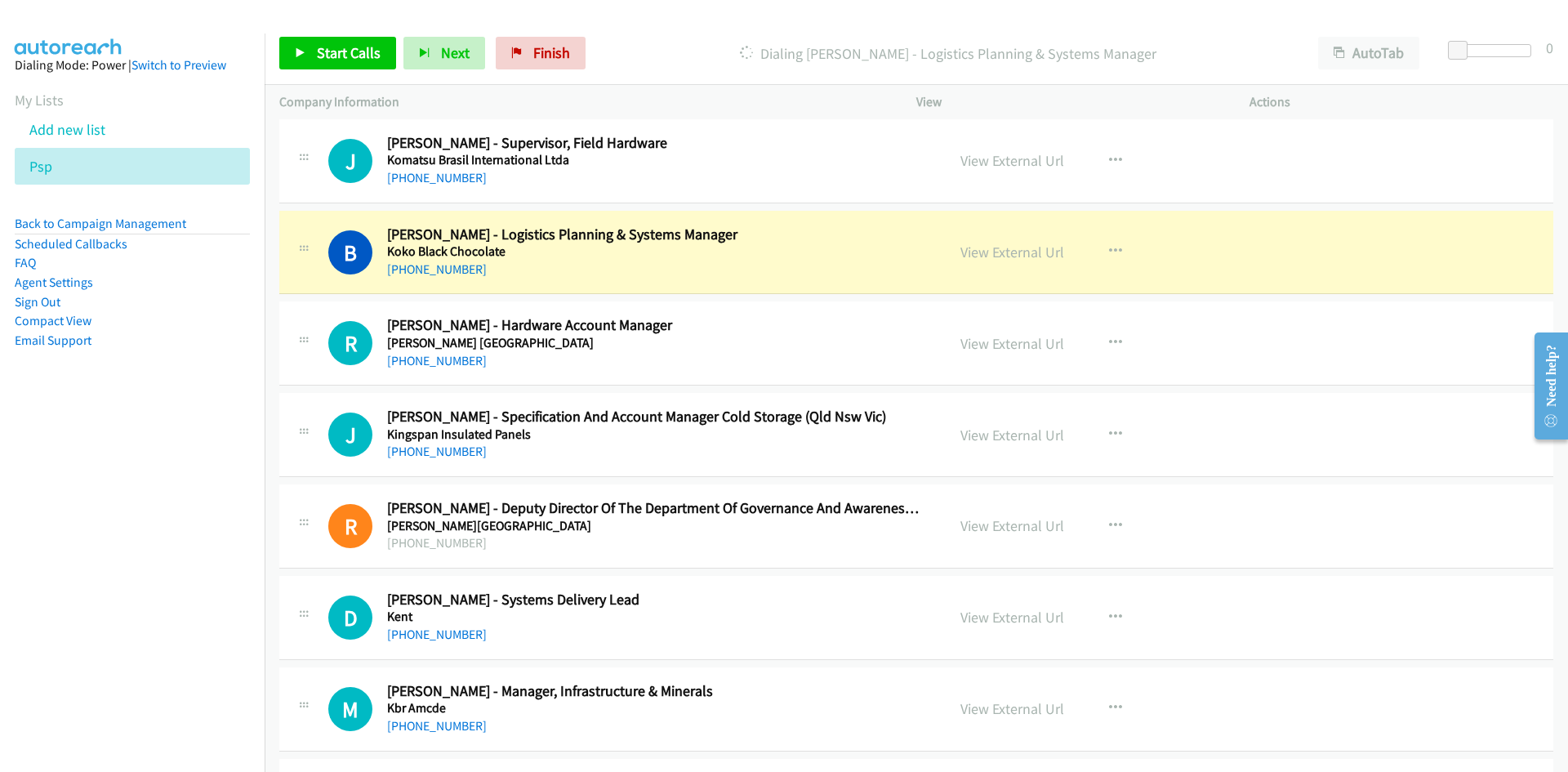
scroll to position [2368, 0]
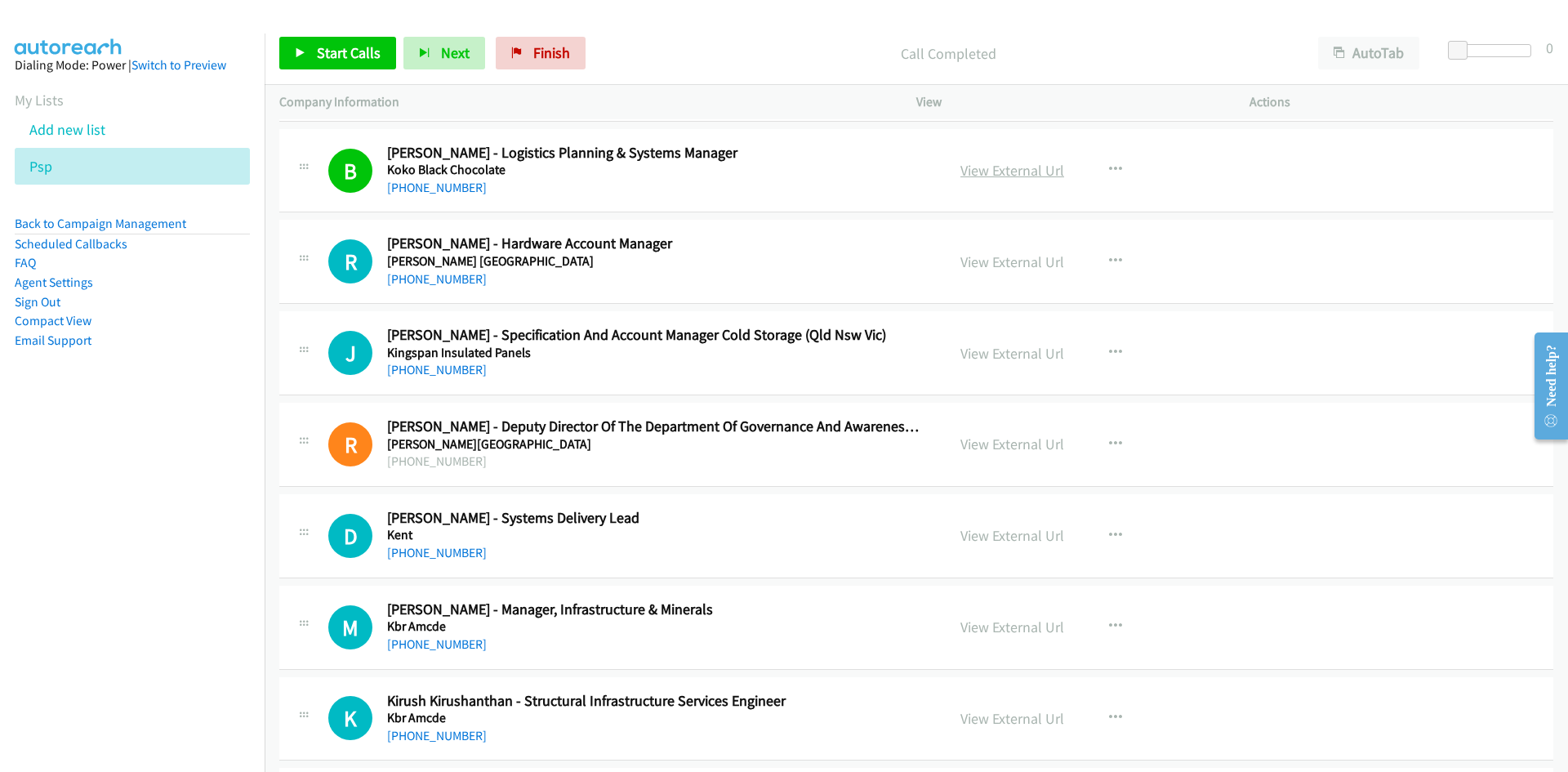
click at [1046, 171] on link "View External Url" at bounding box center [1012, 170] width 104 height 19
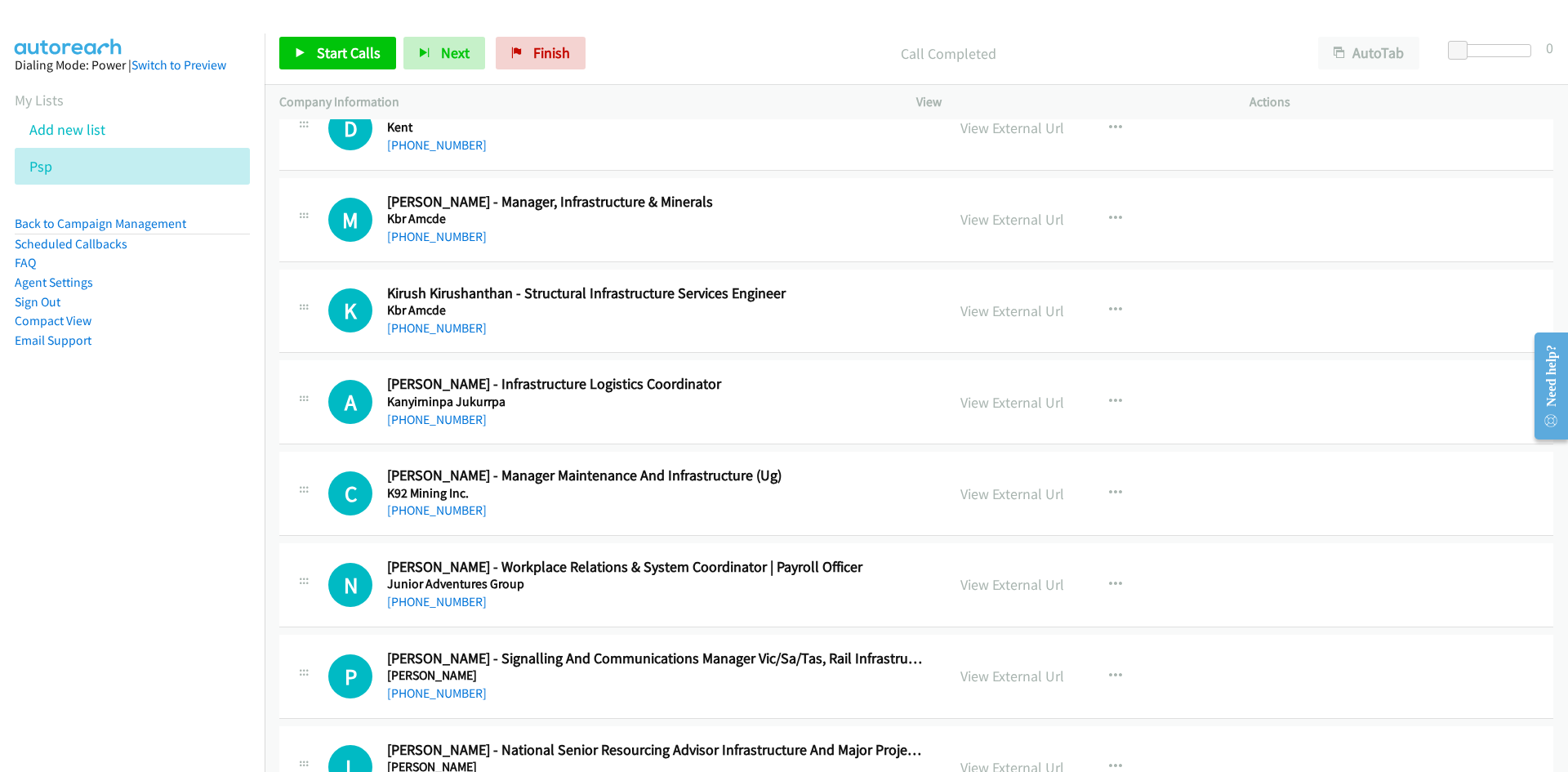
scroll to position [2777, 0]
click at [1118, 129] on button "button" at bounding box center [1115, 127] width 44 height 33
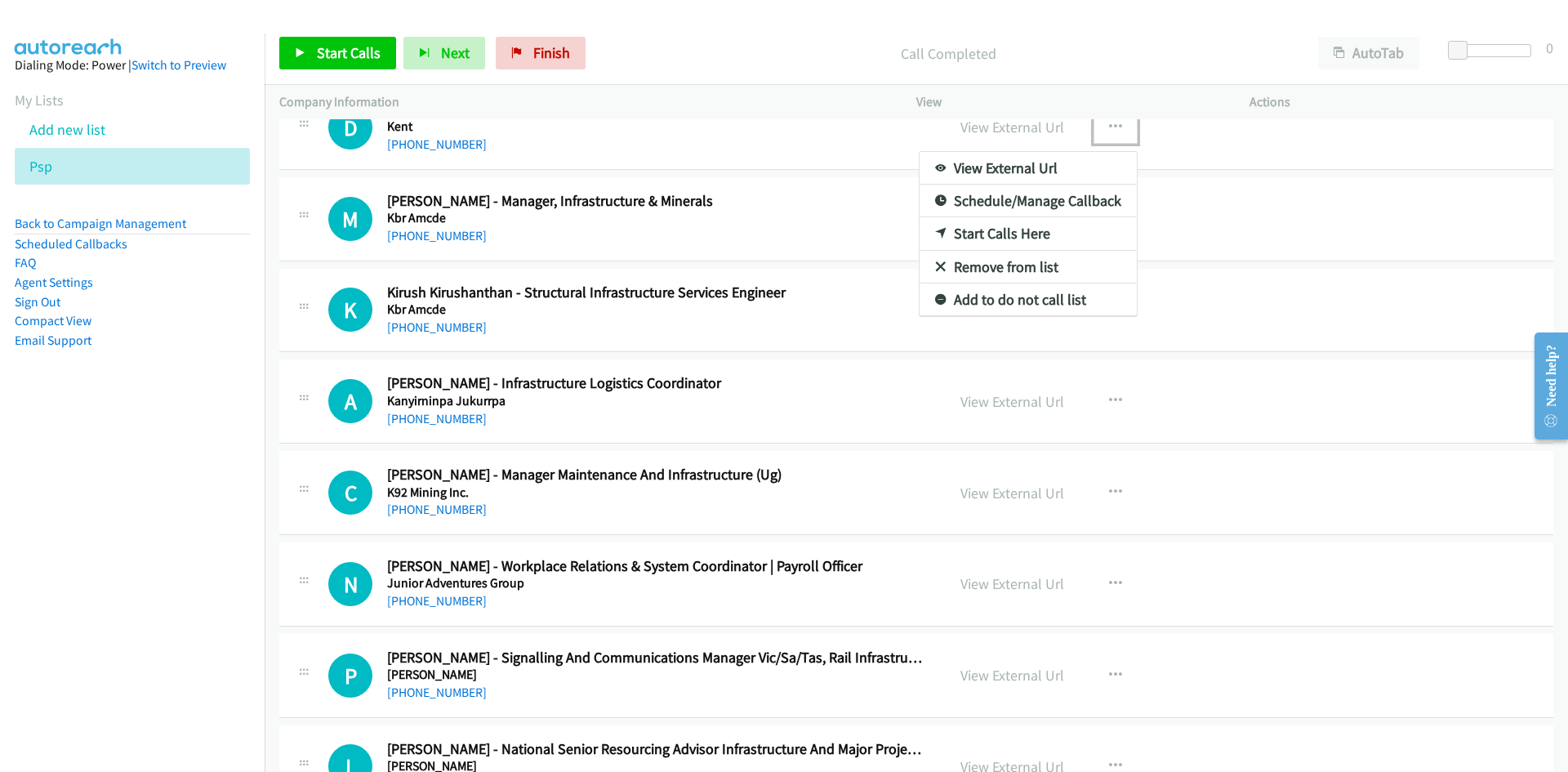
click at [934, 225] on link "Start Calls Here" at bounding box center [1028, 233] width 217 height 33
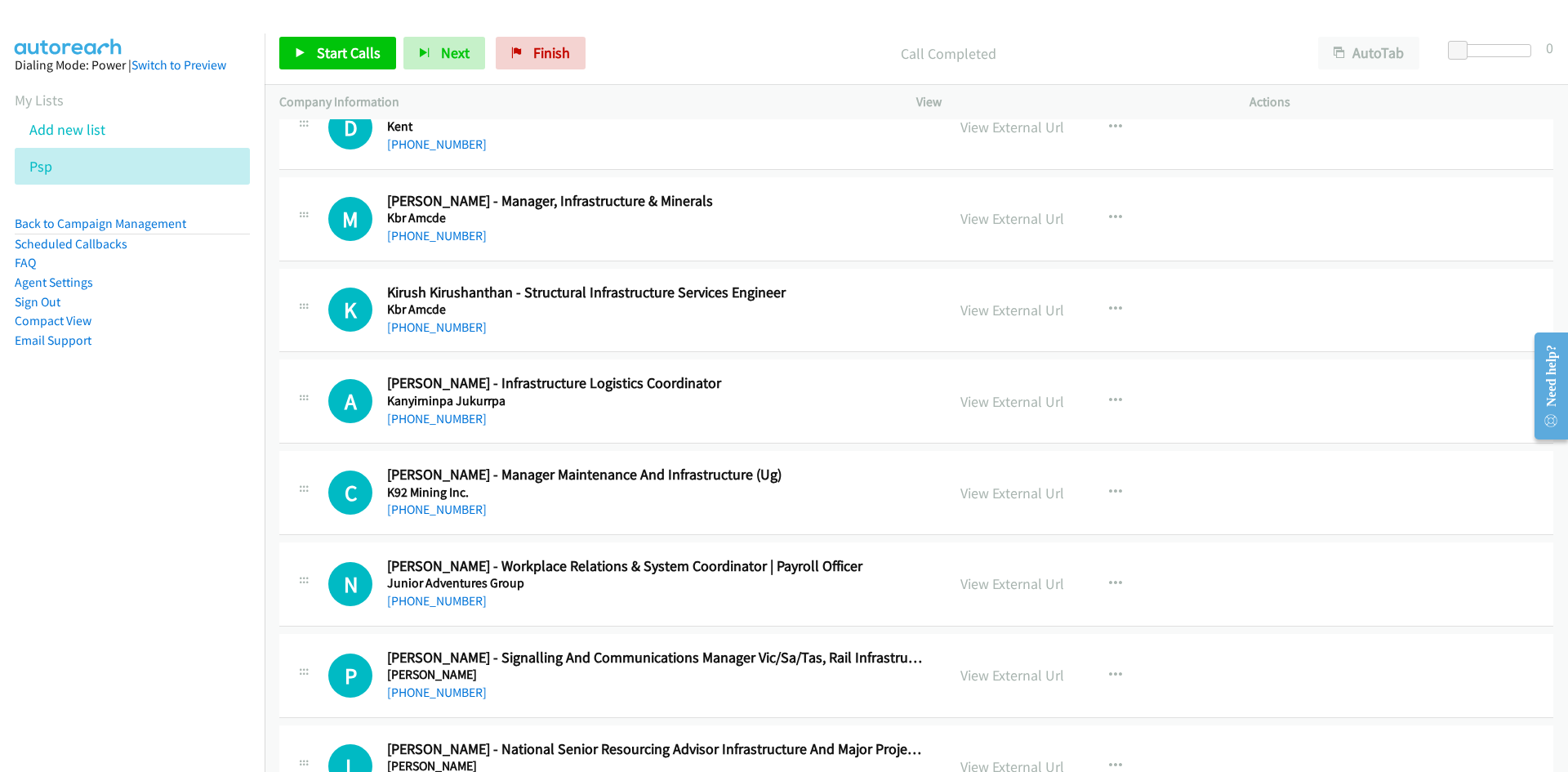
click at [346, 76] on div "Start Calls Pause Next Finish Call Completed AutoTab AutoTab 0" at bounding box center [916, 53] width 1304 height 63
click at [340, 62] on span "Start Calls" at bounding box center [349, 52] width 64 height 19
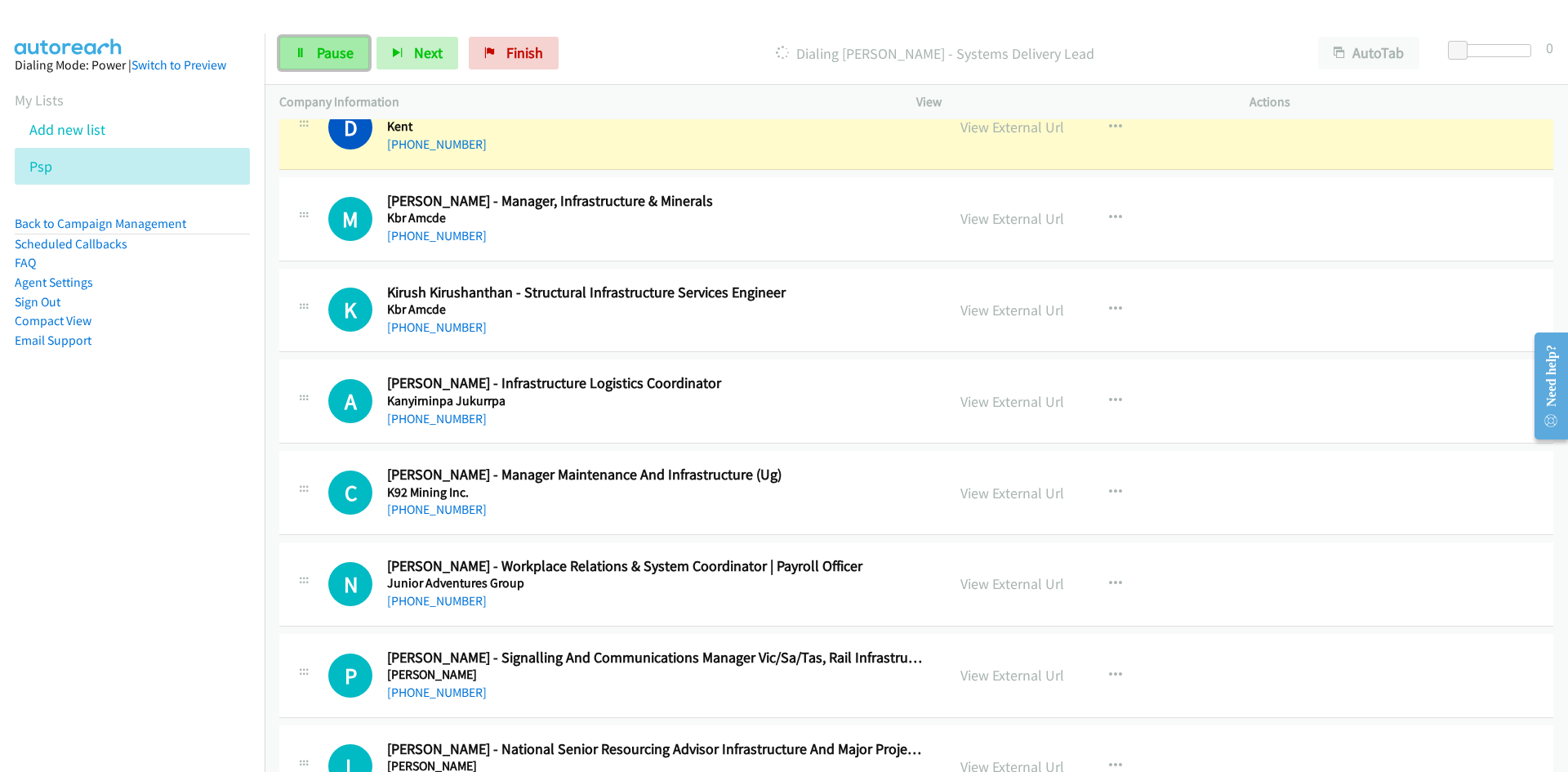
click at [340, 62] on span "Pause" at bounding box center [335, 52] width 36 height 19
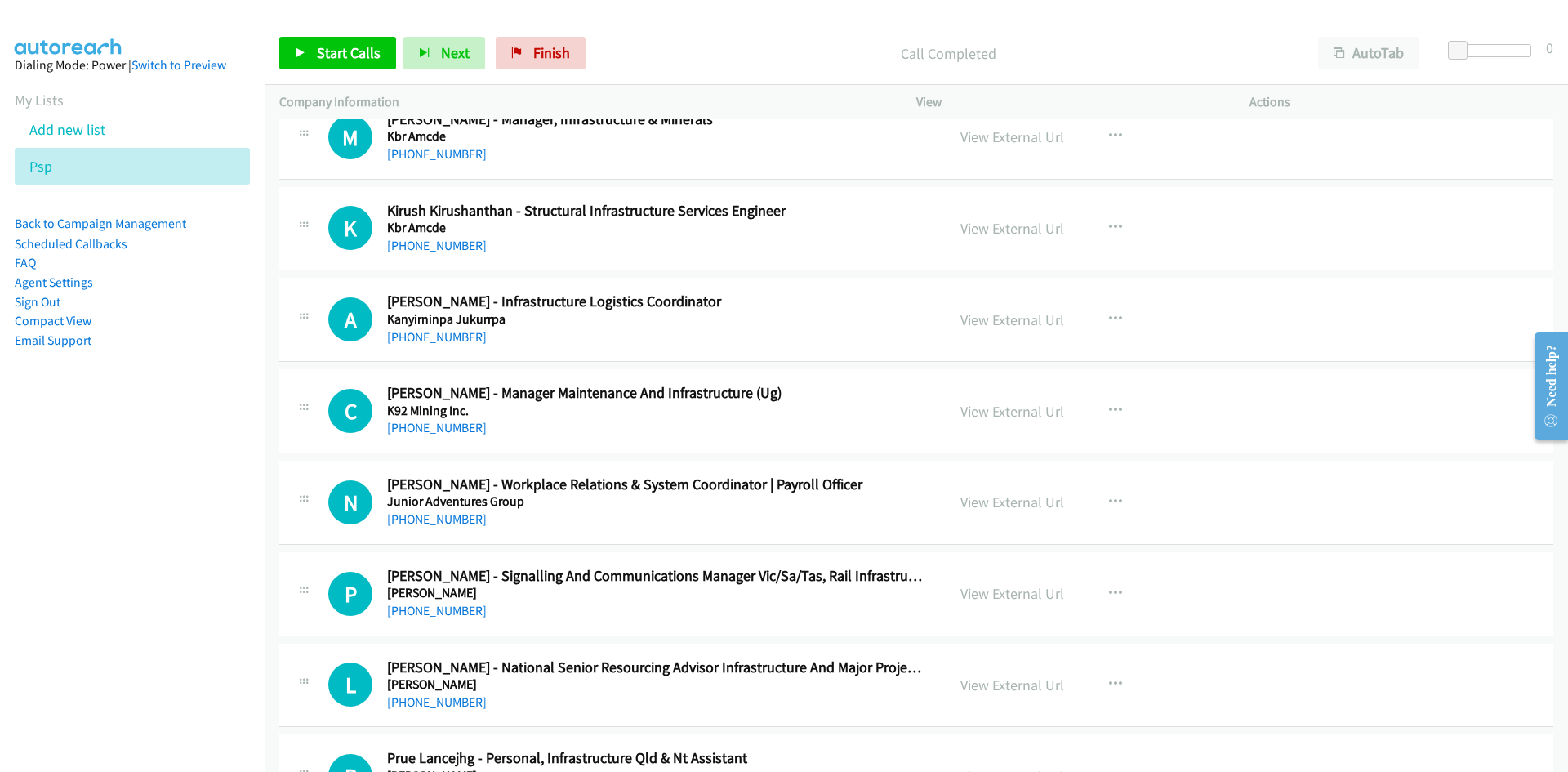
scroll to position [2940, 0]
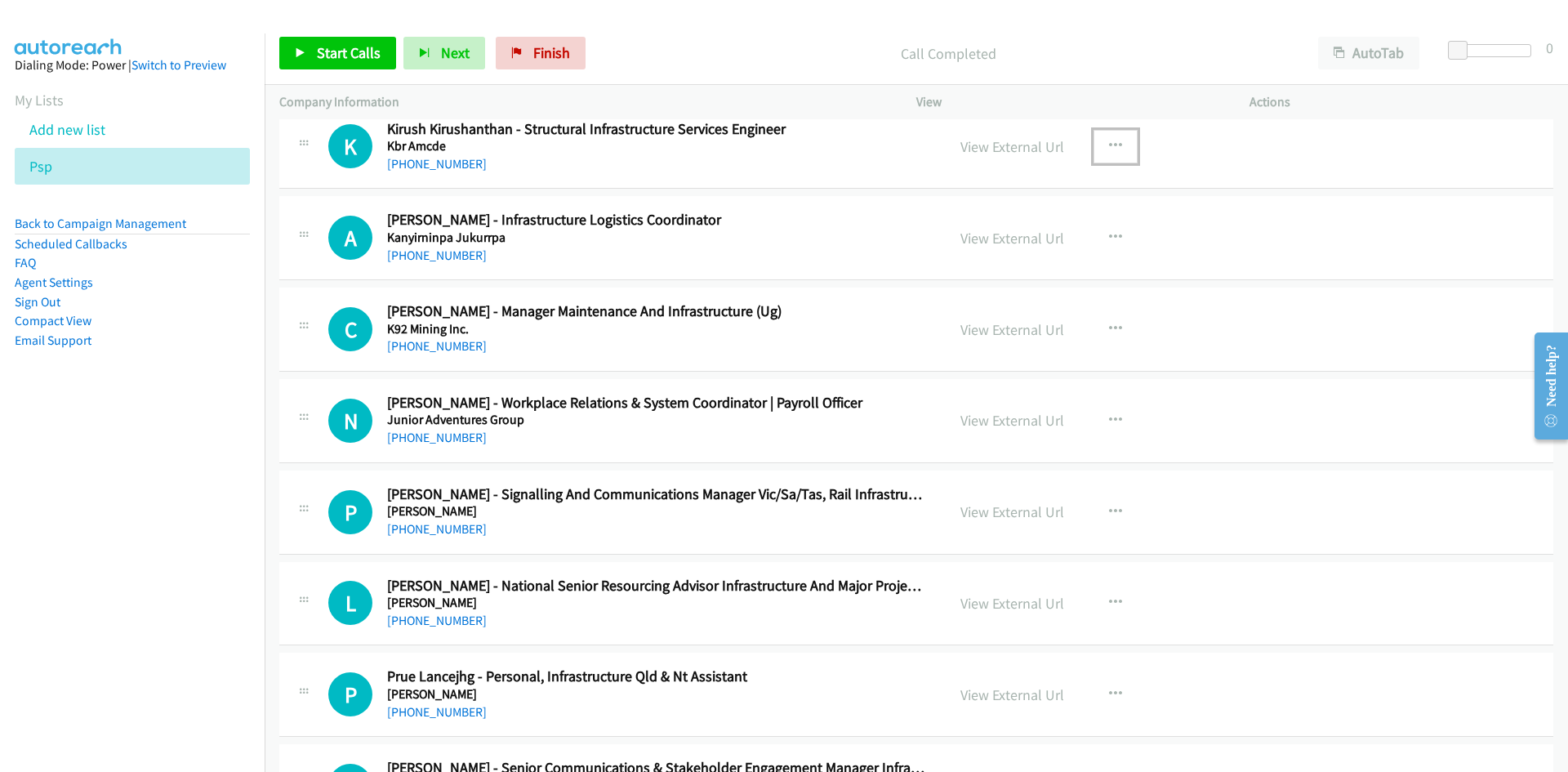
click at [1101, 145] on button "button" at bounding box center [1115, 146] width 44 height 33
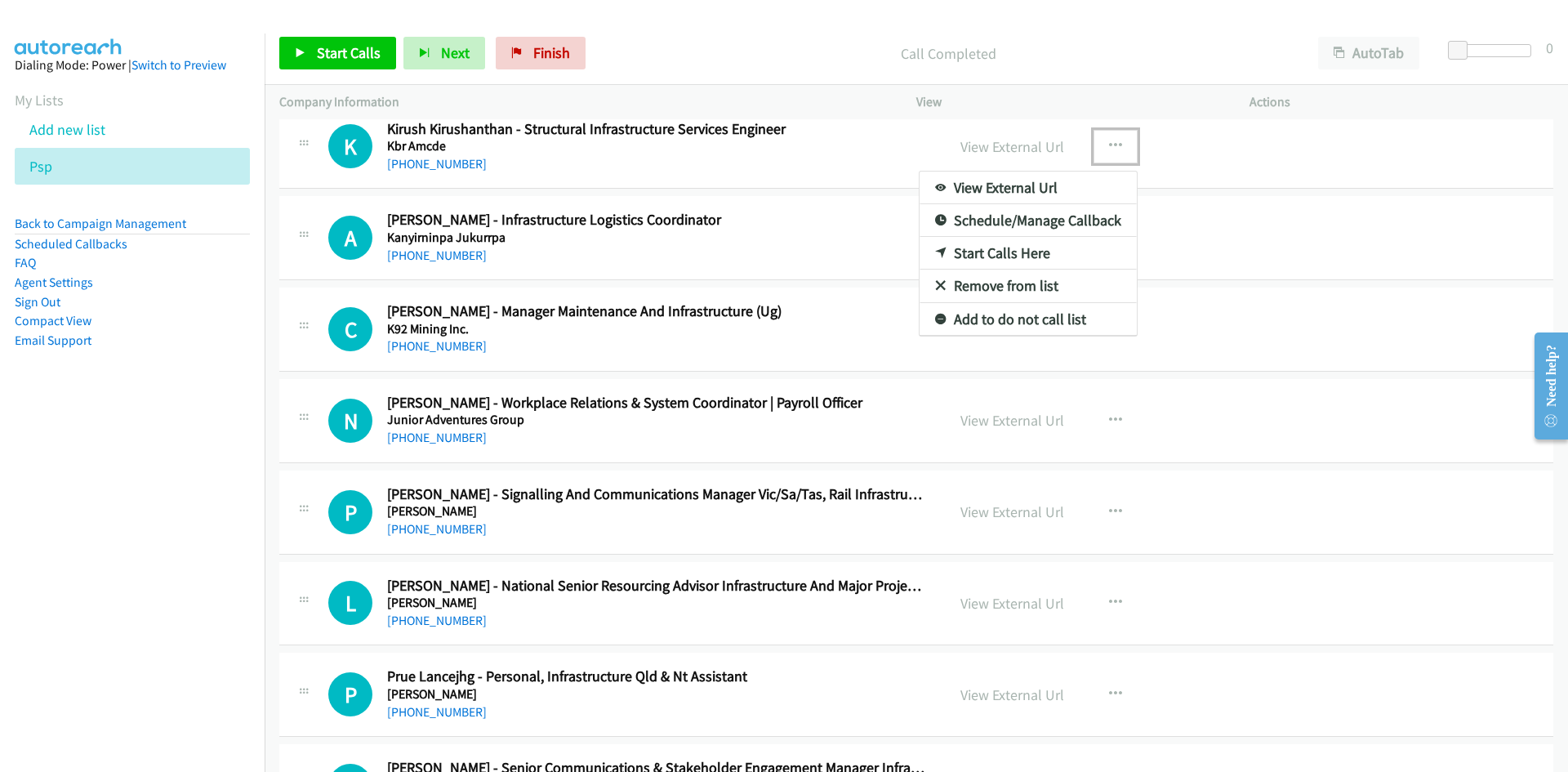
click at [936, 254] on icon at bounding box center [941, 254] width 11 height 11
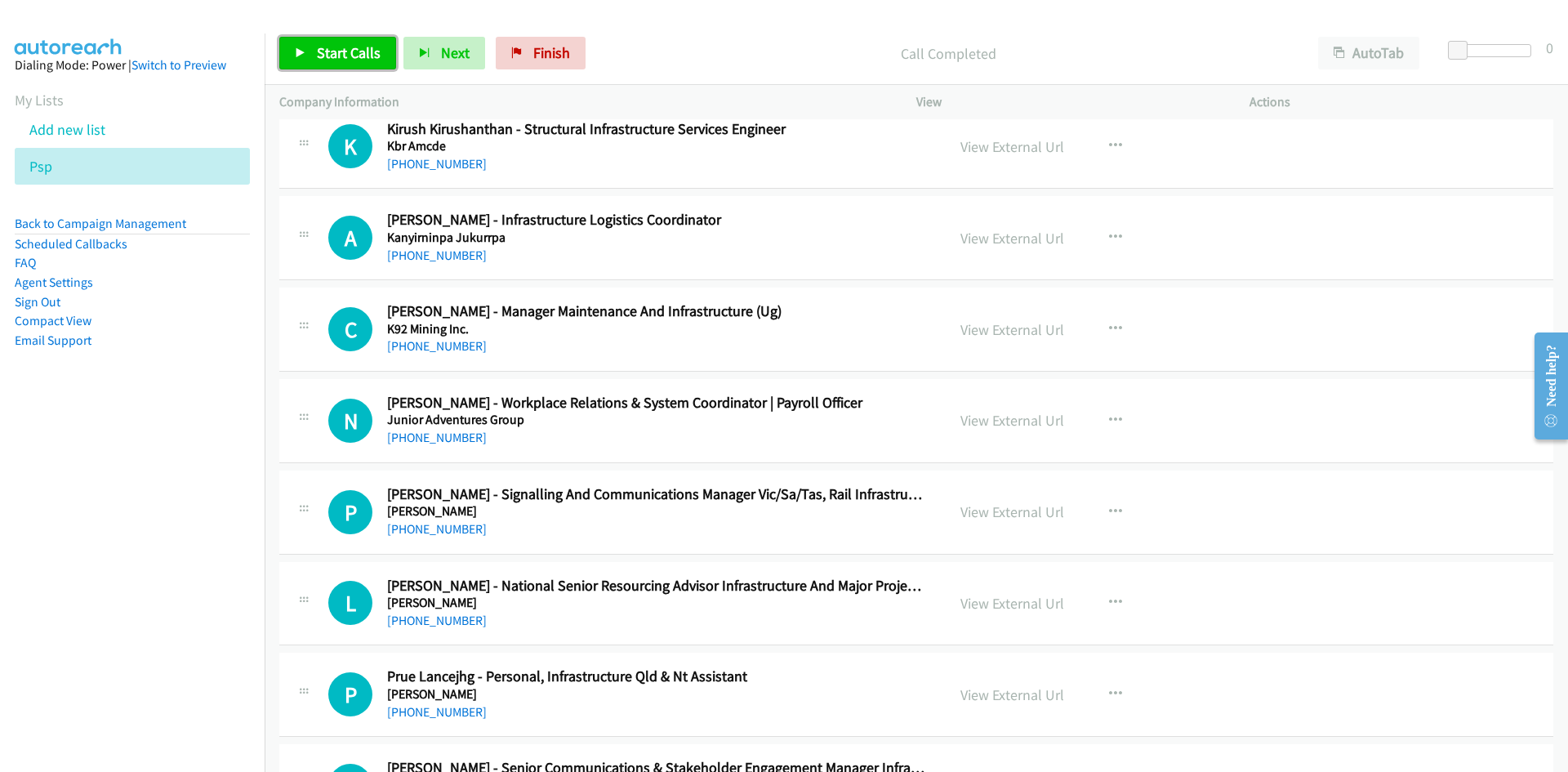
click at [332, 55] on span "Start Calls" at bounding box center [349, 52] width 64 height 19
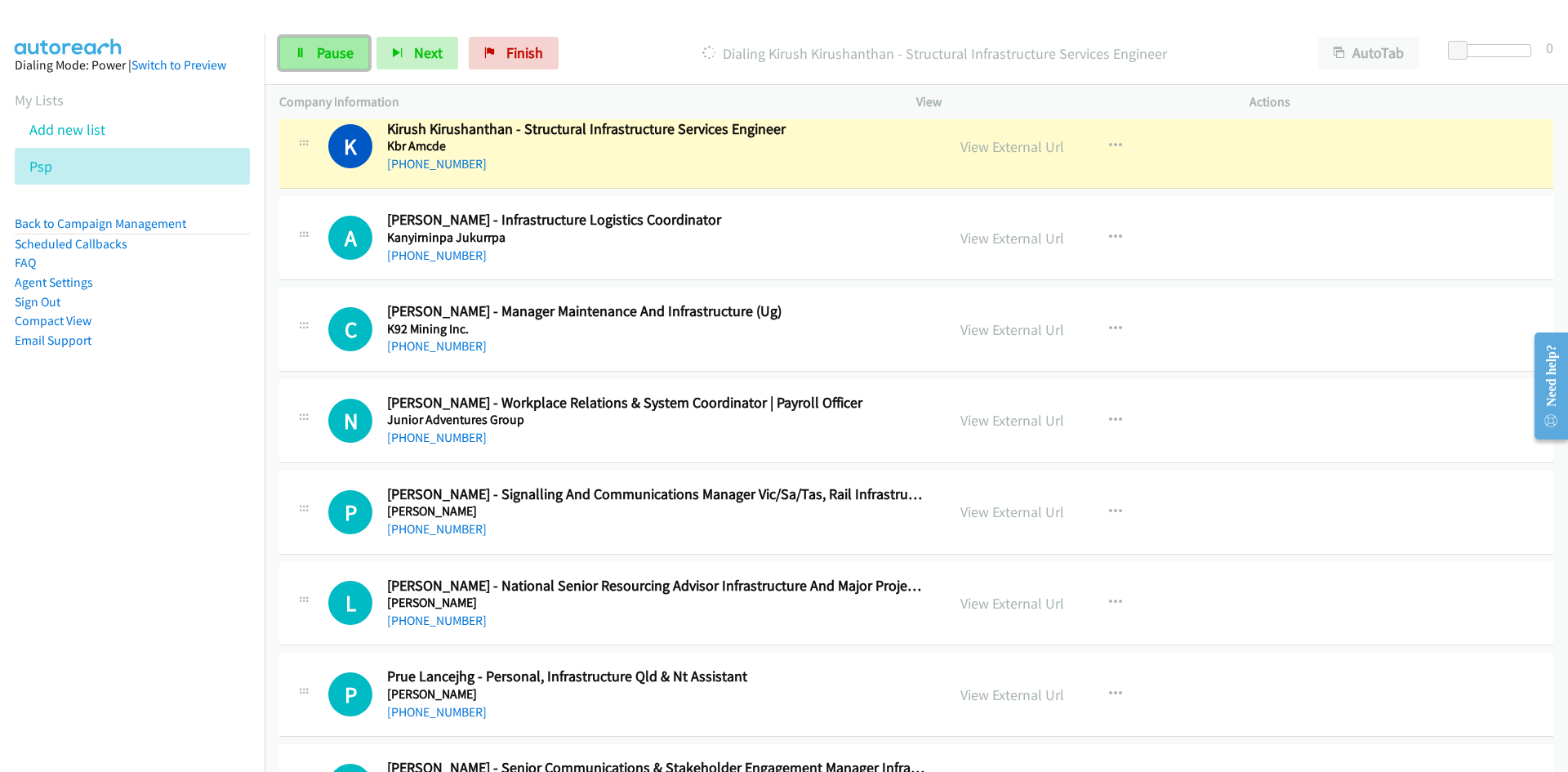
click at [321, 51] on span "Pause" at bounding box center [335, 52] width 36 height 19
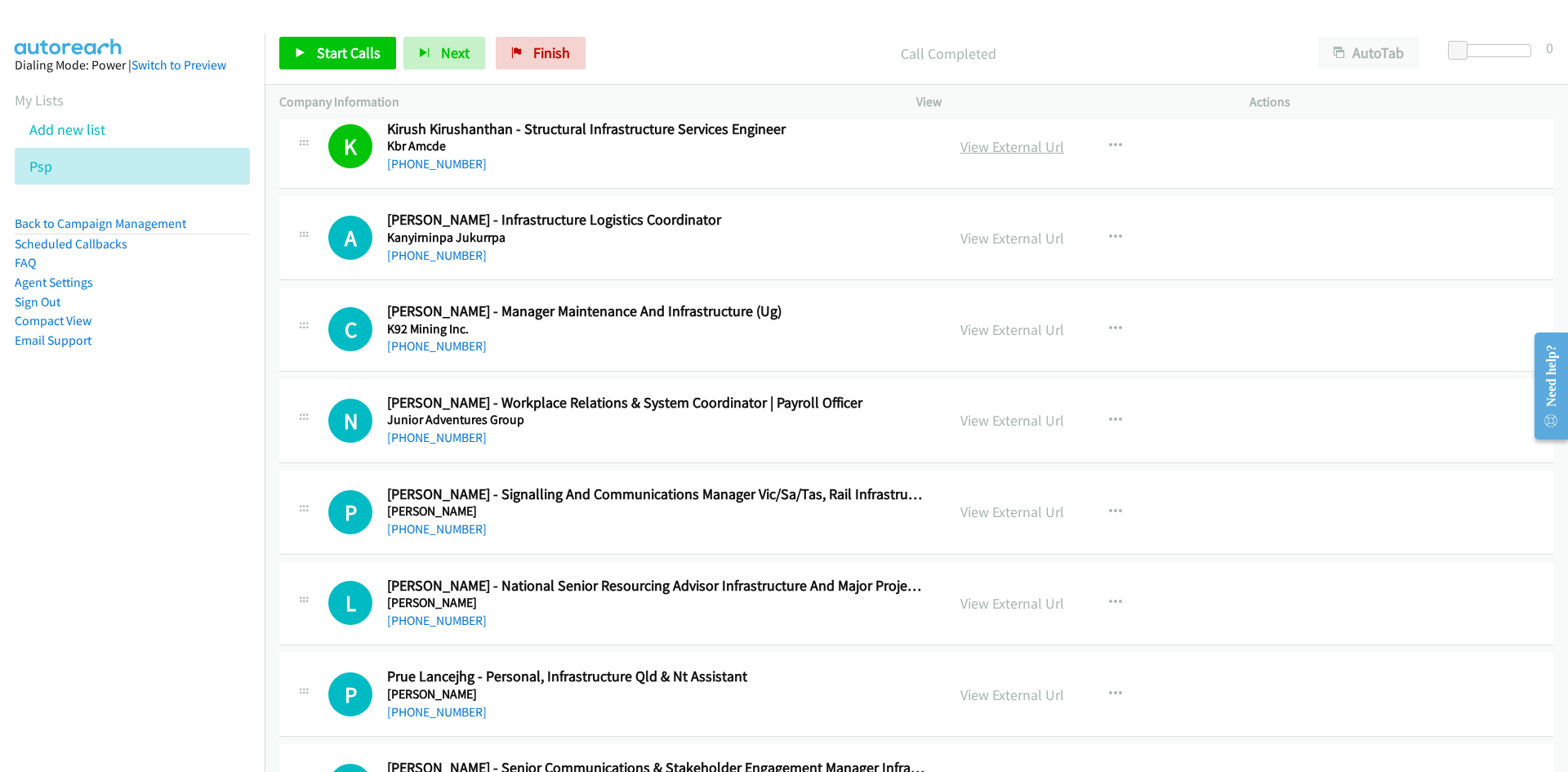
click at [991, 154] on link "View External Url" at bounding box center [1012, 147] width 104 height 19
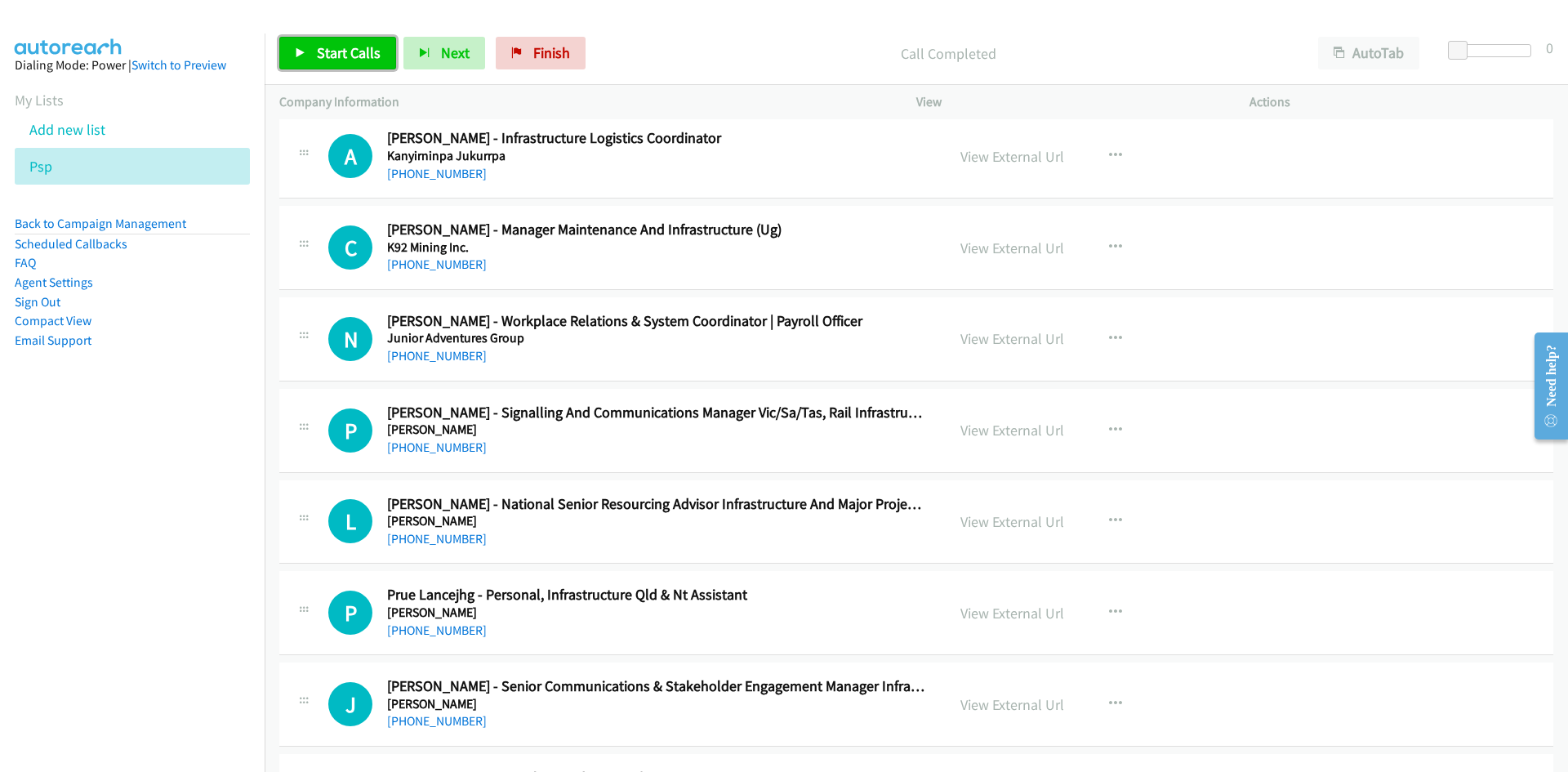
click at [317, 47] on span "Start Calls" at bounding box center [349, 52] width 64 height 19
click at [317, 47] on span "Pause" at bounding box center [335, 52] width 36 height 19
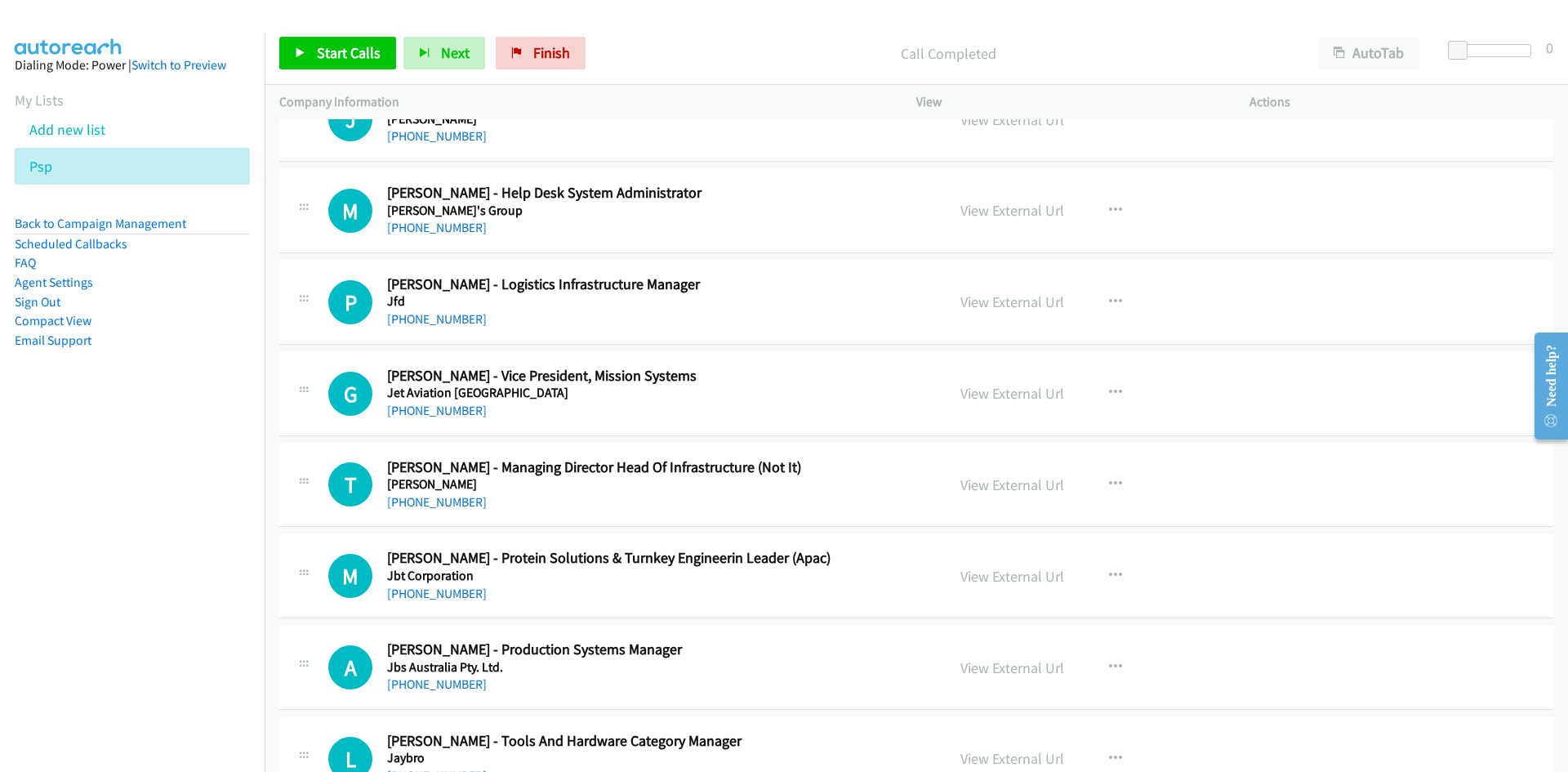
scroll to position [5554, 0]
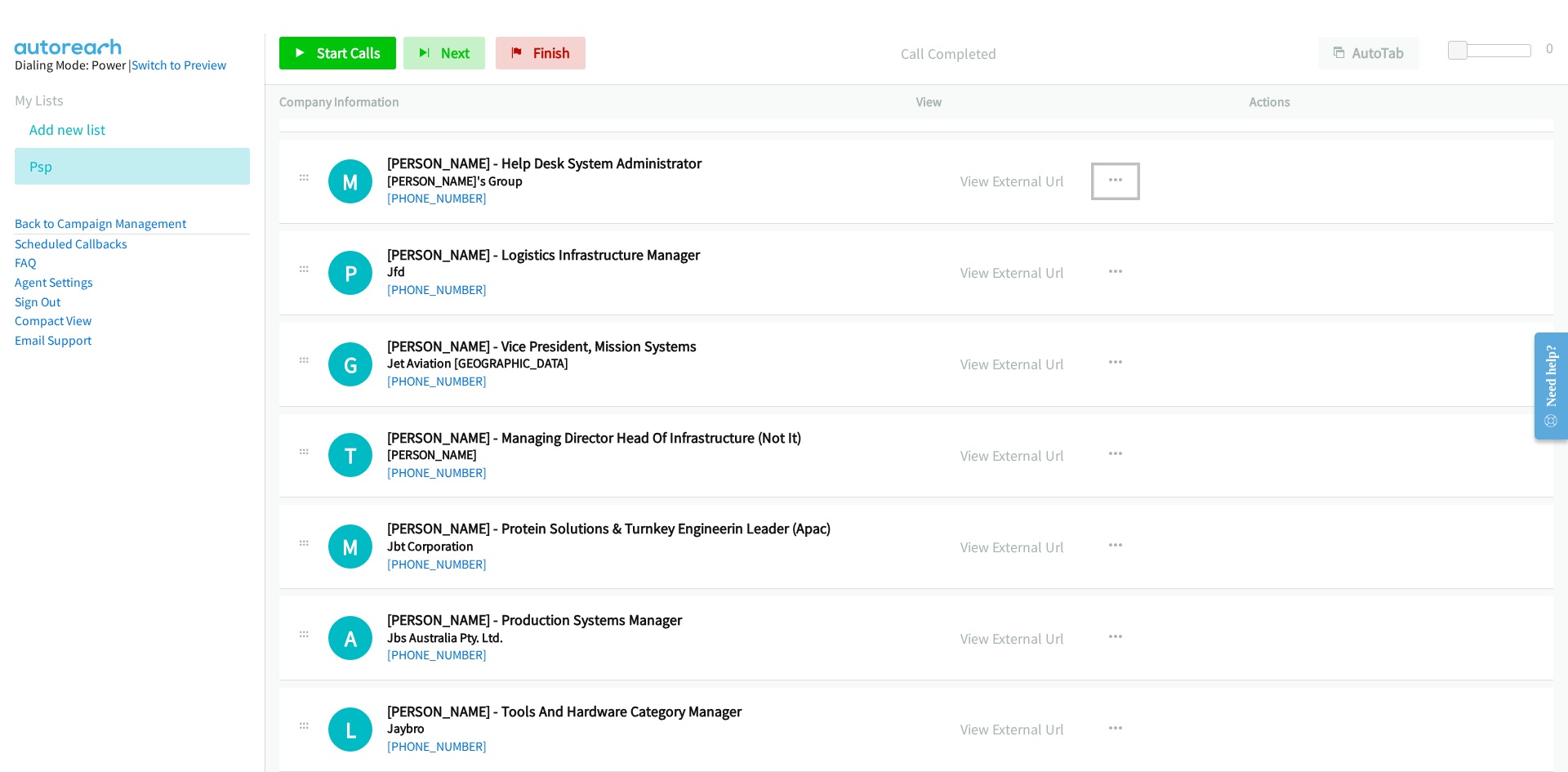
click at [1109, 177] on icon "button" at bounding box center [1116, 181] width 13 height 13
click at [934, 281] on link "Start Calls Here" at bounding box center [1028, 288] width 217 height 33
click at [372, 55] on span "Start Calls" at bounding box center [349, 52] width 64 height 19
click at [362, 51] on link "Pause" at bounding box center [324, 52] width 90 height 33
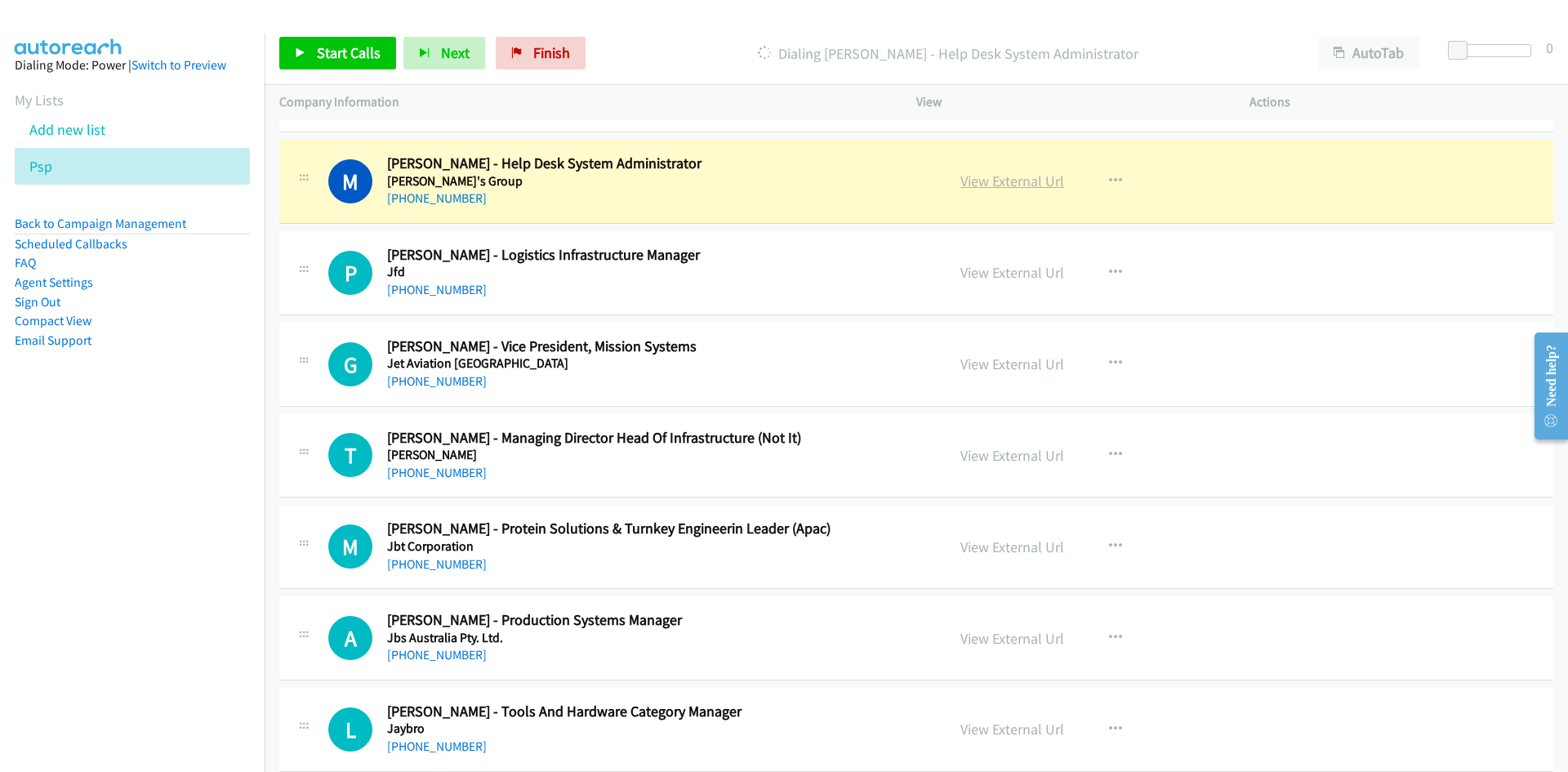
click at [1054, 184] on link "View External Url" at bounding box center [1012, 181] width 104 height 19
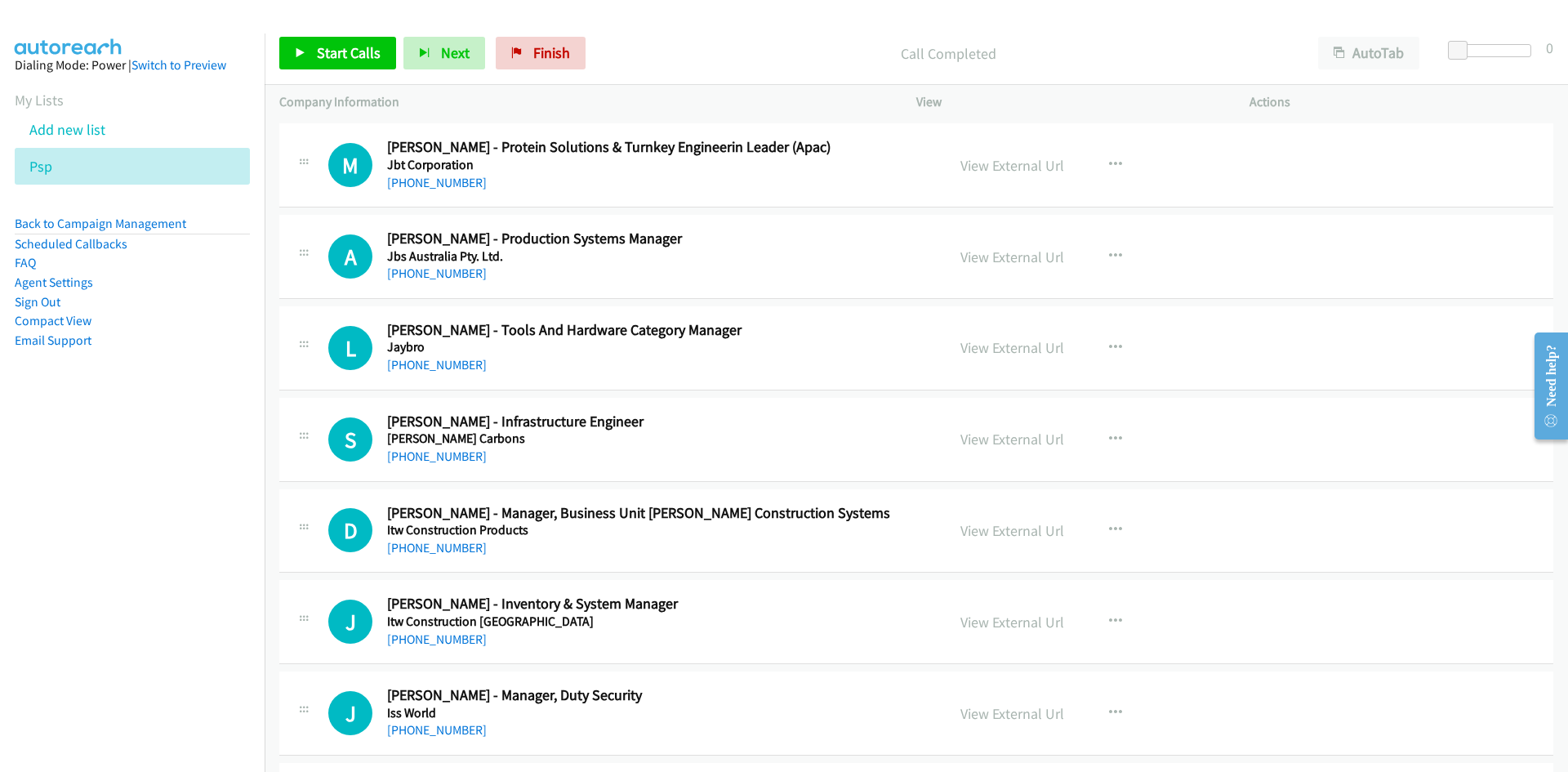
scroll to position [5963, 0]
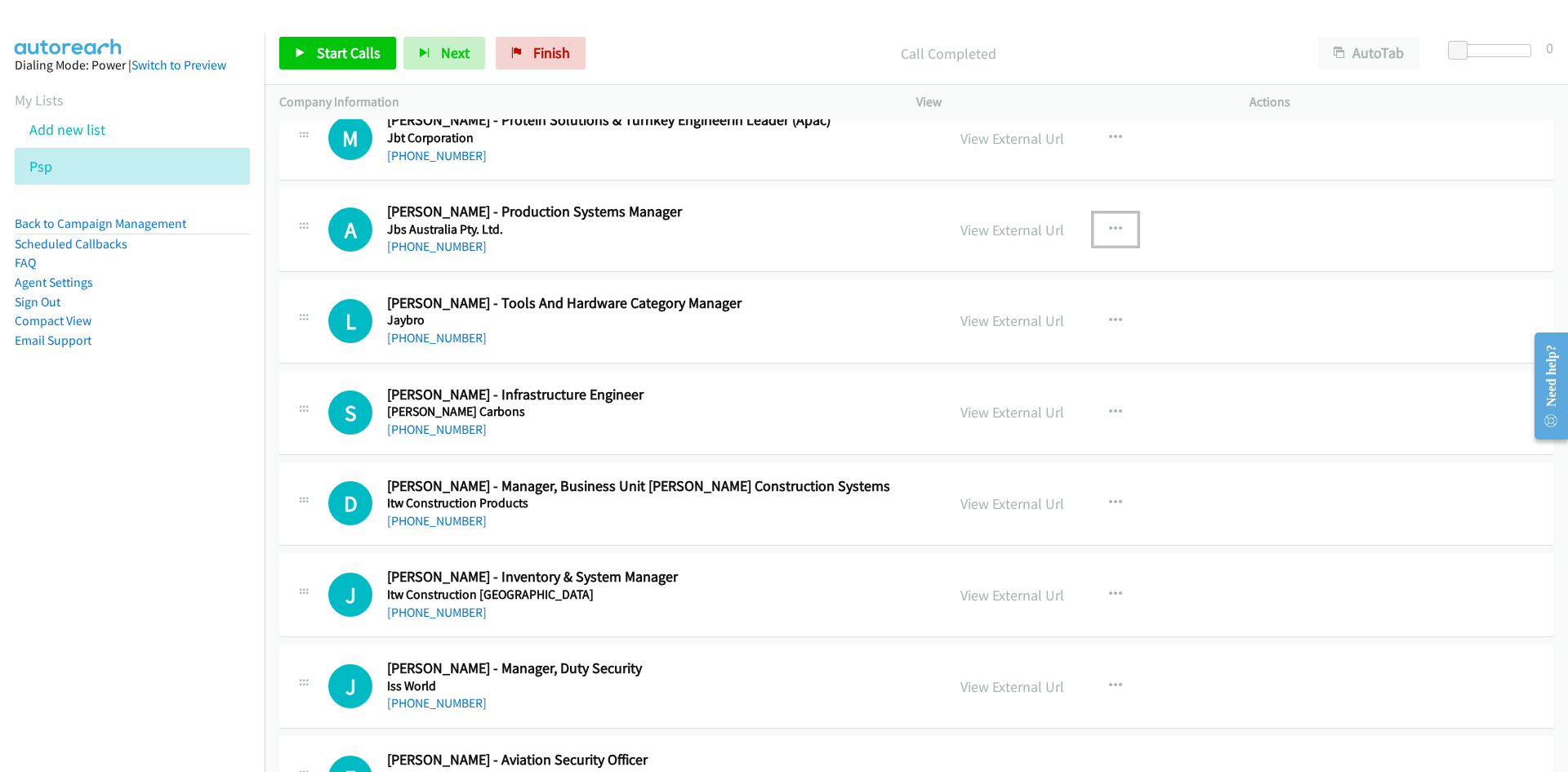
click at [1109, 223] on icon "button" at bounding box center [1116, 230] width 13 height 13
click at [936, 328] on link "Start Calls Here" at bounding box center [1028, 336] width 217 height 33
click at [378, 64] on link "Start Calls" at bounding box center [337, 52] width 117 height 33
click at [353, 58] on link "Pause" at bounding box center [324, 52] width 90 height 33
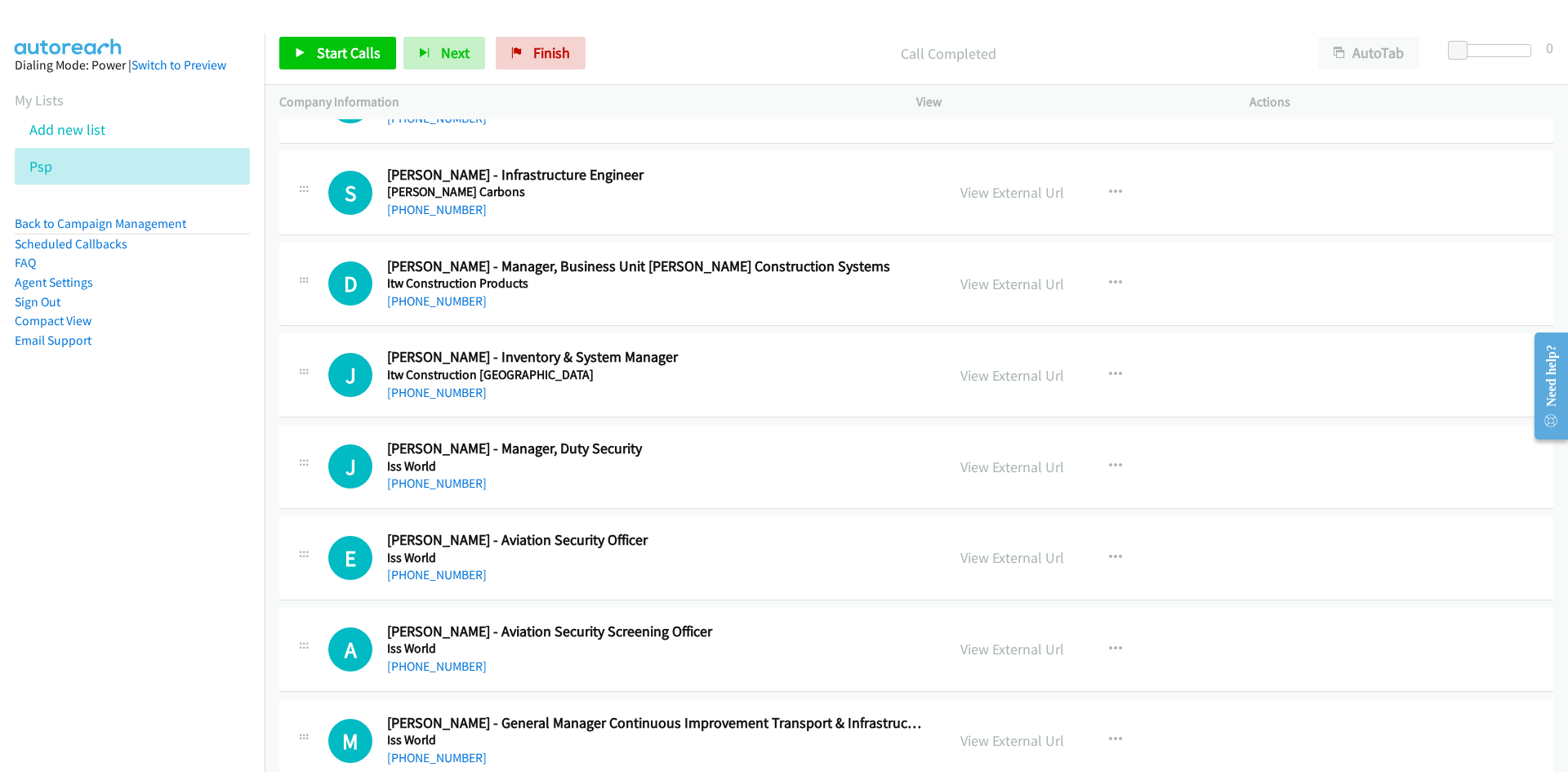
scroll to position [6208, 0]
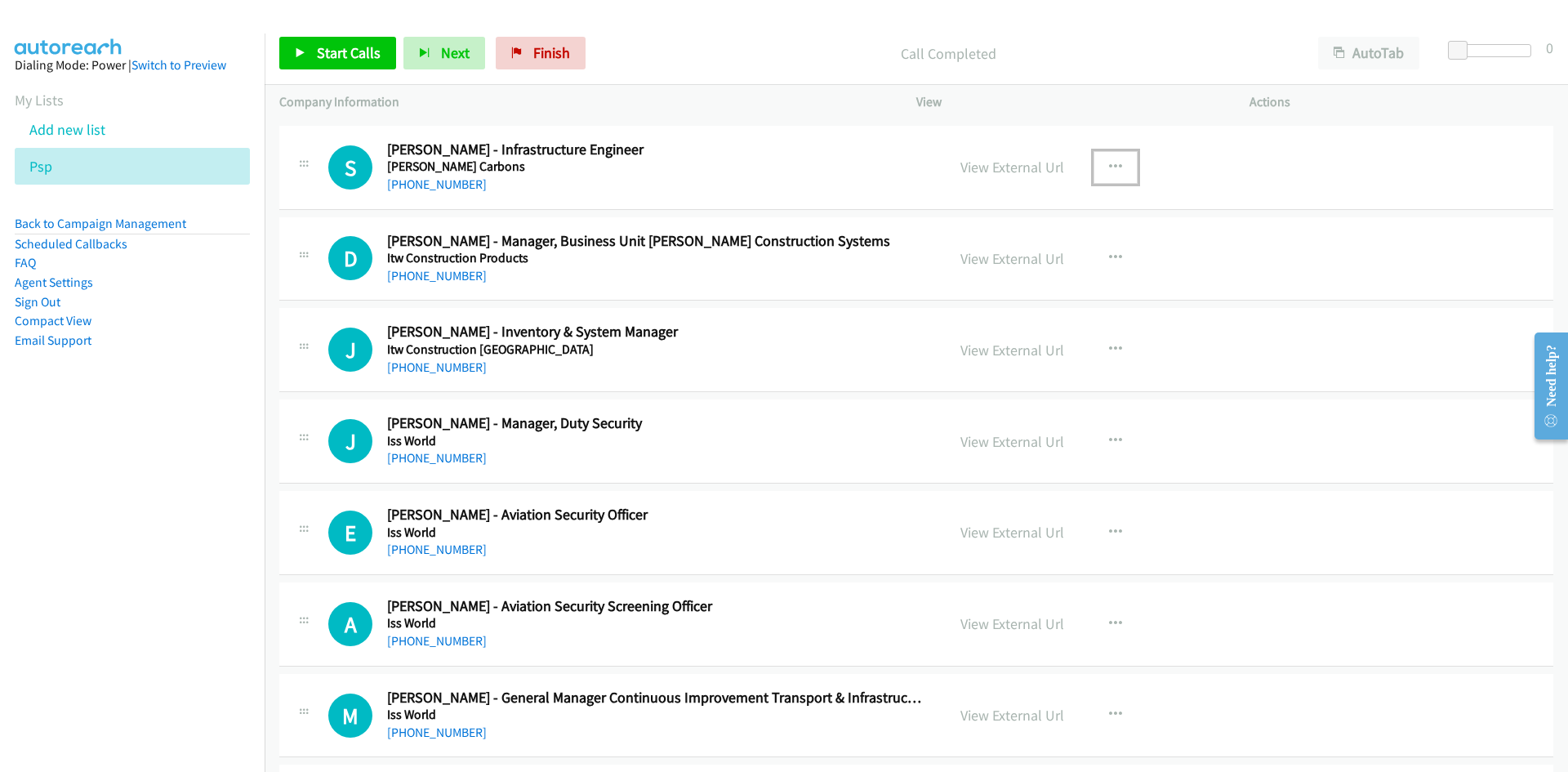
click at [1109, 170] on icon "button" at bounding box center [1116, 167] width 13 height 13
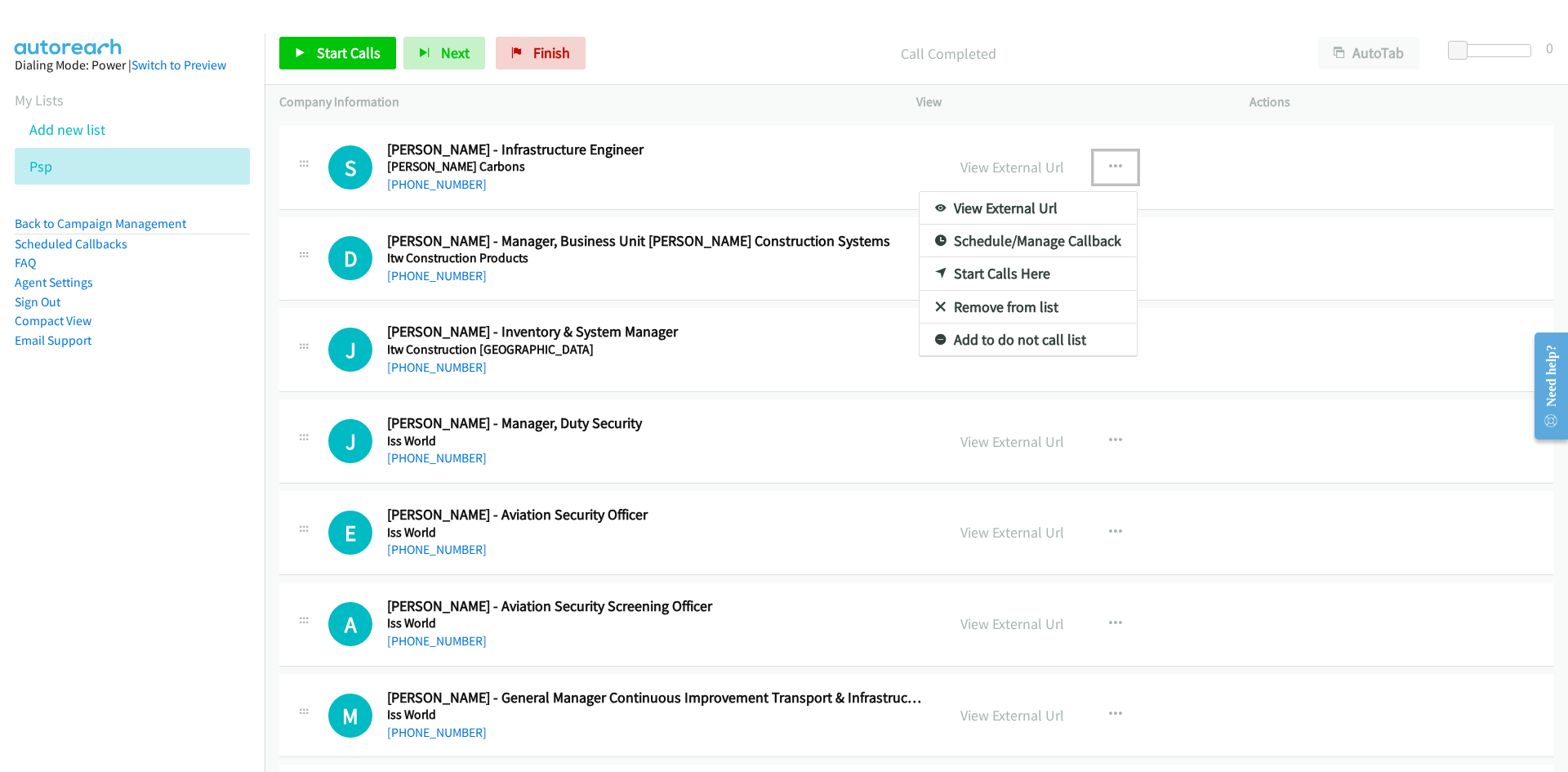
click at [935, 269] on icon at bounding box center [941, 275] width 11 height 11
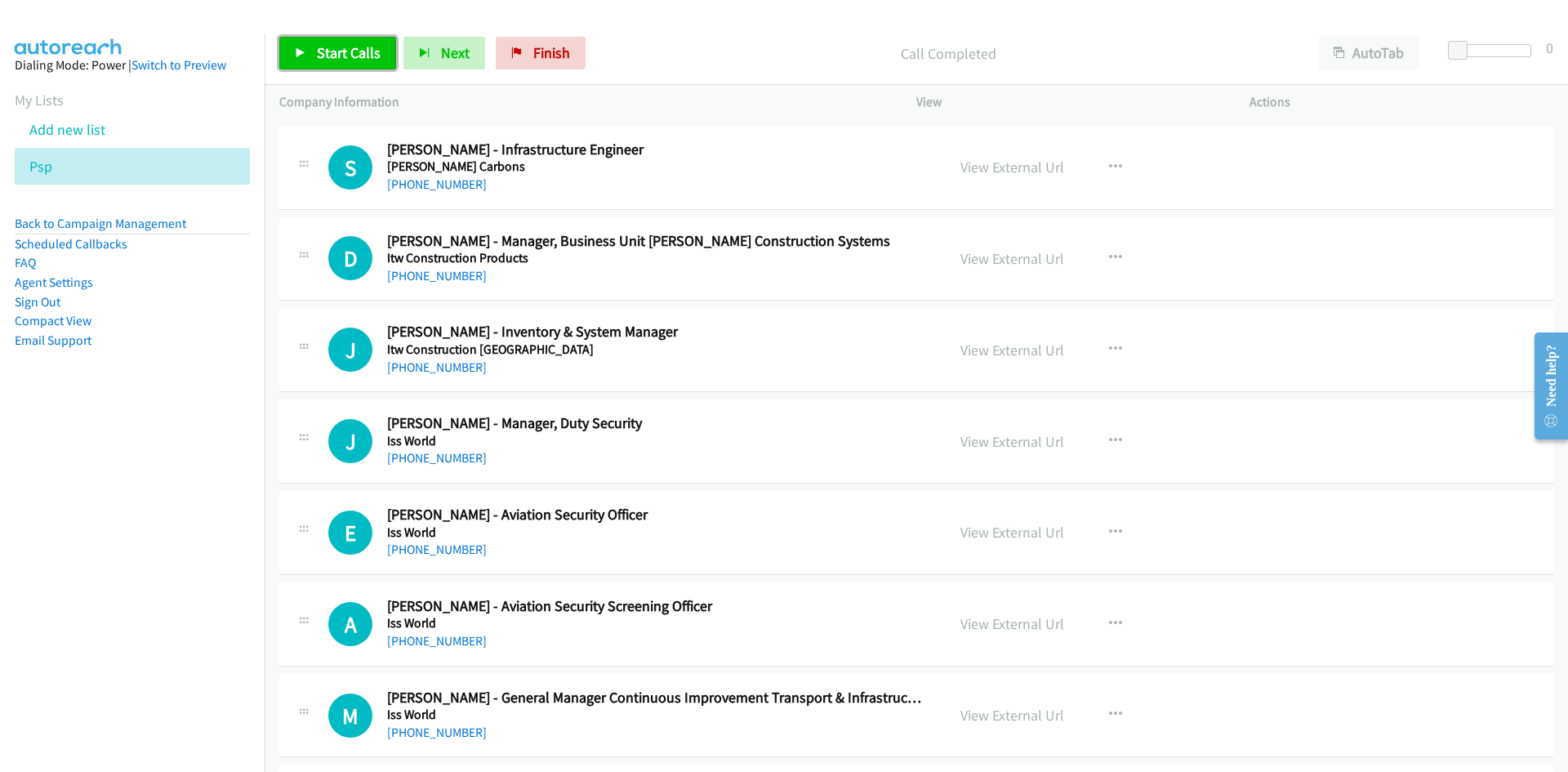
click at [290, 52] on link "Start Calls" at bounding box center [337, 52] width 117 height 33
click at [298, 51] on icon at bounding box center [300, 54] width 11 height 11
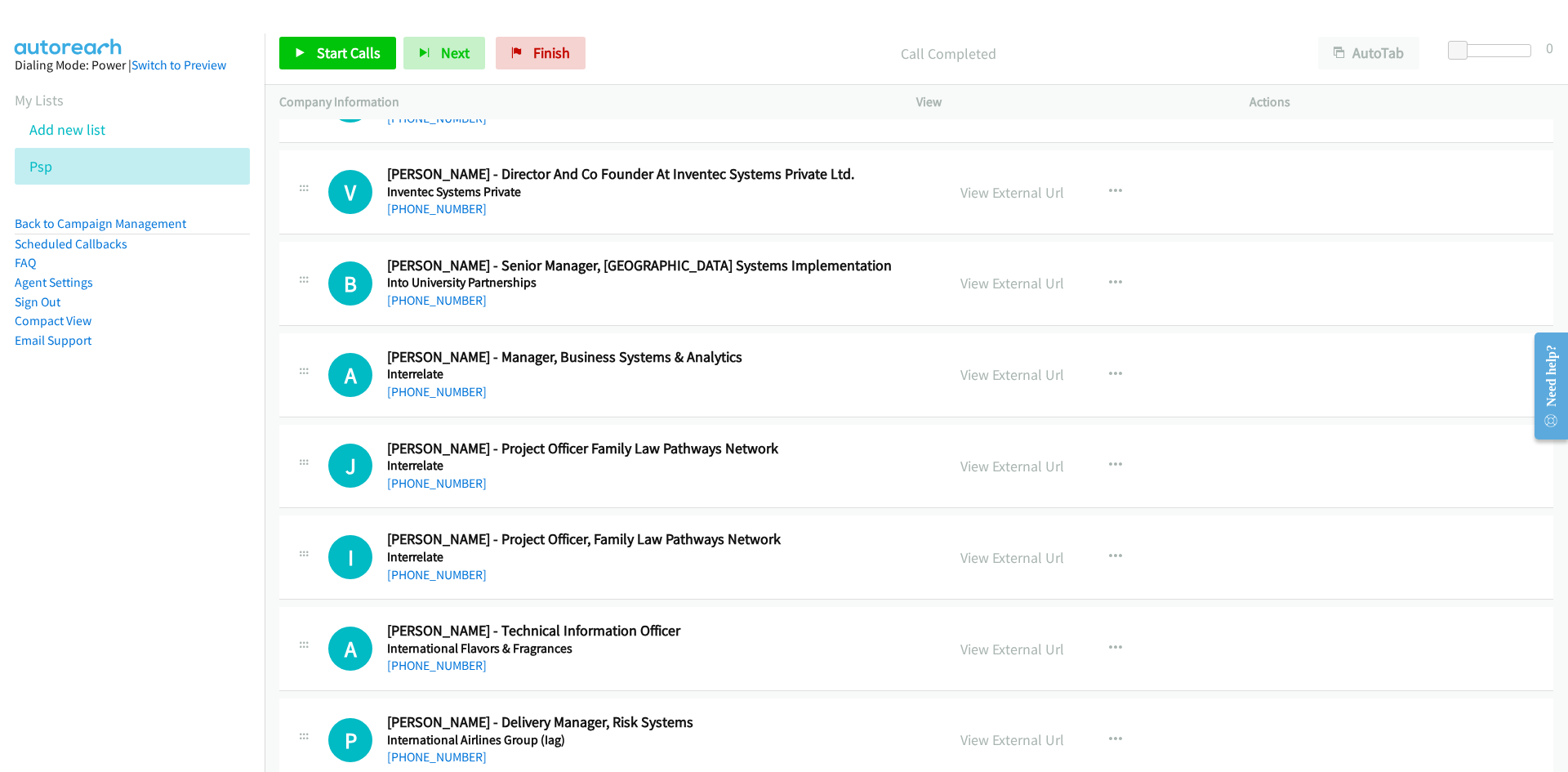
scroll to position [7433, 0]
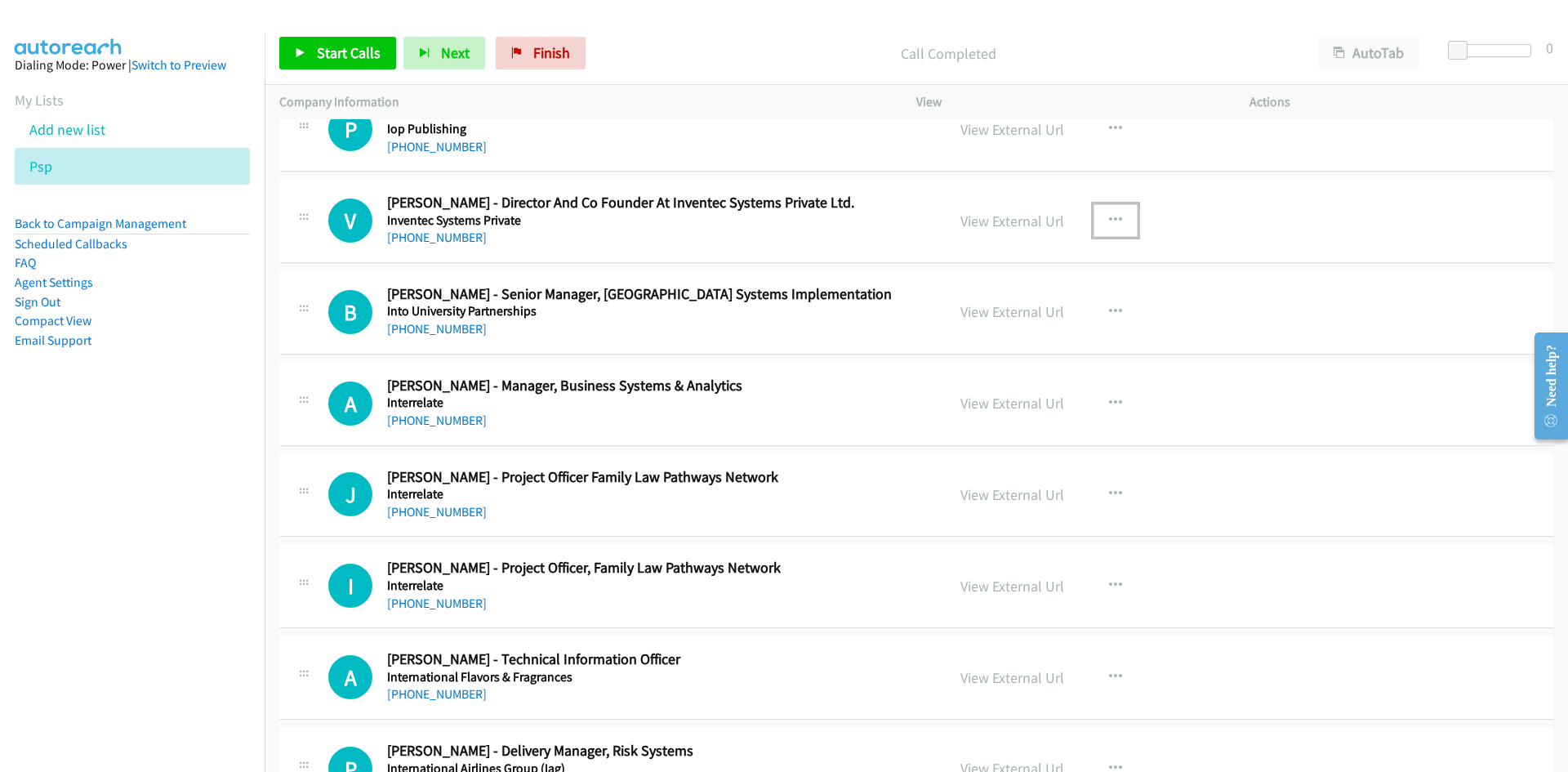
click at [1109, 216] on icon "button" at bounding box center [1116, 221] width 13 height 13
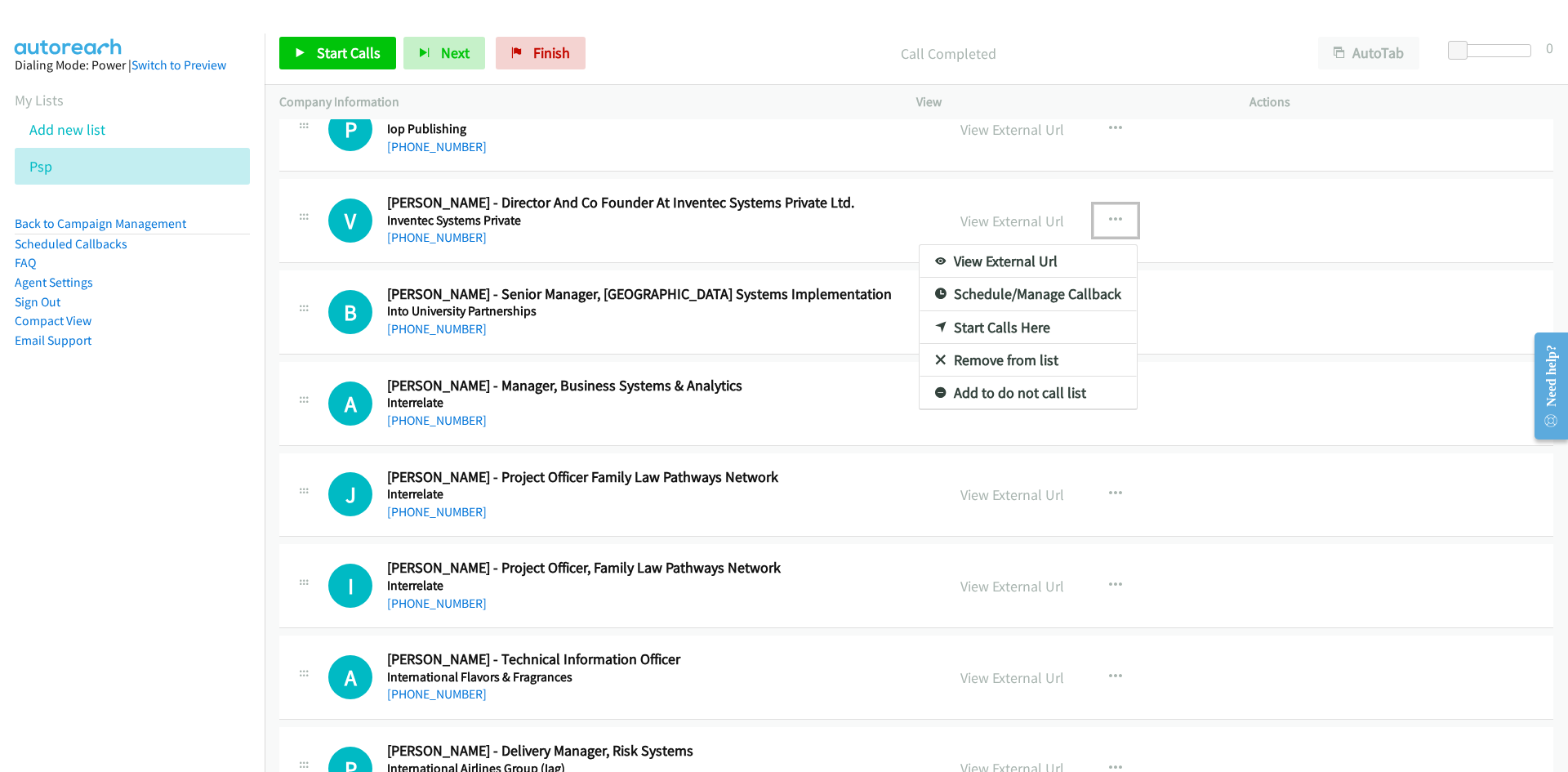
click at [940, 321] on link "Start Calls Here" at bounding box center [1028, 327] width 217 height 33
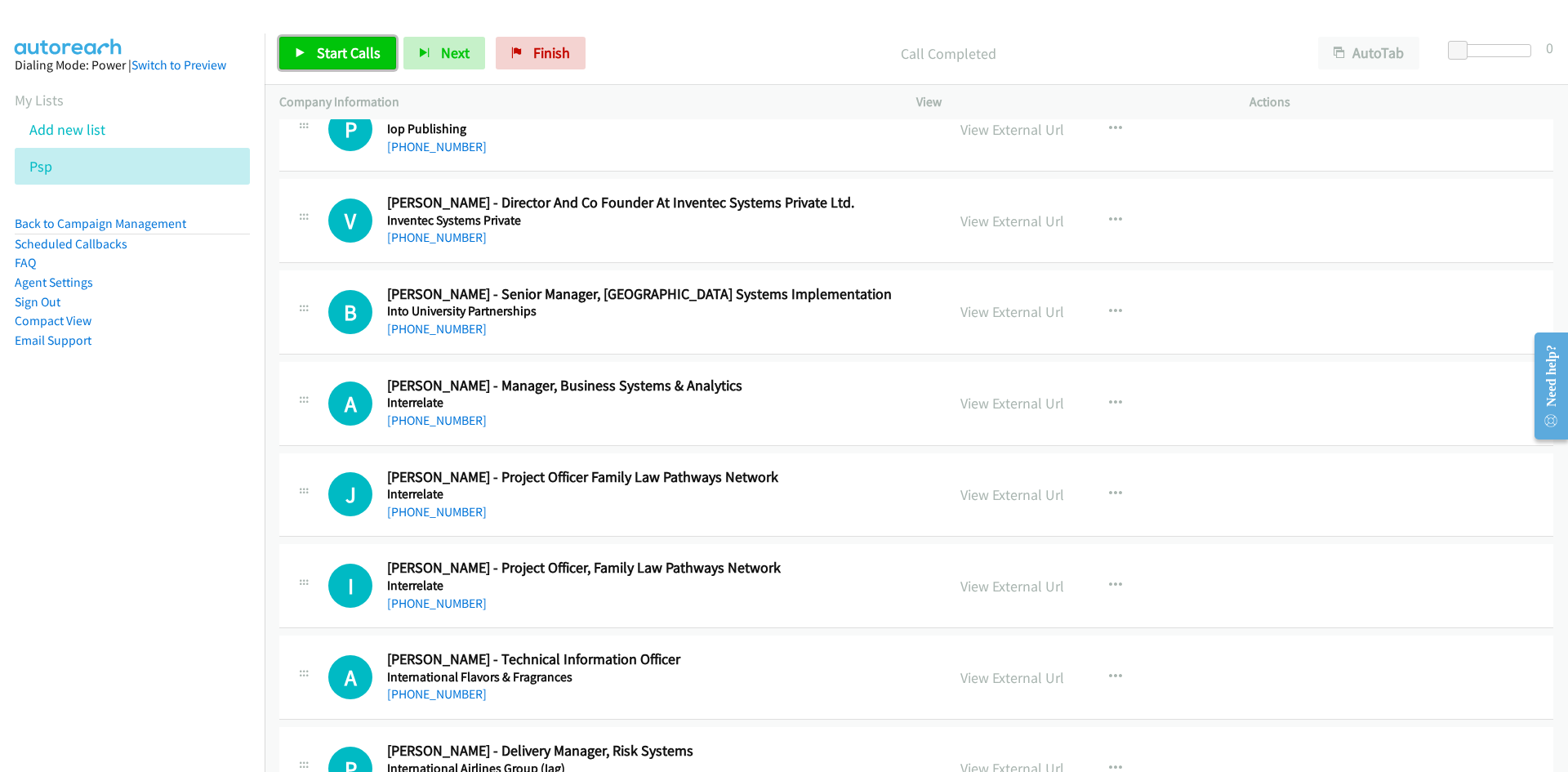
click at [388, 63] on link "Start Calls" at bounding box center [337, 52] width 117 height 33
click at [374, 64] on div "Start Calls Pause Next Finish" at bounding box center [422, 52] width 287 height 33
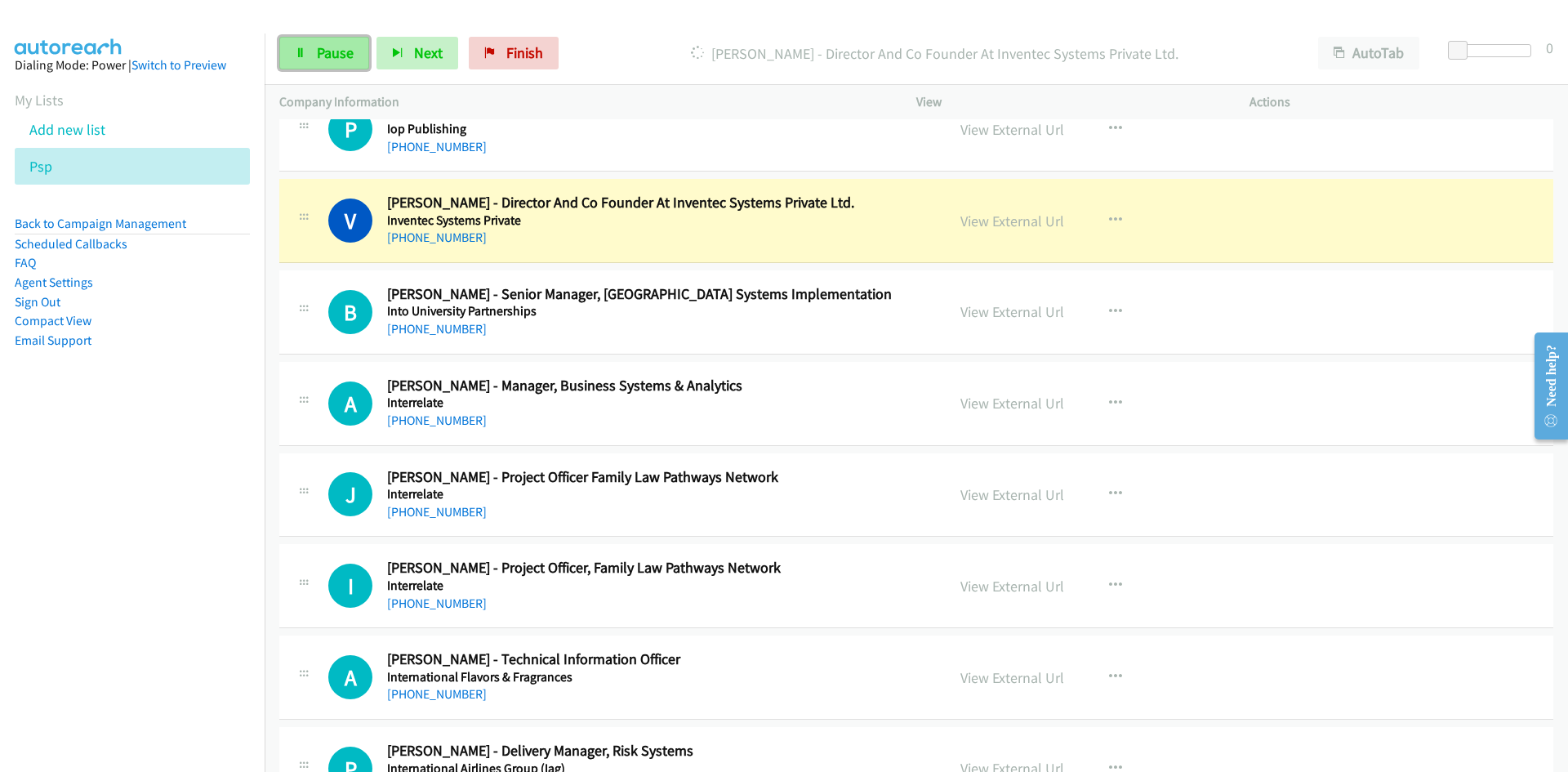
click at [358, 59] on link "Pause" at bounding box center [324, 52] width 90 height 33
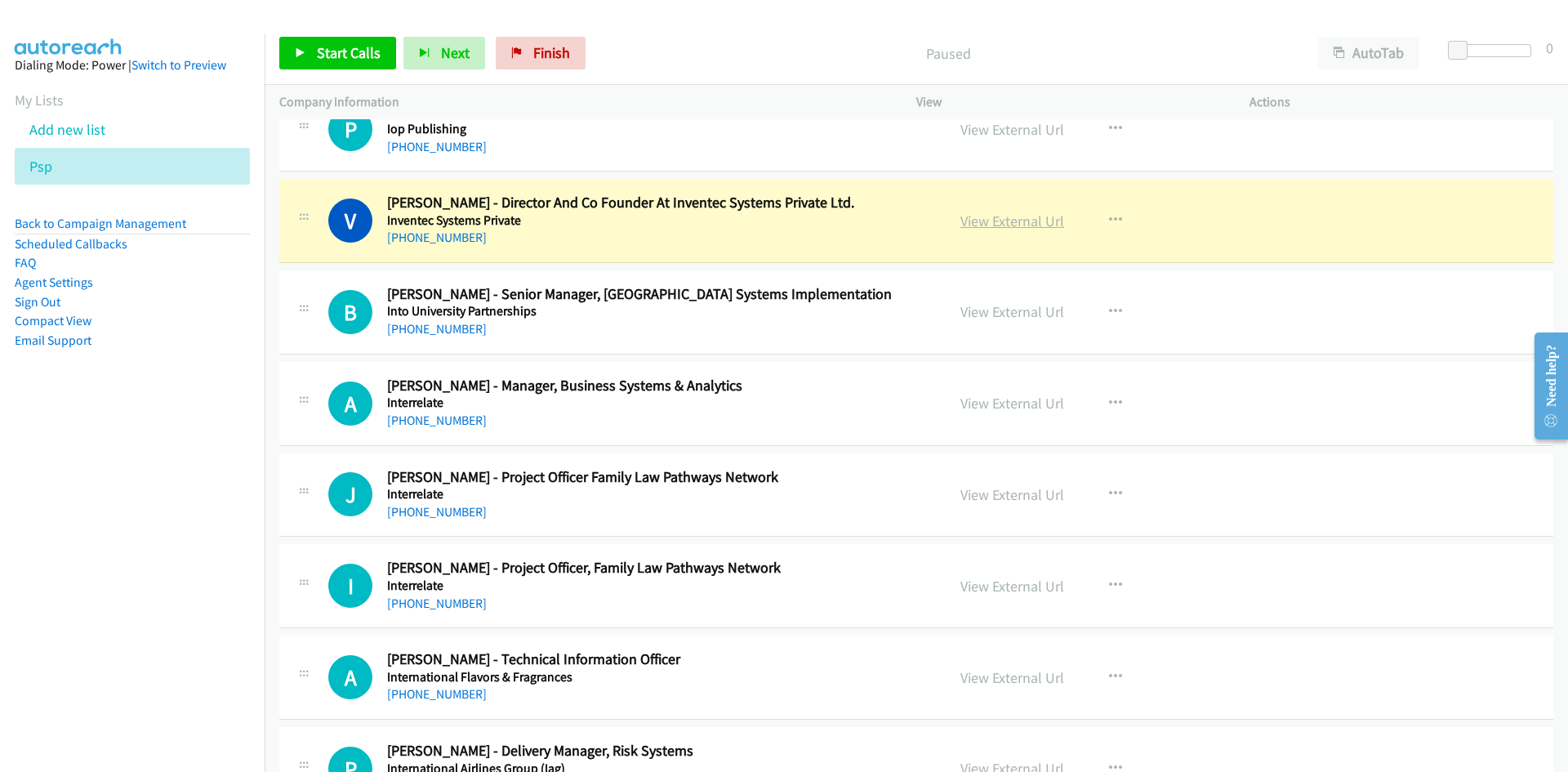
click at [994, 222] on link "View External Url" at bounding box center [1012, 221] width 104 height 19
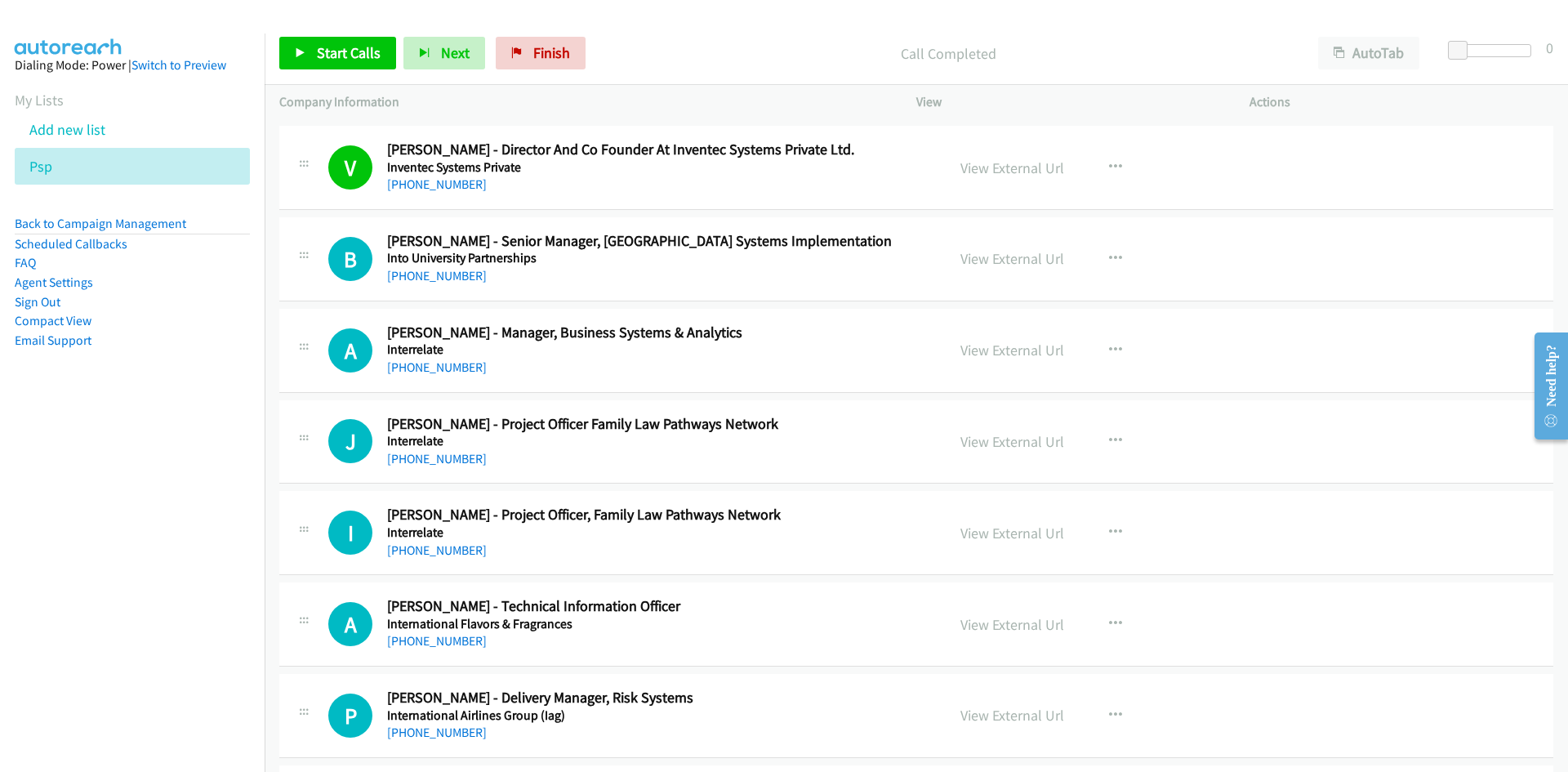
scroll to position [7514, 0]
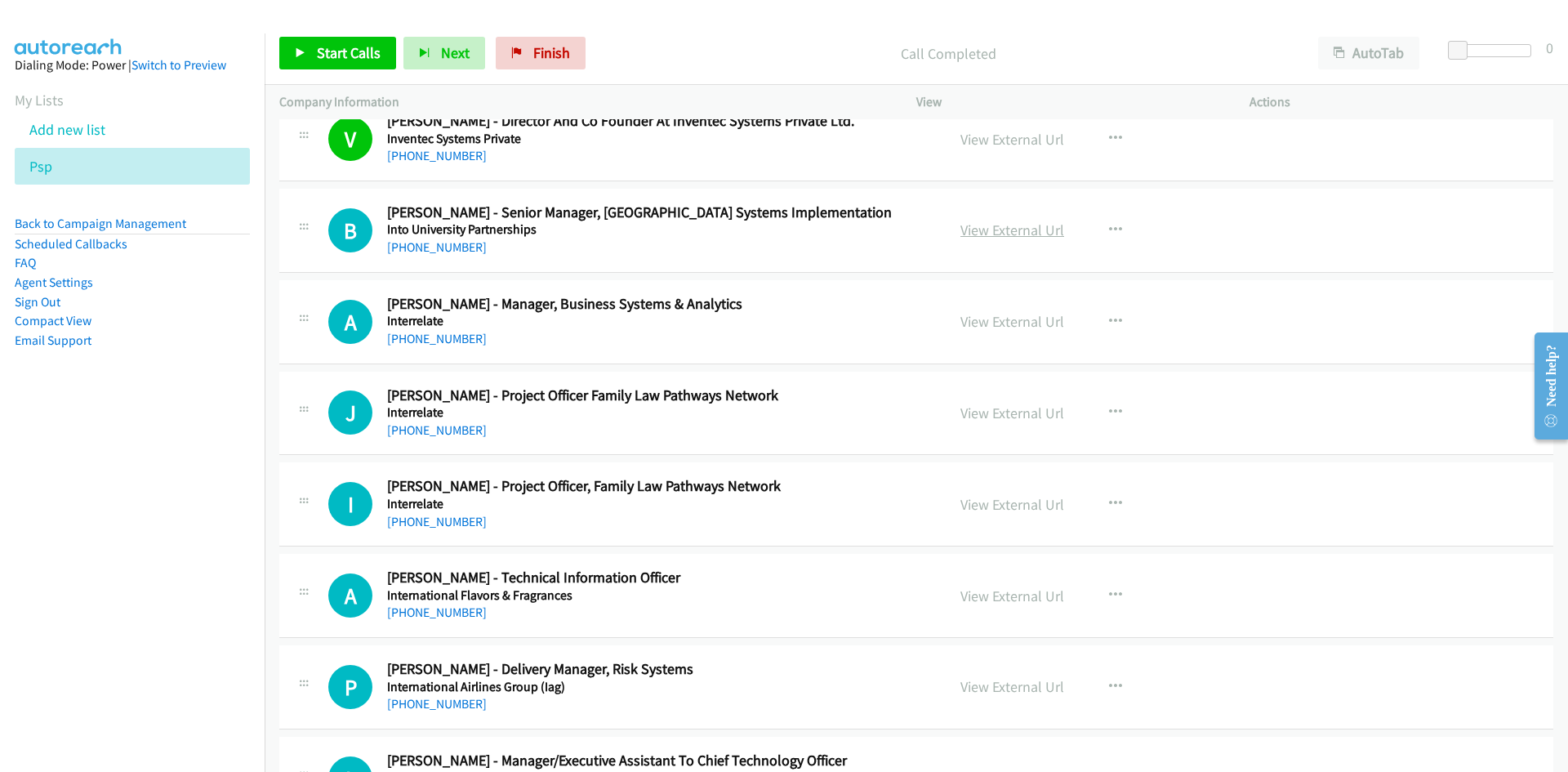
click at [1034, 228] on link "View External Url" at bounding box center [1012, 230] width 104 height 19
click at [335, 38] on link "Start Calls" at bounding box center [337, 52] width 117 height 33
click at [325, 45] on span "Pause" at bounding box center [335, 52] width 36 height 19
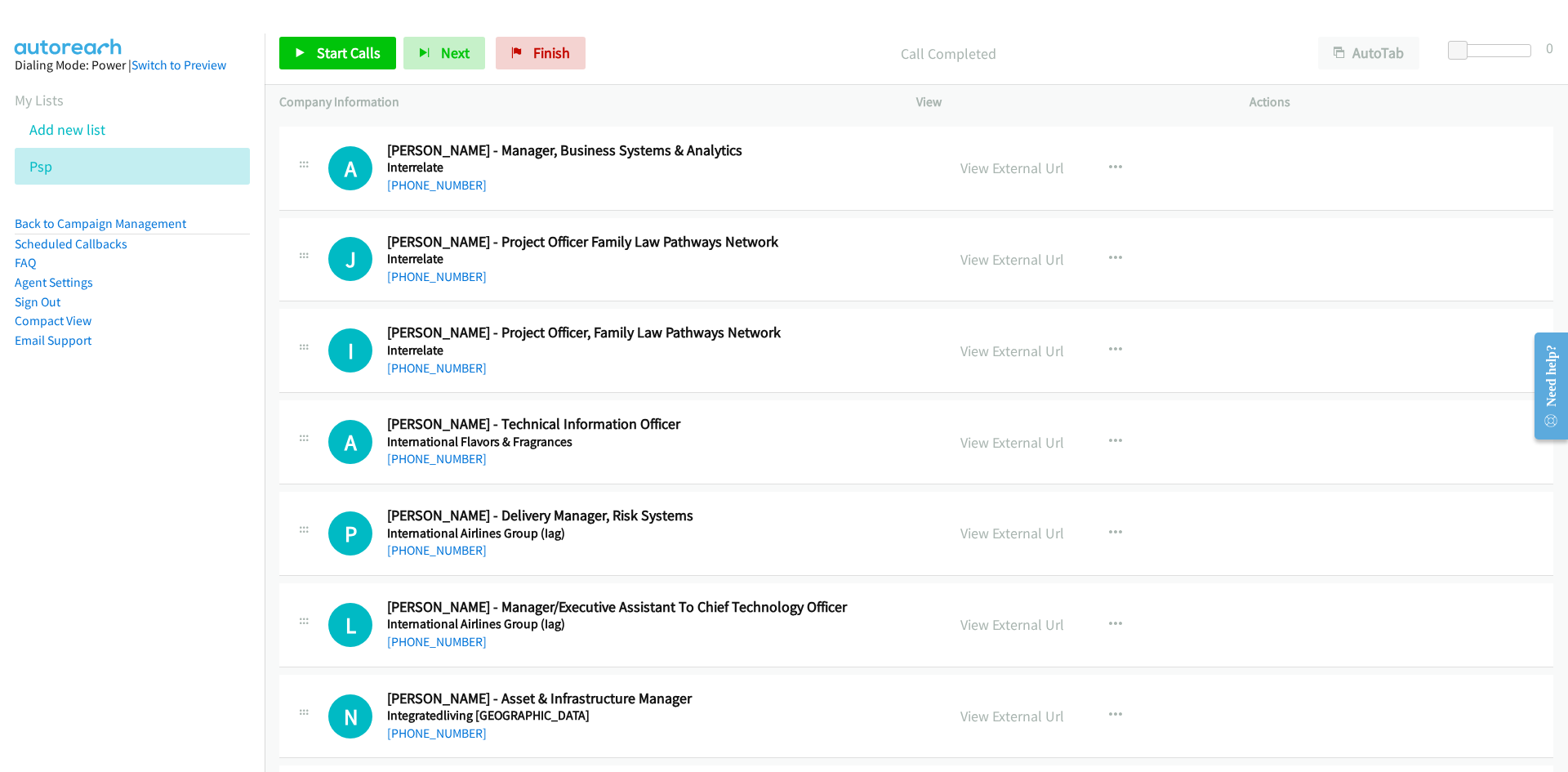
scroll to position [7678, 0]
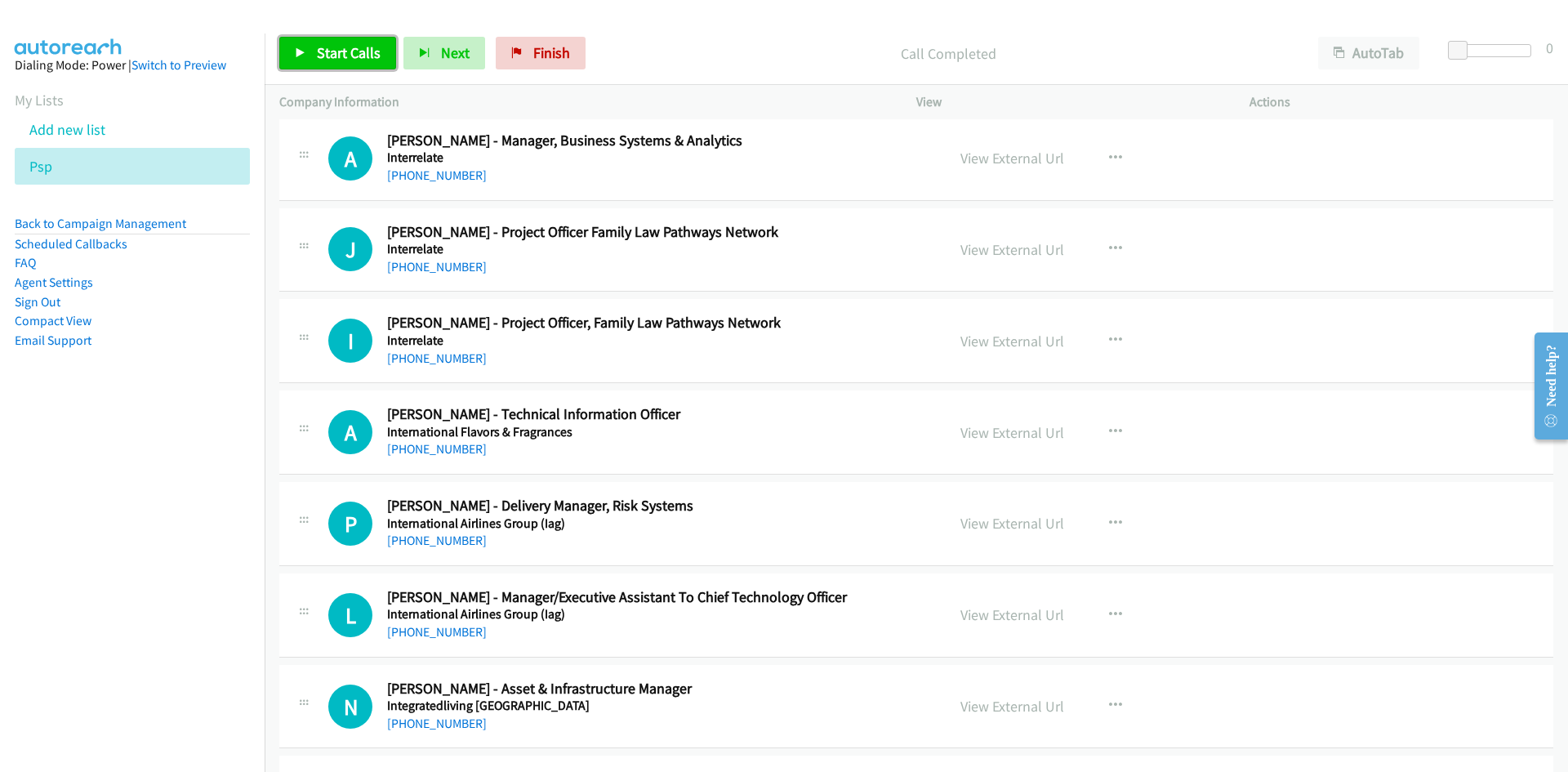
click at [371, 40] on link "Start Calls" at bounding box center [337, 52] width 117 height 33
click at [300, 50] on icon at bounding box center [300, 54] width 11 height 11
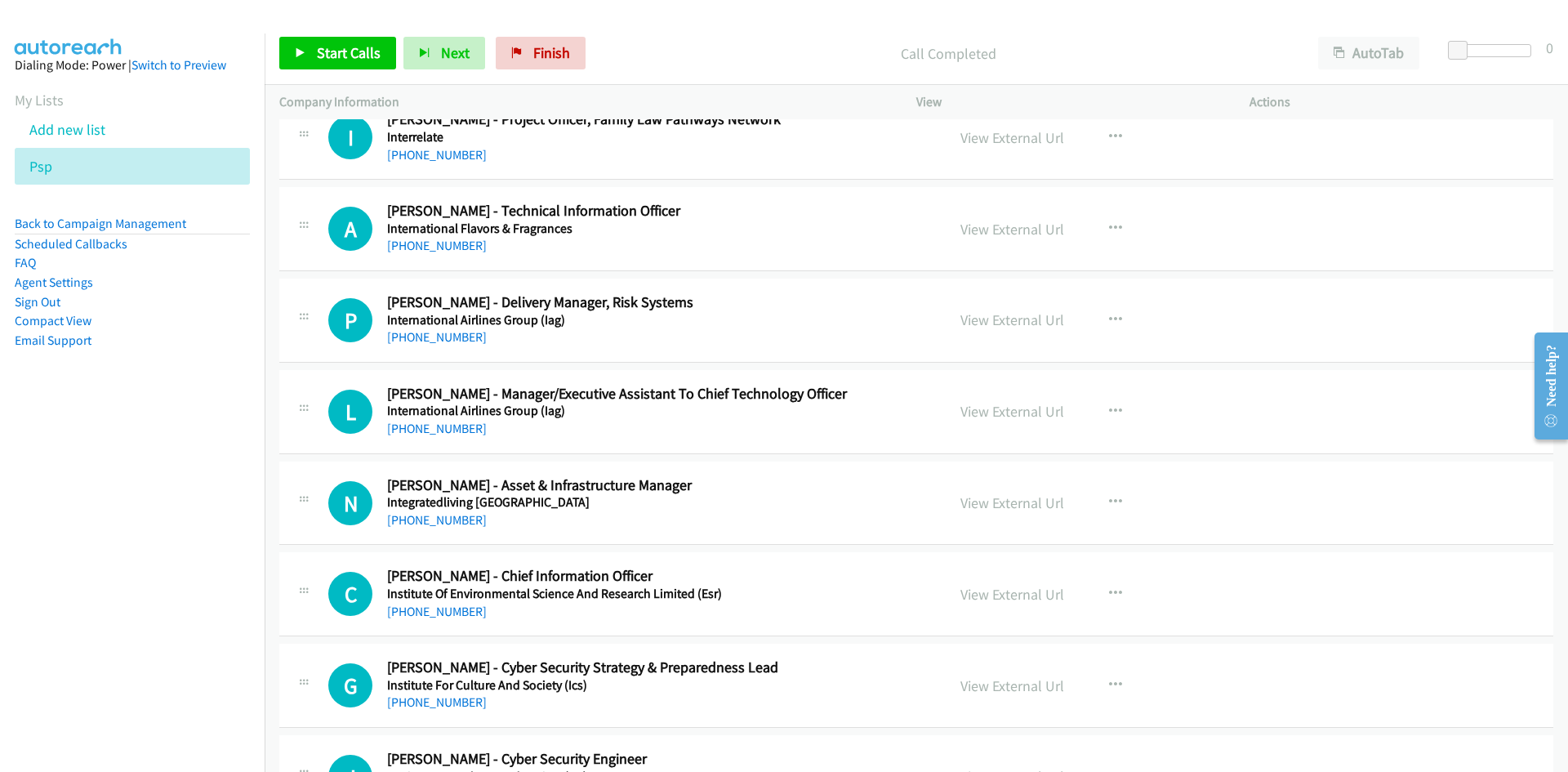
scroll to position [7923, 0]
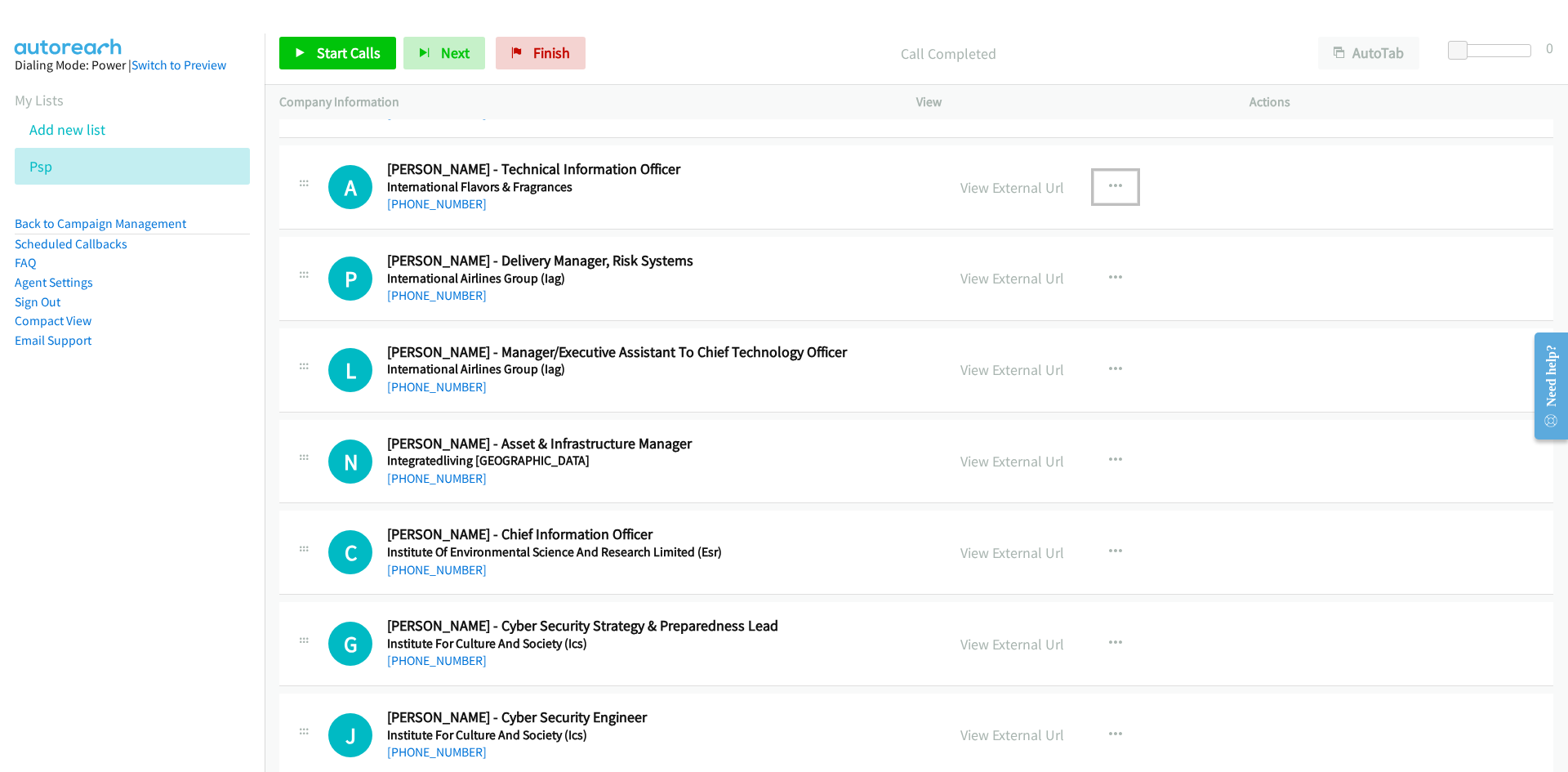
click at [1121, 175] on button "button" at bounding box center [1115, 187] width 44 height 33
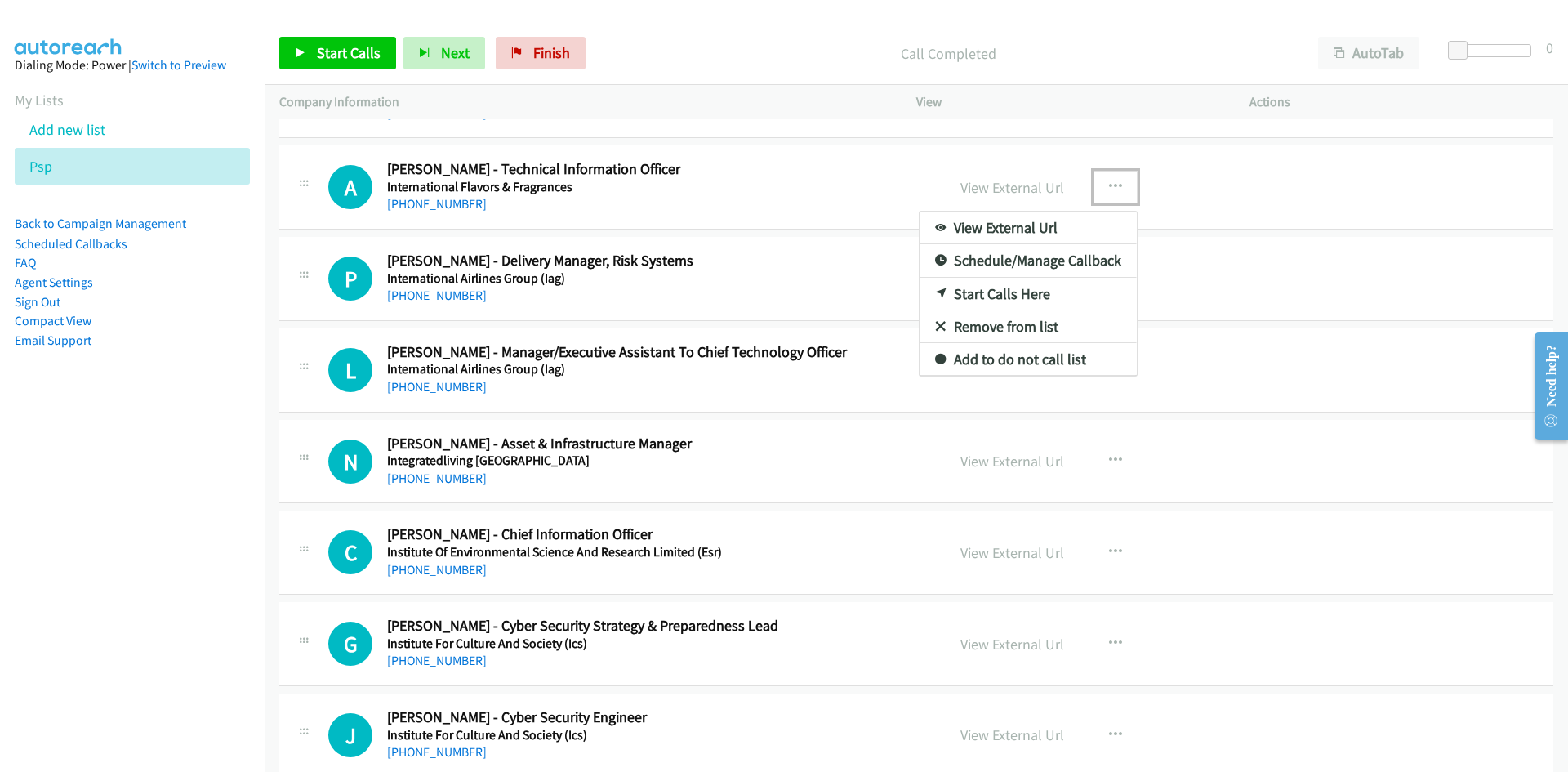
click at [934, 300] on link "Start Calls Here" at bounding box center [1028, 293] width 217 height 33
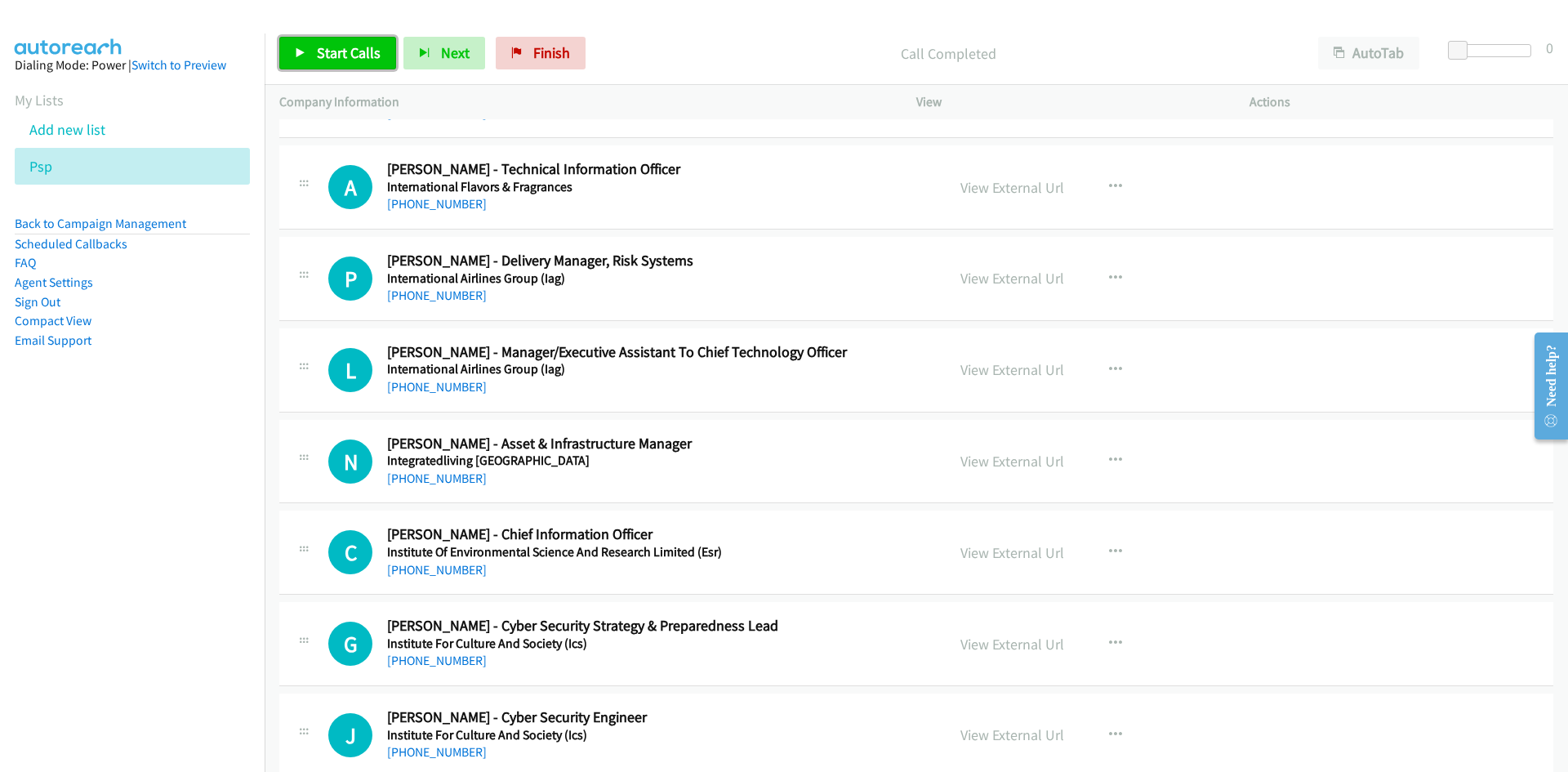
click at [373, 62] on link "Start Calls" at bounding box center [337, 52] width 117 height 33
click at [373, 62] on div "Start Calls Pause Next Finish" at bounding box center [422, 52] width 287 height 33
click at [358, 57] on link "Pause" at bounding box center [324, 52] width 90 height 33
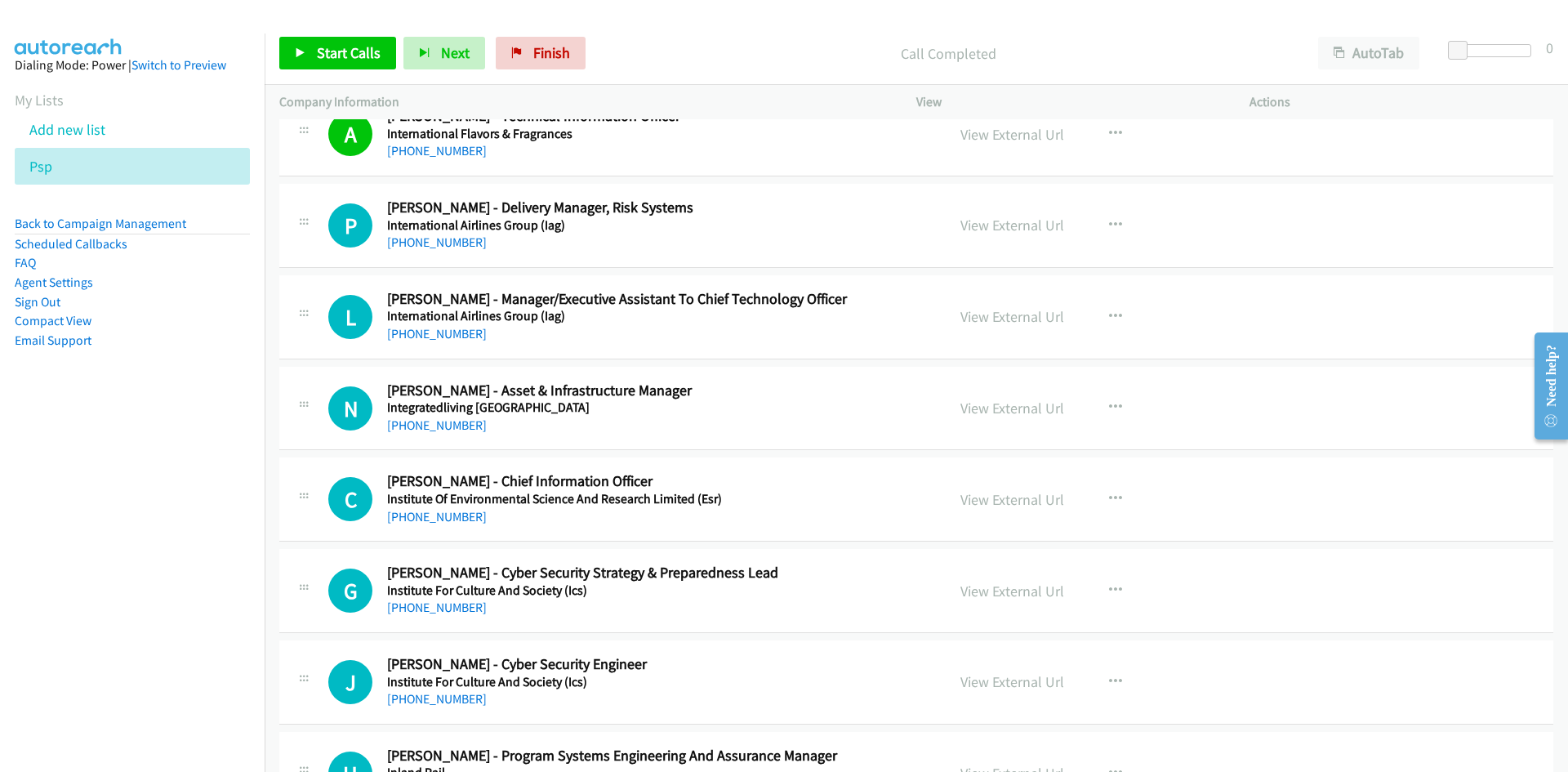
scroll to position [8005, 0]
